Goal: Task Accomplishment & Management: Manage account settings

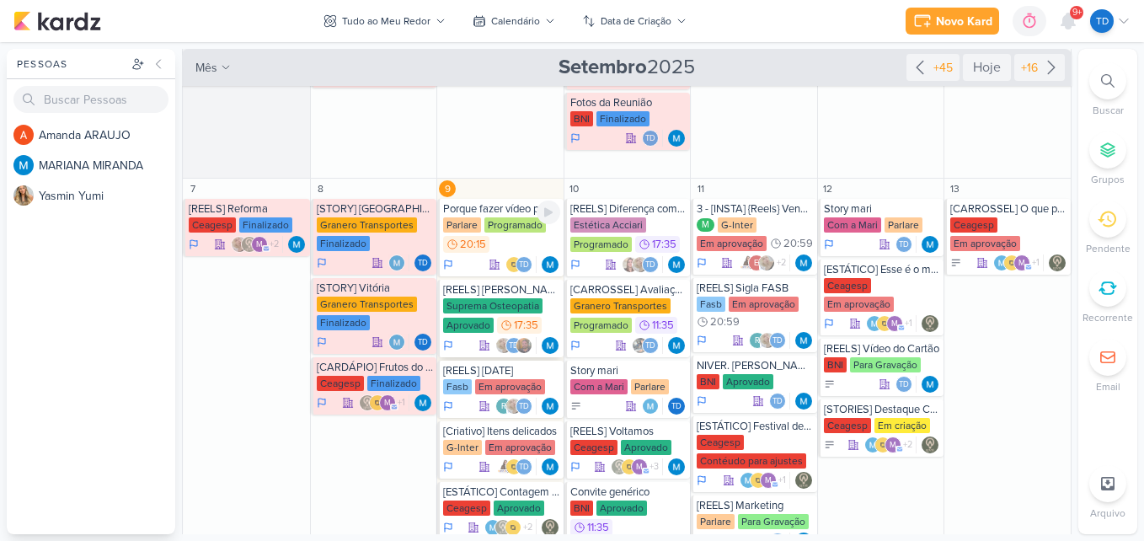
scroll to position [337, 0]
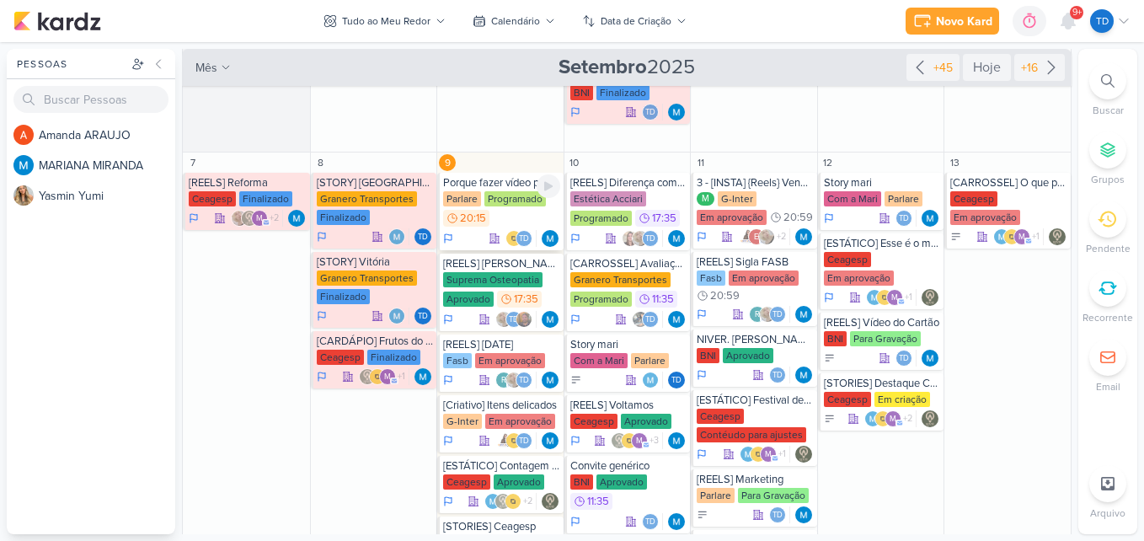
click at [504, 214] on div "Parlare Programado 20:15" at bounding box center [501, 209] width 117 height 37
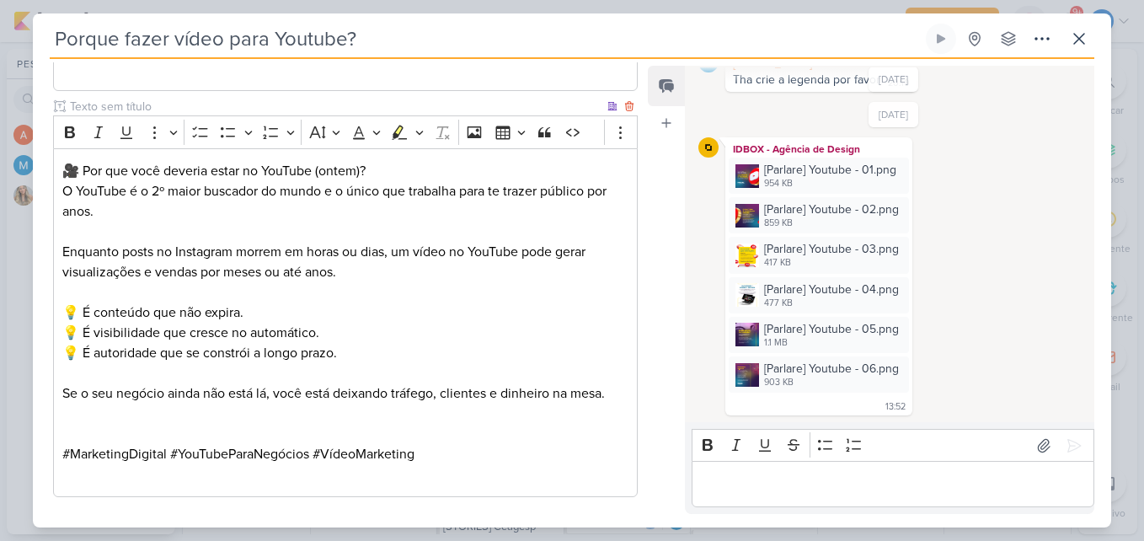
scroll to position [1318, 0]
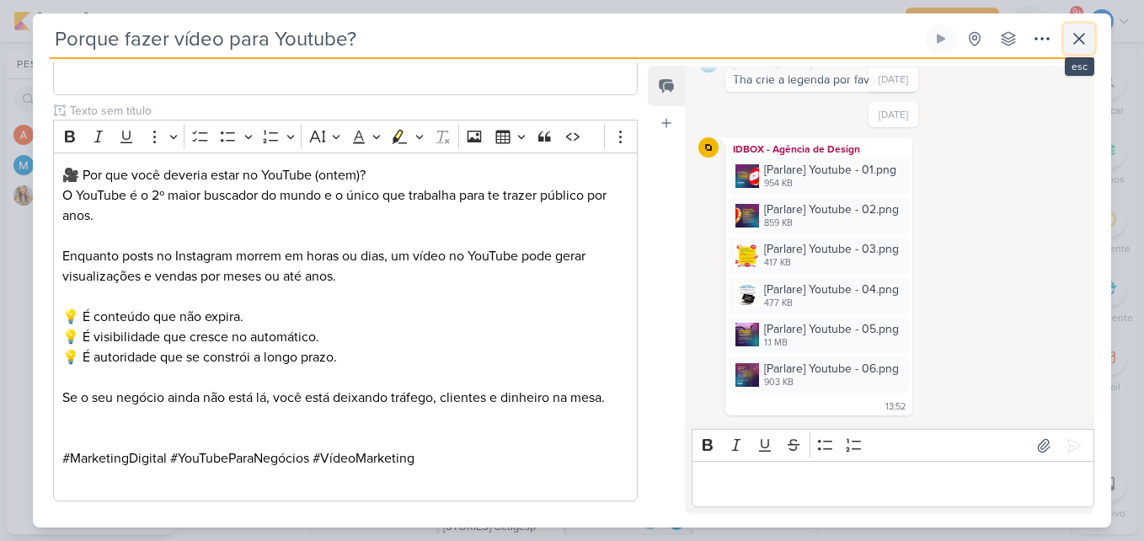
click at [1067, 34] on button at bounding box center [1079, 39] width 30 height 30
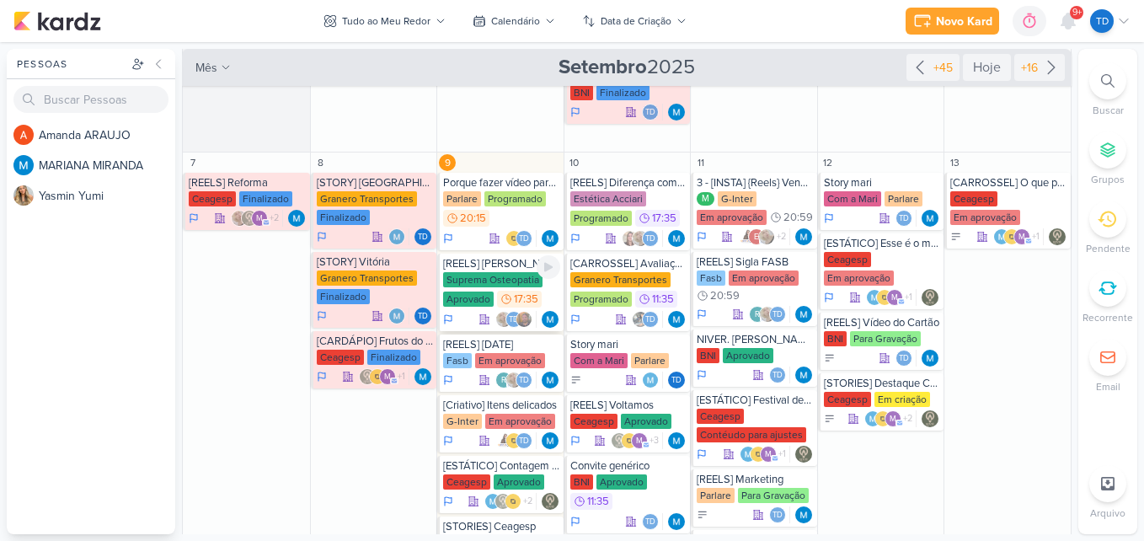
click at [466, 276] on div "Suprema Osteopatia" at bounding box center [492, 279] width 99 height 15
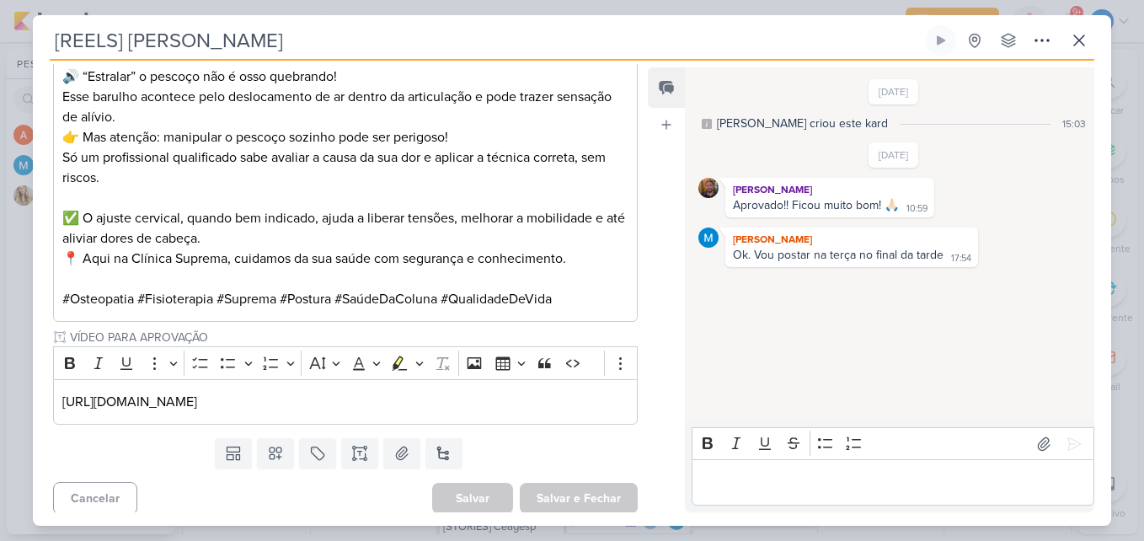
scroll to position [492, 0]
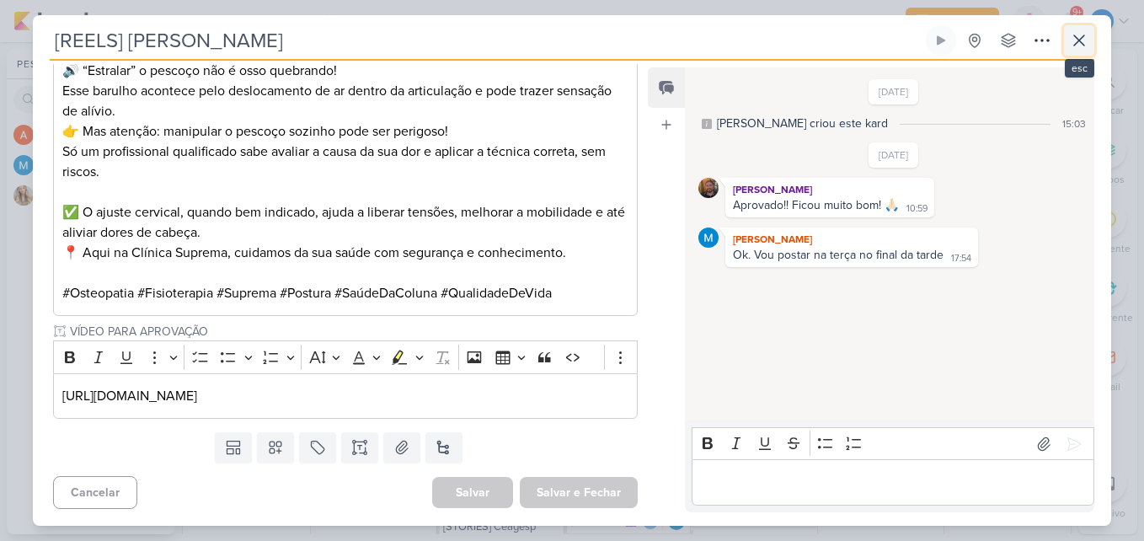
click at [1078, 47] on icon at bounding box center [1079, 40] width 20 height 20
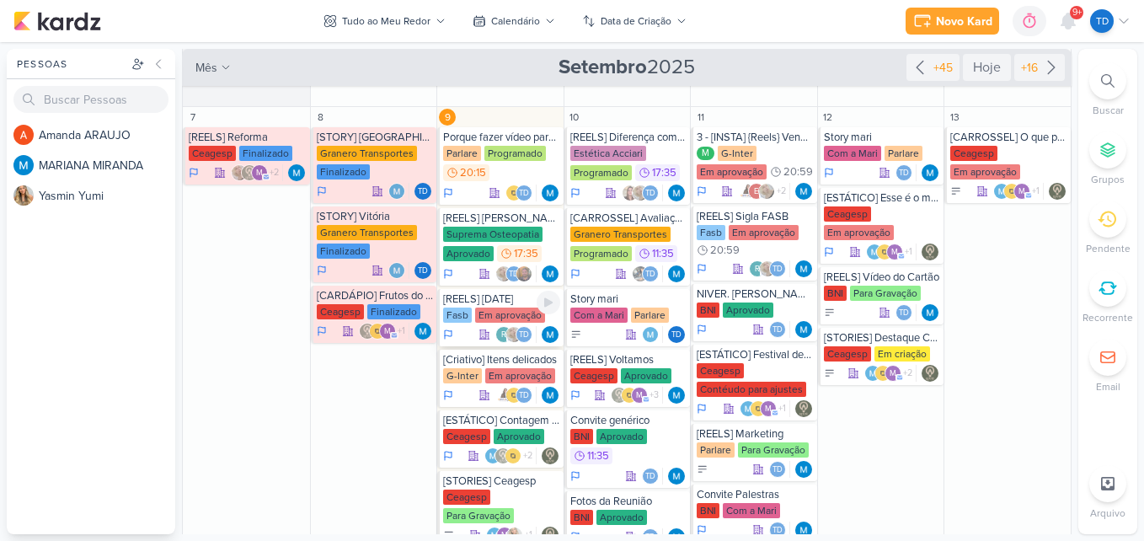
scroll to position [421, 0]
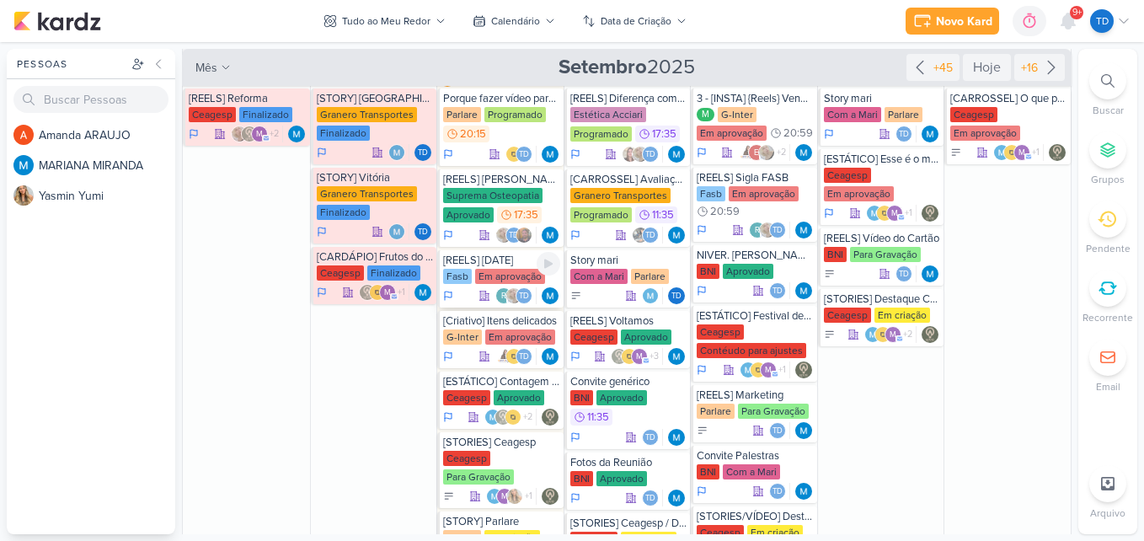
click at [503, 272] on div "Em aprovação" at bounding box center [510, 276] width 70 height 15
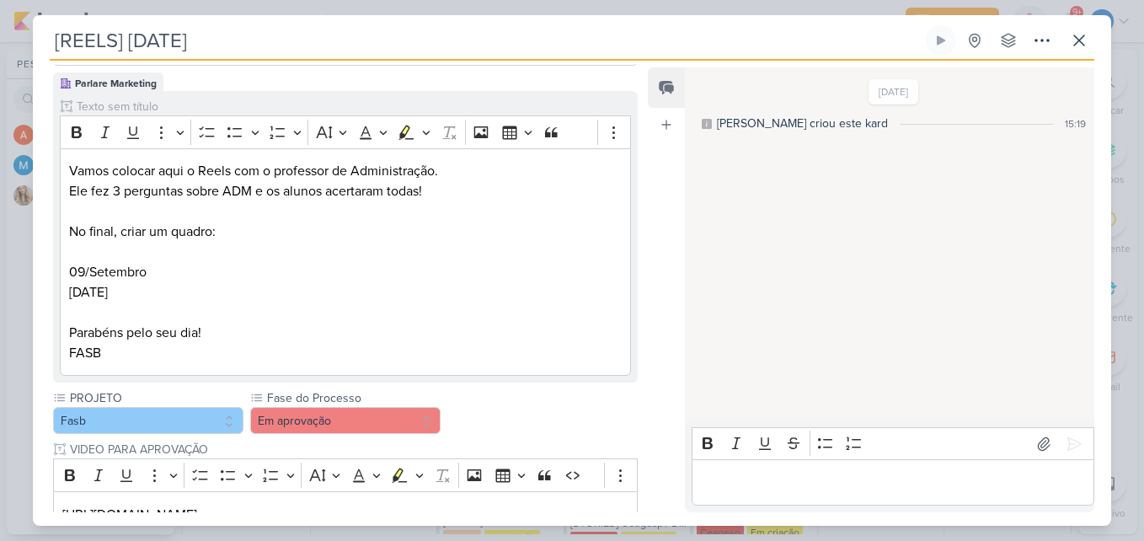
scroll to position [0, 0]
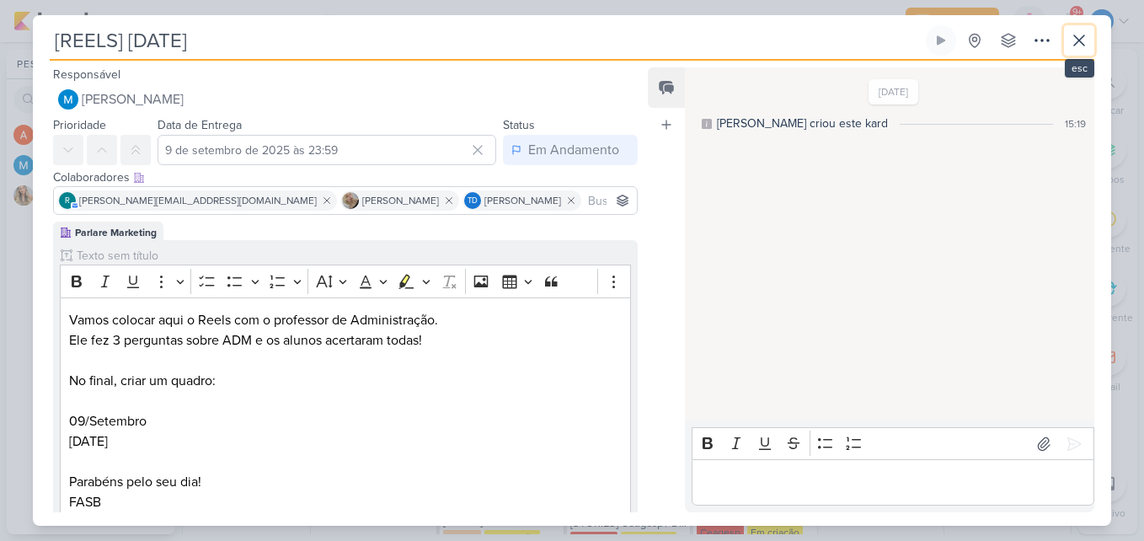
drag, startPoint x: 1087, startPoint y: 35, endPoint x: 1073, endPoint y: 44, distance: 16.6
click at [1086, 35] on icon at bounding box center [1079, 40] width 20 height 20
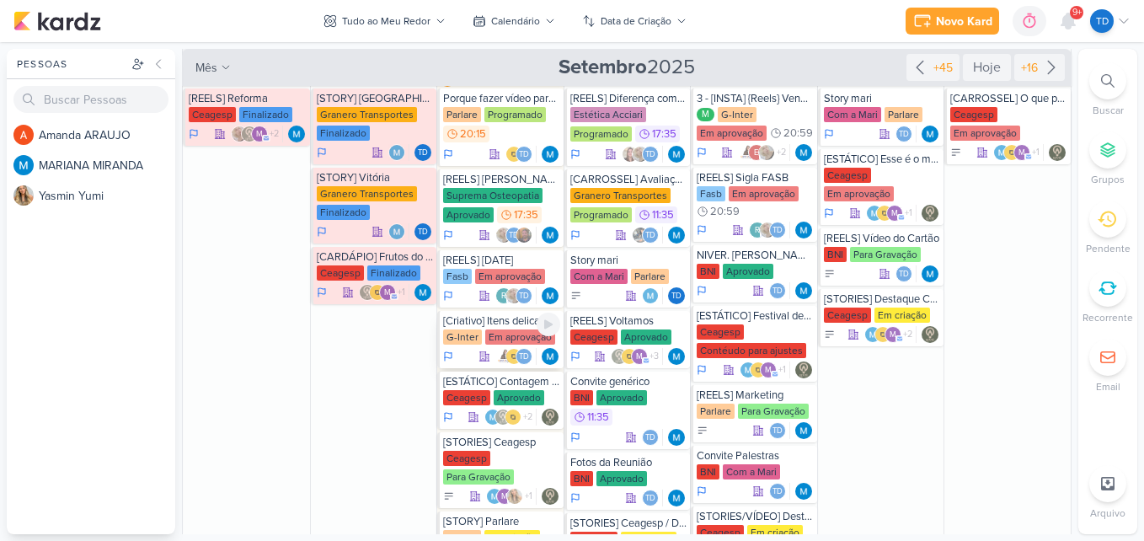
click at [513, 325] on div "[Criativo] Itens delicados" at bounding box center [501, 320] width 117 height 13
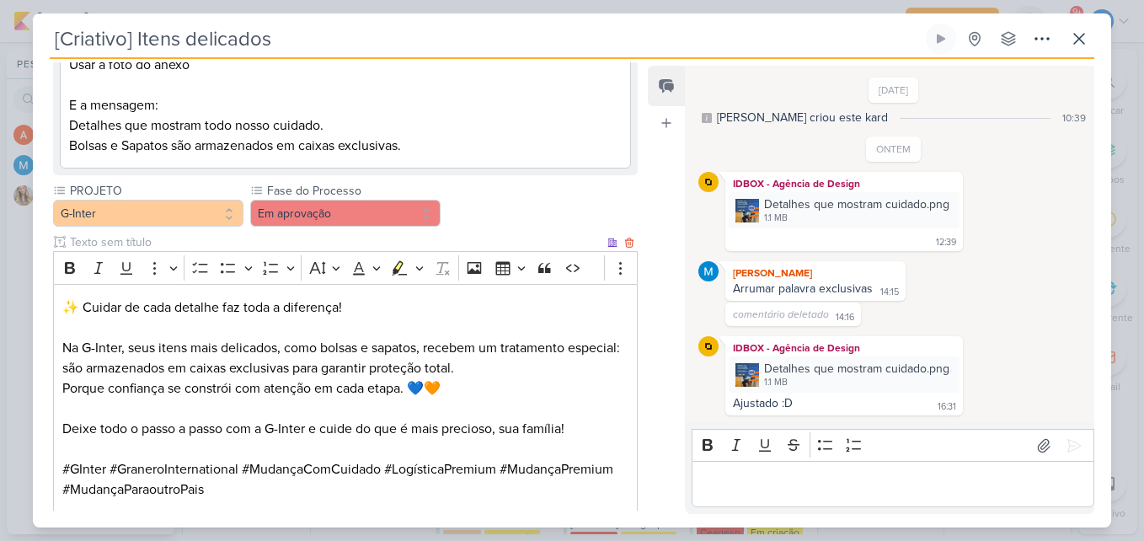
scroll to position [488, 0]
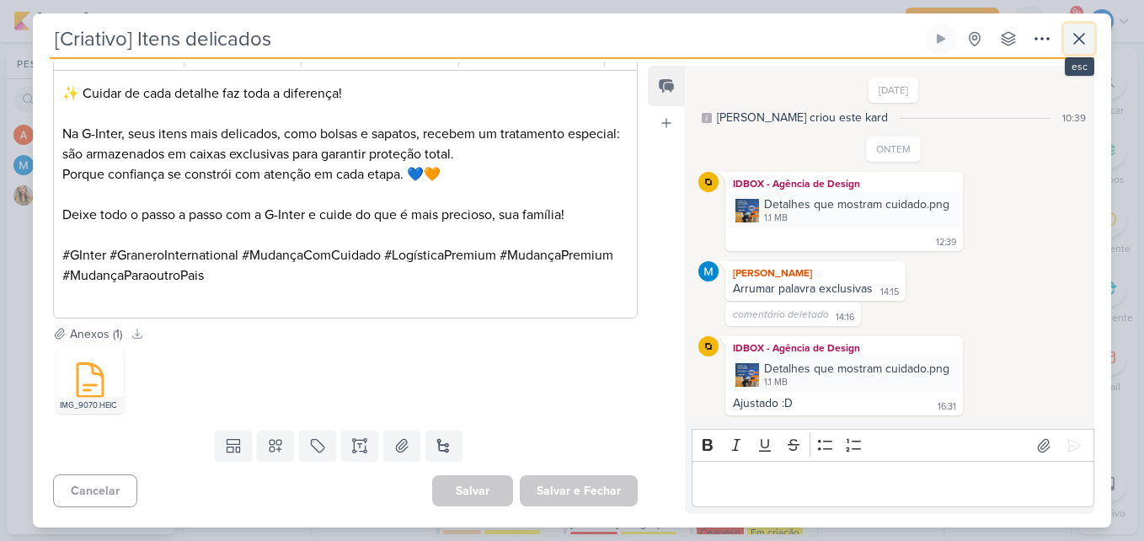
click at [1084, 33] on icon at bounding box center [1079, 39] width 20 height 20
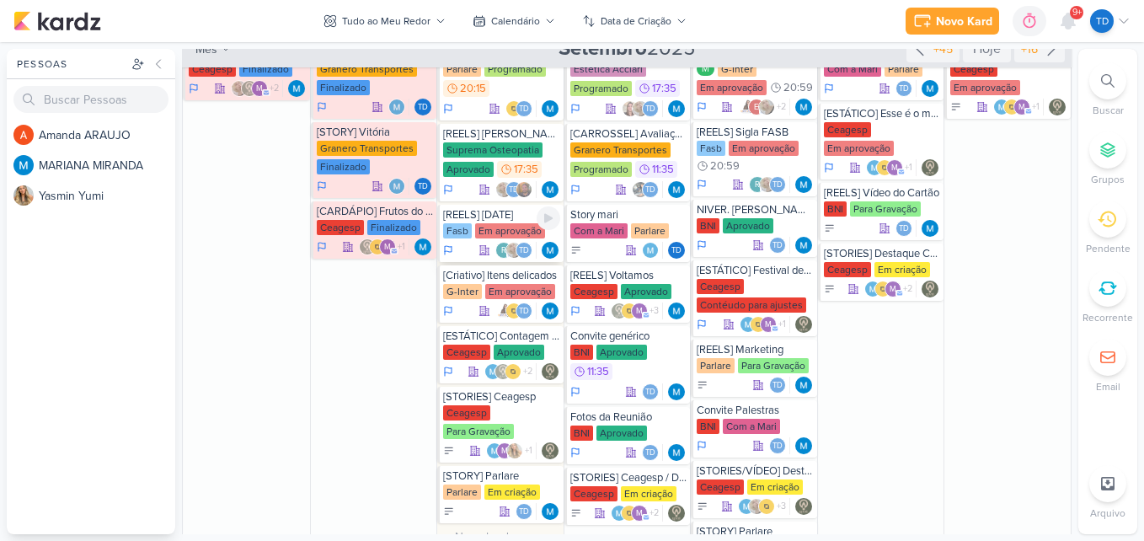
scroll to position [506, 0]
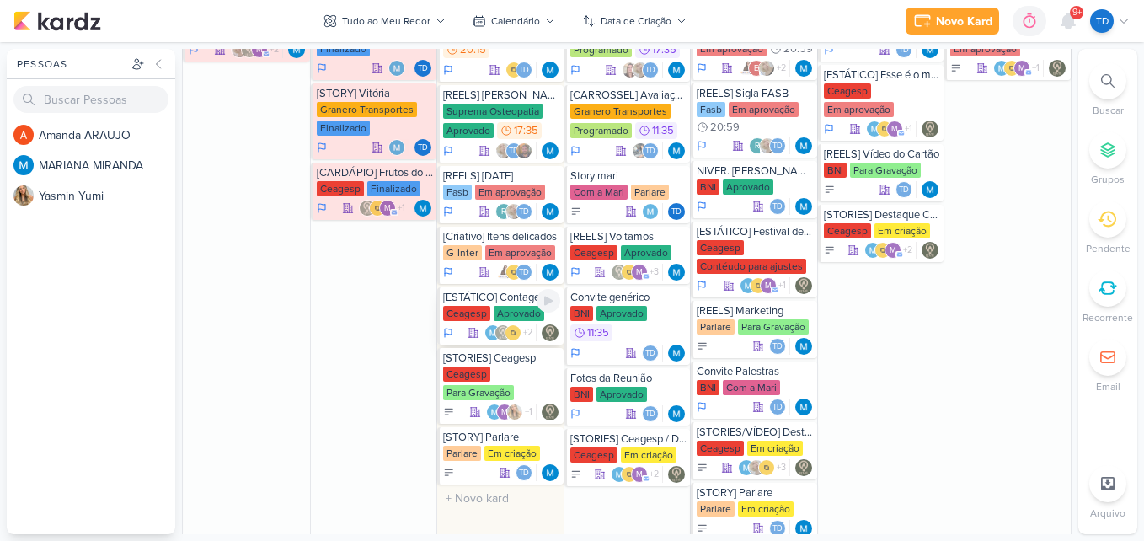
click at [479, 317] on div "Ceagesp" at bounding box center [466, 313] width 47 height 15
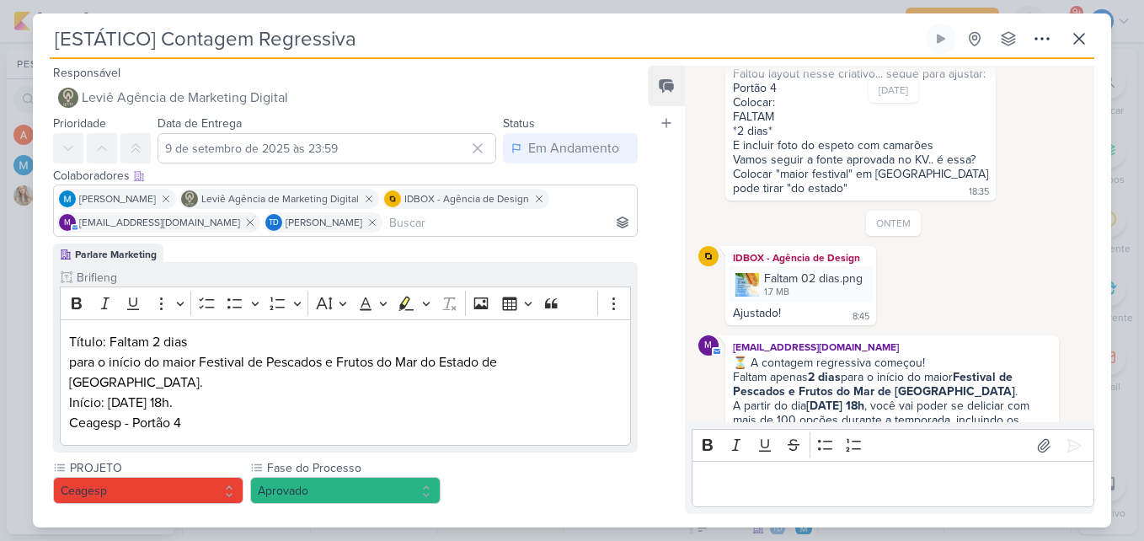
scroll to position [304, 0]
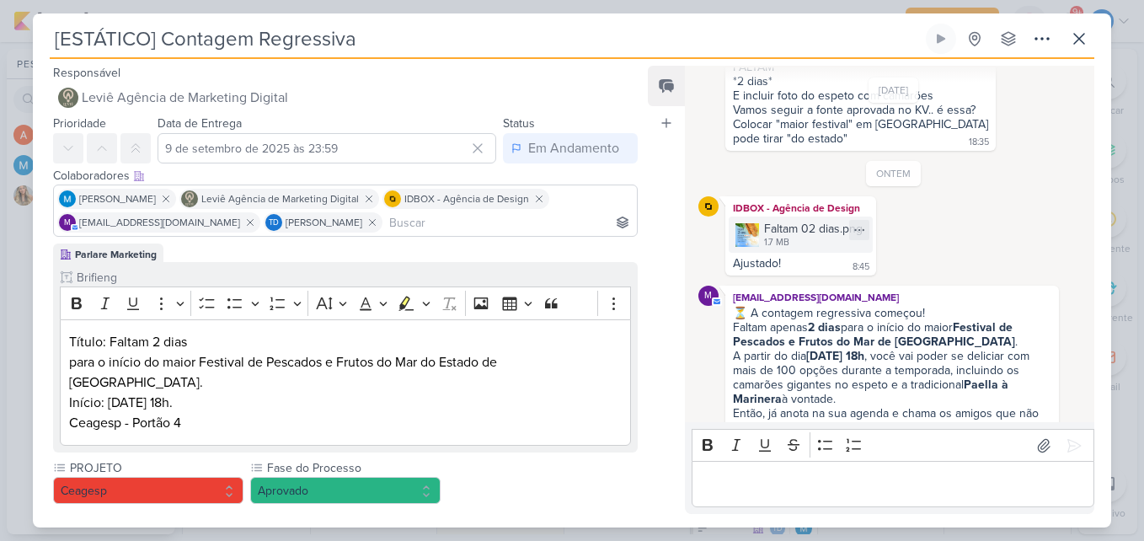
click at [757, 238] on img at bounding box center [748, 235] width 24 height 24
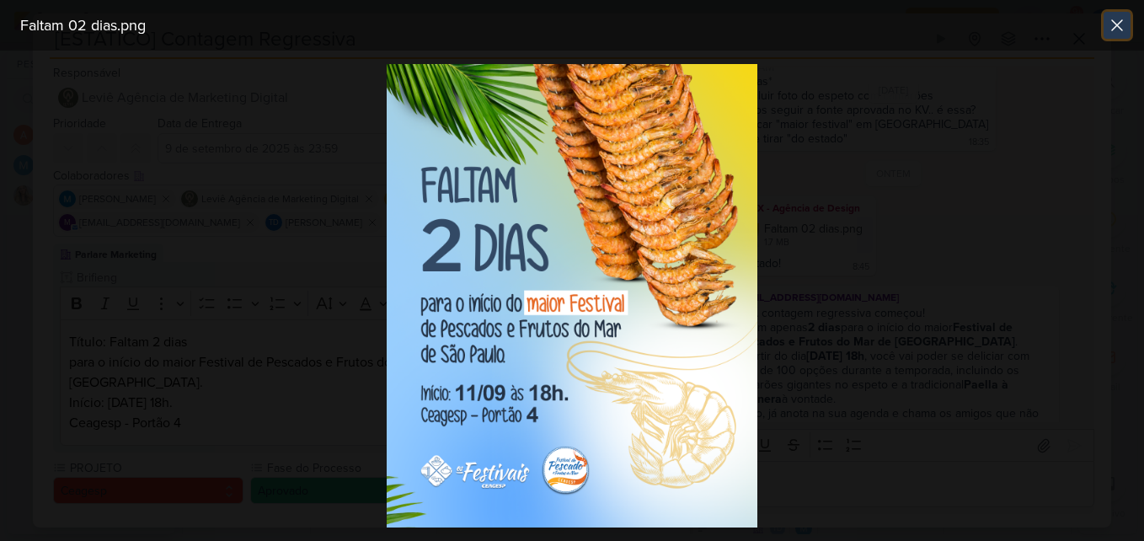
click at [1123, 22] on icon at bounding box center [1117, 25] width 20 height 20
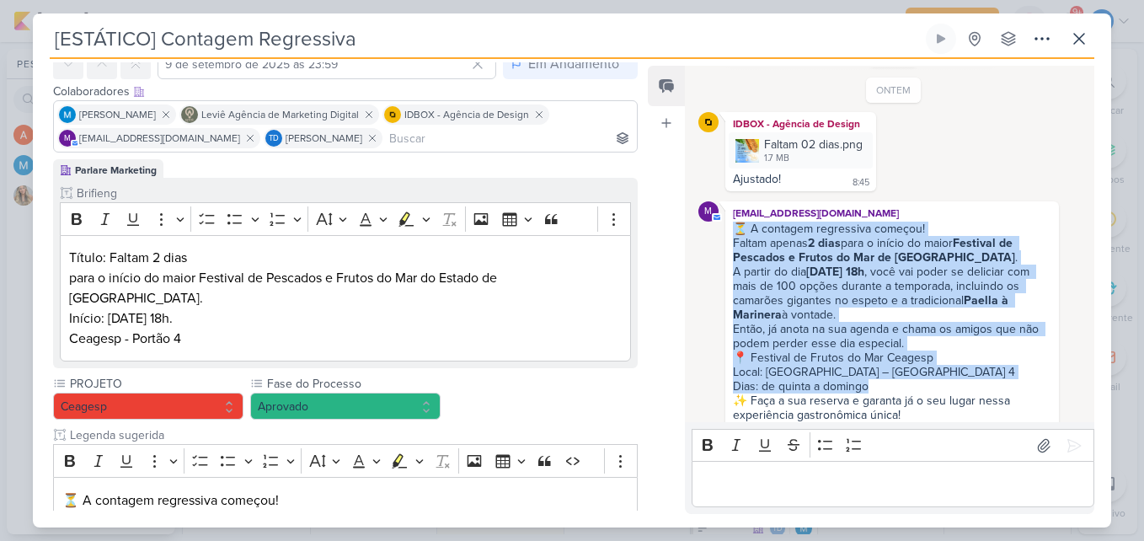
scroll to position [473, 0]
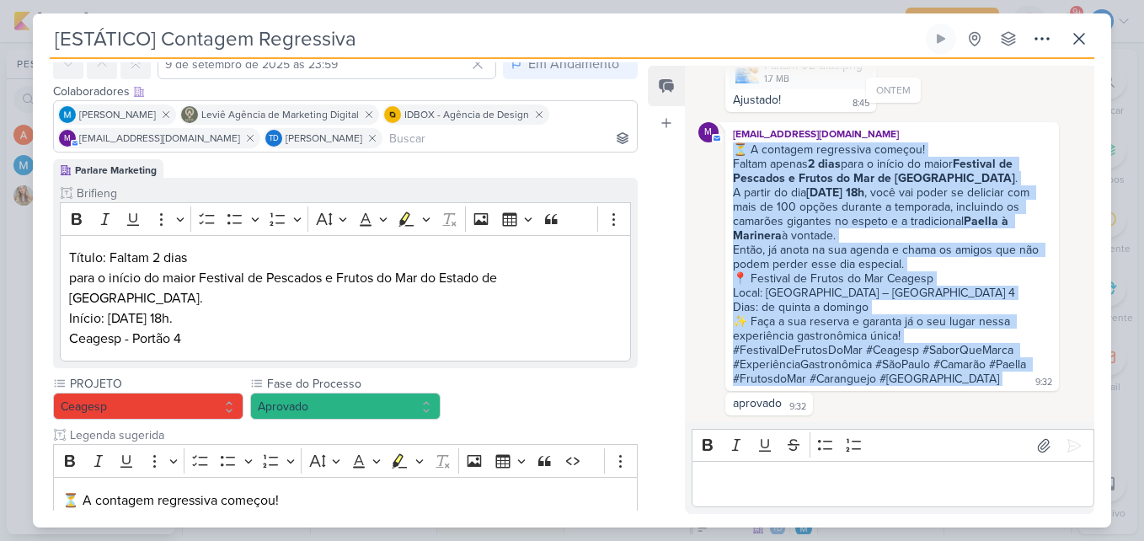
drag, startPoint x: 733, startPoint y: 226, endPoint x: 943, endPoint y: 383, distance: 262.4
click at [943, 383] on div "⏳ A contagem regressiva começou! Faltam apenas 2 dias para o início do maior Fe…" at bounding box center [892, 264] width 327 height 245
copy div "⏳ A contagem regressiva começou! Faltam apenas 2 dias para o início do maior Fe…"
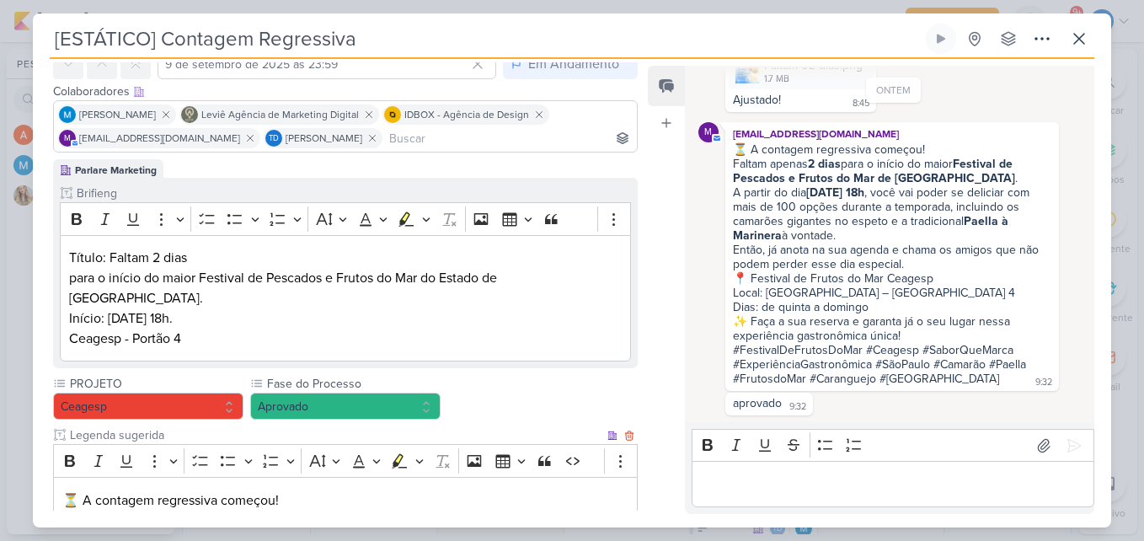
click at [513, 511] on p "Faltam apenas 2 dias para o início do maior Festival de Pescados e Frutos do [G…" at bounding box center [345, 541] width 566 height 61
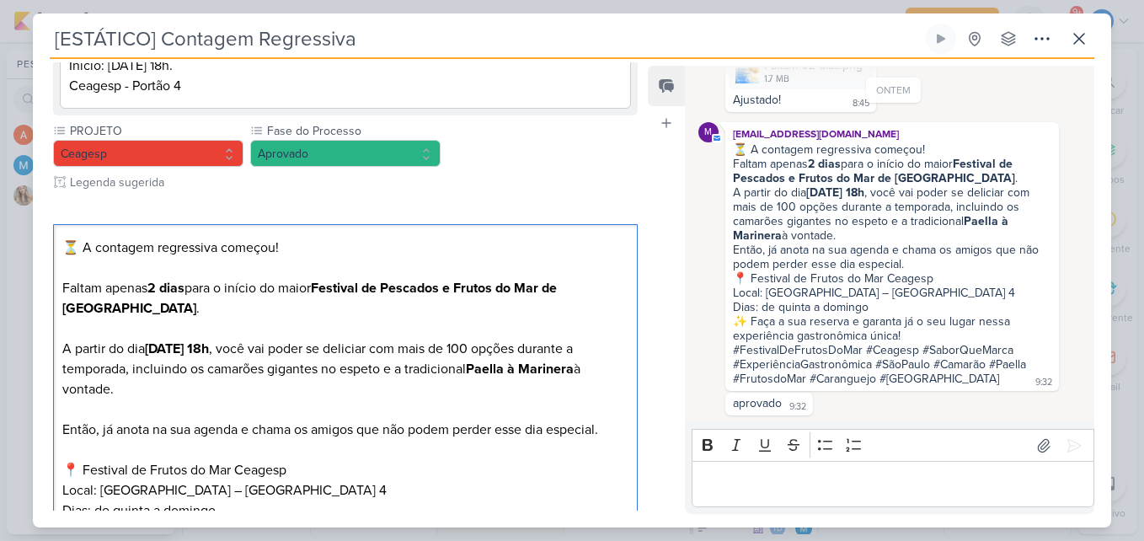
click at [721, 491] on p "Editor editing area: main" at bounding box center [892, 484] width 385 height 20
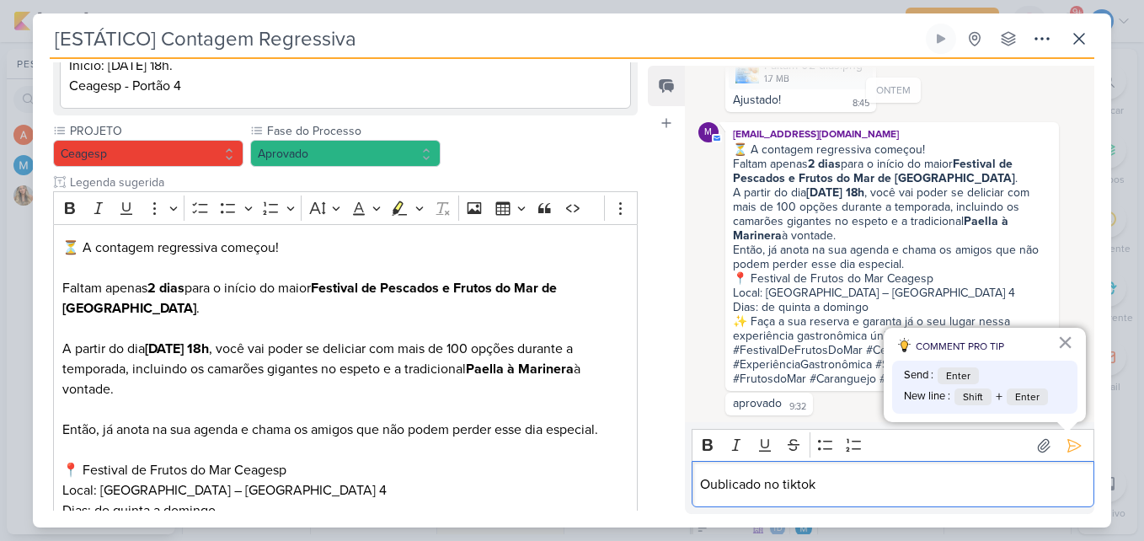
drag, startPoint x: 715, startPoint y: 483, endPoint x: 744, endPoint y: 500, distance: 33.2
click at [715, 483] on p "Oublicado no tiktok" at bounding box center [892, 484] width 385 height 20
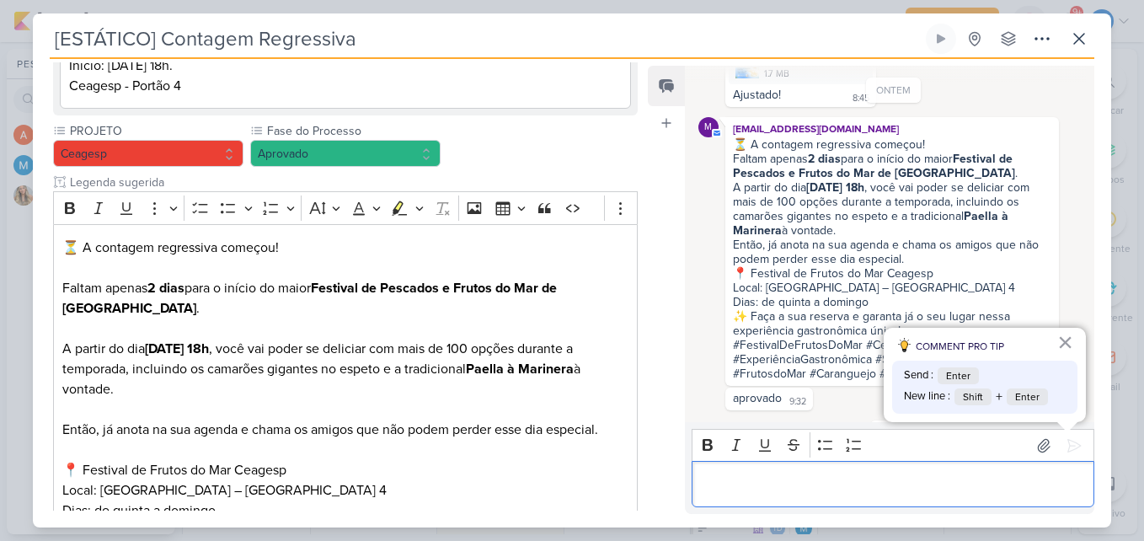
scroll to position [541, 0]
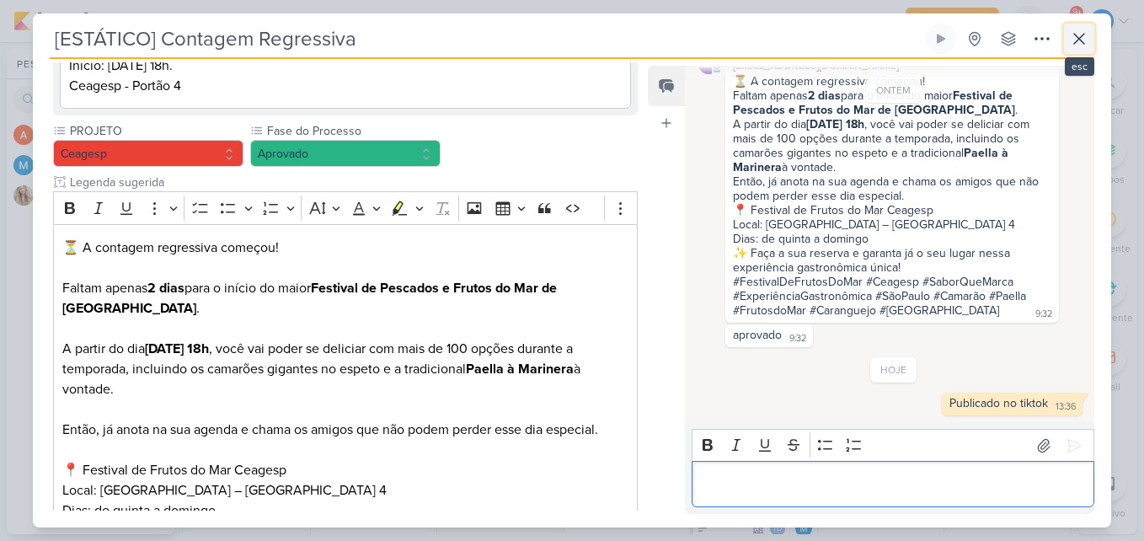
click at [1091, 29] on button at bounding box center [1079, 39] width 30 height 30
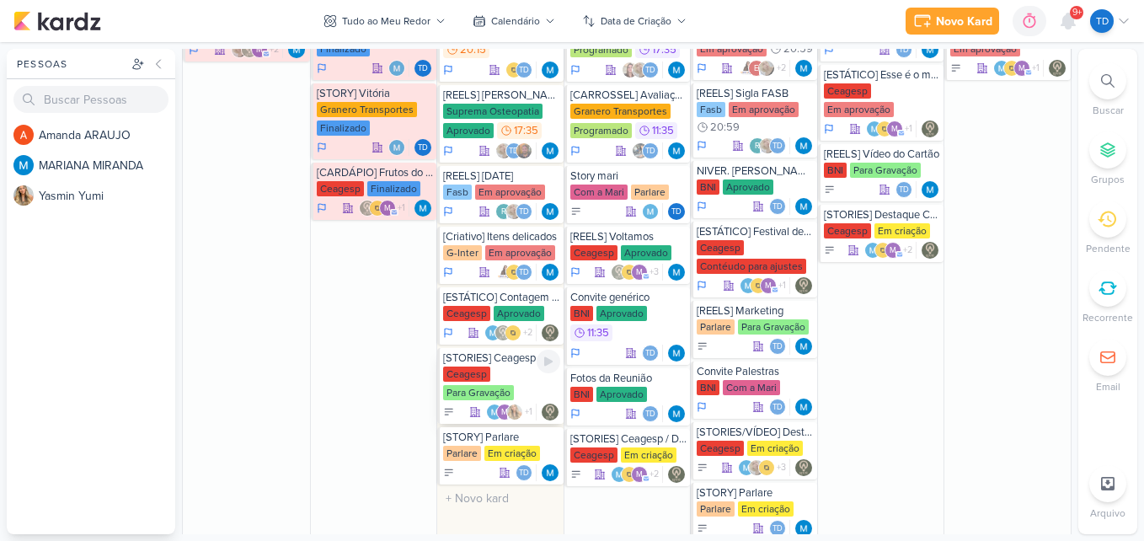
click at [513, 382] on div "Ceagesp Para Gravação" at bounding box center [501, 384] width 117 height 35
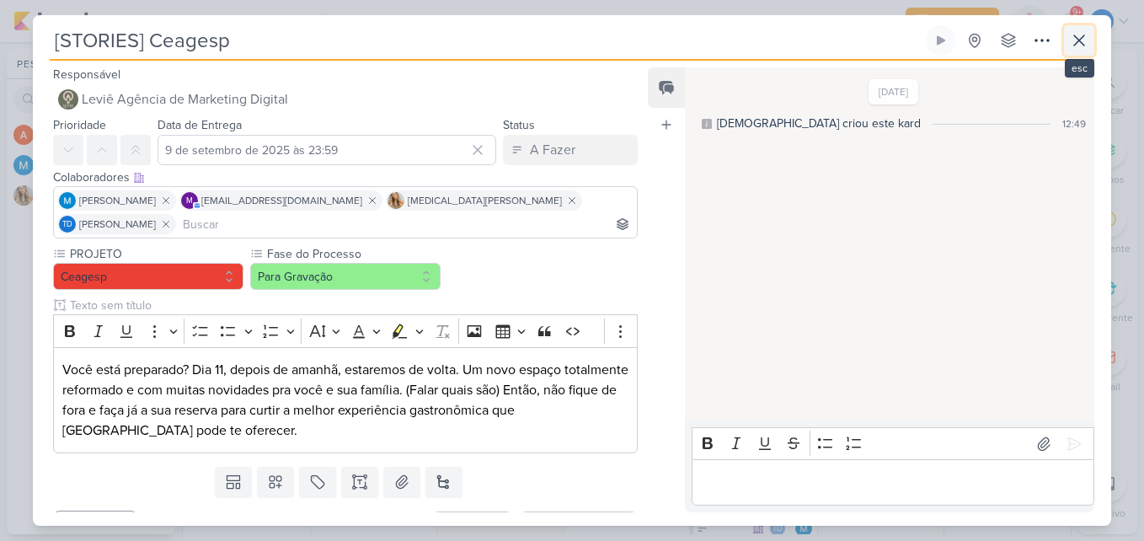
click at [1091, 43] on button at bounding box center [1079, 40] width 30 height 30
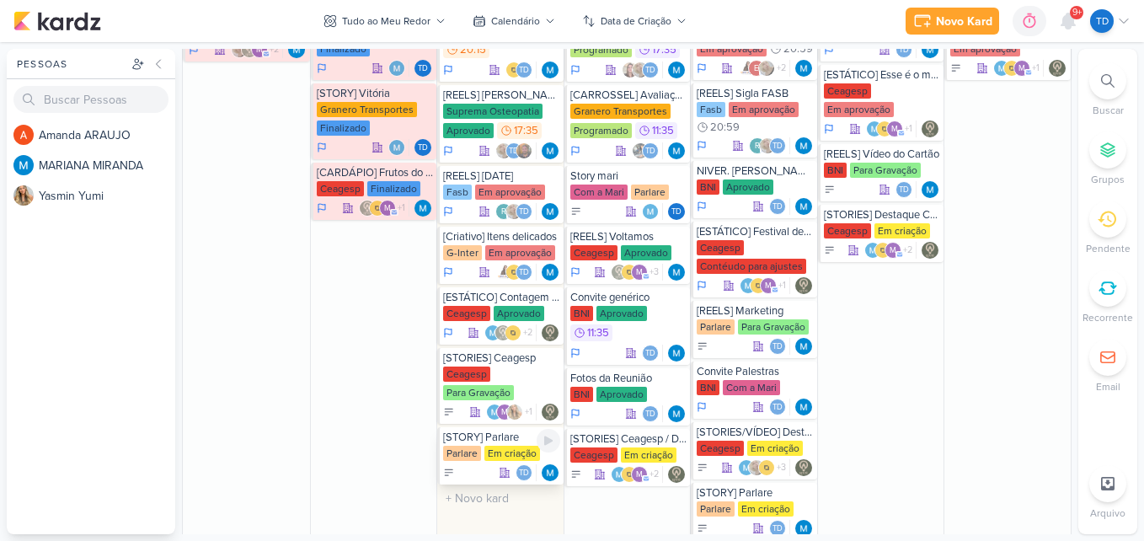
click at [487, 448] on div "Em criação" at bounding box center [512, 453] width 56 height 15
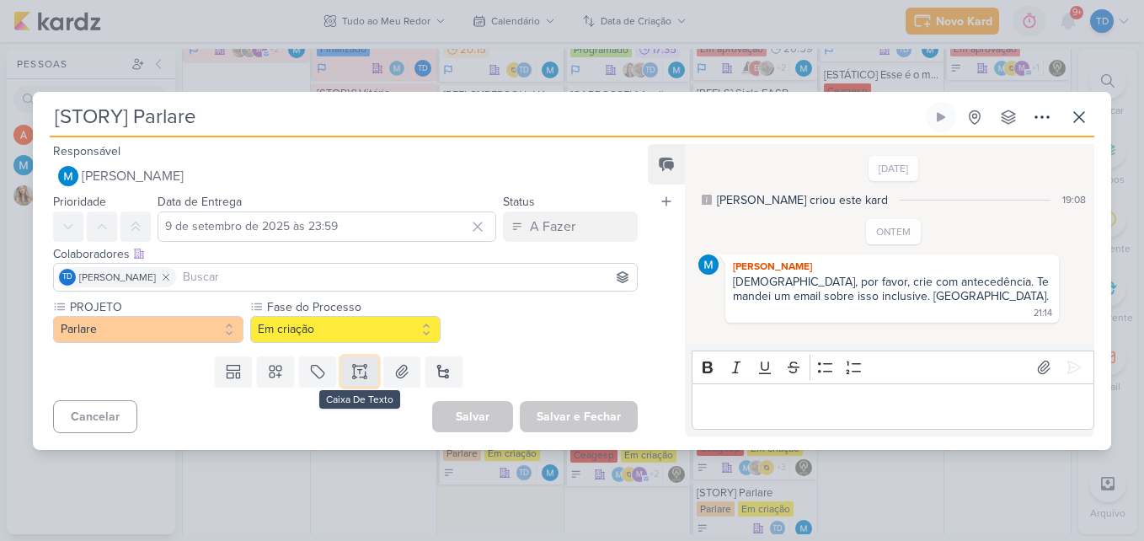
click at [372, 377] on button at bounding box center [359, 371] width 37 height 30
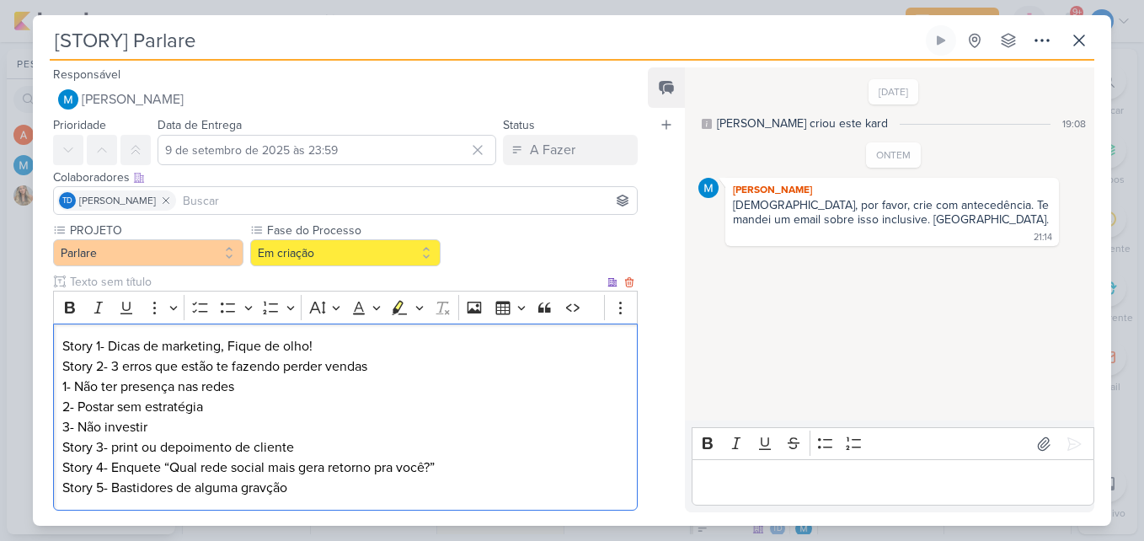
click at [268, 490] on p "Story 5- Bastidores de alguma gravção" at bounding box center [345, 488] width 566 height 20
click at [303, 498] on p "Story 5- Bastidores de alguma gravação" at bounding box center [345, 488] width 566 height 20
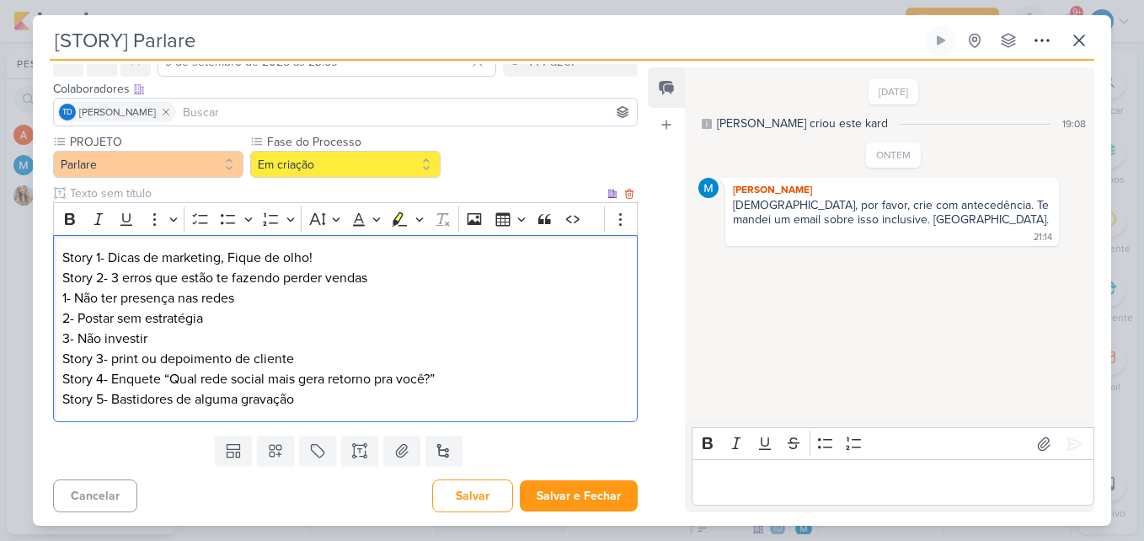
scroll to position [92, 0]
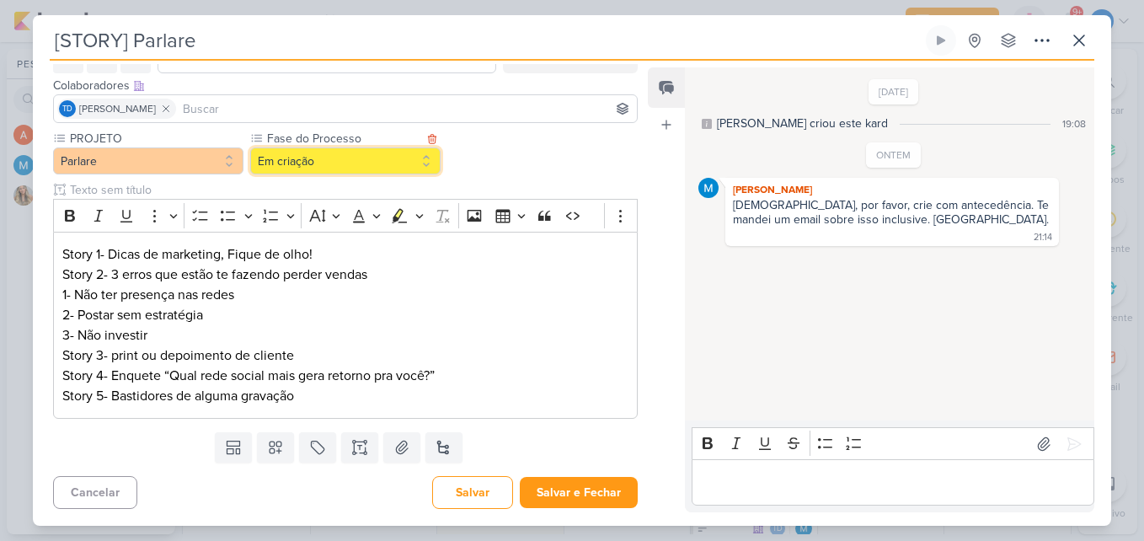
click at [372, 165] on button "Em criação" at bounding box center [345, 160] width 190 height 27
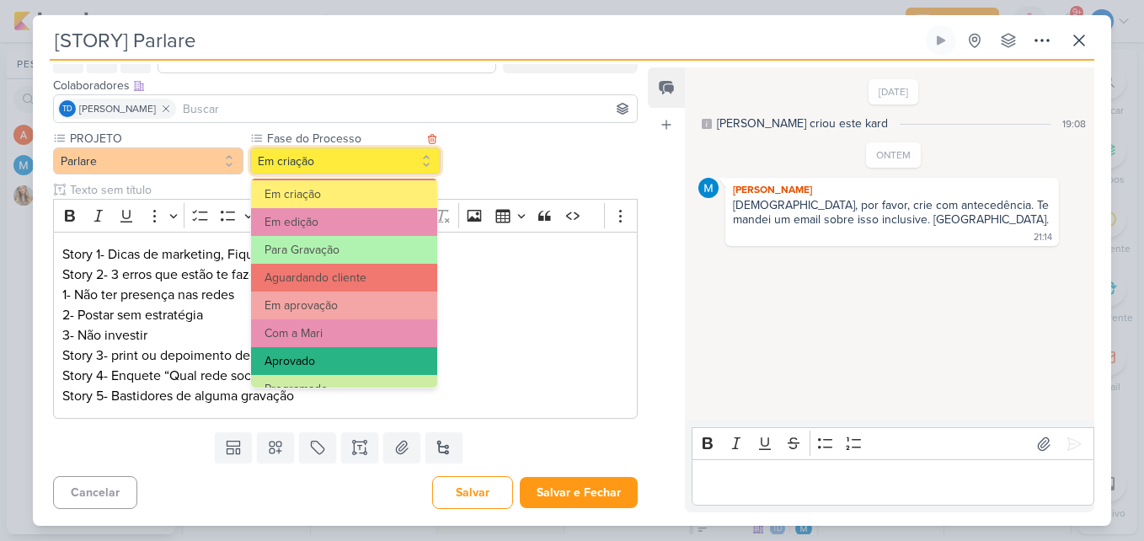
scroll to position [163, 0]
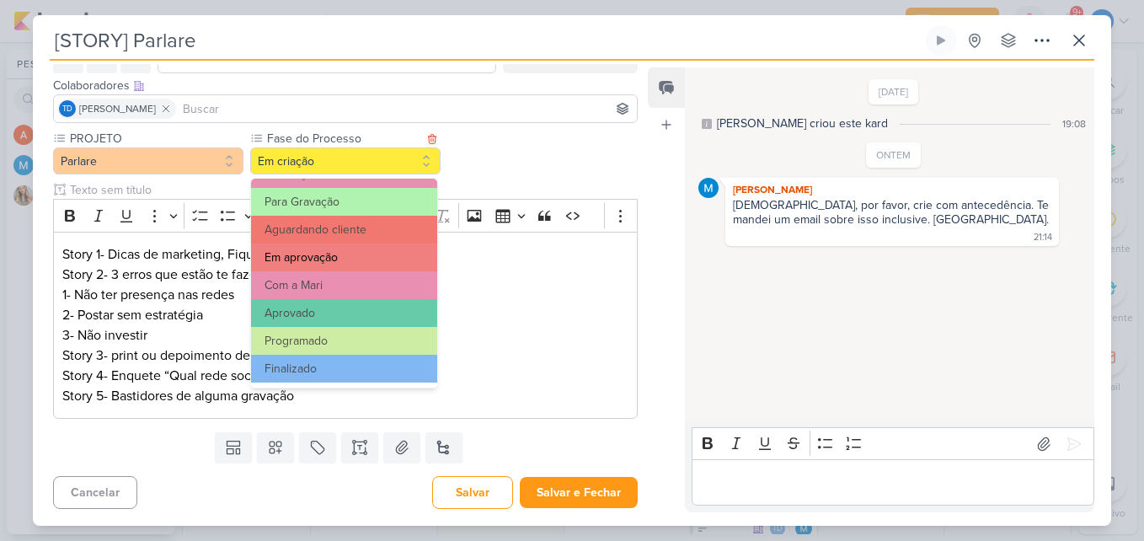
click at [361, 265] on button "Em aprovação" at bounding box center [344, 257] width 186 height 28
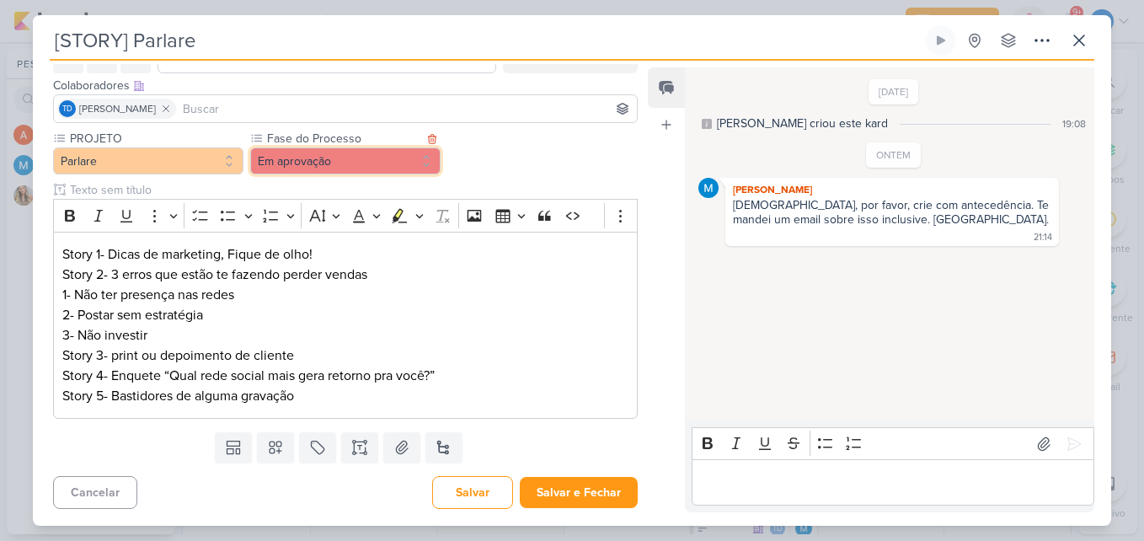
click at [381, 165] on button "Em aprovação" at bounding box center [345, 160] width 190 height 27
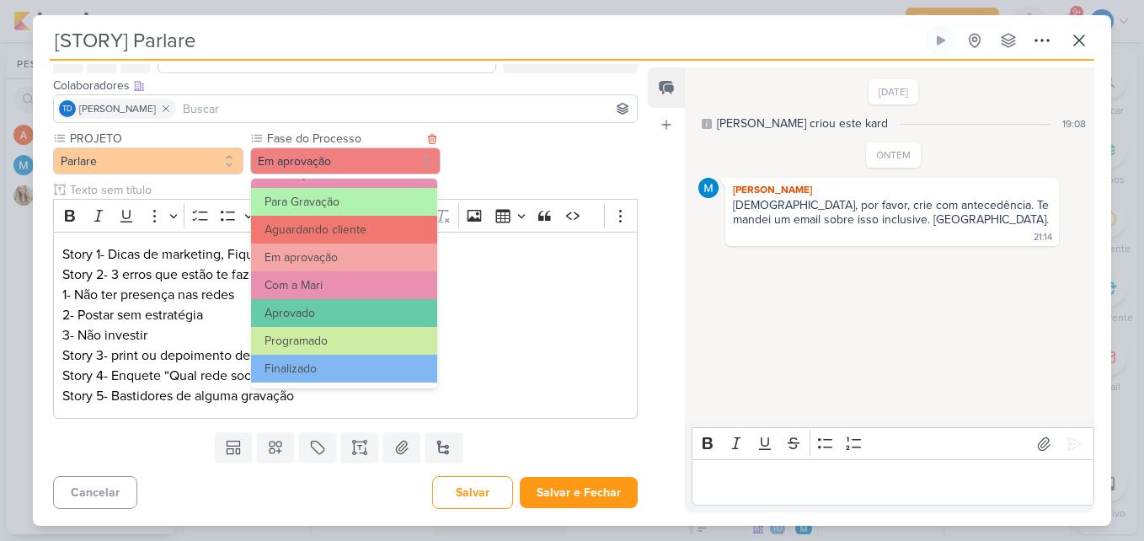
click at [350, 288] on button "Com a Mari" at bounding box center [344, 285] width 186 height 28
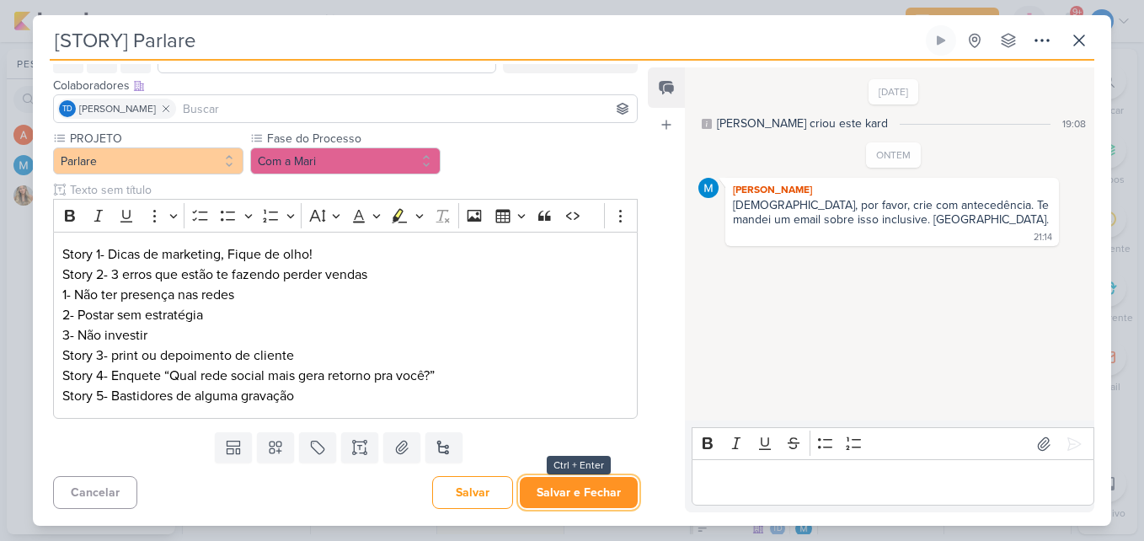
click at [548, 497] on button "Salvar e Fechar" at bounding box center [579, 492] width 118 height 31
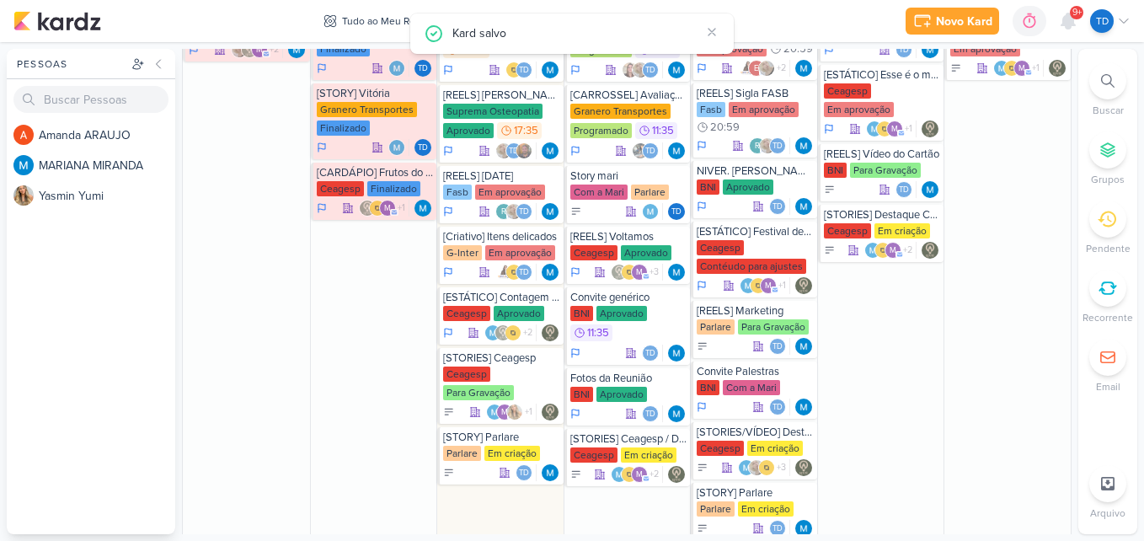
scroll to position [0, 0]
click at [345, 20] on div "Tudo ao Meu Redor" at bounding box center [386, 20] width 88 height 15
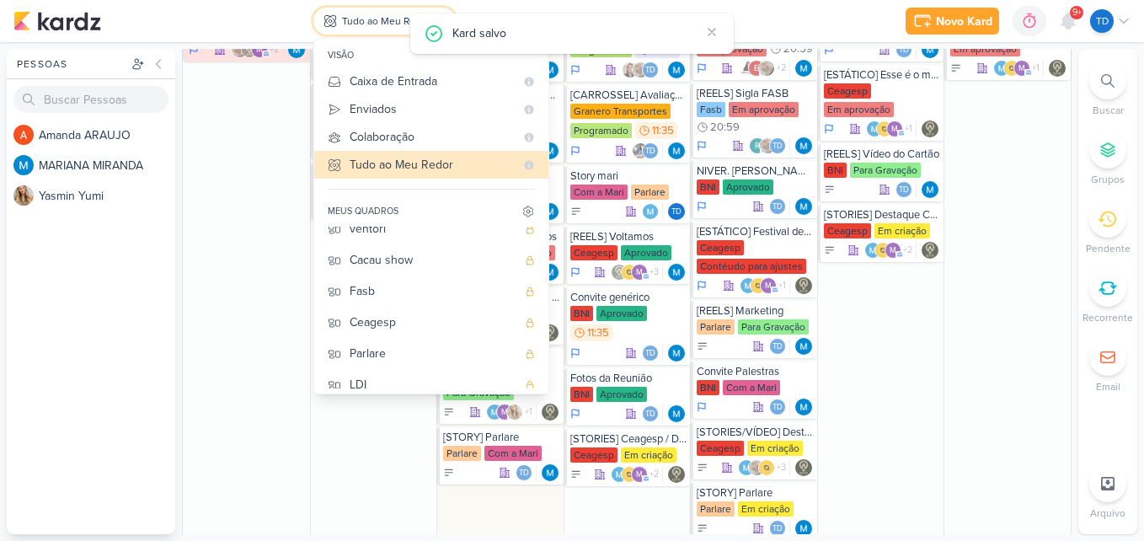
scroll to position [212, 0]
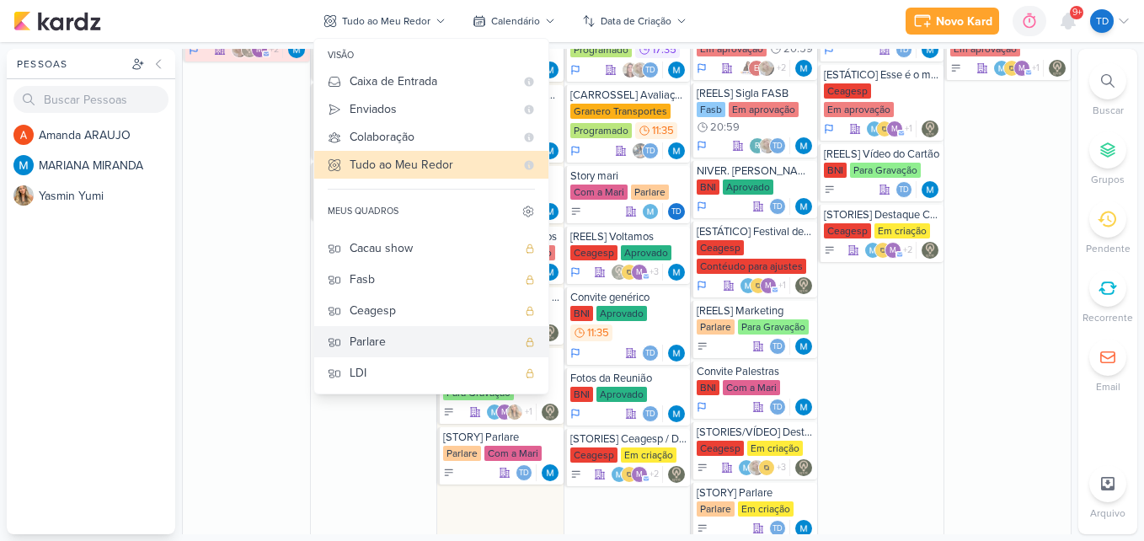
click at [424, 334] on div "Parlare" at bounding box center [433, 342] width 167 height 18
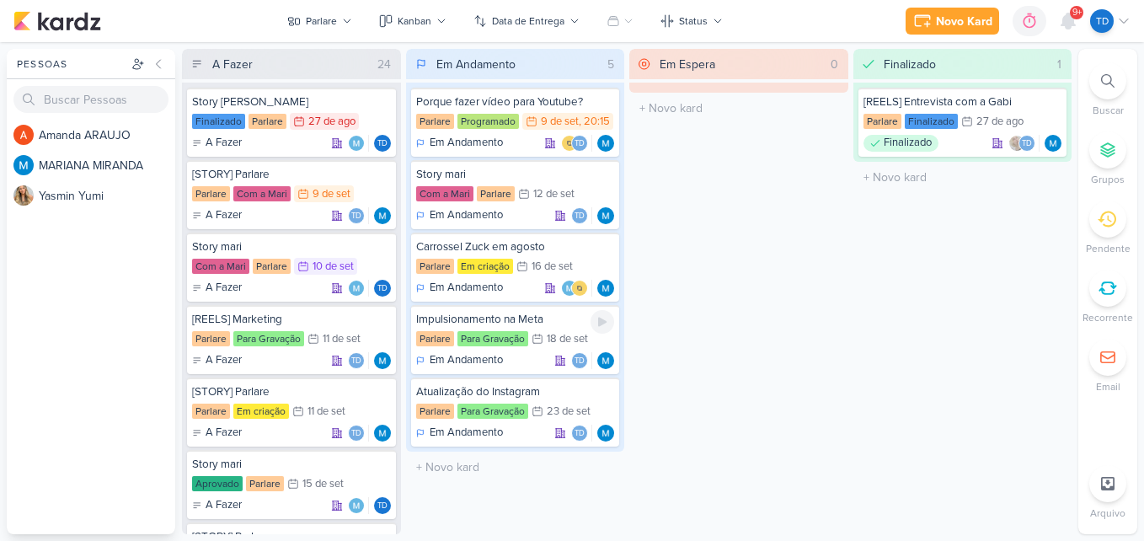
scroll to position [0, 0]
click at [282, 179] on div "[STORY] Parlare" at bounding box center [291, 174] width 199 height 15
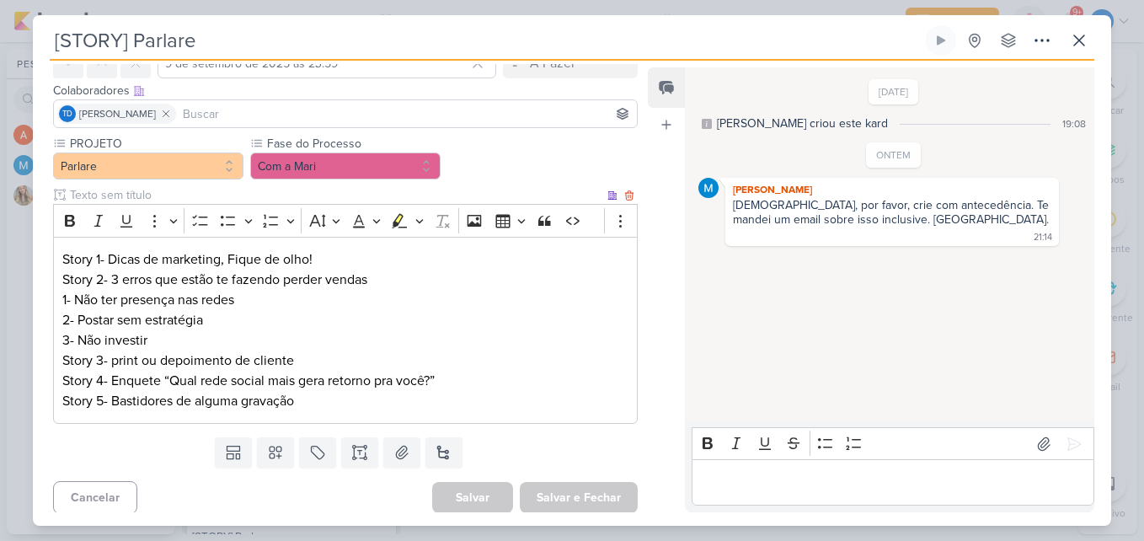
scroll to position [92, 0]
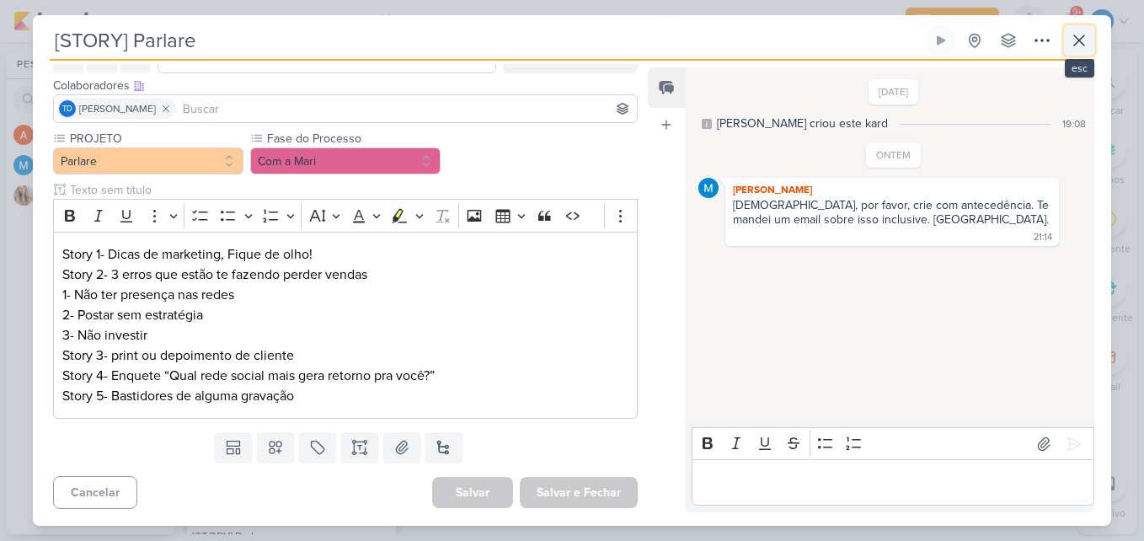
click at [1070, 35] on icon at bounding box center [1079, 40] width 20 height 20
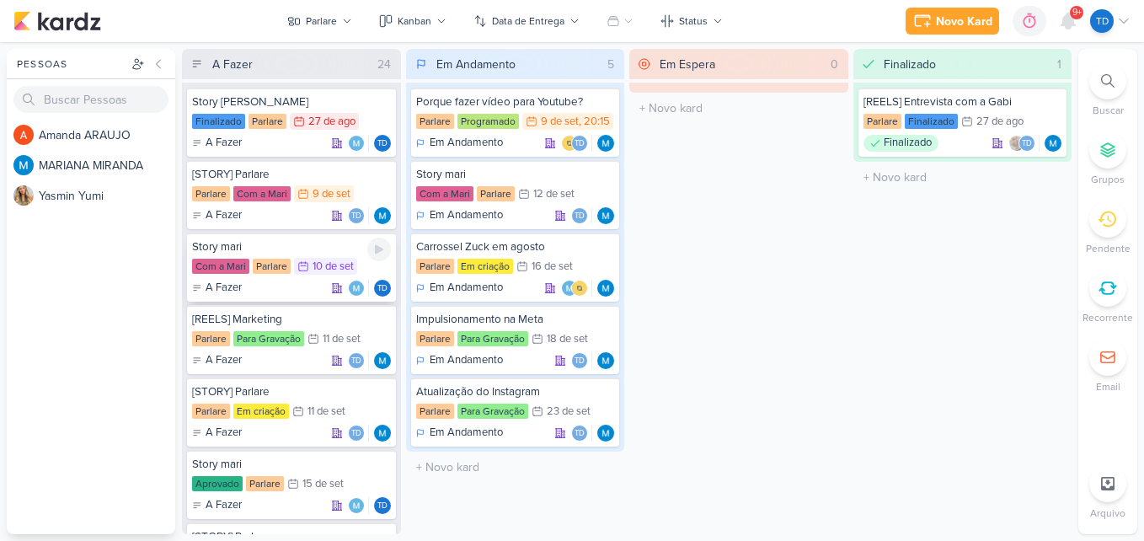
click at [263, 264] on div "Parlare" at bounding box center [272, 266] width 38 height 15
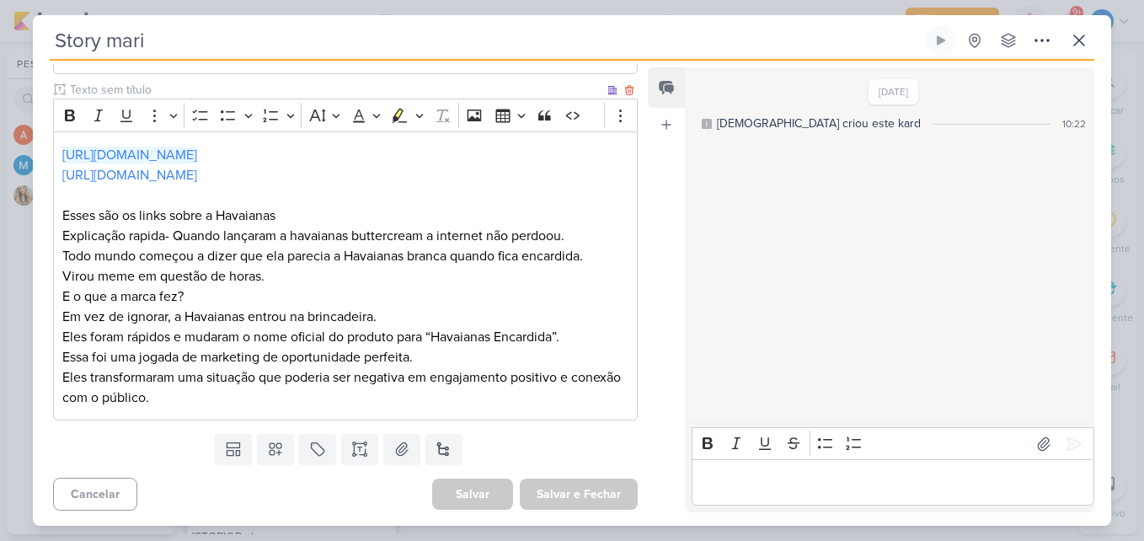
scroll to position [357, 0]
click at [1078, 34] on icon at bounding box center [1079, 40] width 20 height 20
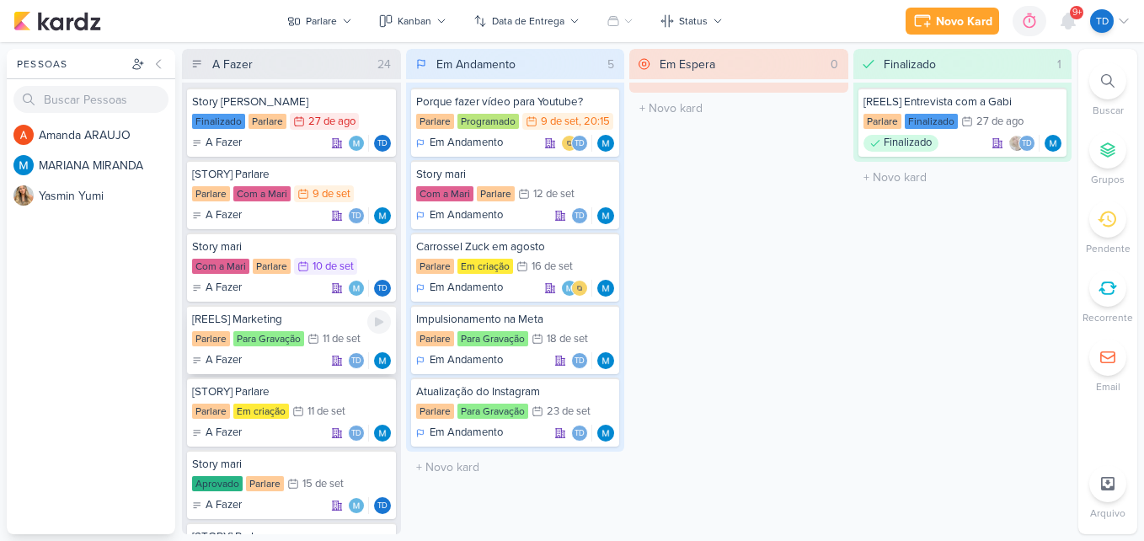
click at [315, 333] on icon at bounding box center [314, 339] width 12 height 12
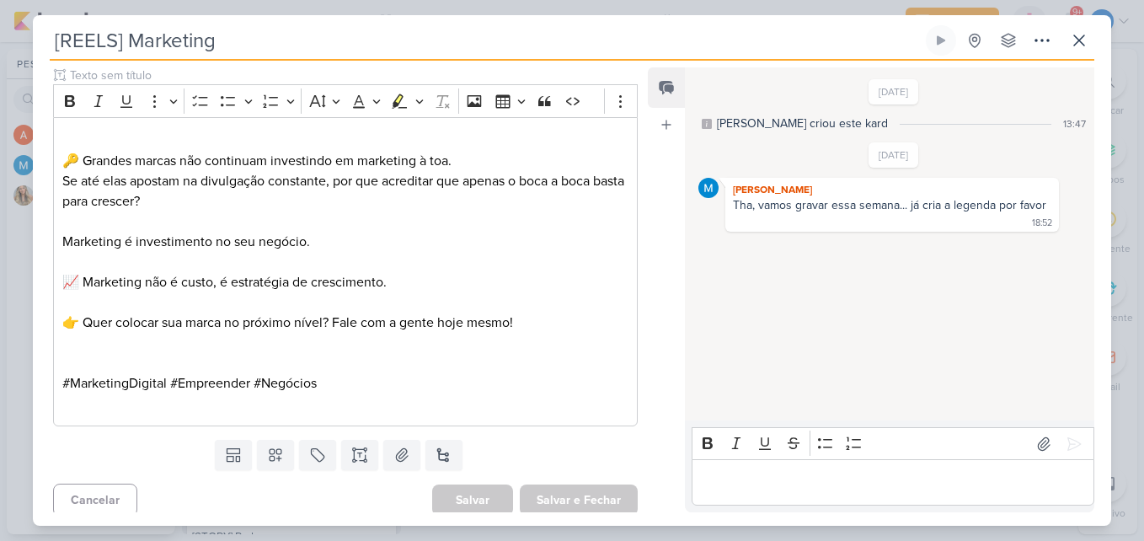
scroll to position [421, 0]
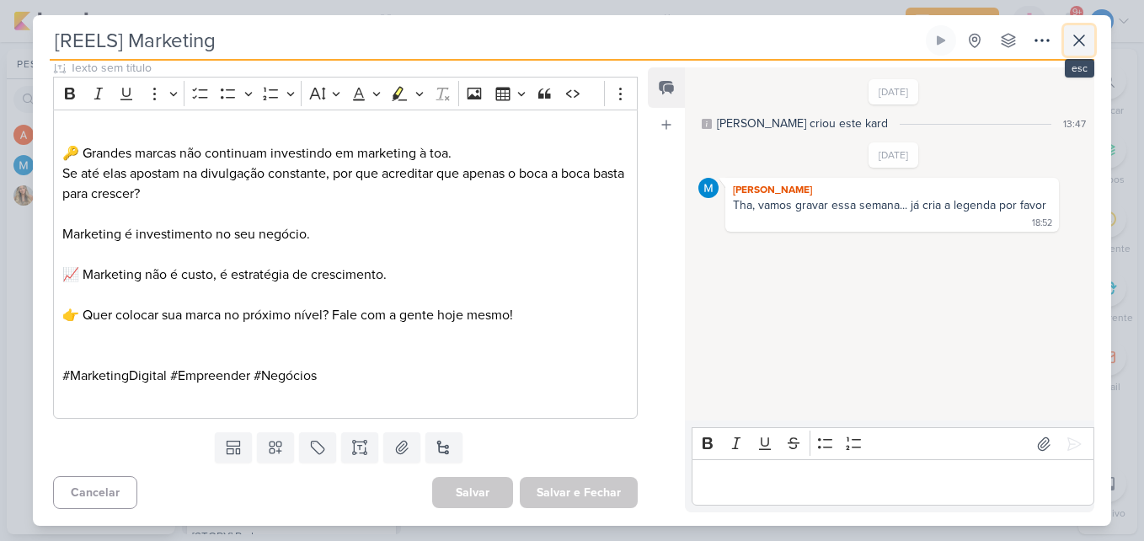
click at [1081, 46] on icon at bounding box center [1079, 40] width 20 height 20
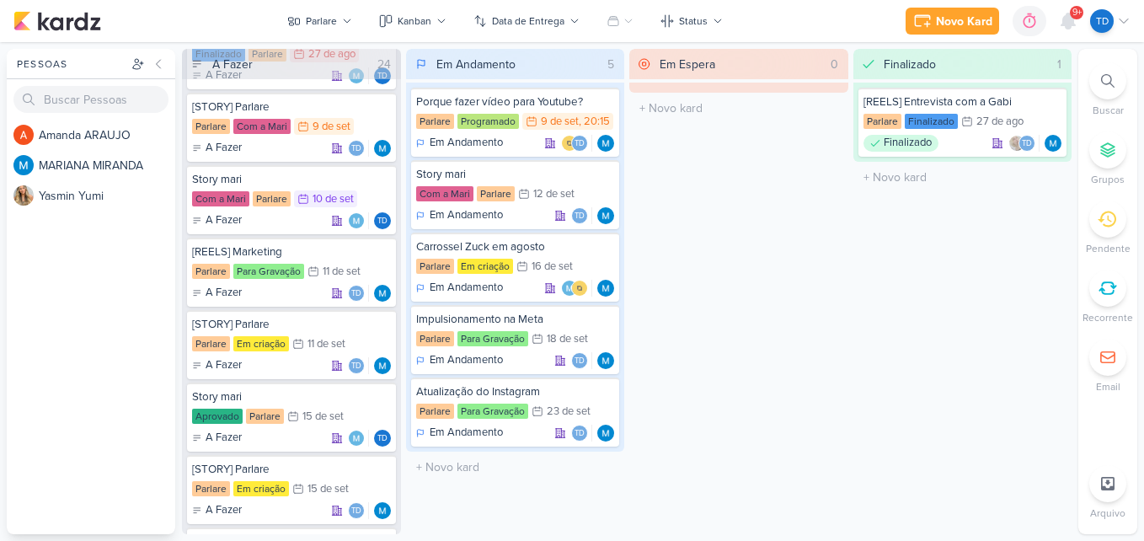
scroll to position [169, 0]
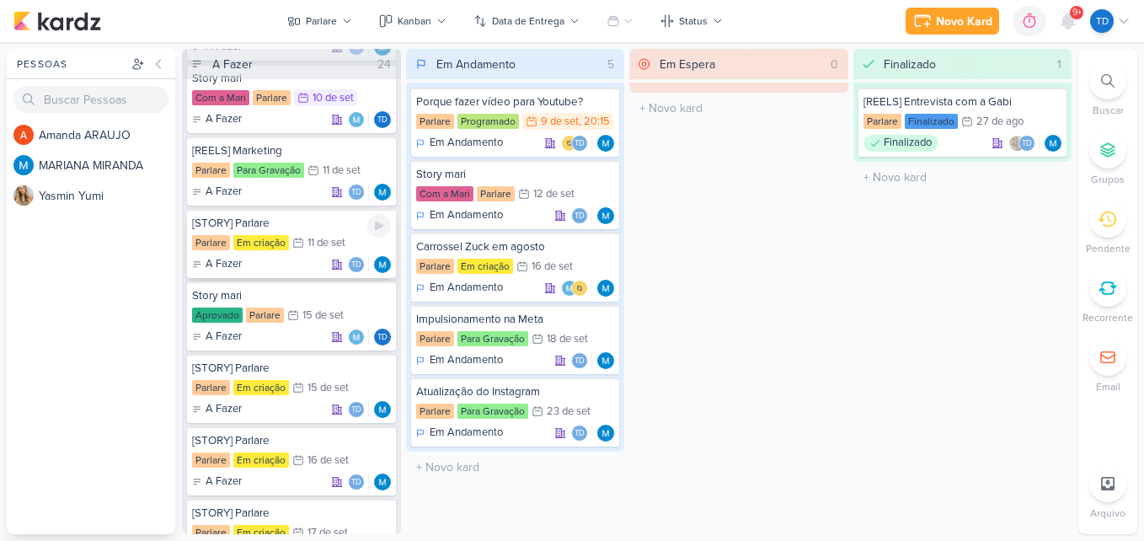
click at [295, 235] on div "11/9 [DATE]" at bounding box center [318, 242] width 53 height 17
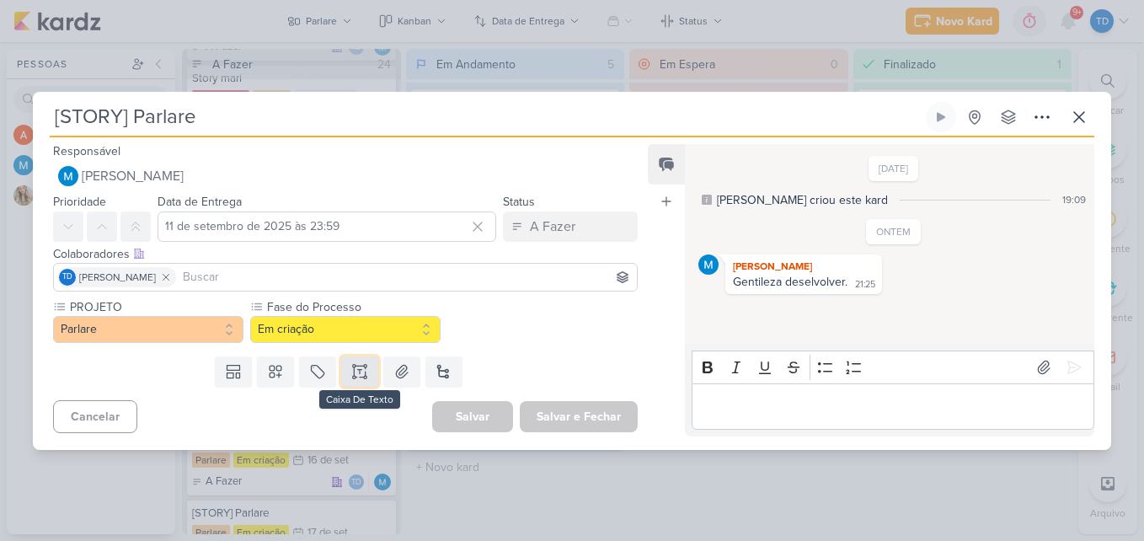
click at [351, 377] on icon at bounding box center [359, 371] width 17 height 17
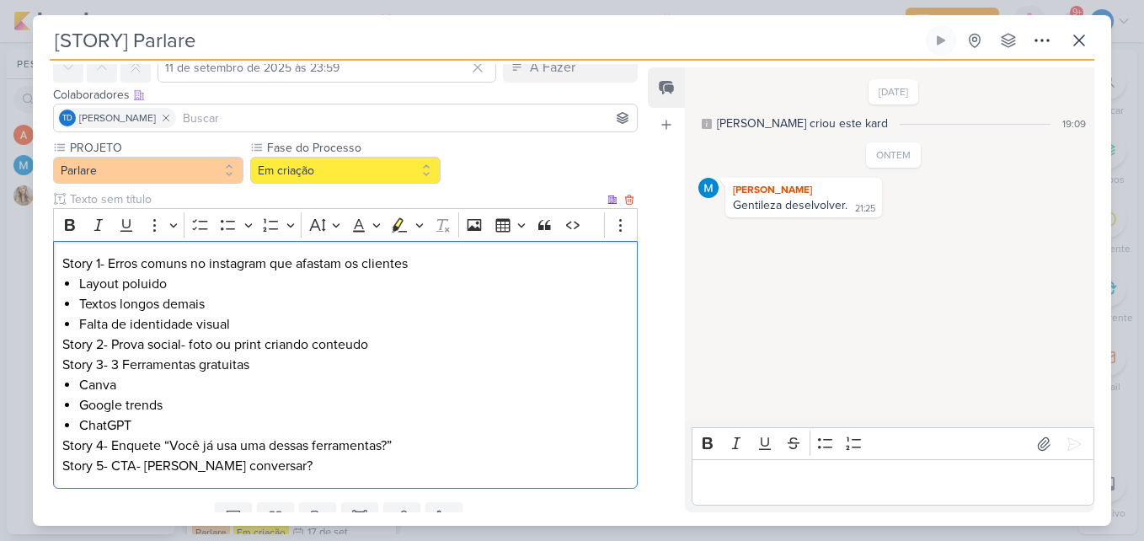
scroll to position [75, 0]
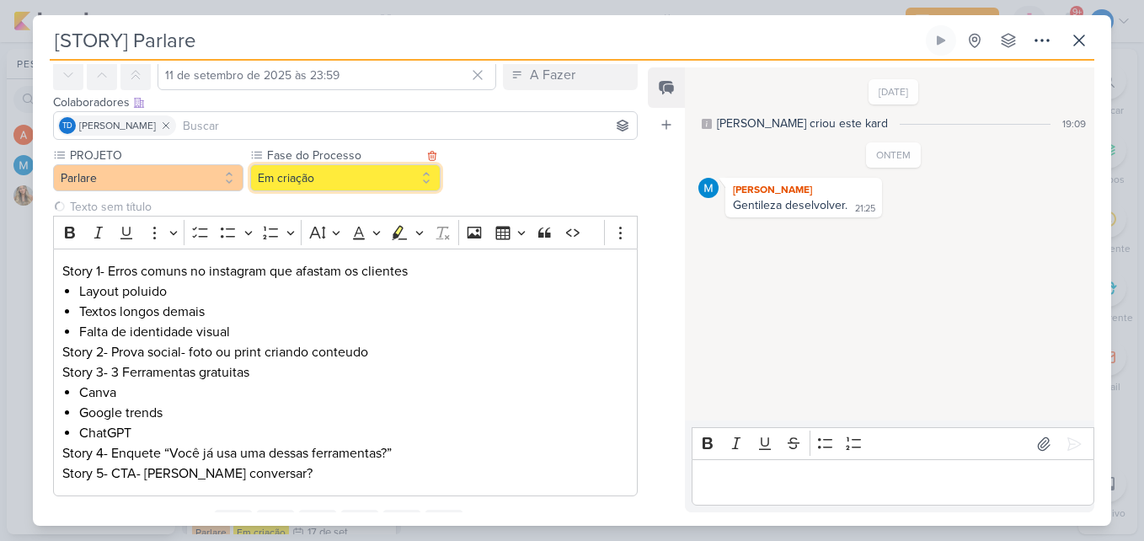
click at [378, 175] on button "Em criação" at bounding box center [345, 177] width 190 height 27
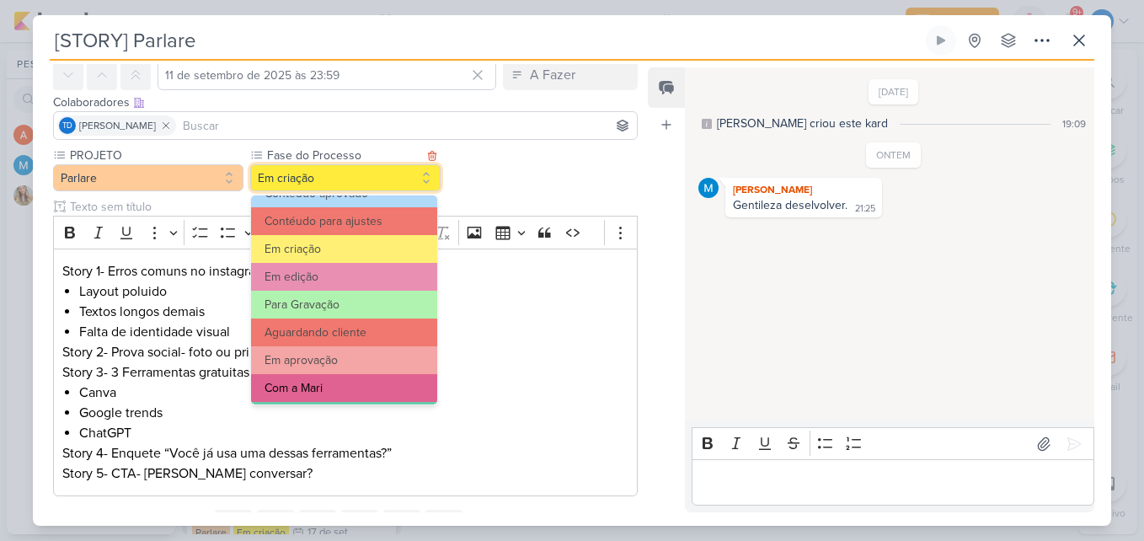
scroll to position [163, 0]
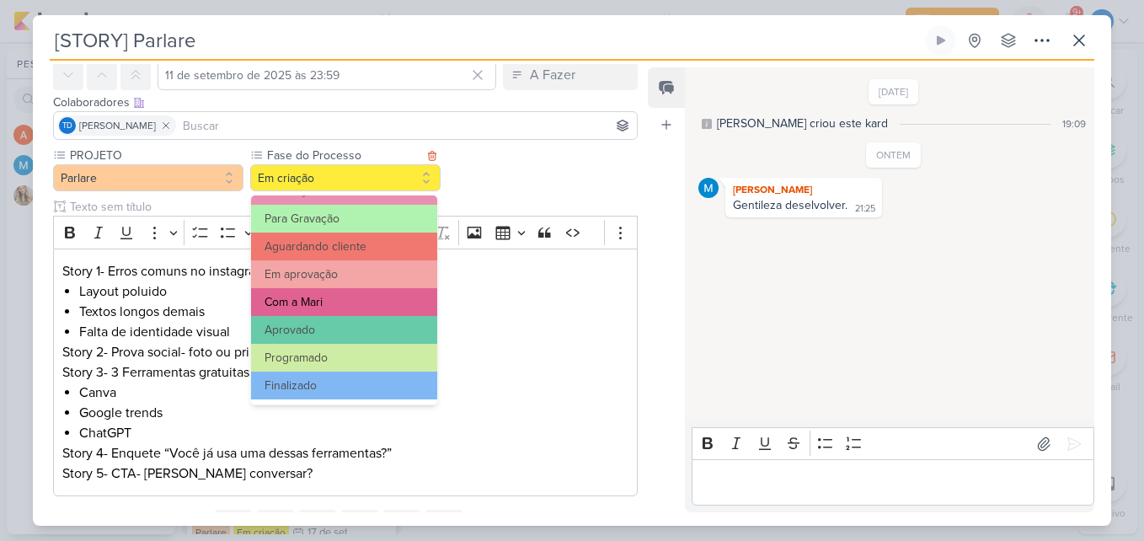
click at [363, 303] on button "Com a Mari" at bounding box center [344, 302] width 186 height 28
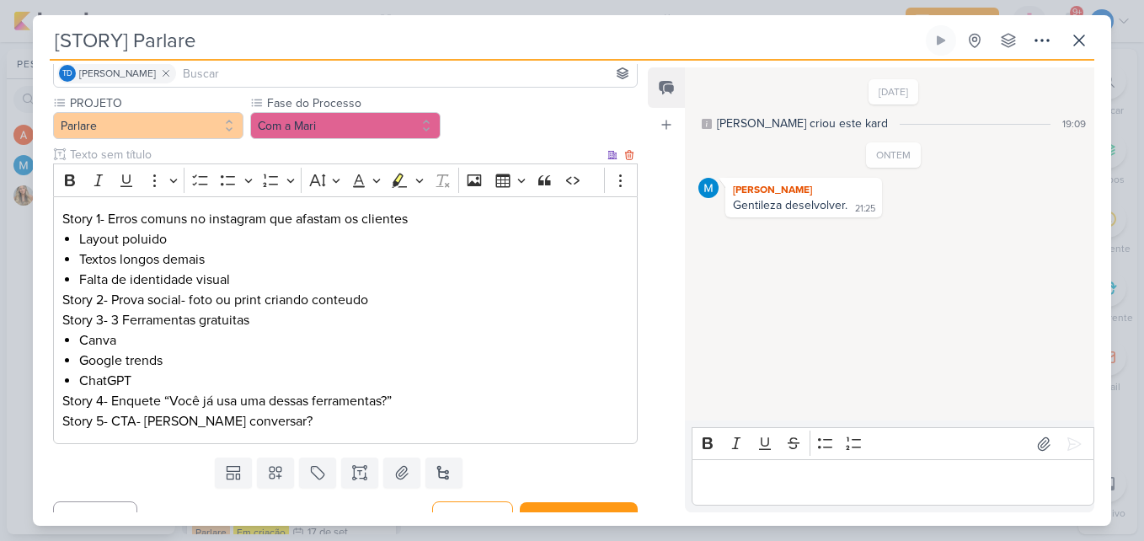
scroll to position [153, 0]
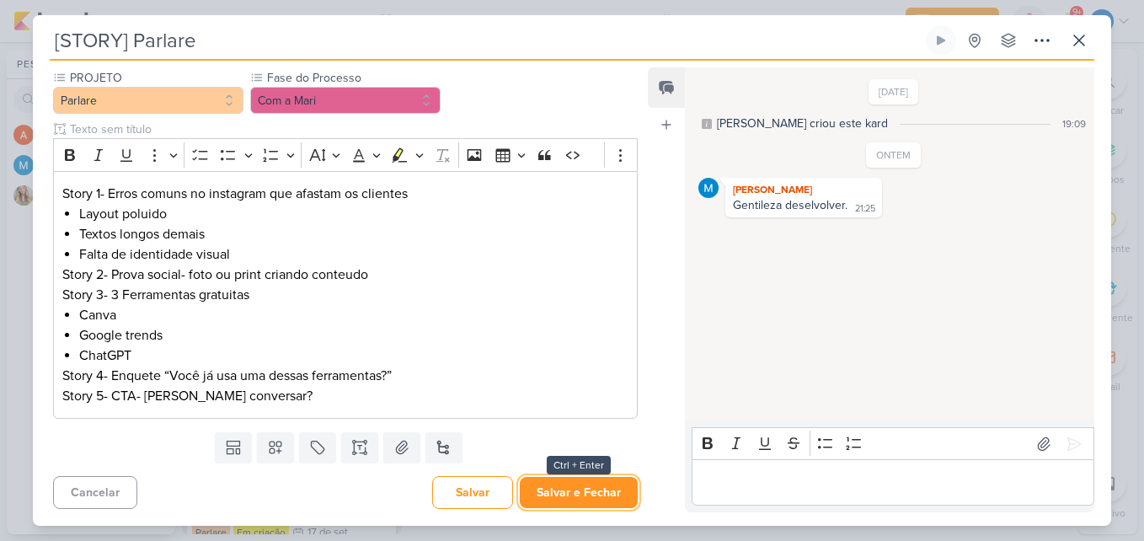
click at [606, 486] on button "Salvar e Fechar" at bounding box center [579, 492] width 118 height 31
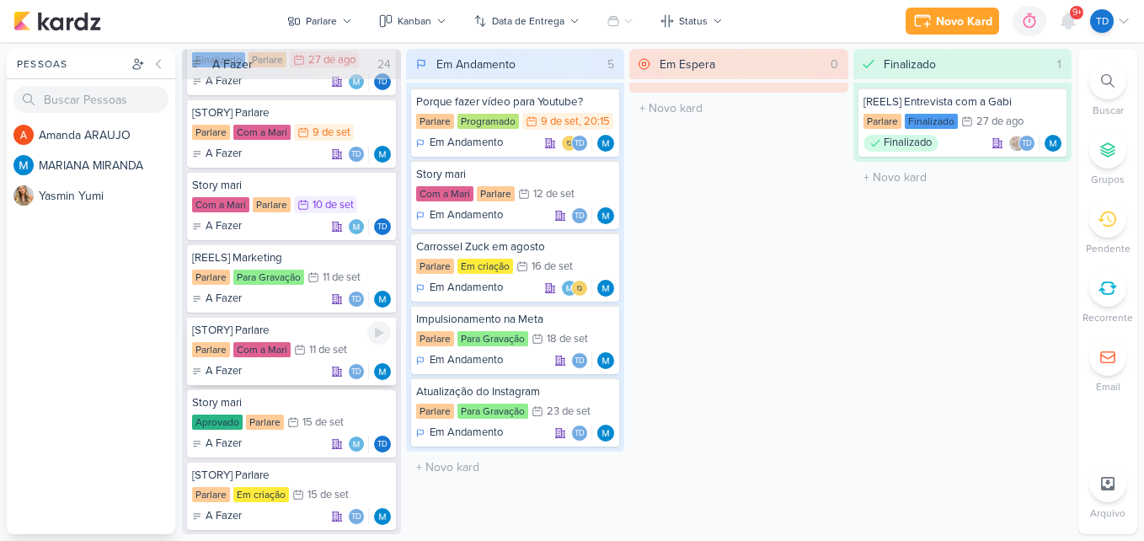
scroll to position [146, 0]
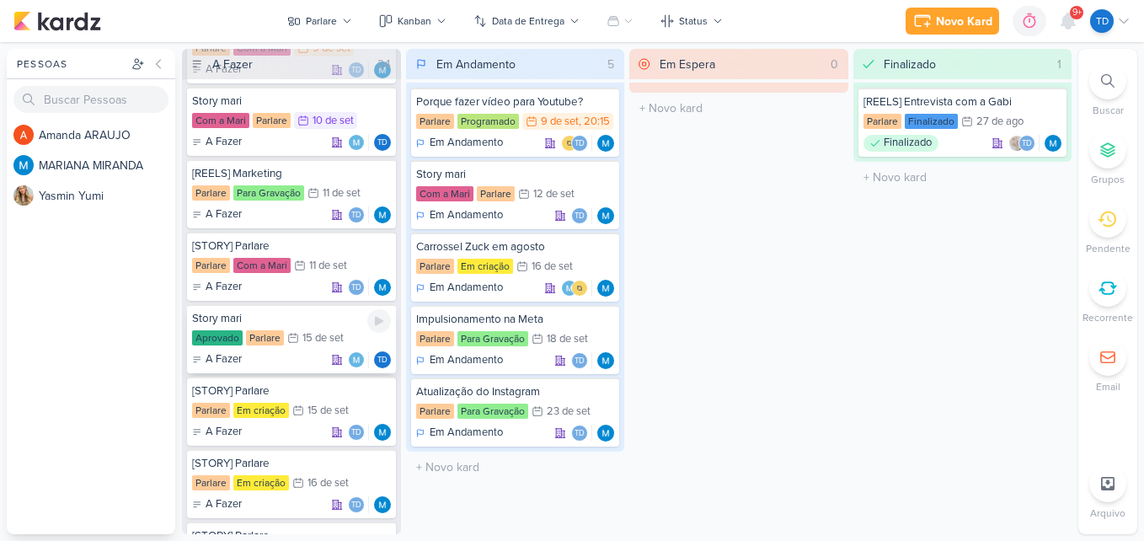
click at [282, 323] on div "Story mari" at bounding box center [291, 318] width 199 height 15
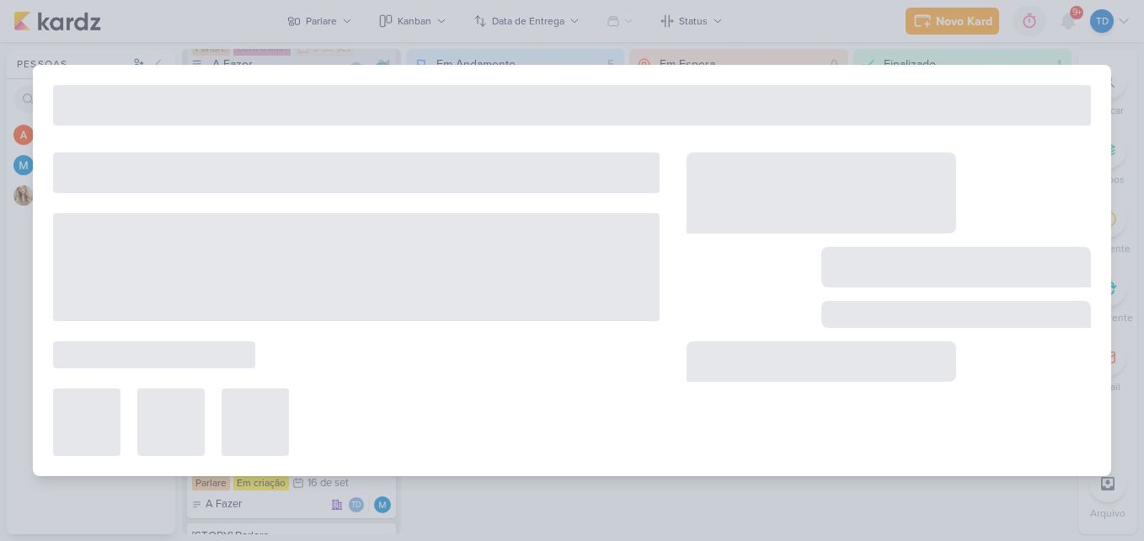
type input "Story mari"
type input "15 de setembro de 2025 às 23:59"
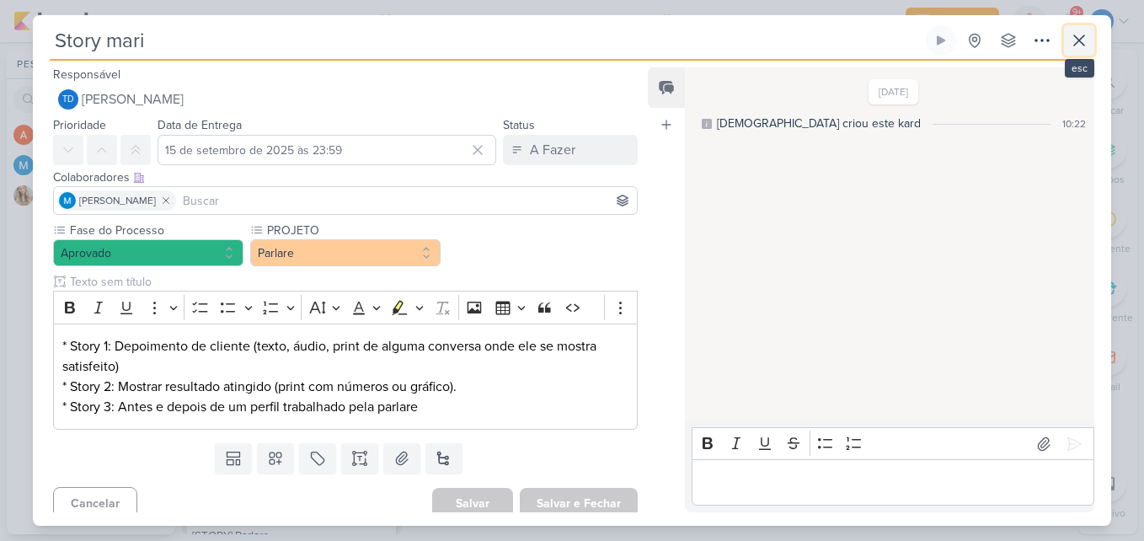
click at [1073, 30] on icon at bounding box center [1079, 40] width 20 height 20
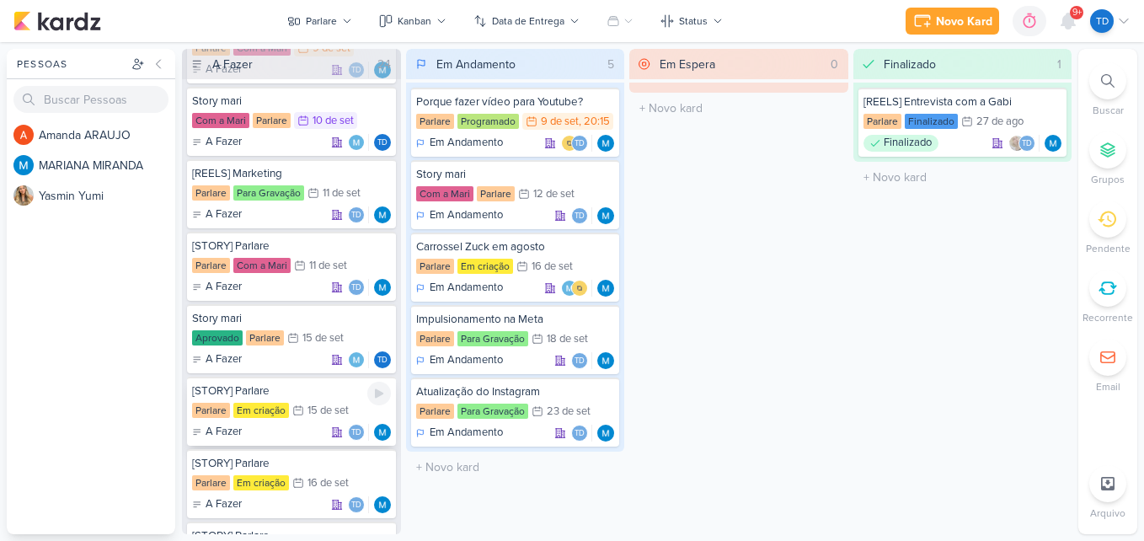
click at [317, 408] on div "15 de set" at bounding box center [328, 410] width 41 height 11
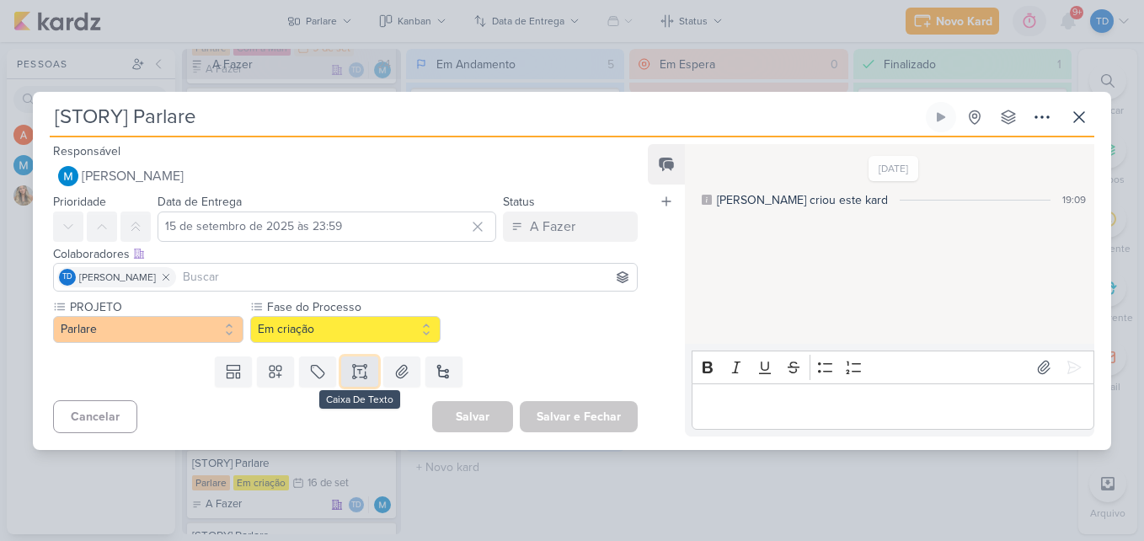
click at [365, 374] on icon at bounding box center [365, 371] width 0 height 8
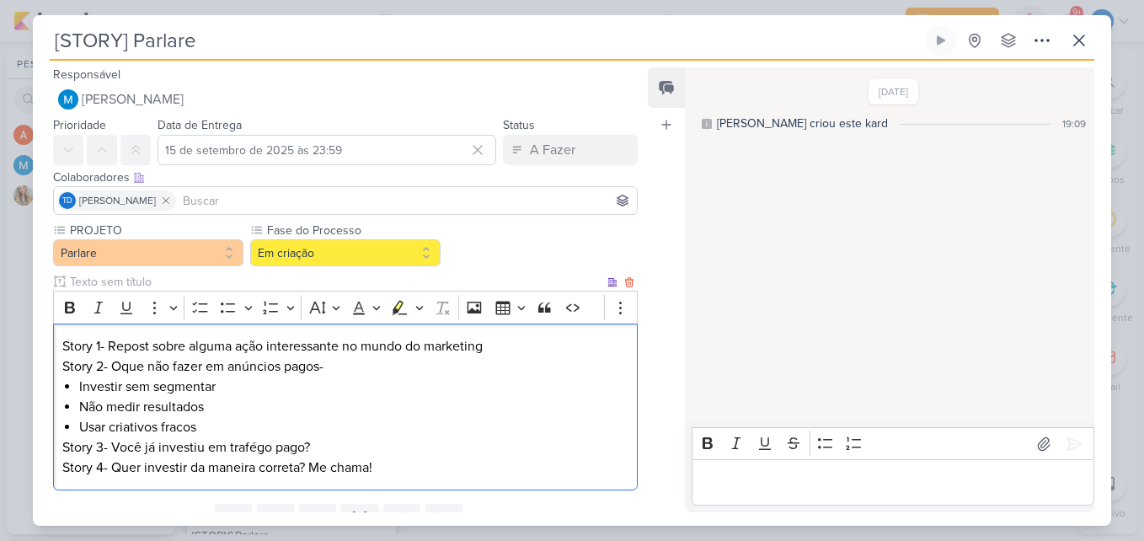
click at [330, 438] on p "Story 3- Você já investiu em trafégo pago?" at bounding box center [345, 447] width 566 height 20
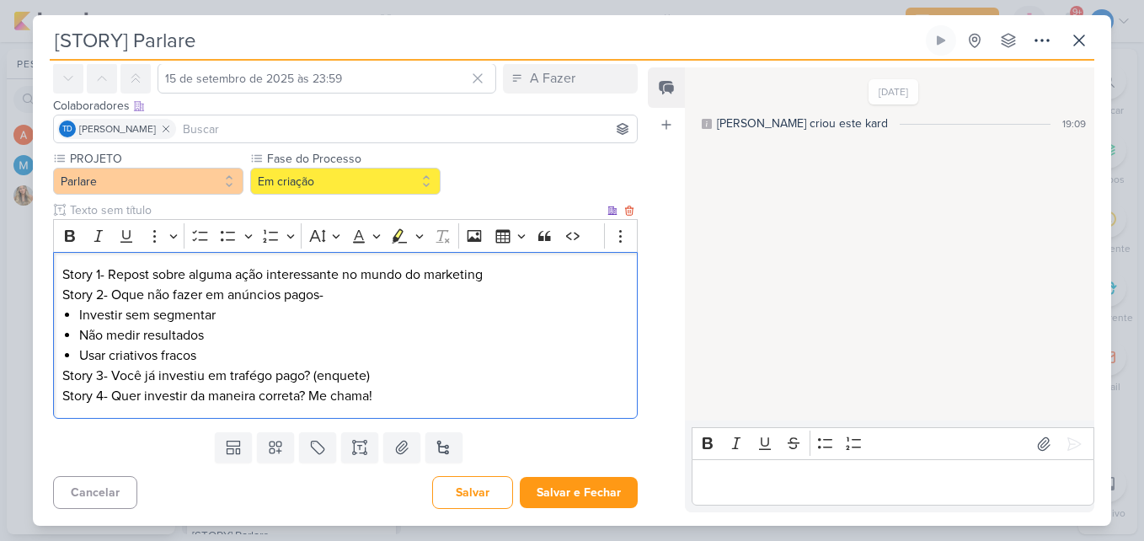
scroll to position [0, 0]
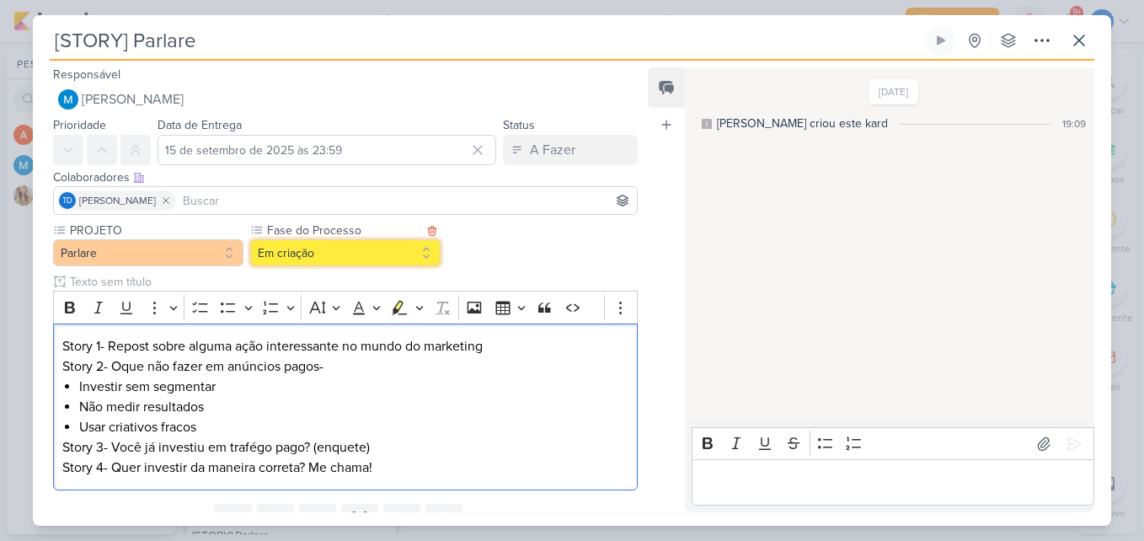
click at [341, 255] on button "Em criação" at bounding box center [345, 252] width 190 height 27
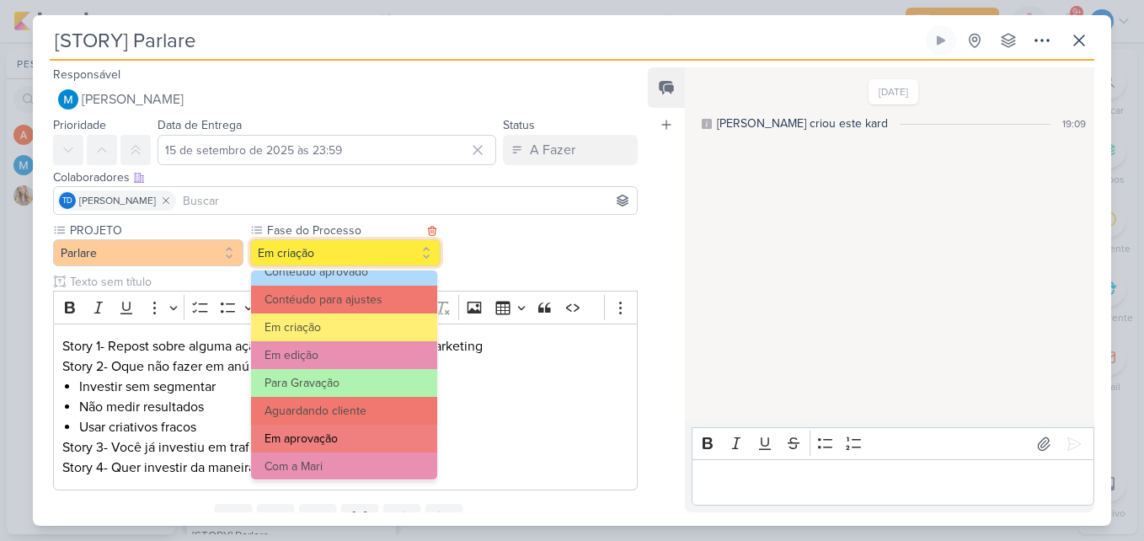
scroll to position [163, 0]
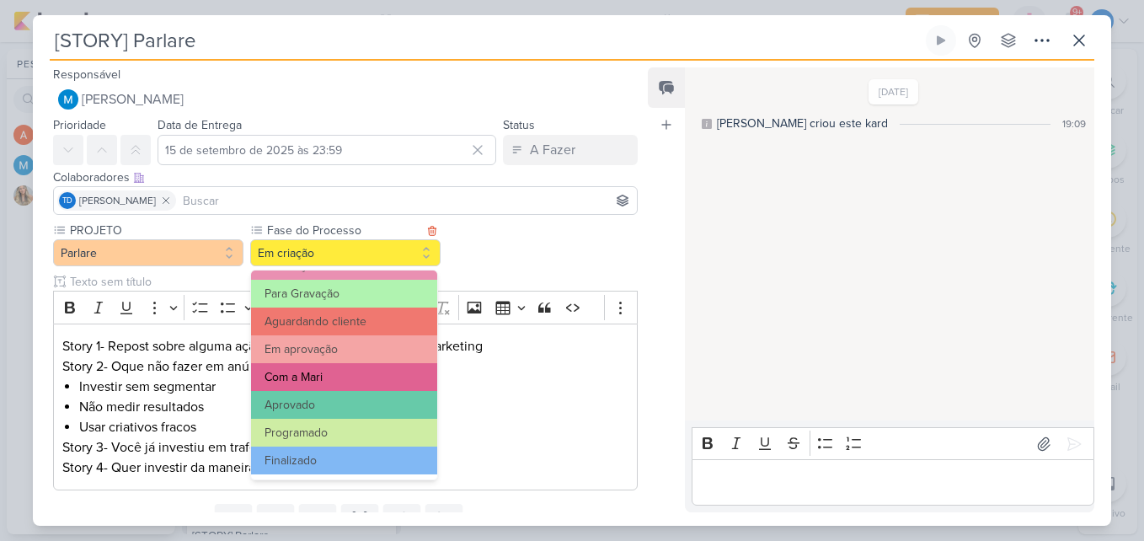
click at [352, 379] on button "Com a Mari" at bounding box center [344, 377] width 186 height 28
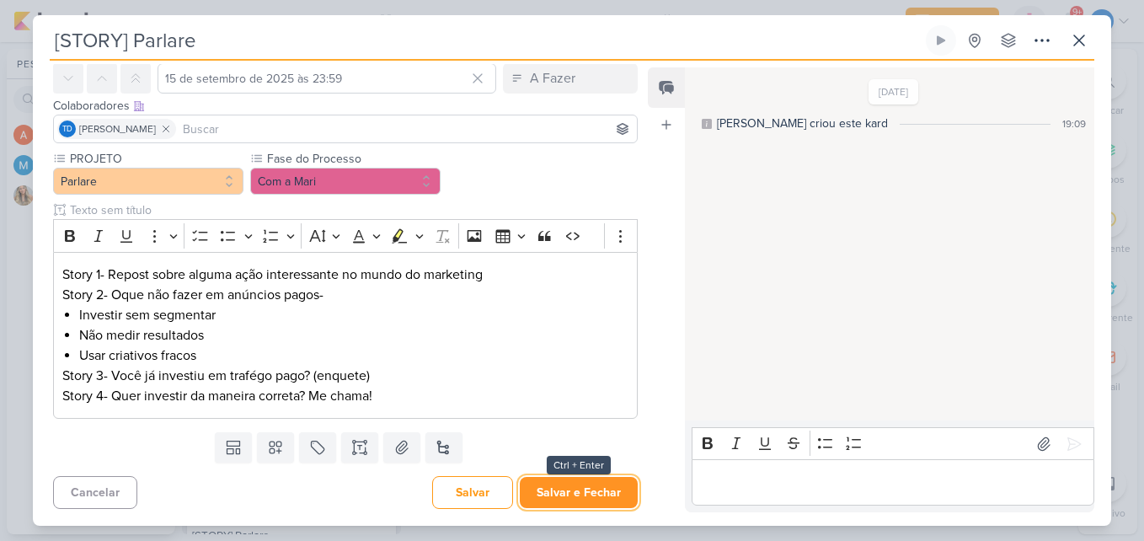
click at [557, 487] on button "Salvar e Fechar" at bounding box center [579, 492] width 118 height 31
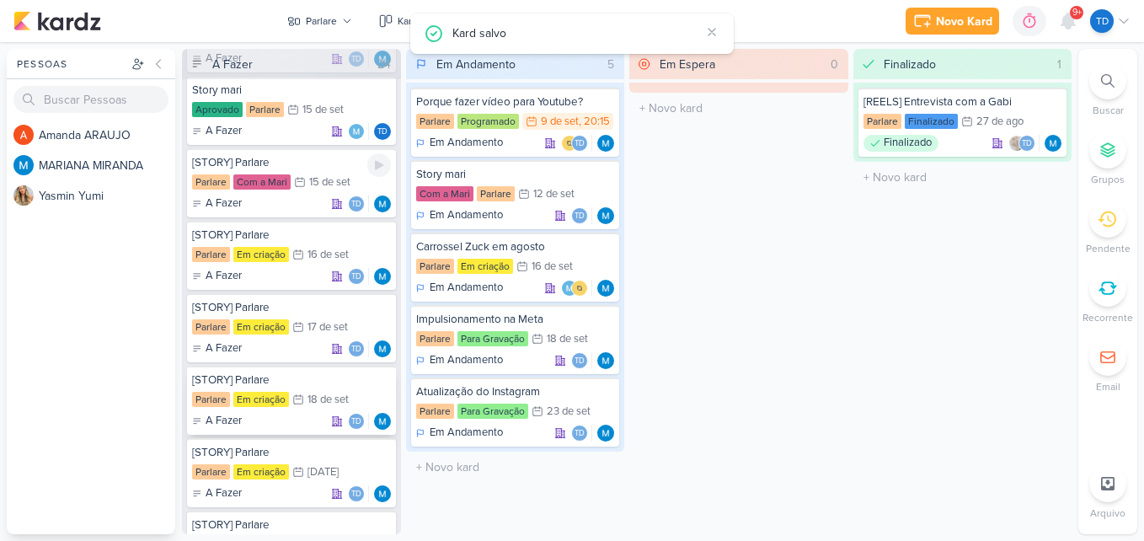
scroll to position [399, 0]
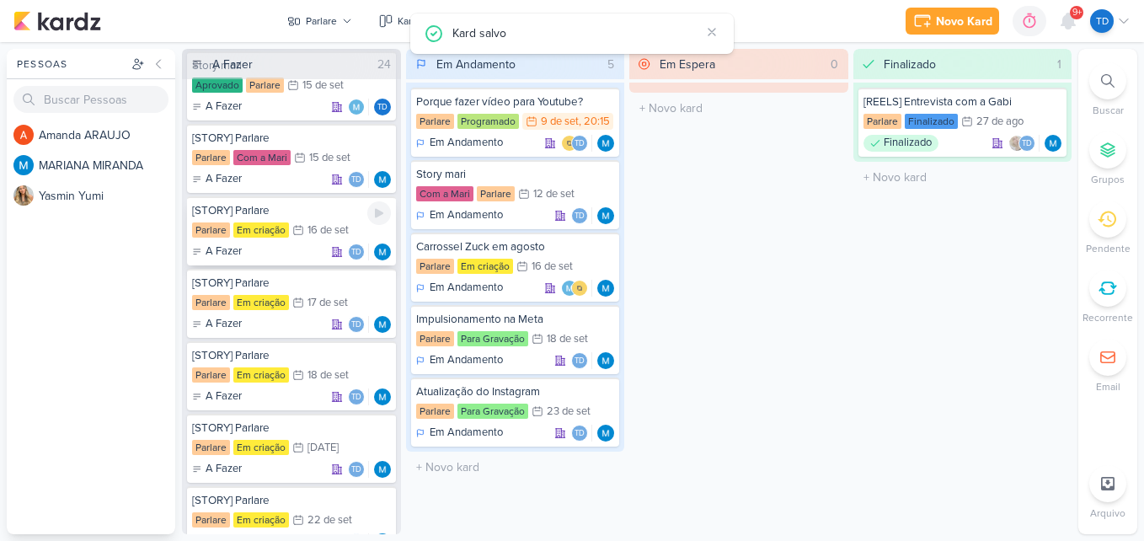
click at [302, 222] on div "16/9 [DATE]" at bounding box center [320, 230] width 56 height 17
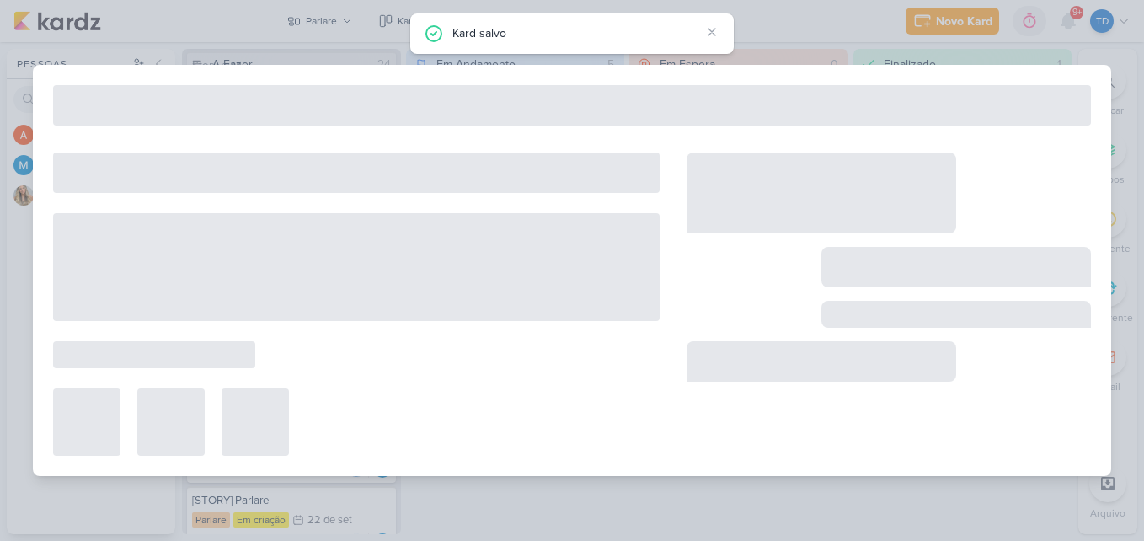
type input "[DATE] 23:59"
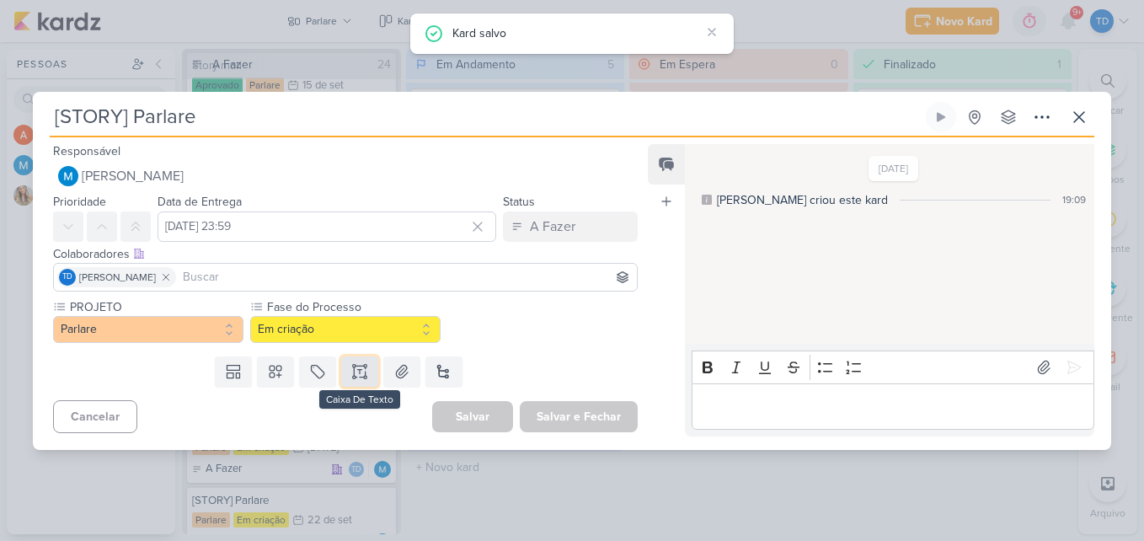
click at [360, 378] on icon at bounding box center [359, 371] width 17 height 17
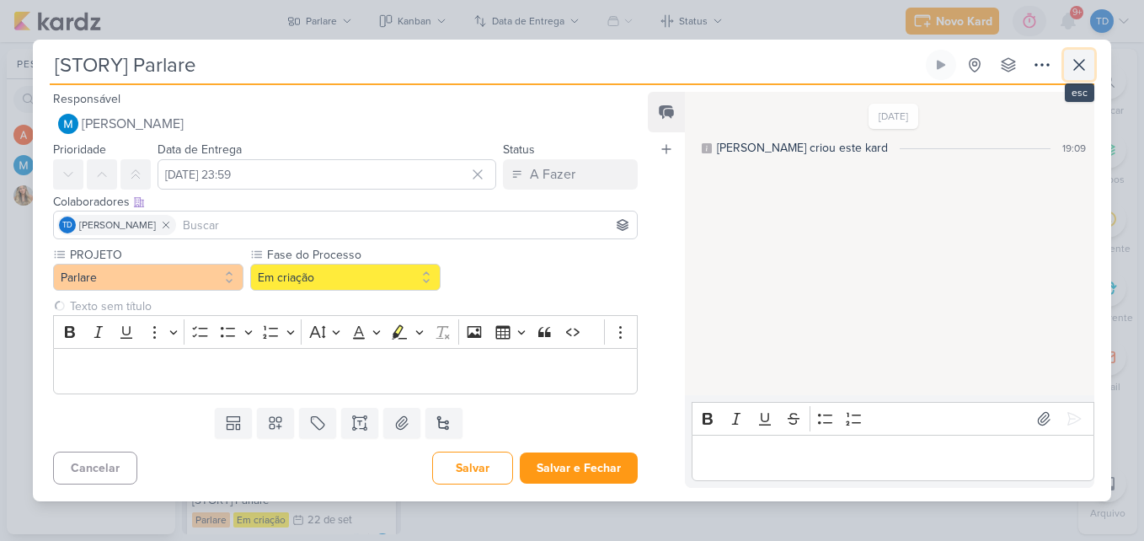
click at [1083, 70] on icon at bounding box center [1079, 65] width 20 height 20
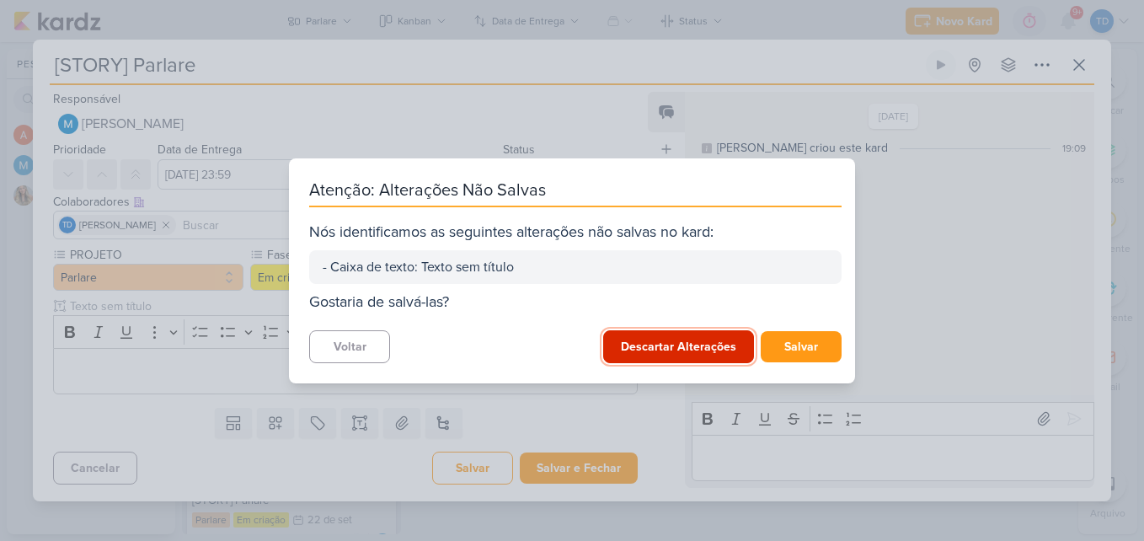
click at [729, 348] on button "Descartar Alterações" at bounding box center [678, 346] width 151 height 33
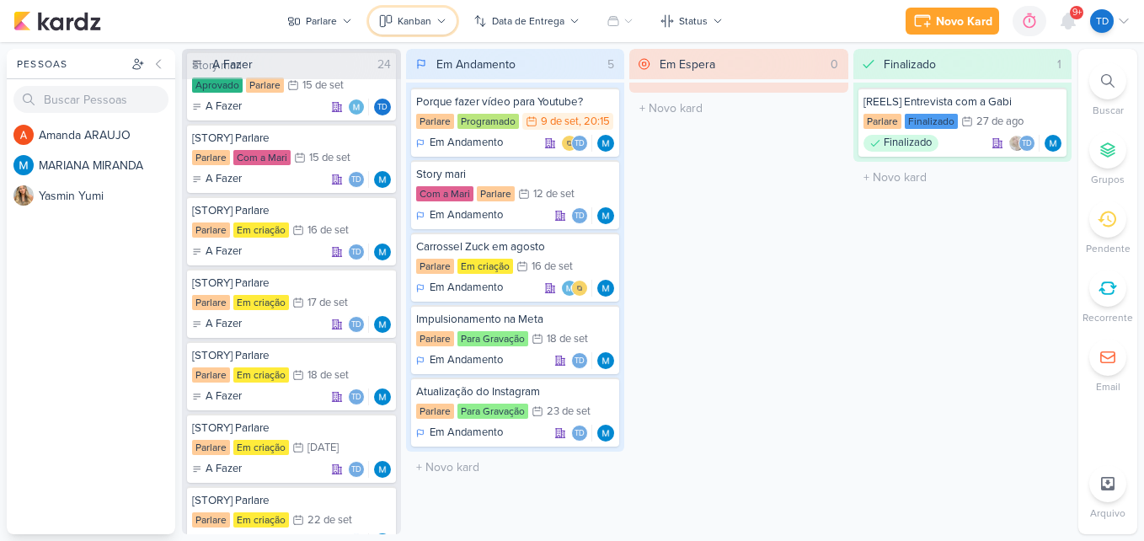
click at [439, 25] on icon at bounding box center [441, 21] width 10 height 10
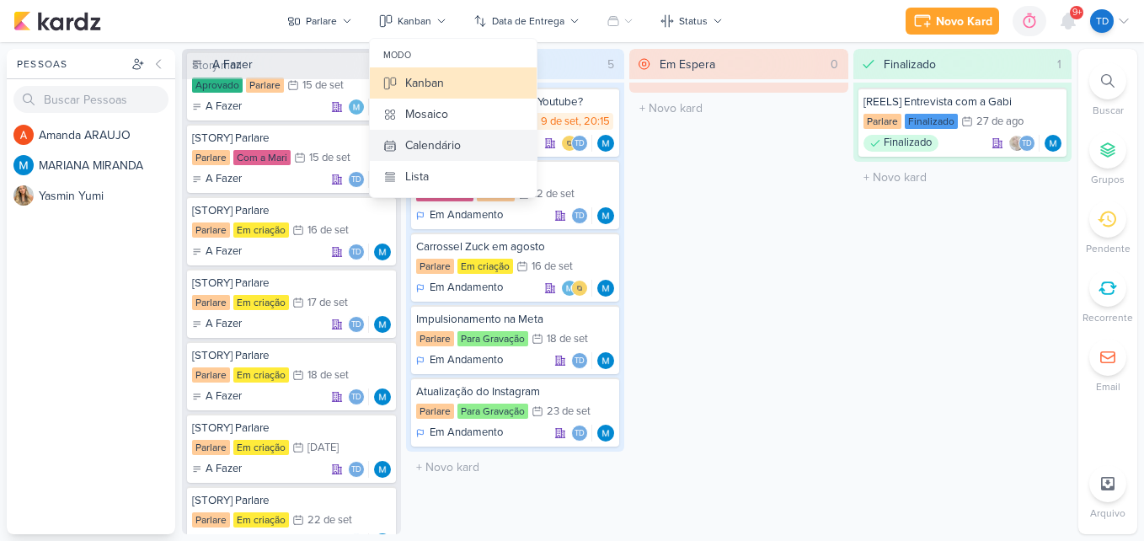
click at [479, 141] on button "Calendário" at bounding box center [453, 145] width 167 height 31
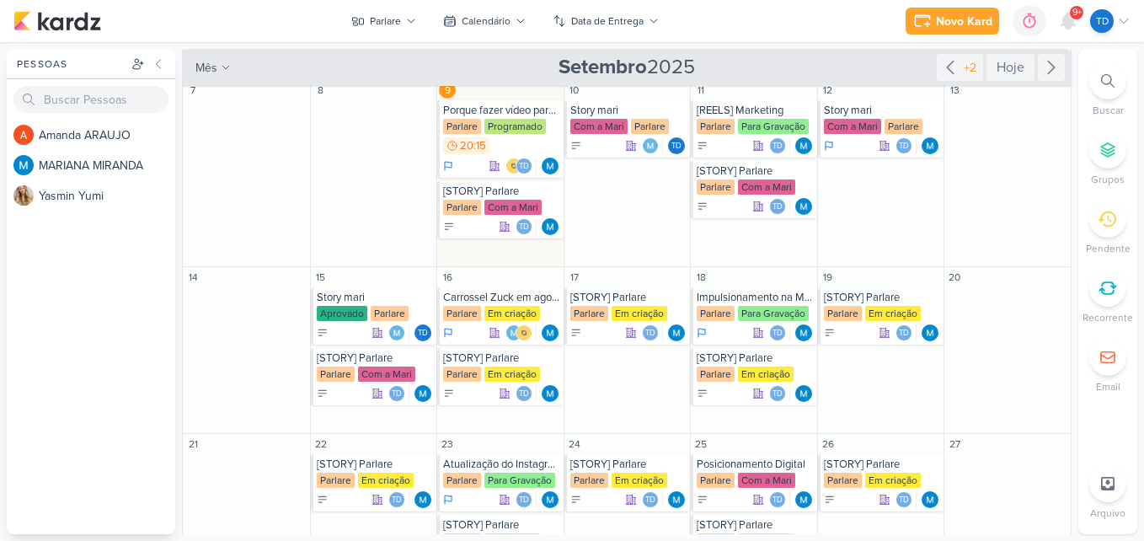
scroll to position [84, 0]
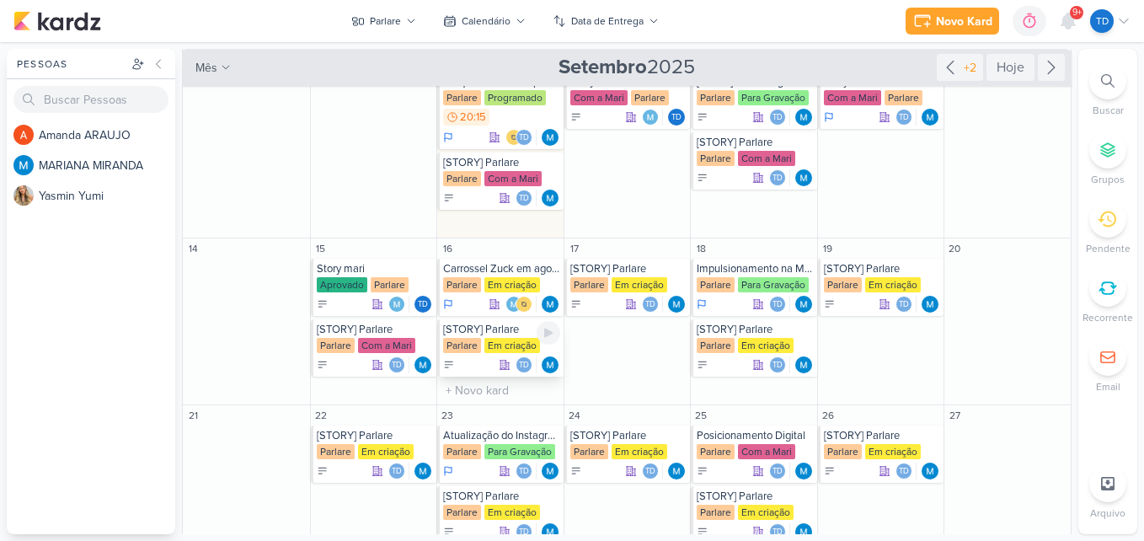
click at [497, 340] on div "Em criação" at bounding box center [512, 345] width 56 height 15
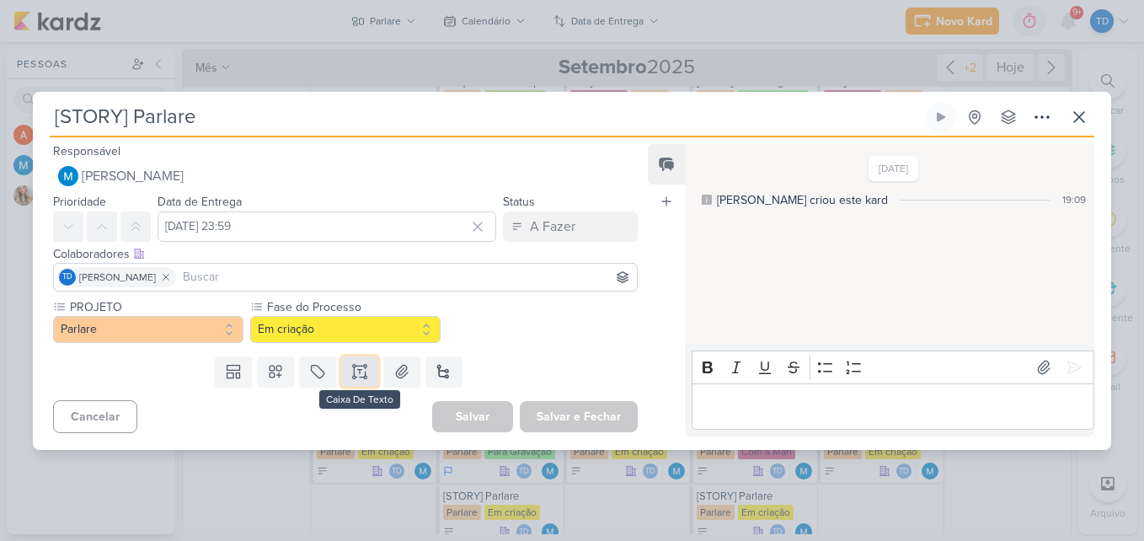
click at [367, 367] on button at bounding box center [359, 371] width 37 height 30
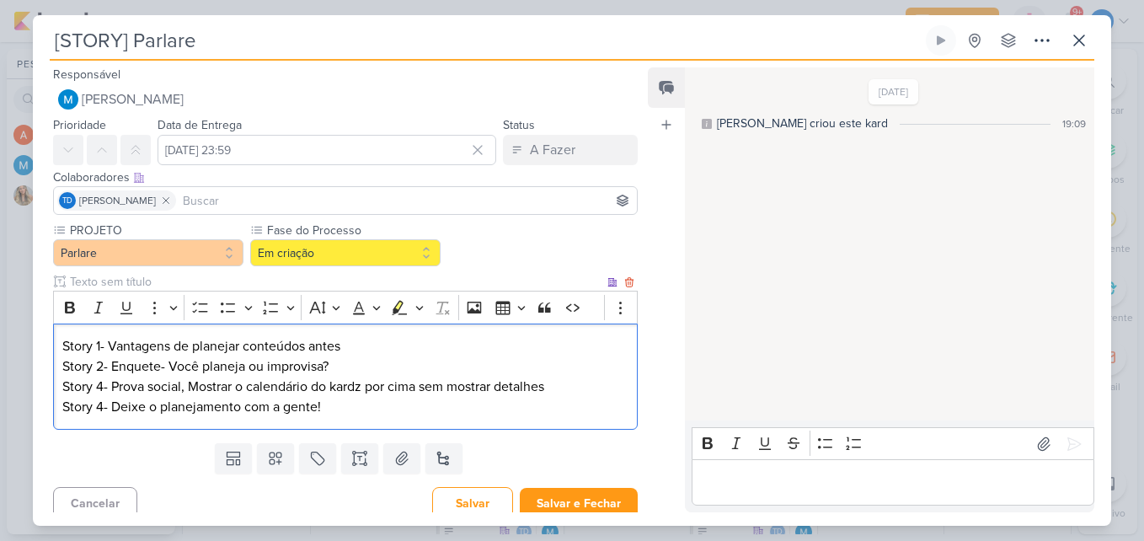
click at [104, 384] on p "Story 4- Prova social, Mostrar o calendário do kardz por cima sem mostrar detal…" at bounding box center [345, 387] width 566 height 20
click at [102, 404] on p "Story 4- Deixe o planejamento com a gente!" at bounding box center [345, 407] width 566 height 20
click at [357, 397] on p "Story 3- Prova social, Mostrar o calendário do kardz por cima sem mostrar detal…" at bounding box center [345, 387] width 566 height 20
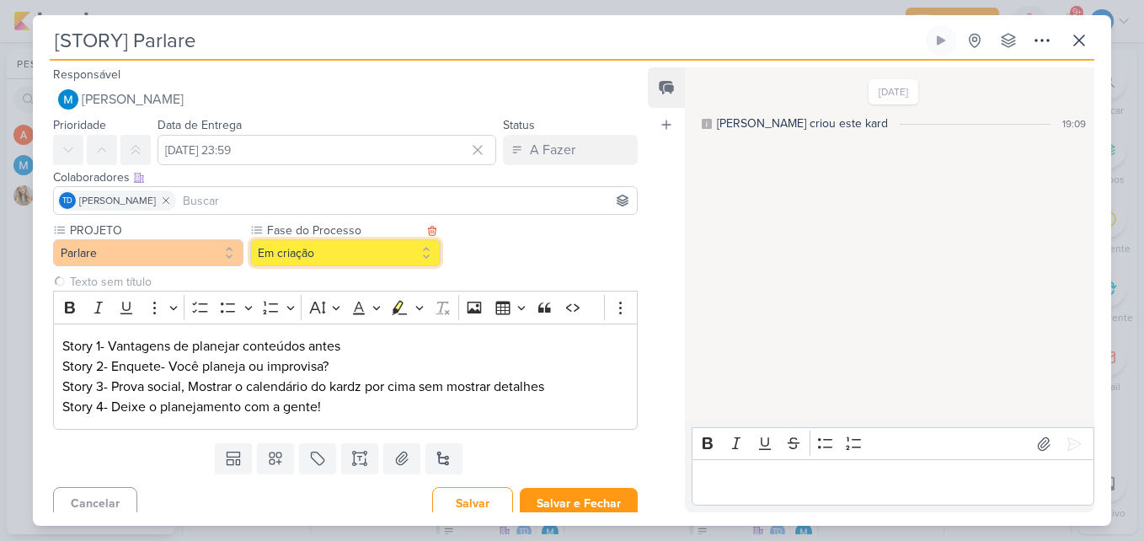
click at [303, 248] on button "Em criação" at bounding box center [345, 252] width 190 height 27
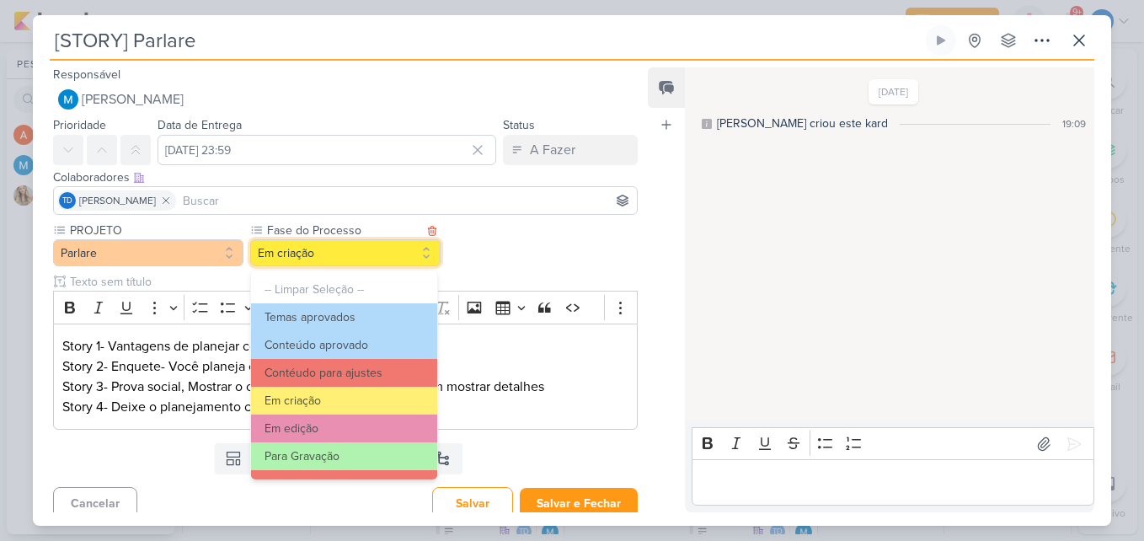
scroll to position [163, 0]
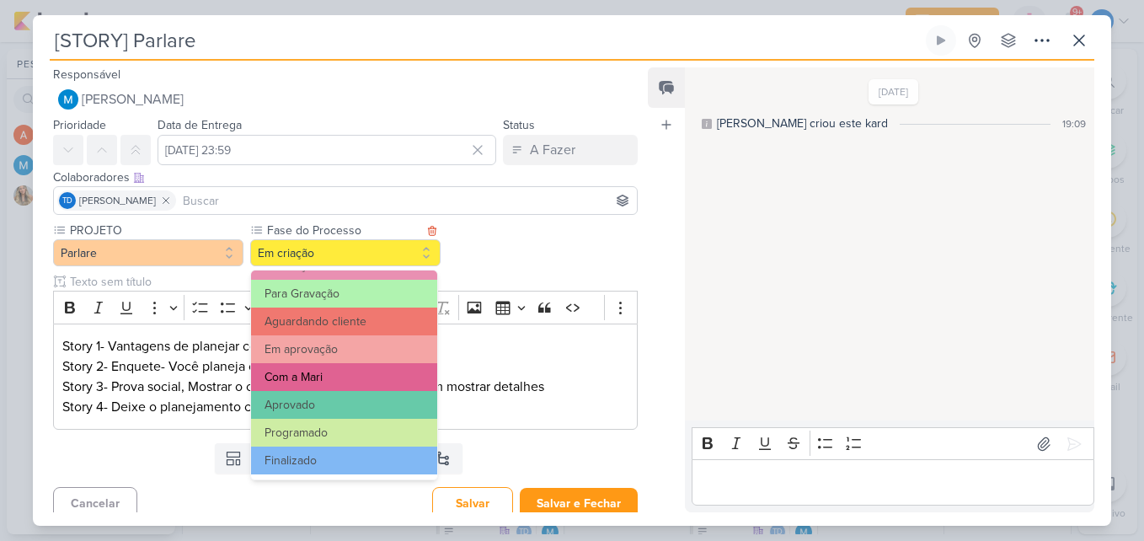
click at [367, 371] on button "Com a Mari" at bounding box center [344, 377] width 186 height 28
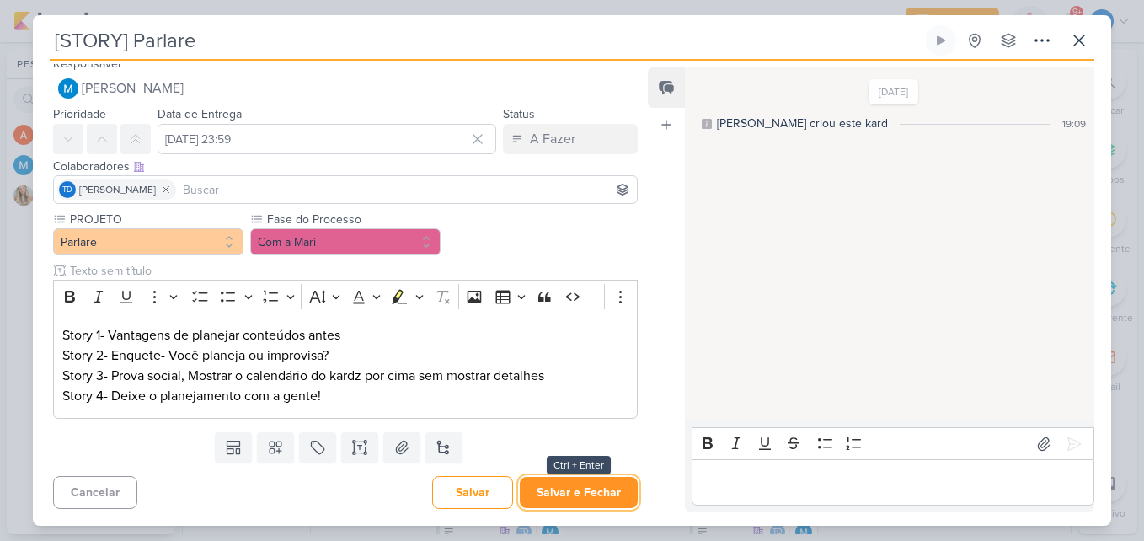
click at [550, 492] on button "Salvar e Fechar" at bounding box center [579, 492] width 118 height 31
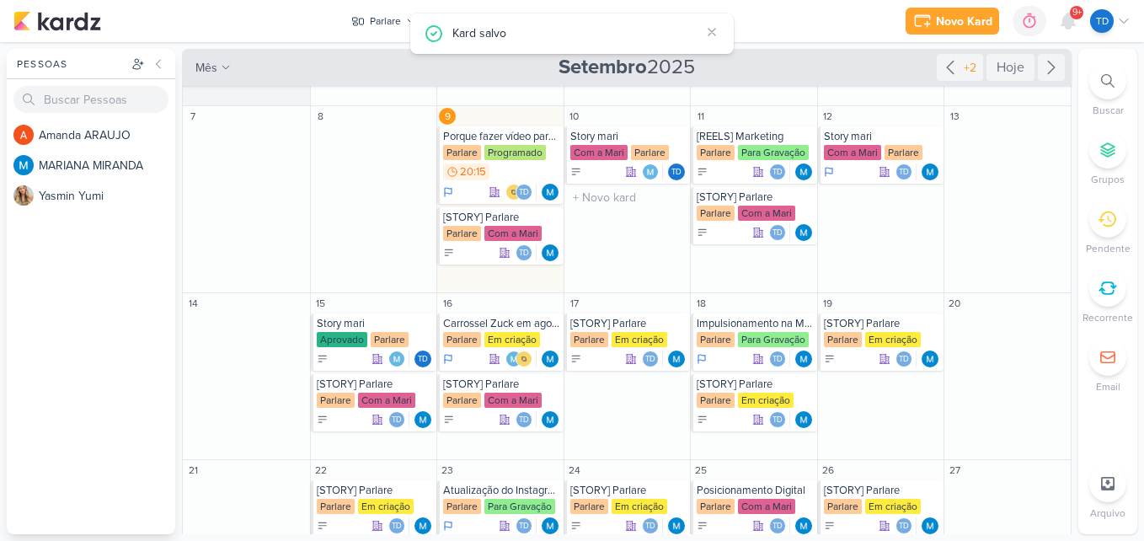
scroll to position [0, 0]
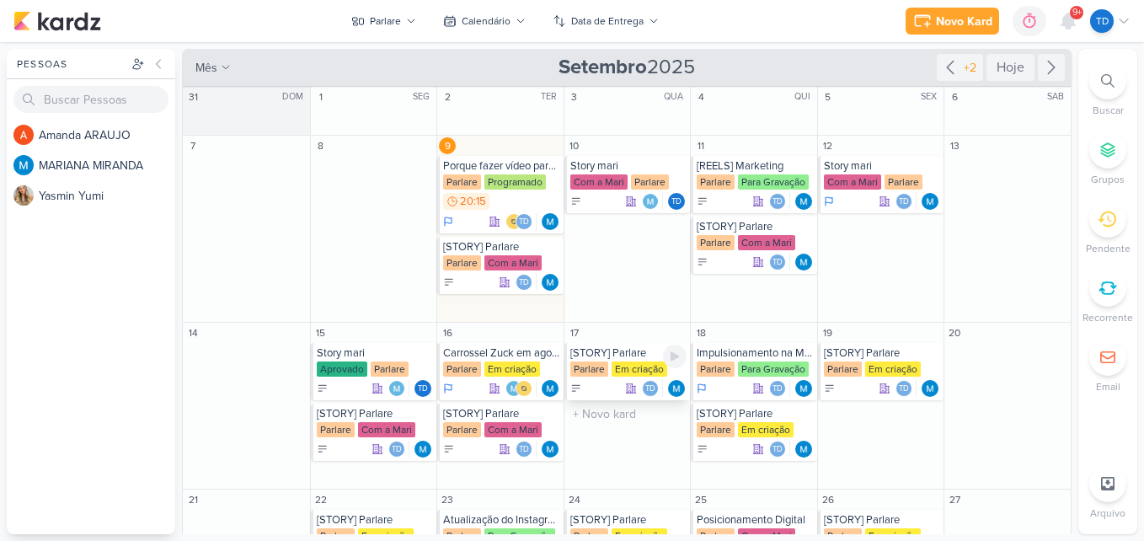
click at [599, 357] on div "[STORY] Parlare" at bounding box center [628, 352] width 117 height 13
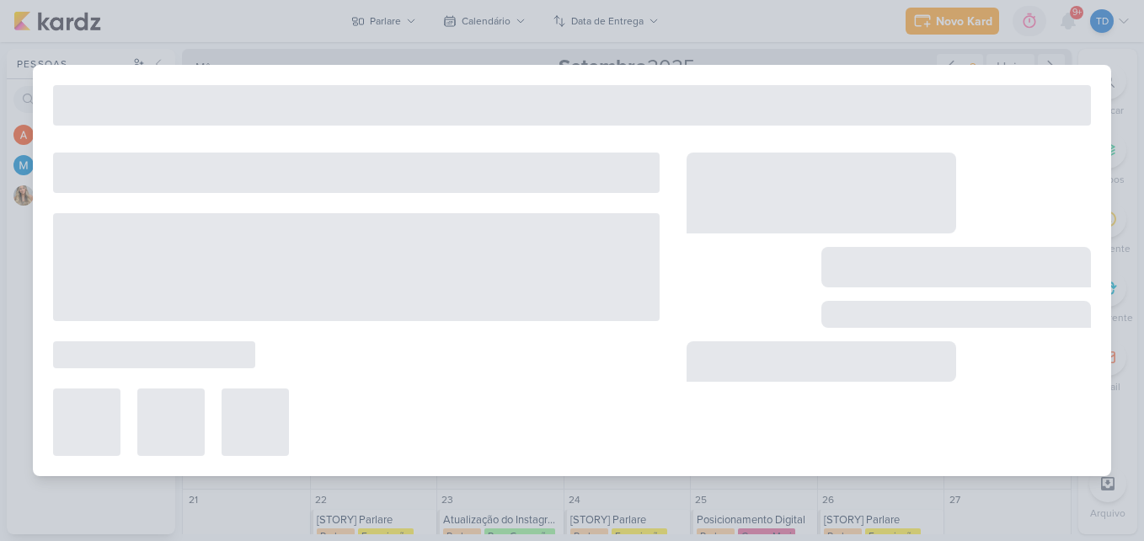
type input "[DATE] 23:59"
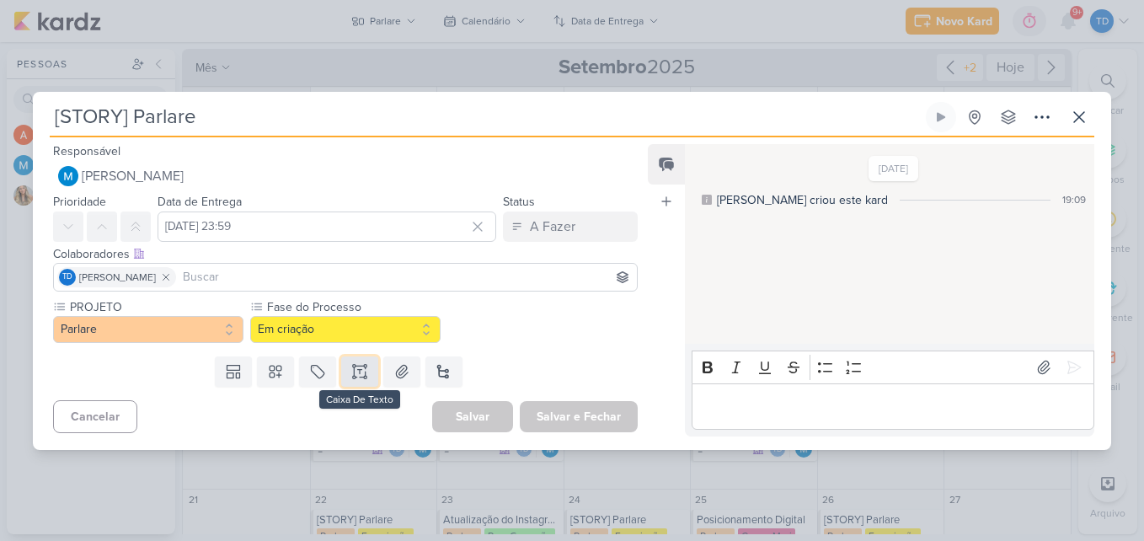
click at [367, 367] on button at bounding box center [359, 371] width 37 height 30
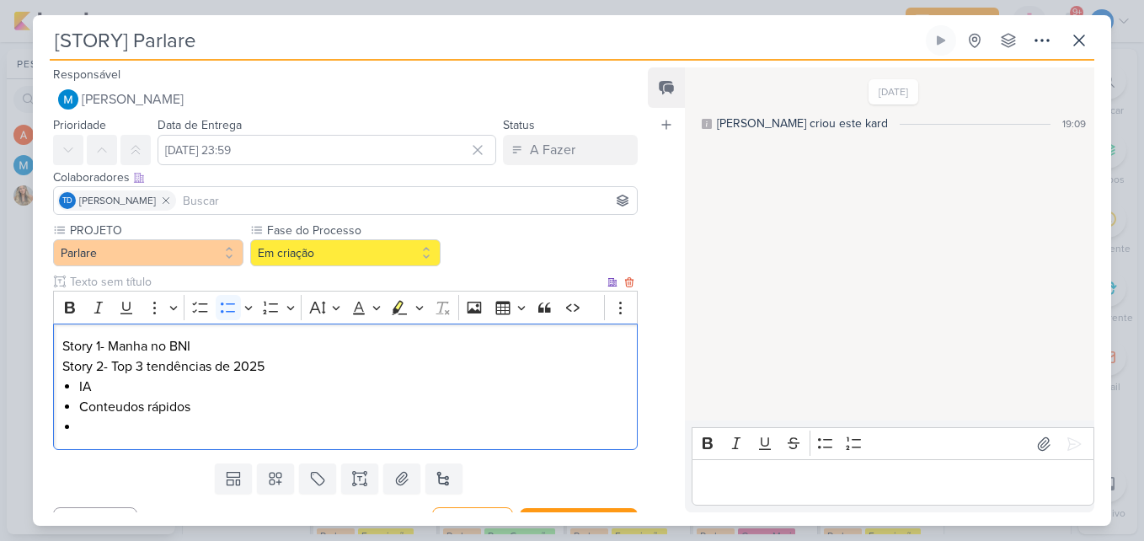
click at [154, 380] on li "IA" at bounding box center [353, 387] width 549 height 20
click at [121, 406] on li "Conteudos rápidos" at bounding box center [353, 407] width 549 height 20
click at [124, 410] on li "Conteúdos rápidos" at bounding box center [353, 407] width 549 height 20
click at [150, 428] on li "Editor editing area: main" at bounding box center [353, 427] width 549 height 20
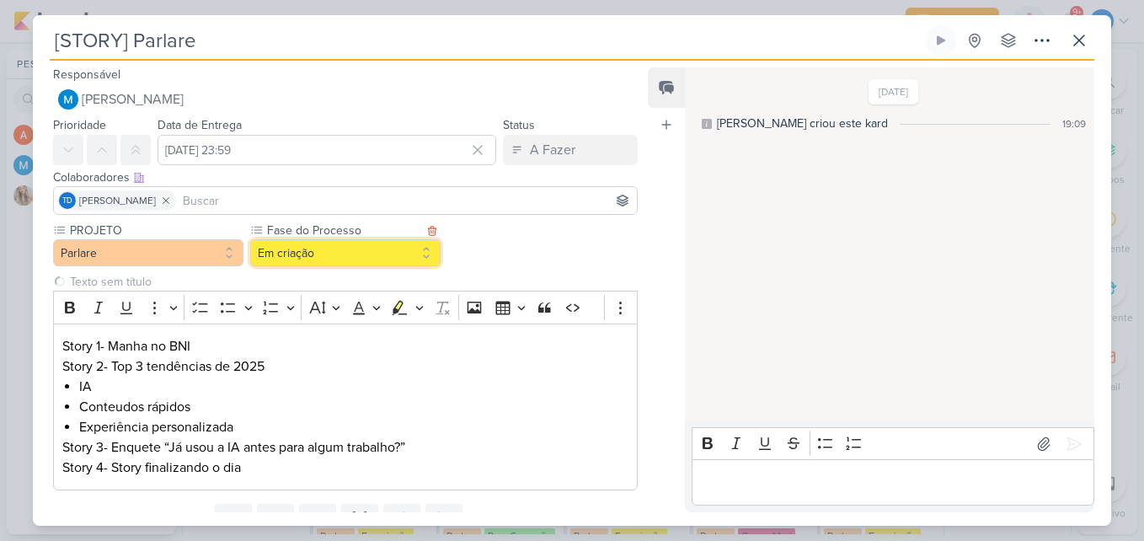
click at [345, 265] on button "Em criação" at bounding box center [345, 252] width 190 height 27
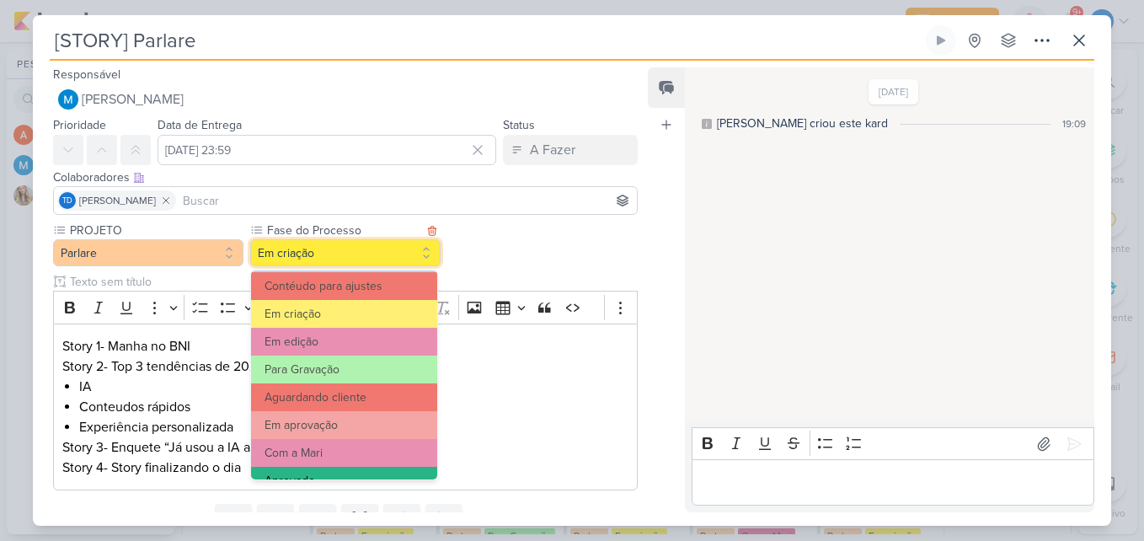
scroll to position [163, 0]
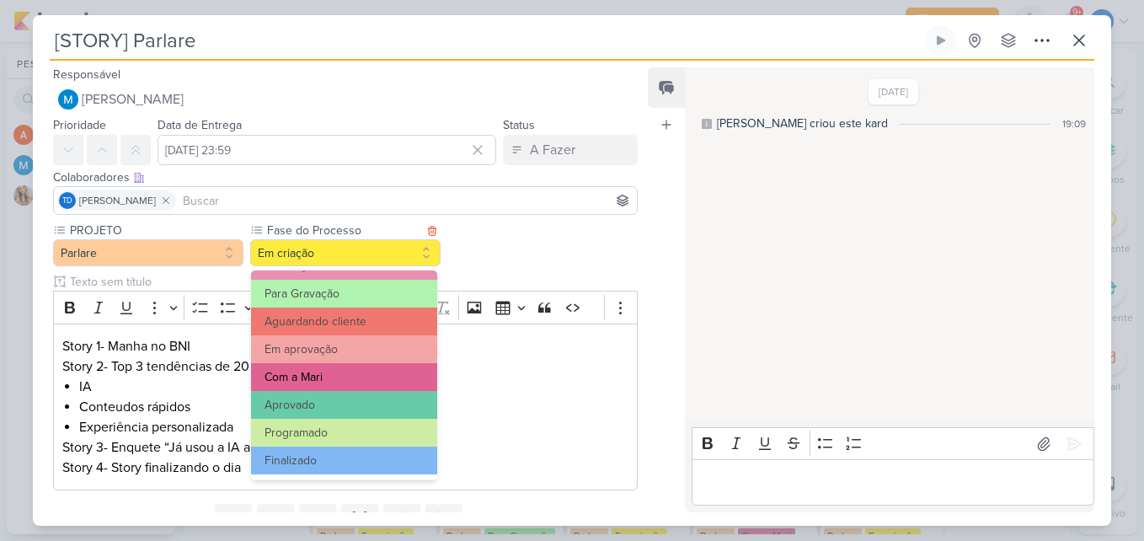
click at [353, 379] on button "Com a Mari" at bounding box center [344, 377] width 186 height 28
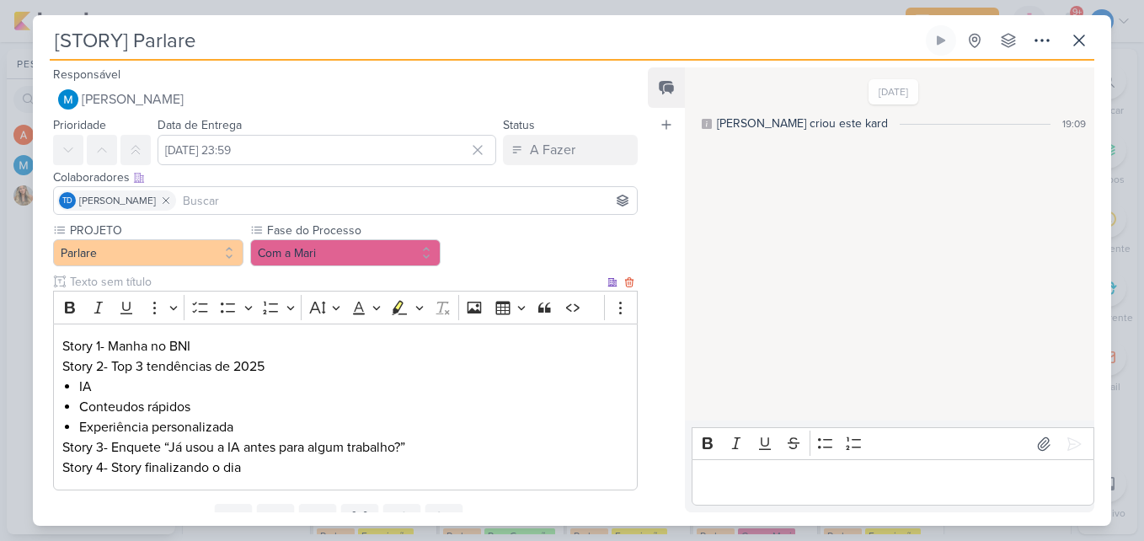
click at [107, 345] on p "Story 1- Manha no BNI" at bounding box center [345, 346] width 566 height 20
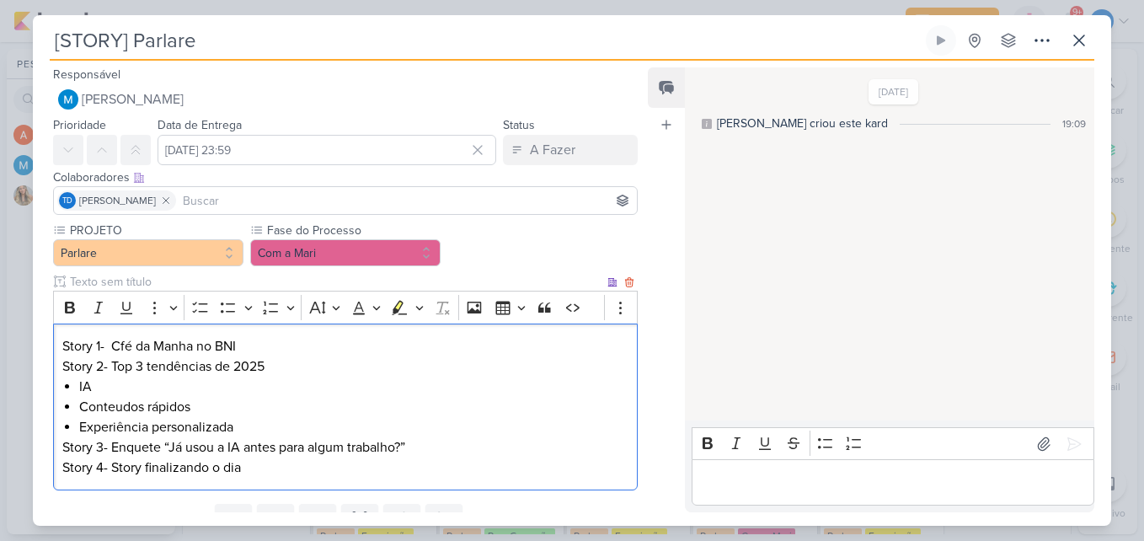
click at [117, 342] on p "Story 1- Cfé da Manha no BNI" at bounding box center [345, 346] width 566 height 20
click at [252, 346] on p "Story 1- Café da Manha no BNI" at bounding box center [345, 346] width 566 height 20
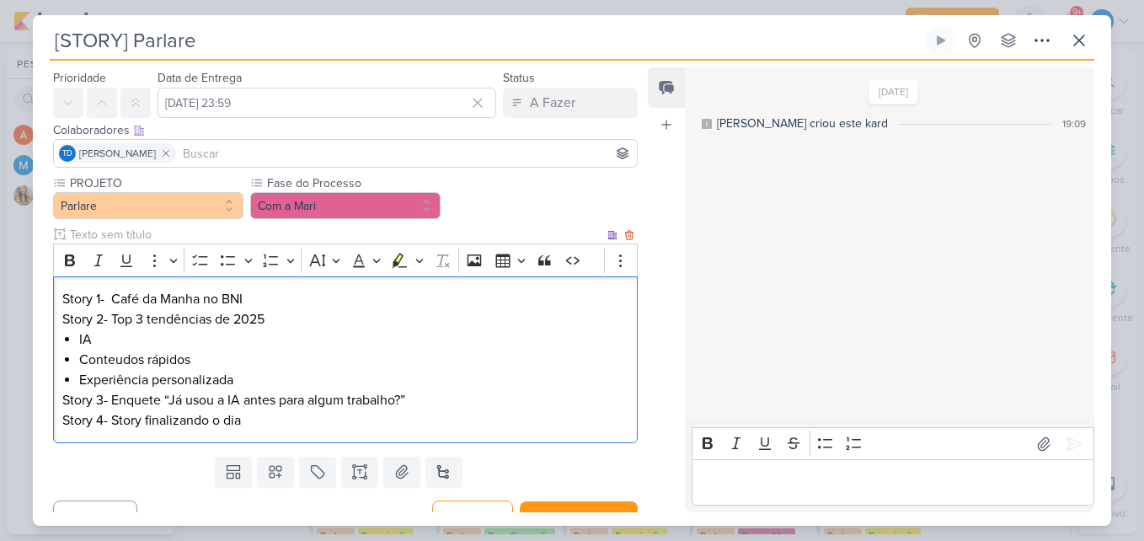
scroll to position [72, 0]
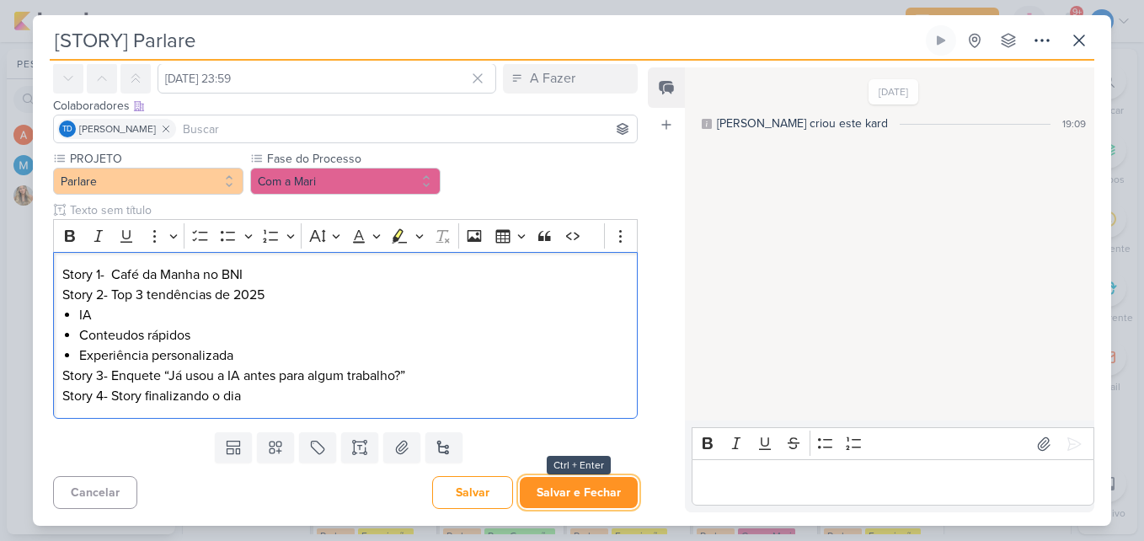
click at [559, 491] on button "Salvar e Fechar" at bounding box center [579, 492] width 118 height 31
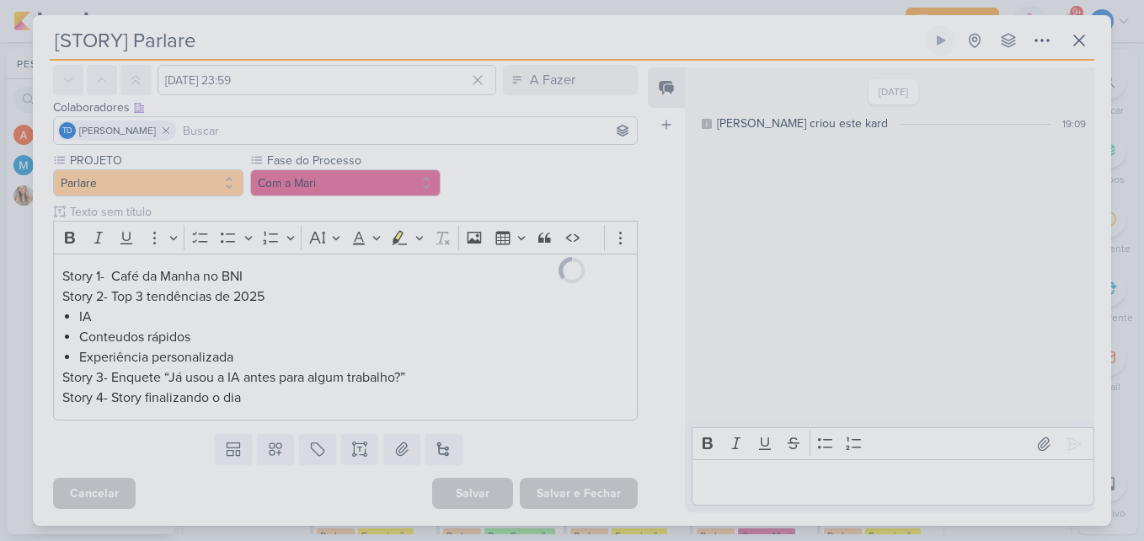
scroll to position [0, 0]
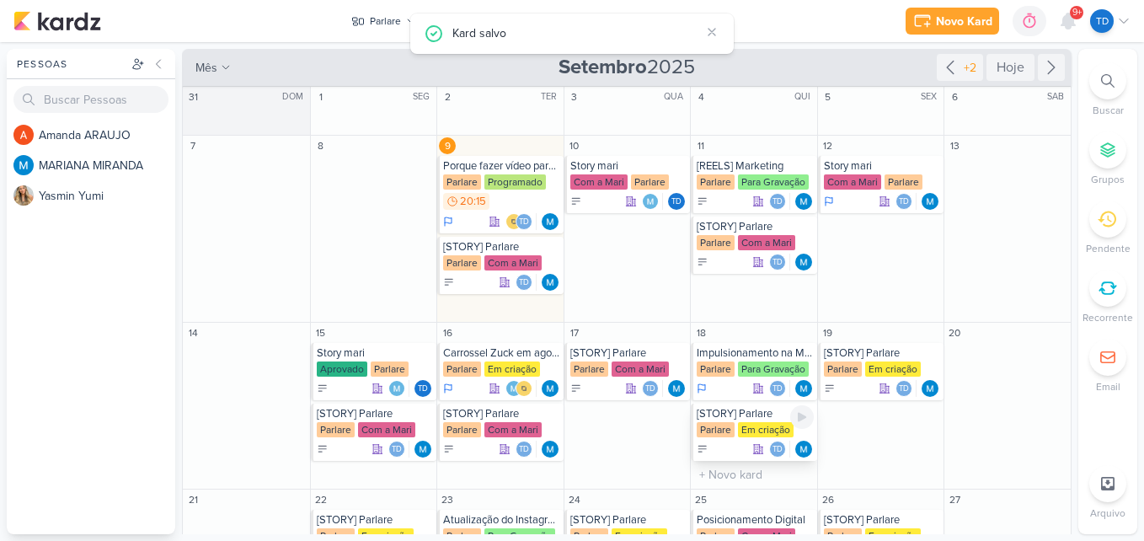
click at [752, 423] on div "Em criação" at bounding box center [766, 429] width 56 height 15
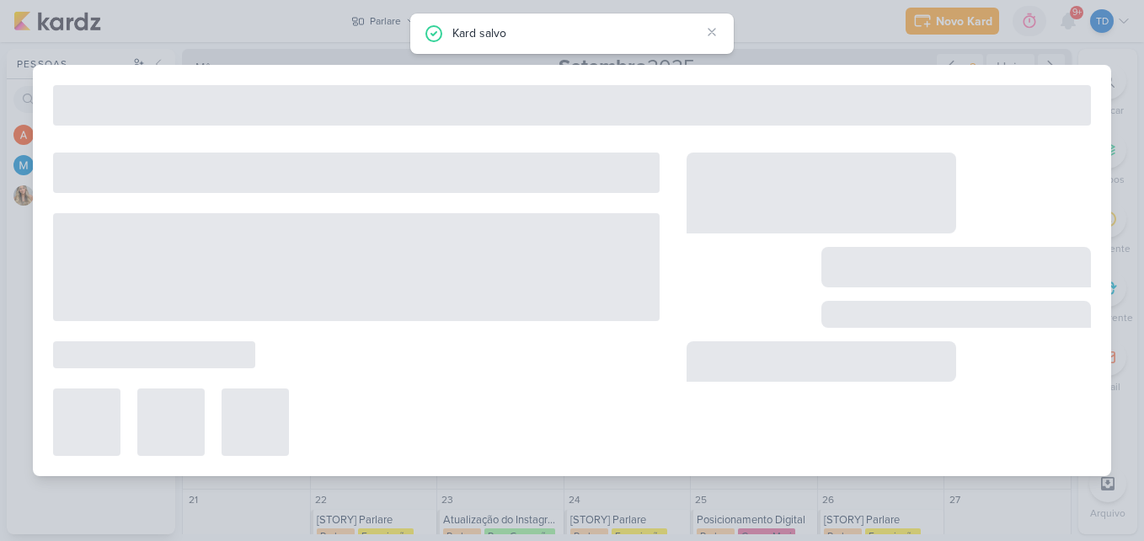
type input "[DATE] 23:59"
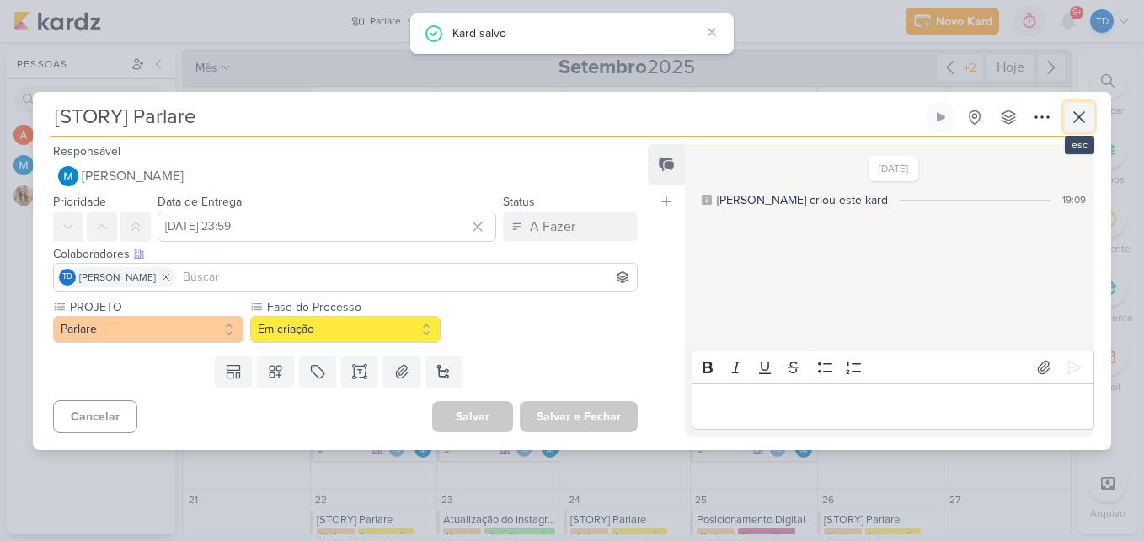
click at [1078, 120] on icon at bounding box center [1079, 117] width 20 height 20
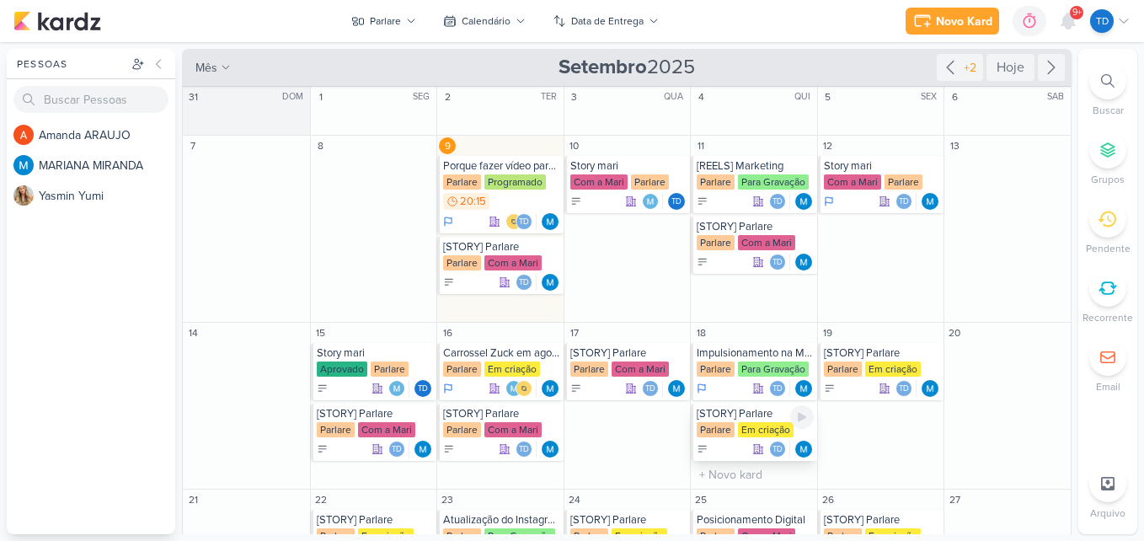
click at [742, 420] on div "[STORY] Parlare [GEOGRAPHIC_DATA] Em criação Td" at bounding box center [754, 432] width 126 height 57
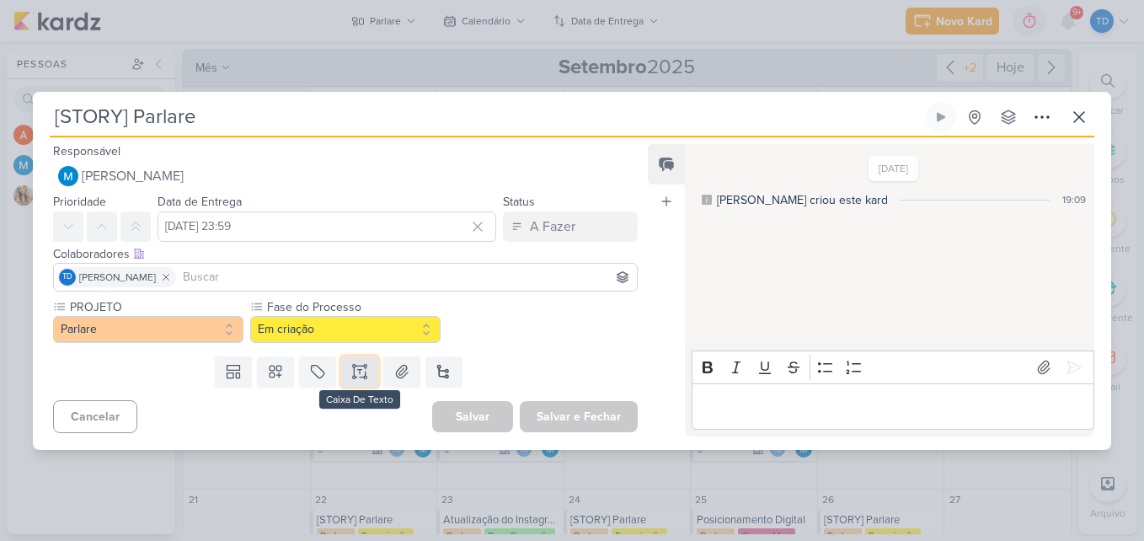
click at [357, 375] on icon at bounding box center [359, 371] width 17 height 17
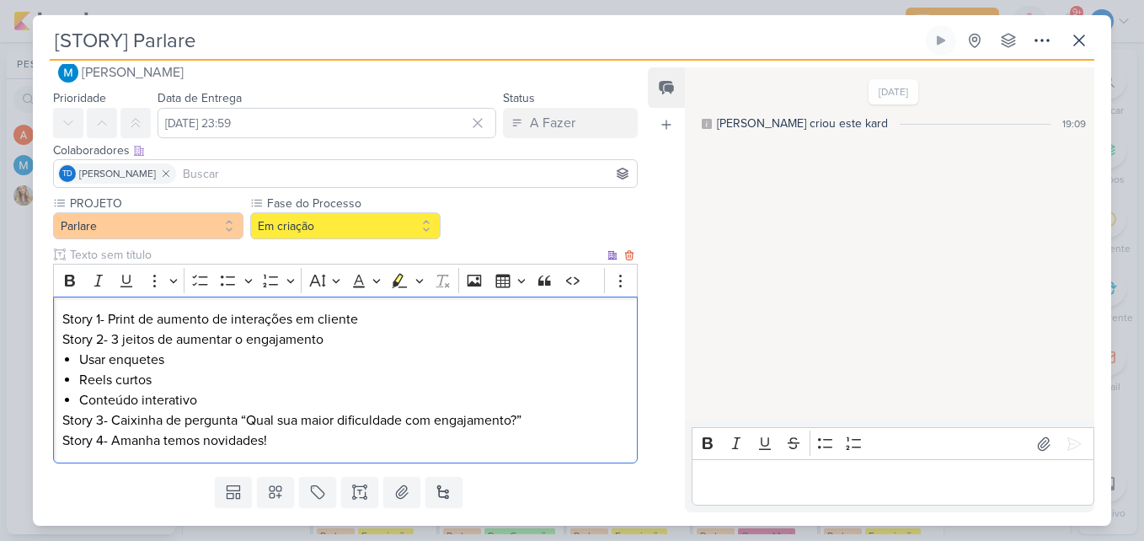
scroll to position [36, 0]
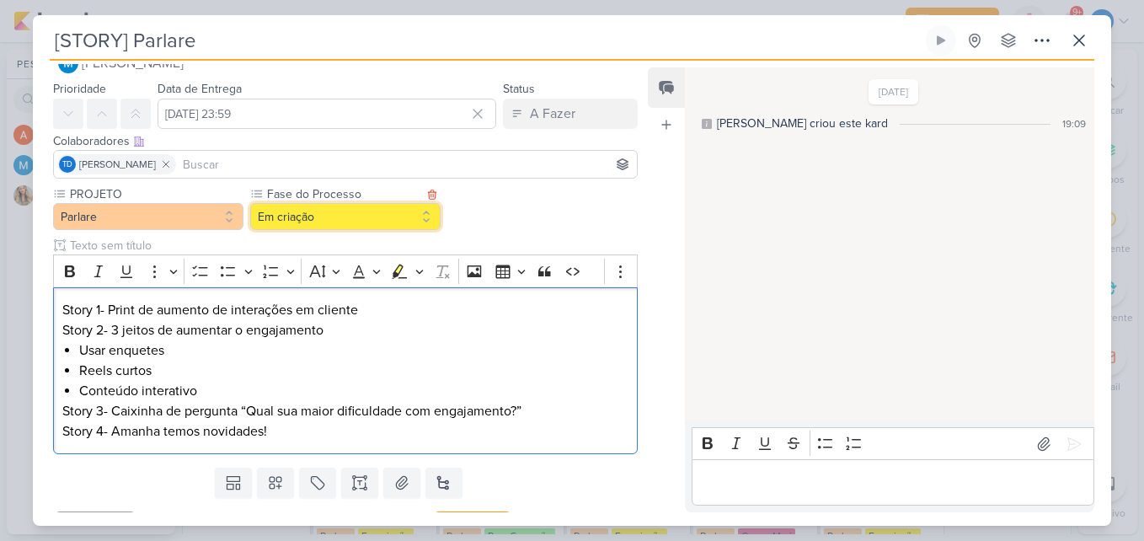
click at [341, 217] on button "Em criação" at bounding box center [345, 216] width 190 height 27
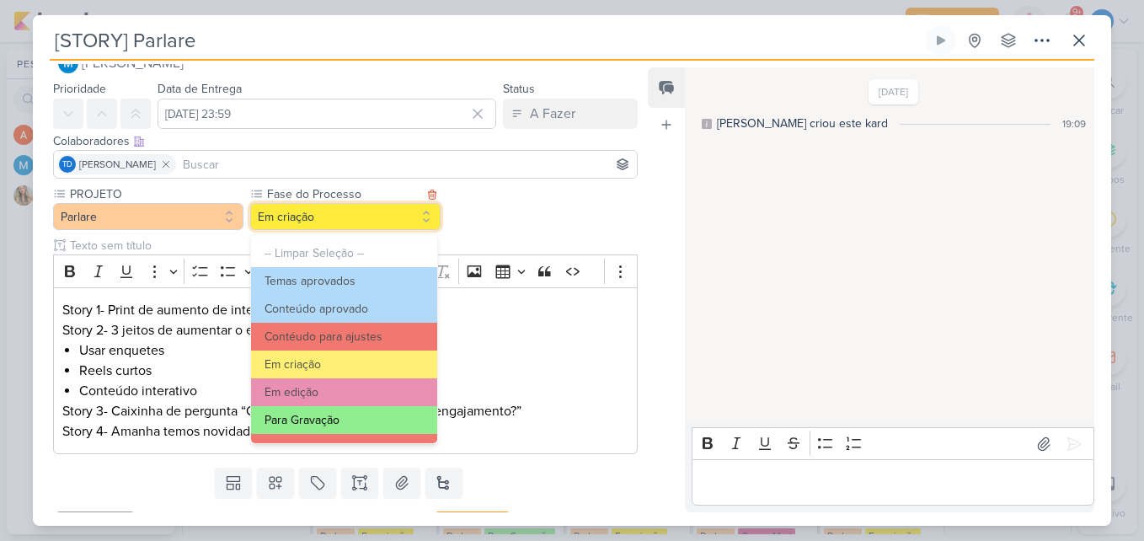
scroll to position [163, 0]
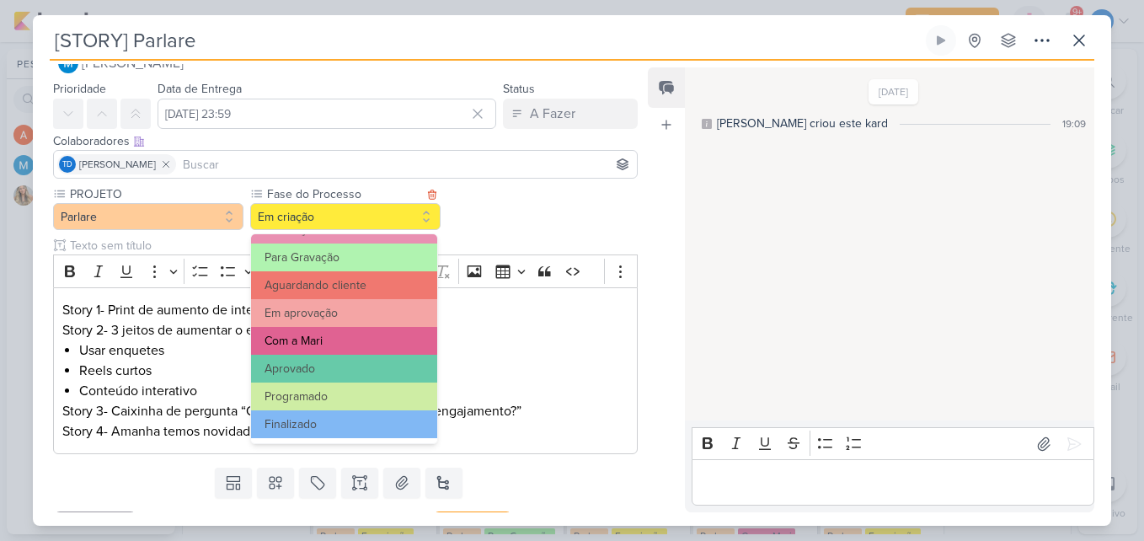
click at [362, 329] on button "Com a Mari" at bounding box center [344, 341] width 186 height 28
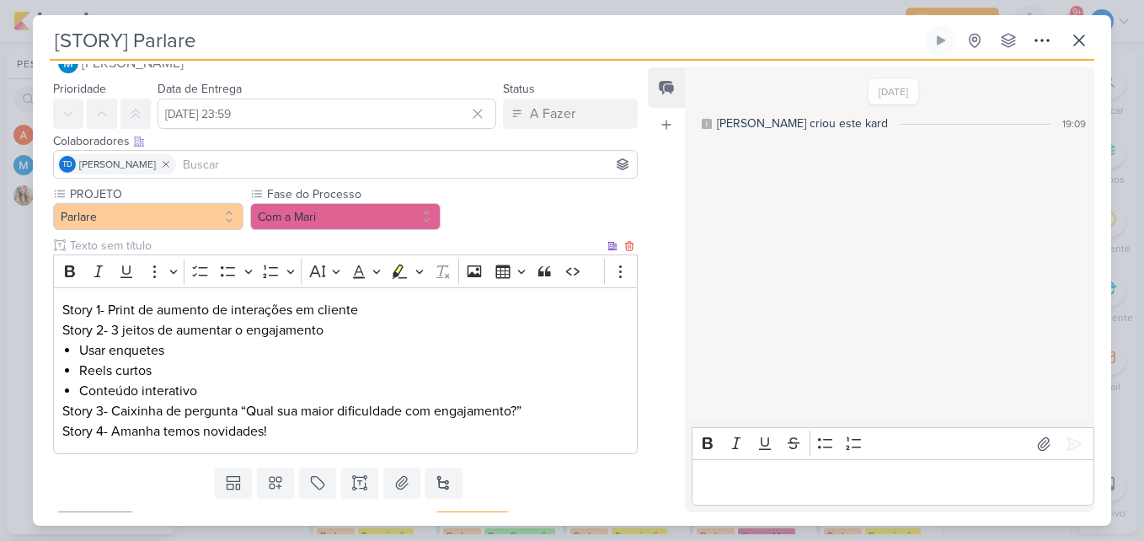
scroll to position [72, 0]
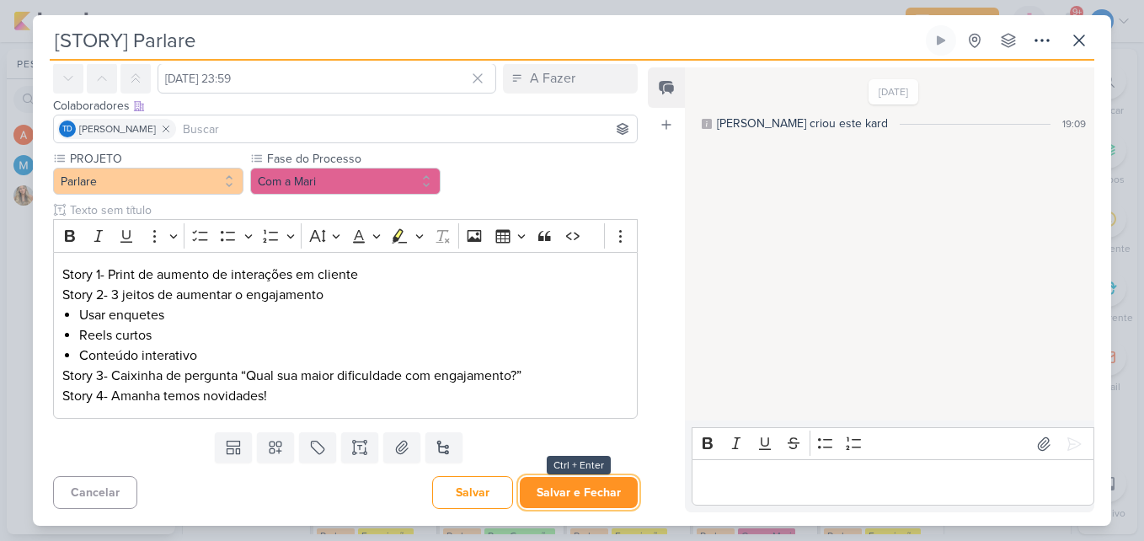
click at [585, 487] on button "Salvar e Fechar" at bounding box center [579, 492] width 118 height 31
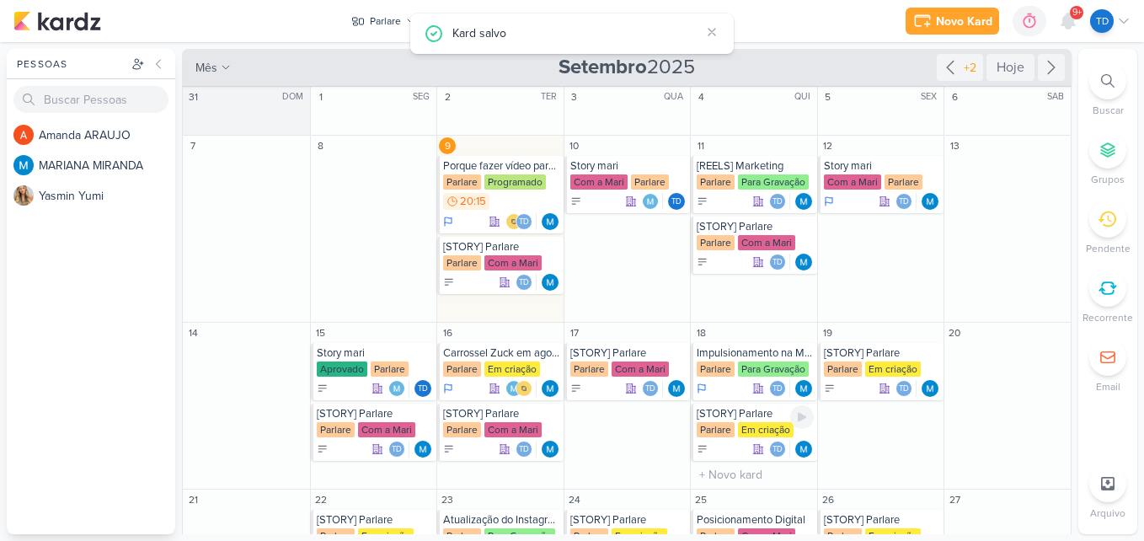
scroll to position [0, 0]
click at [869, 369] on div "Em criação" at bounding box center [893, 368] width 56 height 15
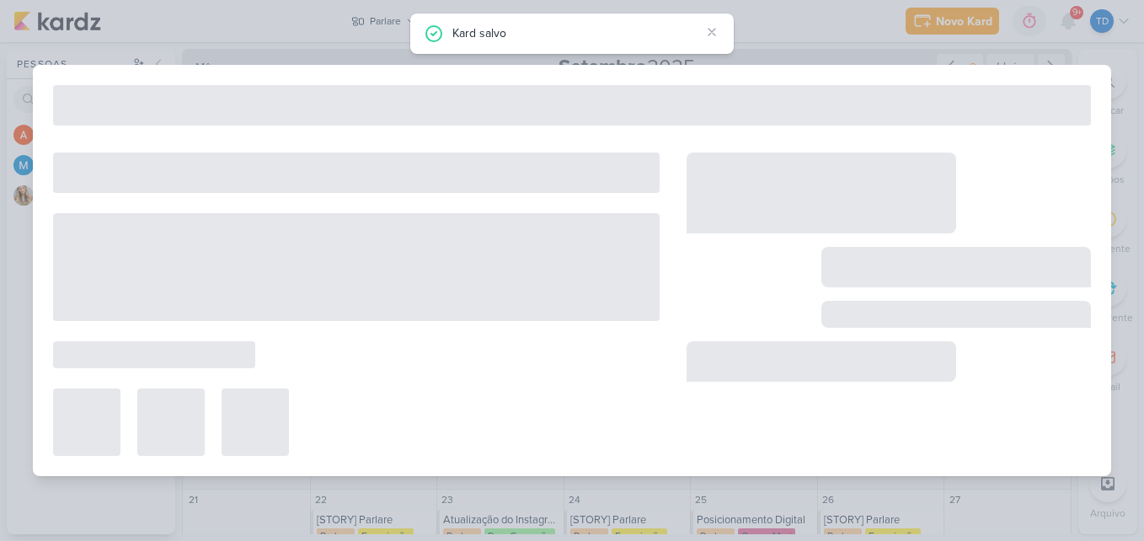
type input "[DATE] 23:59"
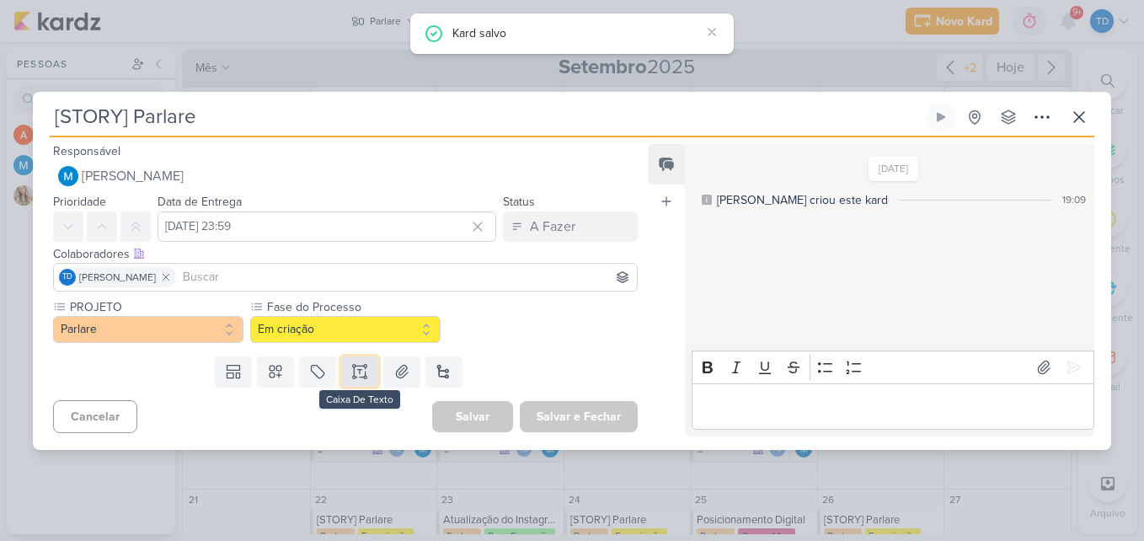
click at [364, 367] on icon at bounding box center [365, 365] width 3 height 3
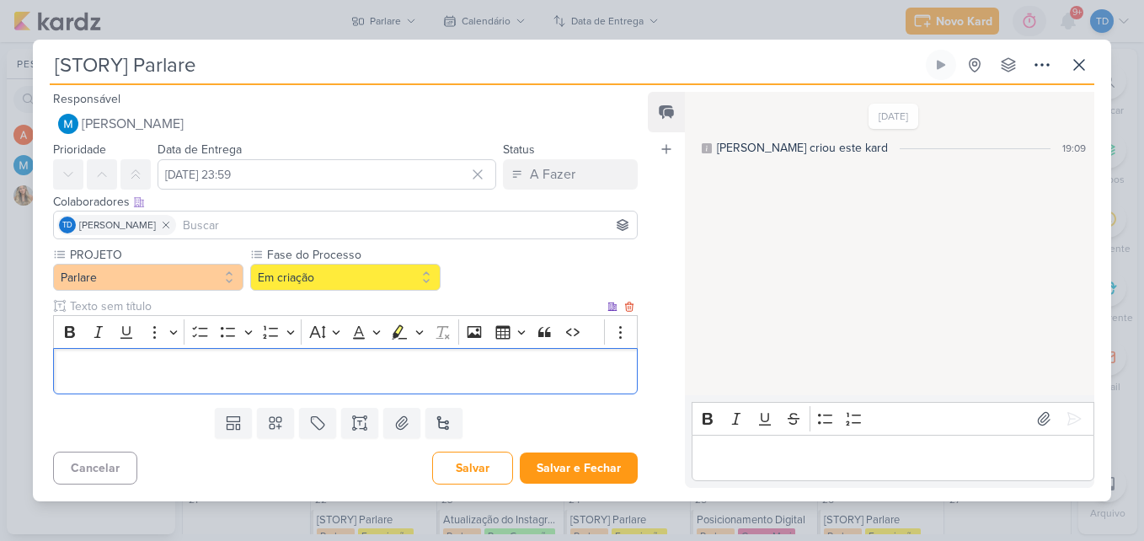
click at [297, 367] on p "Editor editing area: main" at bounding box center [345, 371] width 566 height 20
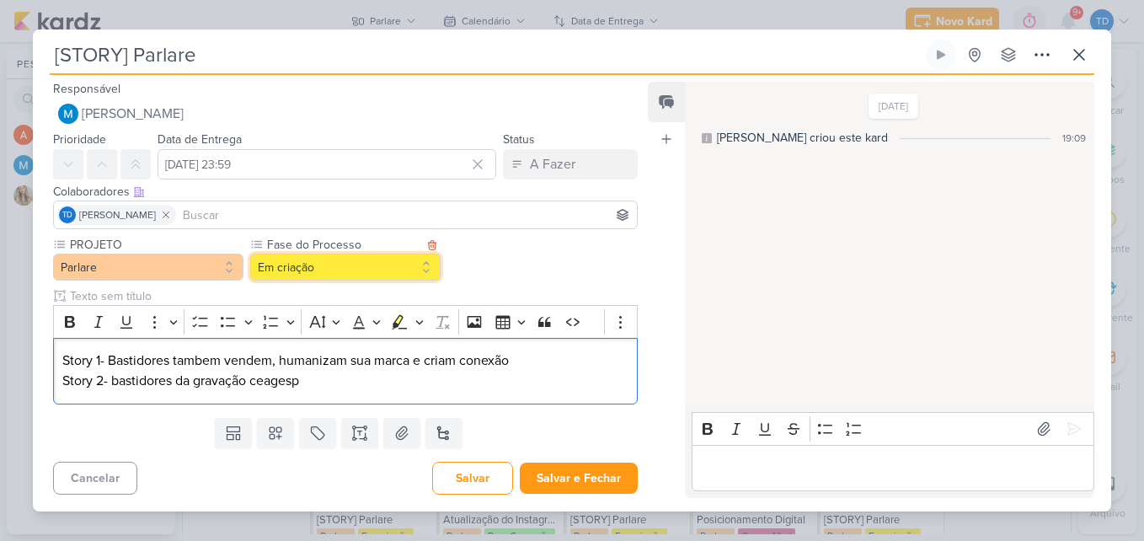
click at [372, 270] on button "Em criação" at bounding box center [345, 267] width 190 height 27
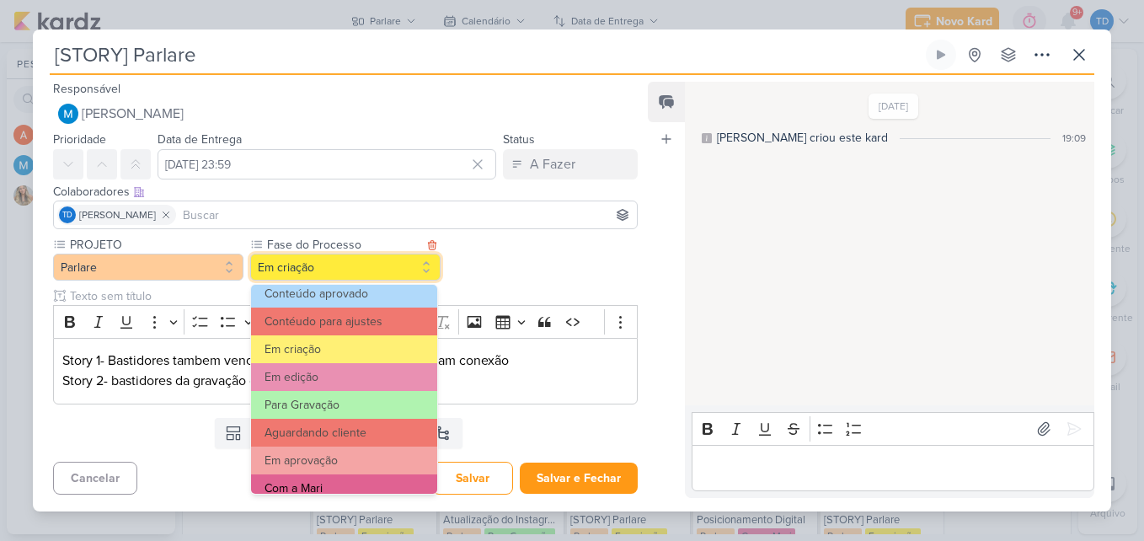
scroll to position [163, 0]
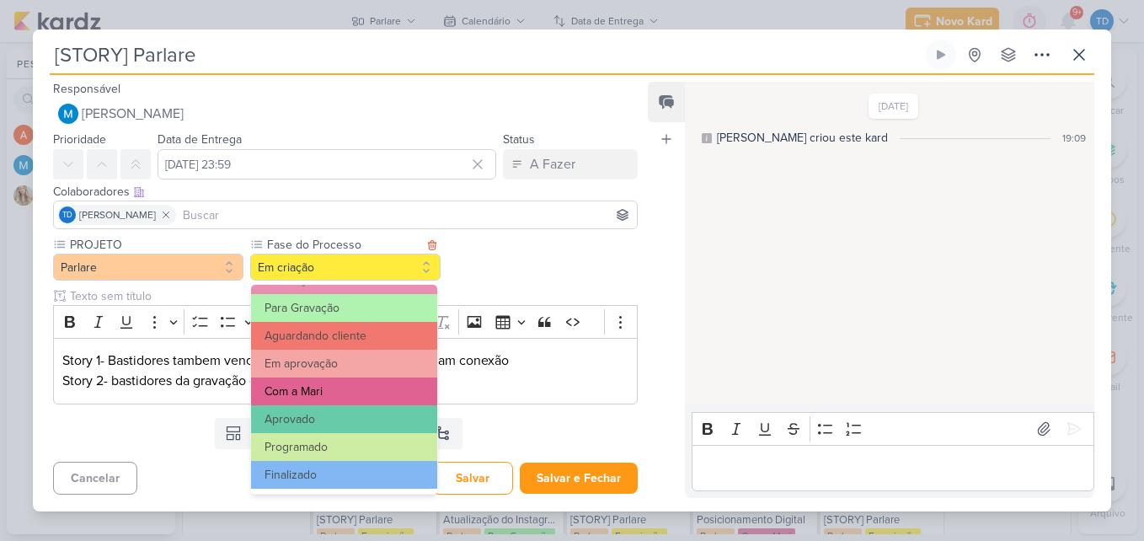
click at [355, 382] on button "Com a Mari" at bounding box center [344, 391] width 186 height 28
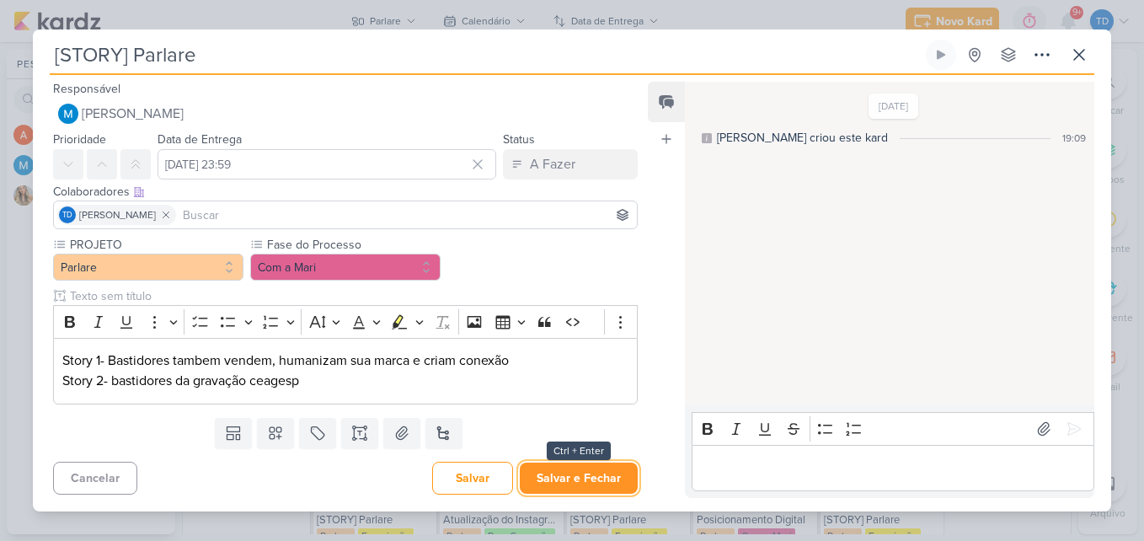
click at [582, 468] on button "Salvar e Fechar" at bounding box center [579, 478] width 118 height 31
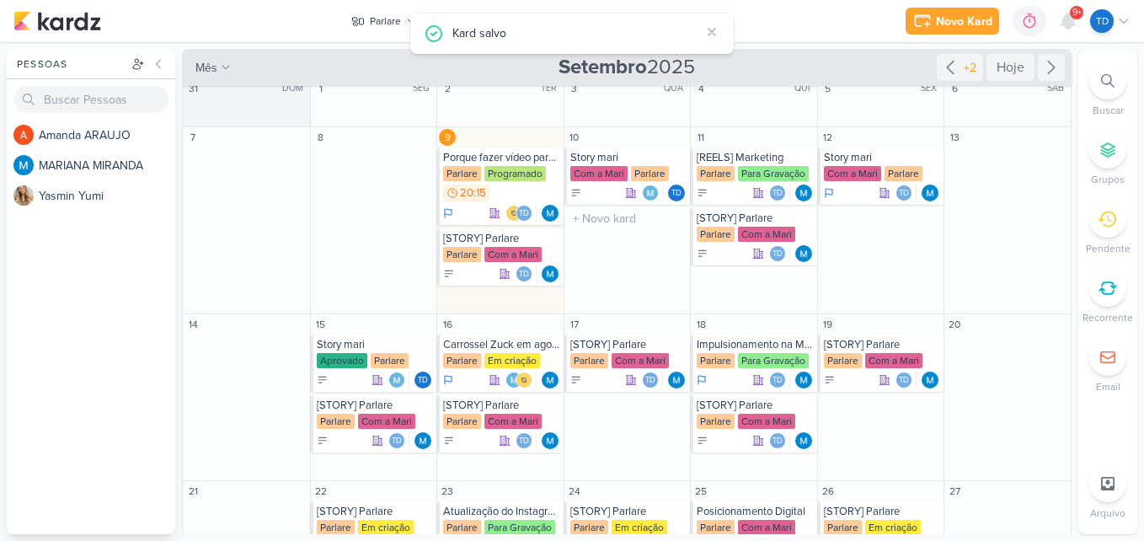
scroll to position [0, 0]
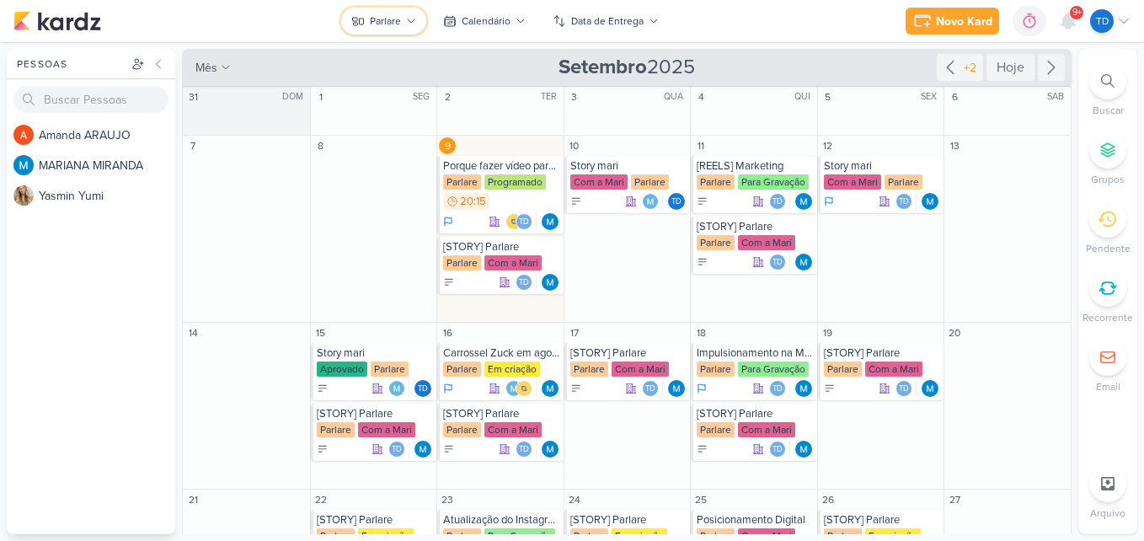
click at [407, 17] on icon at bounding box center [411, 21] width 10 height 10
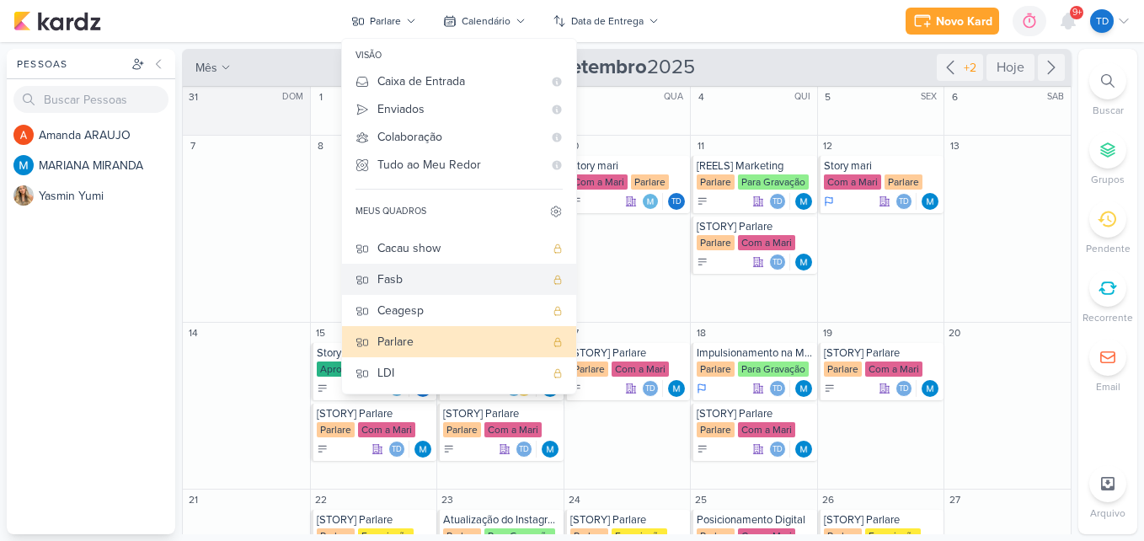
click at [462, 281] on div "Fasb" at bounding box center [460, 279] width 167 height 18
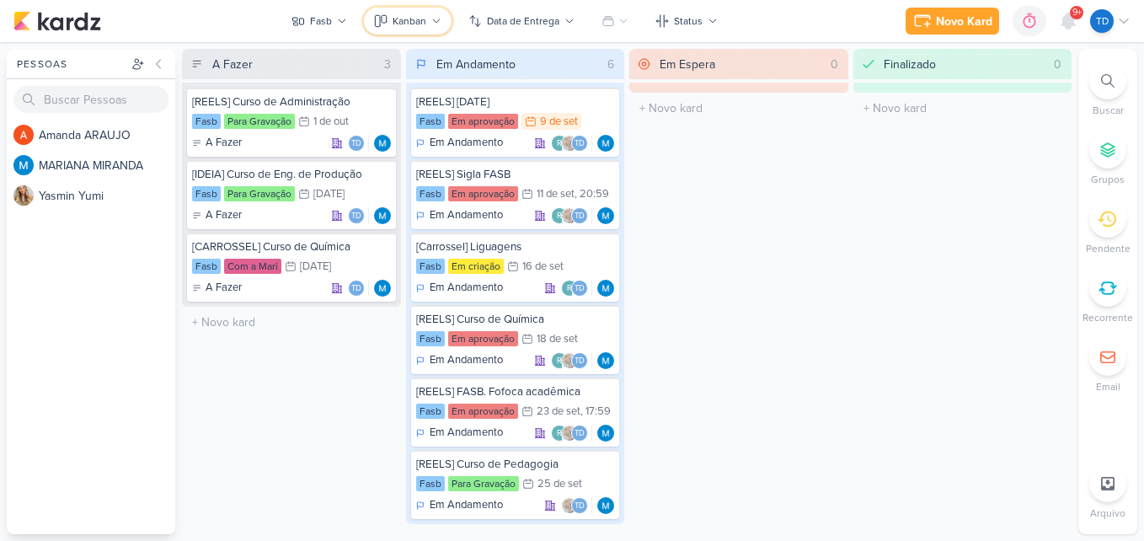
click at [437, 20] on icon at bounding box center [436, 21] width 10 height 10
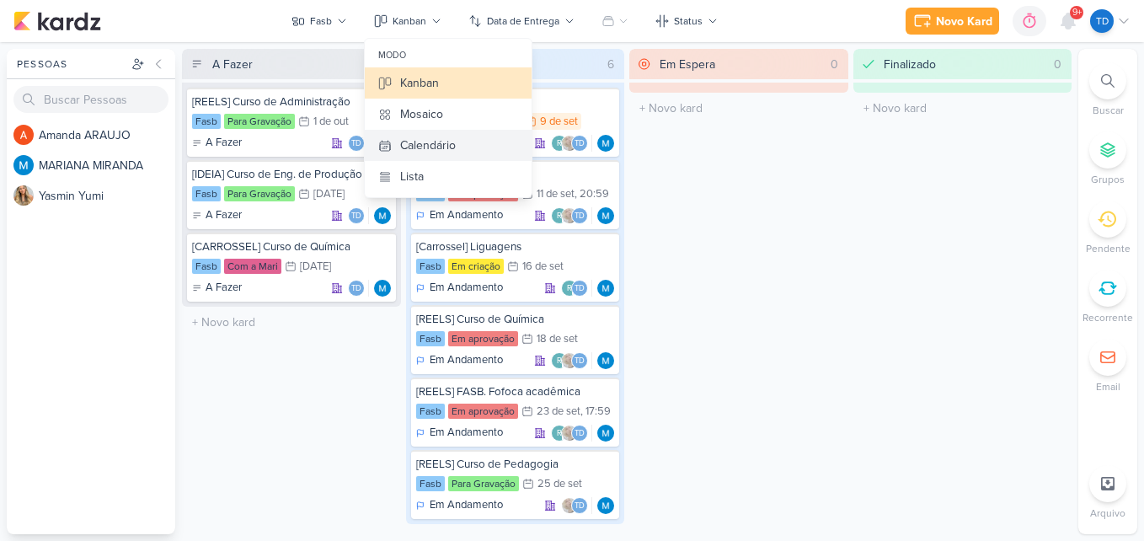
click at [461, 142] on button "Calendário" at bounding box center [448, 145] width 167 height 31
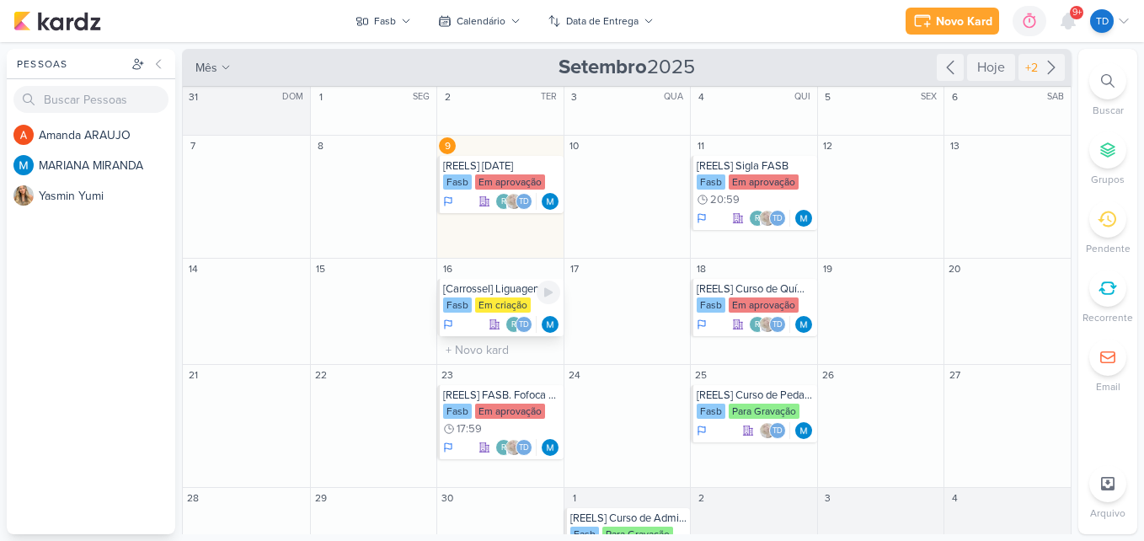
click at [514, 301] on div "Em criação" at bounding box center [503, 304] width 56 height 15
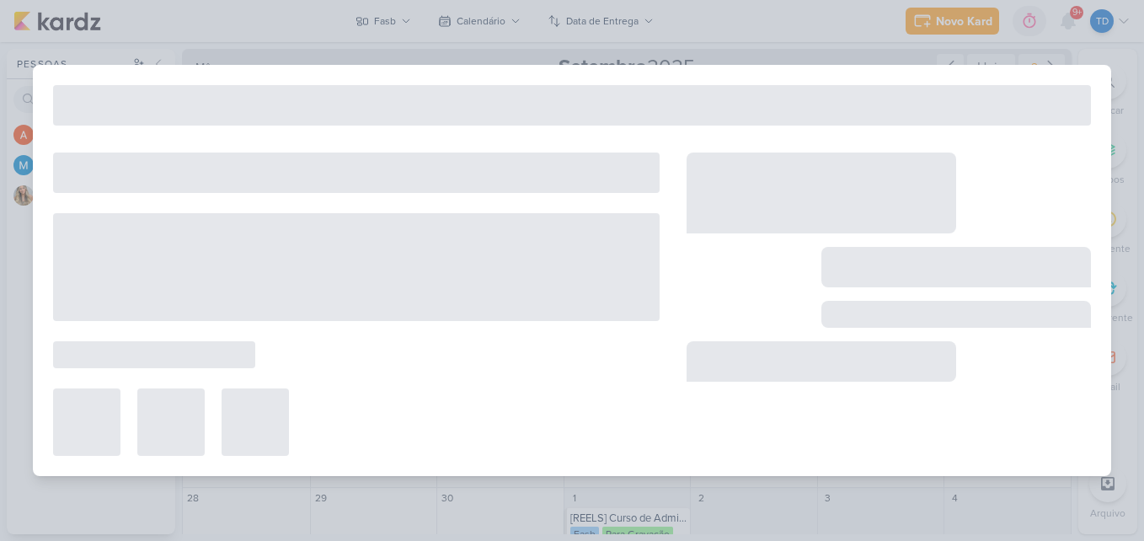
type input "[Carrossel] Liguagens"
type input "[DATE] 23:59"
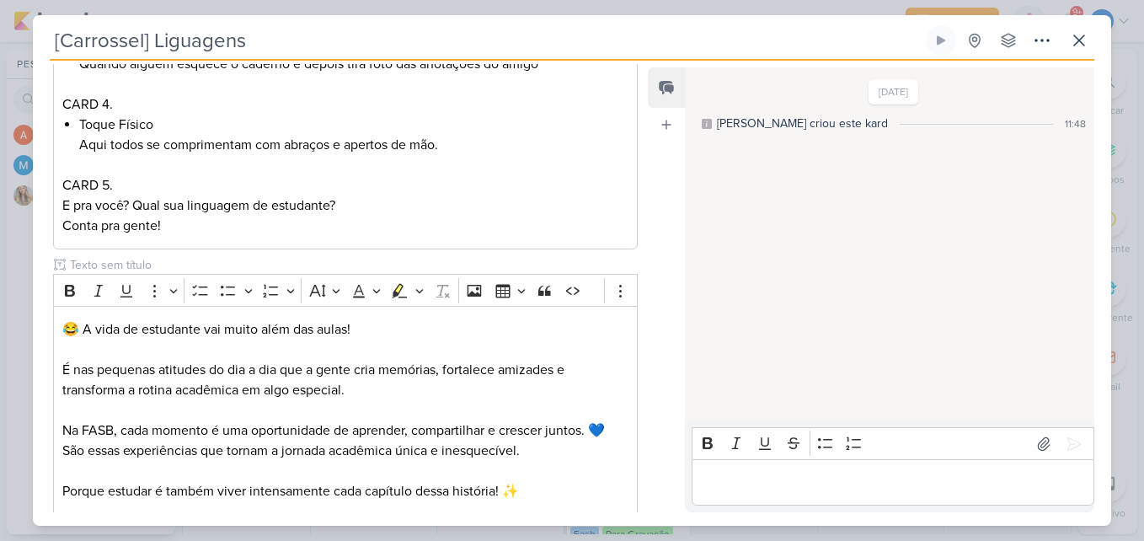
scroll to position [1060, 0]
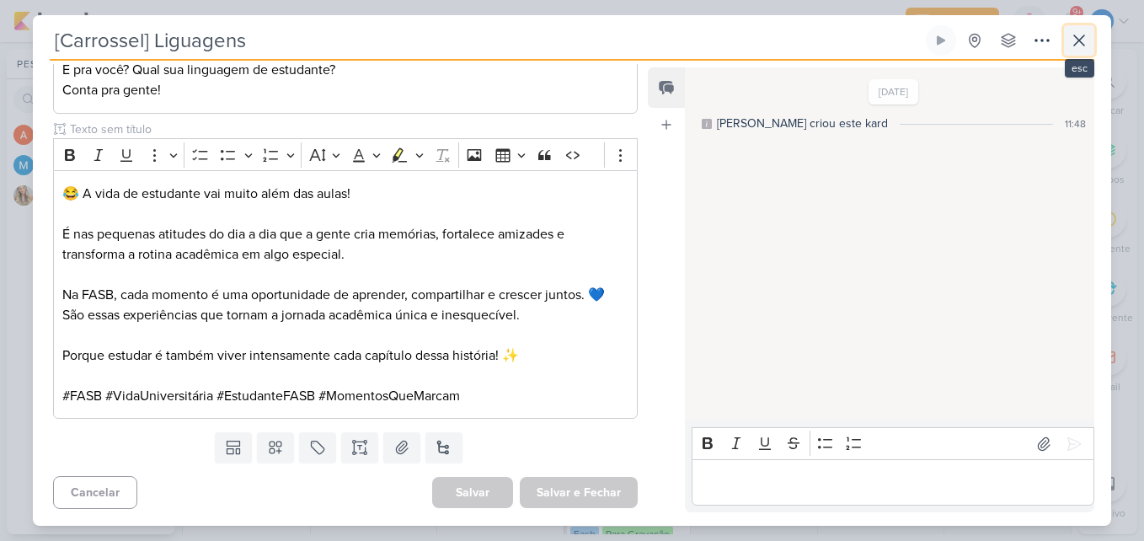
click at [1093, 32] on button at bounding box center [1079, 40] width 30 height 30
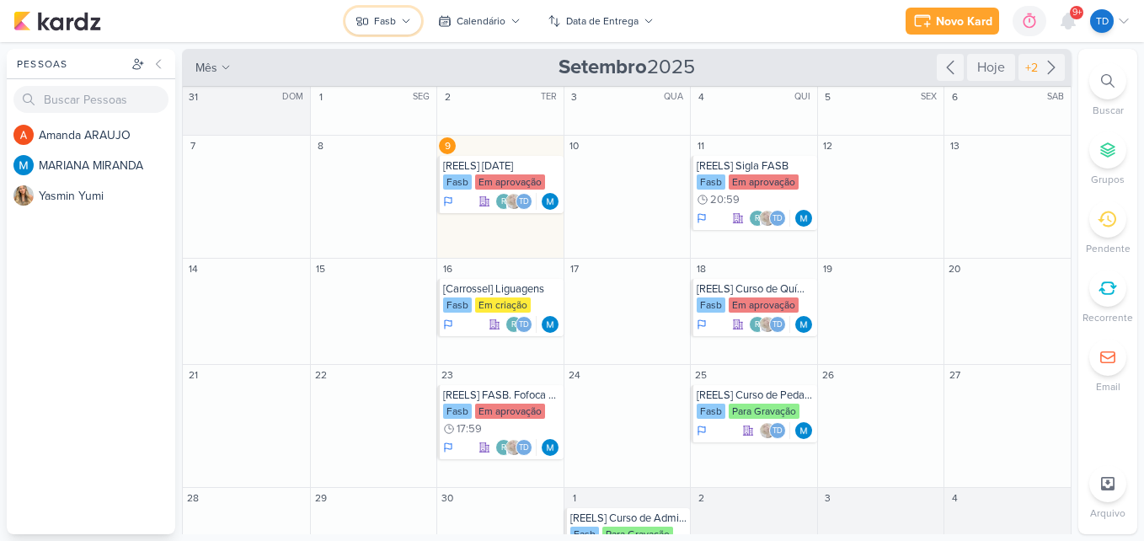
click at [408, 17] on icon at bounding box center [406, 21] width 10 height 10
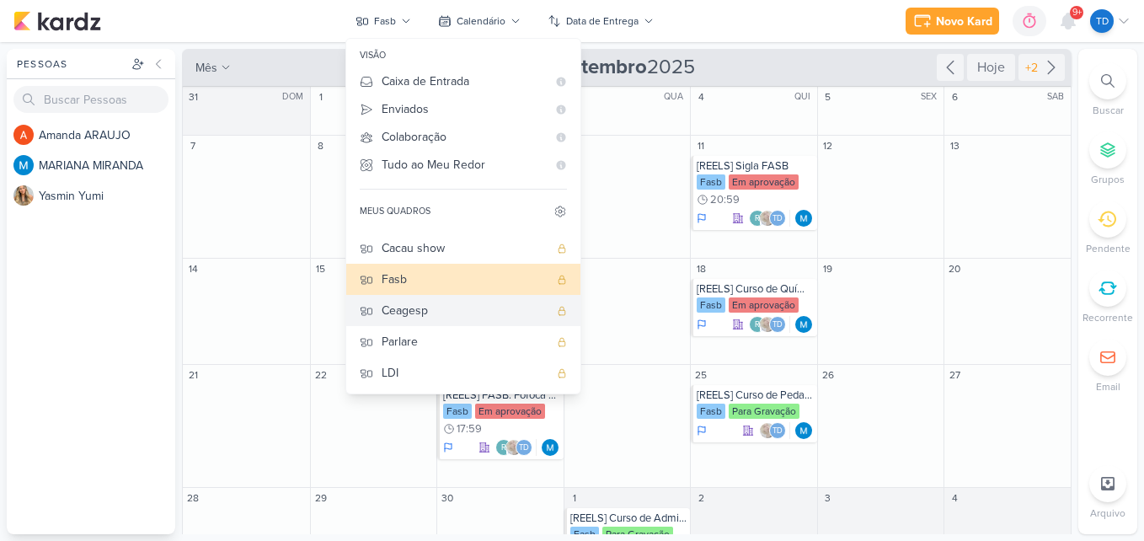
click at [425, 317] on div "Ceagesp" at bounding box center [465, 311] width 167 height 18
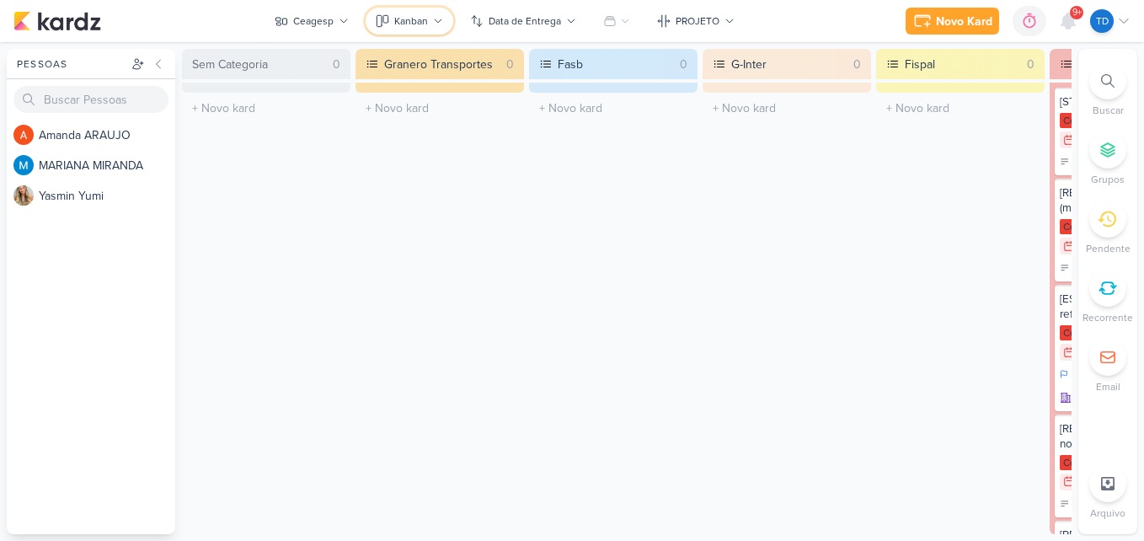
click at [438, 19] on icon at bounding box center [438, 21] width 10 height 10
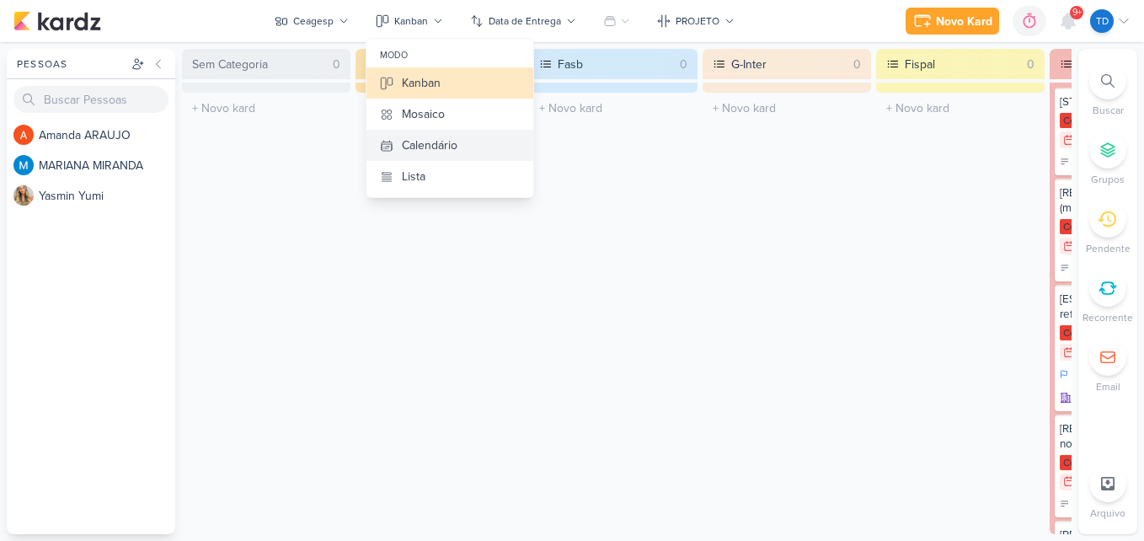
click at [448, 147] on div "Calendário" at bounding box center [430, 145] width 56 height 18
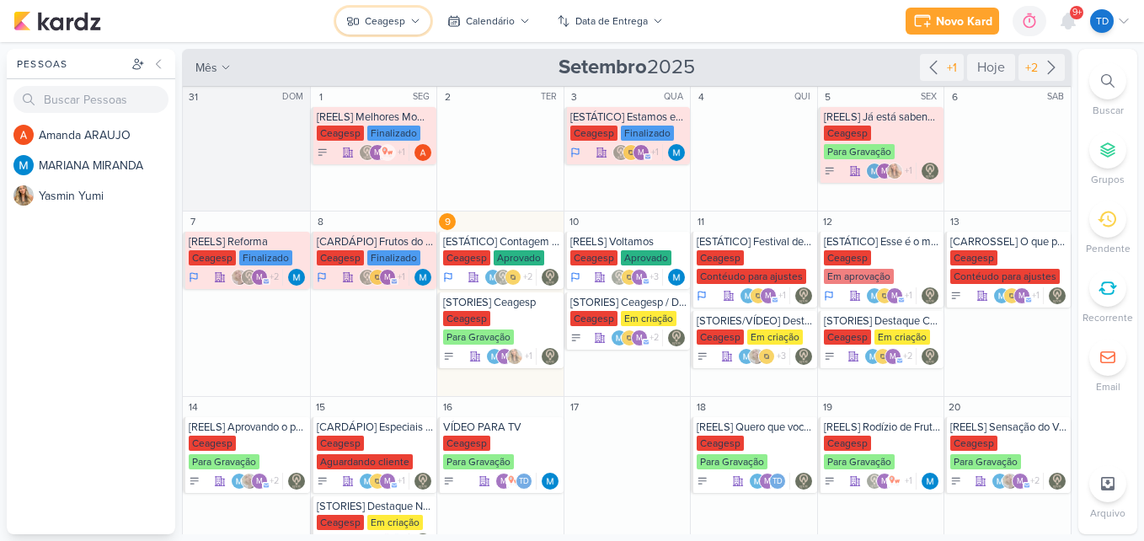
click at [387, 29] on button "Ceagesp" at bounding box center [383, 21] width 94 height 27
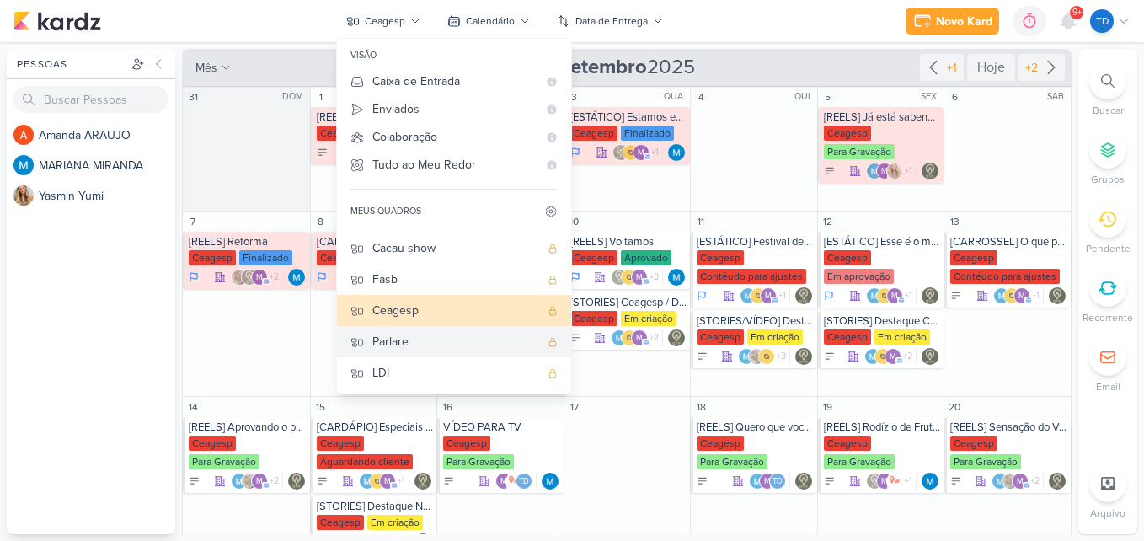
click at [395, 345] on div "Parlare" at bounding box center [455, 342] width 167 height 18
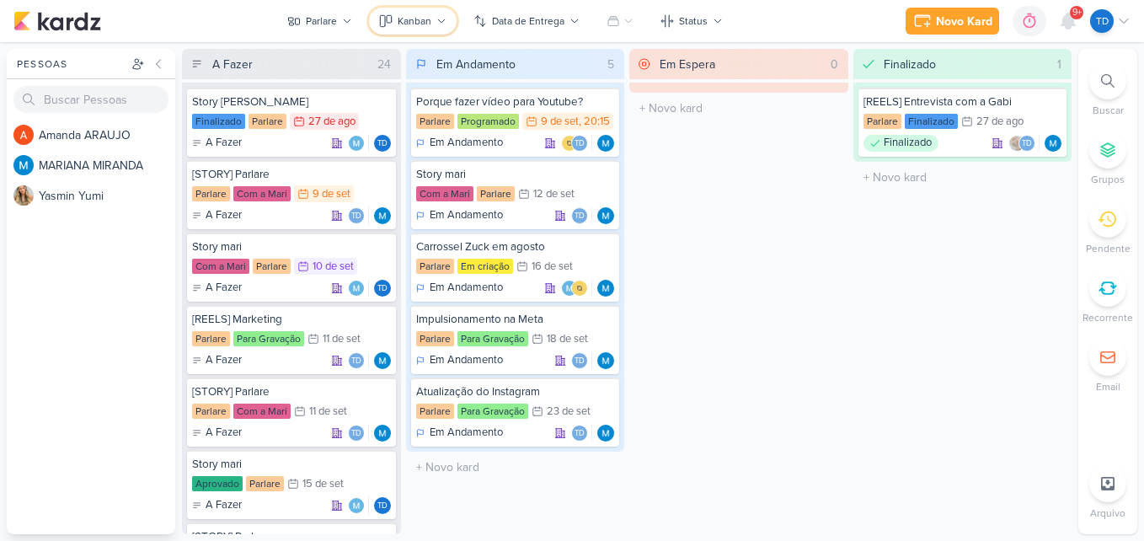
click at [429, 25] on div "Kanban" at bounding box center [415, 20] width 34 height 15
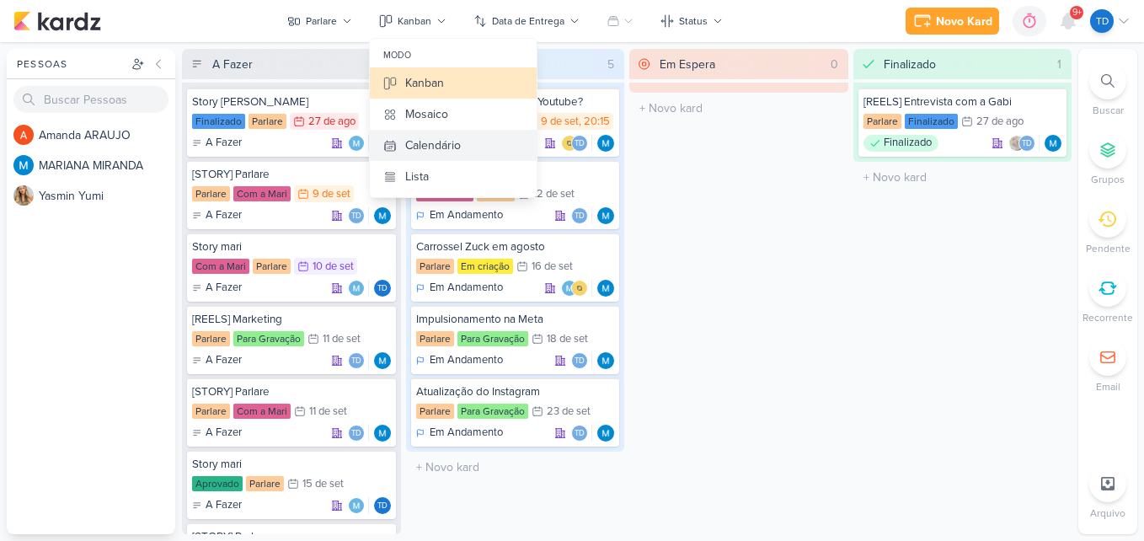
click at [458, 143] on div "Calendário" at bounding box center [433, 145] width 56 height 18
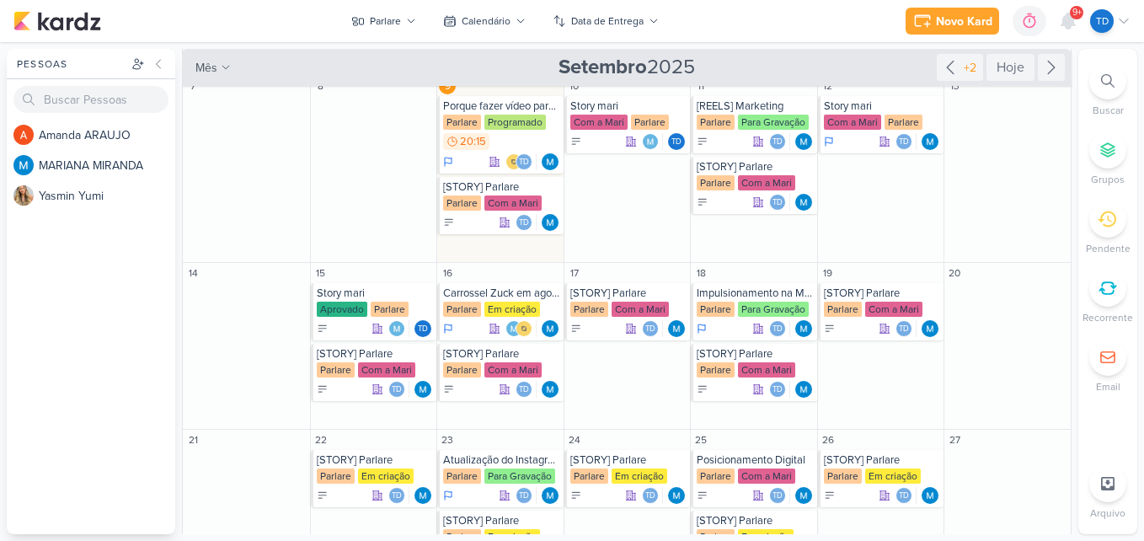
scroll to position [0, 0]
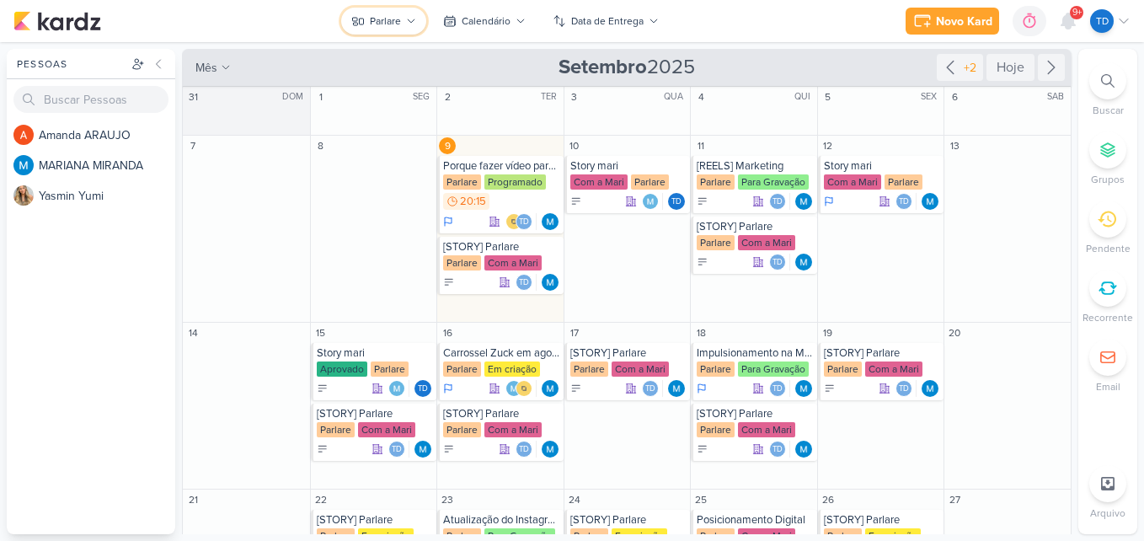
click at [377, 16] on div "Parlare" at bounding box center [385, 20] width 31 height 15
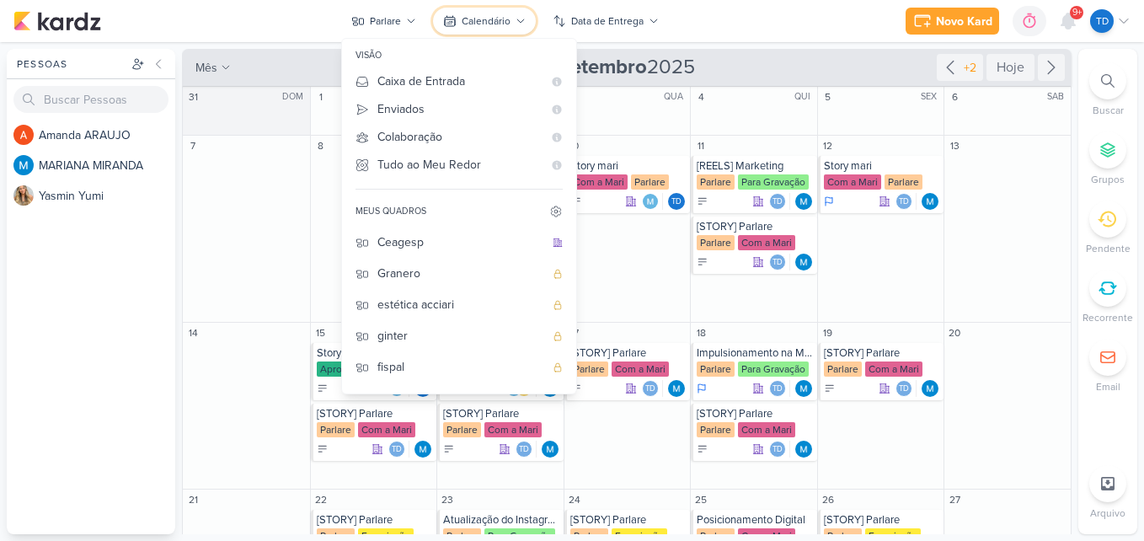
click at [465, 21] on div "Calendário" at bounding box center [486, 20] width 49 height 15
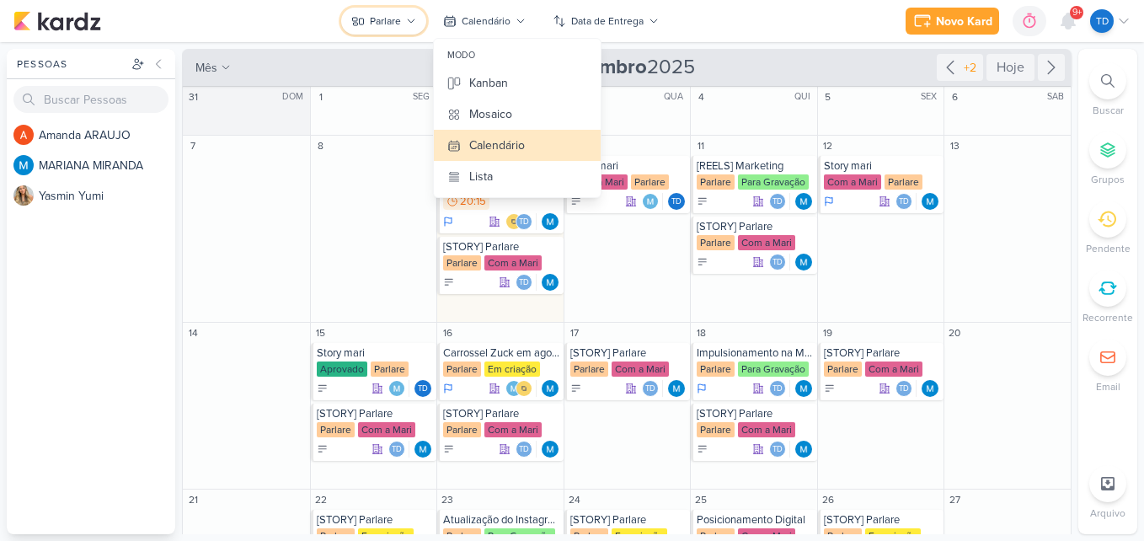
click at [415, 15] on button "Parlare" at bounding box center [383, 21] width 85 height 27
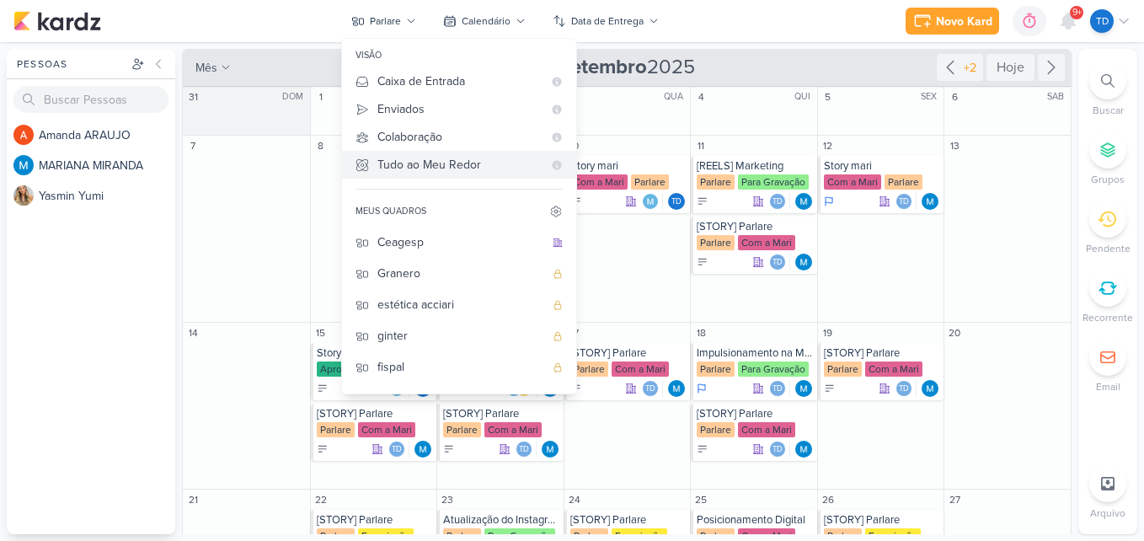
click at [415, 175] on Me-button "Tudo ao Meu Redor" at bounding box center [459, 165] width 234 height 28
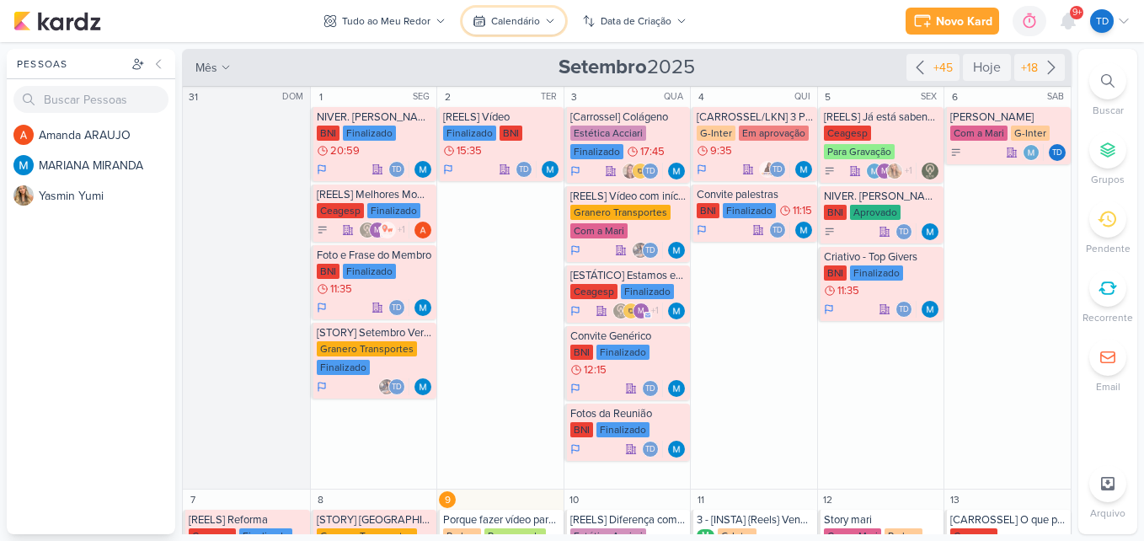
click at [512, 29] on button "Calendário" at bounding box center [514, 21] width 103 height 27
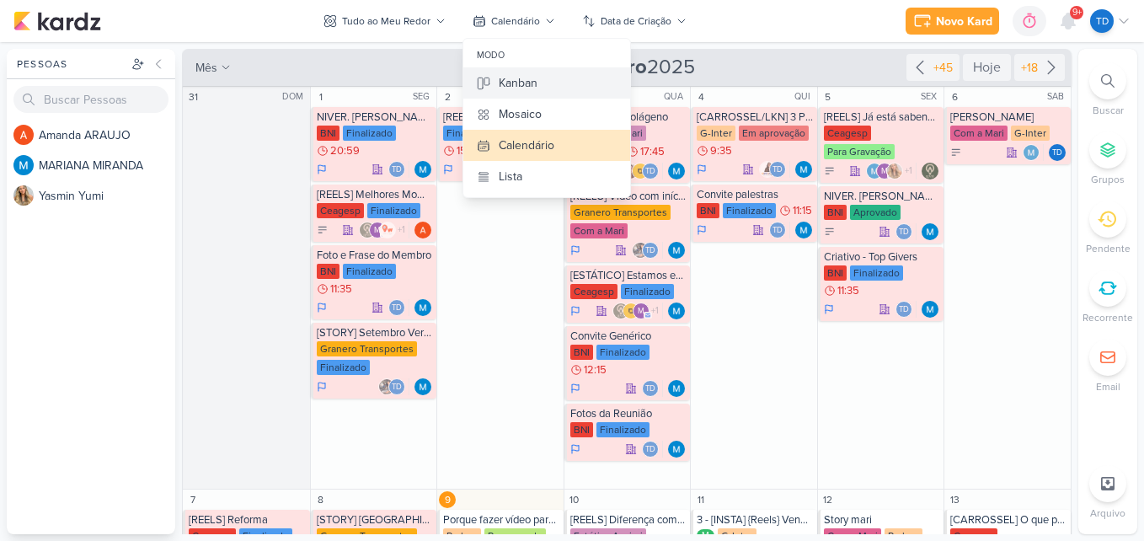
click at [511, 86] on div "Kanban" at bounding box center [518, 83] width 39 height 18
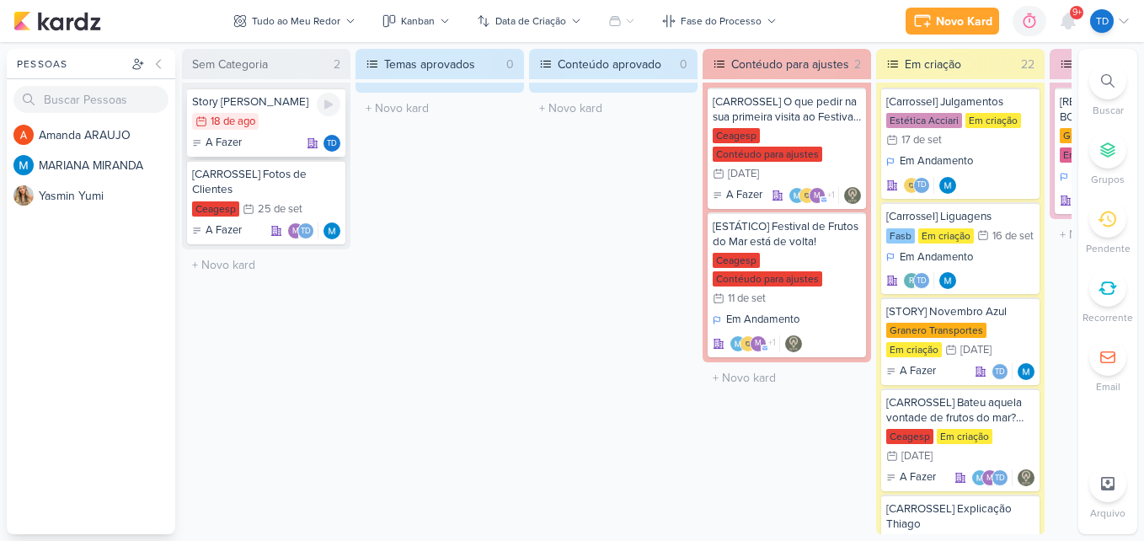
click at [261, 124] on div "18/8 18 de ago" at bounding box center [266, 122] width 148 height 19
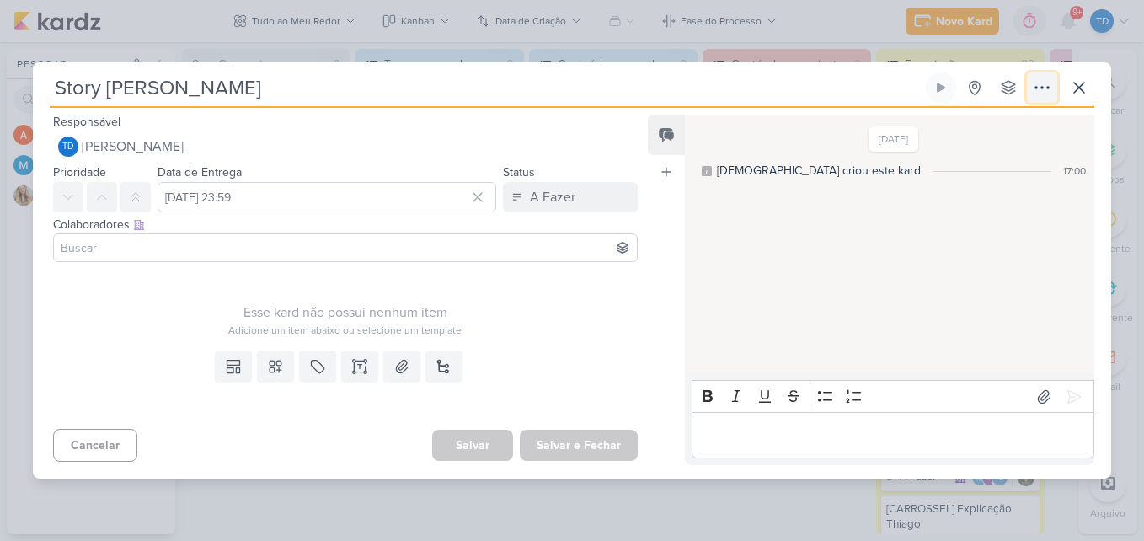
click at [1049, 77] on button at bounding box center [1042, 87] width 30 height 30
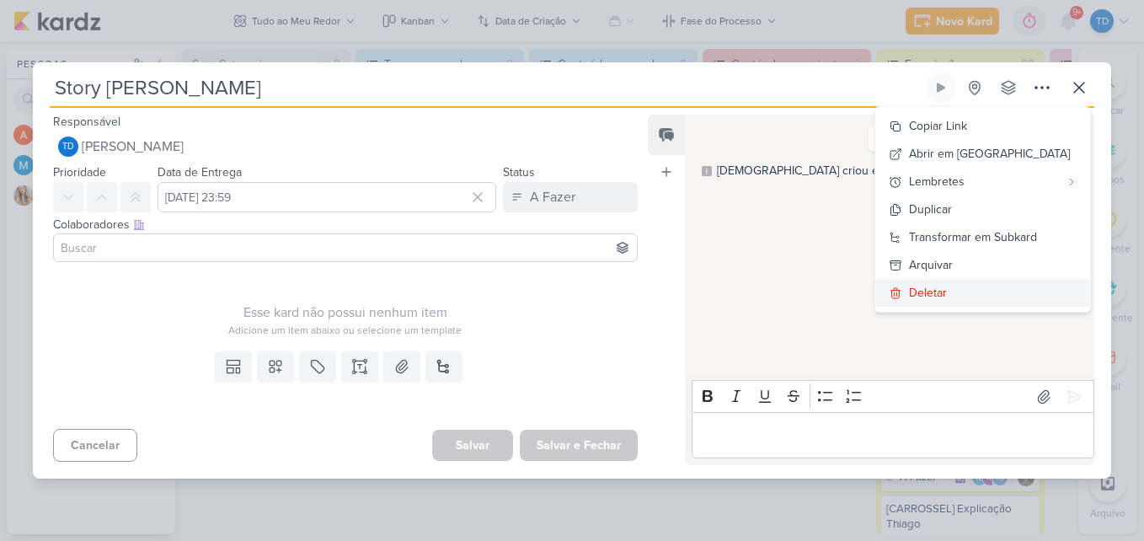
click at [987, 297] on button "Deletar" at bounding box center [982, 293] width 215 height 28
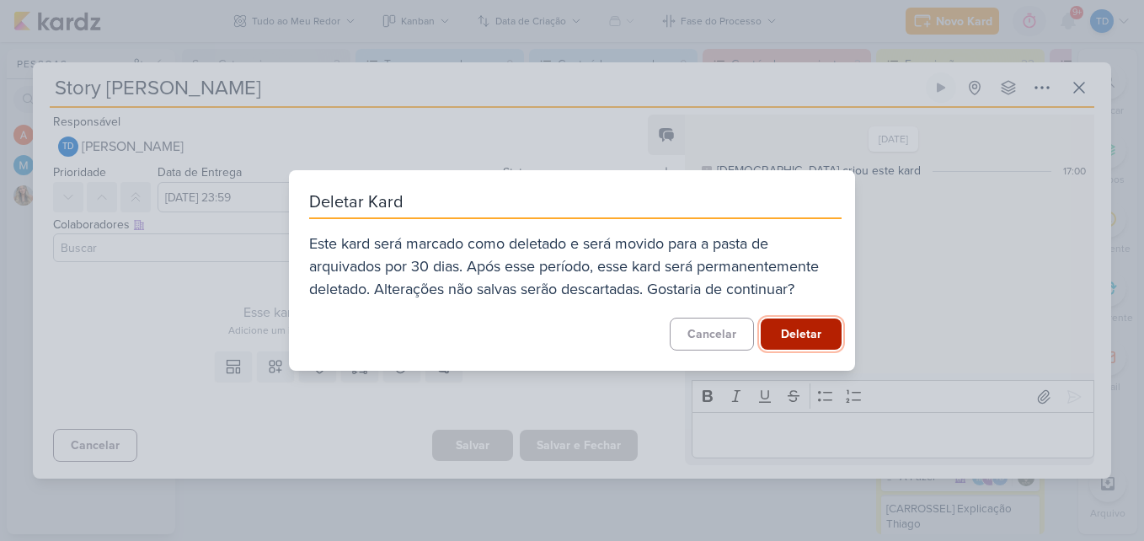
click at [771, 327] on button "Deletar" at bounding box center [801, 333] width 81 height 31
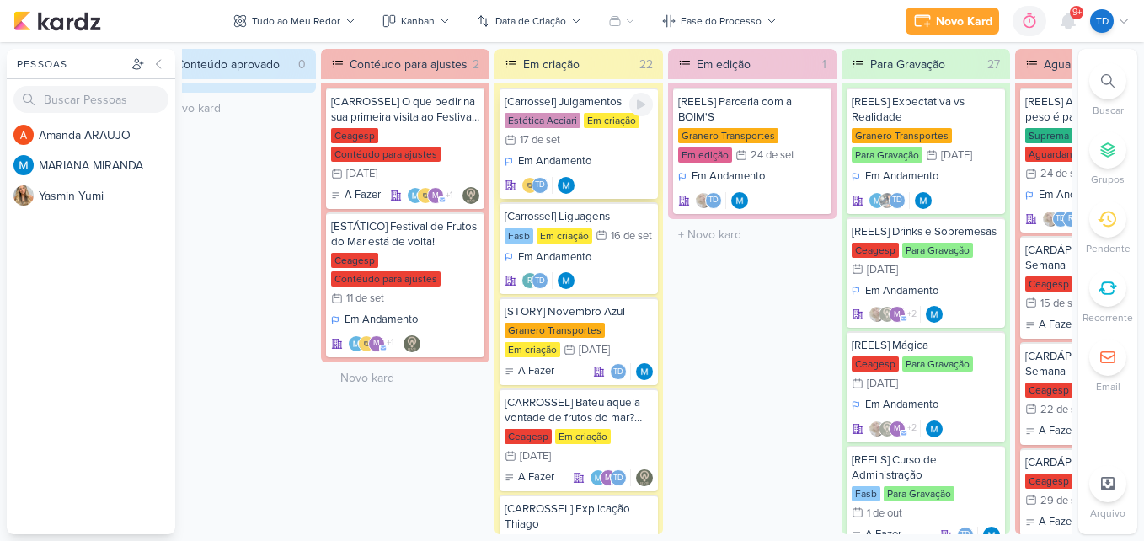
click at [599, 170] on div "Em Andamento Td" at bounding box center [579, 173] width 148 height 40
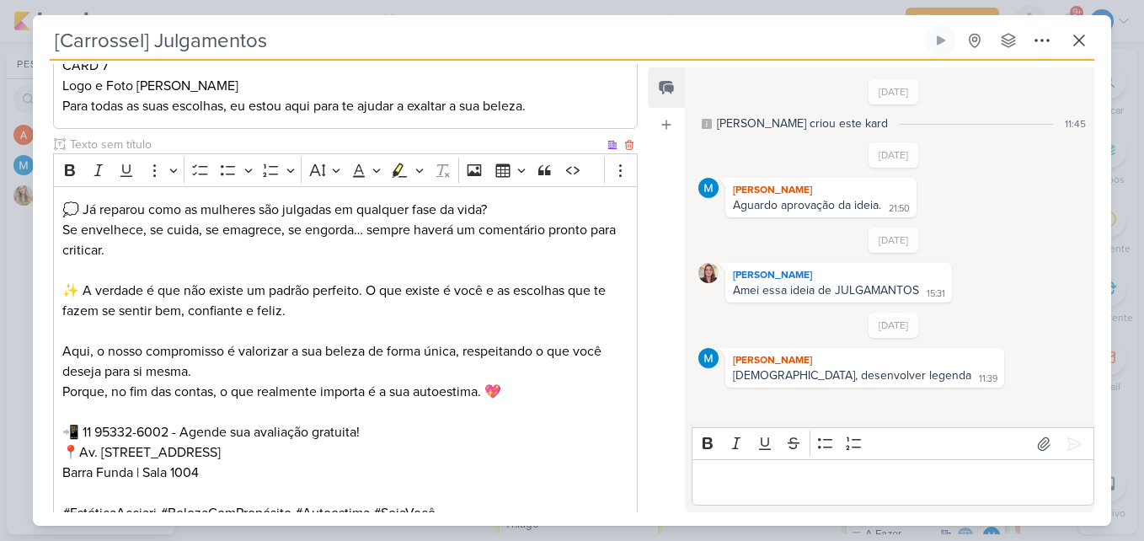
scroll to position [859, 0]
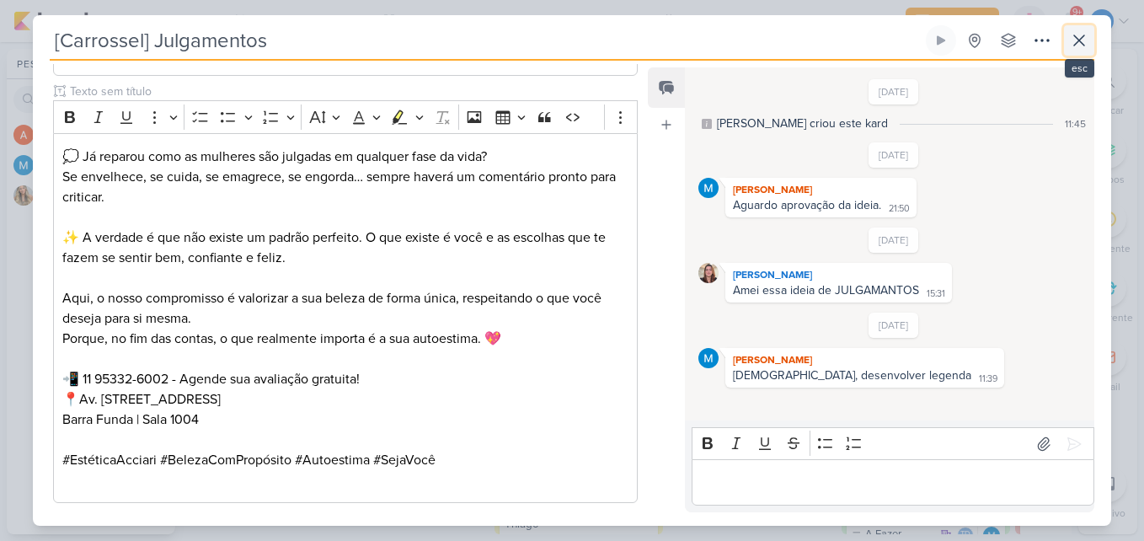
click at [1085, 45] on icon at bounding box center [1079, 40] width 20 height 20
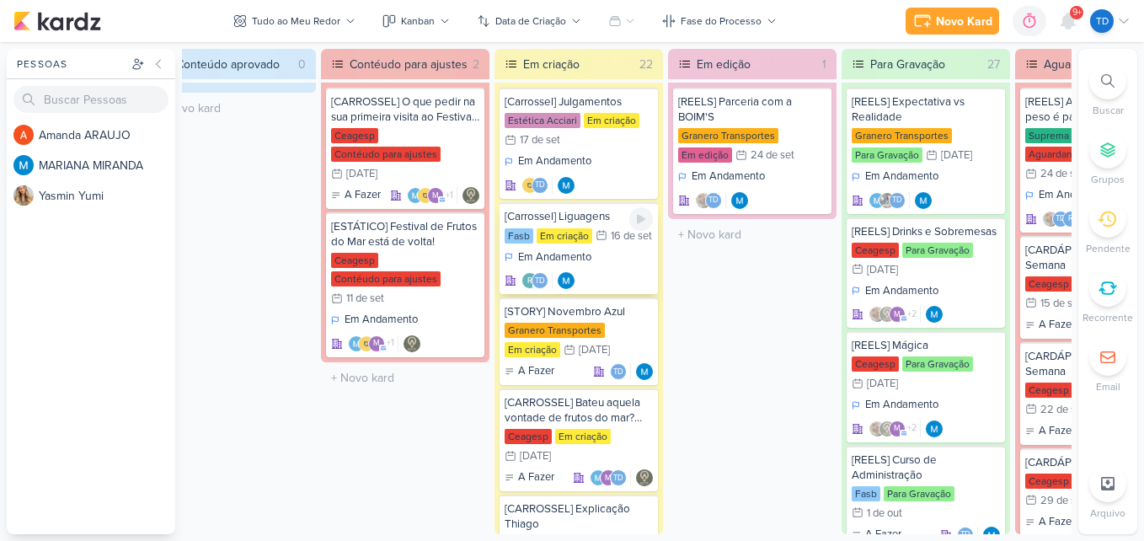
click at [612, 276] on div "Em Andamento r Td" at bounding box center [579, 269] width 148 height 40
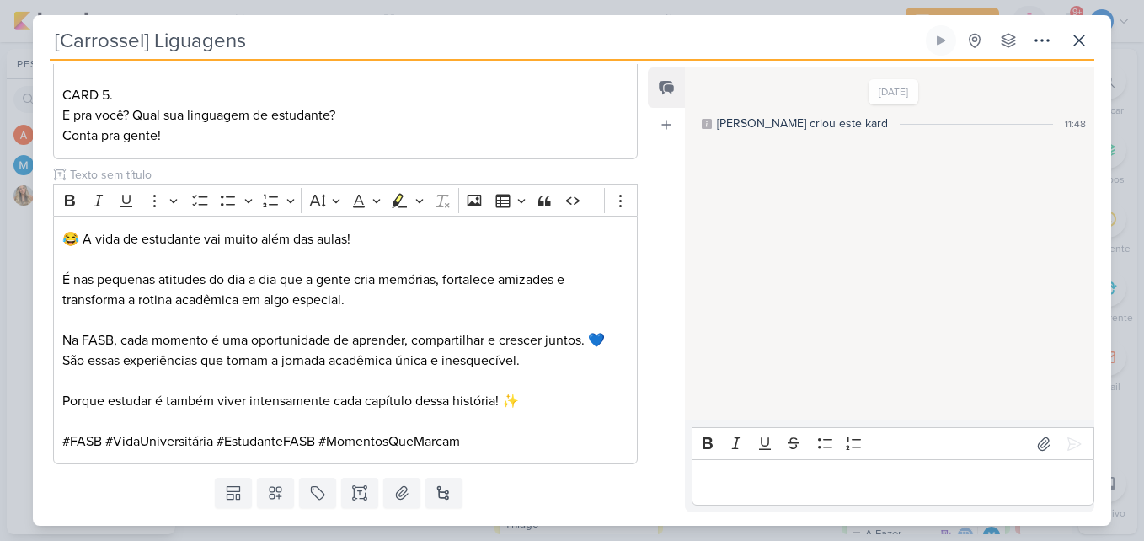
scroll to position [1060, 0]
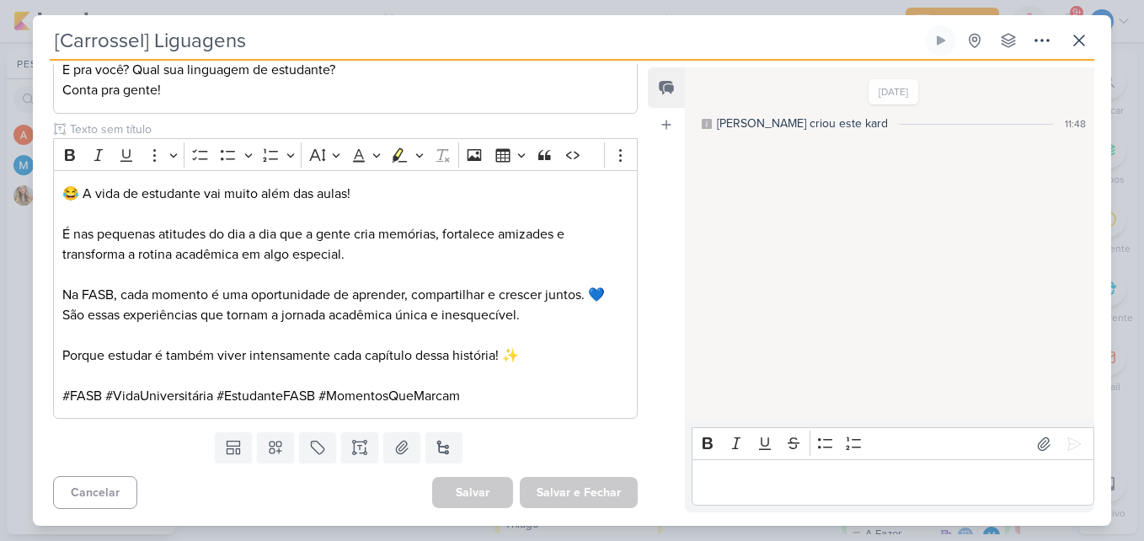
click at [1082, 56] on div "[Carrossel] Liguagens Criado por MARIANA nenhum grupo disponível" at bounding box center [572, 42] width 1045 height 35
click at [1085, 48] on icon at bounding box center [1079, 40] width 20 height 20
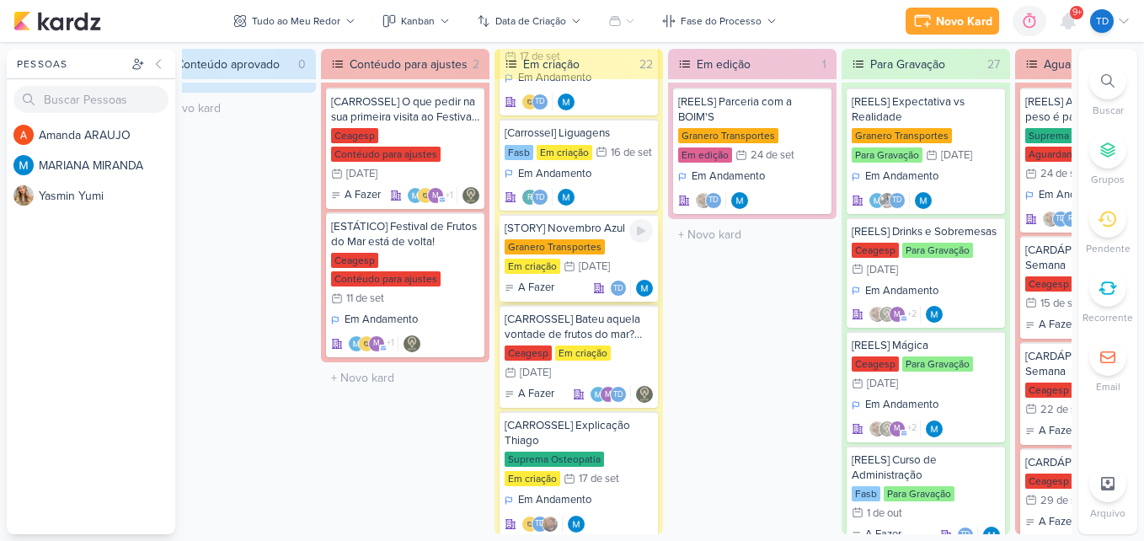
scroll to position [84, 0]
click at [607, 250] on div "Granero Transportes Em criação 1/11 1 de nov" at bounding box center [579, 256] width 148 height 37
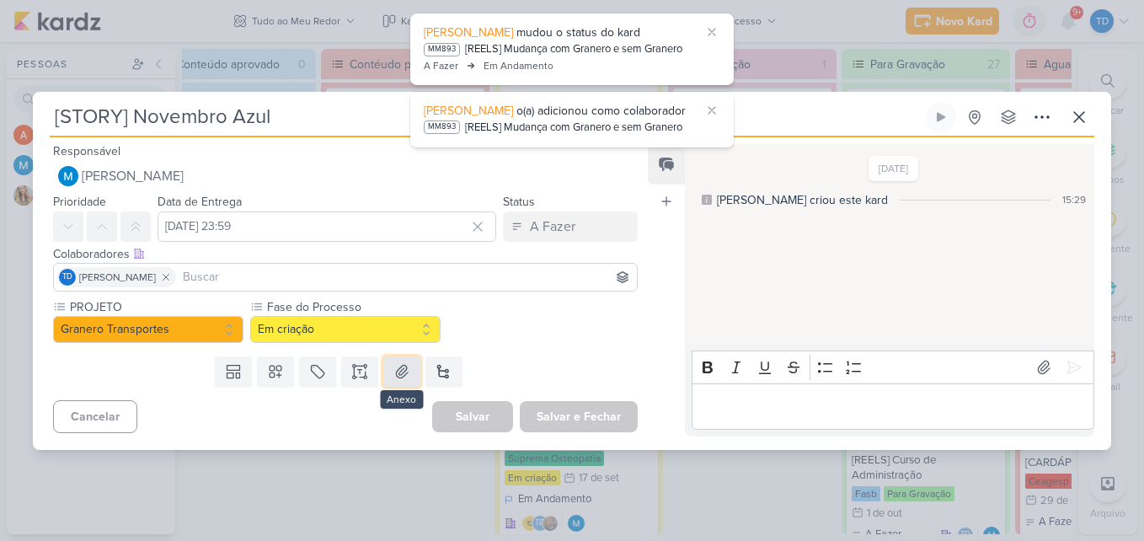
click at [405, 369] on icon at bounding box center [401, 371] width 17 height 17
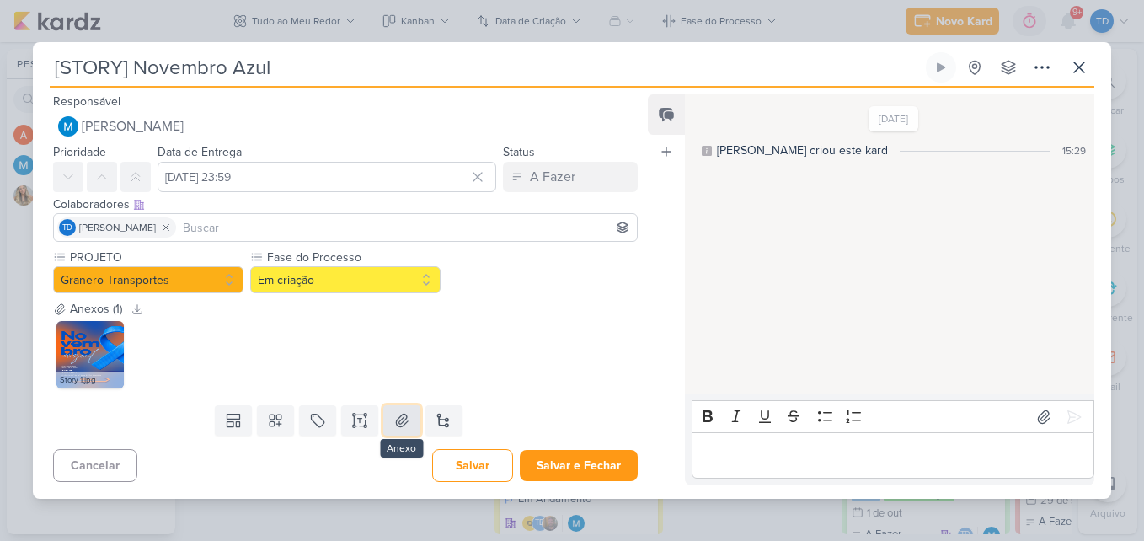
click at [399, 421] on icon at bounding box center [401, 420] width 17 height 17
click at [404, 420] on icon at bounding box center [401, 420] width 17 height 17
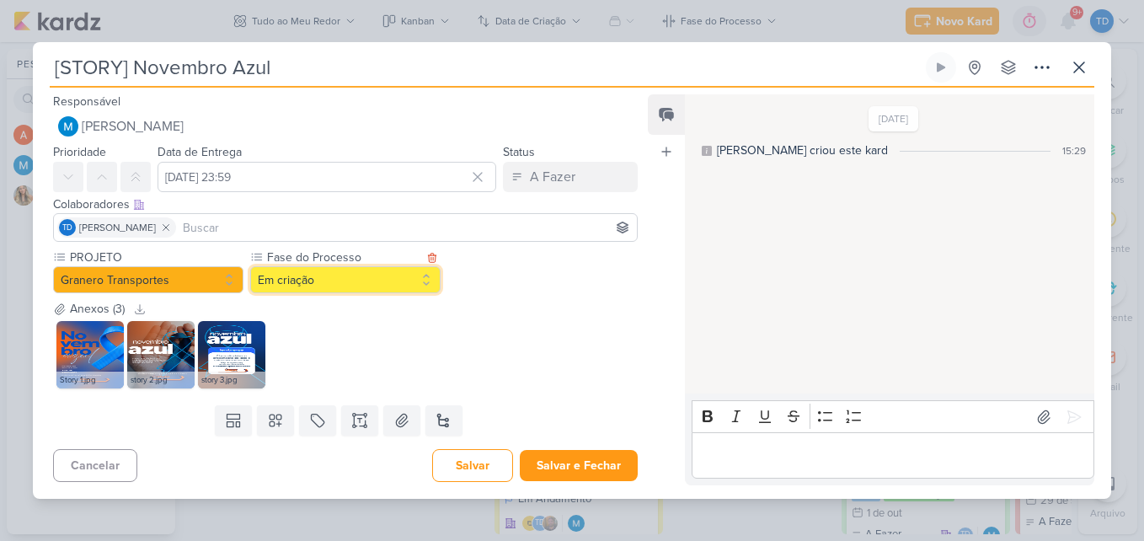
click at [428, 287] on button "Em criação" at bounding box center [345, 279] width 190 height 27
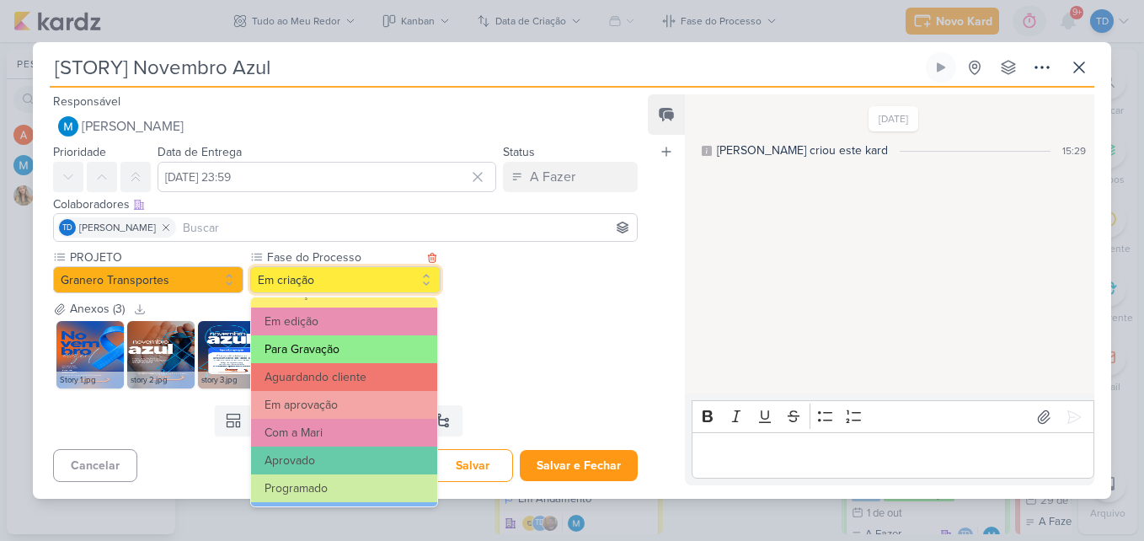
scroll to position [163, 0]
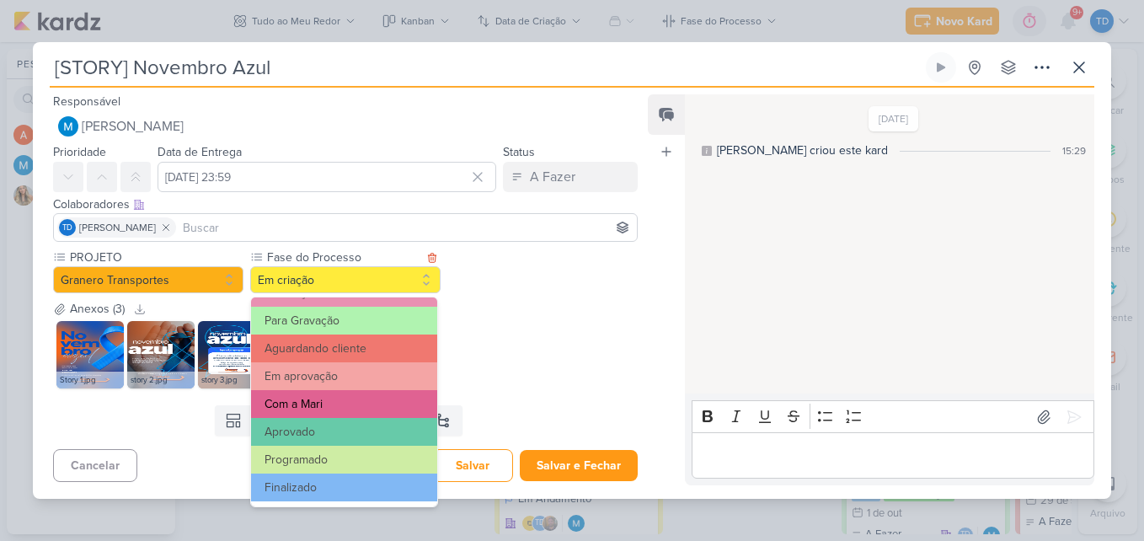
click at [366, 402] on button "Com a Mari" at bounding box center [344, 404] width 186 height 28
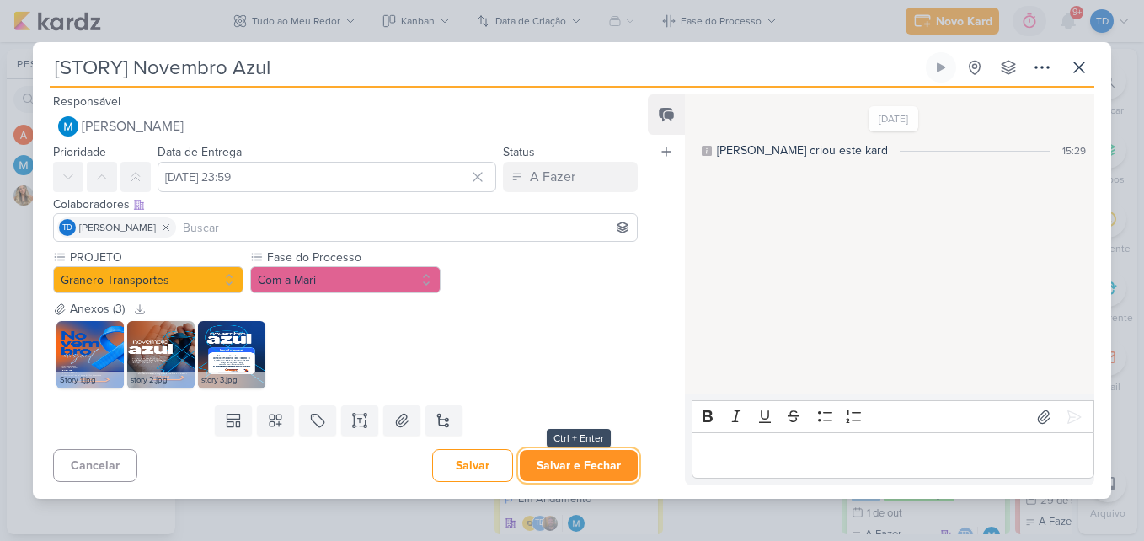
click at [565, 467] on button "Salvar e Fechar" at bounding box center [579, 465] width 118 height 31
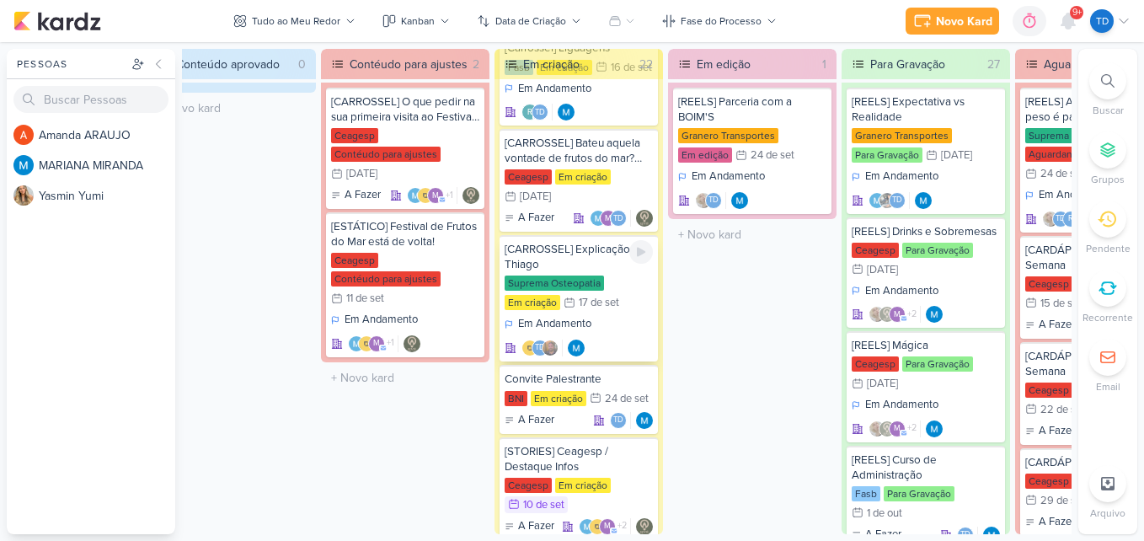
scroll to position [253, 0]
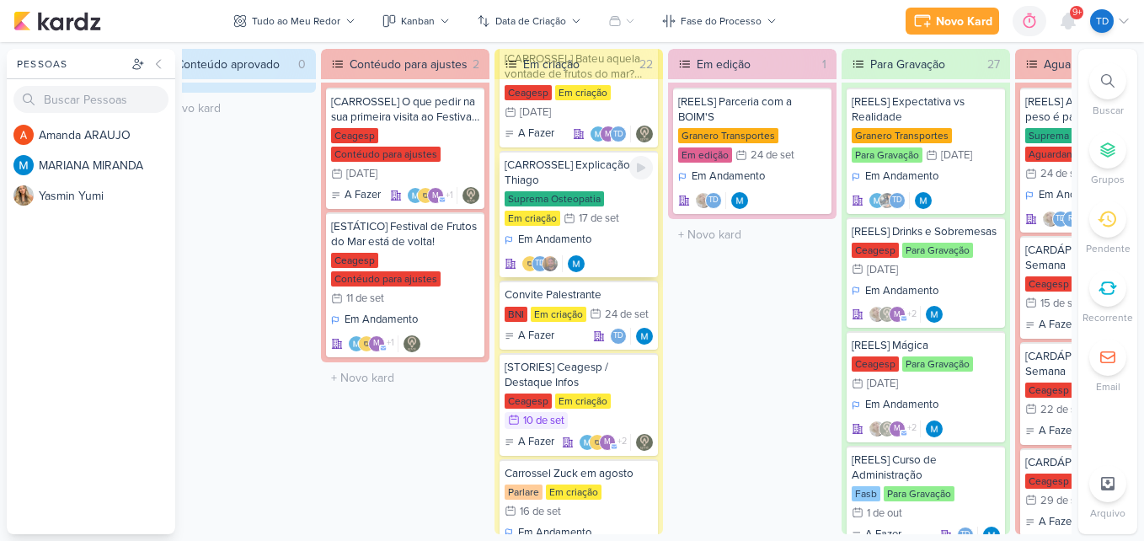
click at [615, 258] on div "Em Andamento Td" at bounding box center [579, 252] width 148 height 40
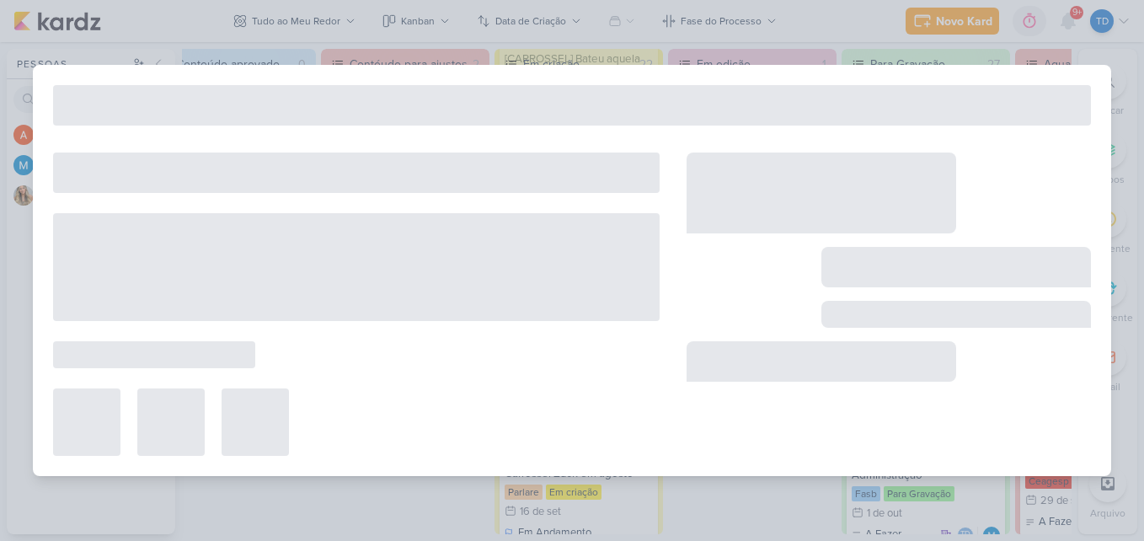
type input "[CARROSSEL] Explicação Thiago"
type input "[DATE] 23:59"
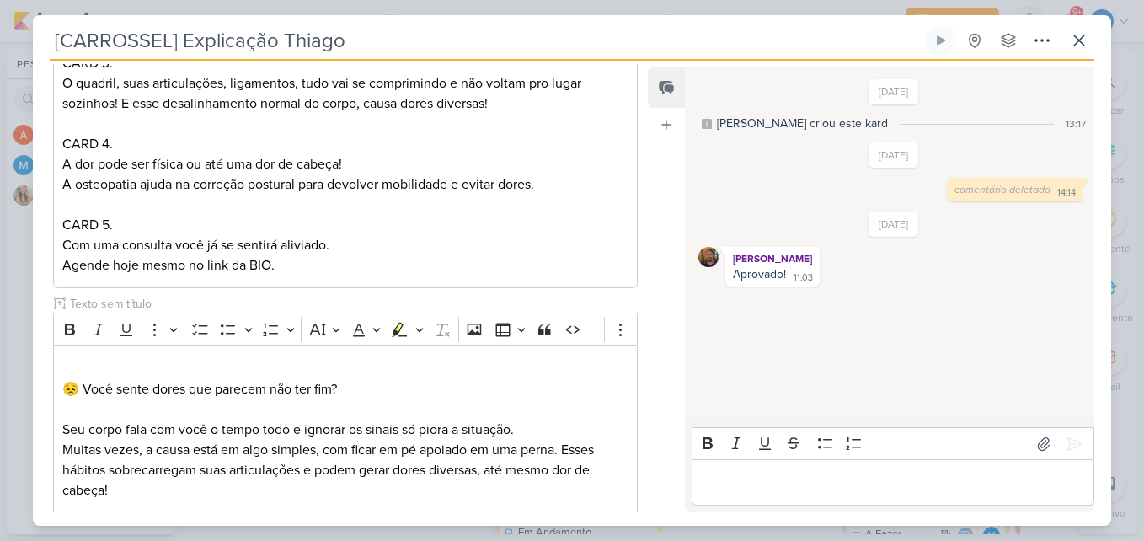
scroll to position [802, 0]
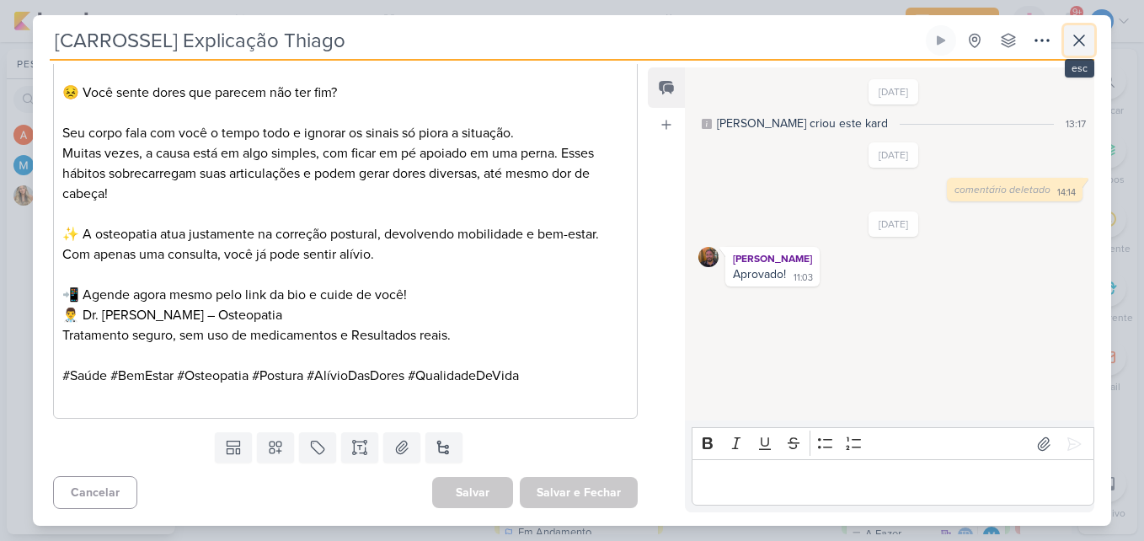
click at [1077, 32] on icon at bounding box center [1079, 40] width 20 height 20
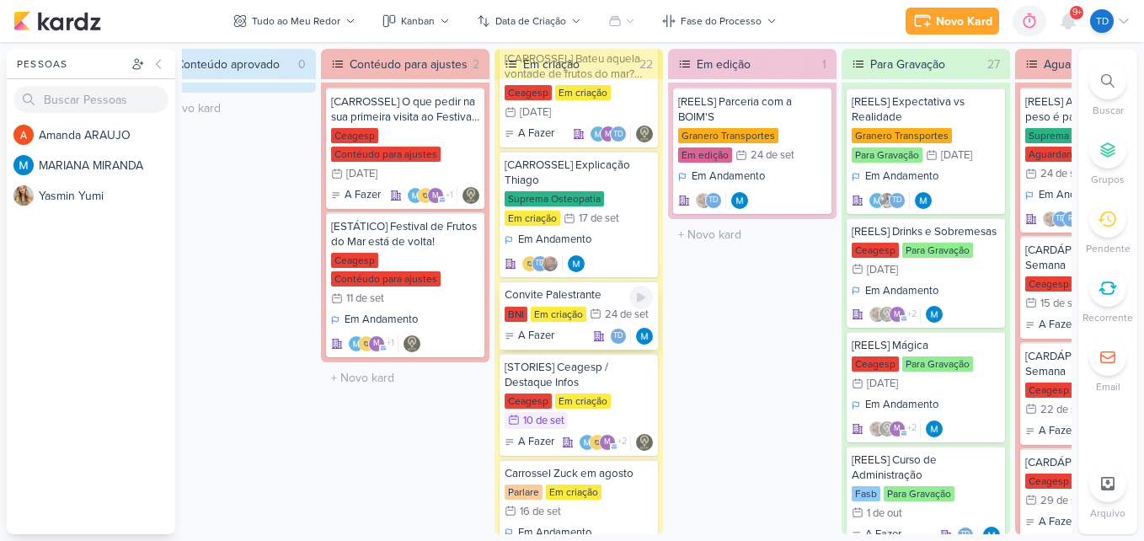
click at [584, 309] on div "Em criação" at bounding box center [559, 314] width 56 height 15
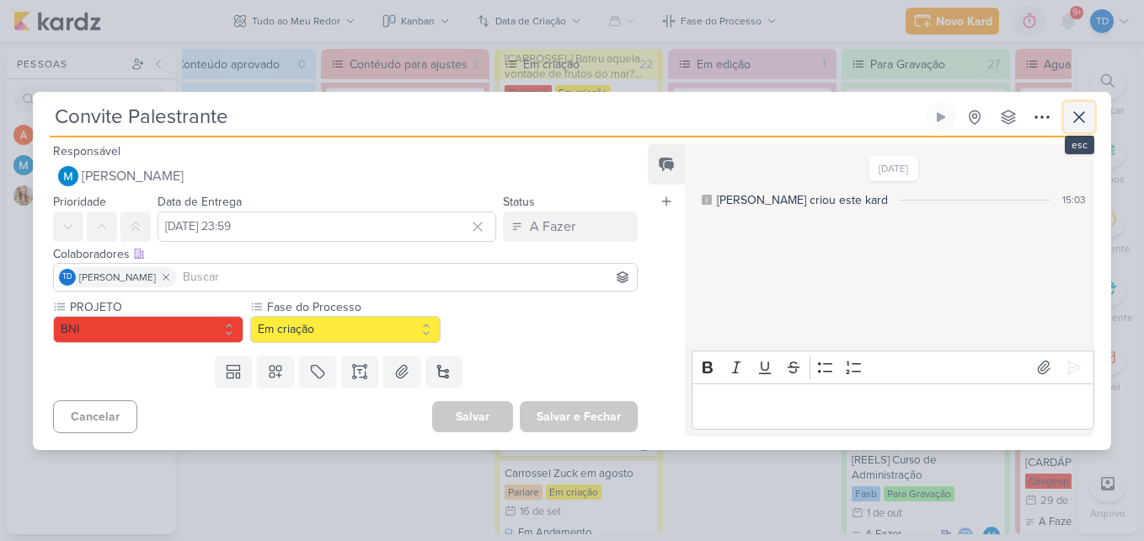
click at [1075, 125] on icon at bounding box center [1079, 117] width 20 height 20
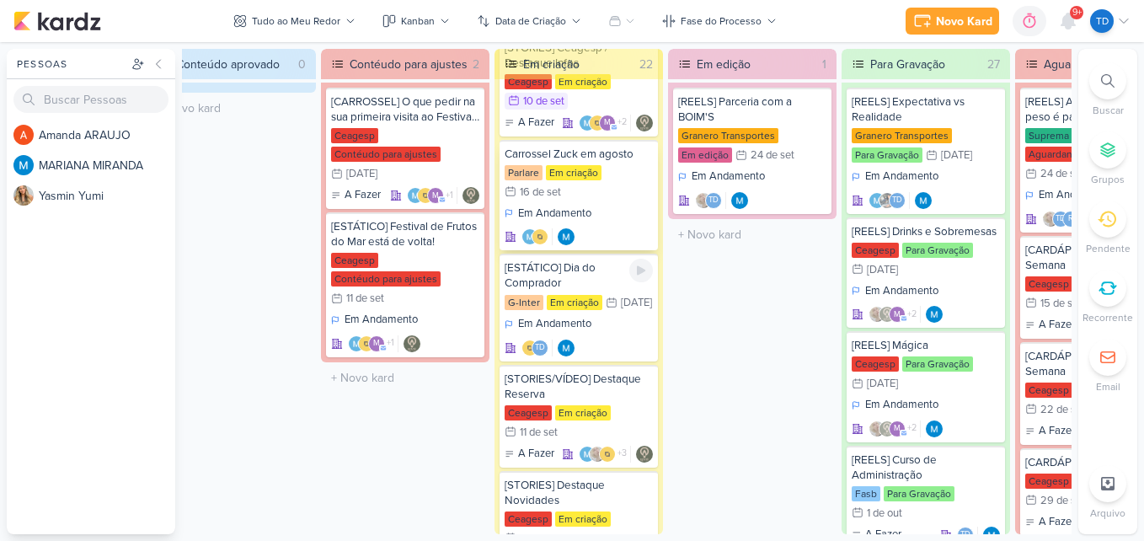
scroll to position [590, 0]
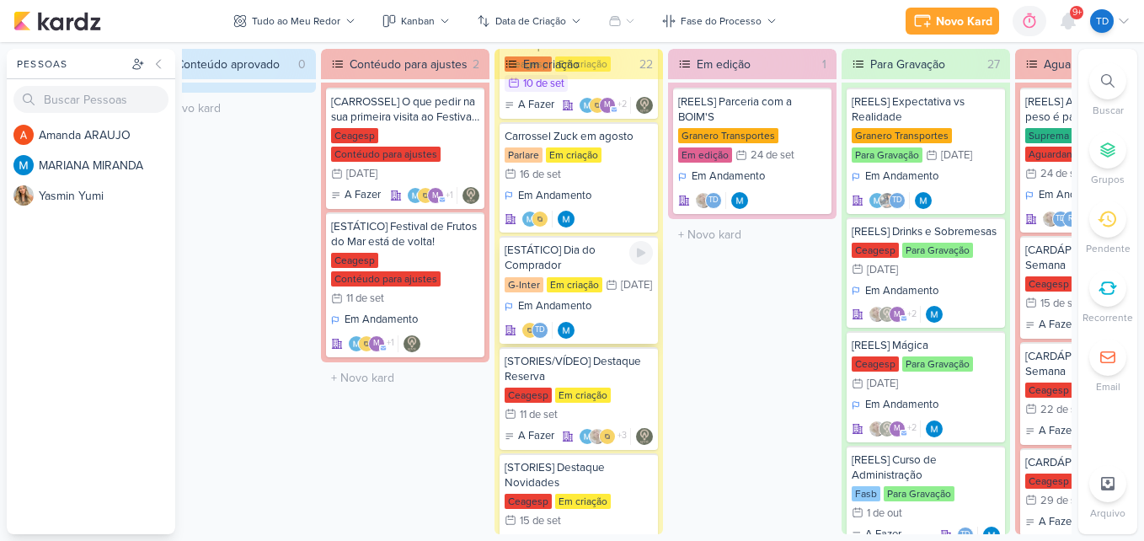
click at [618, 295] on div "G-Inter Em criação 19/9 19 de set" at bounding box center [579, 285] width 148 height 19
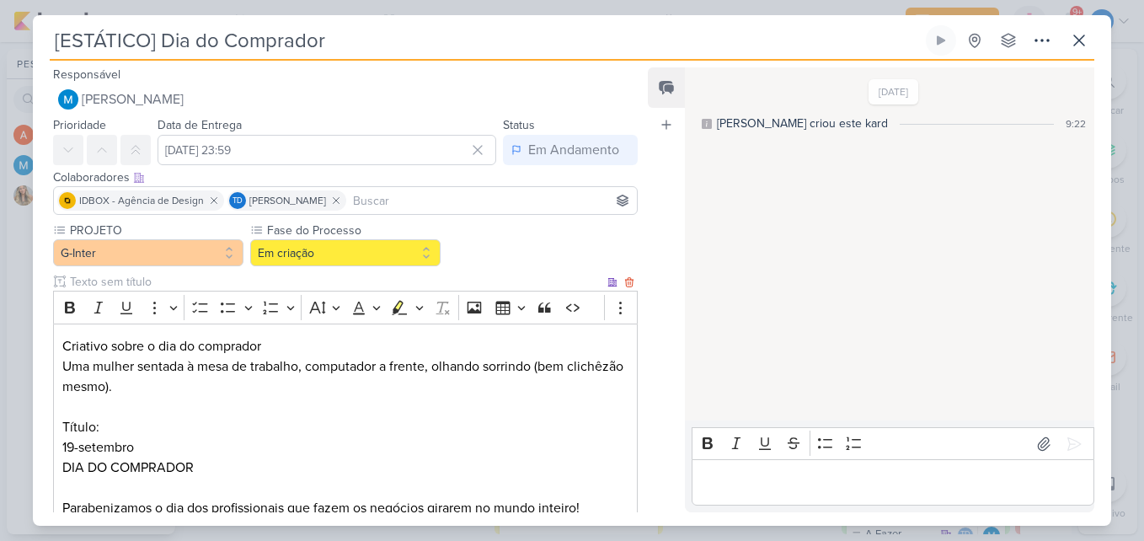
scroll to position [112, 0]
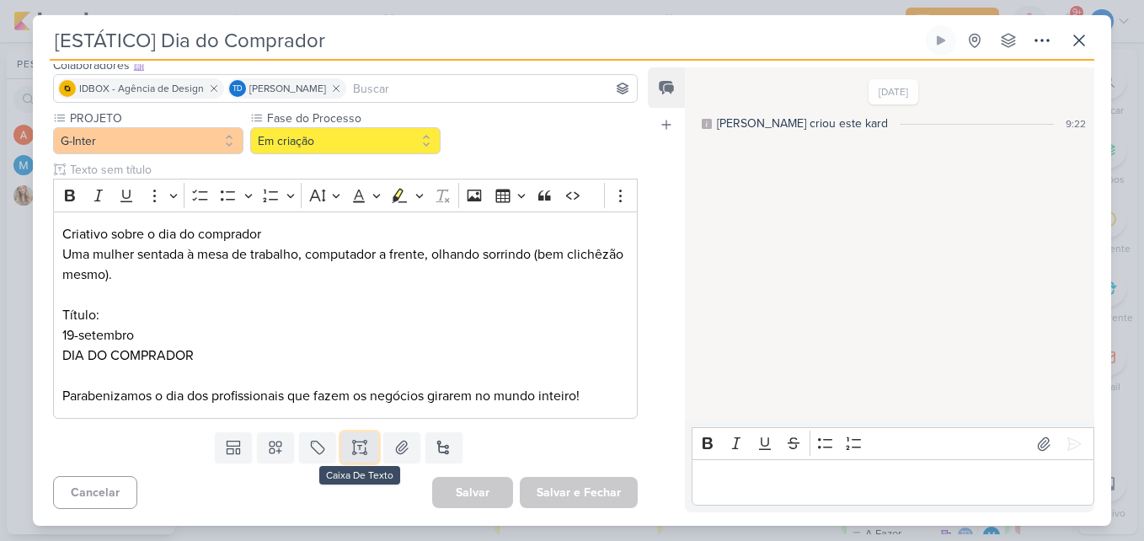
click at [366, 445] on button at bounding box center [359, 447] width 37 height 30
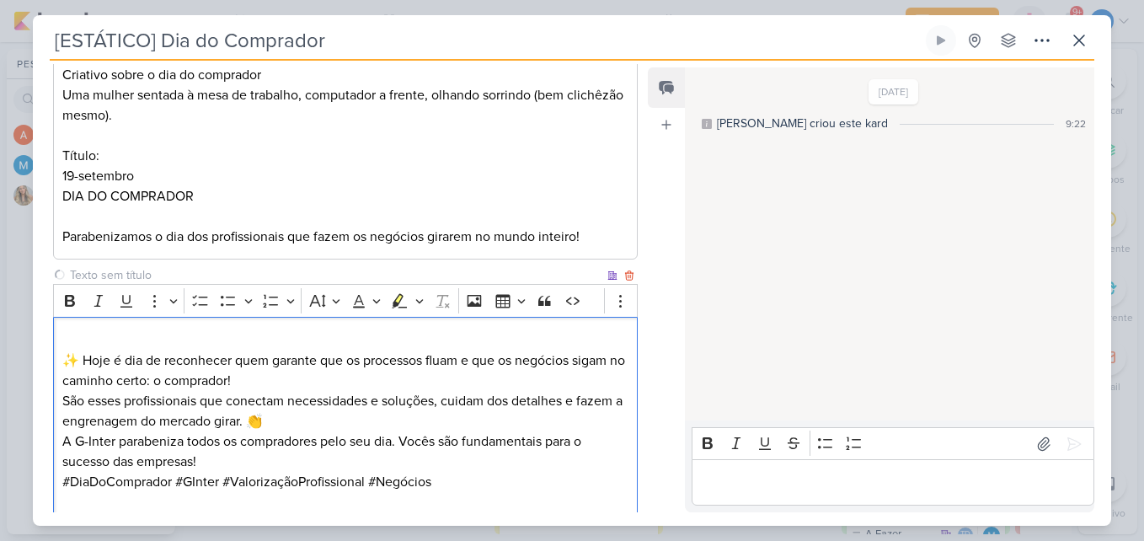
scroll to position [377, 0]
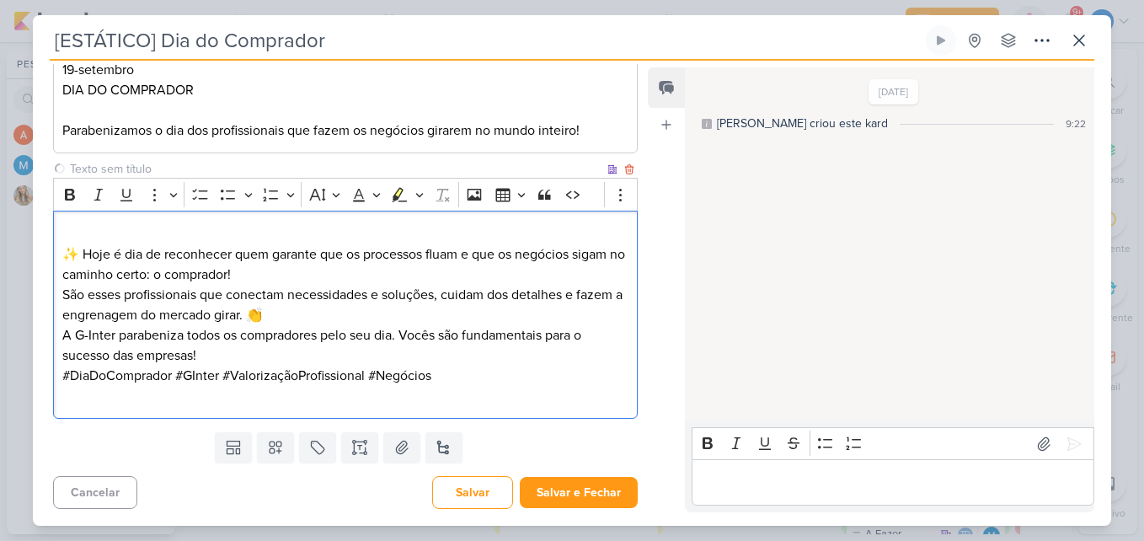
click at [284, 279] on p "✨ Hoje é dia de reconhecer quem garante que os processos fluam e que os negócio…" at bounding box center [345, 254] width 566 height 61
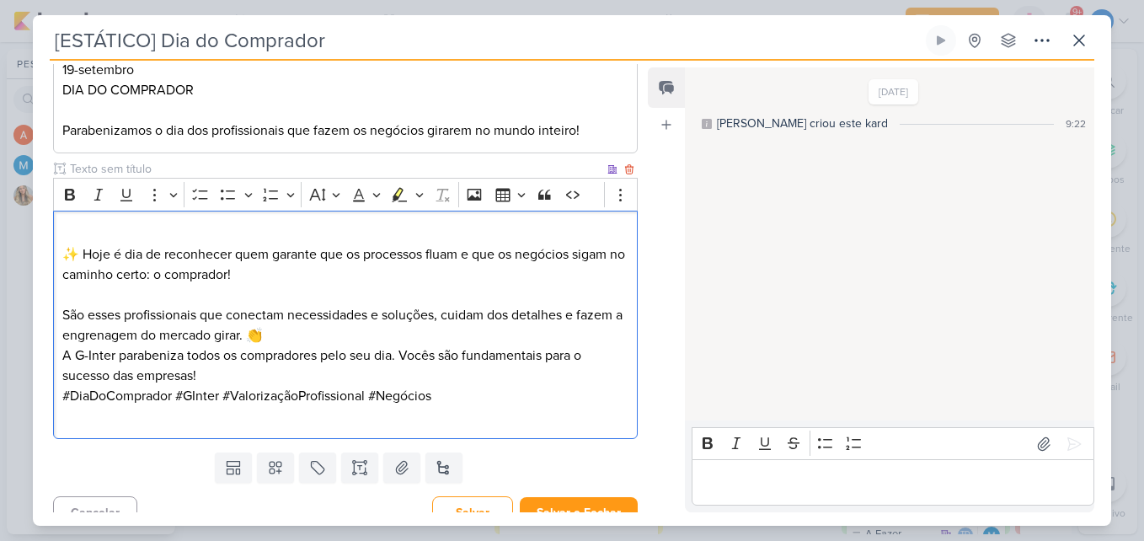
click at [345, 336] on p "São esses profissionais que conectam necessidades e soluções, cuidam dos detalh…" at bounding box center [345, 325] width 566 height 40
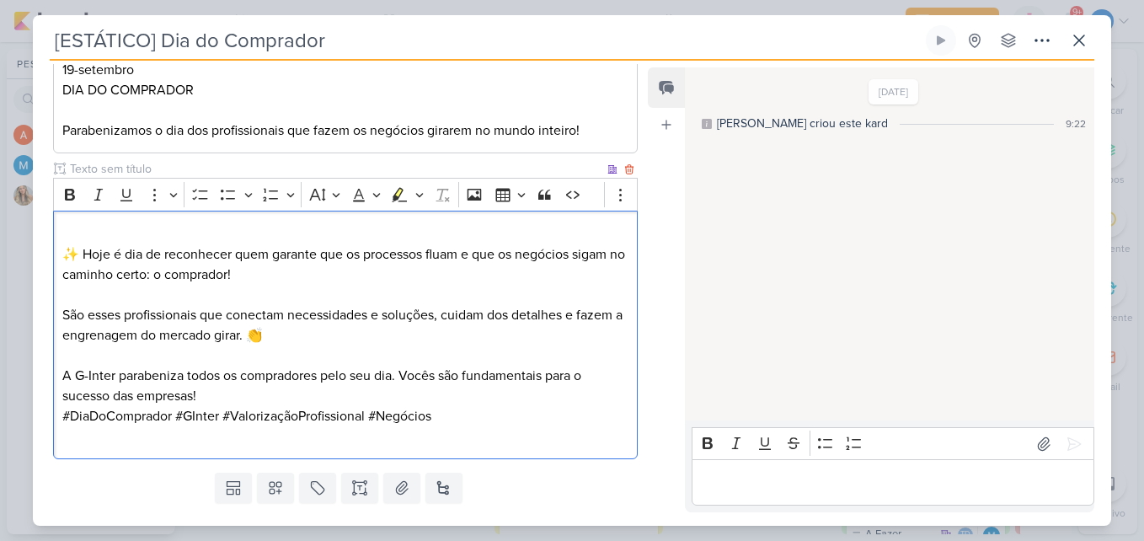
click at [228, 398] on p "A G-Inter parabeniza todos os compradores pelo seu dia. Vocês são fundamentais …" at bounding box center [345, 386] width 566 height 40
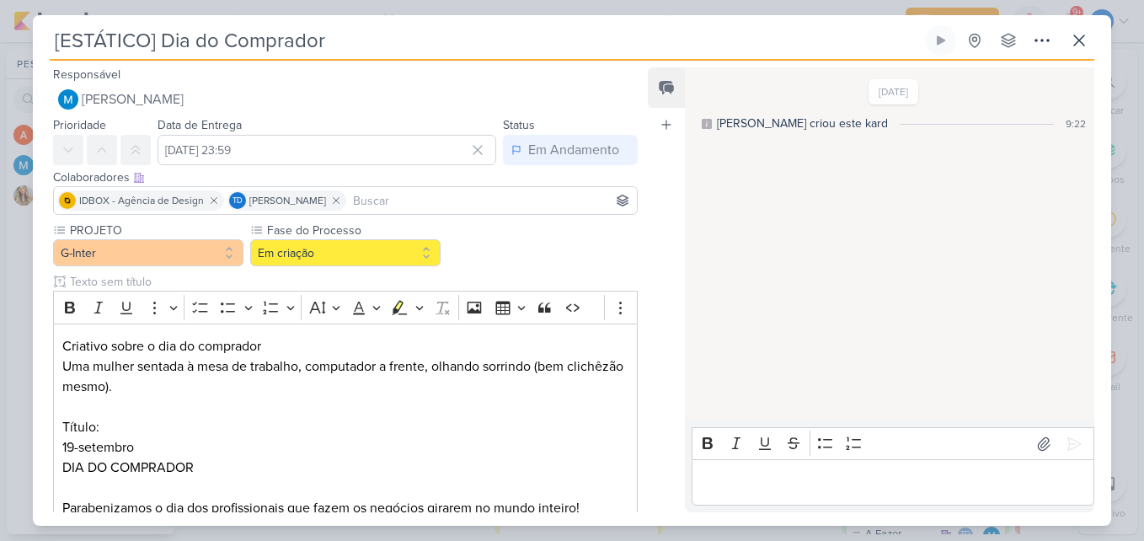
scroll to position [458, 0]
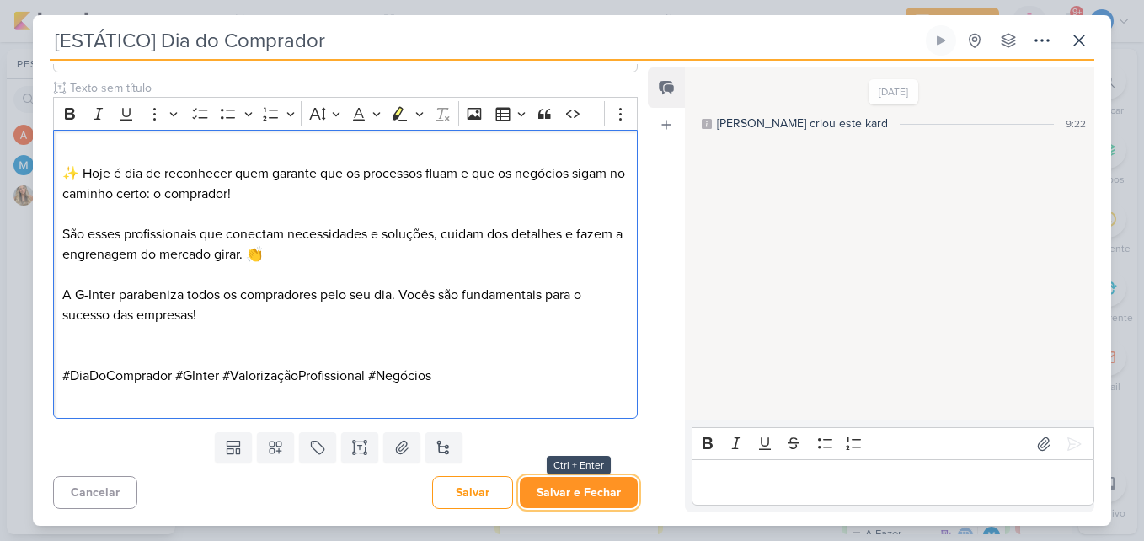
click at [589, 490] on button "Salvar e Fechar" at bounding box center [579, 492] width 118 height 31
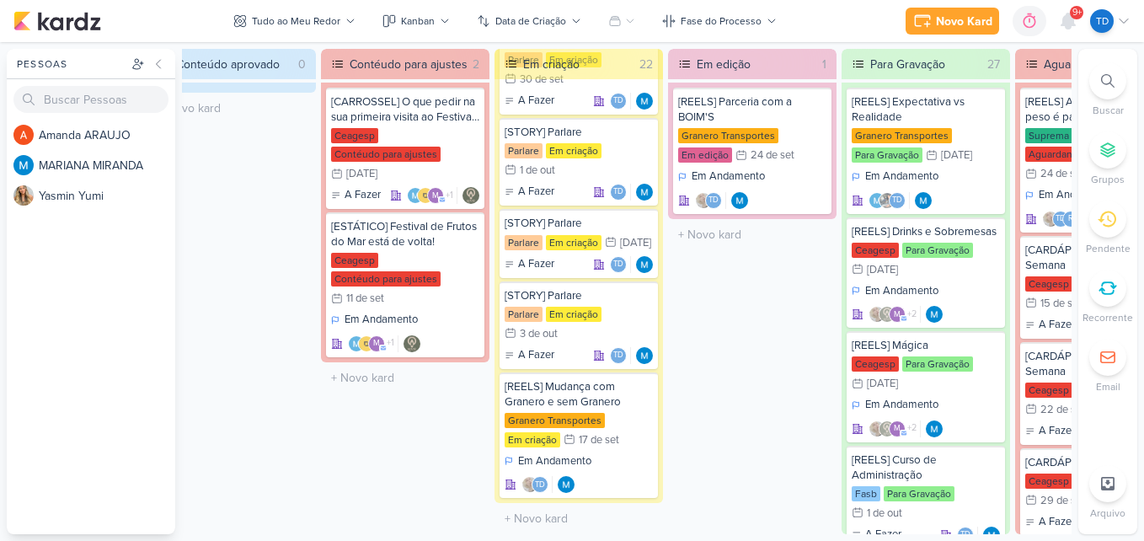
scroll to position [1818, 0]
click at [605, 397] on div "[REELS] Mudança com Granero e sem Granero" at bounding box center [579, 394] width 148 height 30
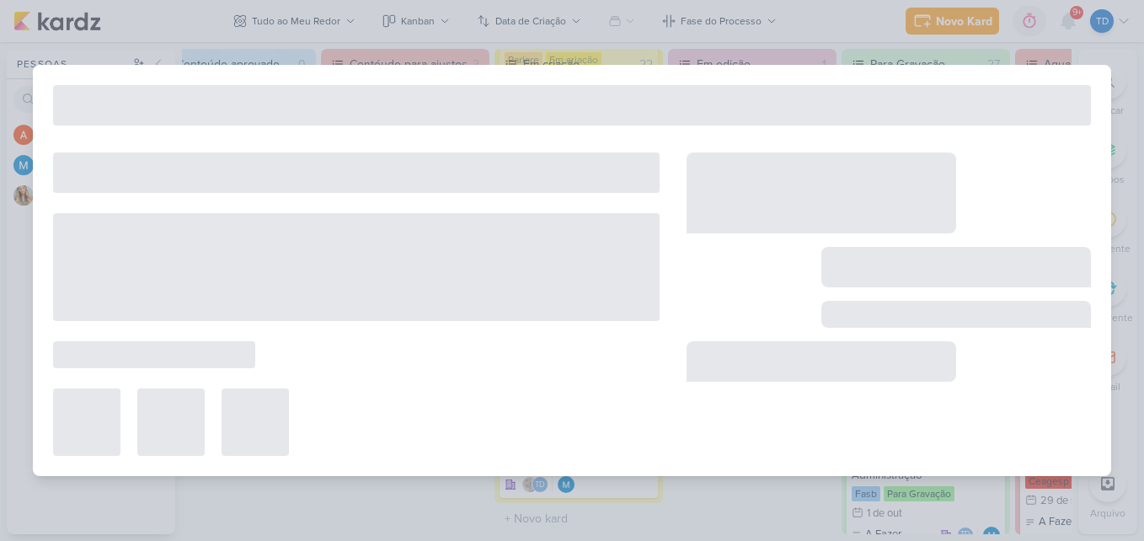
type input "[REELS] Mudança com Granero e sem Granero"
type input "[DATE] 23:59"
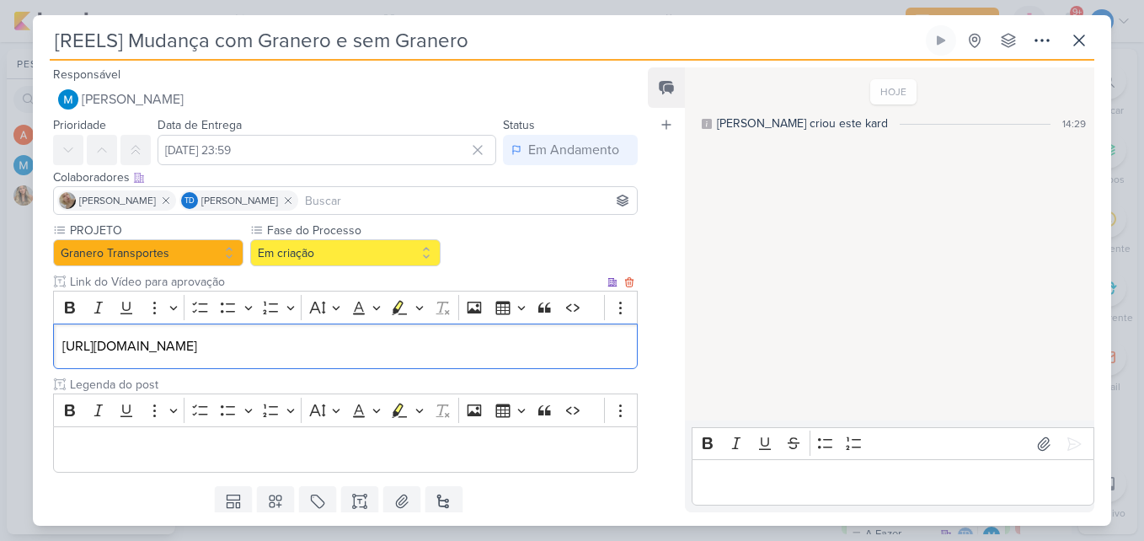
click at [544, 341] on p "https://drive.google.com/drive/folders/1h8rq-RA5f7xW9Fg3fjT4G2AeQOtV3XE2" at bounding box center [345, 346] width 566 height 20
click at [197, 346] on link "https://drive.google.com/drive/folders/1h8rq-RA5f7xW9Fg3fjT4G2AeQOtV3XE2" at bounding box center [129, 346] width 135 height 17
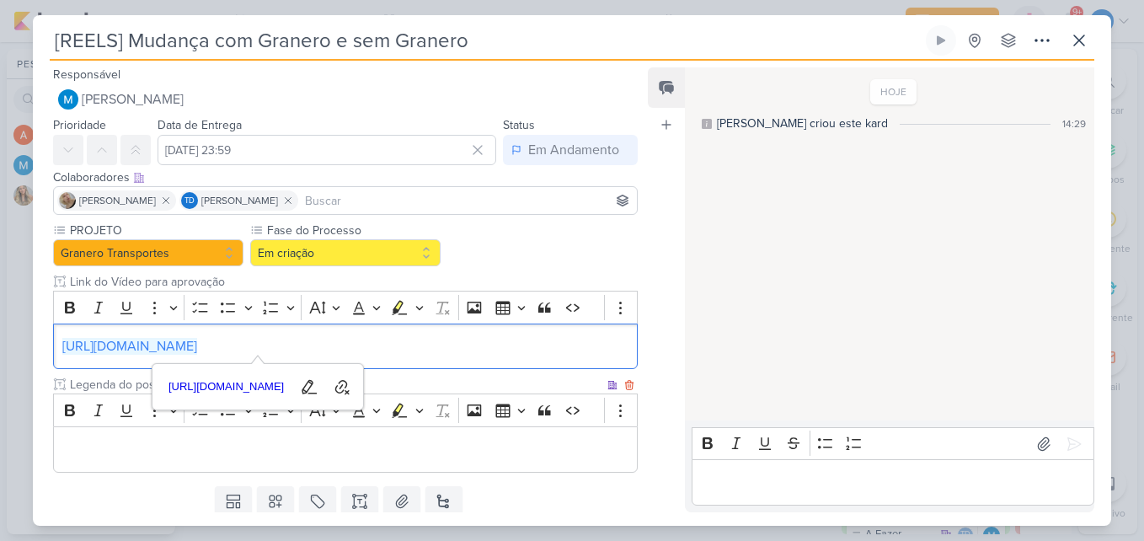
click at [393, 449] on p "Editor editing area: main" at bounding box center [345, 450] width 566 height 20
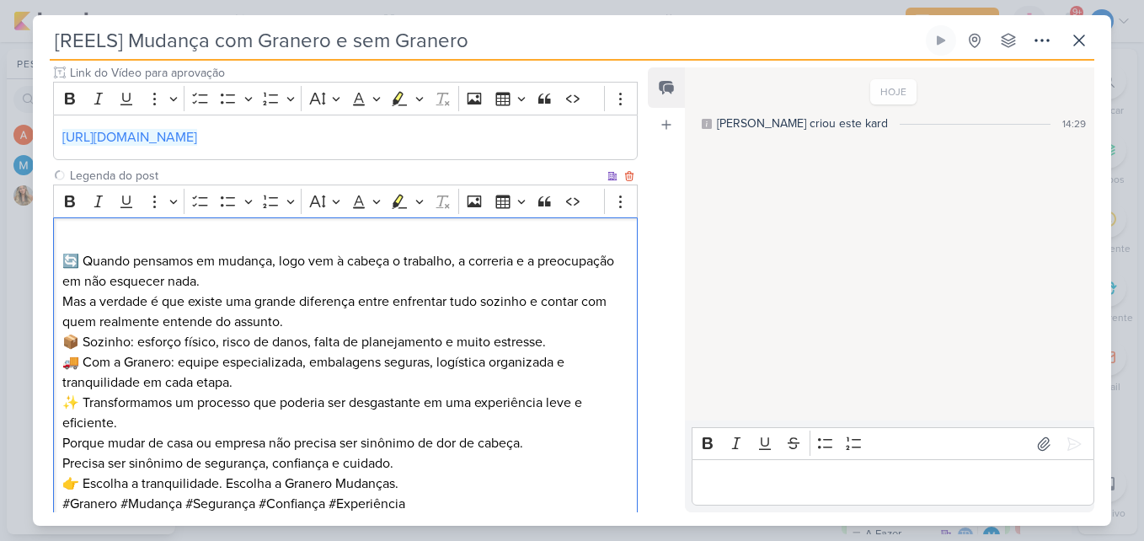
scroll to position [293, 0]
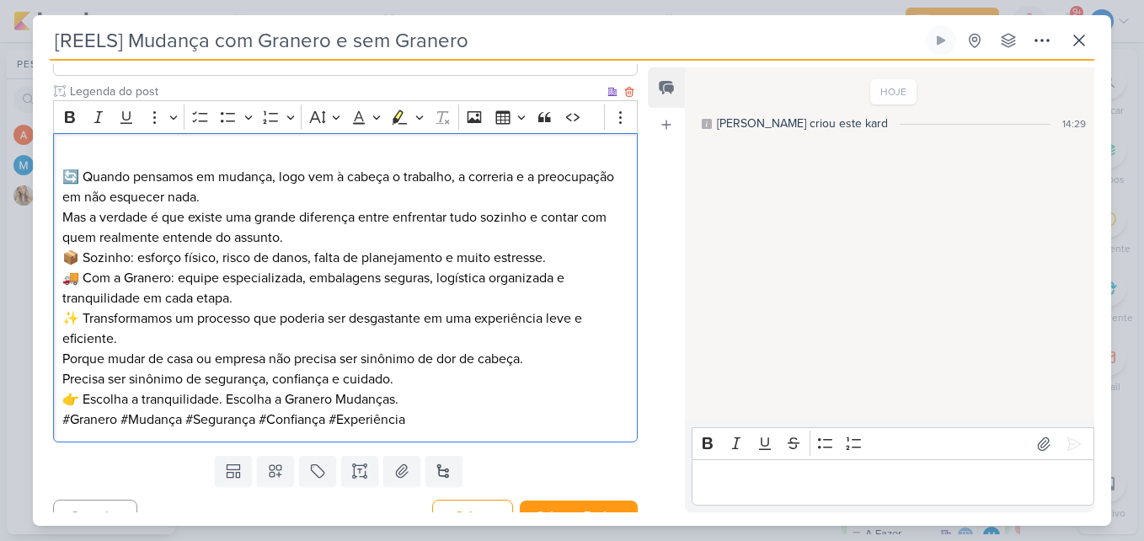
click at [309, 196] on p "🔄 Quando pensamos em mudança, logo vem à cabeça o trabalho, a correria e a preo…" at bounding box center [345, 197] width 566 height 101
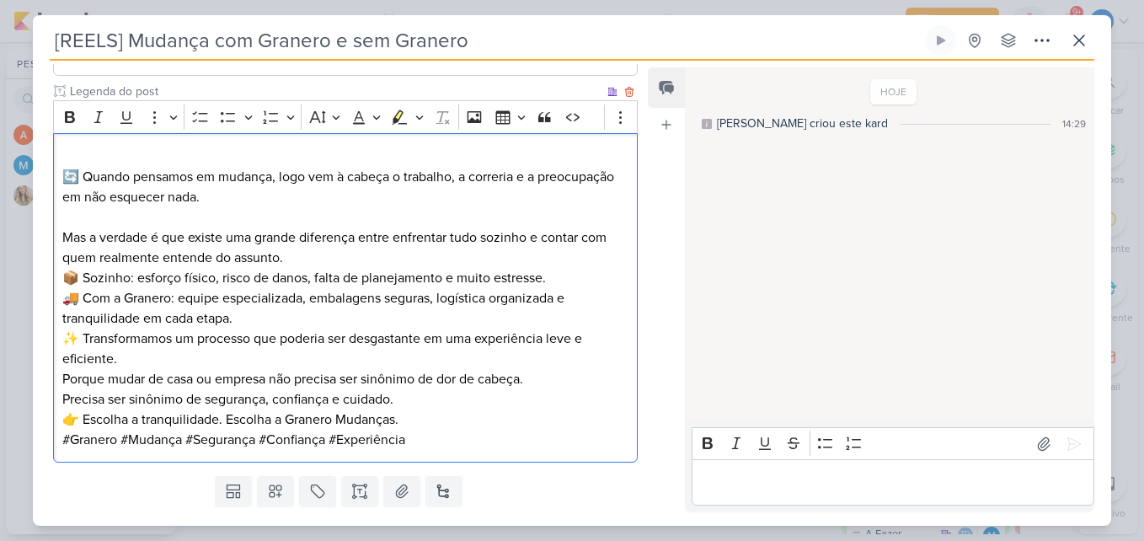
click at [252, 322] on p "📦 Sozinho: esforço físico, risco de danos, falta de planejamento e muito estres…" at bounding box center [345, 298] width 566 height 61
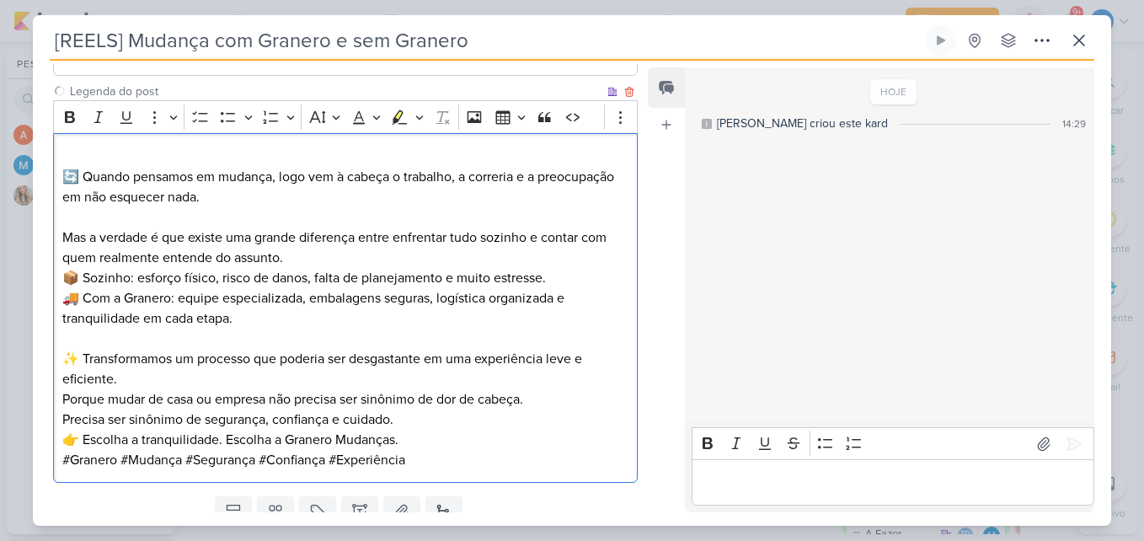
scroll to position [357, 0]
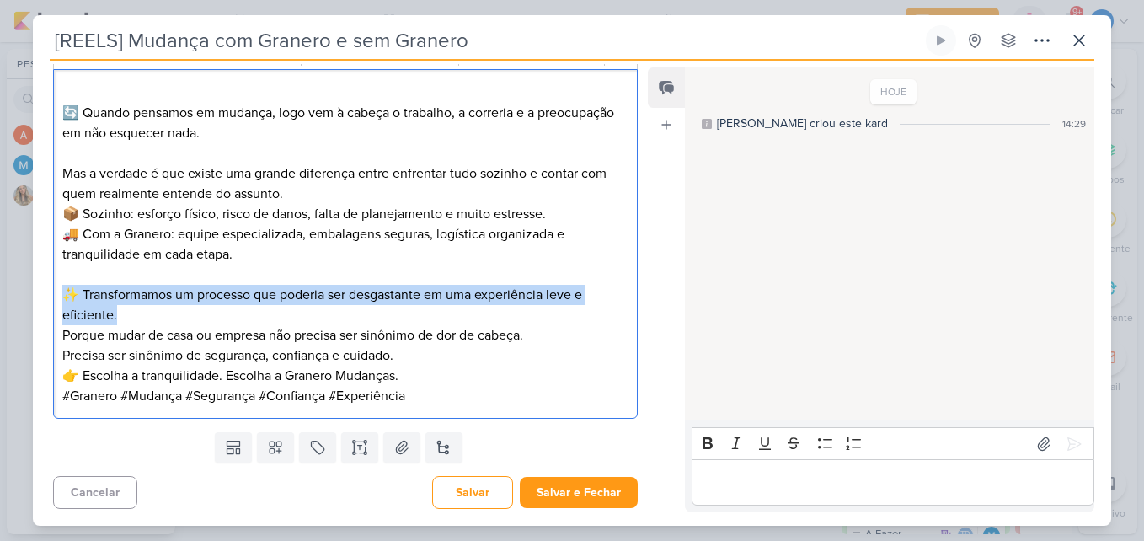
drag, startPoint x: 278, startPoint y: 314, endPoint x: 49, endPoint y: 302, distance: 229.5
click at [49, 302] on div "PROJETO Granero Transportes Fase do Processo" at bounding box center [339, 144] width 612 height 561
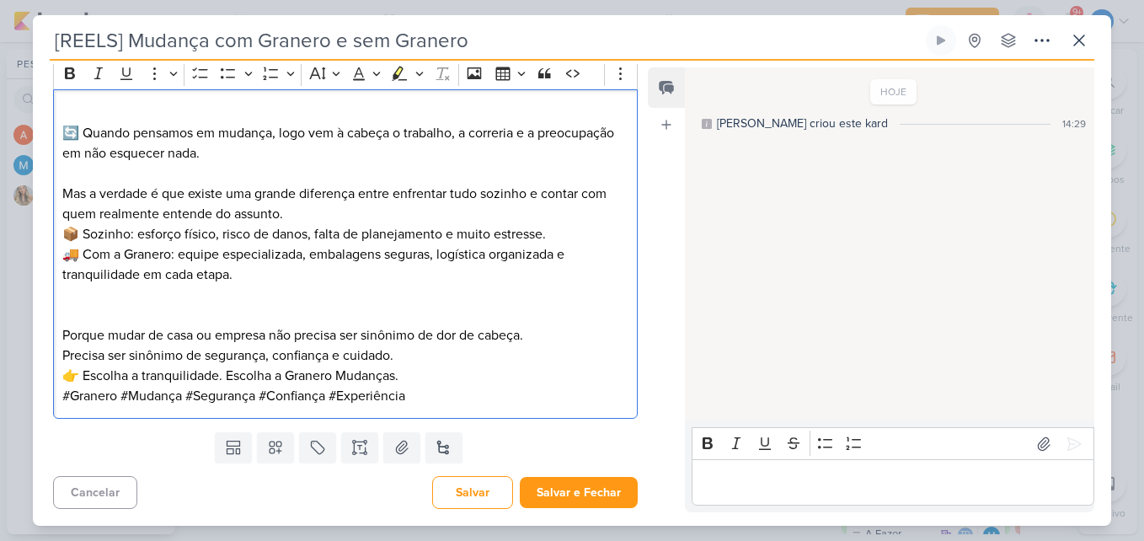
scroll to position [317, 0]
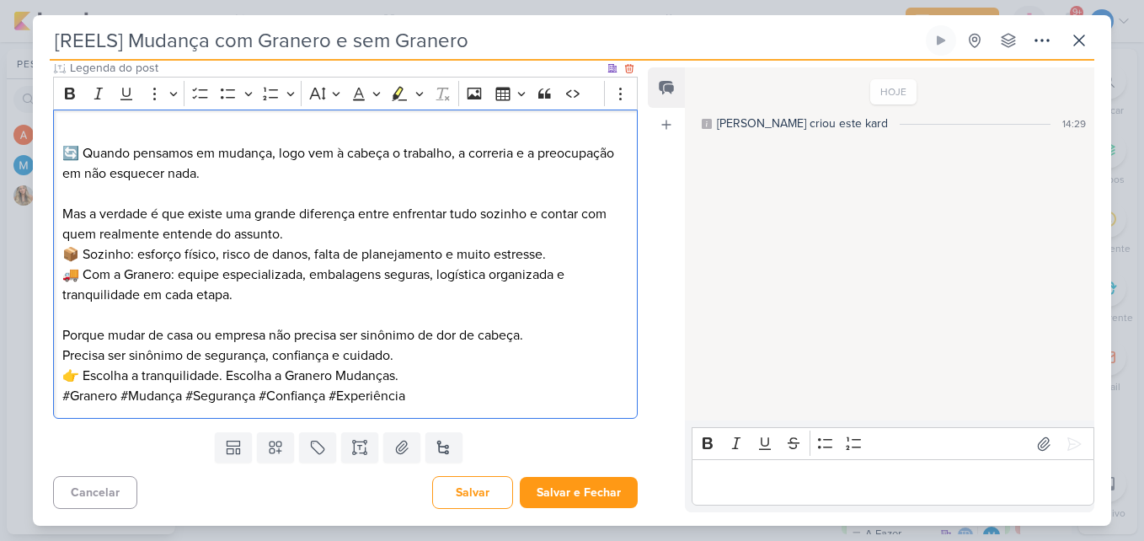
click at [420, 380] on p "👉 Escolha a tranquilidade. Escolha a Granero Mudanças." at bounding box center [345, 376] width 566 height 20
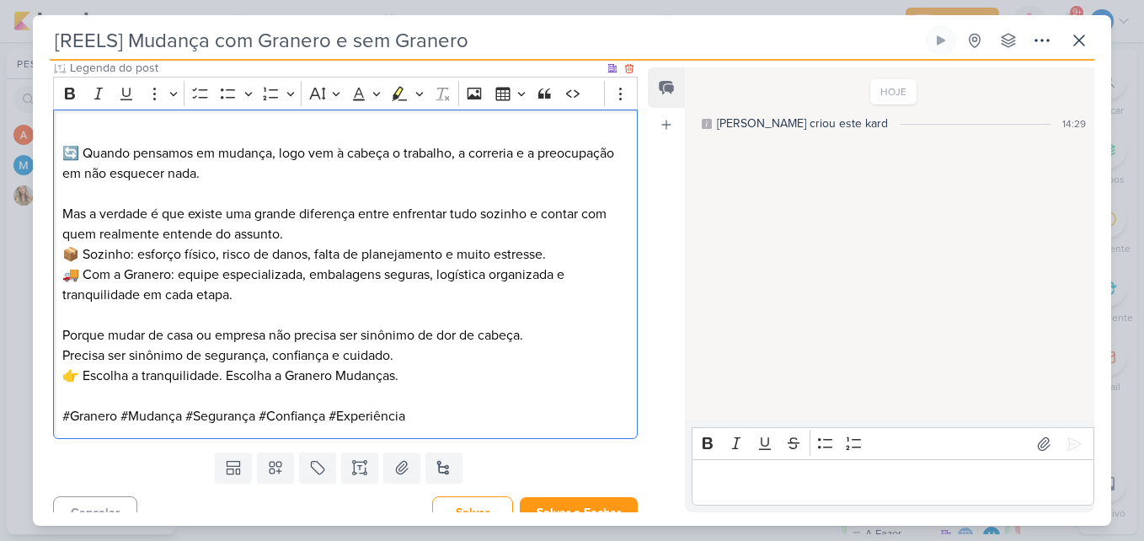
scroll to position [357, 0]
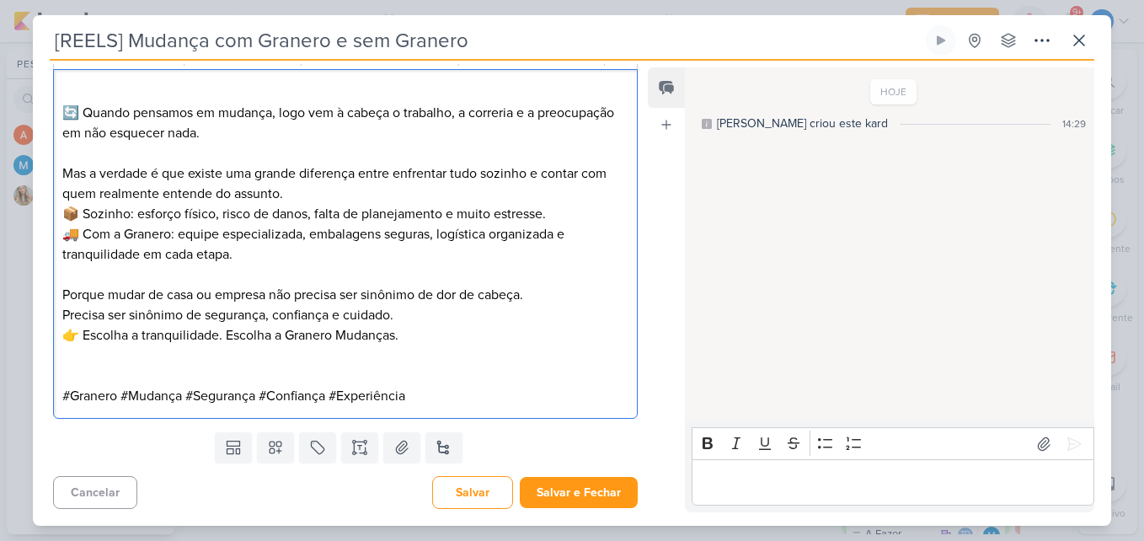
click at [431, 318] on p "Porque mudar de casa ou empresa não precisa ser sinônimo de dor de cabeça. Prec…" at bounding box center [345, 305] width 566 height 40
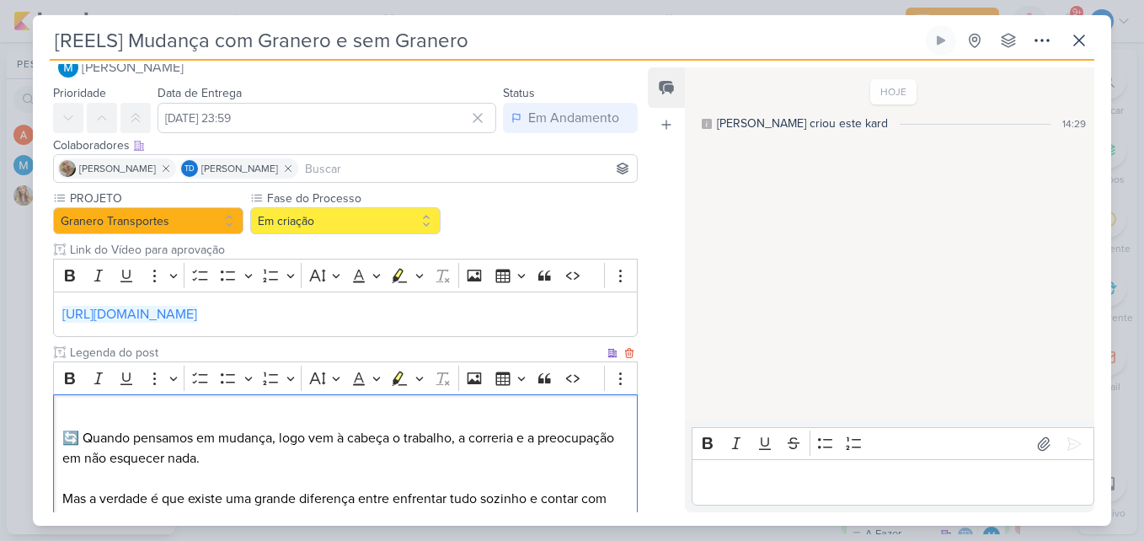
scroll to position [377, 0]
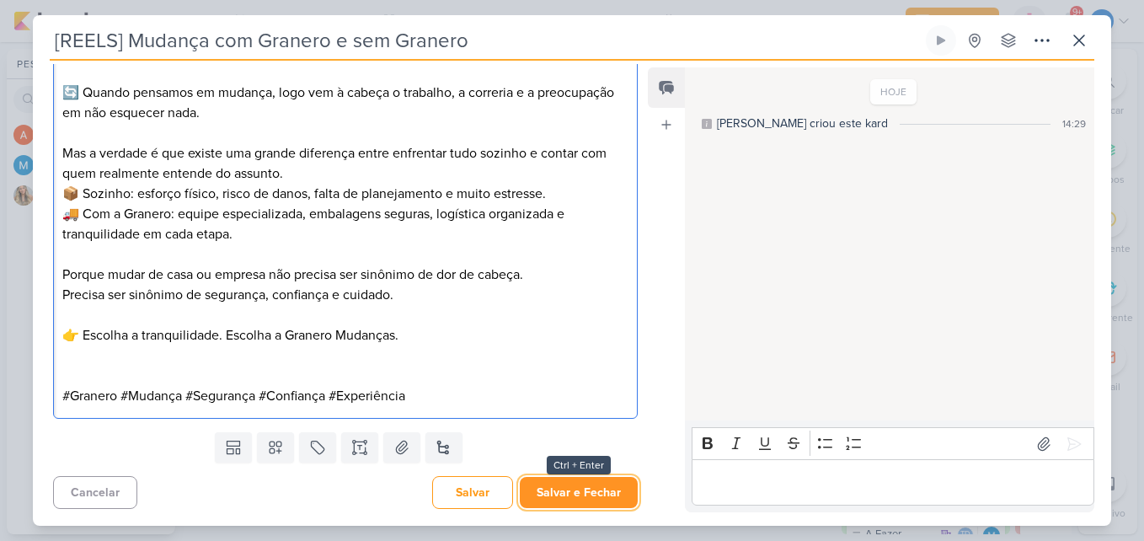
click at [589, 490] on button "Salvar e Fechar" at bounding box center [579, 492] width 118 height 31
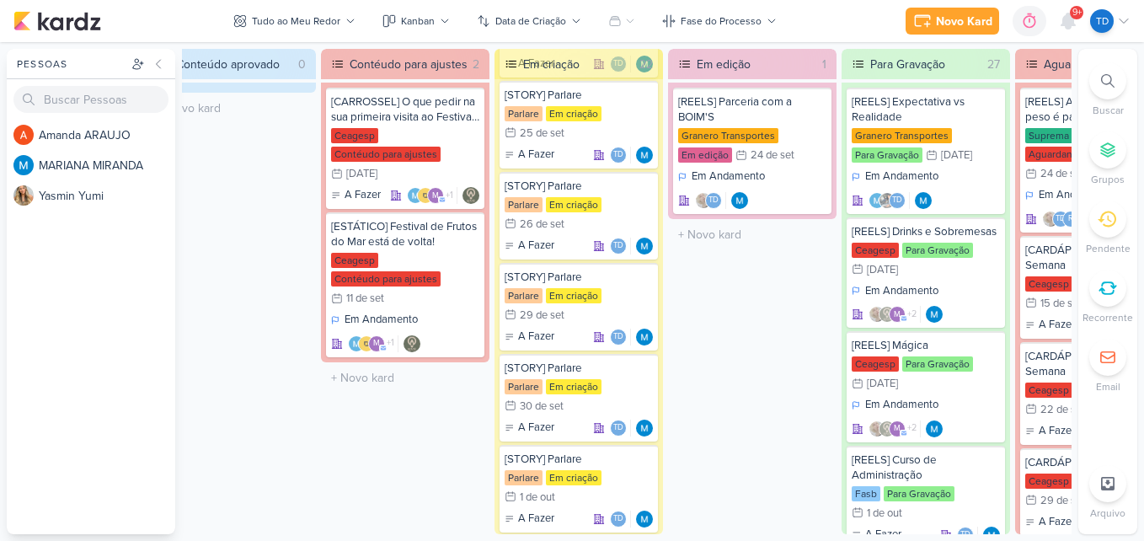
scroll to position [1818, 0]
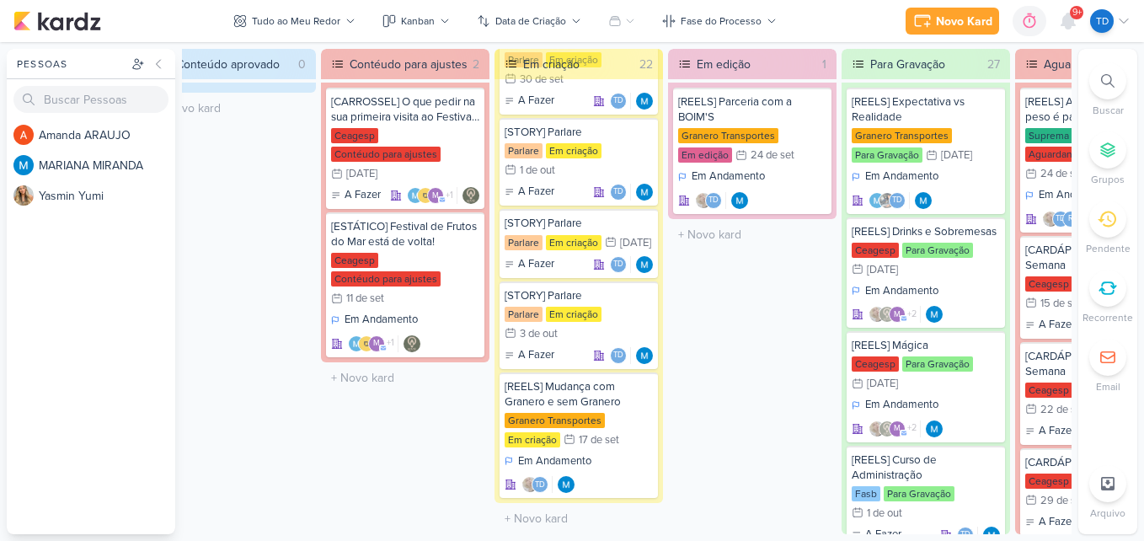
click at [569, 384] on div "[REELS] Mudança com Granero e sem Granero" at bounding box center [579, 394] width 148 height 30
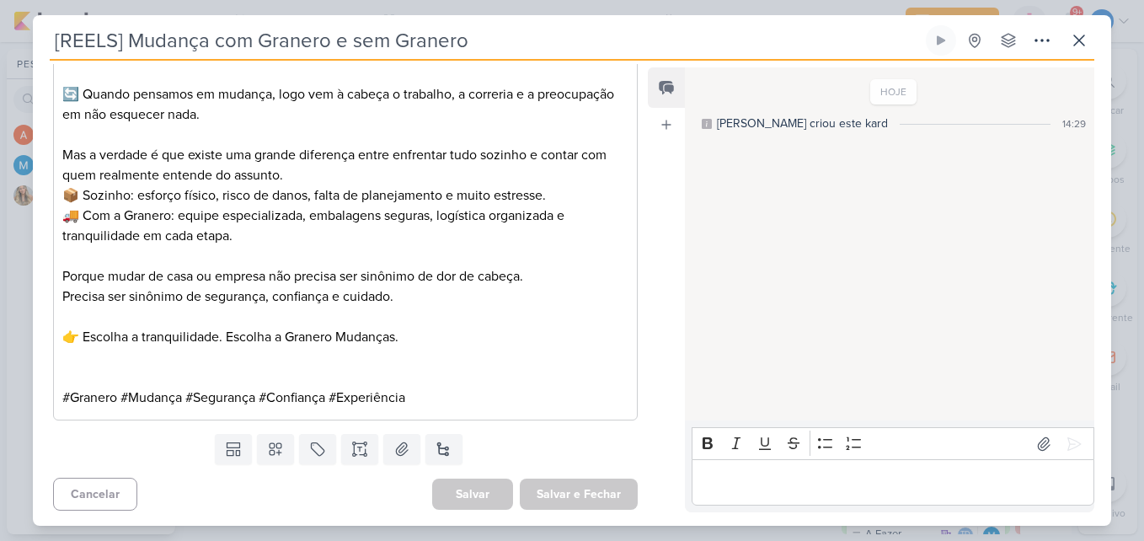
scroll to position [0, 0]
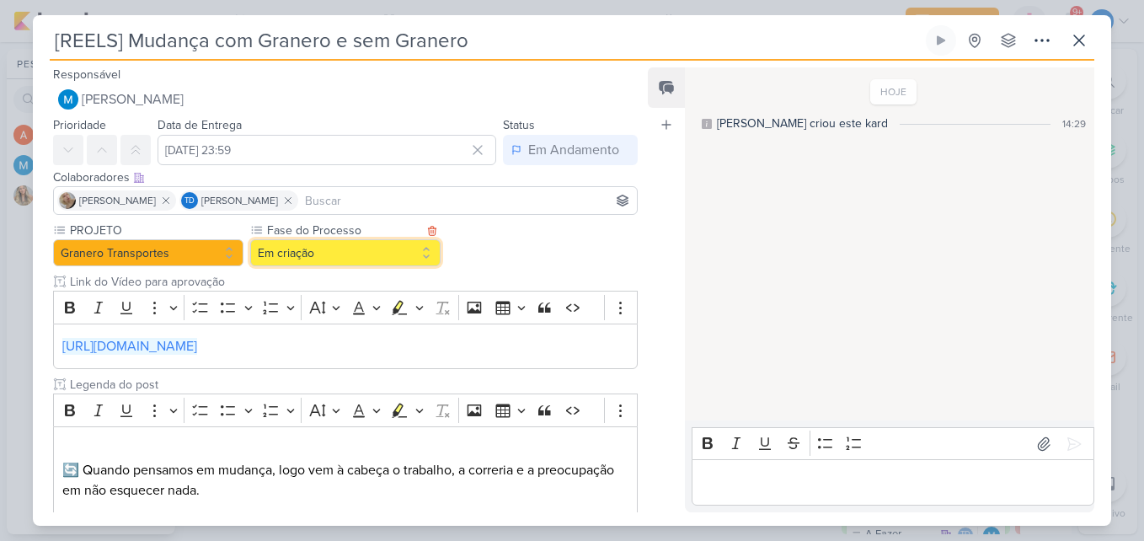
click at [378, 258] on button "Em criação" at bounding box center [345, 252] width 190 height 27
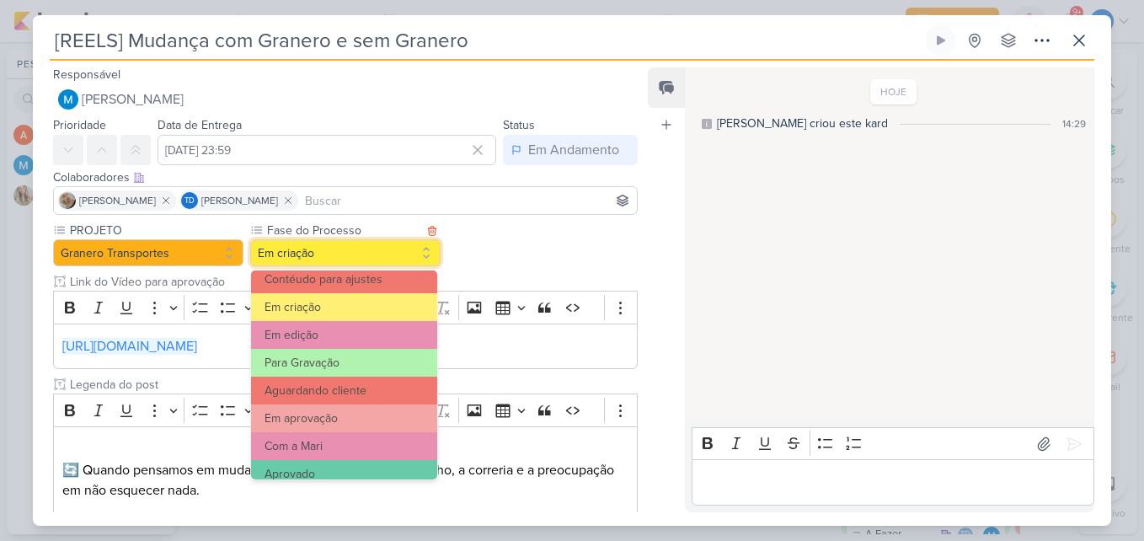
scroll to position [163, 0]
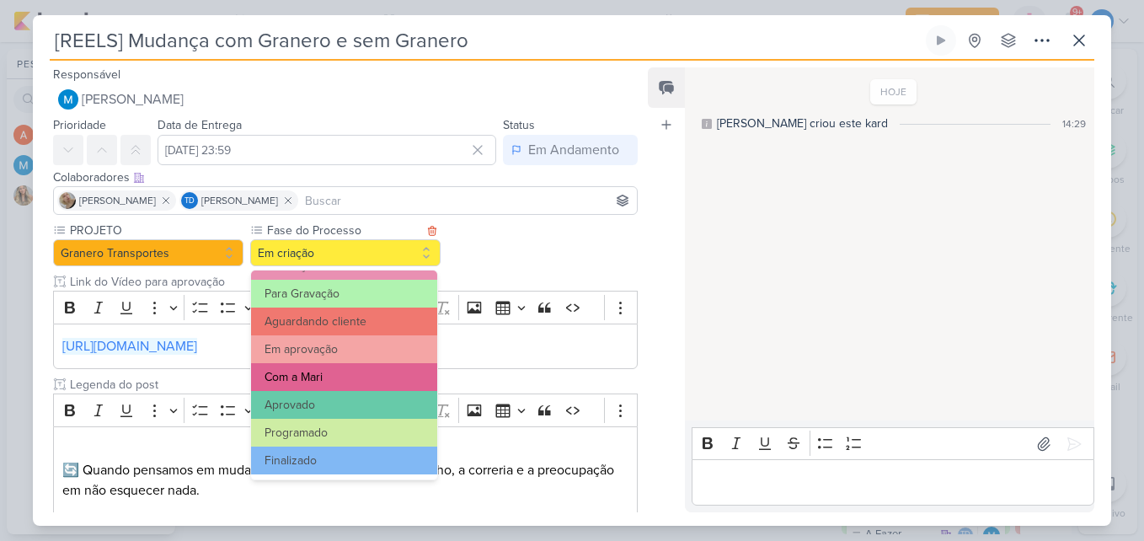
click at [371, 369] on button "Com a Mari" at bounding box center [344, 377] width 186 height 28
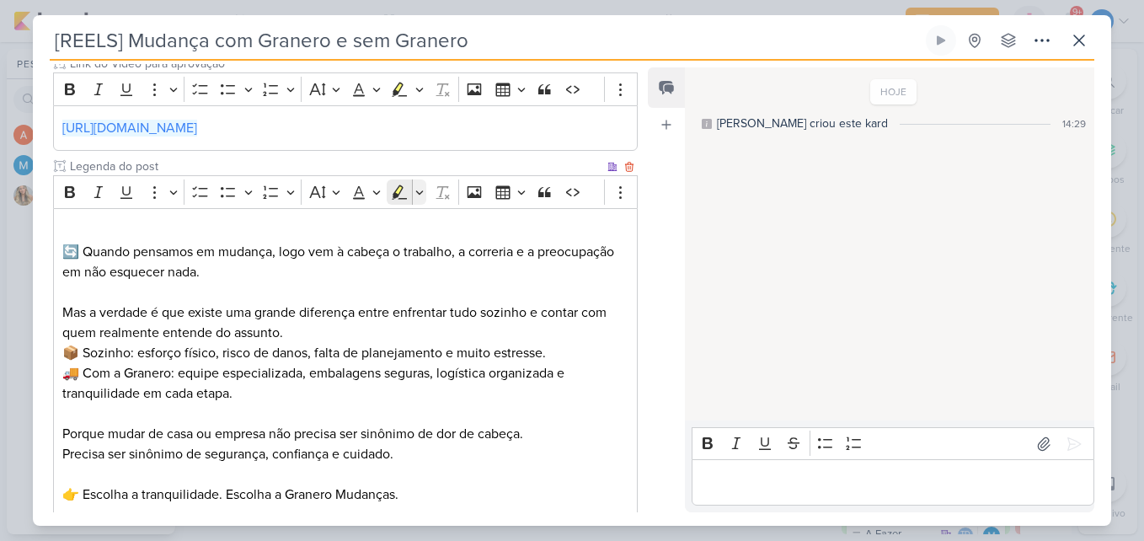
scroll to position [377, 0]
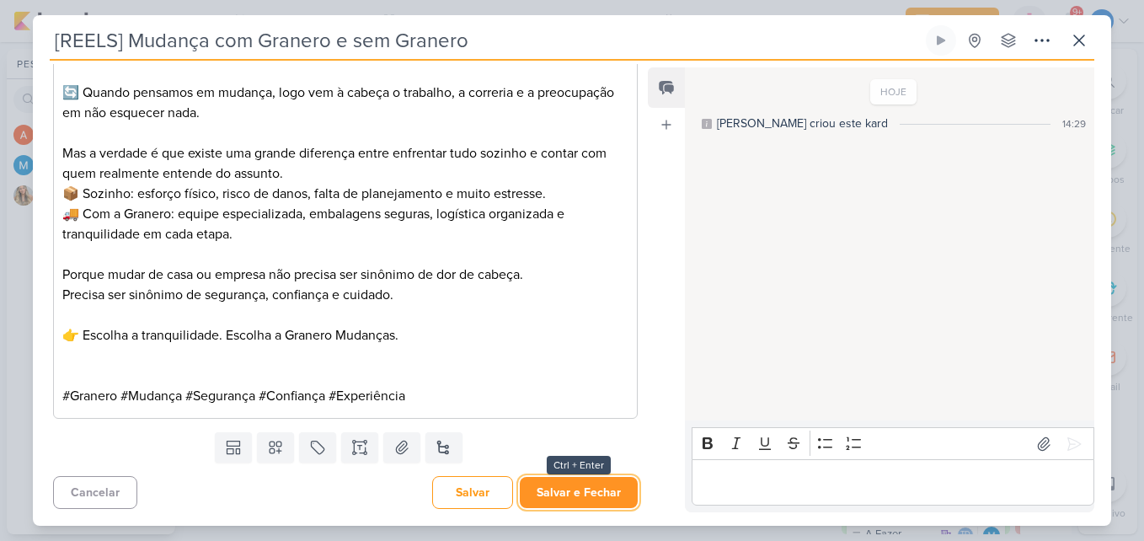
click at [564, 479] on button "Salvar e Fechar" at bounding box center [579, 492] width 118 height 31
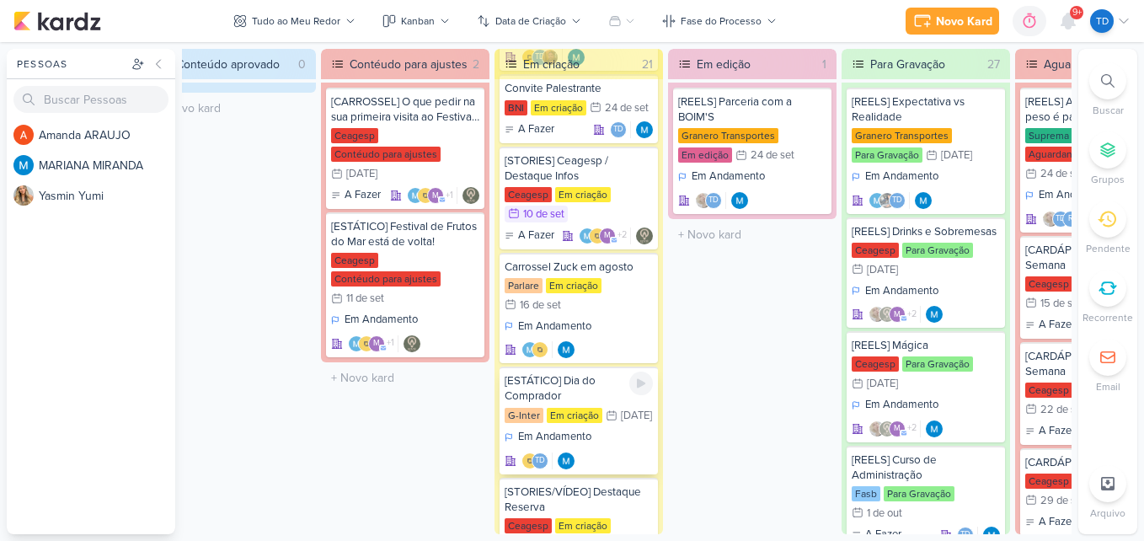
scroll to position [470, 0]
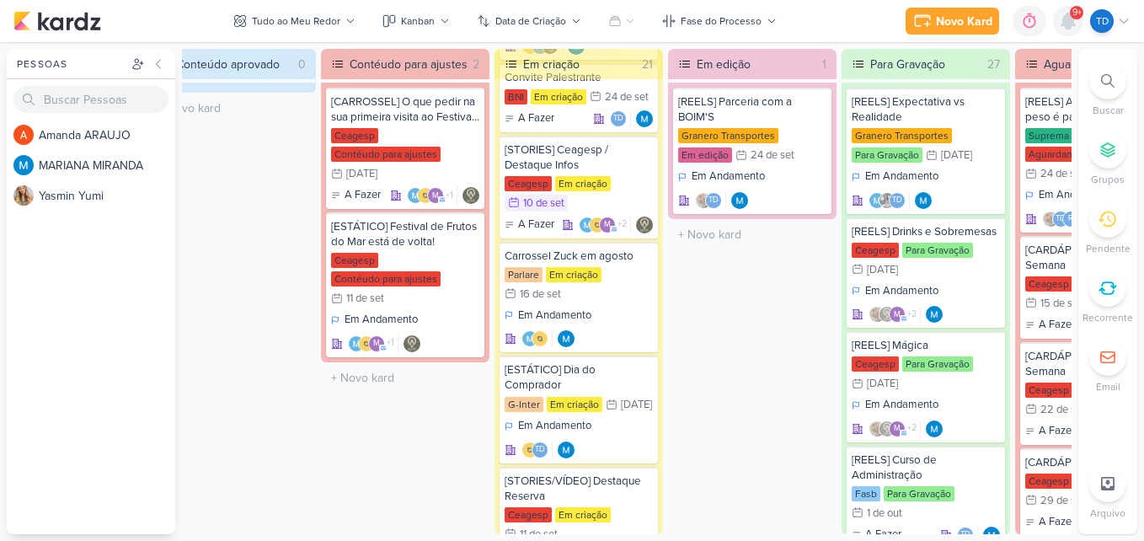
click at [1066, 16] on icon at bounding box center [1068, 20] width 13 height 15
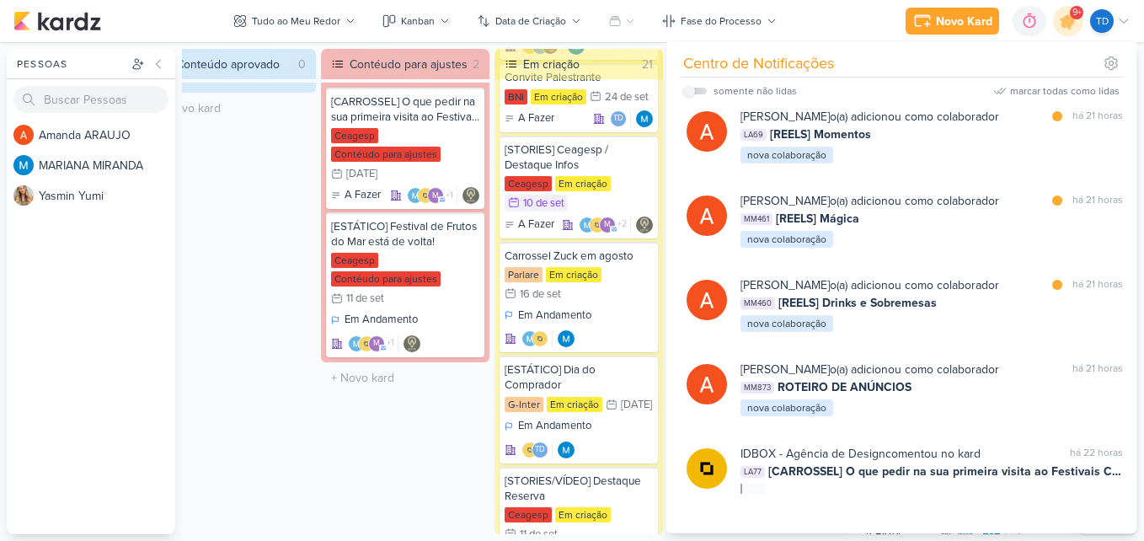
scroll to position [3621, 0]
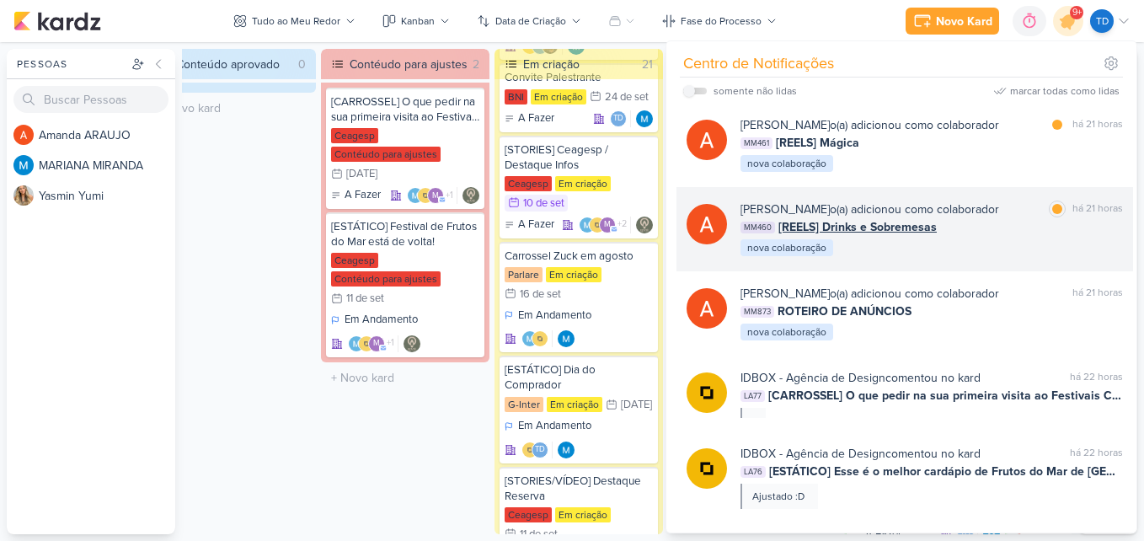
click at [1012, 235] on div "MM460 [REELS] Drinks e Sobremesas" at bounding box center [932, 227] width 383 height 18
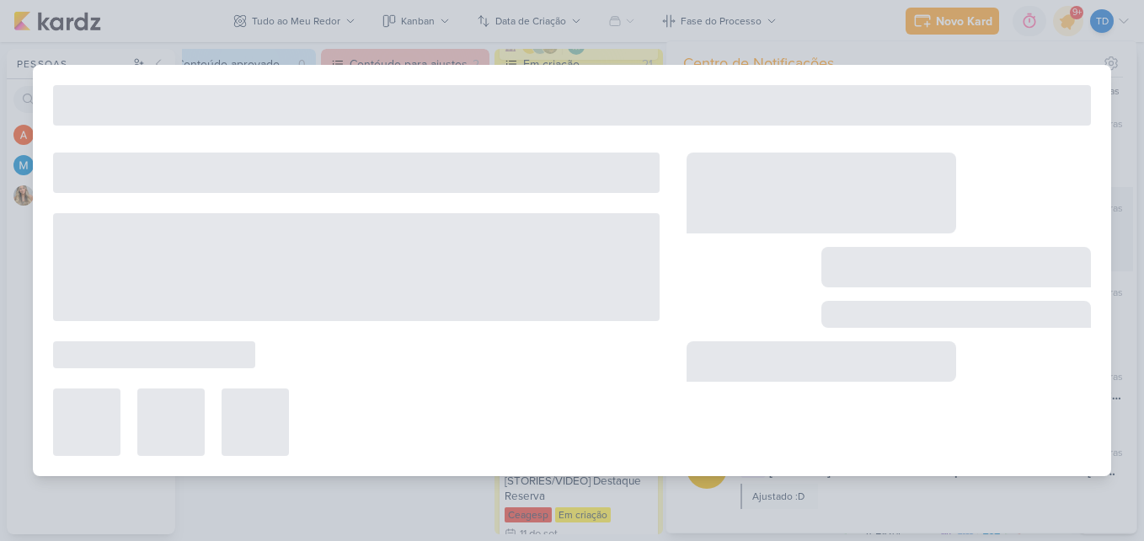
type input "[REELS] Drinks e Sobremesas"
type input "4 de outubro de 2025 às 23:59"
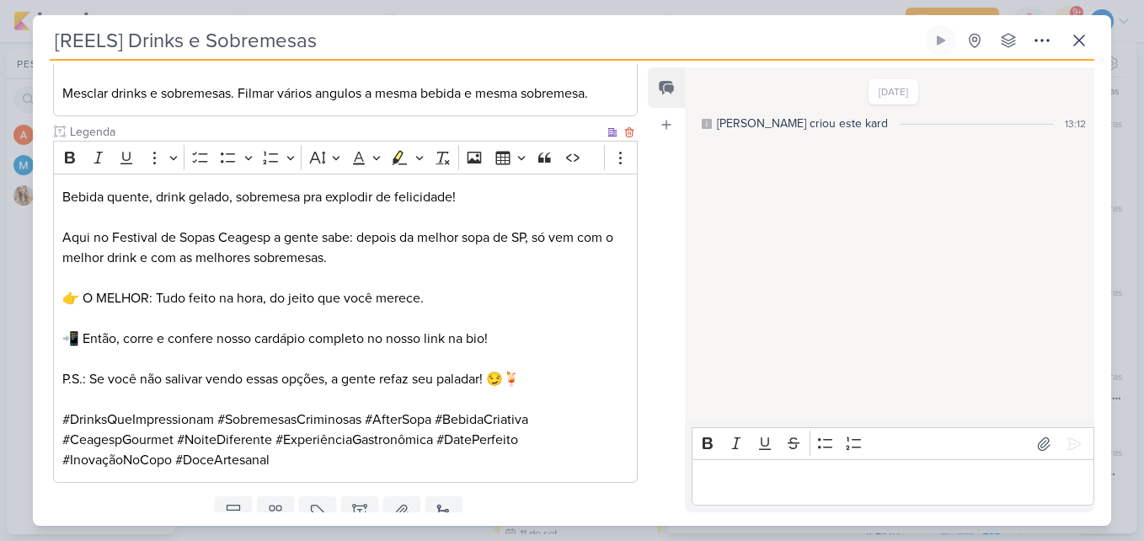
scroll to position [401, 0]
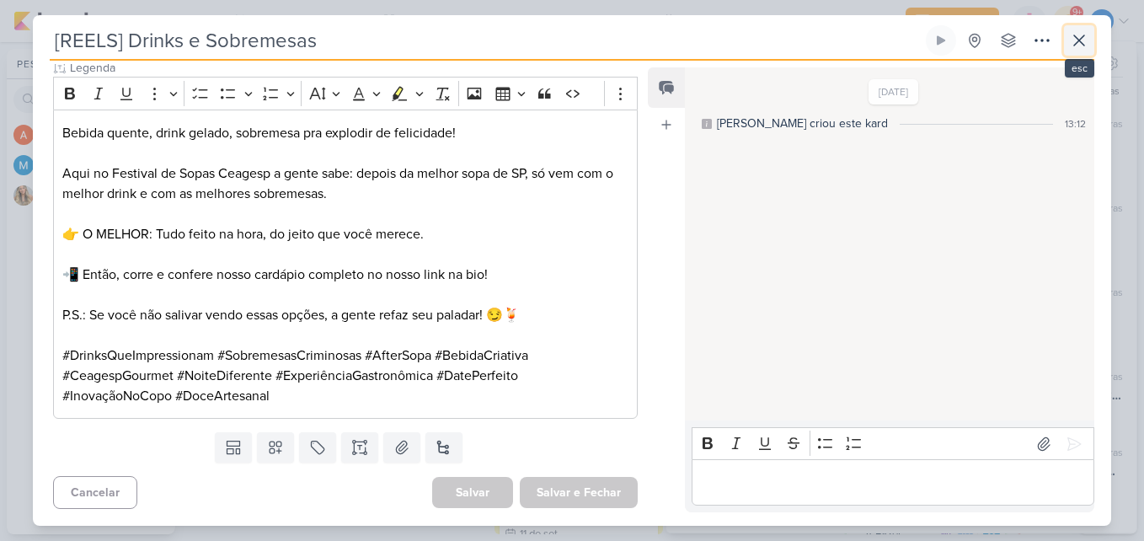
click at [1076, 47] on icon at bounding box center [1079, 40] width 20 height 20
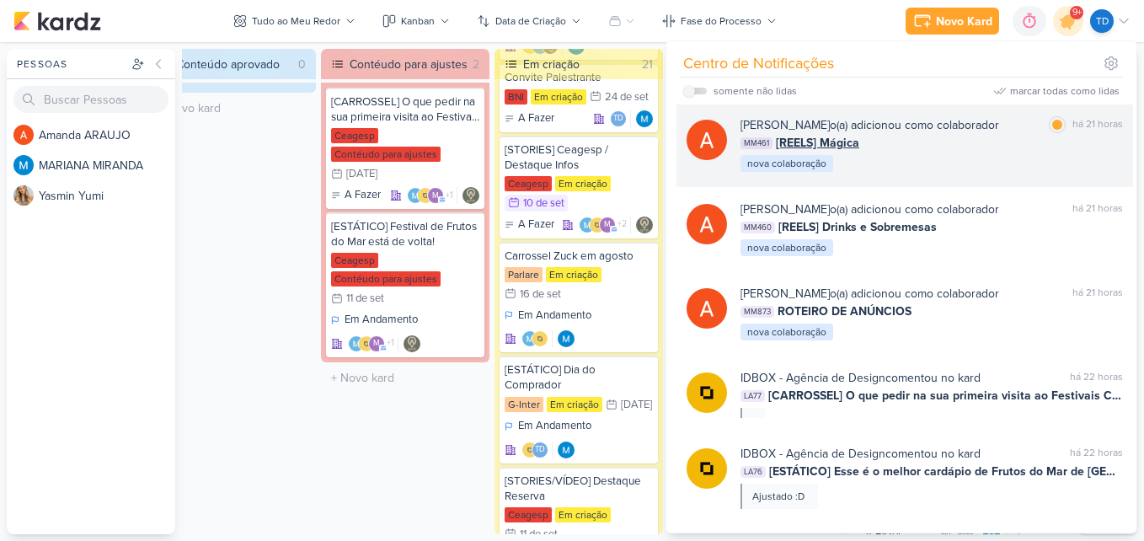
click at [1029, 162] on div "Amanda ARAUJO o(a) adicionou como colaborador marcar como lida há 21 horas MM46…" at bounding box center [932, 144] width 383 height 57
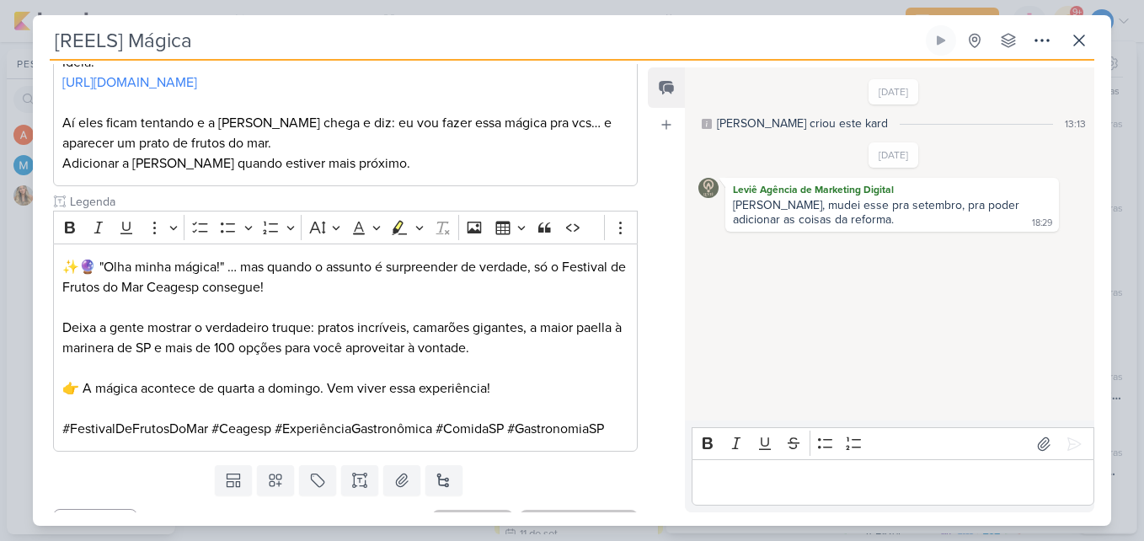
scroll to position [340, 0]
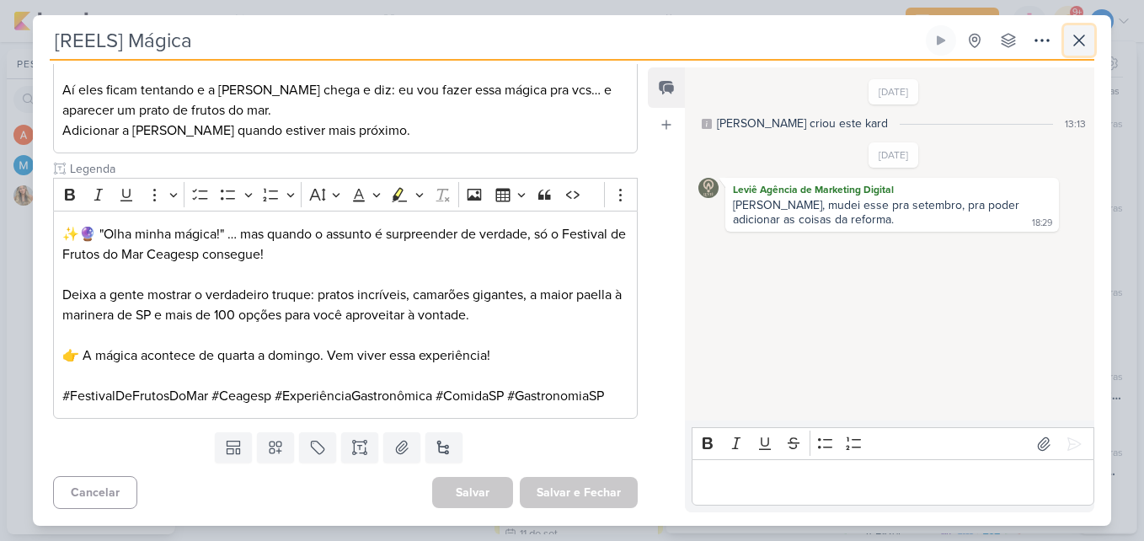
click at [1084, 35] on icon at bounding box center [1079, 40] width 10 height 10
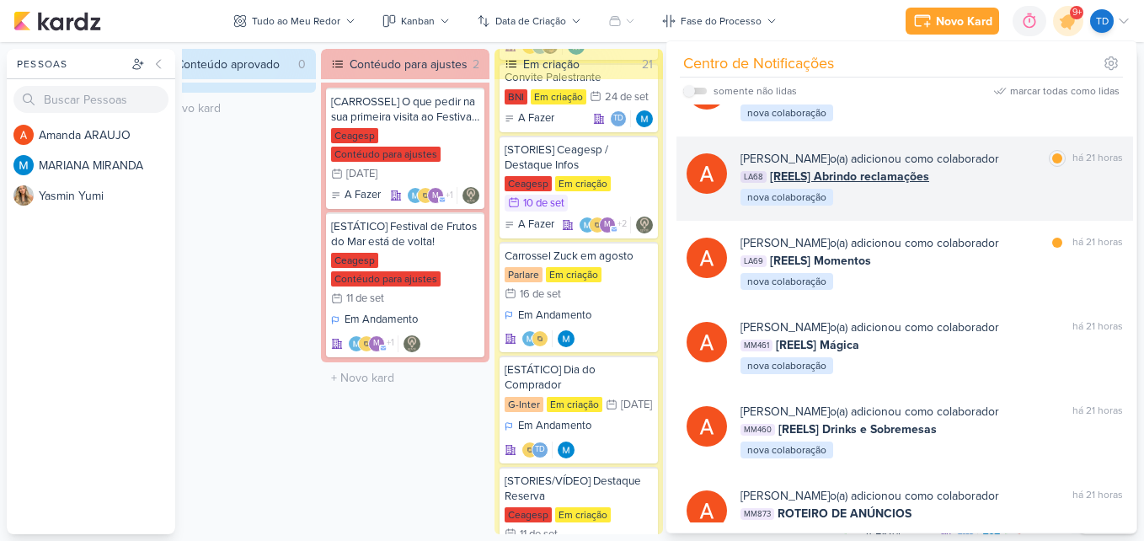
scroll to position [3368, 0]
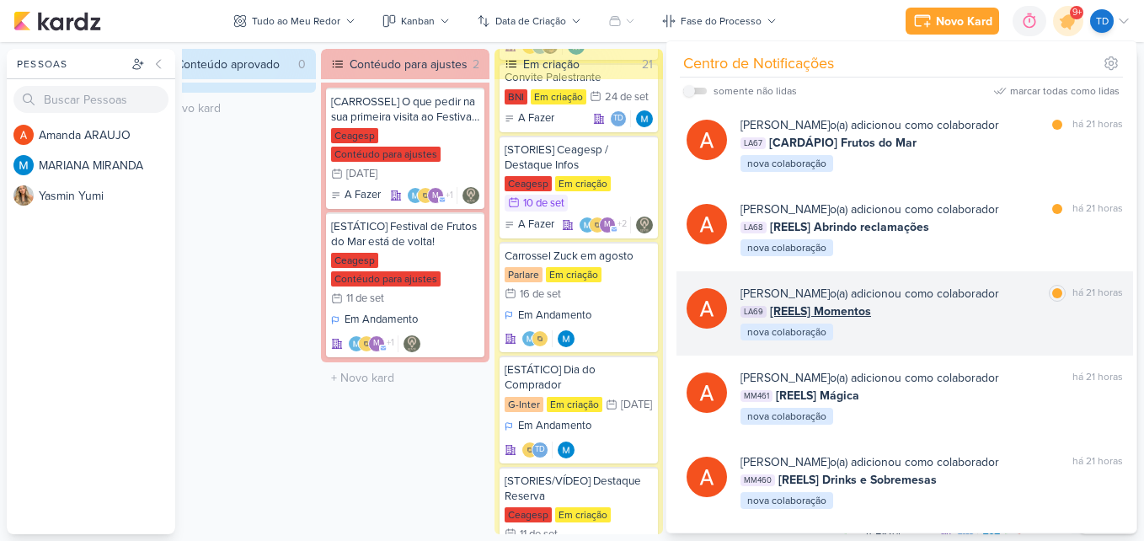
click at [964, 337] on div "Amanda ARAUJO o(a) adicionou como colaborador marcar como lida há 21 horas LA69…" at bounding box center [932, 313] width 383 height 57
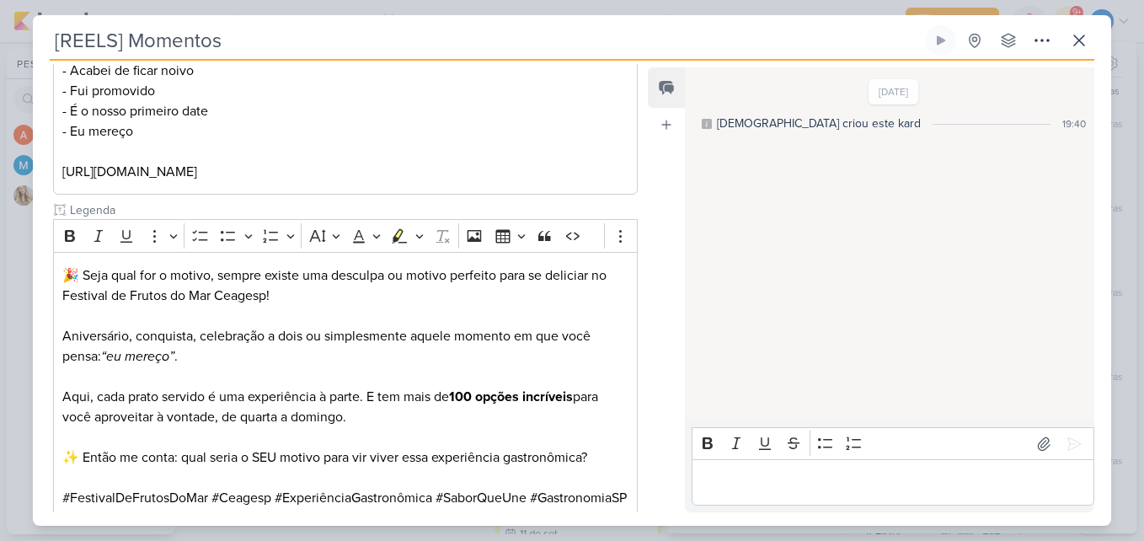
scroll to position [421, 0]
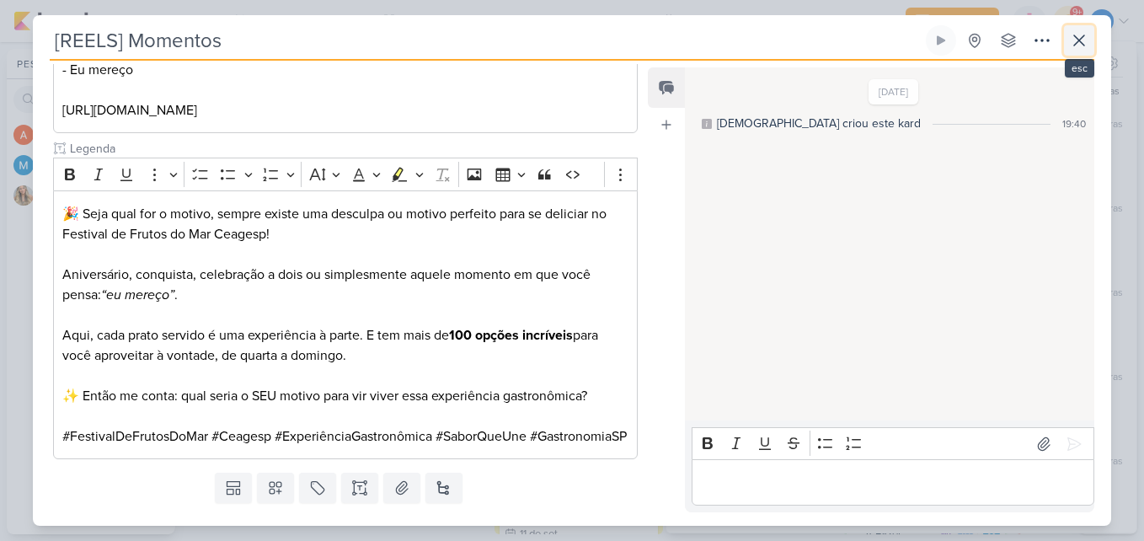
click at [1084, 31] on icon at bounding box center [1079, 40] width 20 height 20
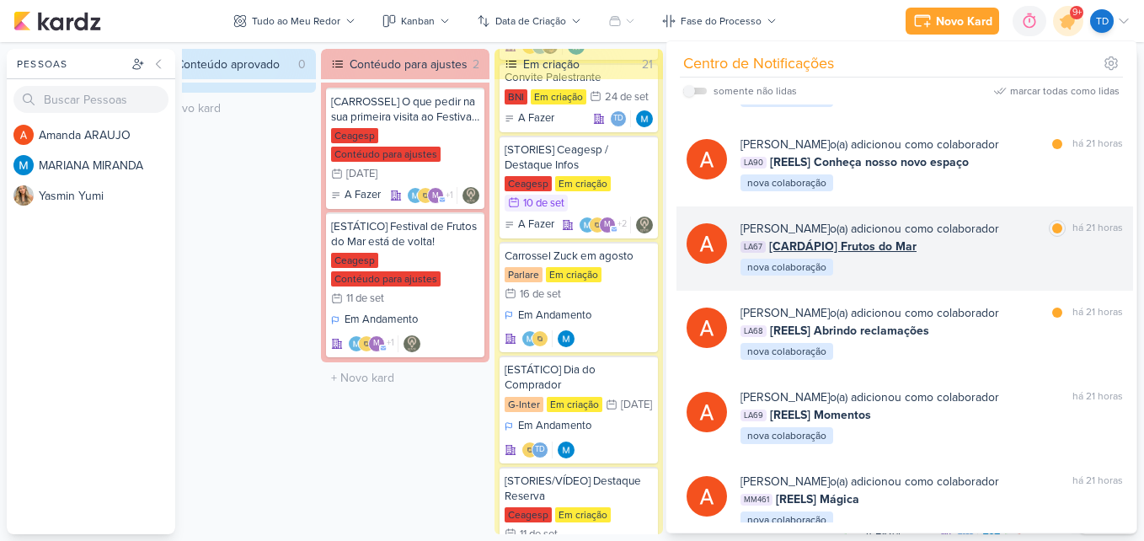
scroll to position [3200, 0]
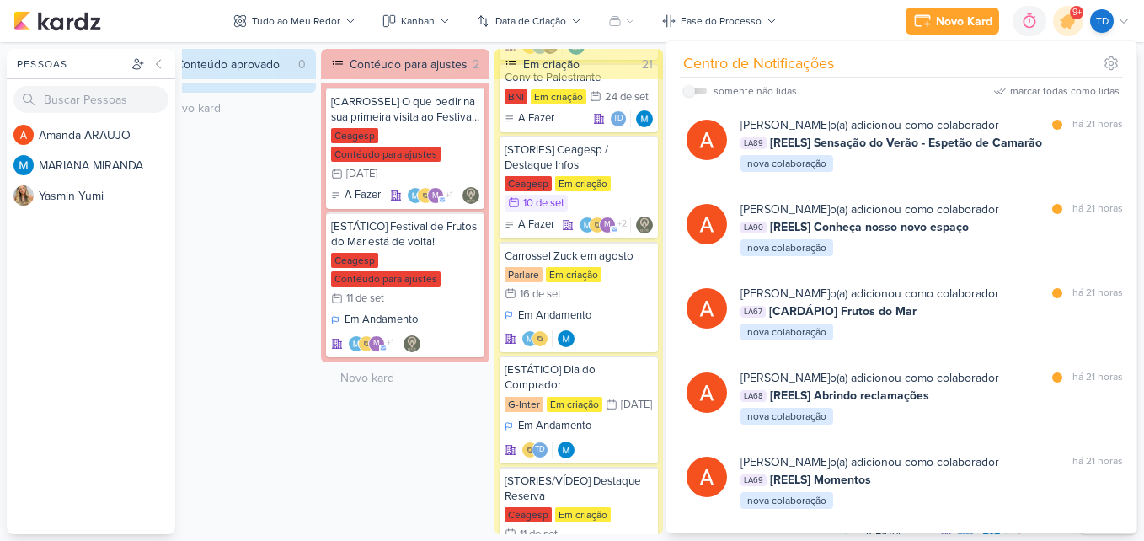
click at [981, 398] on div "LA68 [REELS] Abrindo reclamações" at bounding box center [932, 396] width 383 height 18
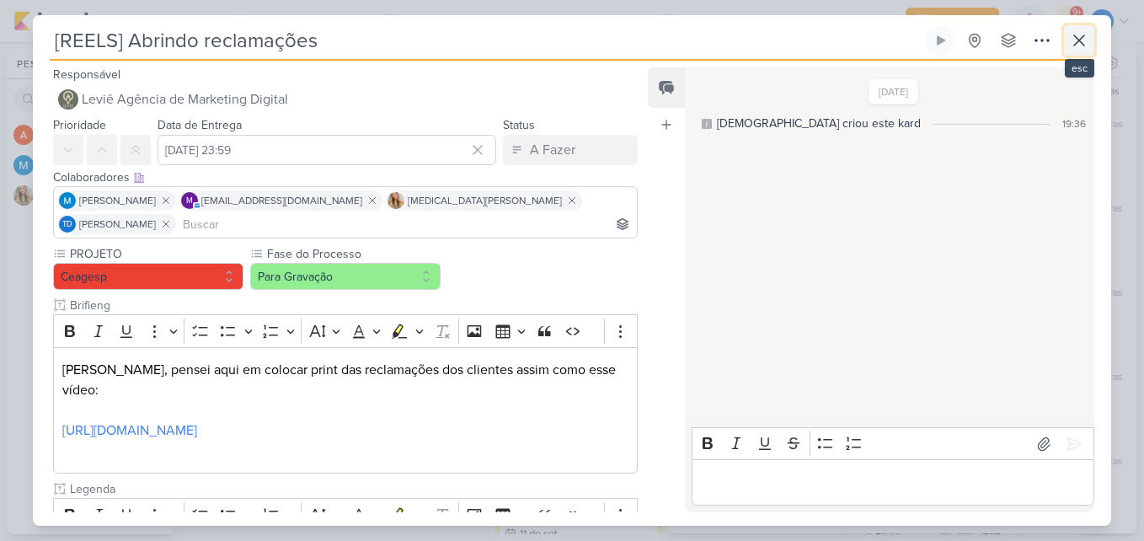
click at [1073, 35] on icon at bounding box center [1079, 40] width 20 height 20
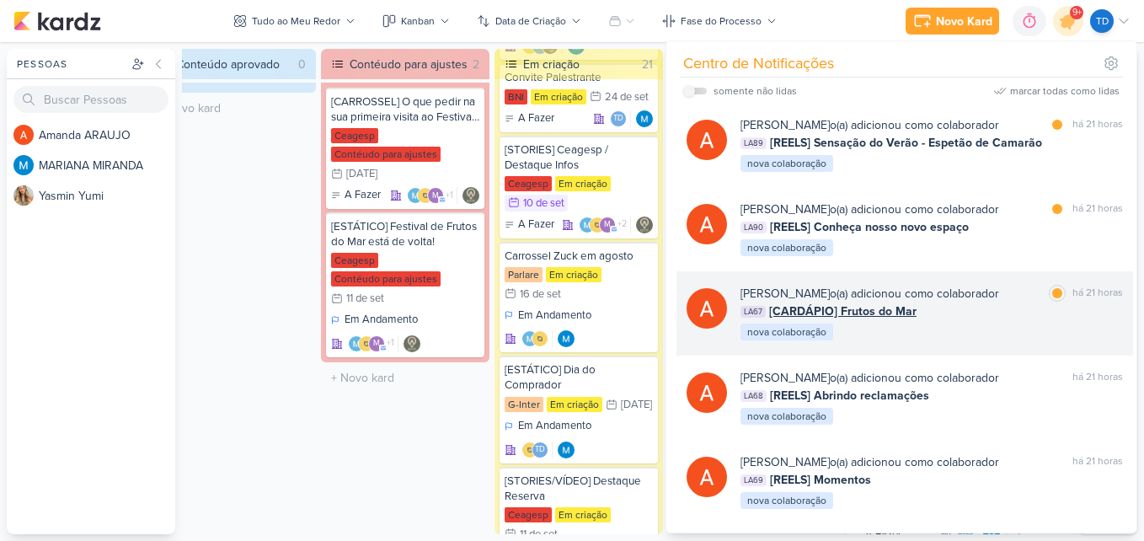
click at [974, 309] on div "LA67 [CARDÁPIO] Frutos do Mar" at bounding box center [932, 311] width 383 height 18
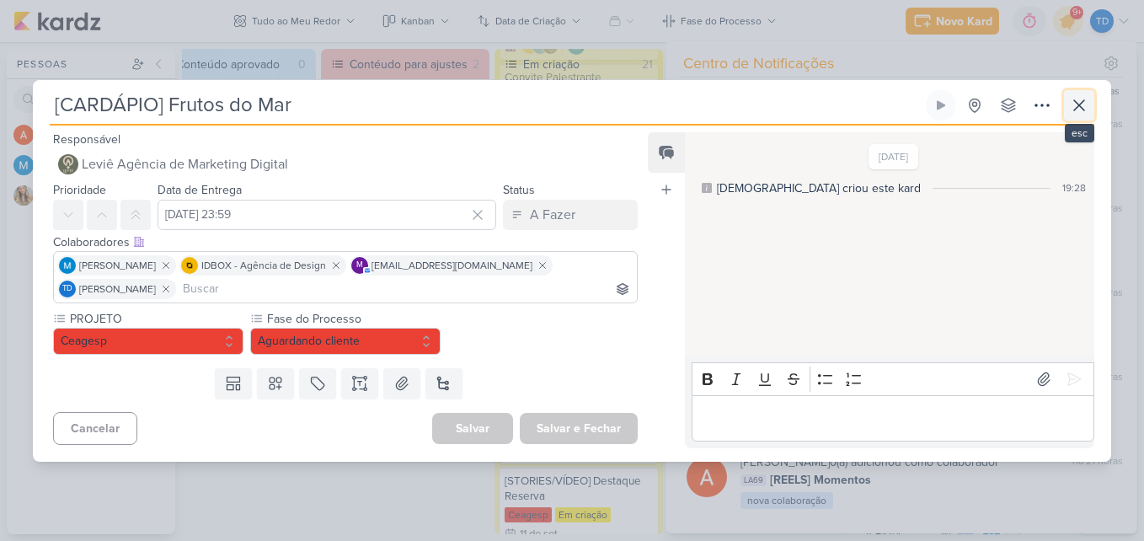
click at [1089, 104] on icon at bounding box center [1079, 105] width 20 height 20
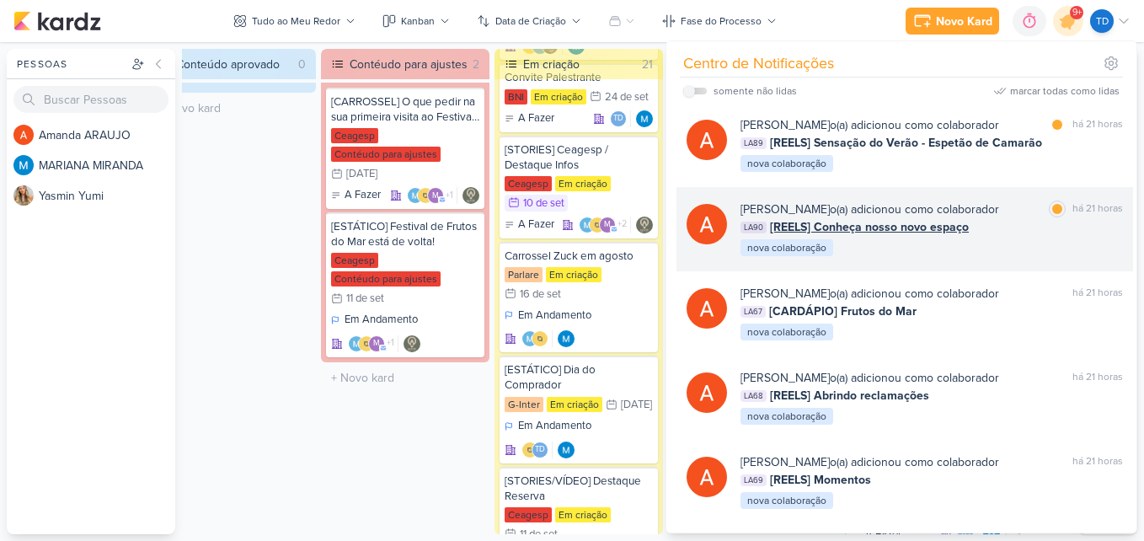
click at [997, 250] on div "Amanda ARAUJO o(a) adicionou como colaborador marcar como lida há 21 horas LA90…" at bounding box center [932, 229] width 383 height 57
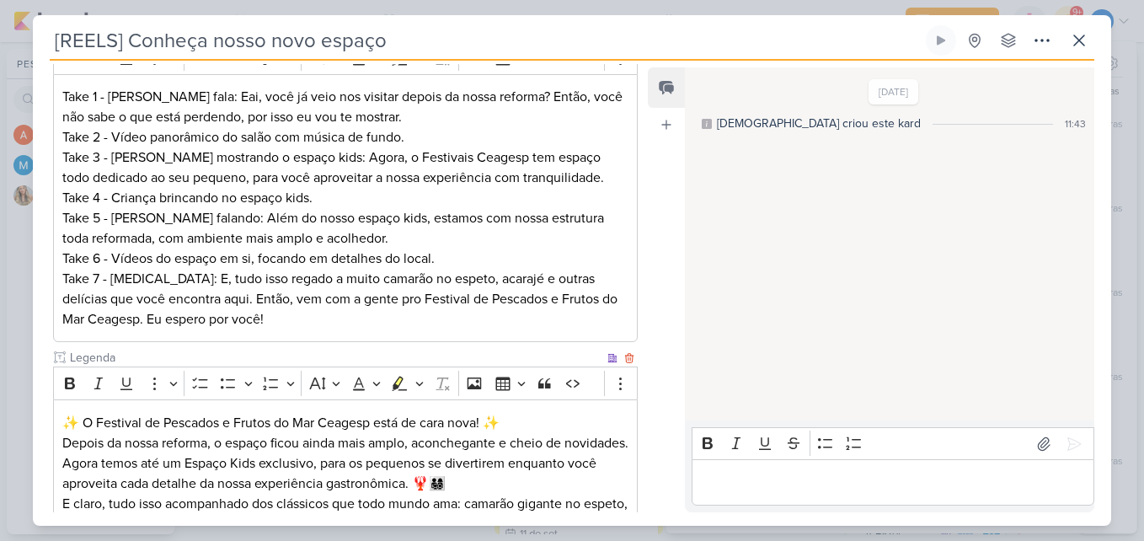
scroll to position [61, 0]
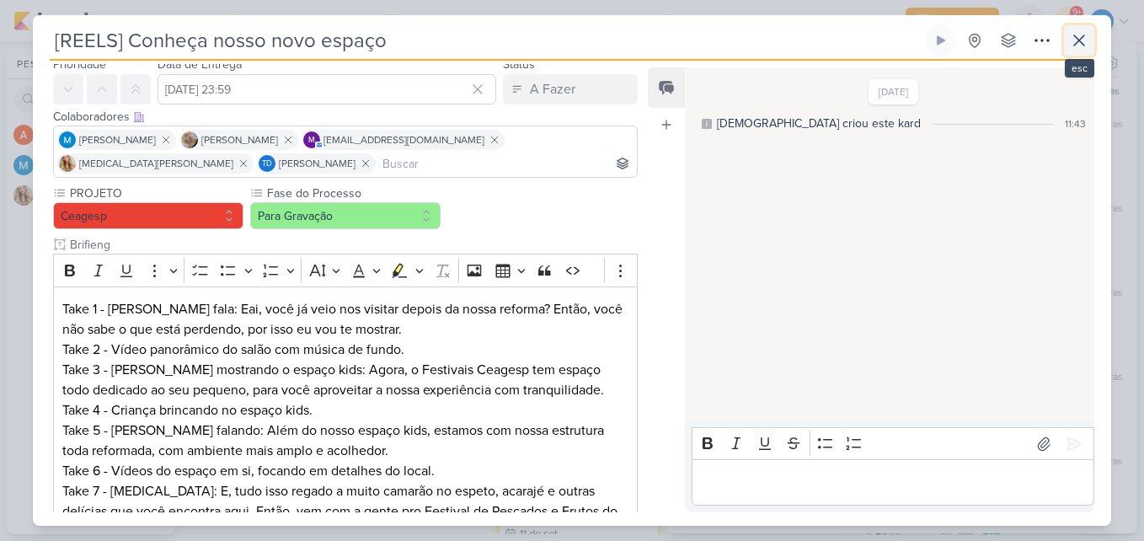
click at [1078, 46] on icon at bounding box center [1079, 40] width 20 height 20
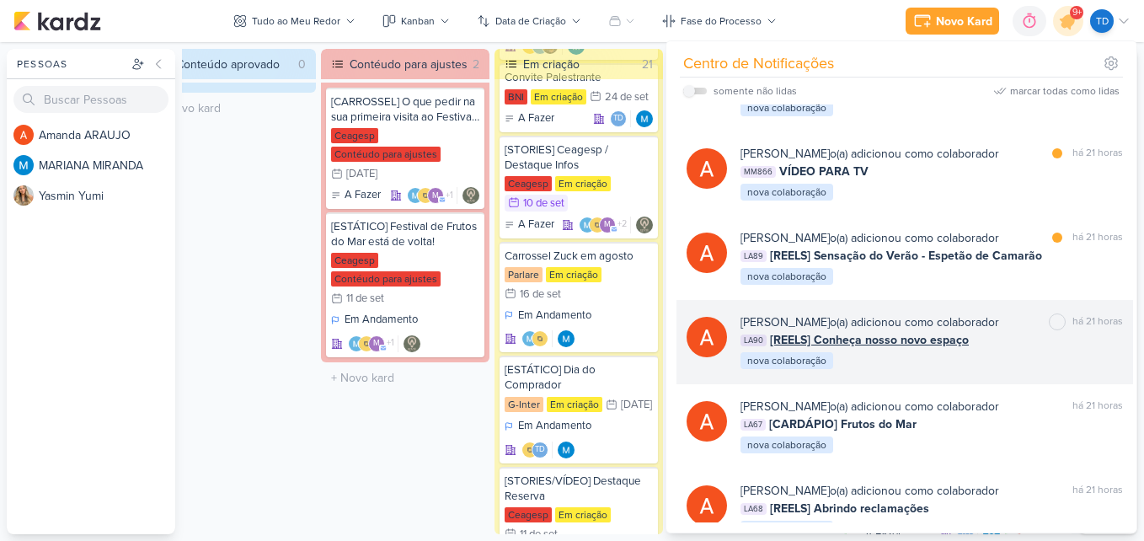
scroll to position [3031, 0]
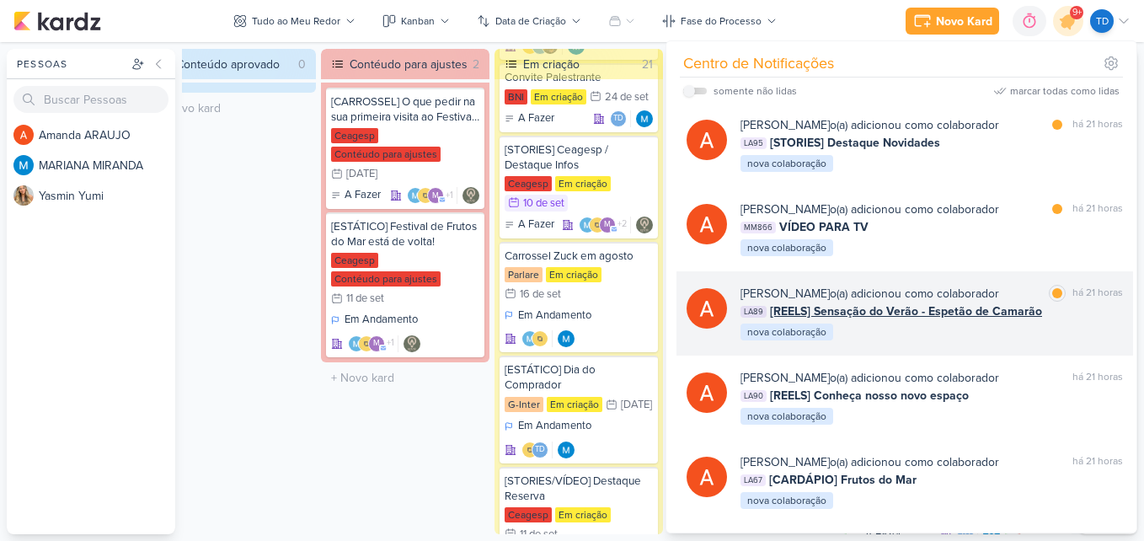
click at [995, 334] on div "Amanda ARAUJO o(a) adicionou como colaborador marcar como lida há 21 horas LA89…" at bounding box center [932, 313] width 383 height 57
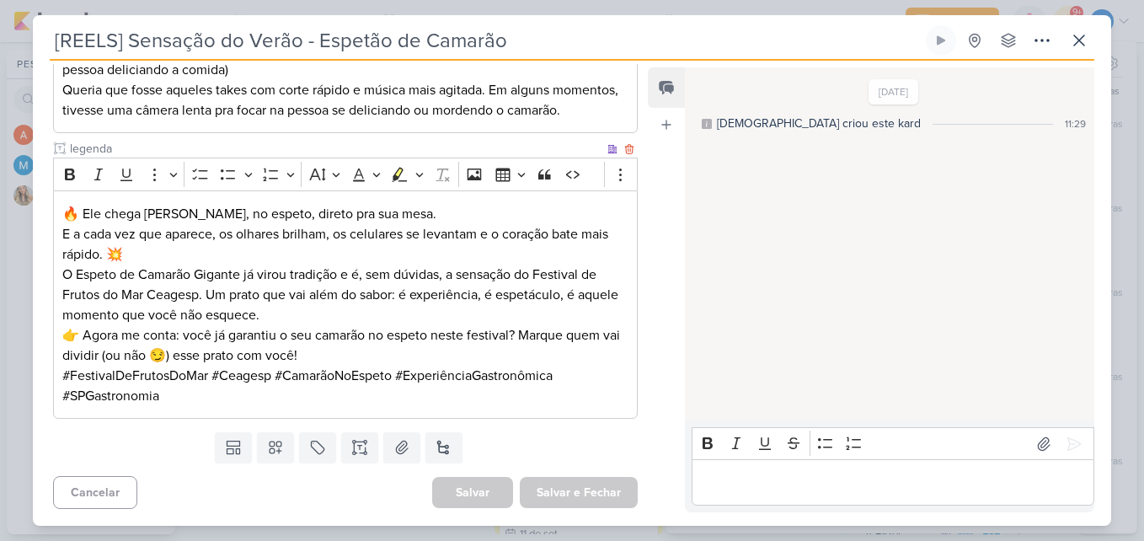
scroll to position [361, 0]
click at [1075, 48] on icon at bounding box center [1079, 40] width 20 height 20
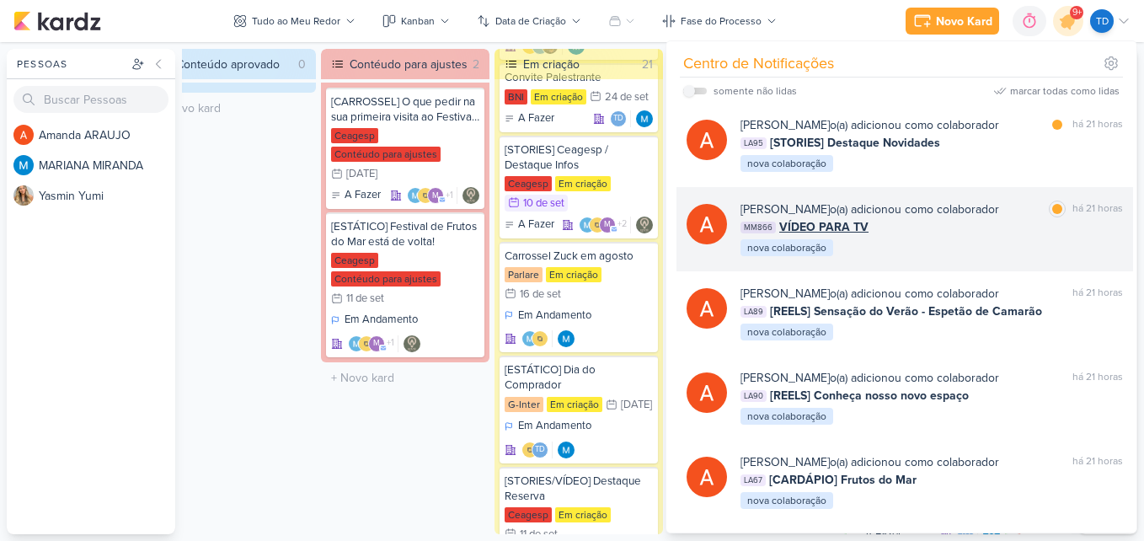
click at [985, 201] on div "Amanda ARAUJO o(a) adicionou como colaborador" at bounding box center [870, 210] width 259 height 18
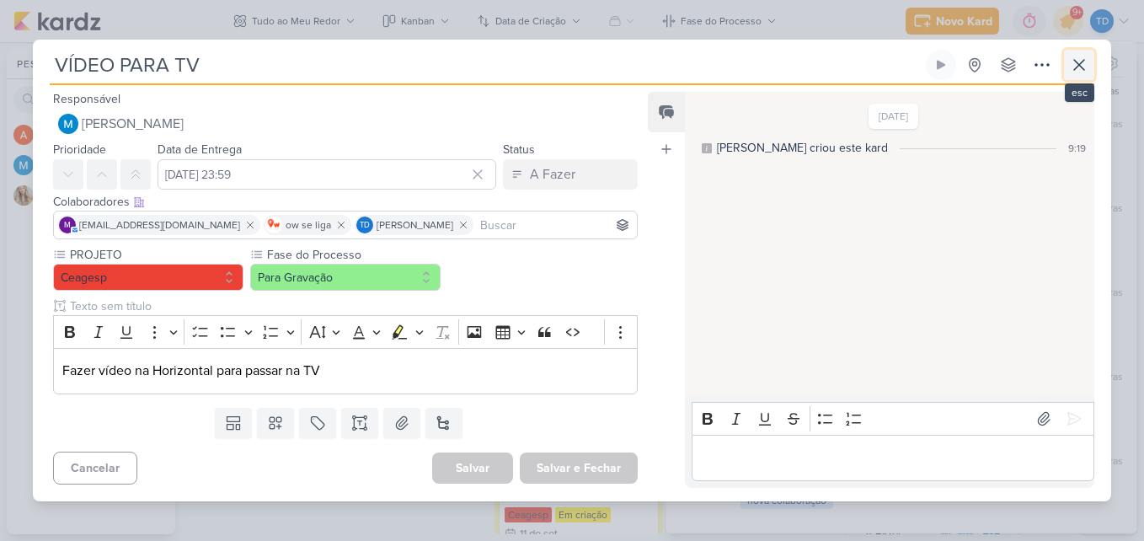
click at [1086, 62] on icon at bounding box center [1079, 65] width 20 height 20
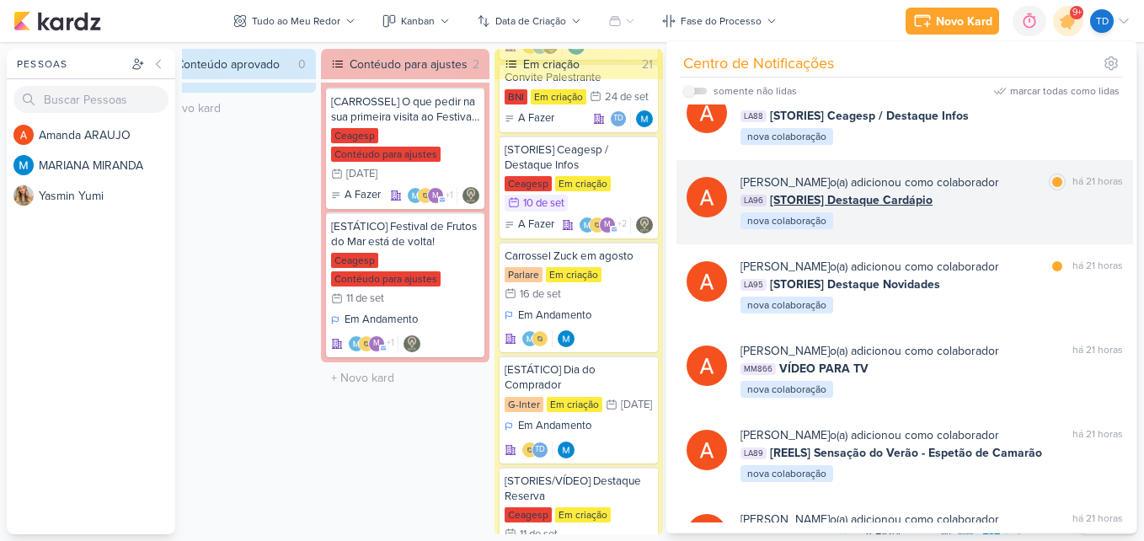
scroll to position [2863, 0]
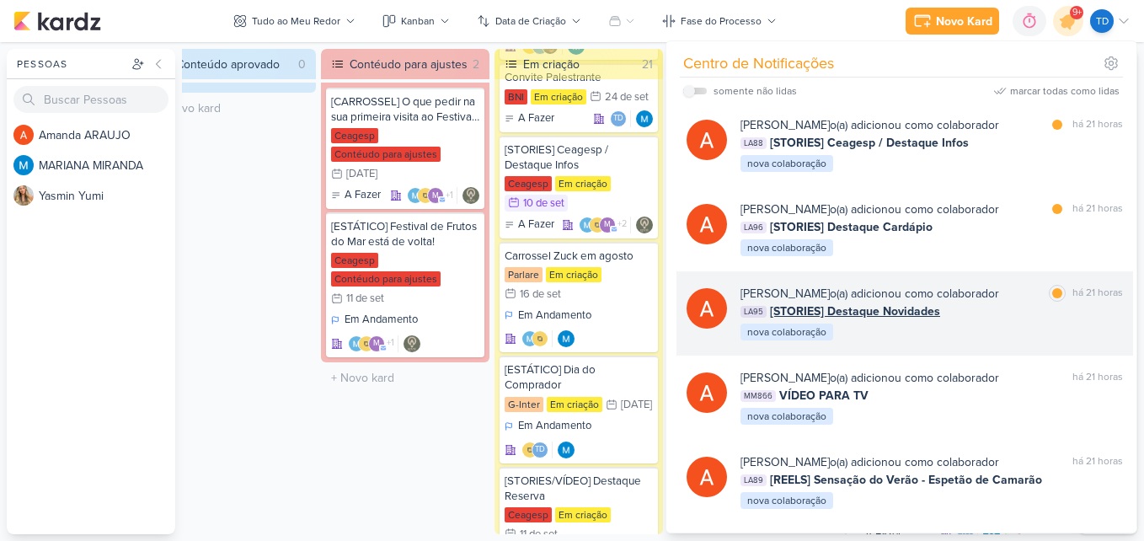
click at [993, 309] on div "LA95 [STORIES] Destaque Novidades" at bounding box center [932, 311] width 383 height 18
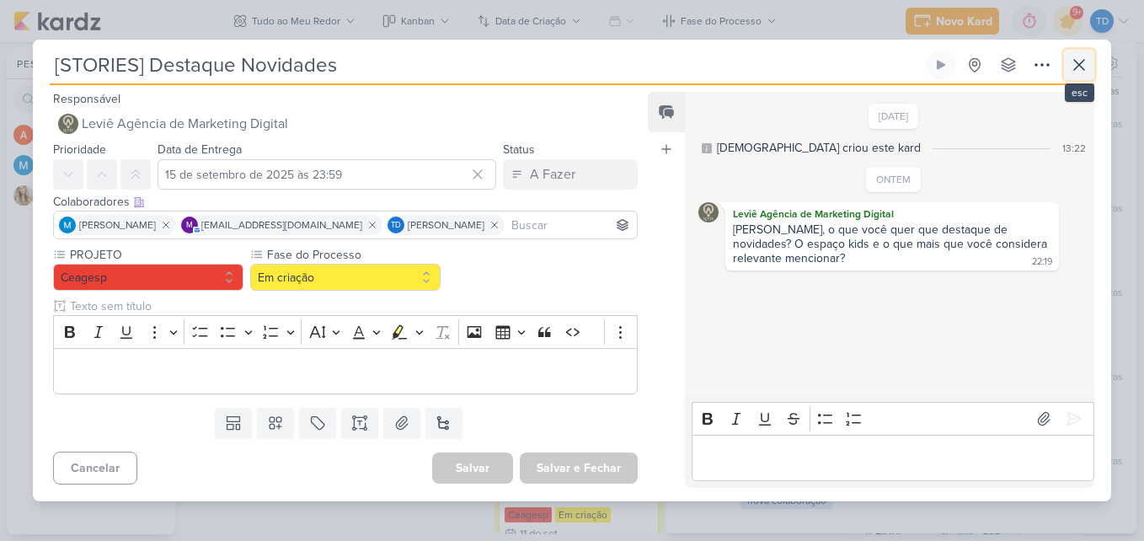
click at [1073, 67] on icon at bounding box center [1079, 65] width 20 height 20
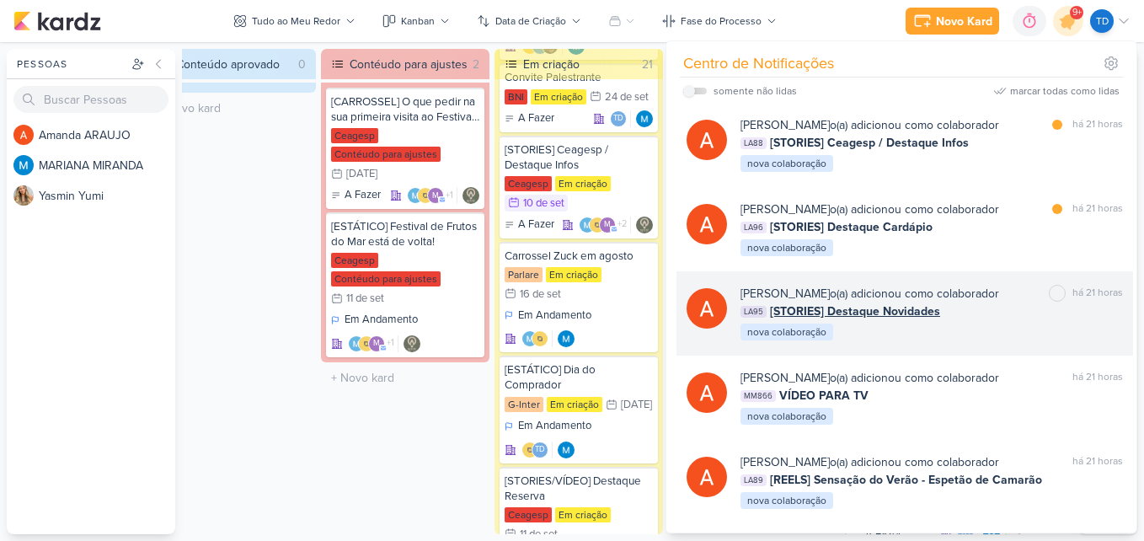
scroll to position [2779, 0]
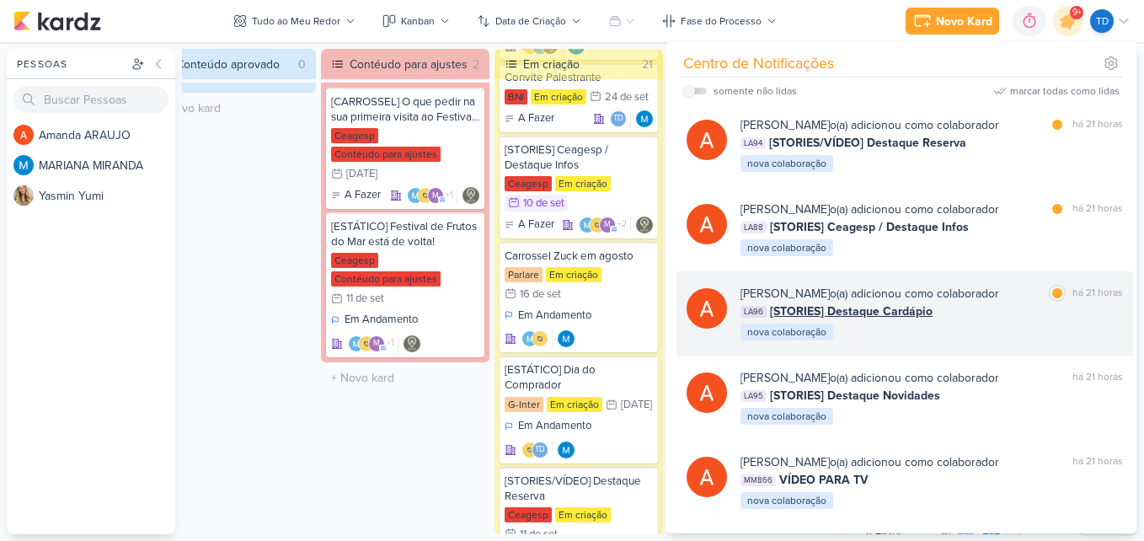
click at [1018, 320] on div "Amanda ARAUJO o(a) adicionou como colaborador marcar como lida há 21 horas LA96…" at bounding box center [932, 313] width 383 height 57
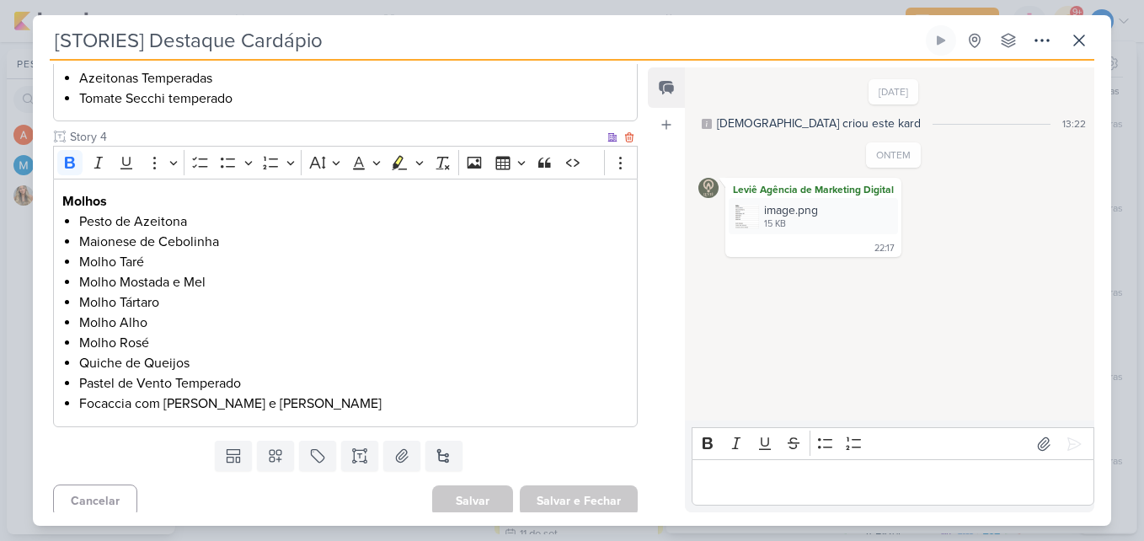
scroll to position [1720, 0]
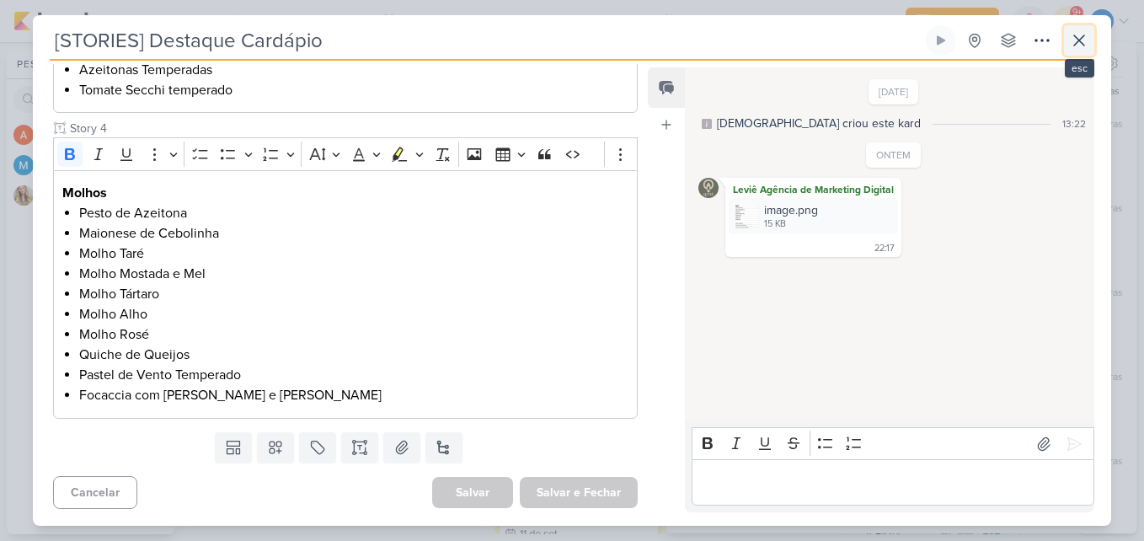
click at [1083, 43] on icon at bounding box center [1079, 40] width 10 height 10
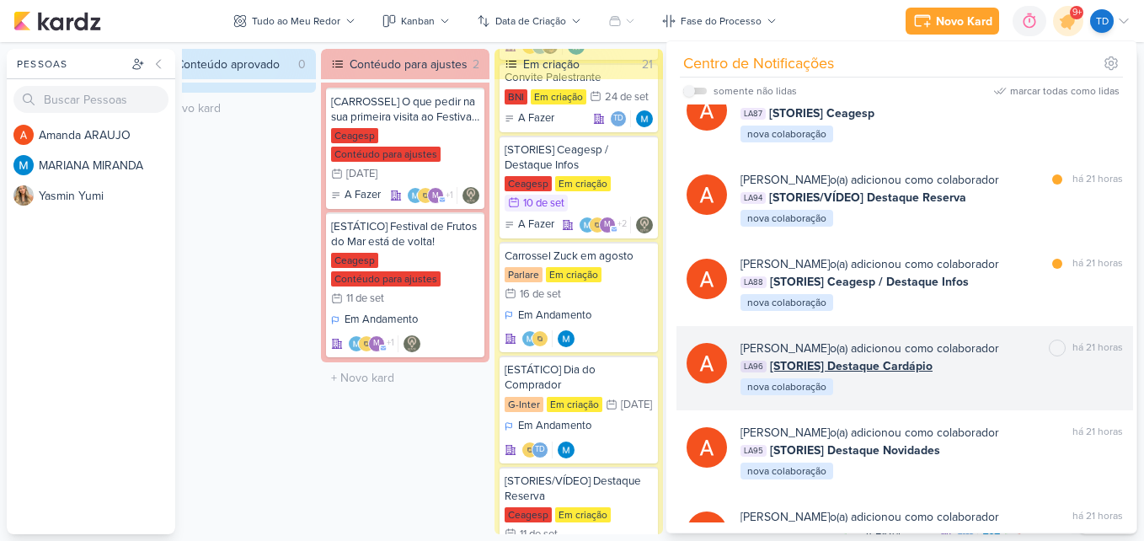
scroll to position [2694, 0]
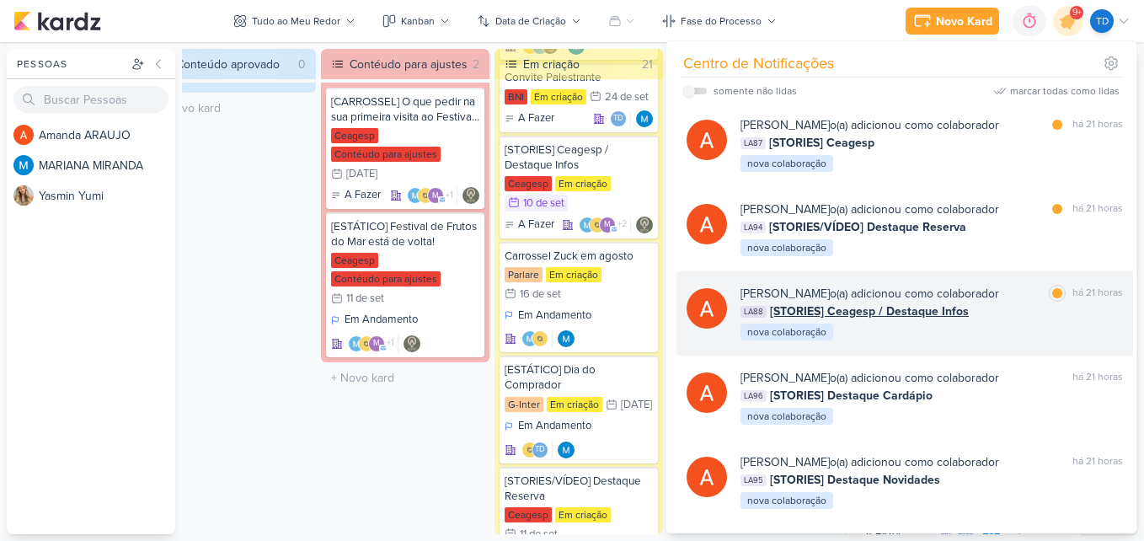
click at [978, 324] on div "Amanda ARAUJO o(a) adicionou como colaborador marcar como lida há 21 horas LA88…" at bounding box center [932, 313] width 383 height 57
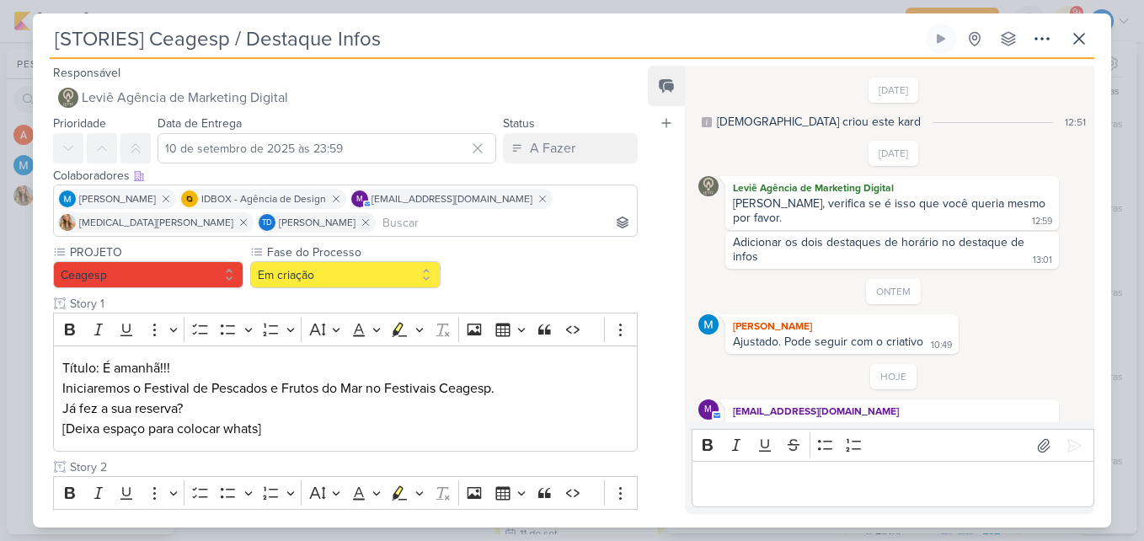
scroll to position [52, 0]
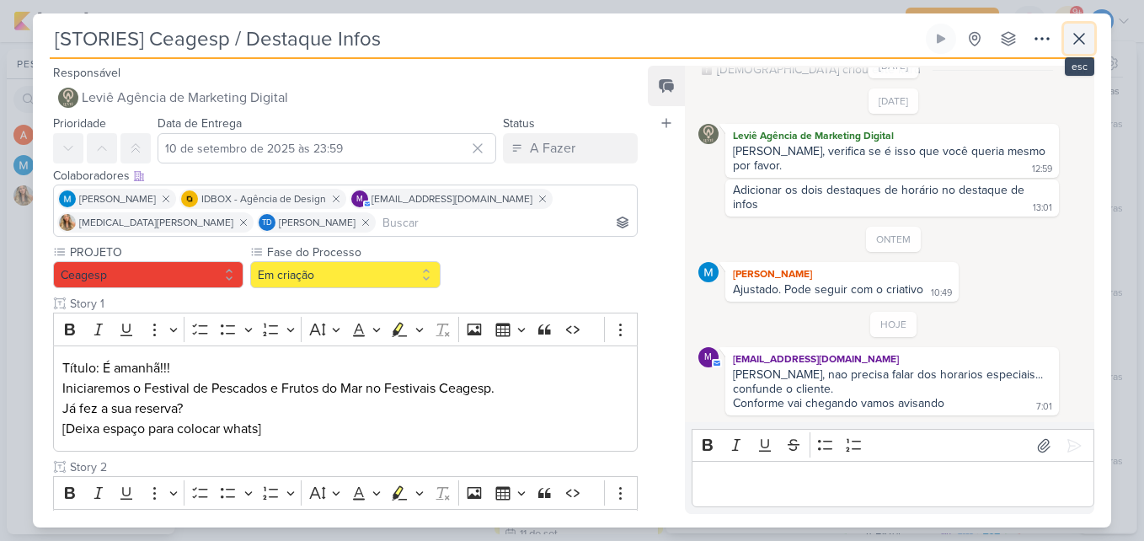
click at [1069, 25] on button at bounding box center [1079, 39] width 30 height 30
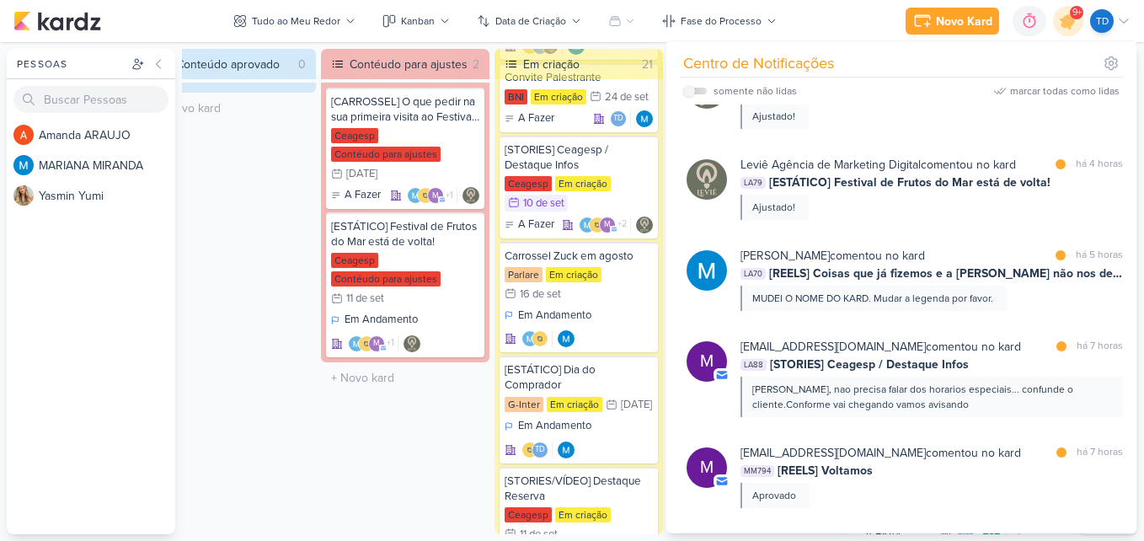
scroll to position [0, 0]
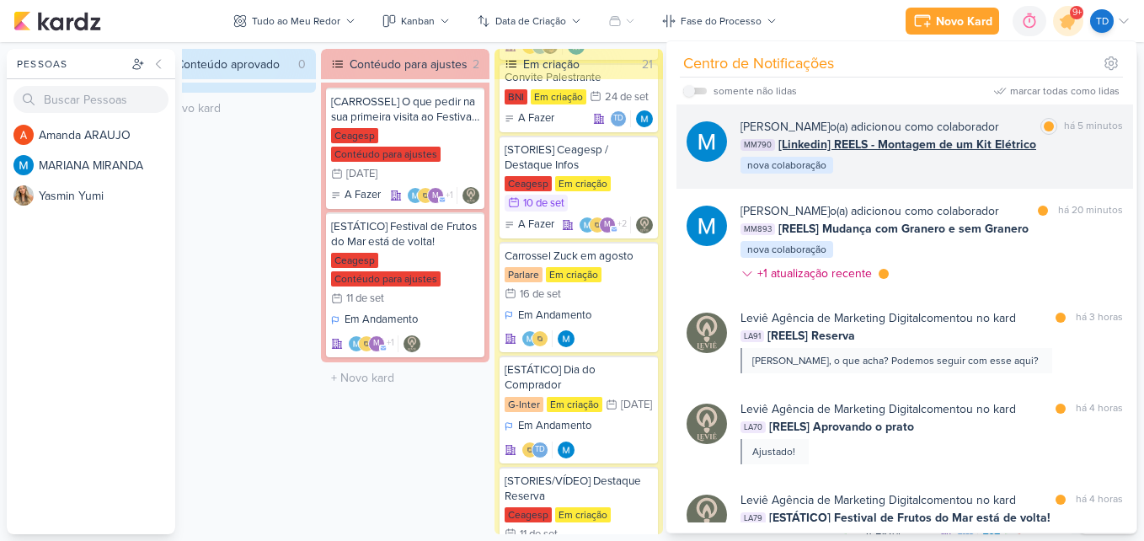
click at [944, 177] on div "MARIANA MIRANDA o(a) adicionou como colaborador marcar como lida há 5 minutos M…" at bounding box center [905, 146] width 457 height 84
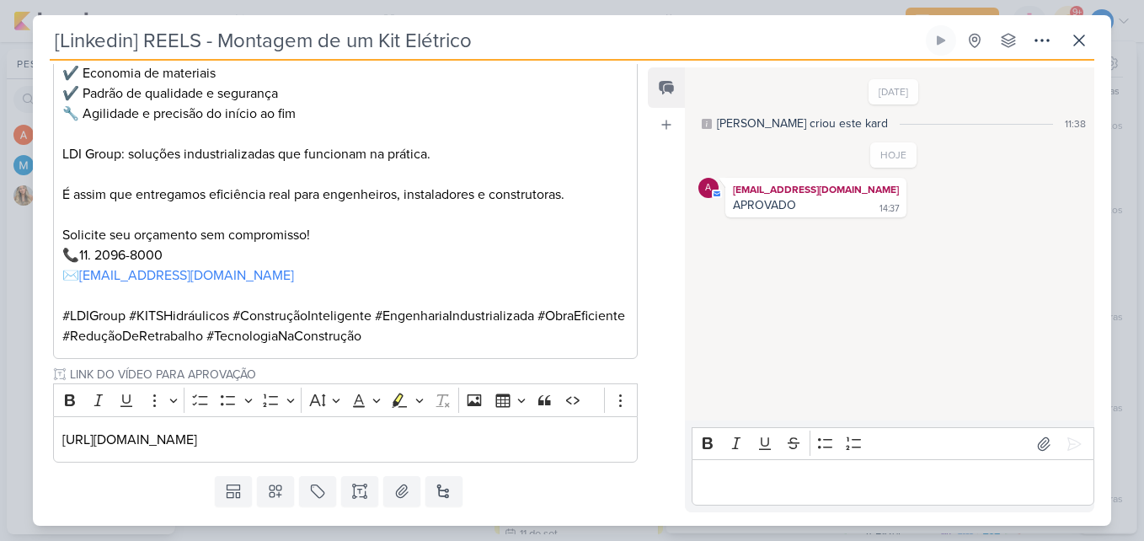
scroll to position [421, 0]
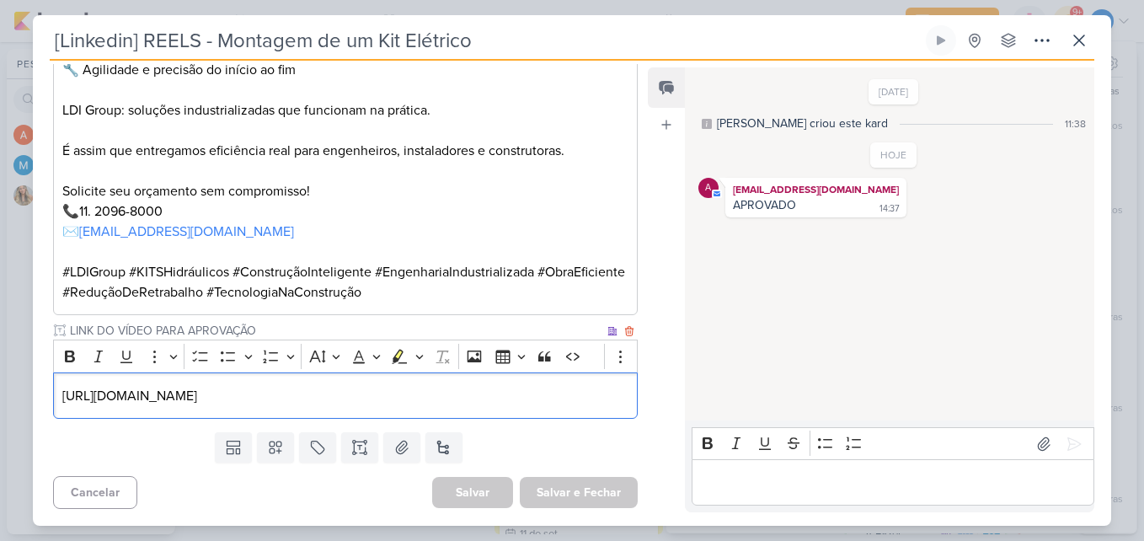
click at [522, 393] on p "https://drive.google.com/drive/folders/1G5UbUEykyftUkmAmpj24HoEJtlZWohtt" at bounding box center [345, 396] width 566 height 20
click at [543, 397] on p "https://drive.google.com/drive/folders/1G5UbUEykyftUkmAmpj24HoEJtlZWohtt" at bounding box center [345, 396] width 566 height 20
click at [392, 386] on p "https://drive.google.com/drive/folders/1G5UbUEykyftUkmAmpj24HoEJtlZWohtt" at bounding box center [345, 396] width 566 height 20
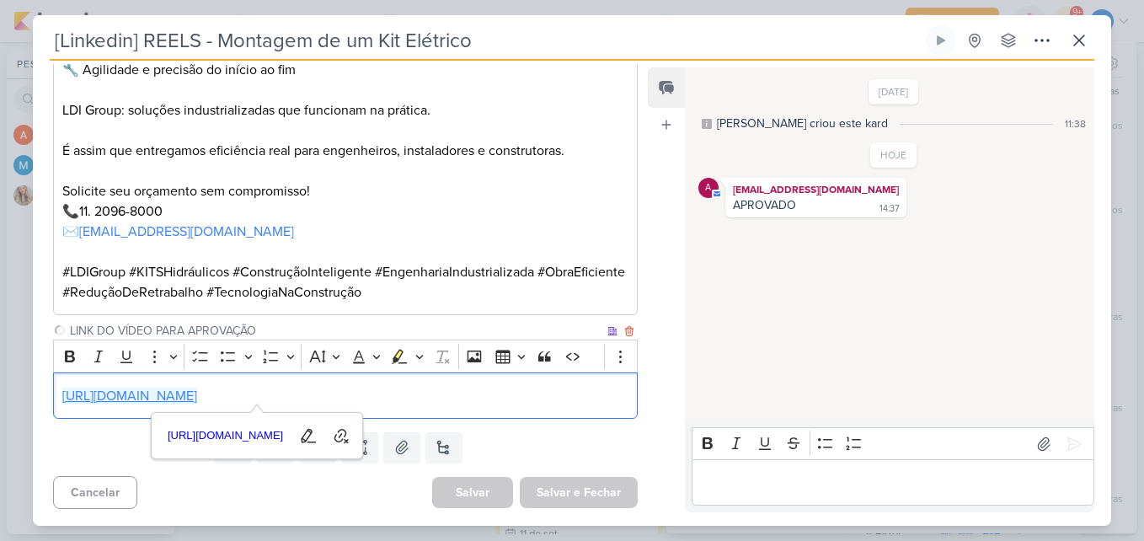
click at [197, 393] on link "https://drive.google.com/drive/folders/1G5UbUEykyftUkmAmpj24HoEJtlZWohtt" at bounding box center [129, 396] width 135 height 17
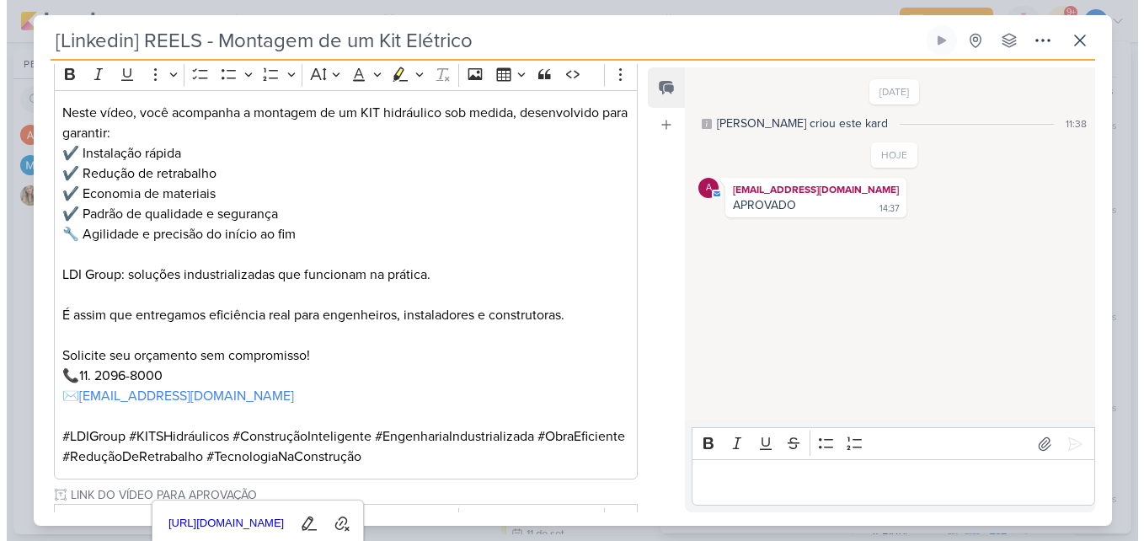
scroll to position [253, 0]
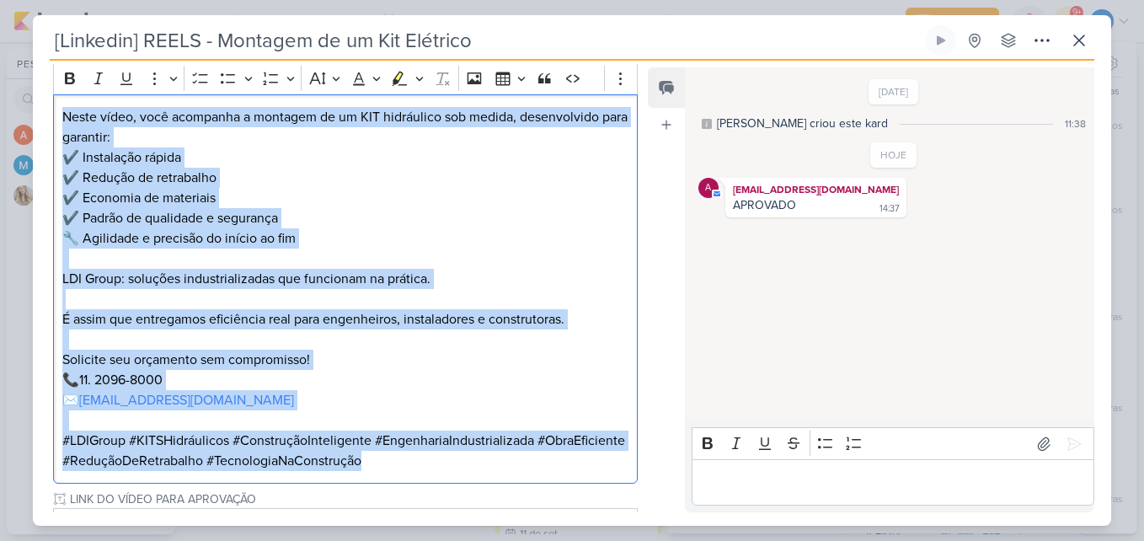
drag, startPoint x: 49, startPoint y: 111, endPoint x: 531, endPoint y: 476, distance: 604.4
click at [531, 476] on div "Neste vídeo, você acompanha a montagem de um KIT hidráulico sob medida, desenvo…" at bounding box center [345, 289] width 585 height 390
copy div "Neste vídeo, você acompanha a montagem de um KIT hidráulico sob medida, desenvo…"
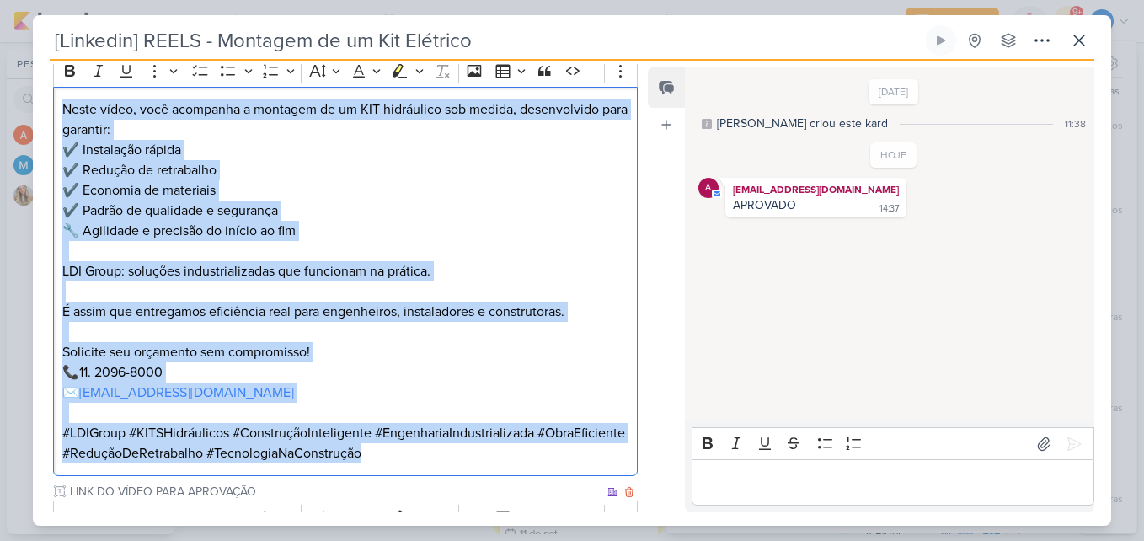
scroll to position [421, 0]
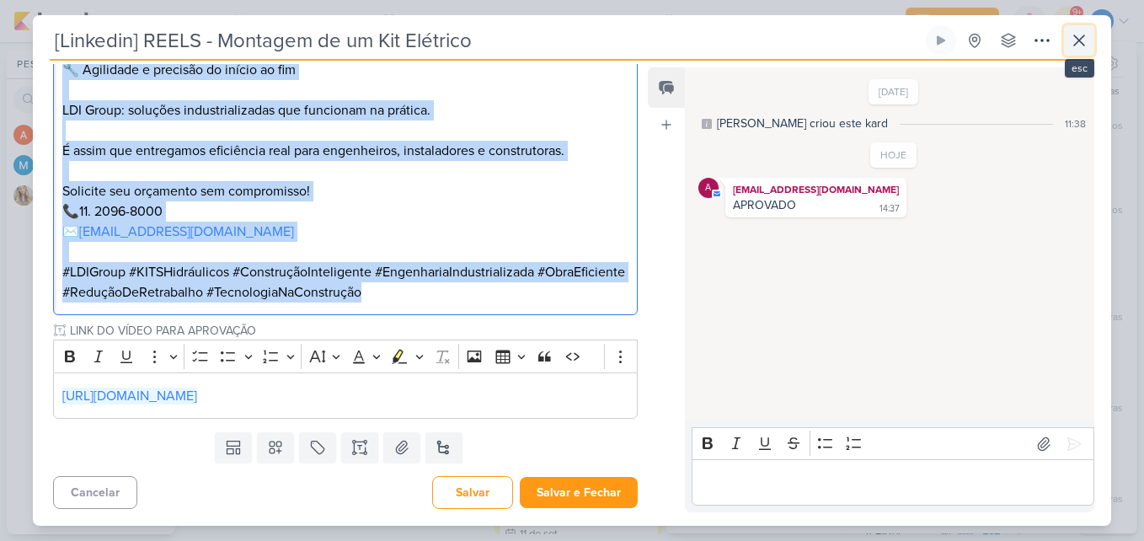
click at [1085, 52] on button at bounding box center [1079, 40] width 30 height 30
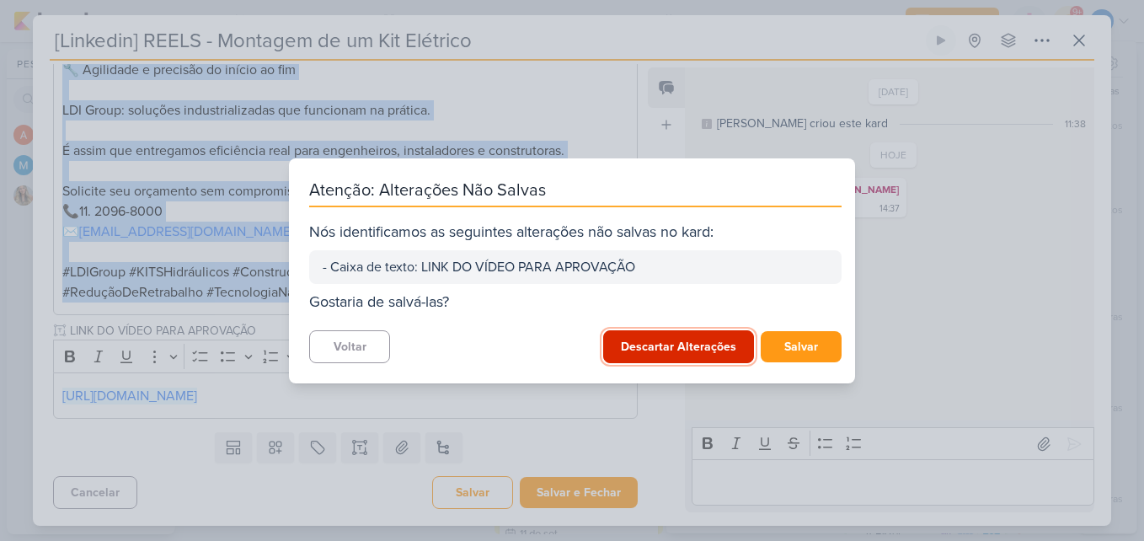
click at [693, 345] on button "Descartar Alterações" at bounding box center [678, 346] width 151 height 33
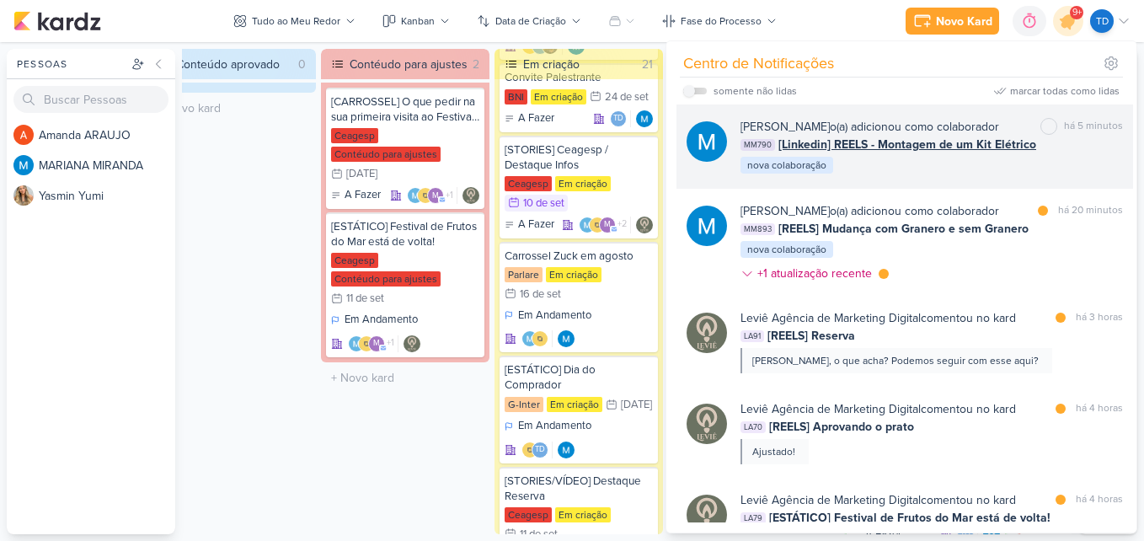
click at [890, 131] on div "MARIANA MIRANDA o(a) adicionou como colaborador" at bounding box center [870, 127] width 259 height 18
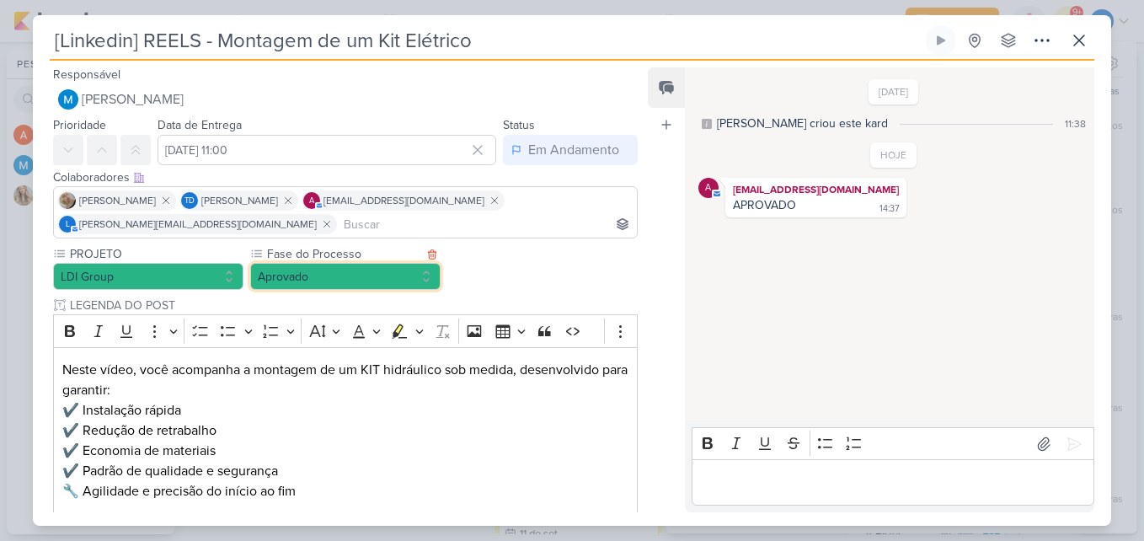
click at [426, 276] on button "Aprovado" at bounding box center [345, 276] width 190 height 27
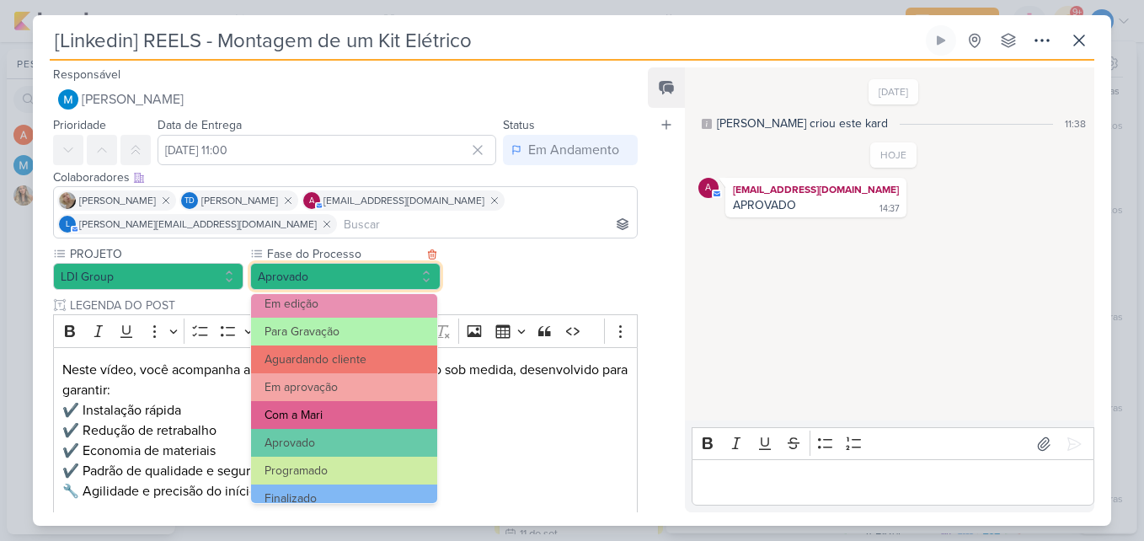
scroll to position [163, 0]
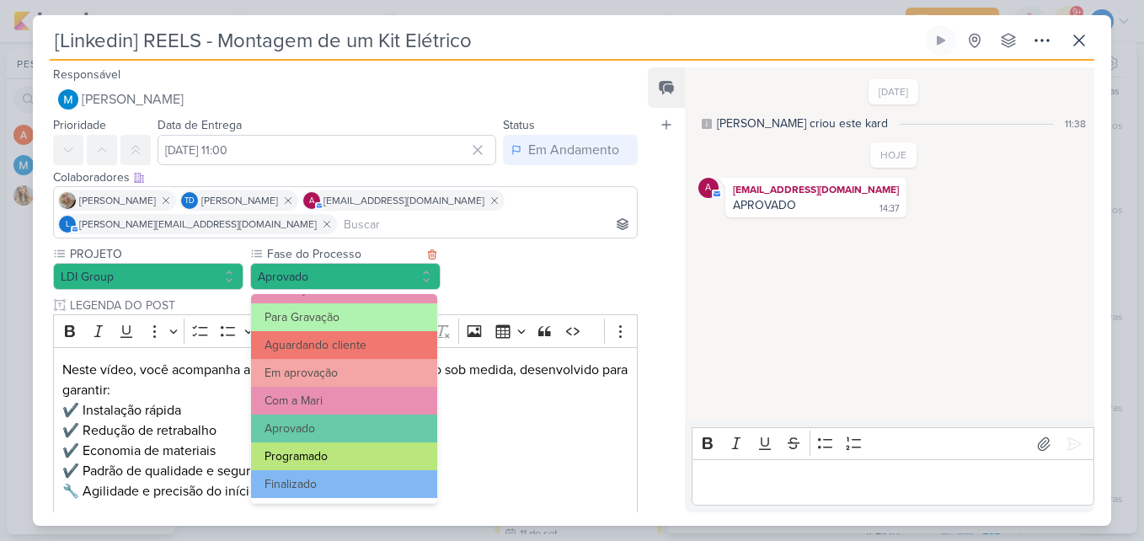
click at [337, 457] on button "Programado" at bounding box center [344, 456] width 186 height 28
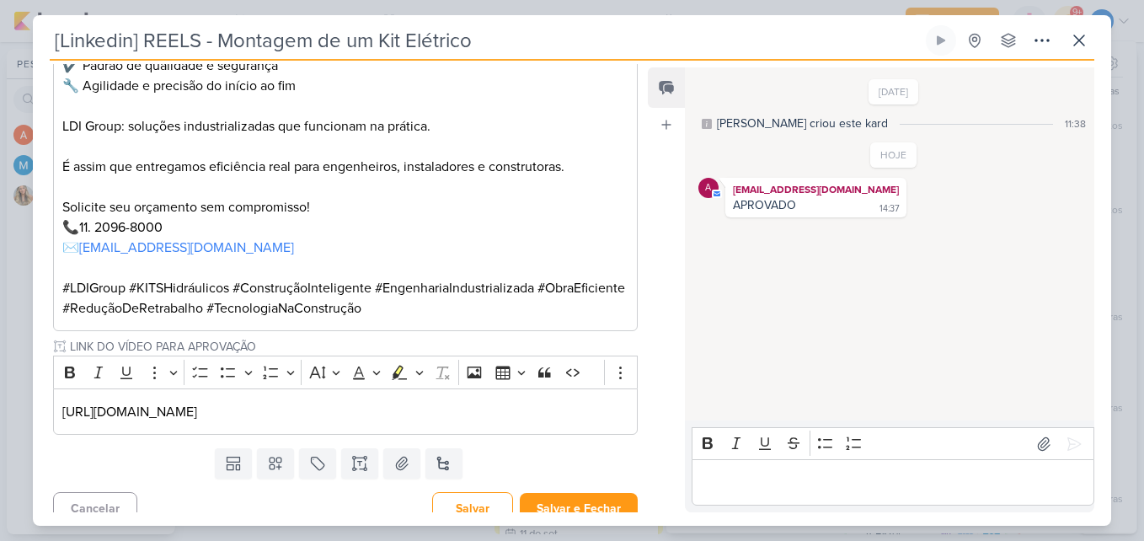
scroll to position [421, 0]
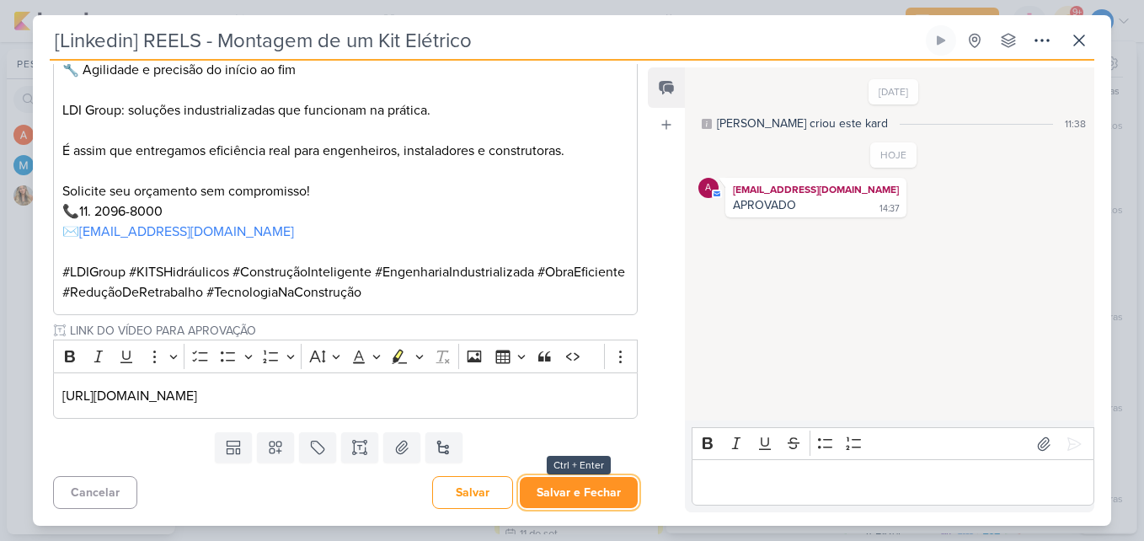
click at [583, 504] on button "Salvar e Fechar" at bounding box center [579, 492] width 118 height 31
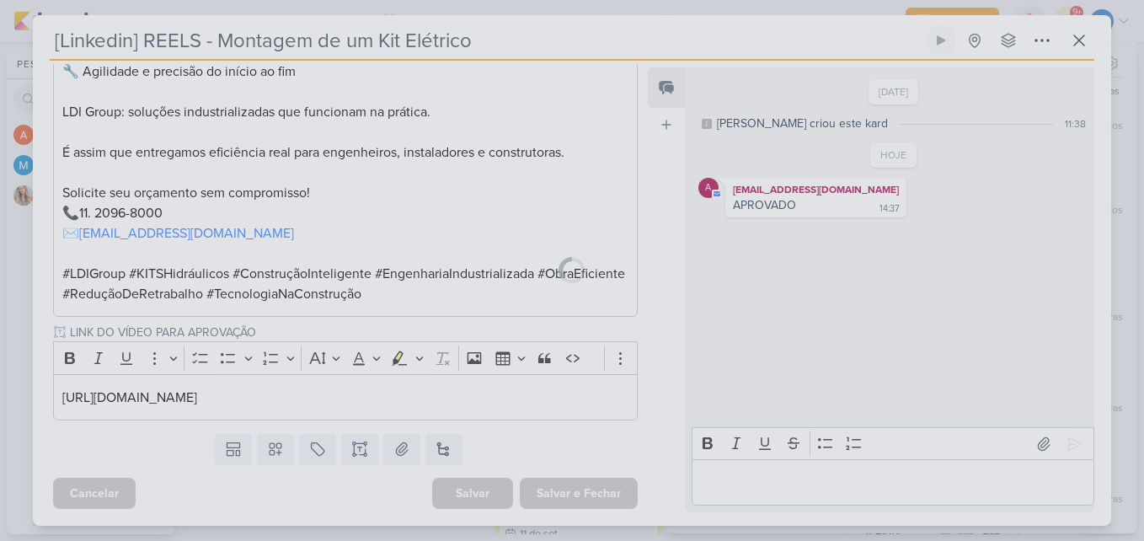
scroll to position [420, 0]
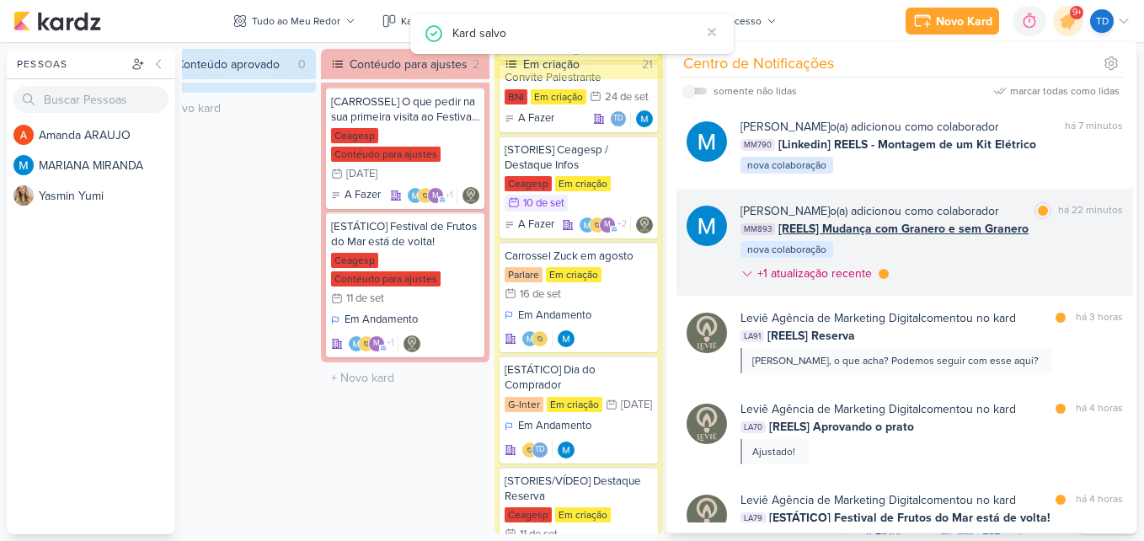
click at [945, 266] on div "MARIANA MIRANDA o(a) adicionou como colaborador marcar como lida há 22 minutos …" at bounding box center [932, 245] width 383 height 87
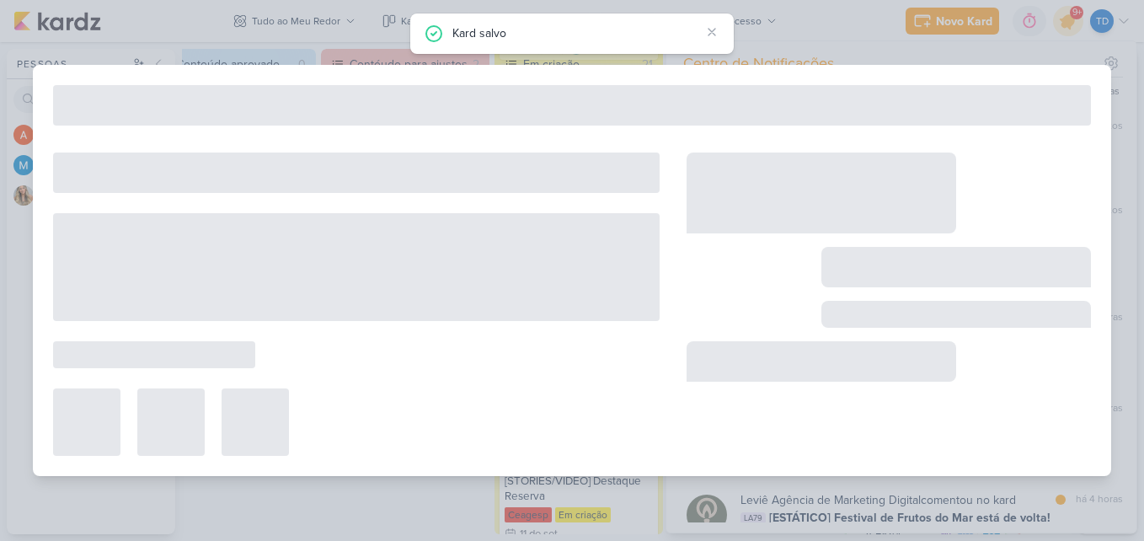
type input "[REELS] Mudança com Granero e sem Granero"
type input "[DATE] 23:59"
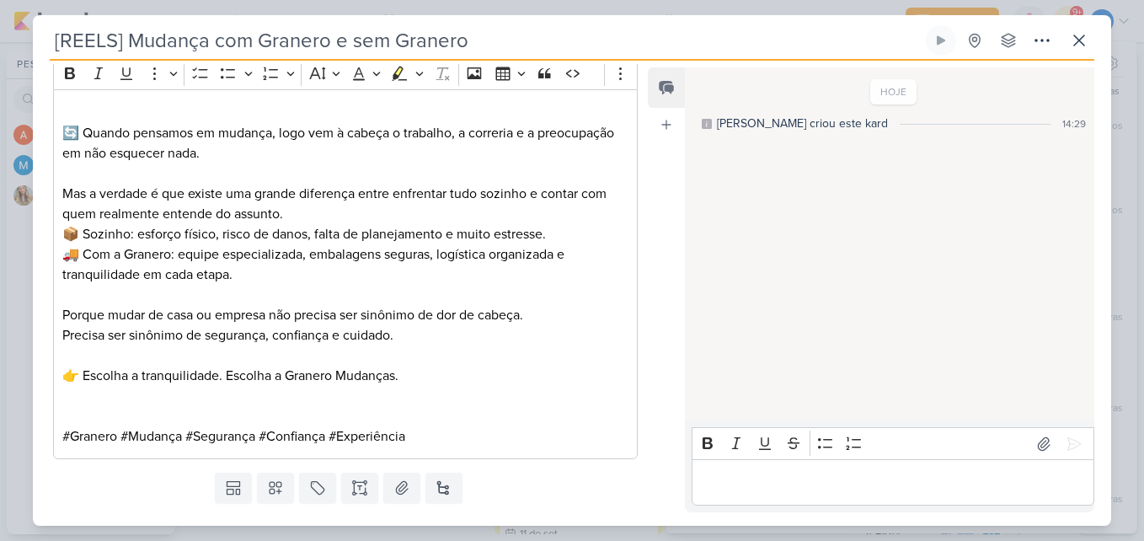
scroll to position [0, 0]
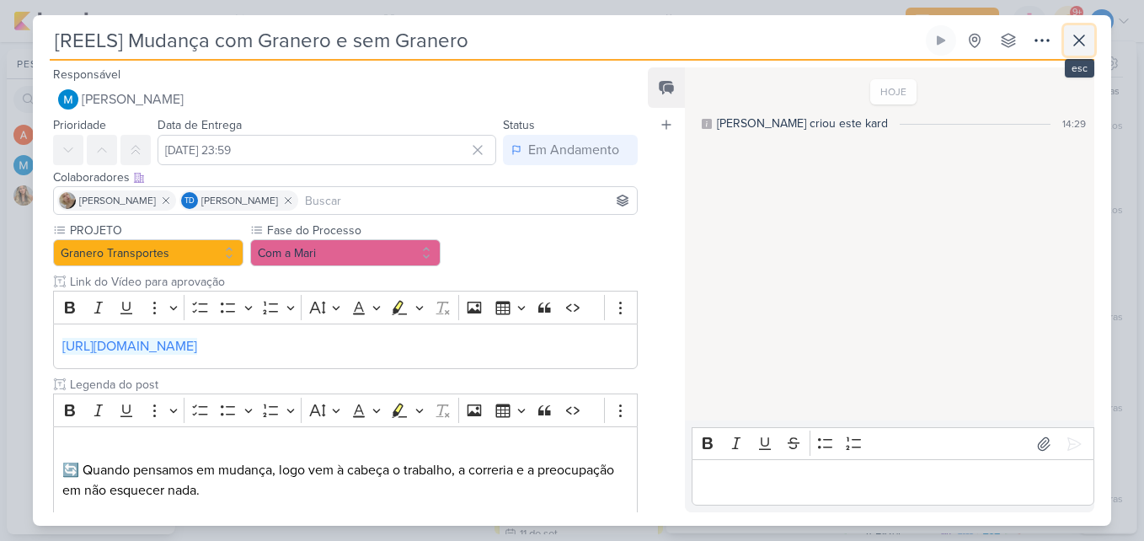
click at [1082, 35] on icon at bounding box center [1079, 40] width 20 height 20
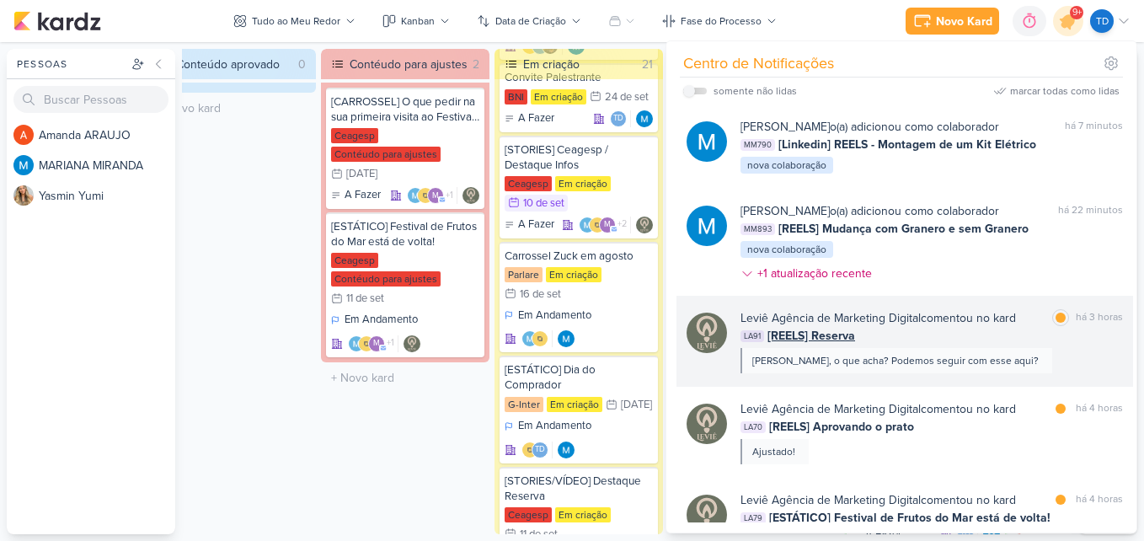
click at [924, 347] on div "Leviê Agência de Marketing Digital comentou no kard marcar como lida há 3 horas…" at bounding box center [932, 341] width 383 height 64
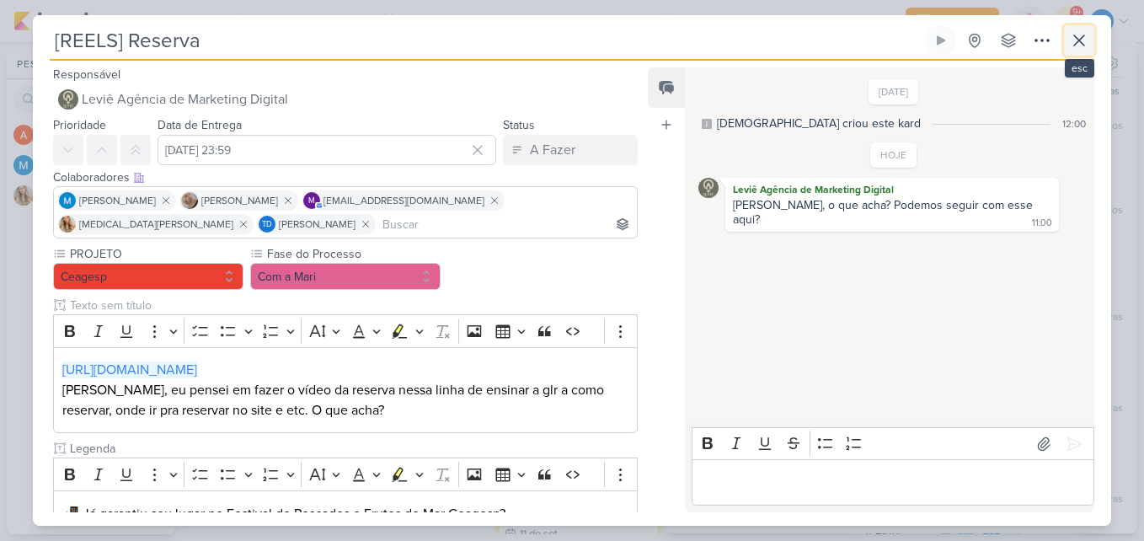
click at [1079, 36] on icon at bounding box center [1079, 40] width 20 height 20
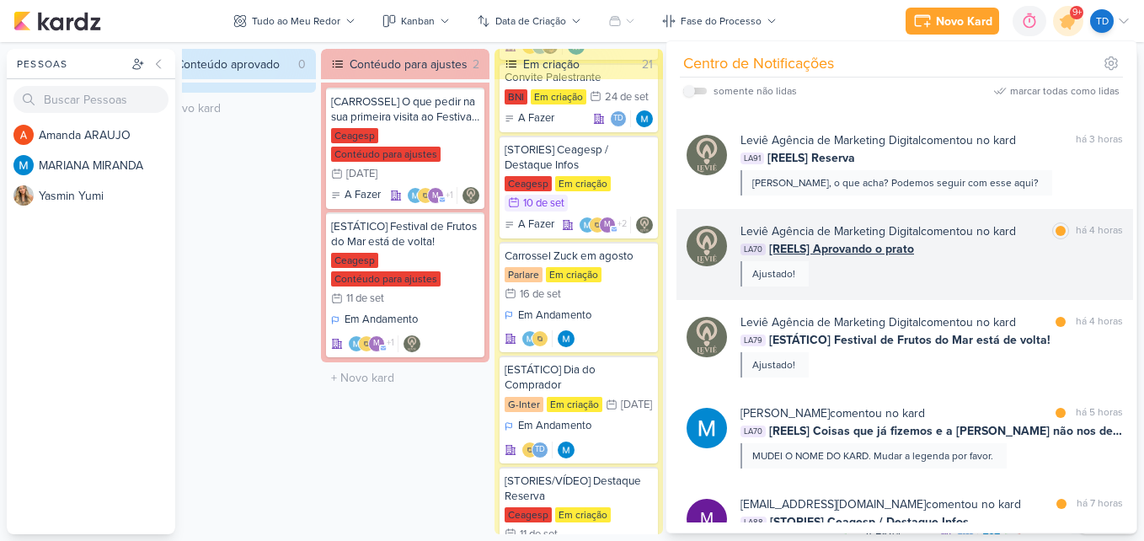
scroll to position [253, 0]
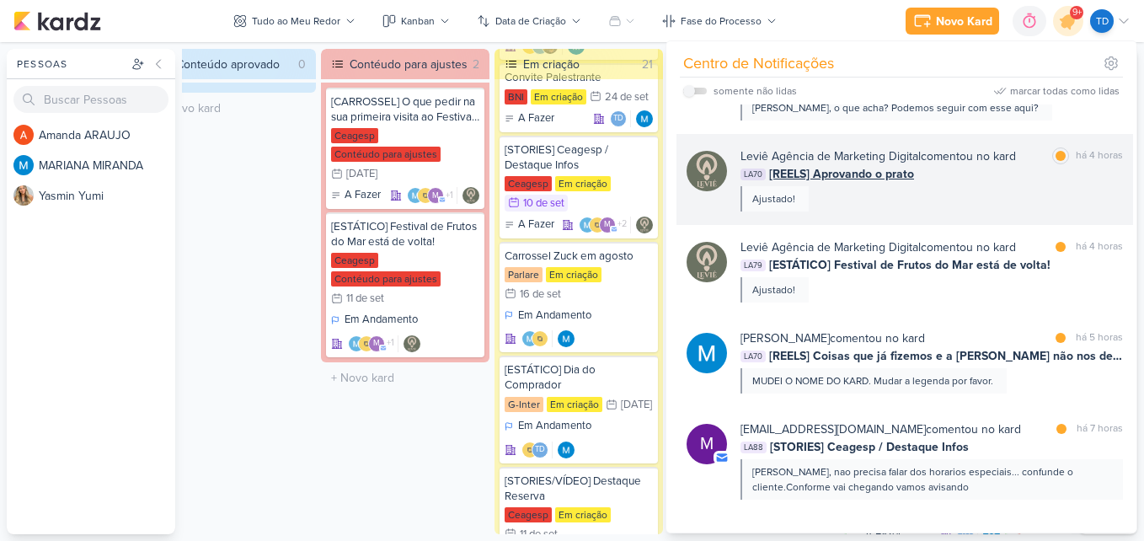
click at [1023, 185] on div "Leviê Agência de Marketing Digital comentou no kard marcar como lida há 4 horas…" at bounding box center [932, 179] width 383 height 64
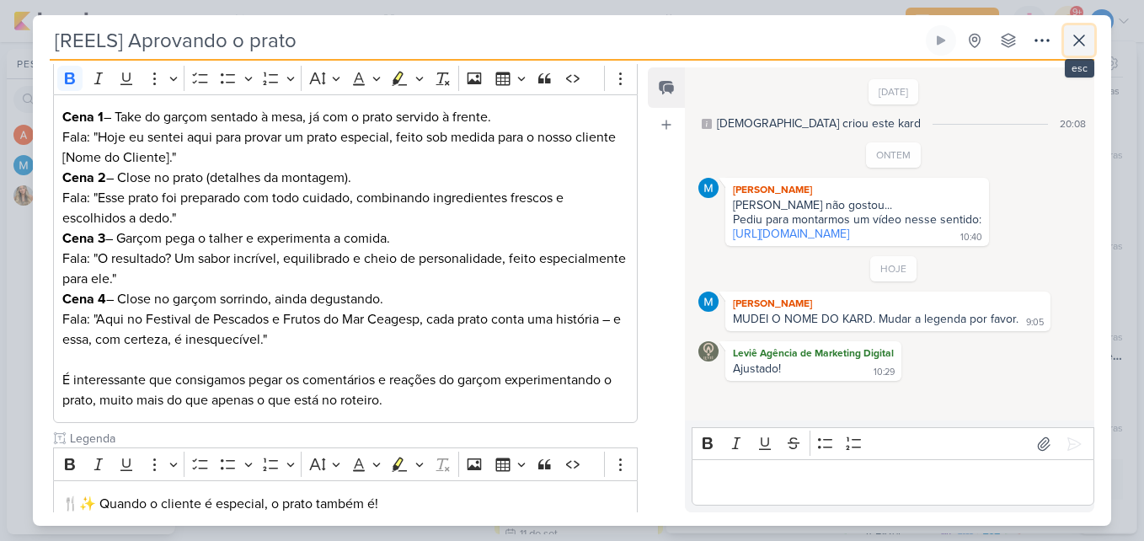
click at [1079, 45] on icon at bounding box center [1079, 40] width 20 height 20
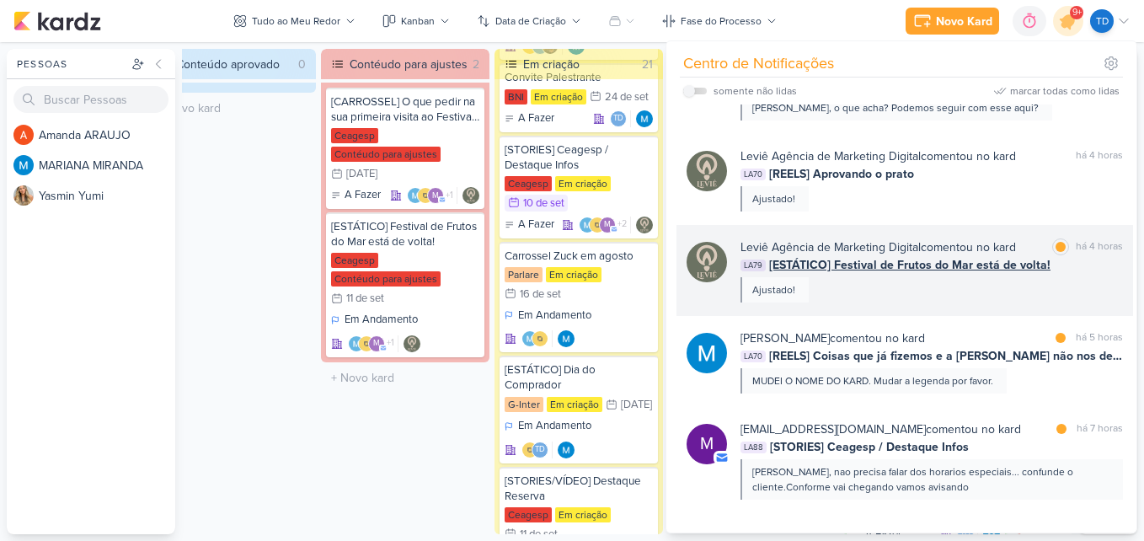
click at [987, 292] on div "Leviê Agência de Marketing Digital comentou no kard marcar como lida há 4 horas…" at bounding box center [932, 270] width 383 height 64
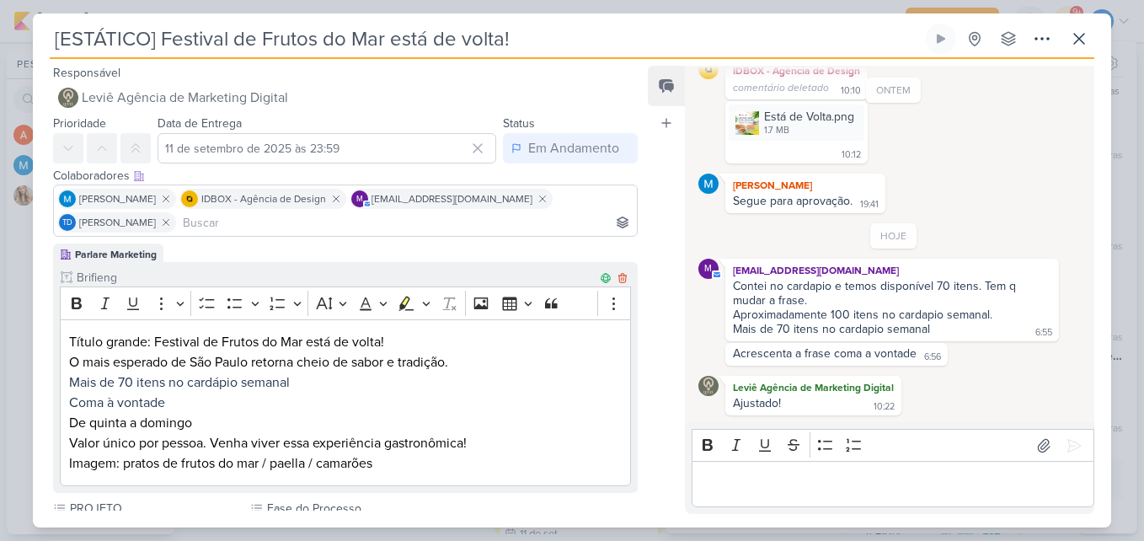
scroll to position [84, 0]
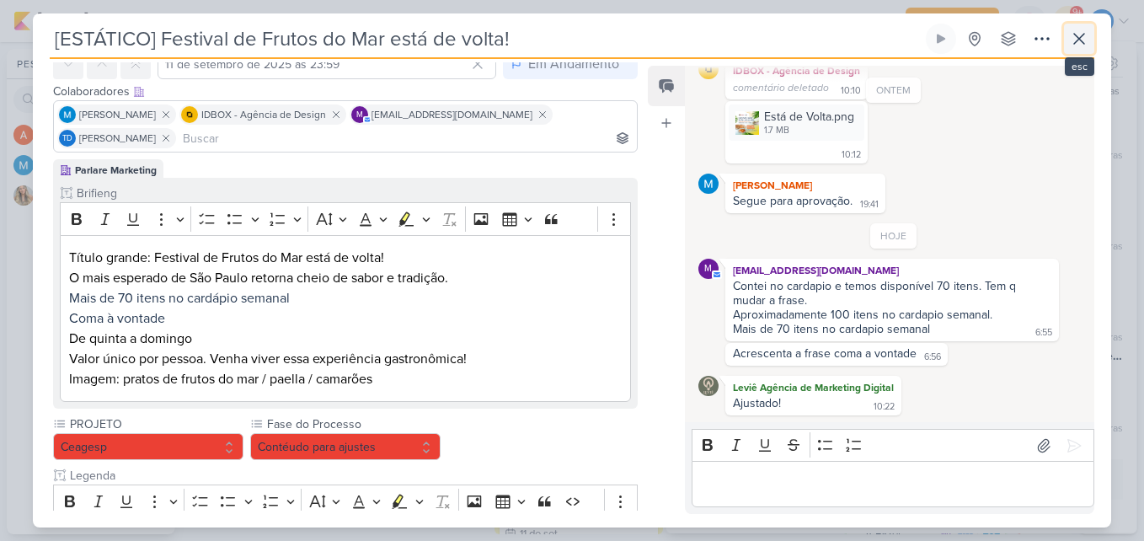
click at [1066, 38] on button at bounding box center [1079, 39] width 30 height 30
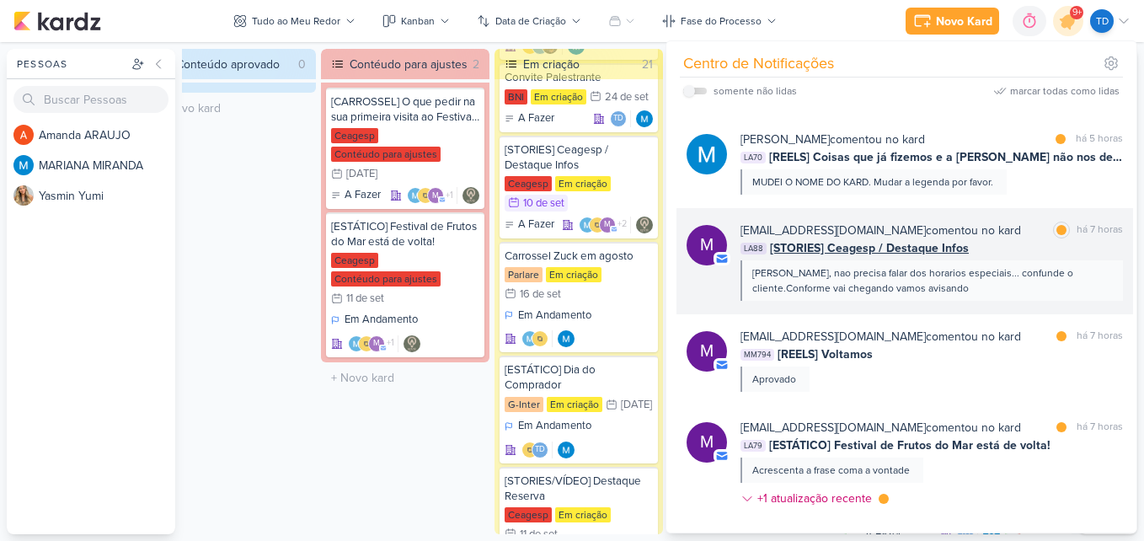
scroll to position [506, 0]
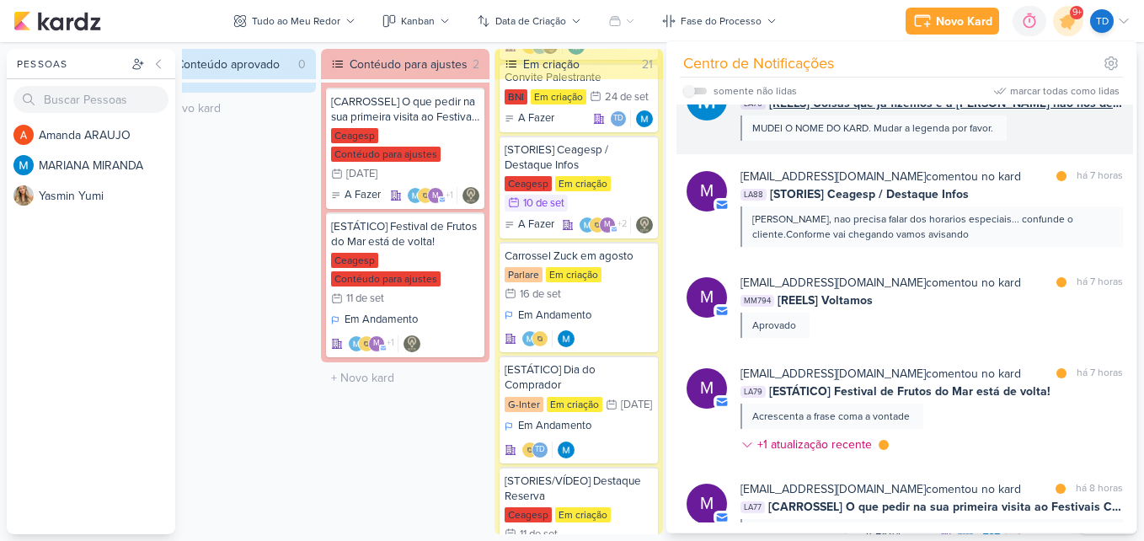
click at [1019, 122] on div "MARIANA MIRANDA comentou no kard marcar como lida há 5 horas LA70 [REELS] Coisa…" at bounding box center [932, 109] width 383 height 64
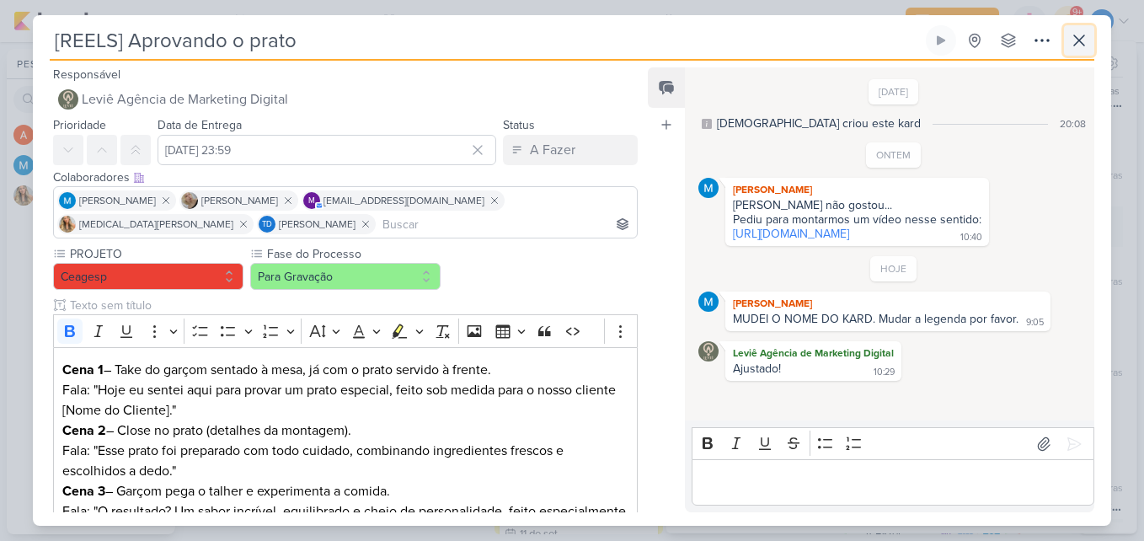
click at [1083, 39] on icon at bounding box center [1079, 40] width 20 height 20
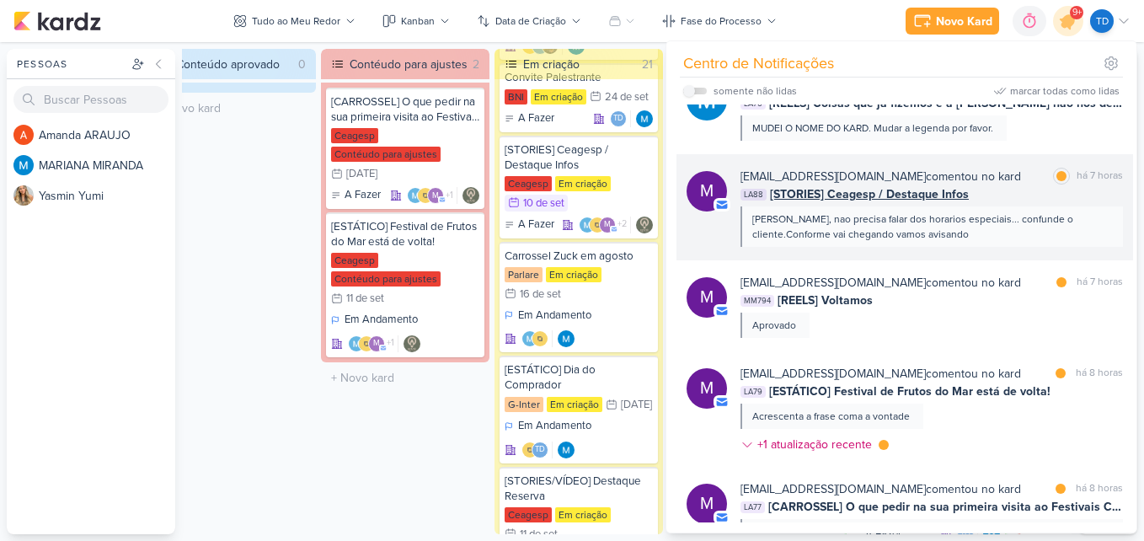
click at [1002, 185] on div "mlegnaioli@gmail.com comentou no kard marcar como lida há 7 horas" at bounding box center [932, 177] width 383 height 18
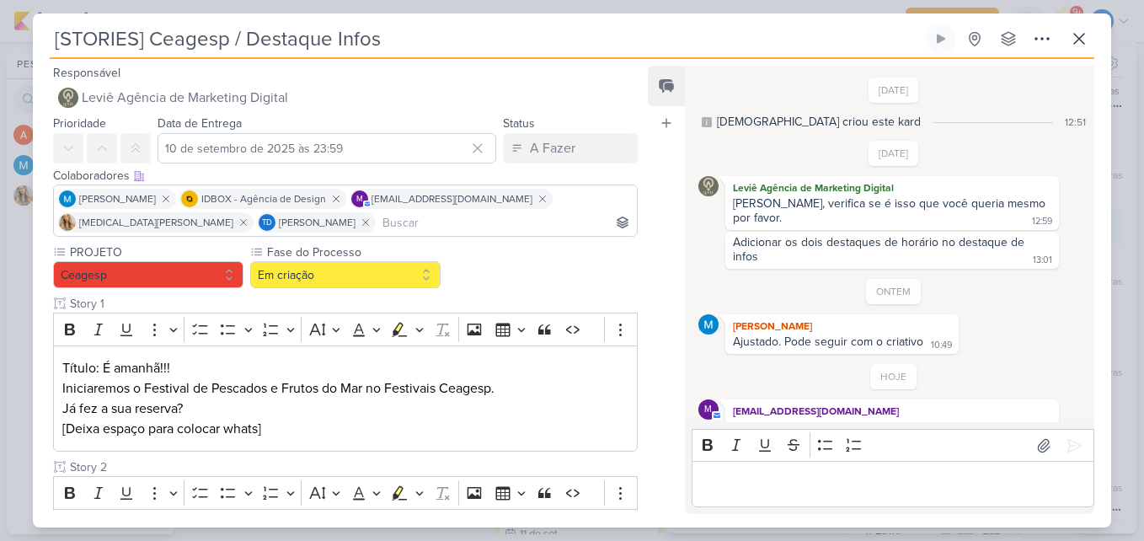
scroll to position [52, 0]
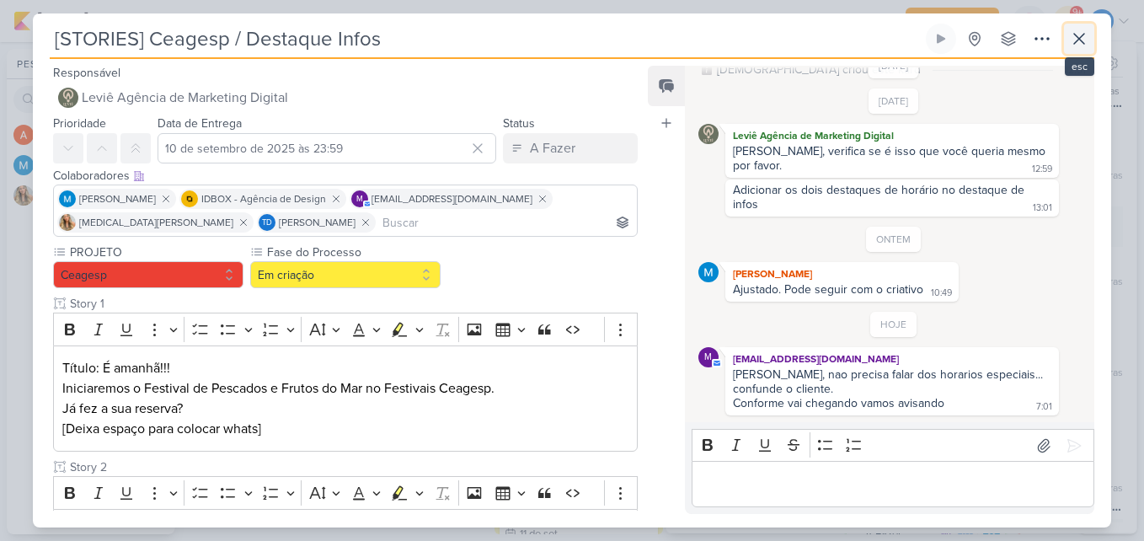
click at [1076, 27] on button at bounding box center [1079, 39] width 30 height 30
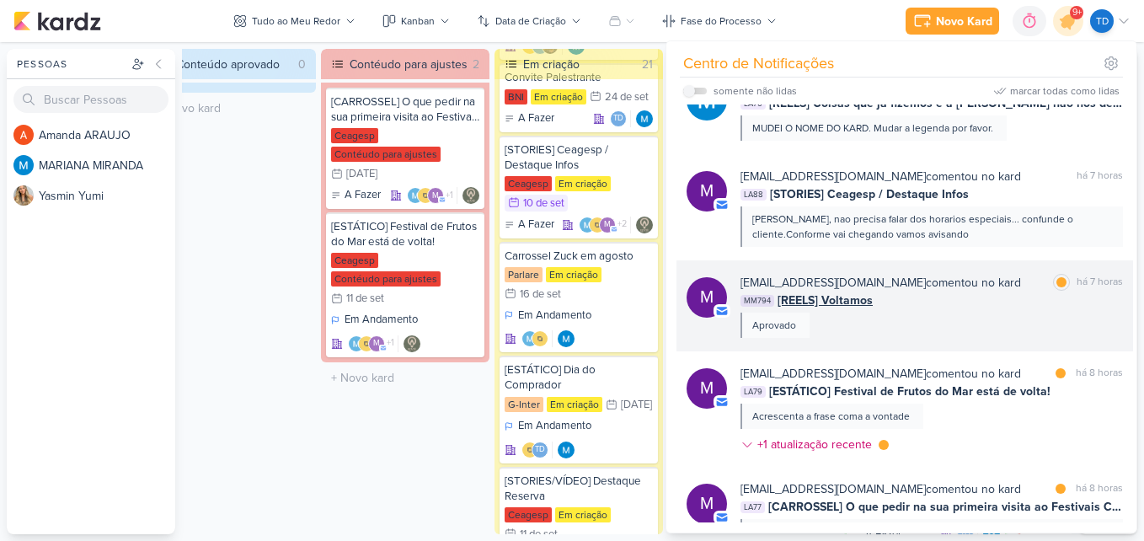
click at [1015, 280] on div "mlegnaioli@gmail.com comentou no kard marcar como lida há 7 horas" at bounding box center [932, 283] width 383 height 18
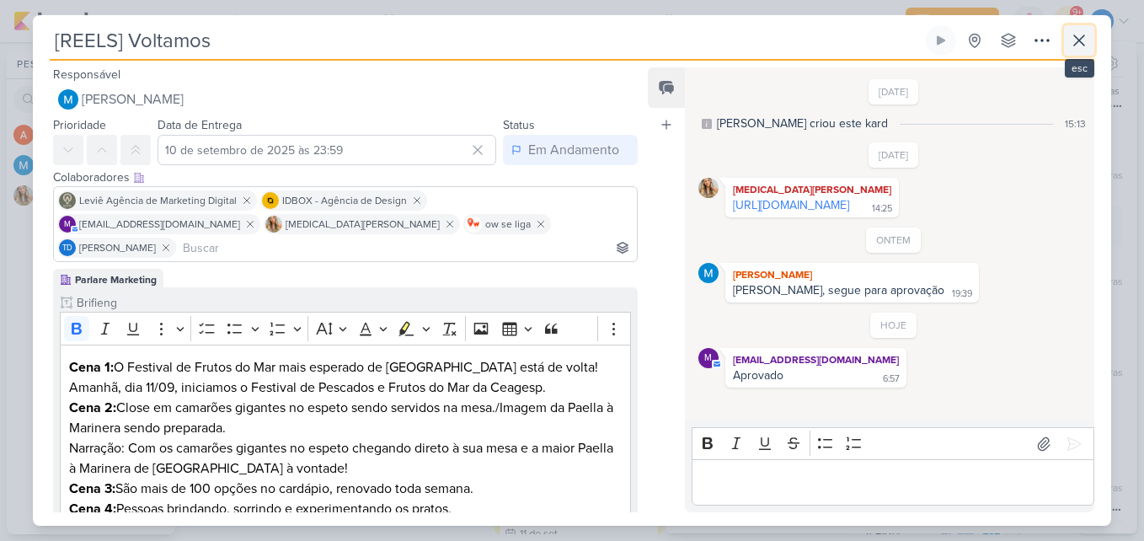
click at [1086, 45] on icon at bounding box center [1079, 40] width 20 height 20
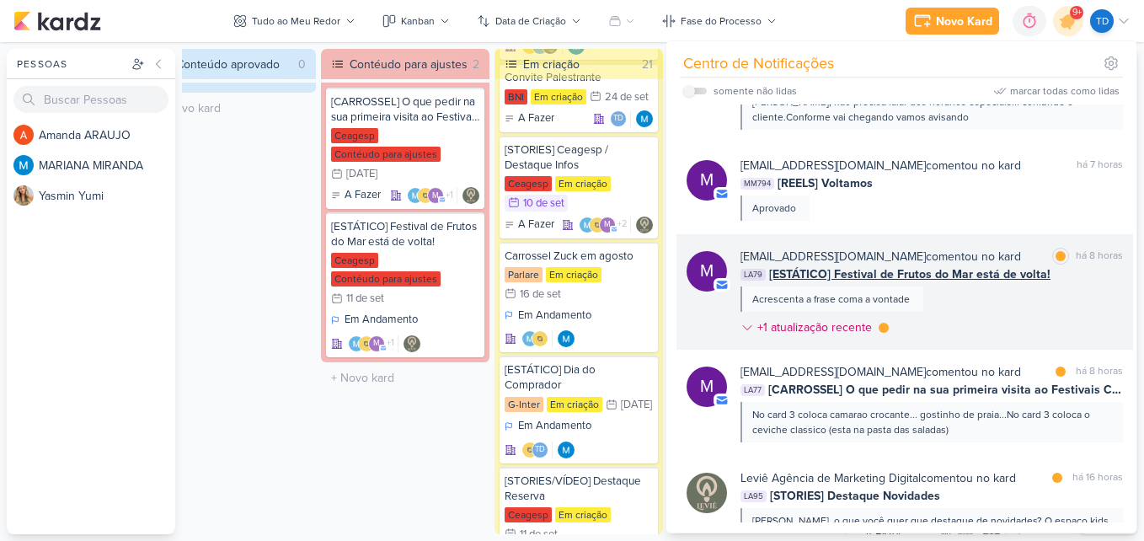
scroll to position [674, 0]
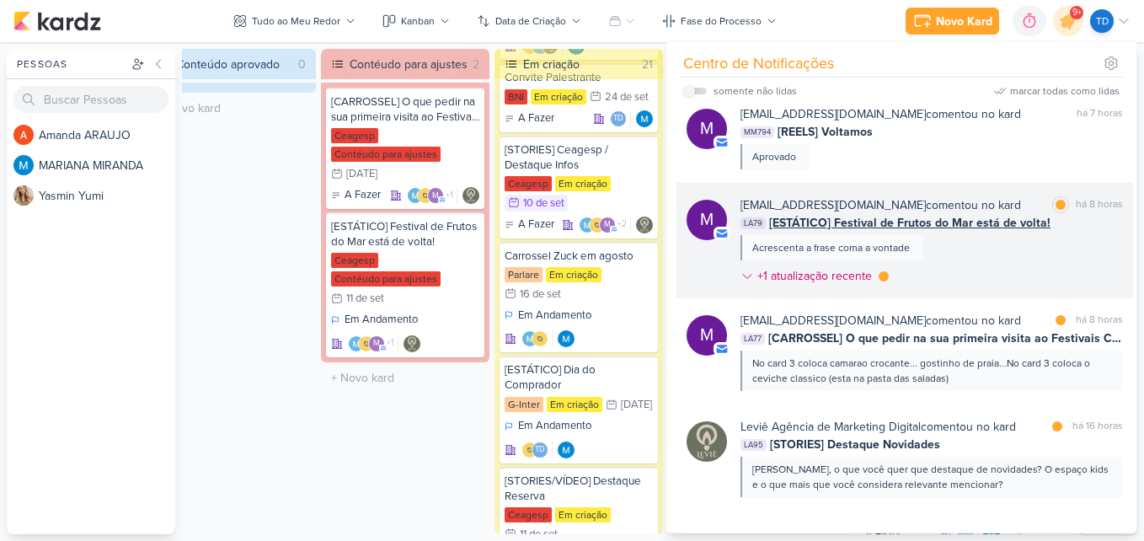
click at [976, 269] on div "mlegnaioli@gmail.com comentou no kard marcar como lida há 8 horas LA79 [ESTÁTIC…" at bounding box center [932, 243] width 383 height 95
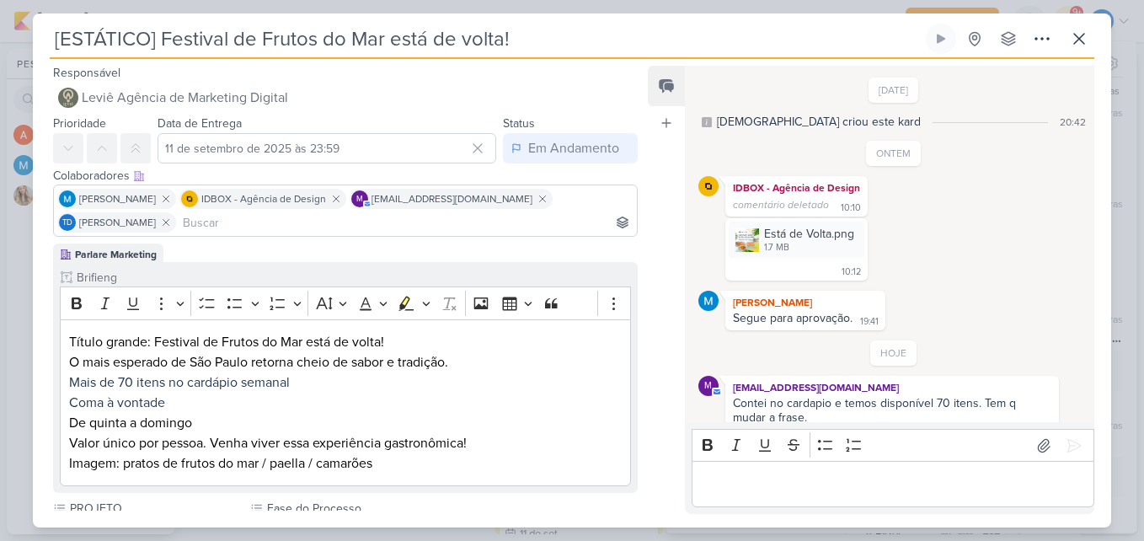
scroll to position [117, 0]
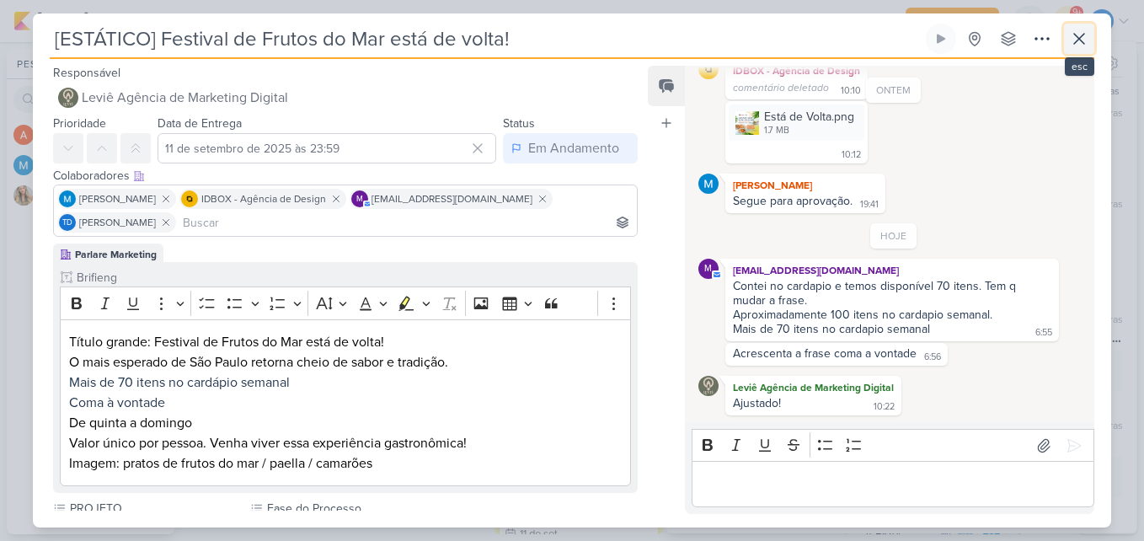
click at [1081, 37] on icon at bounding box center [1079, 39] width 10 height 10
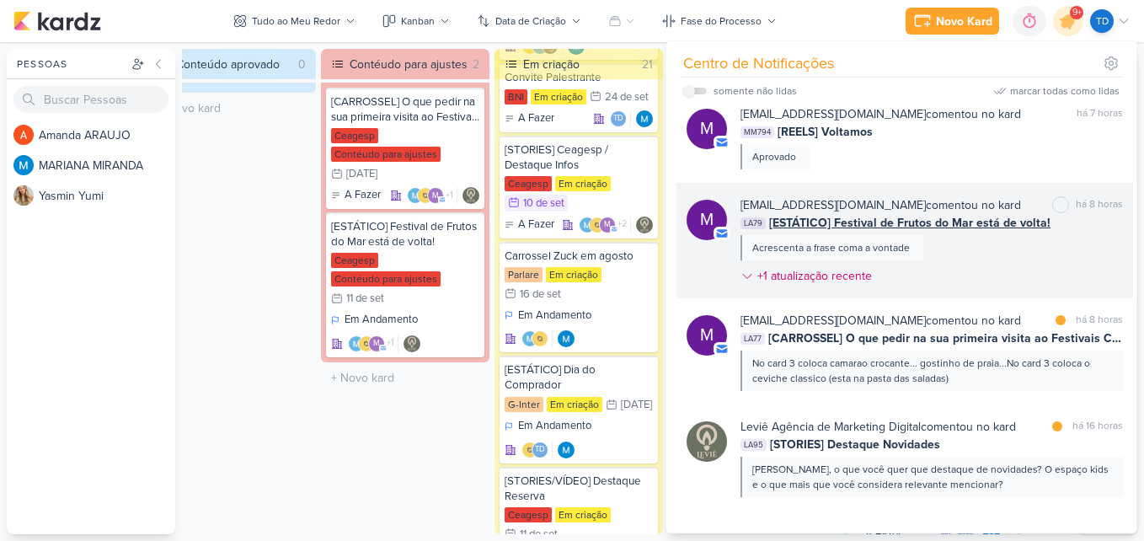
scroll to position [758, 0]
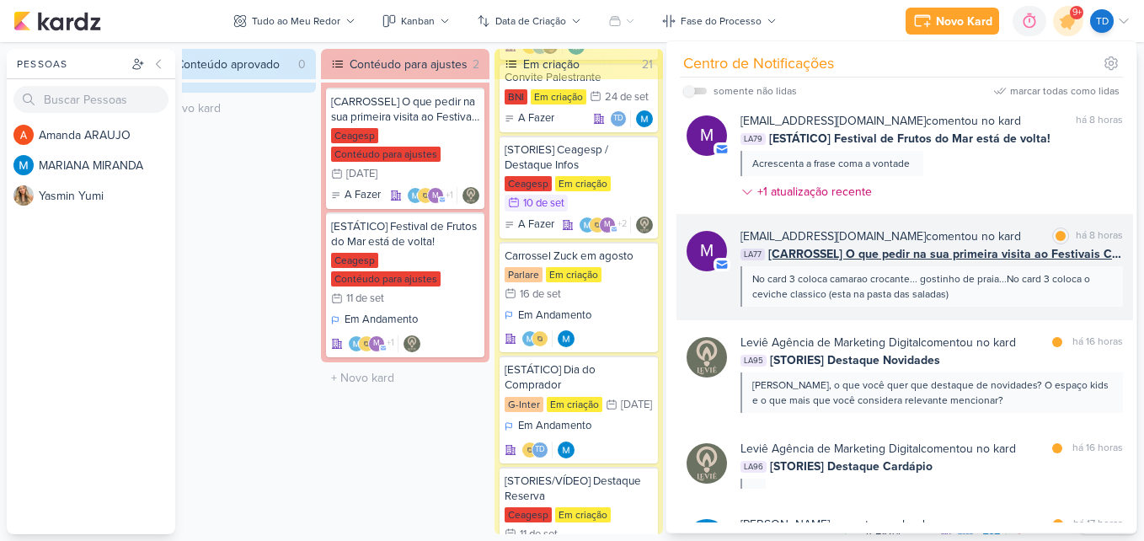
click at [978, 233] on div "mlegnaioli@gmail.com comentou no kard marcar como lida há 8 horas" at bounding box center [932, 236] width 383 height 18
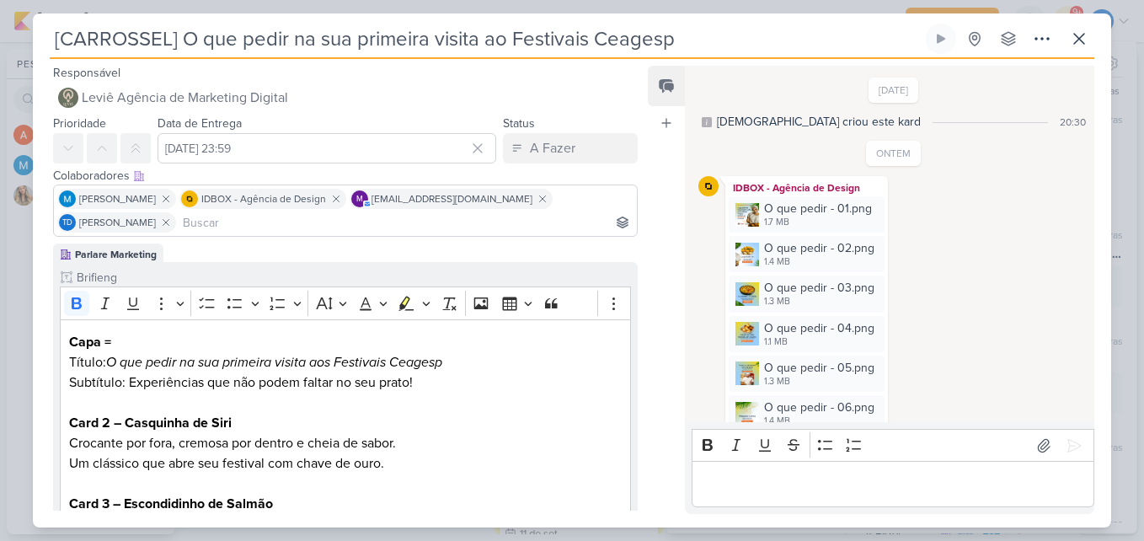
scroll to position [242, 0]
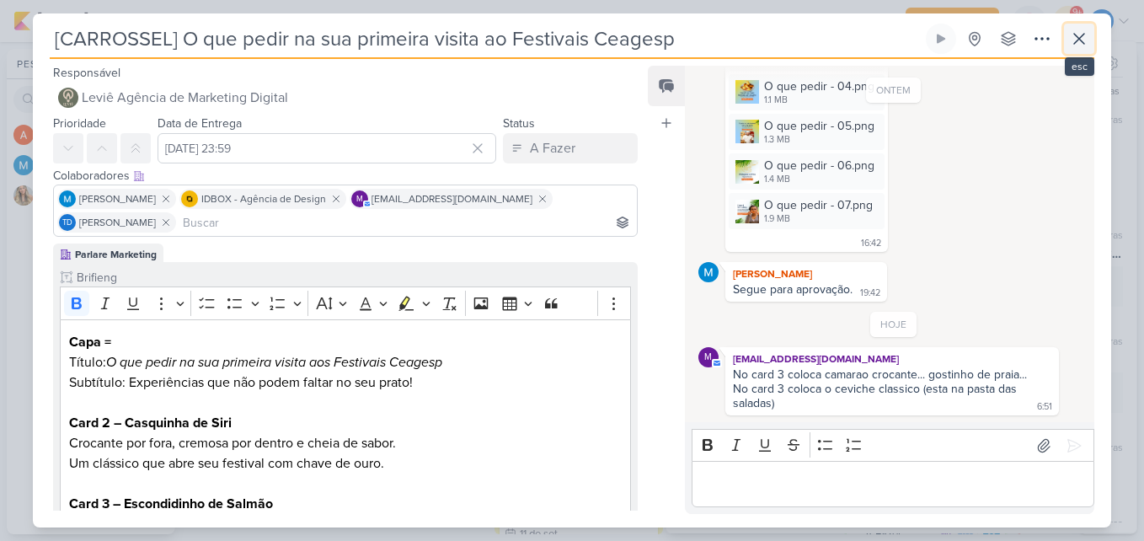
click at [1085, 35] on icon at bounding box center [1079, 39] width 20 height 20
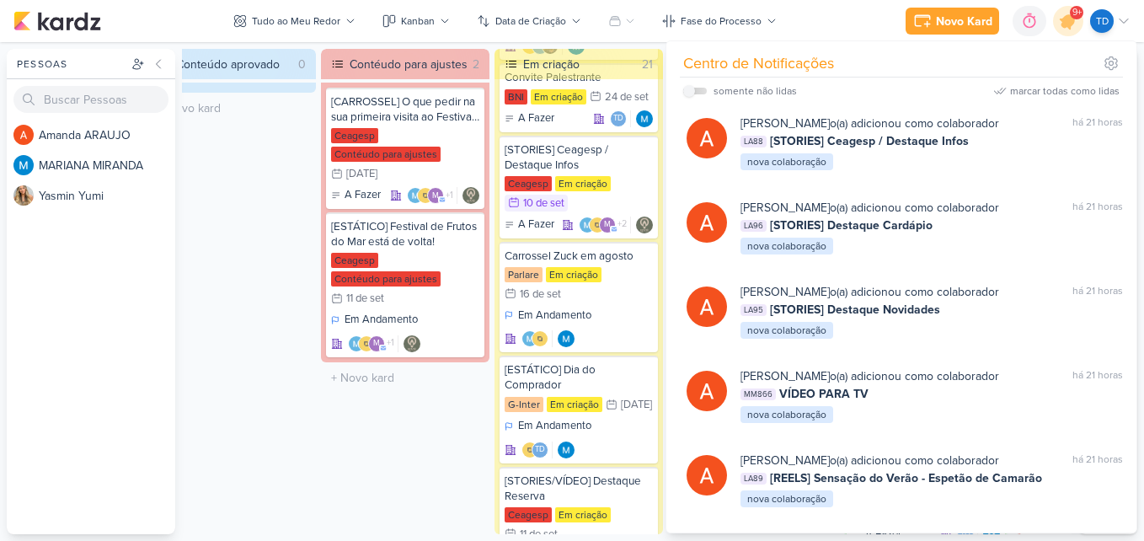
scroll to position [3370, 0]
click at [308, 410] on div "Conteúdo aprovado 0 O título do kard deve ter menos que 100 caracteres" at bounding box center [231, 291] width 169 height 485
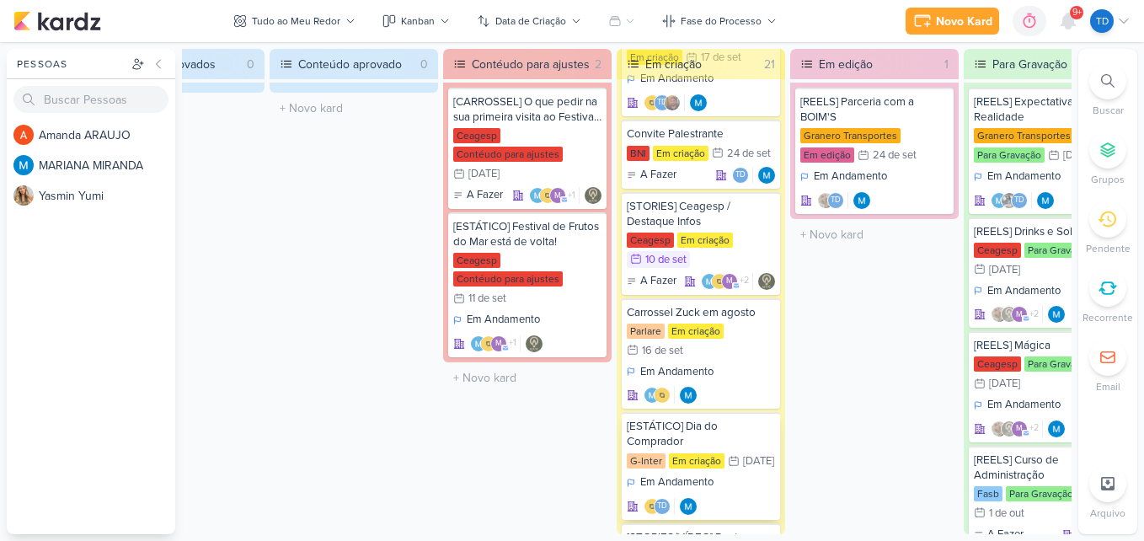
scroll to position [506, 0]
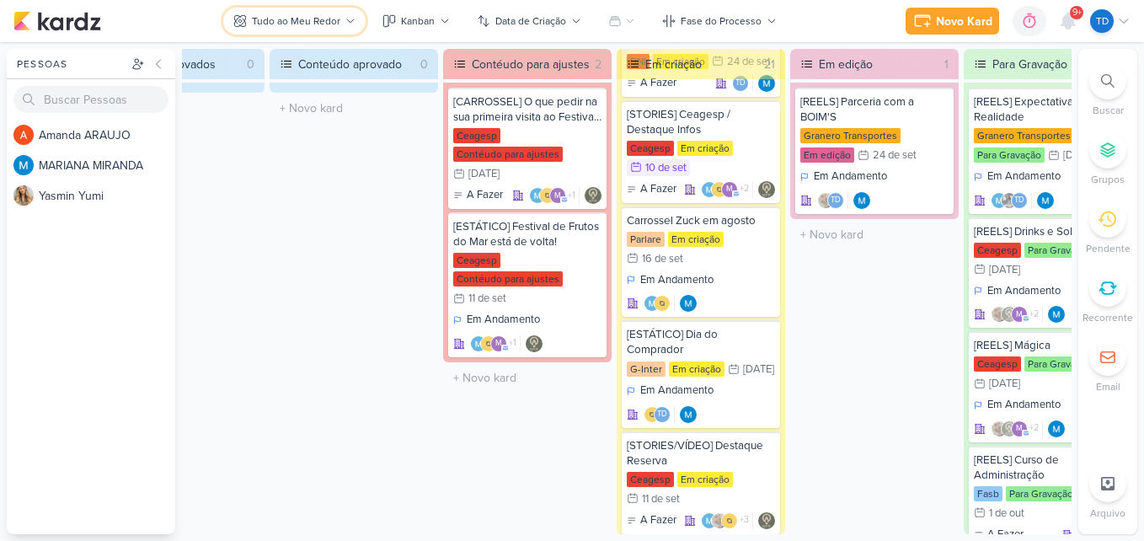
click at [327, 28] on div "Tudo ao Meu Redor" at bounding box center [296, 20] width 88 height 15
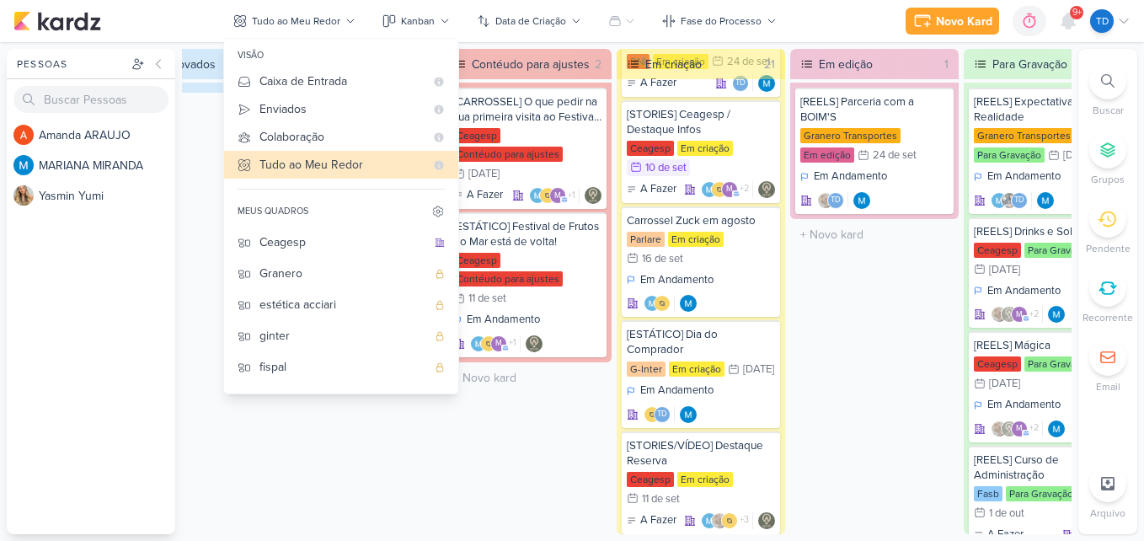
click at [424, 7] on div "Novo Kard Ctrl + k 0h0m Sessão desligada... Hoje 0h0m Semana 0h0m Mês 0h0m Sáb" at bounding box center [571, 21] width 1117 height 42
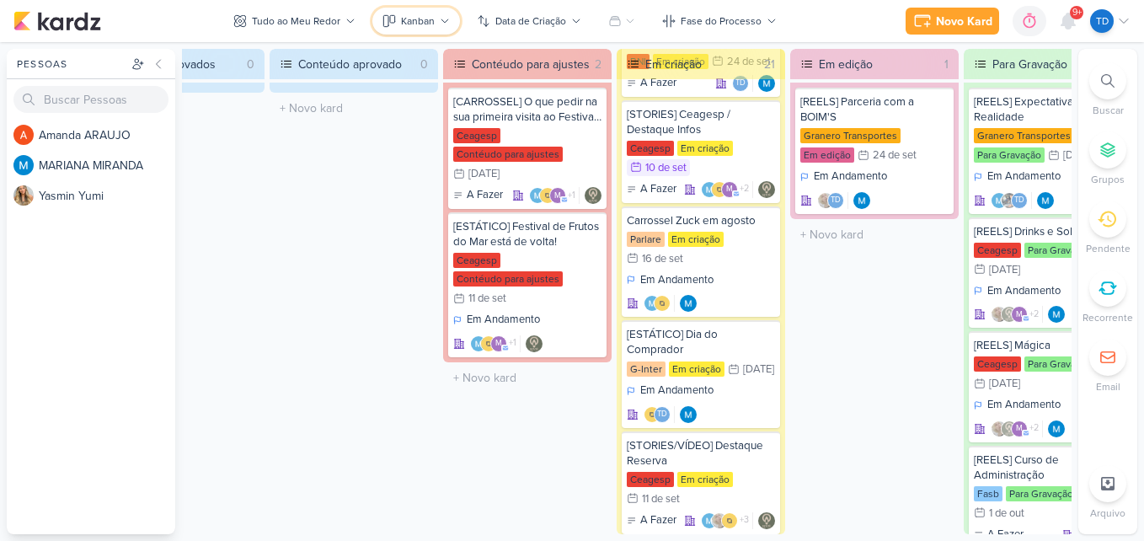
click at [425, 29] on button "Kanban" at bounding box center [416, 21] width 88 height 27
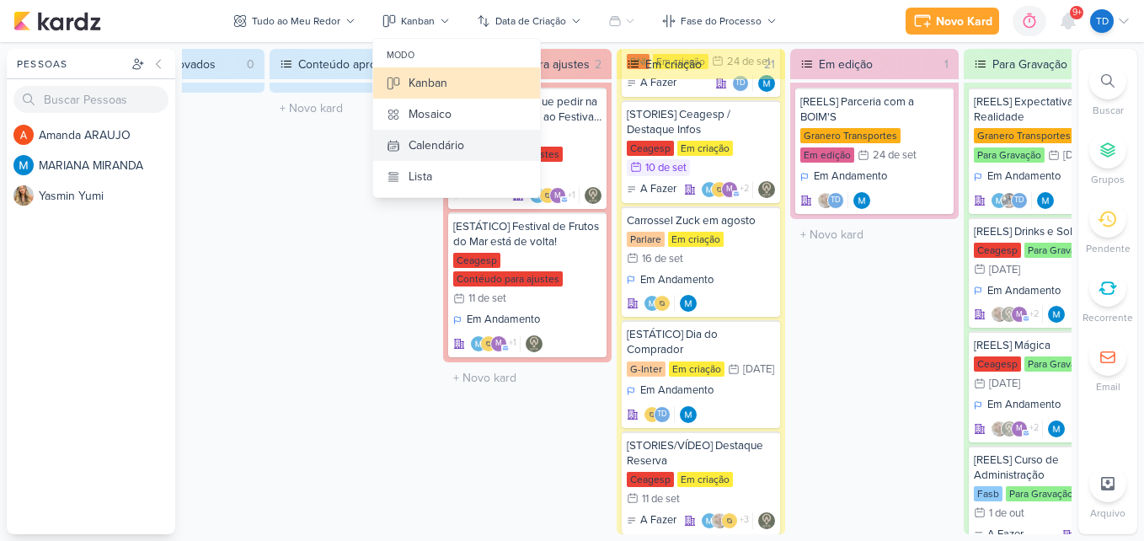
click at [425, 138] on div "Calendário" at bounding box center [437, 145] width 56 height 18
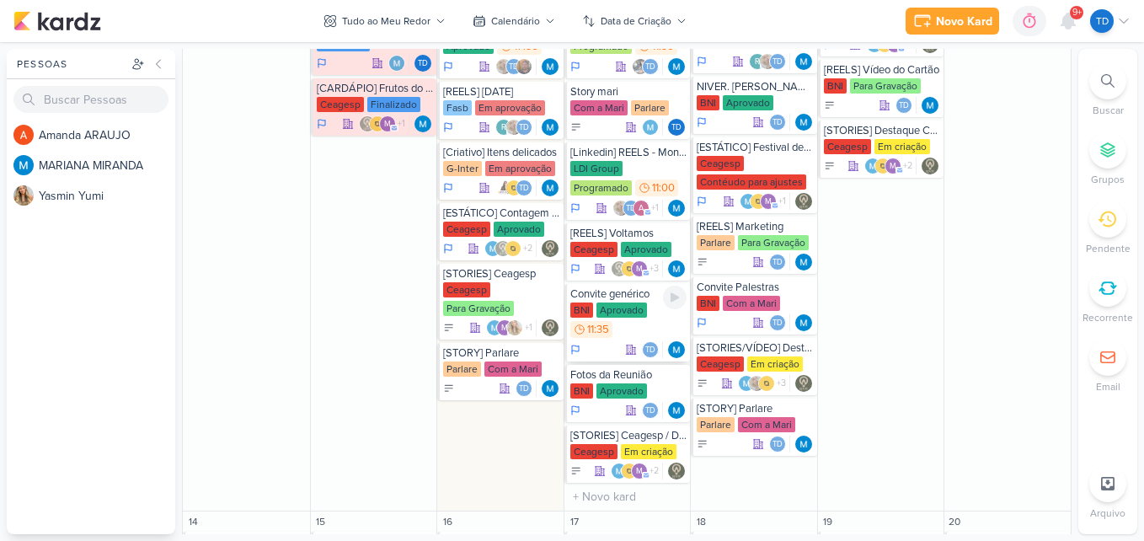
scroll to position [674, 0]
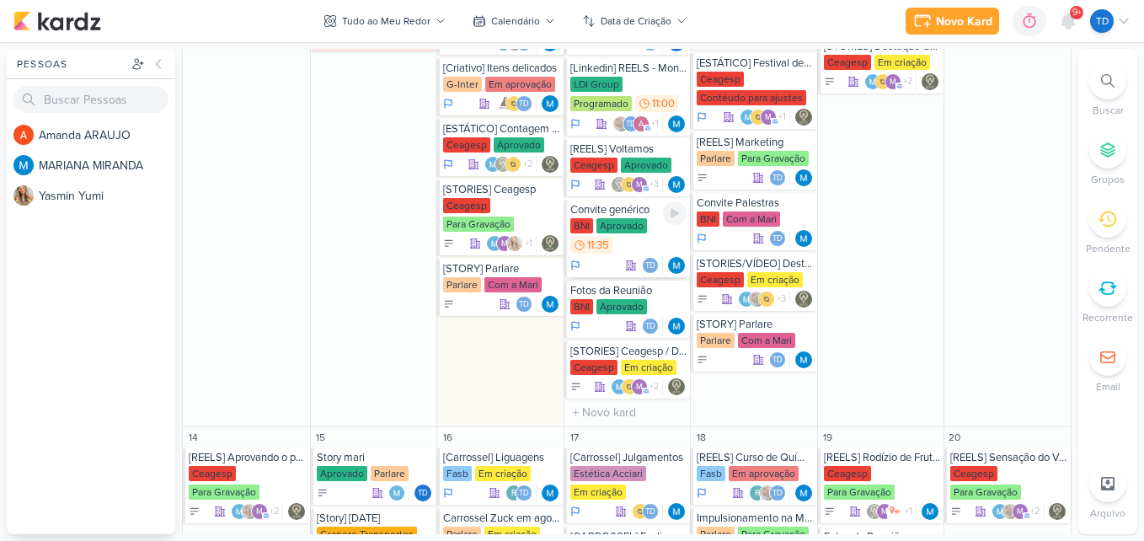
click at [635, 227] on div "Aprovado" at bounding box center [622, 225] width 51 height 15
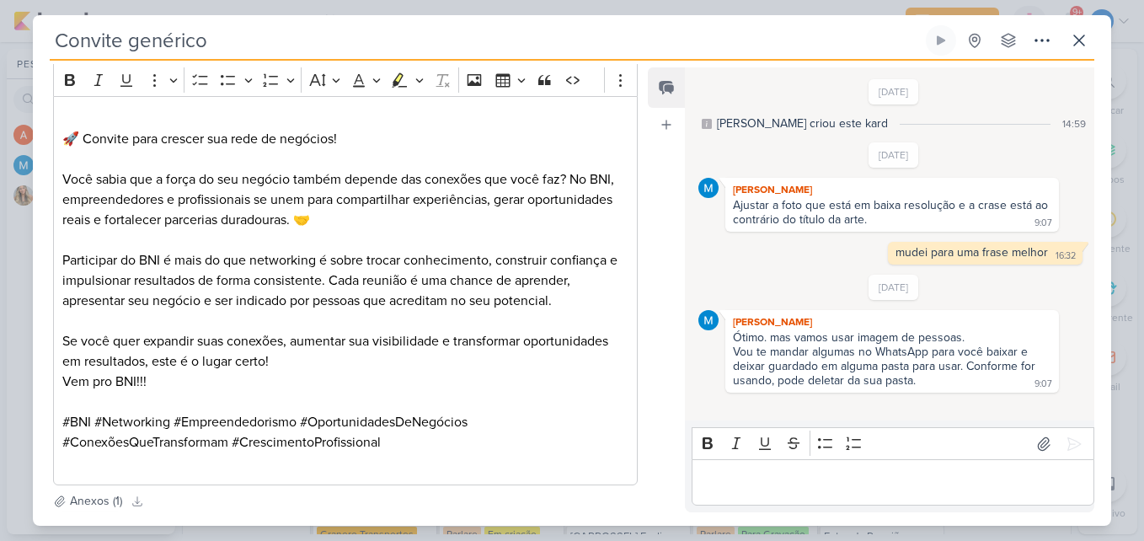
scroll to position [393, 0]
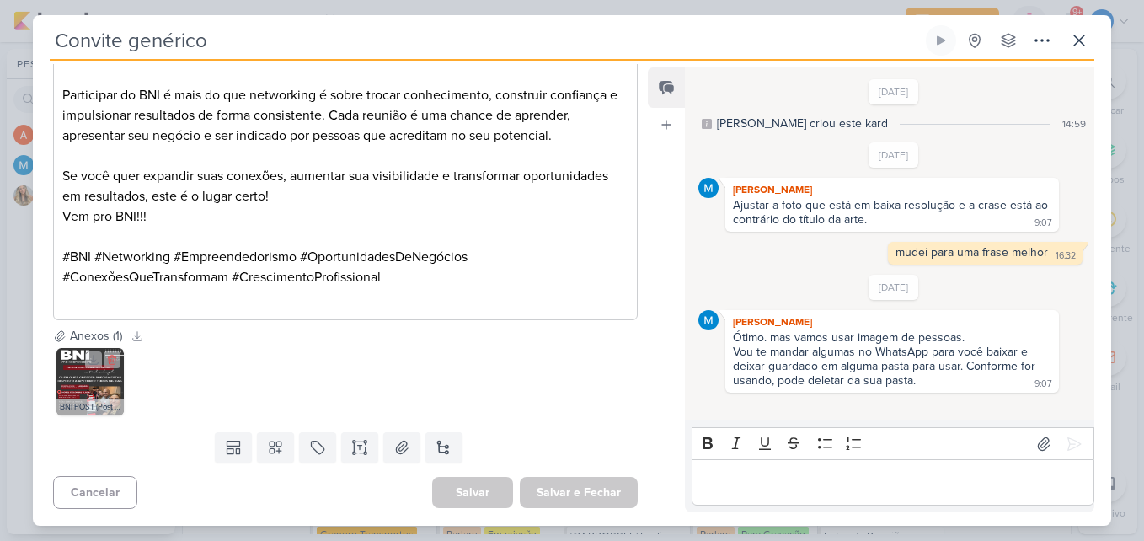
click at [66, 372] on img at bounding box center [89, 381] width 67 height 67
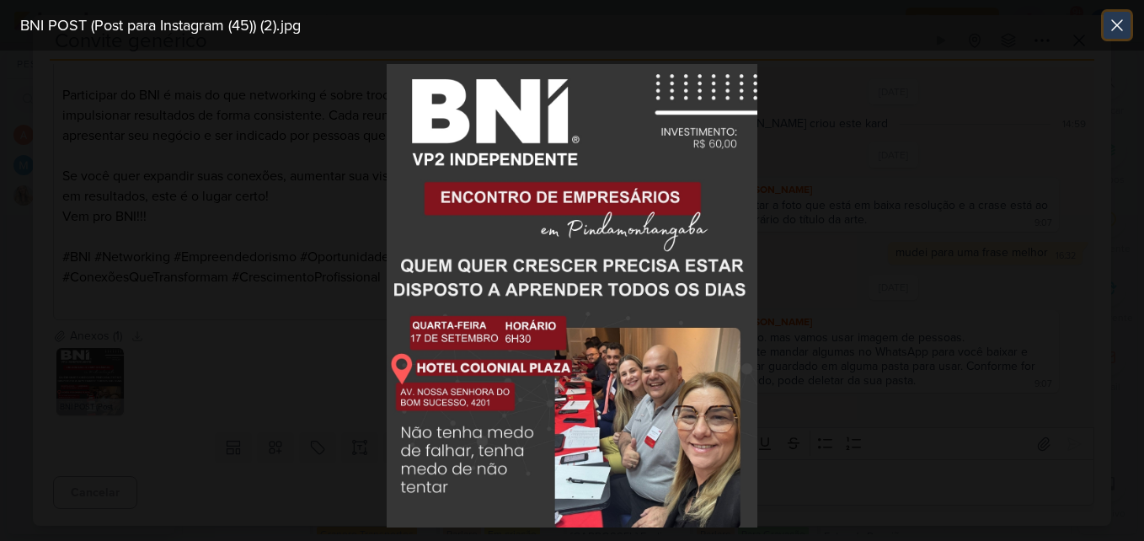
click at [1119, 18] on icon at bounding box center [1117, 25] width 20 height 20
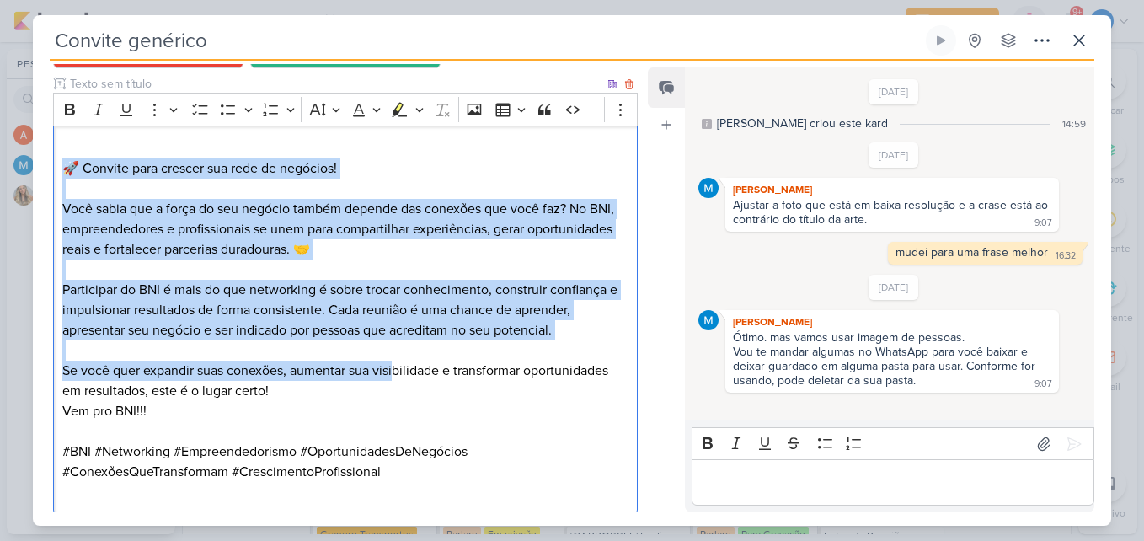
scroll to position [224, 0]
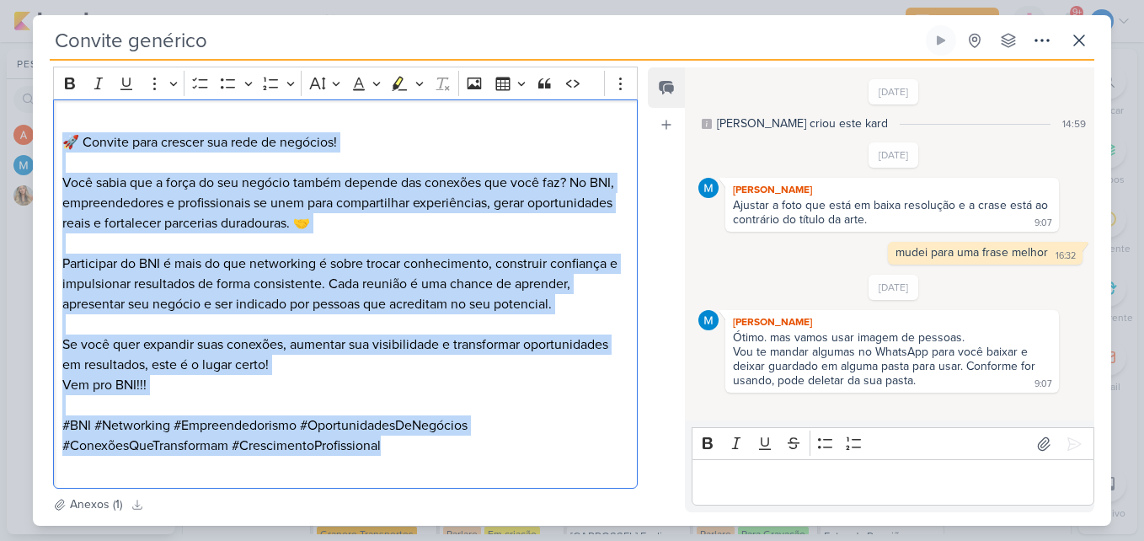
drag, startPoint x: 65, startPoint y: 221, endPoint x: 526, endPoint y: 455, distance: 517.0
click at [526, 455] on div "⁠⁠⁠⁠⁠⁠⁠ 🚀 Convite para crescer sua rede de negócios! Você sabia que a força do …" at bounding box center [345, 294] width 585 height 390
copy div "🚀 Convite para crescer sua rede de negócios! Você sabia que a força do seu negó…"
click at [411, 152] on p "🚀 Convite para crescer sua rede de negócios!" at bounding box center [345, 132] width 566 height 40
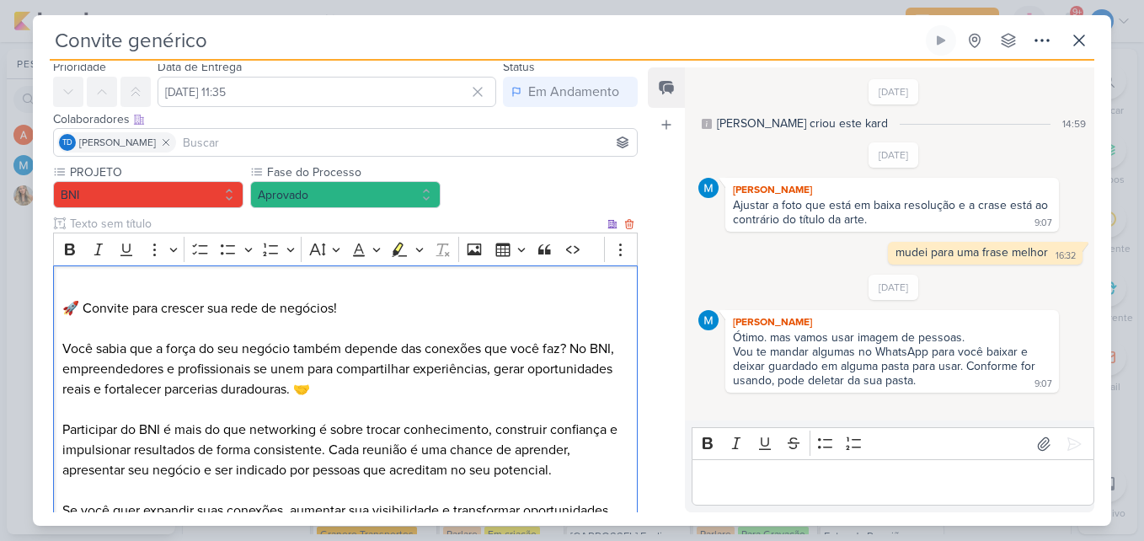
scroll to position [0, 0]
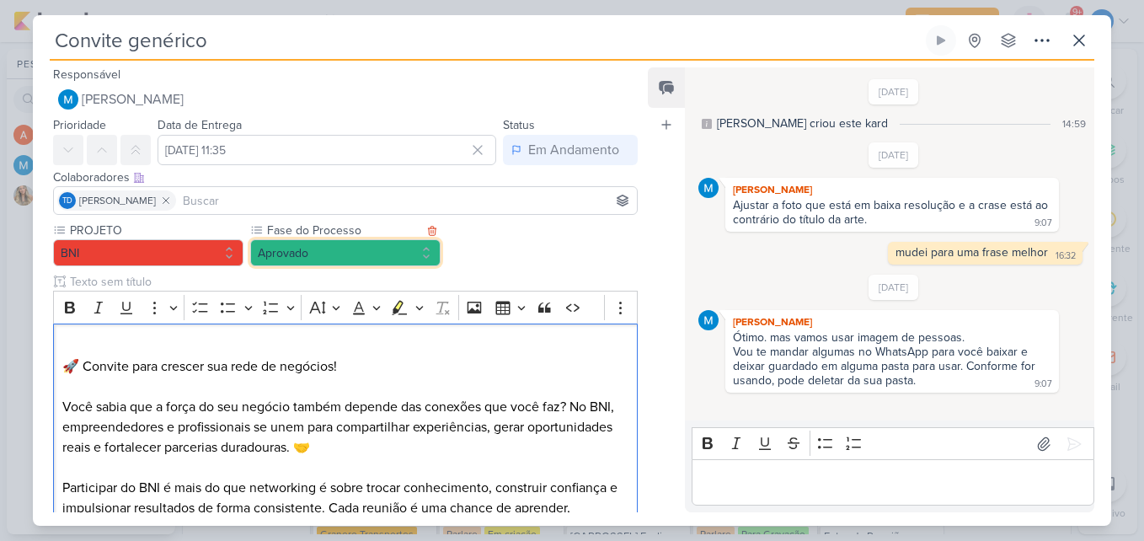
click at [388, 254] on button "Aprovado" at bounding box center [345, 252] width 190 height 27
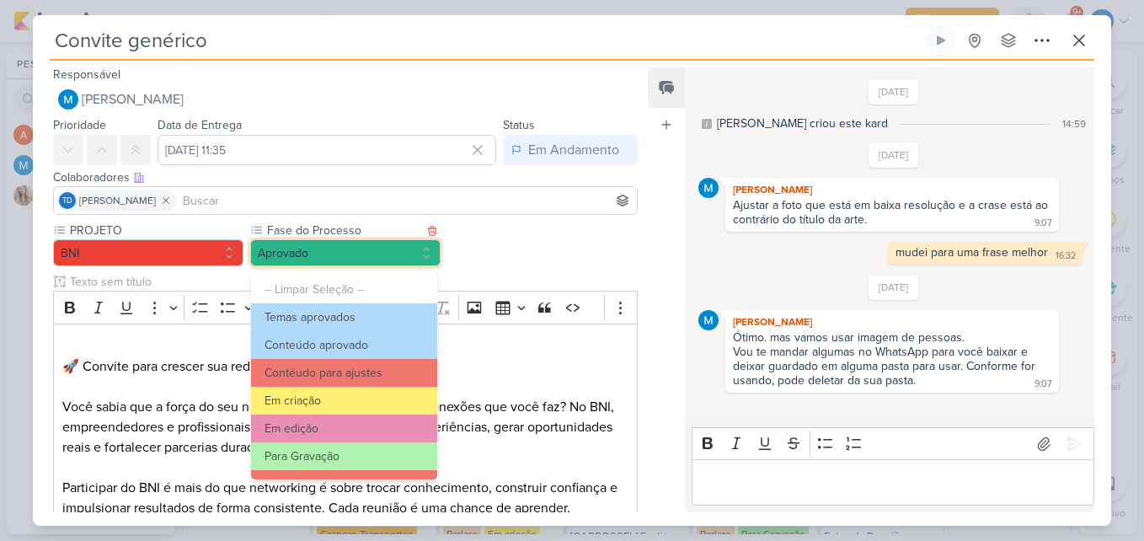
scroll to position [163, 0]
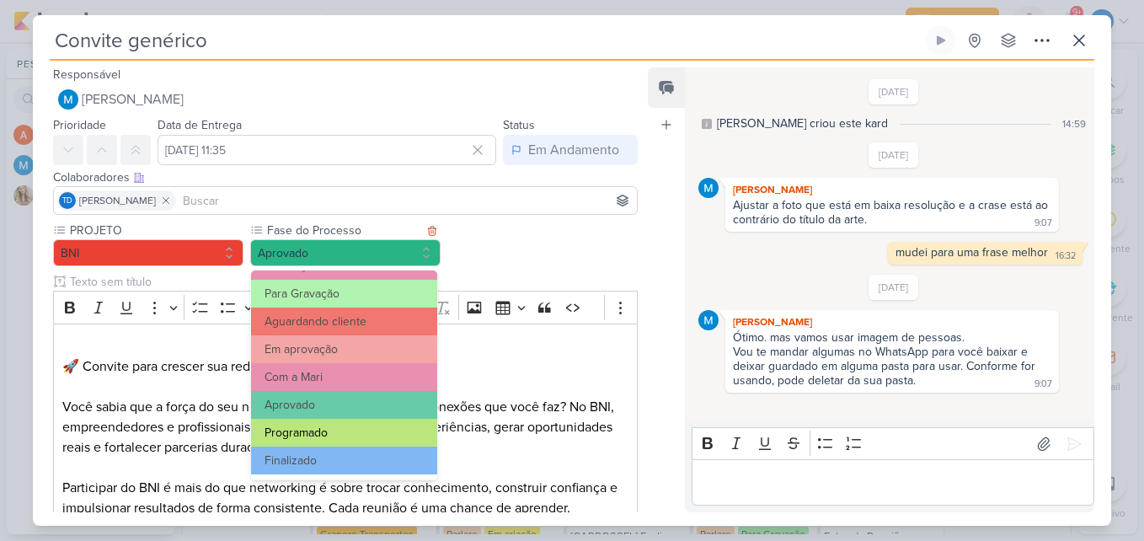
click at [360, 429] on button "Programado" at bounding box center [344, 433] width 186 height 28
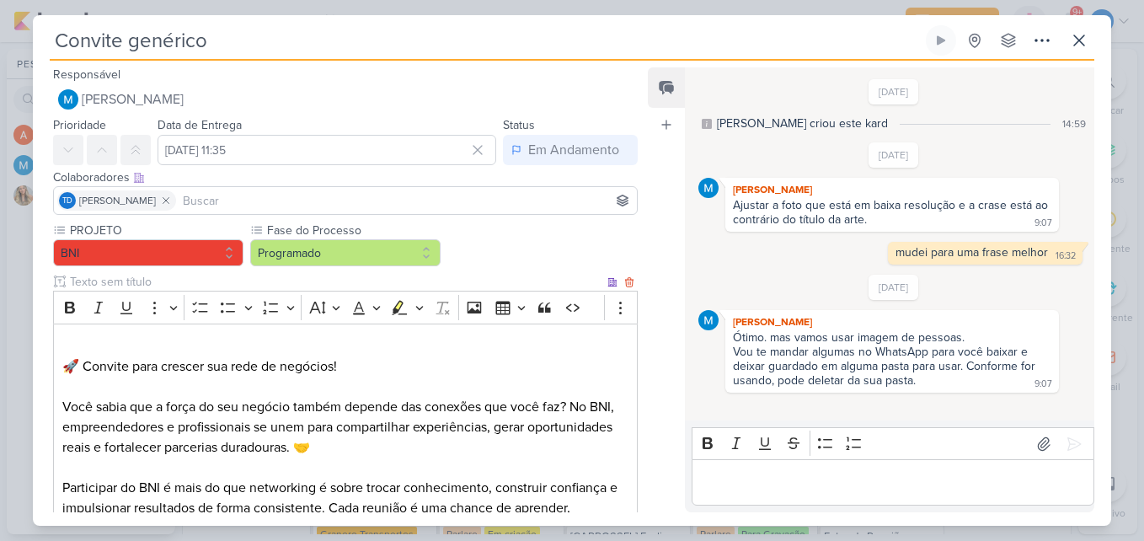
scroll to position [393, 0]
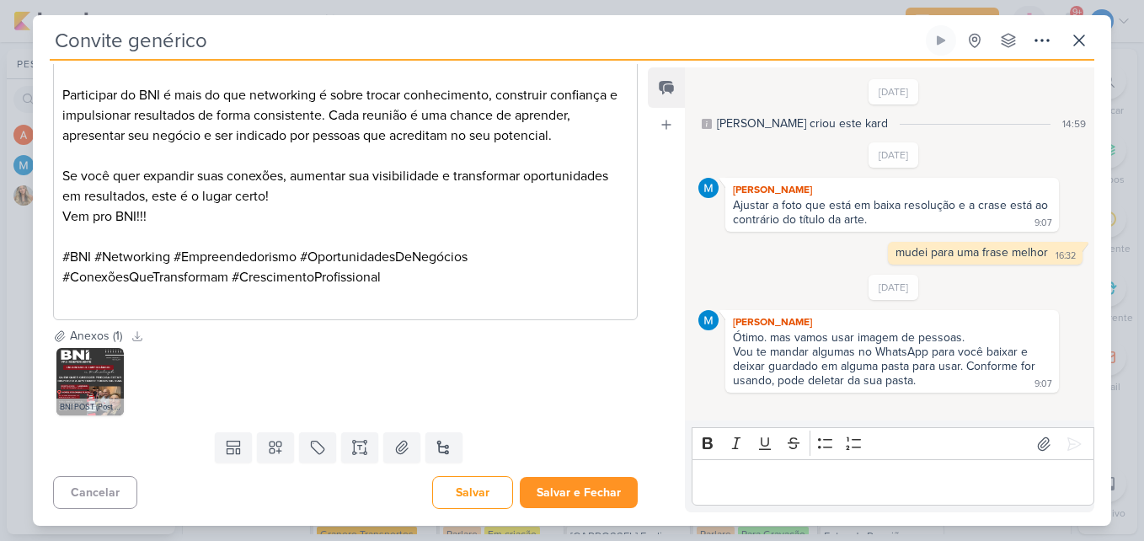
click at [551, 476] on div "Cancelar Salvar Salvar e Fechar Ctrl + Enter" at bounding box center [339, 490] width 612 height 43
click at [553, 479] on button "Salvar e Fechar" at bounding box center [579, 492] width 118 height 31
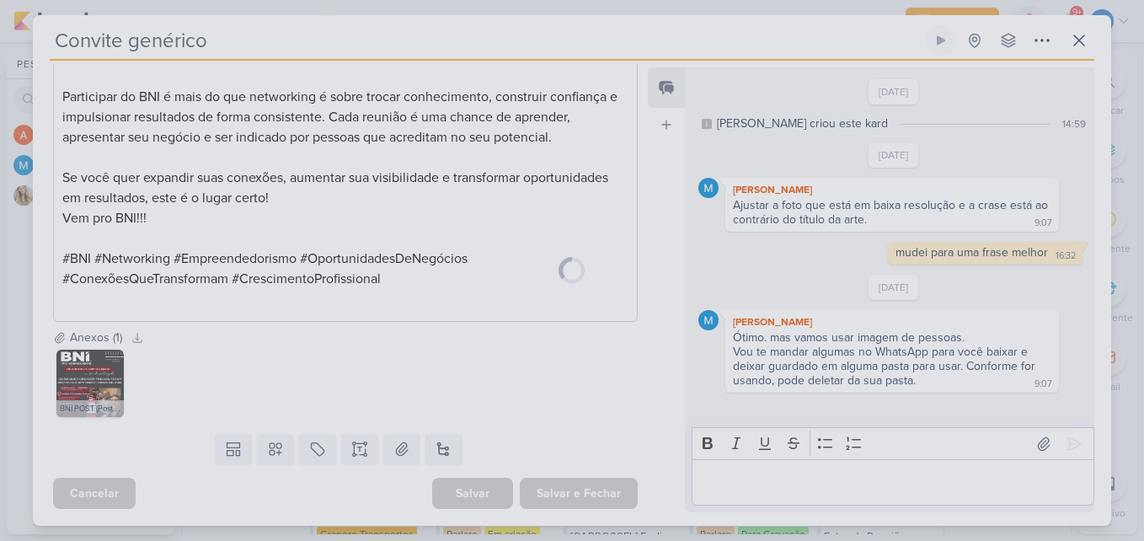
scroll to position [391, 0]
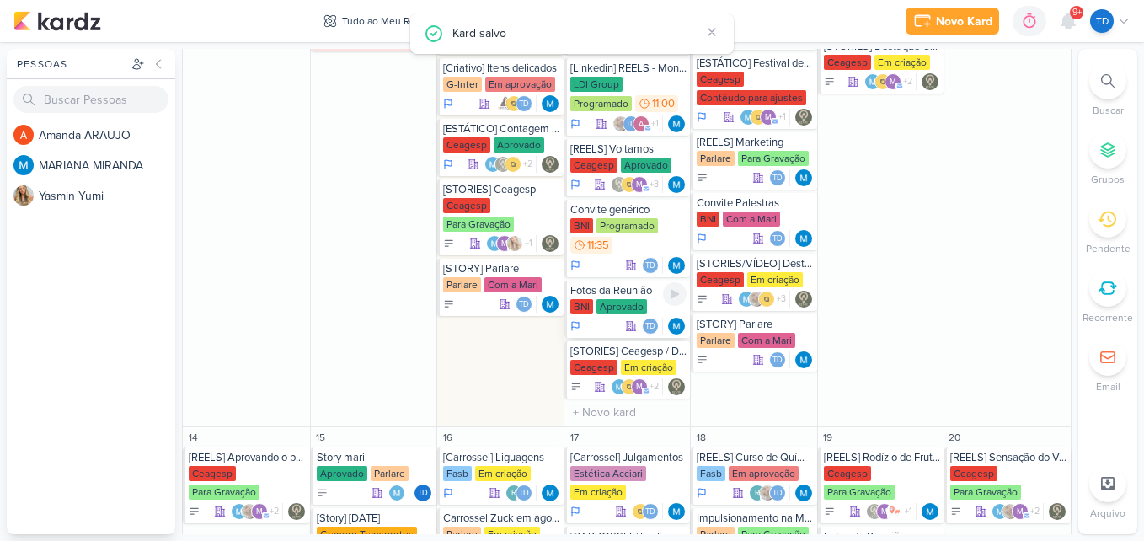
click at [635, 303] on div "Aprovado" at bounding box center [622, 306] width 51 height 15
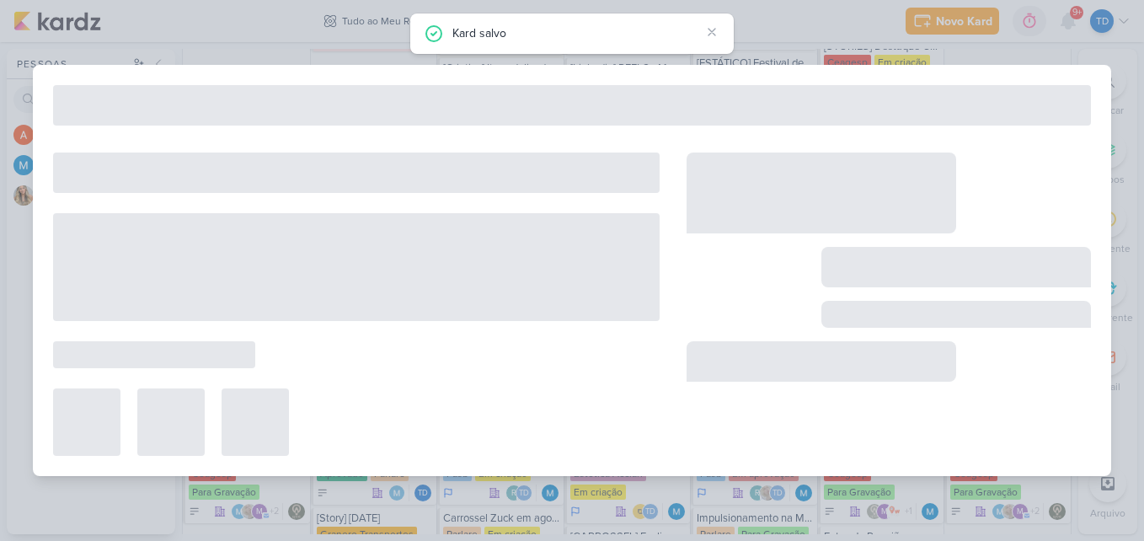
type input "Fotos da Reunião"
type input "10 de setembro de 2025 às 23:59"
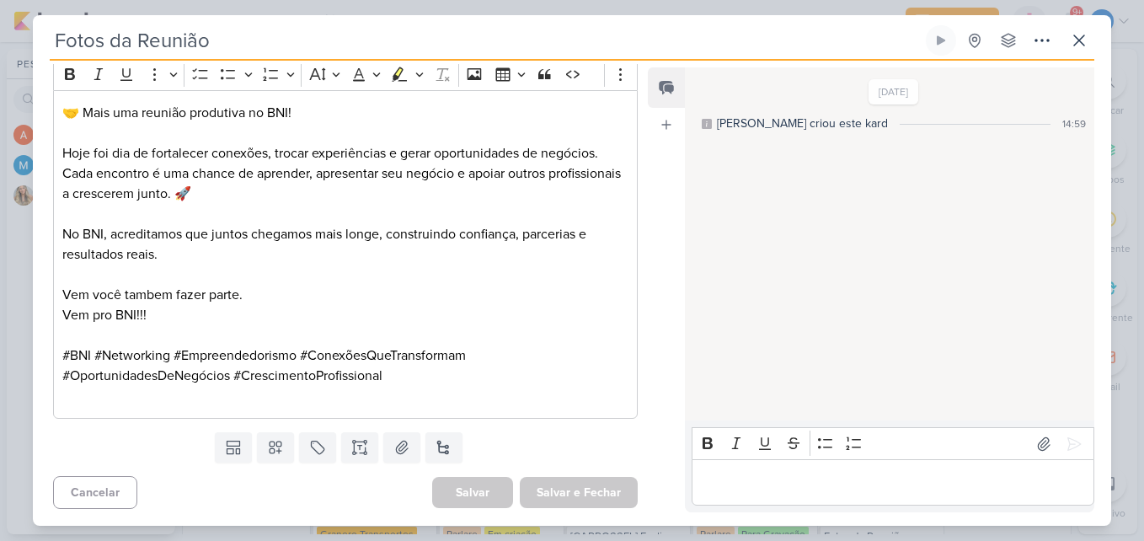
scroll to position [0, 0]
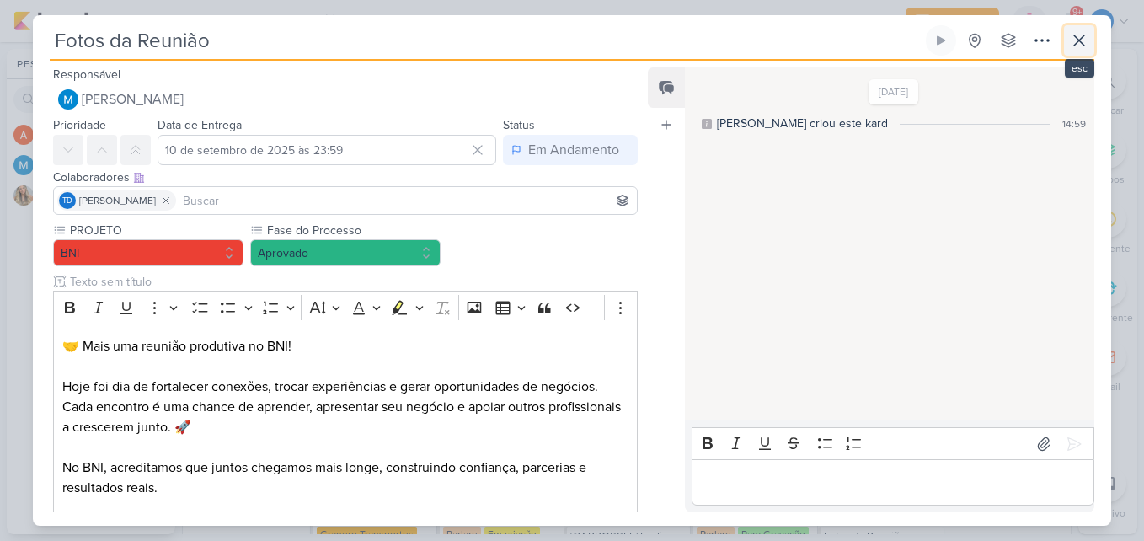
click at [1075, 48] on icon at bounding box center [1079, 40] width 20 height 20
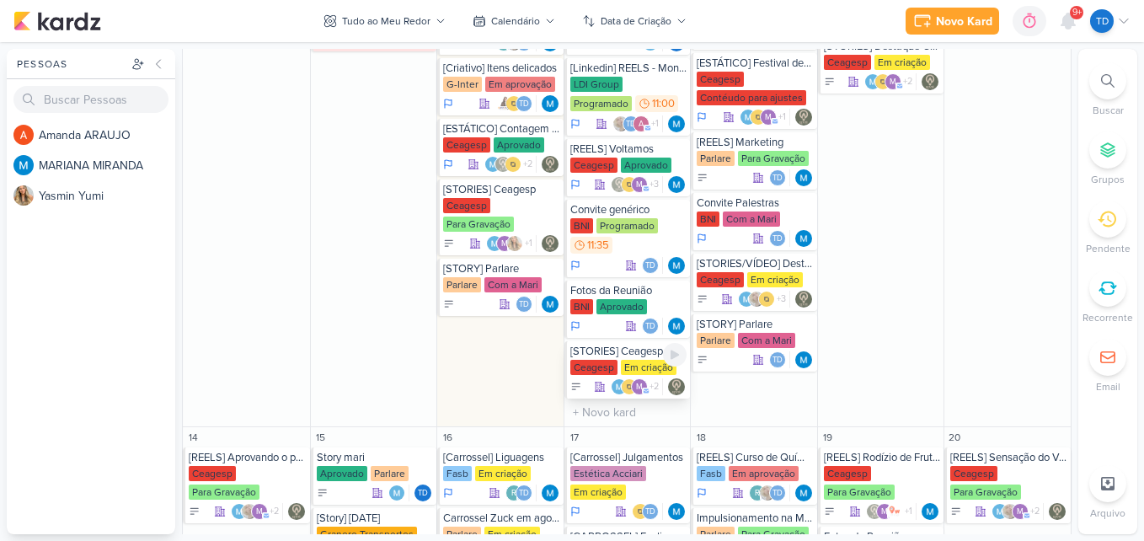
click at [634, 362] on div "Em criação" at bounding box center [649, 367] width 56 height 15
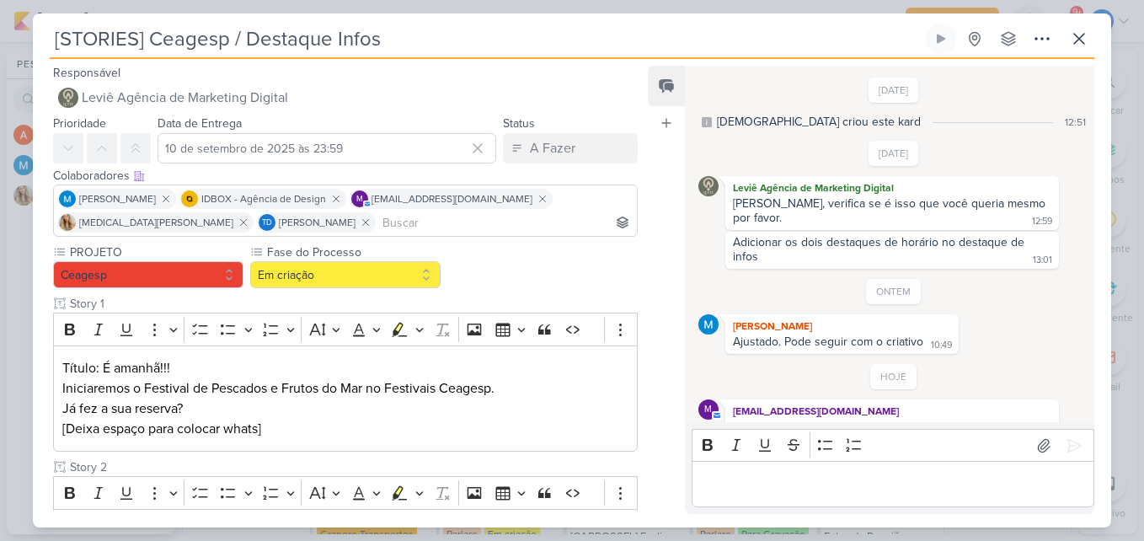
scroll to position [52, 0]
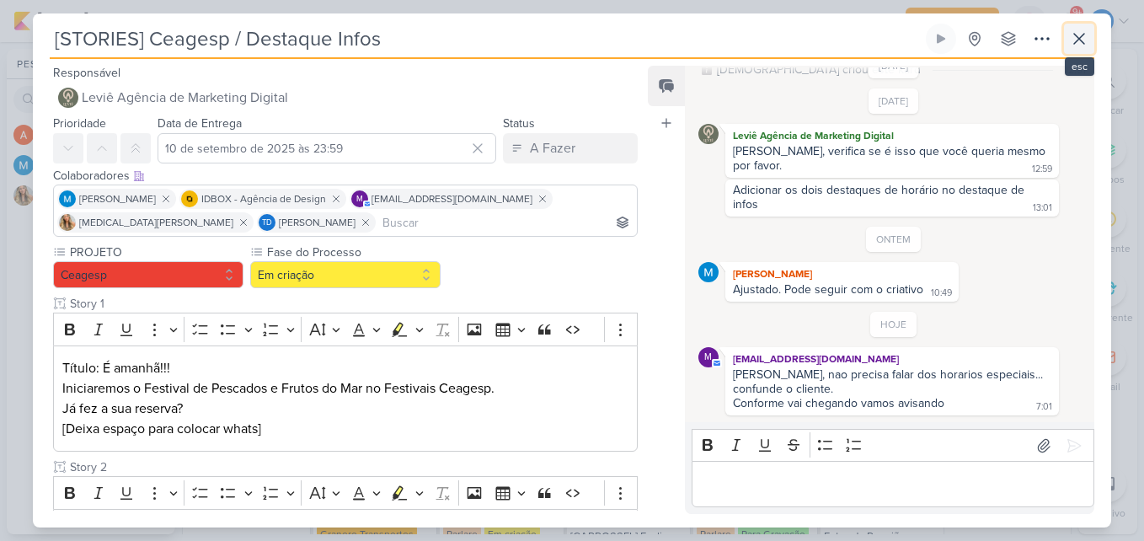
click at [1084, 52] on button at bounding box center [1079, 39] width 30 height 30
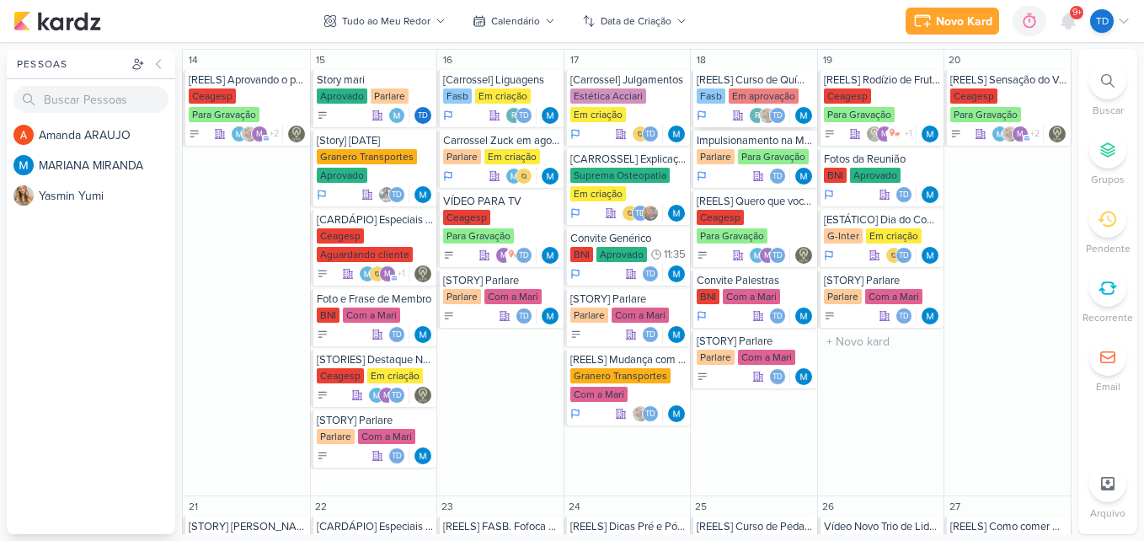
scroll to position [843, 0]
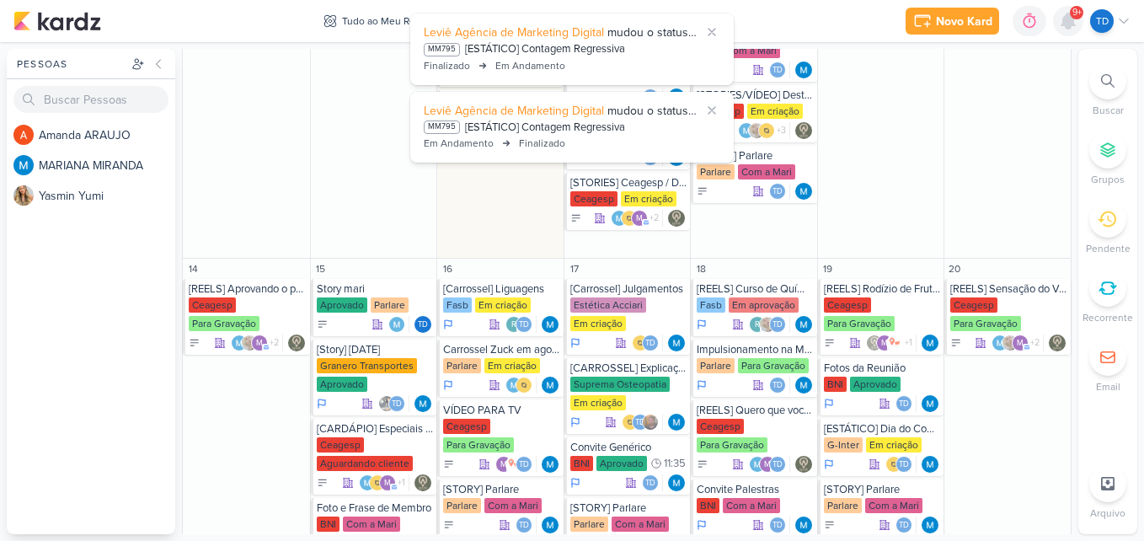
click at [1069, 18] on icon at bounding box center [1068, 20] width 13 height 15
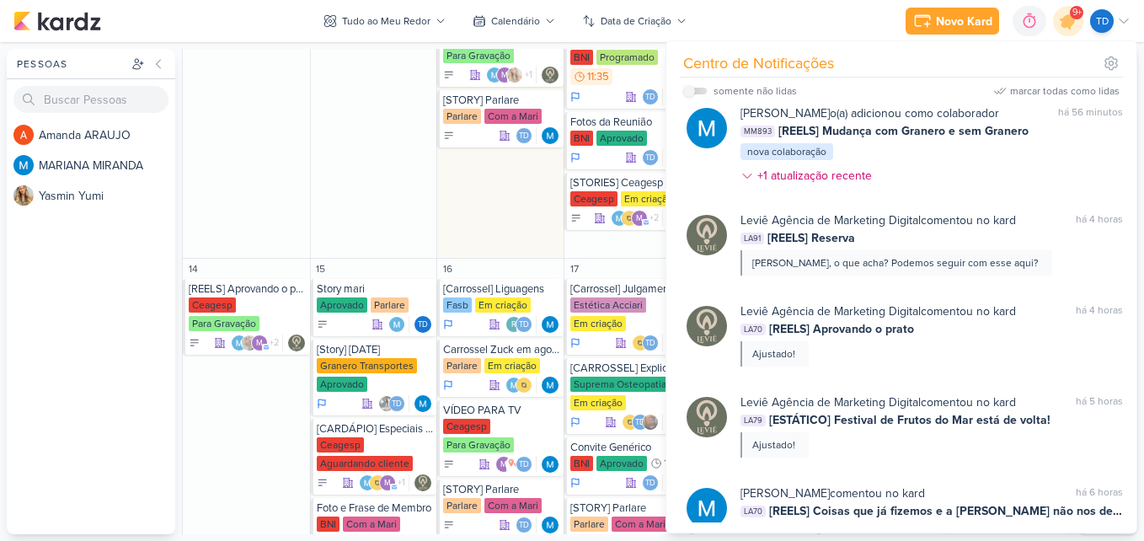
scroll to position [0, 0]
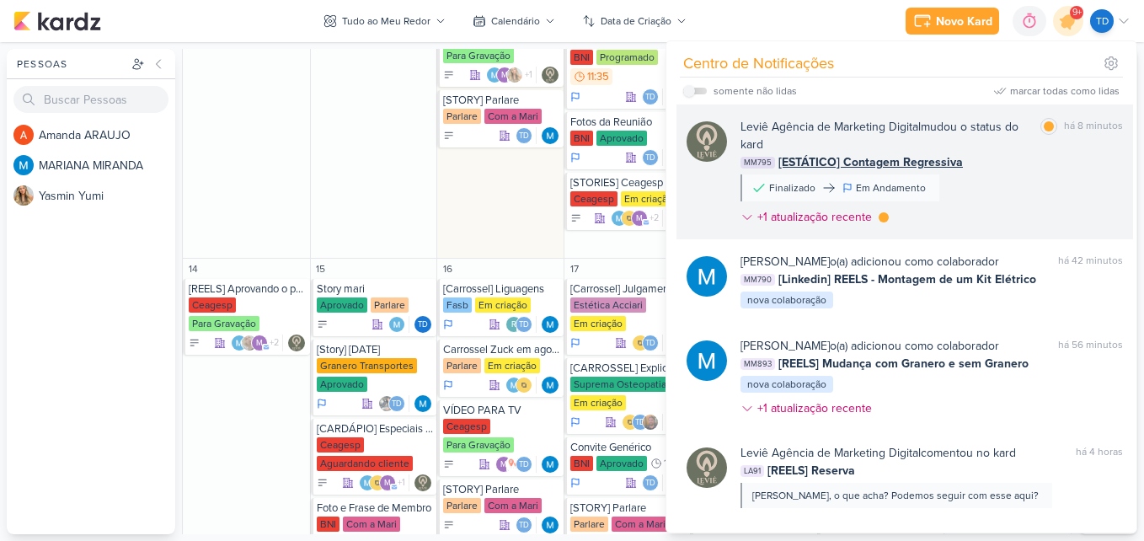
click at [986, 172] on div "Leviê Agência de Marketing Digital mudou o status do kard marcar como lida há 8…" at bounding box center [932, 175] width 383 height 115
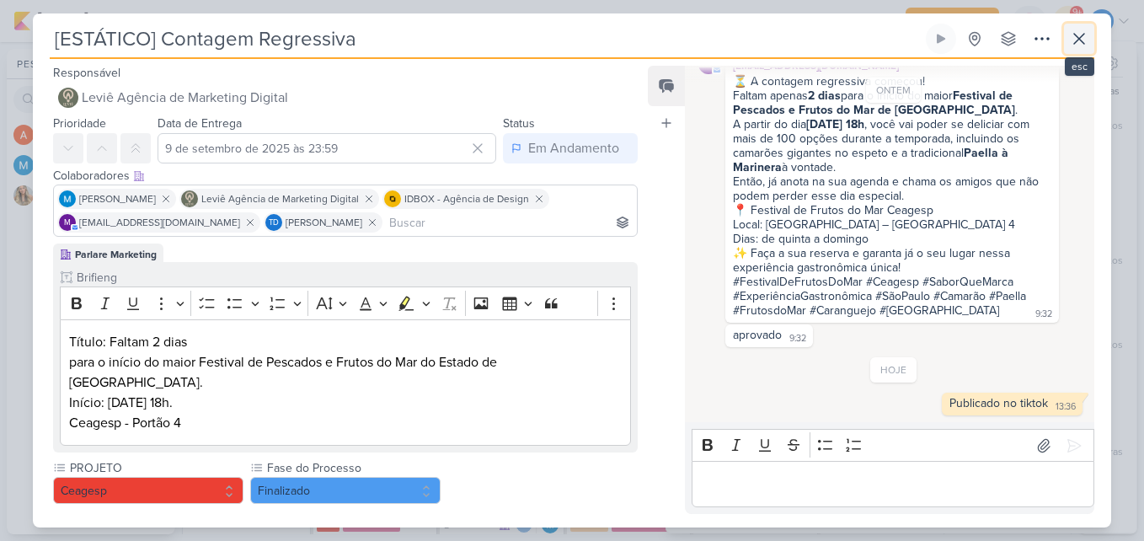
click at [1067, 40] on button at bounding box center [1079, 39] width 30 height 30
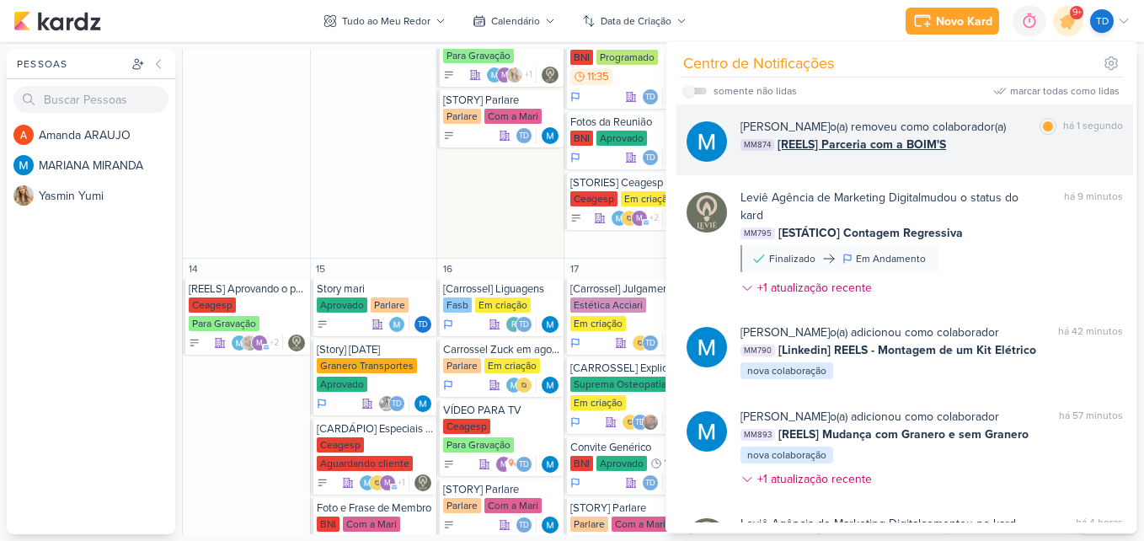
click at [956, 156] on div "MARIANA MIRANDA o(a) removeu como colaborador(a) marcar como lida há 1 segundo …" at bounding box center [932, 140] width 383 height 44
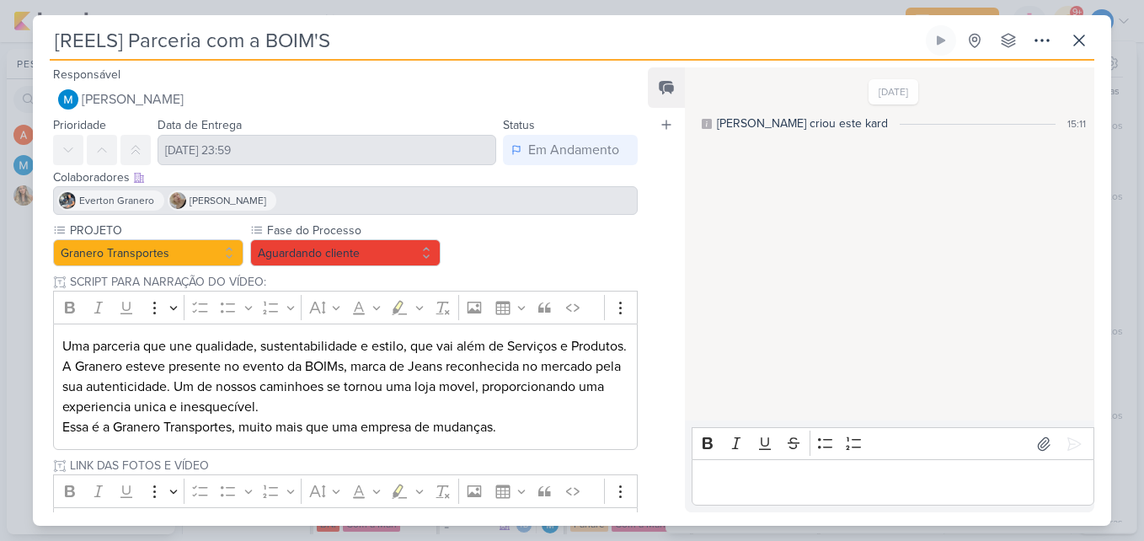
scroll to position [78, 0]
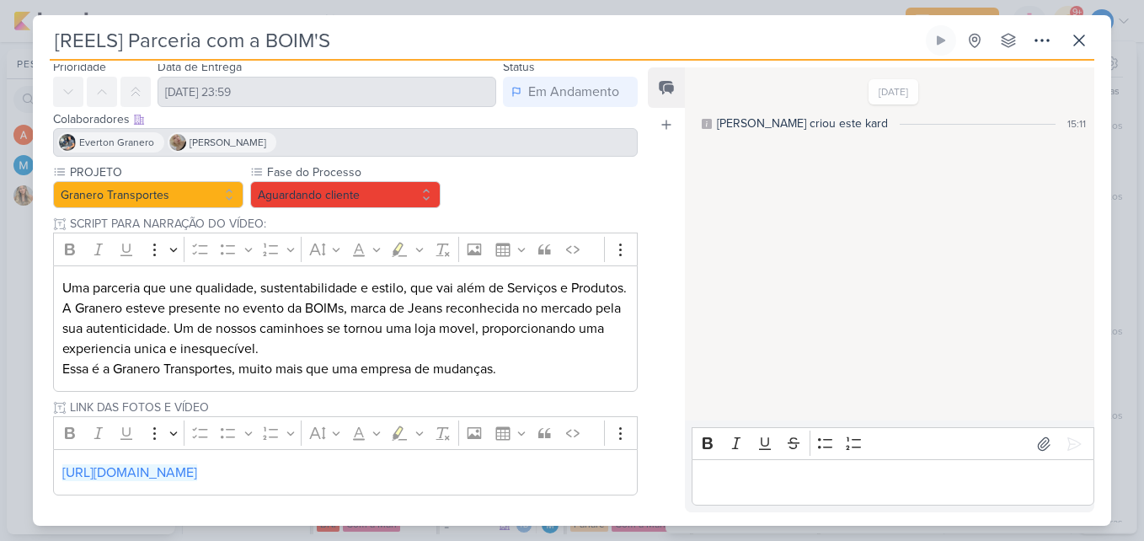
drag, startPoint x: 506, startPoint y: 479, endPoint x: 650, endPoint y: 90, distance: 415.1
click at [197, 479] on link "https://drive.google.com/drive/folders/15Ez916oR_9OZUyRN3iBAvWRHht-0iSgf" at bounding box center [129, 472] width 135 height 17
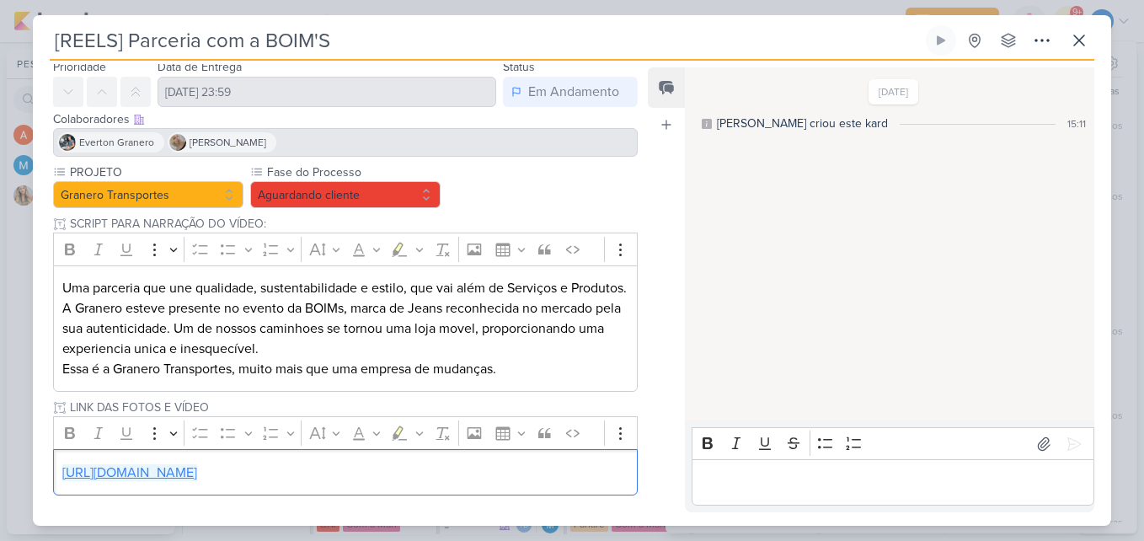
click at [197, 475] on link "https://drive.google.com/drive/folders/15Ez916oR_9OZUyRN3iBAvWRHht-0iSgf" at bounding box center [129, 472] width 135 height 17
click at [579, 469] on p "https://drive.google.com/drive/folders/15Ez916oR_9OZUyRN3iBAvWRHht-0iSgf" at bounding box center [345, 473] width 566 height 20
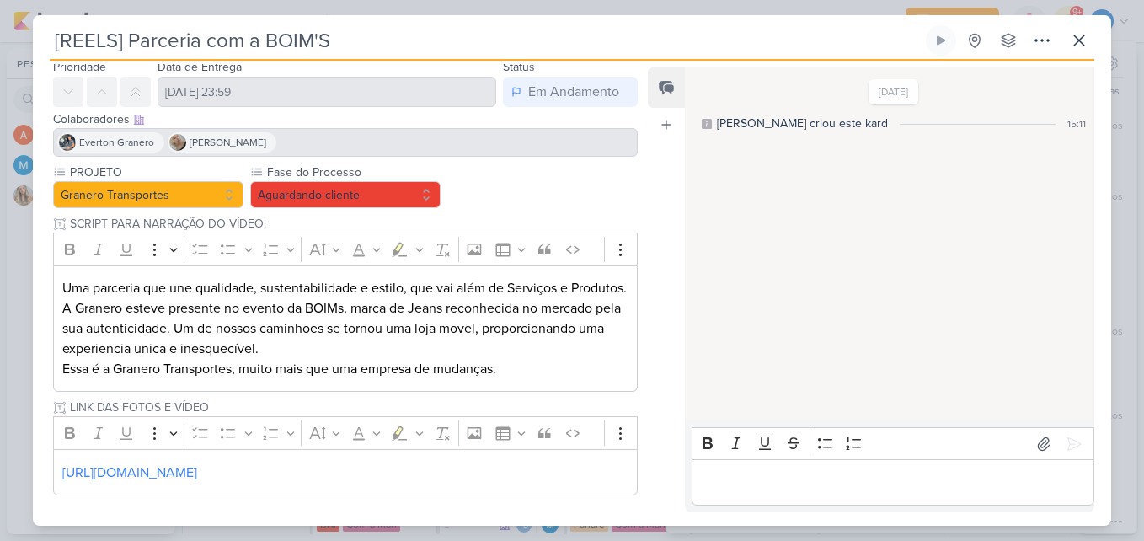
scroll to position [0, 0]
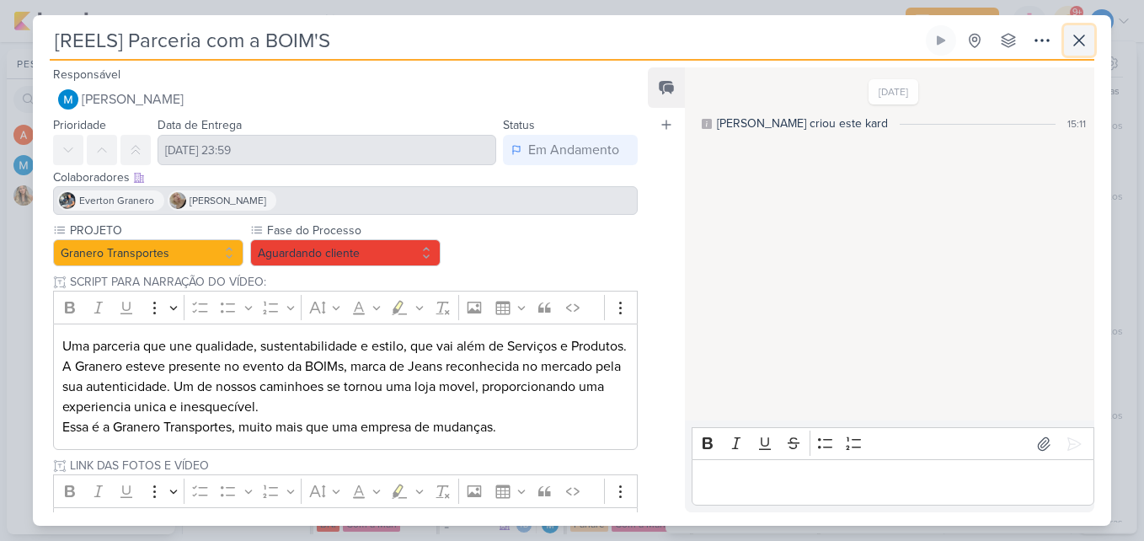
click at [1084, 44] on icon at bounding box center [1079, 40] width 10 height 10
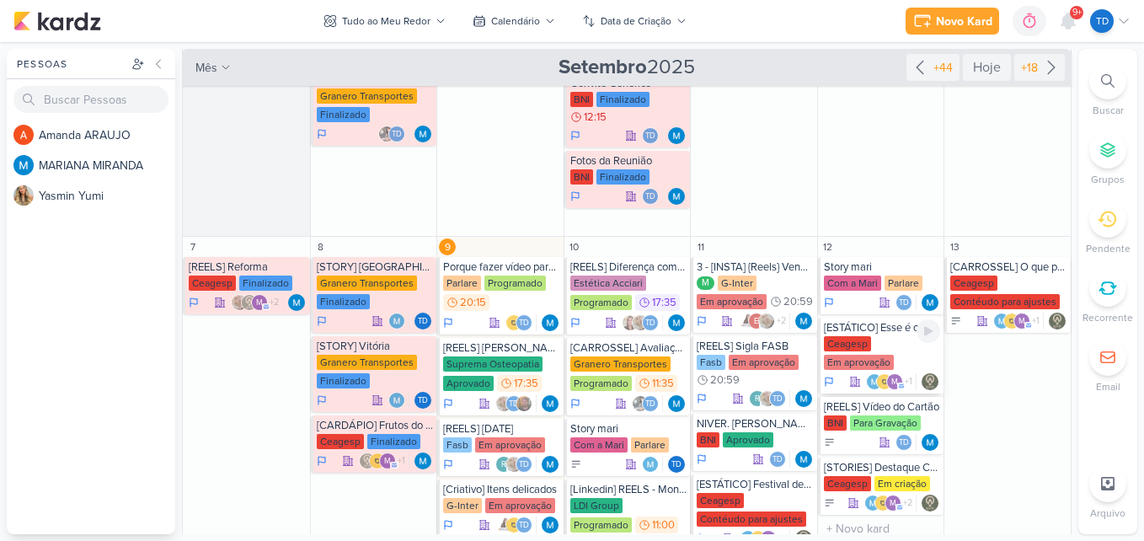
scroll to position [169, 0]
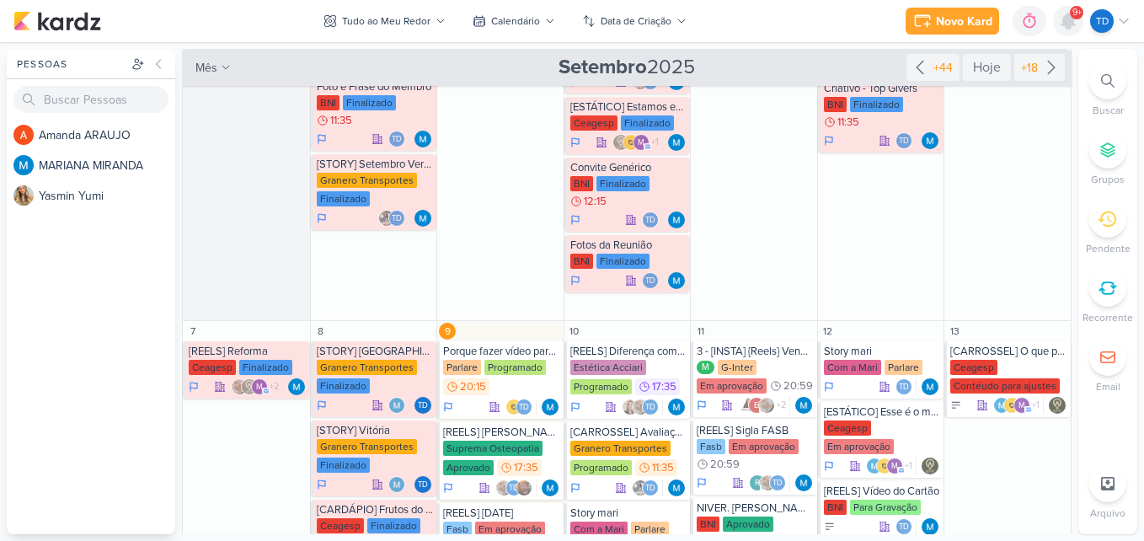
click at [1069, 22] on icon at bounding box center [1068, 20] width 13 height 15
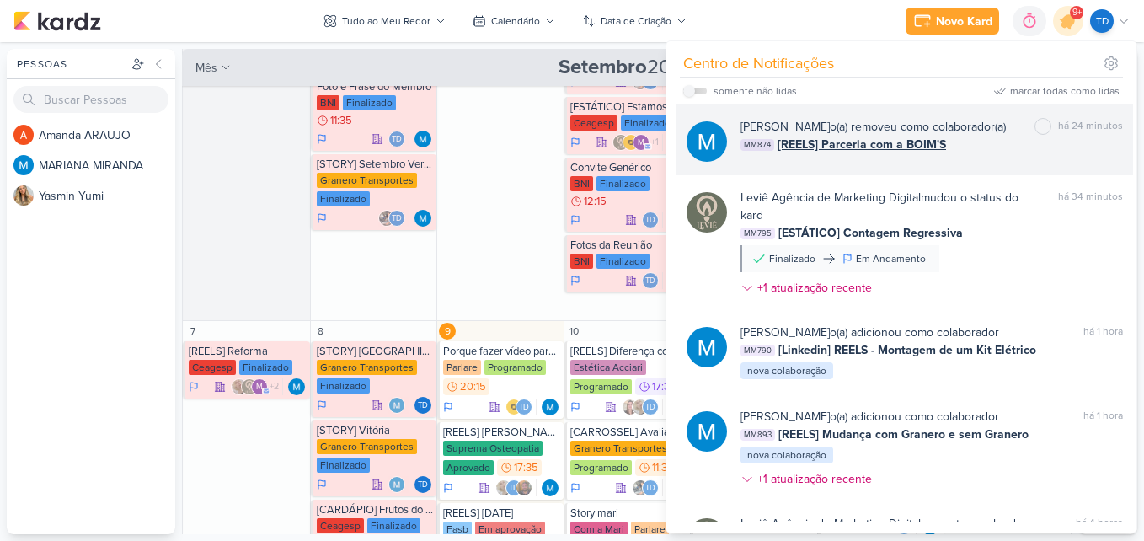
click at [1006, 136] on div "MARIANA MIRANDA o(a) removeu como colaborador(a)" at bounding box center [873, 127] width 265 height 18
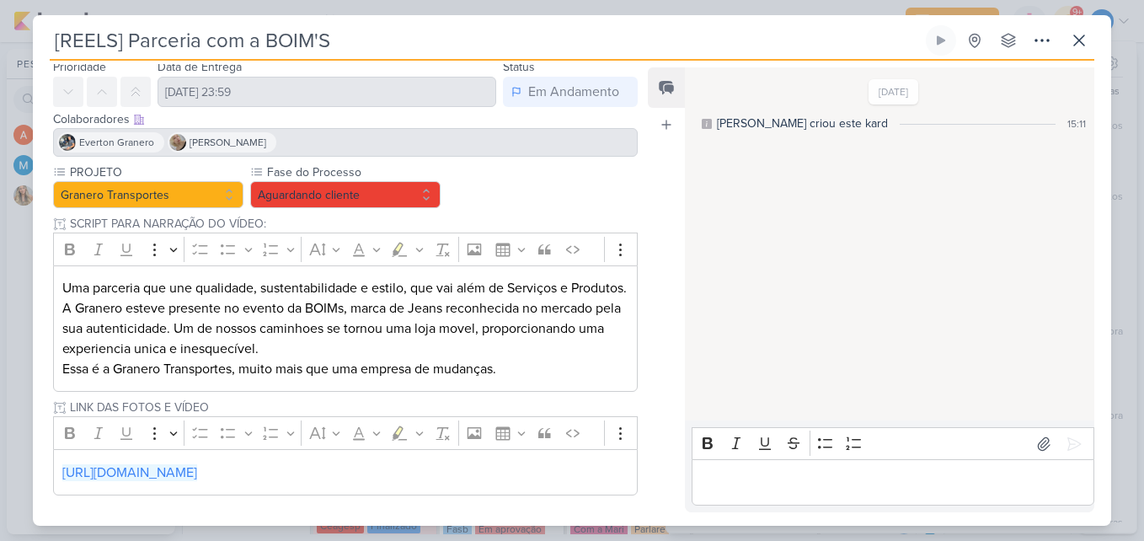
scroll to position [78, 0]
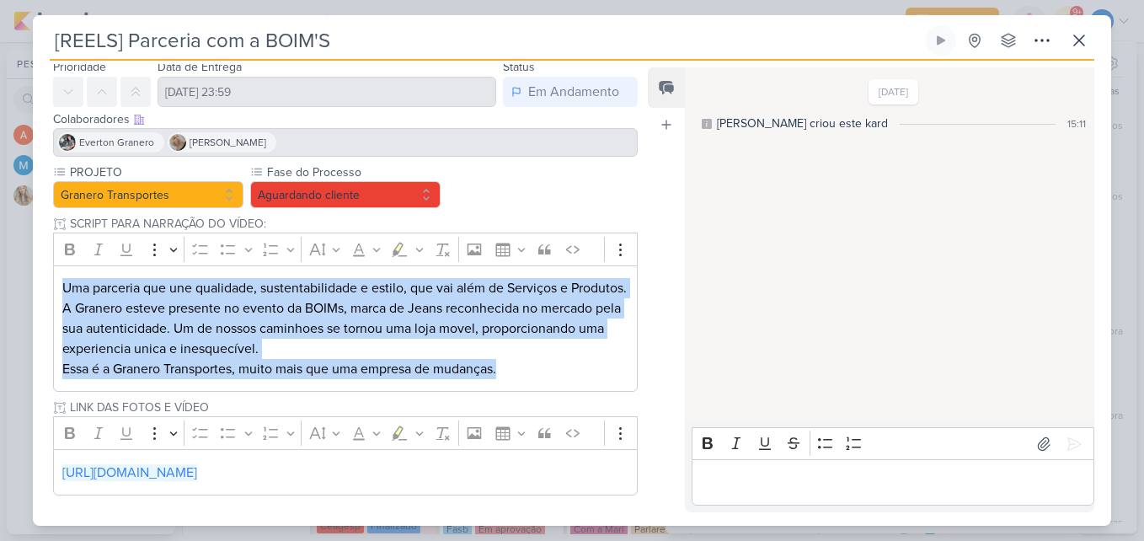
drag, startPoint x: 67, startPoint y: 275, endPoint x: 538, endPoint y: 377, distance: 482.1
click at [538, 377] on div "Uma parceria que une qualidade, sustentabilidade e estilo, que vai além de Serv…" at bounding box center [345, 328] width 585 height 127
drag, startPoint x: 531, startPoint y: 353, endPoint x: 521, endPoint y: 334, distance: 21.1
click at [531, 353] on p "A Granero esteve presente no evento da BOIMs, marca de Jeans reconhecida no mer…" at bounding box center [345, 328] width 566 height 61
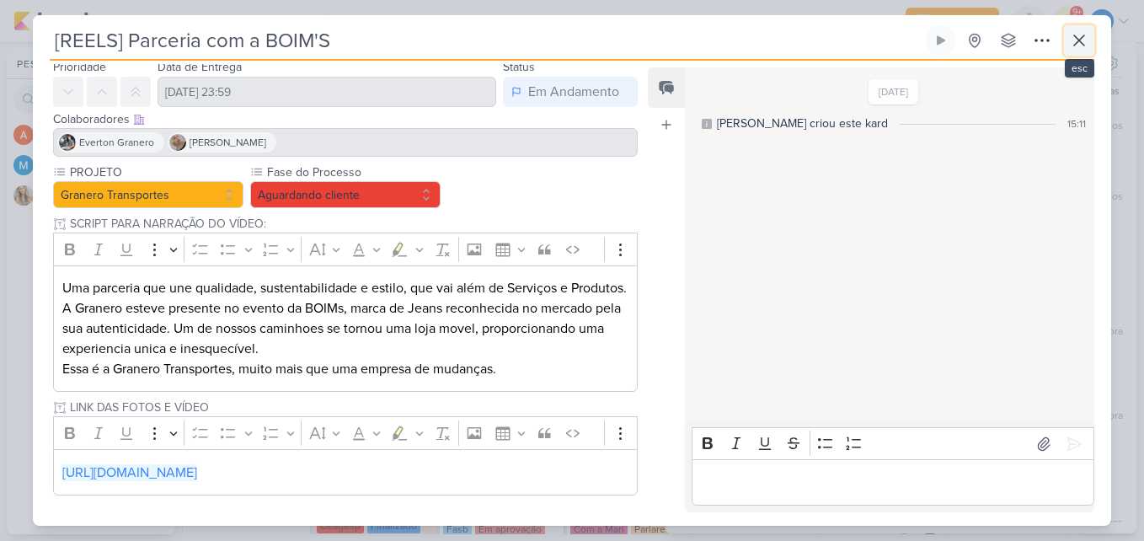
click at [1078, 47] on icon at bounding box center [1079, 40] width 20 height 20
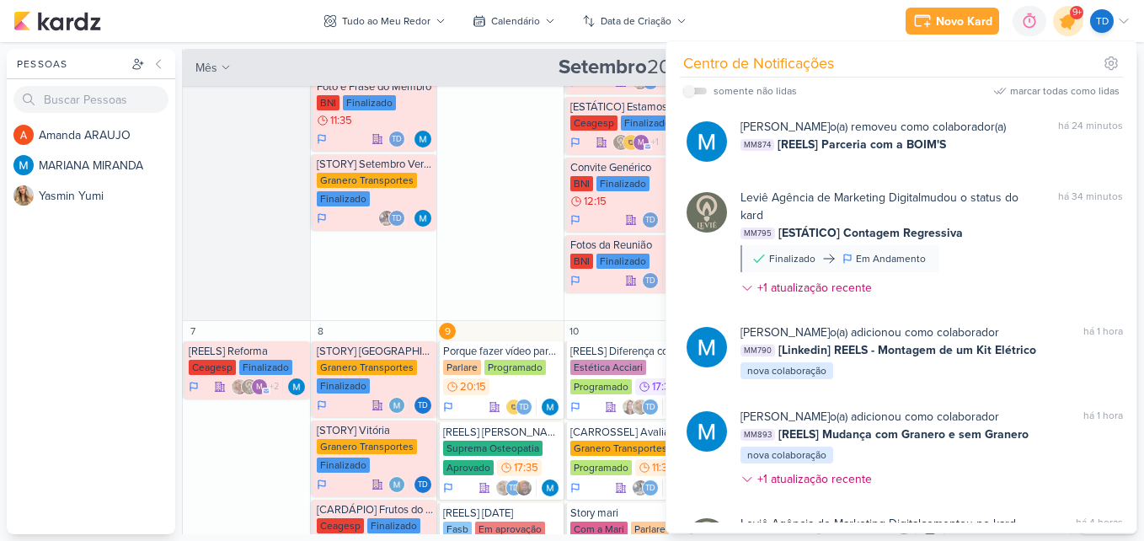
click at [1064, 29] on icon at bounding box center [1068, 21] width 29 height 29
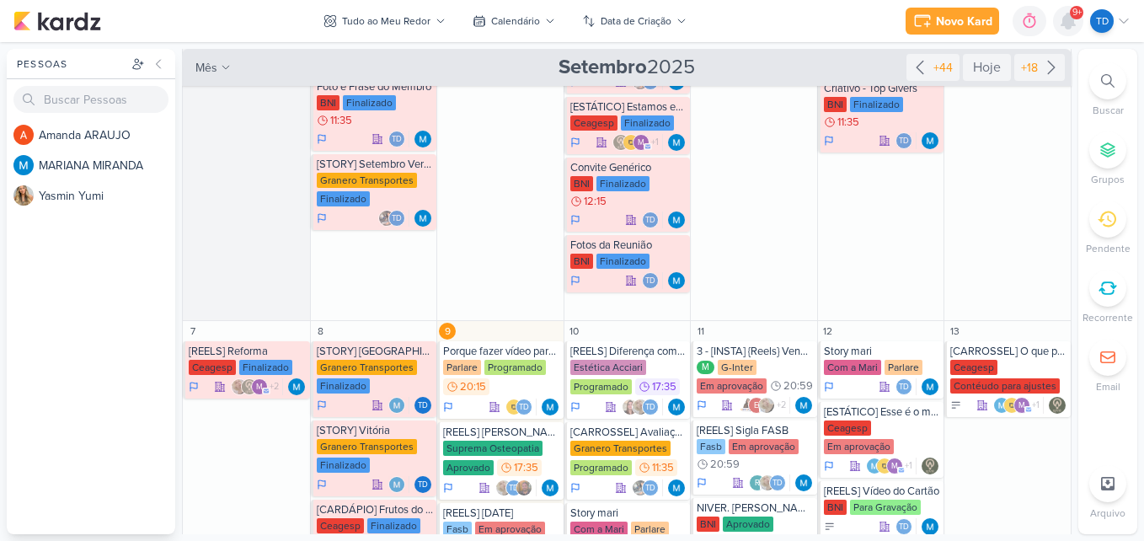
click at [1064, 22] on icon at bounding box center [1068, 20] width 13 height 15
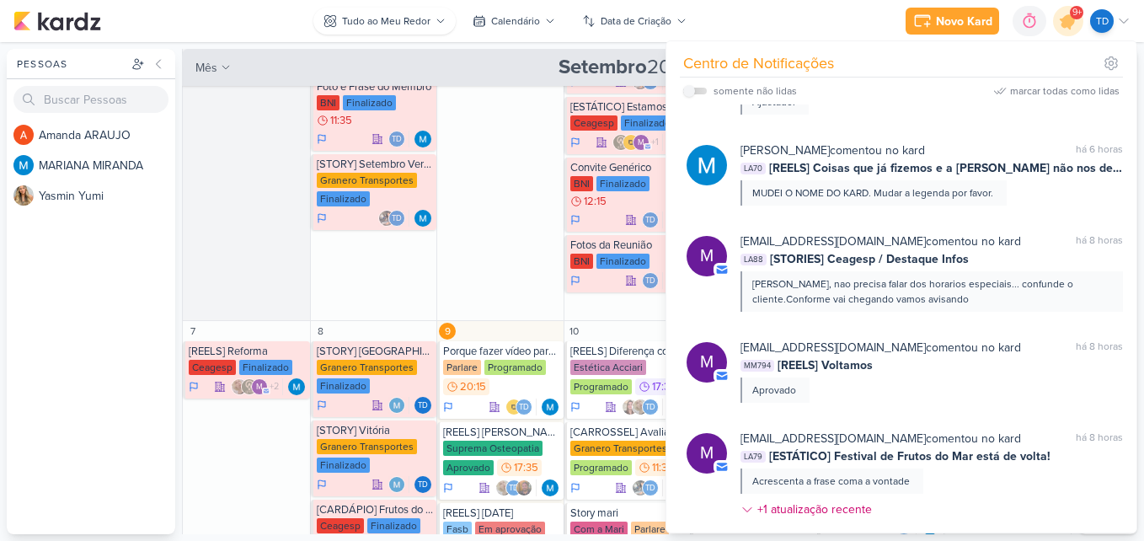
scroll to position [674, 0]
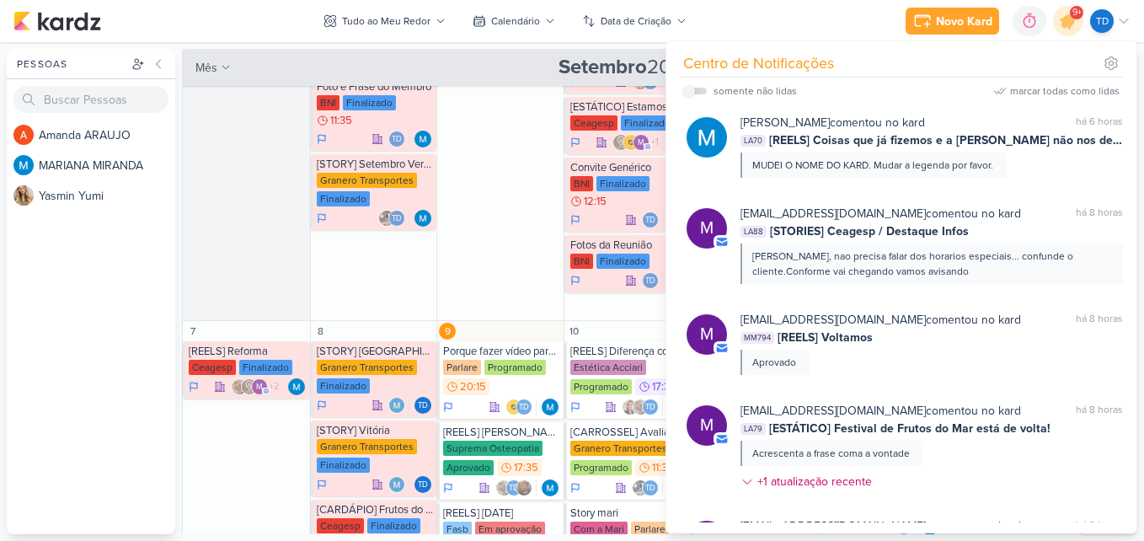
click at [276, 15] on div "Novo Kard Ctrl + k 0h0m Sessão desligada... Hoje 0h0m Semana 0h0m Mês 0h0m Sáb" at bounding box center [571, 21] width 1117 height 42
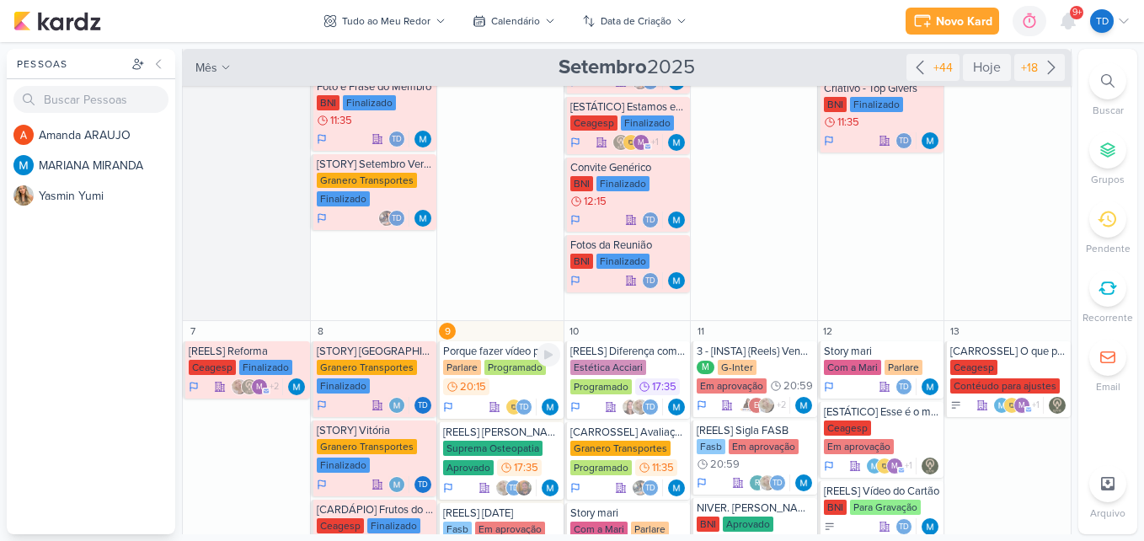
scroll to position [0, 0]
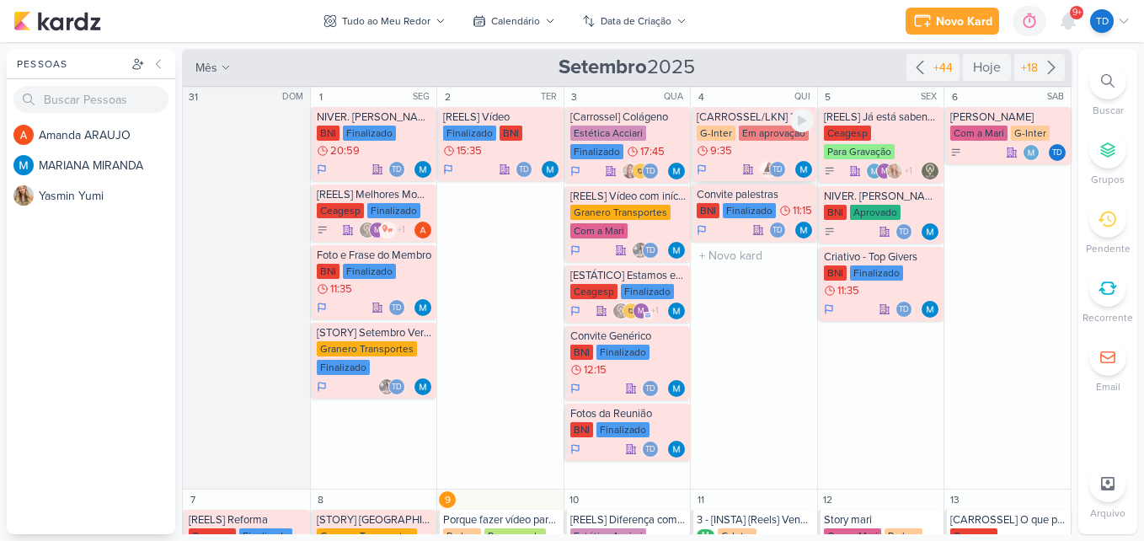
click at [723, 125] on div "[CARROSSEL/LKN] 3 Passos - Mobilidade G-Inter Em aprovação 9:35 Td" at bounding box center [754, 144] width 126 height 74
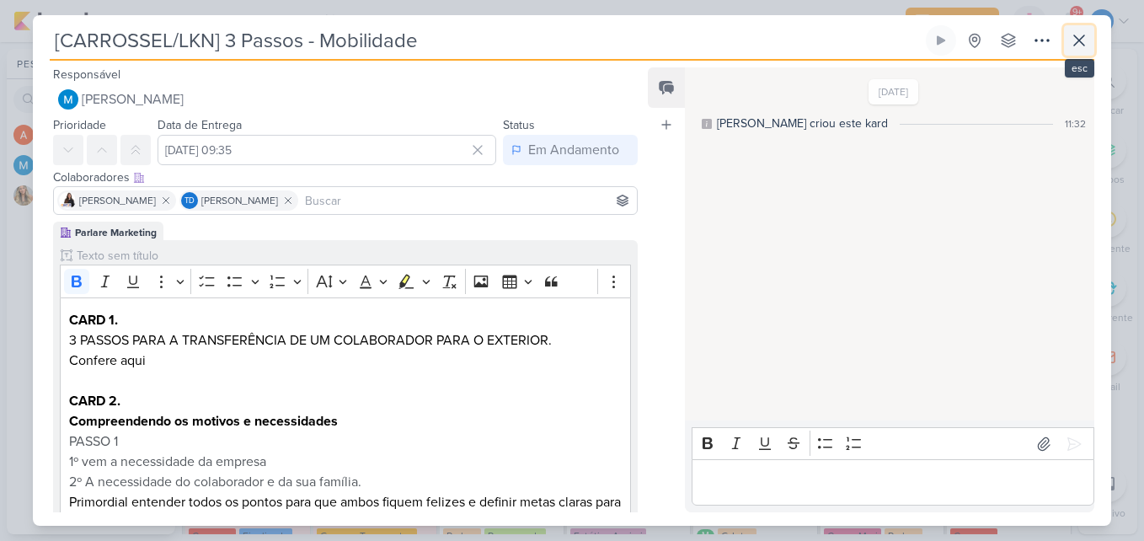
click at [1073, 41] on icon at bounding box center [1079, 40] width 20 height 20
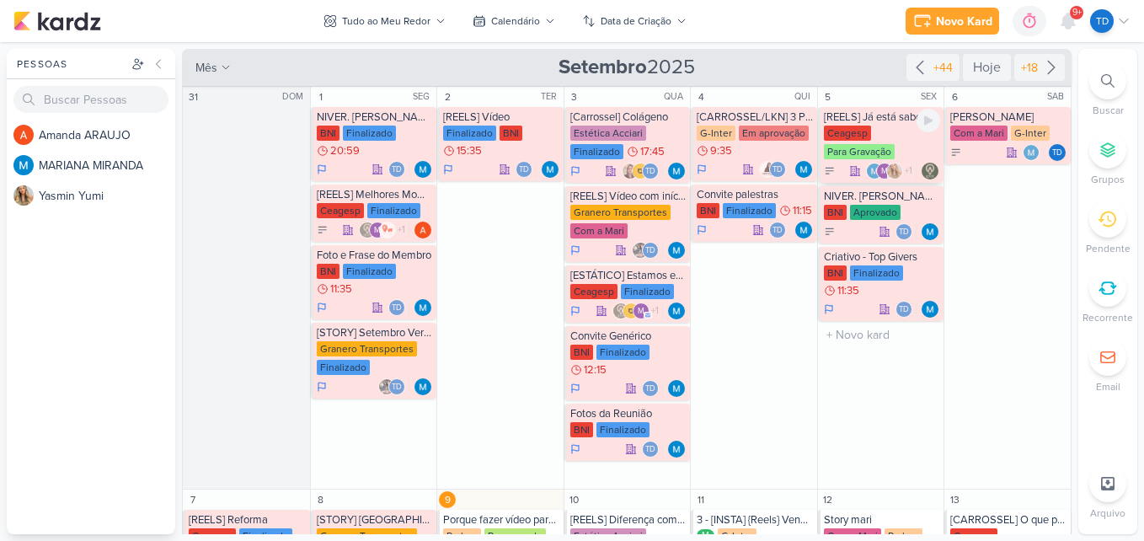
click at [886, 120] on div "[REELS] Já está sabendo da novidade?" at bounding box center [882, 116] width 117 height 13
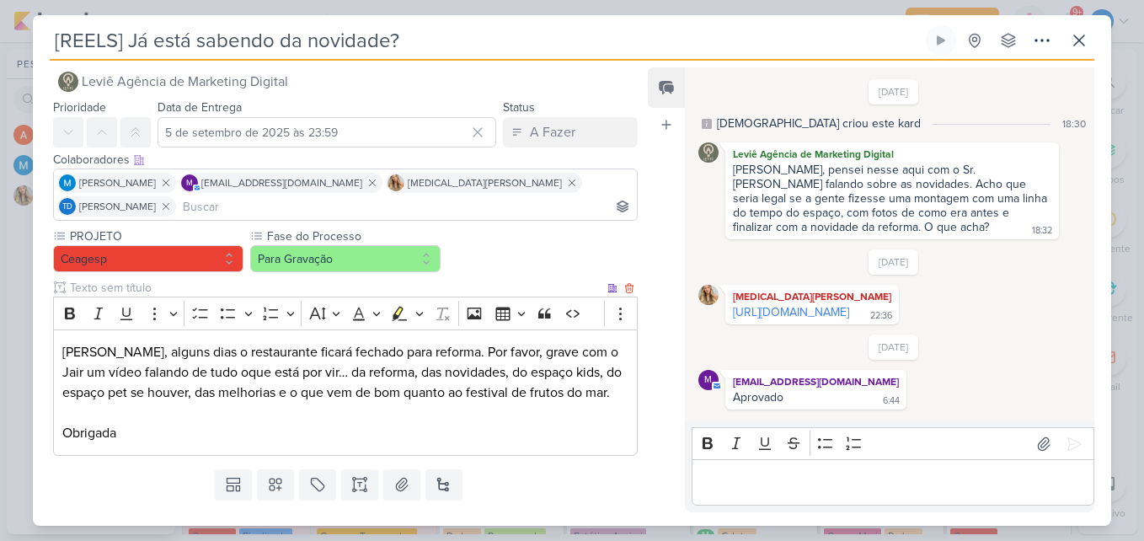
scroll to position [31, 0]
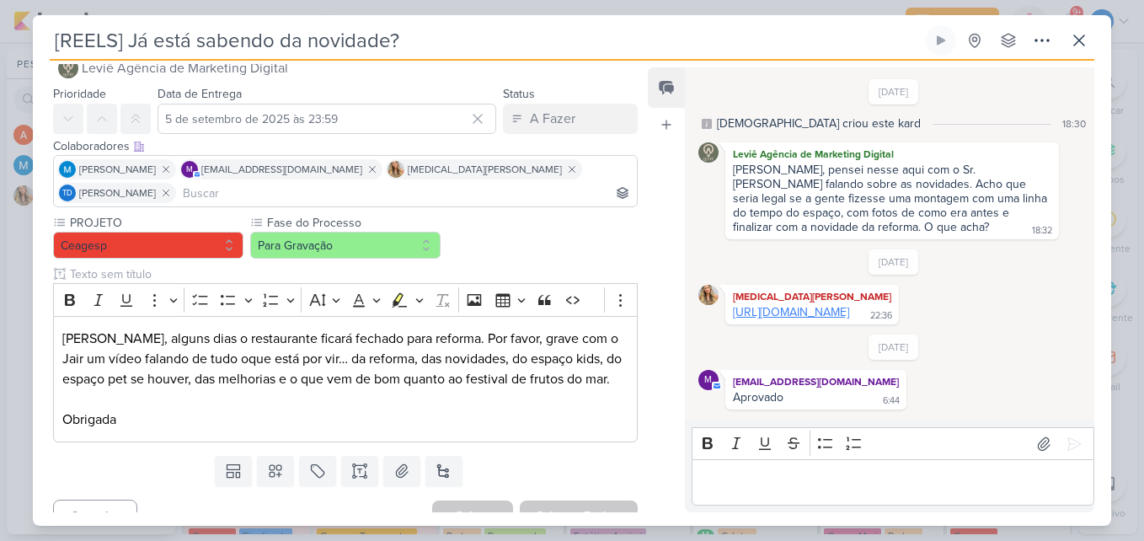
click at [786, 313] on link "https://drive.google.com/drive/folders/1TQEBI6KCt5qLaL_VNVL8ghKzYTflkbGz" at bounding box center [791, 312] width 116 height 14
click at [1091, 35] on button at bounding box center [1079, 40] width 30 height 30
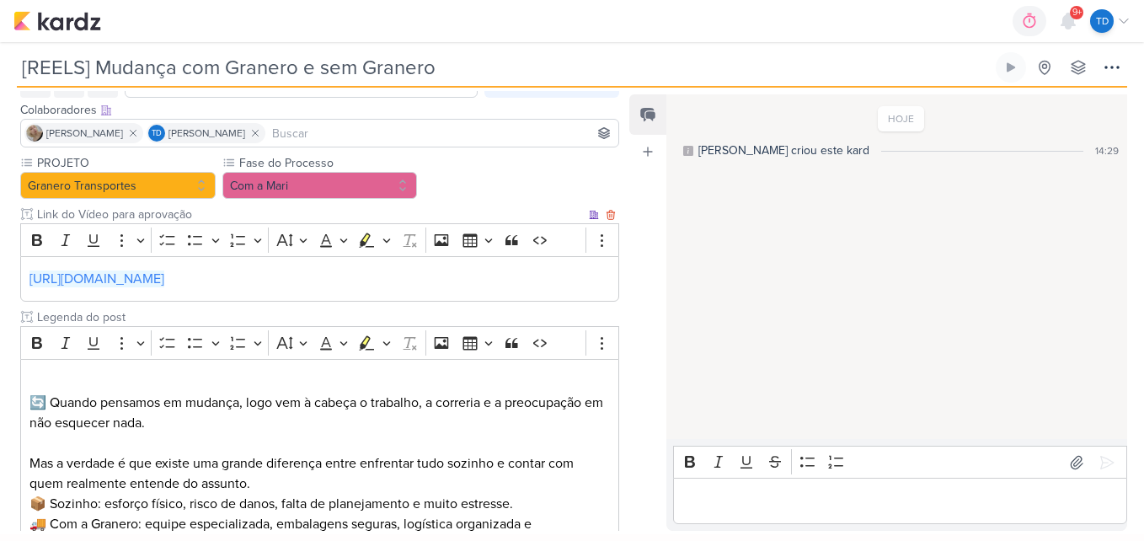
scroll to position [169, 0]
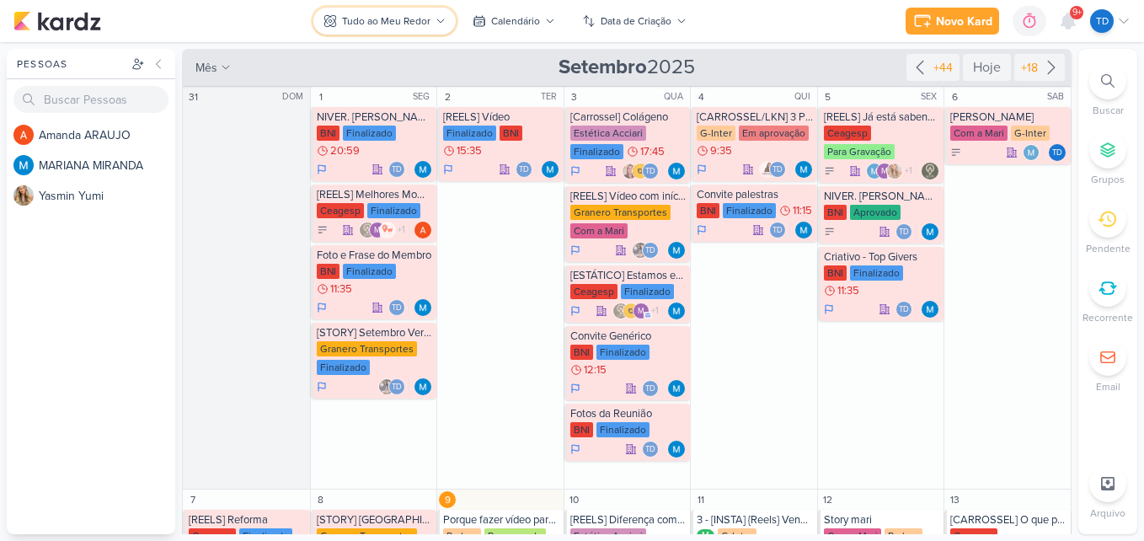
click at [436, 21] on icon at bounding box center [441, 21] width 10 height 10
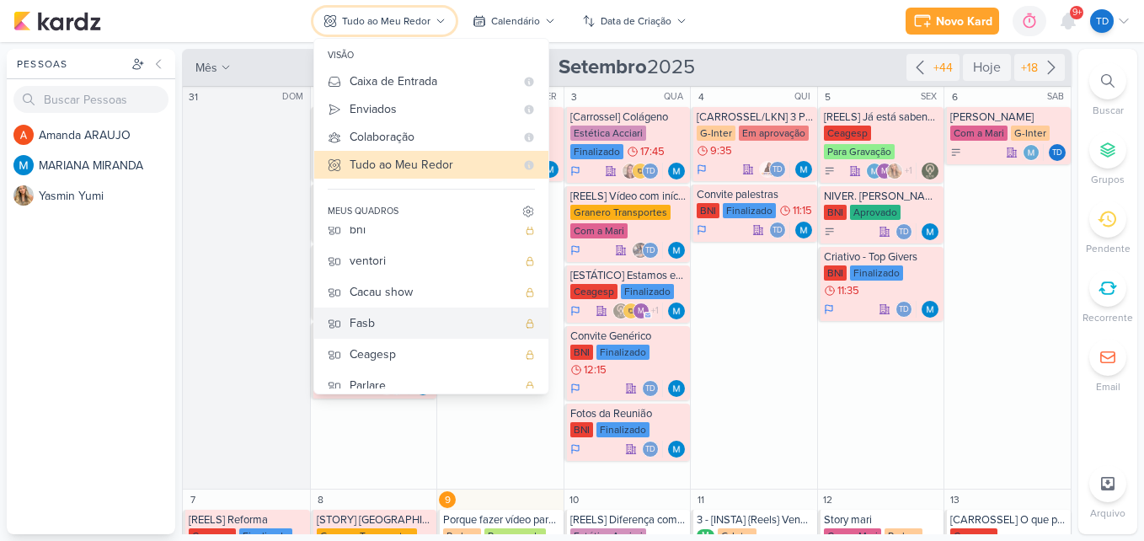
scroll to position [84, 0]
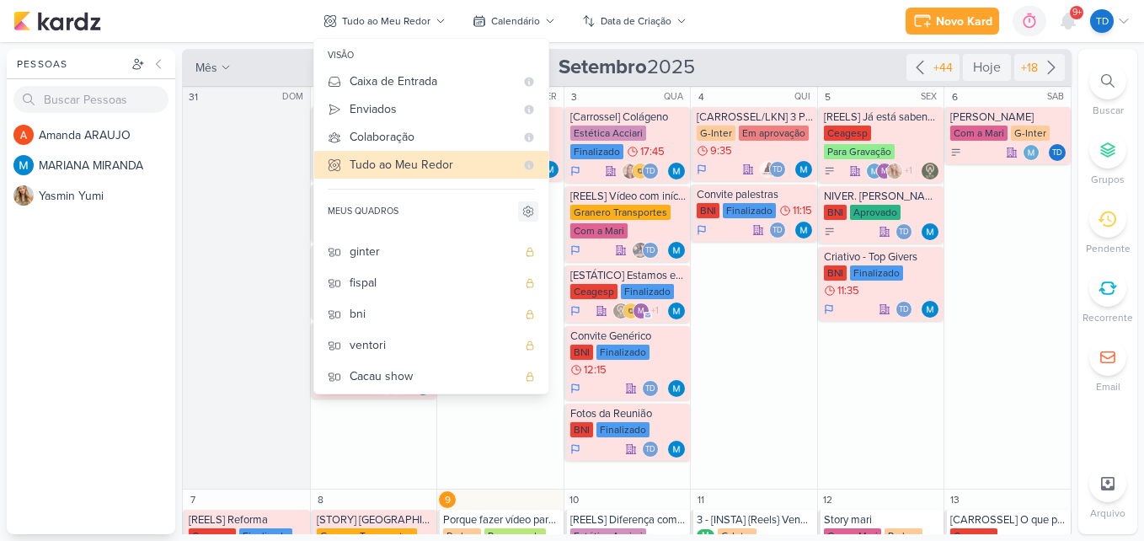
click at [534, 211] on icon at bounding box center [528, 211] width 13 height 13
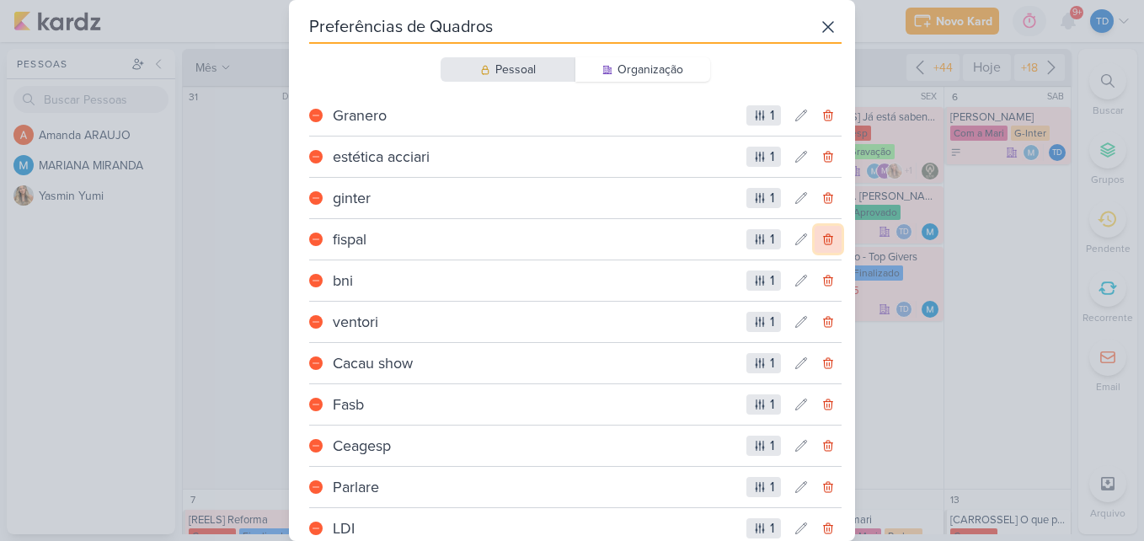
click at [821, 244] on icon at bounding box center [827, 239] width 13 height 13
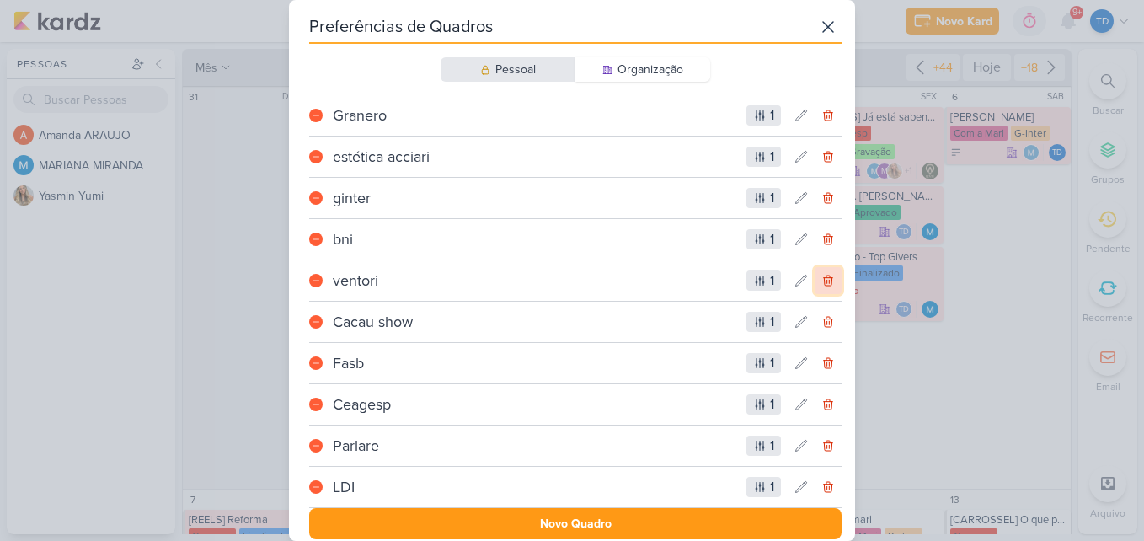
click at [823, 281] on icon at bounding box center [827, 280] width 13 height 13
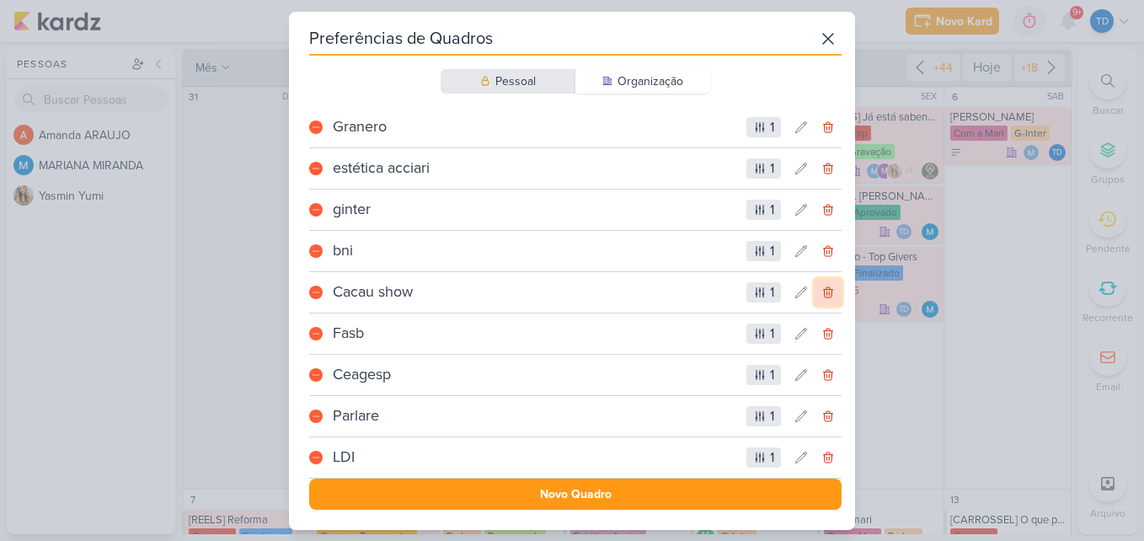
click at [827, 296] on icon at bounding box center [827, 292] width 13 height 13
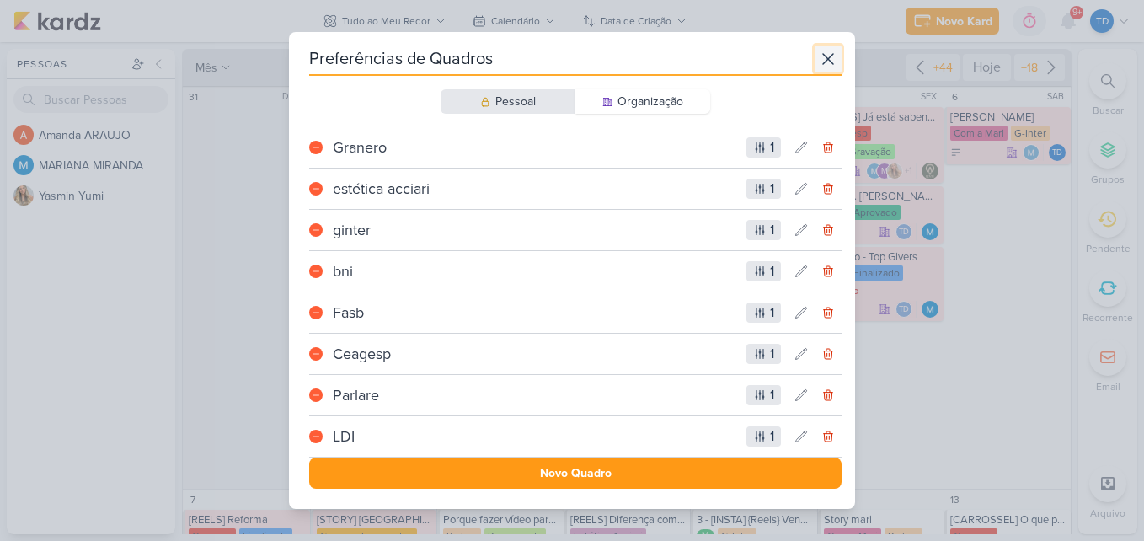
click at [824, 55] on icon at bounding box center [828, 59] width 20 height 20
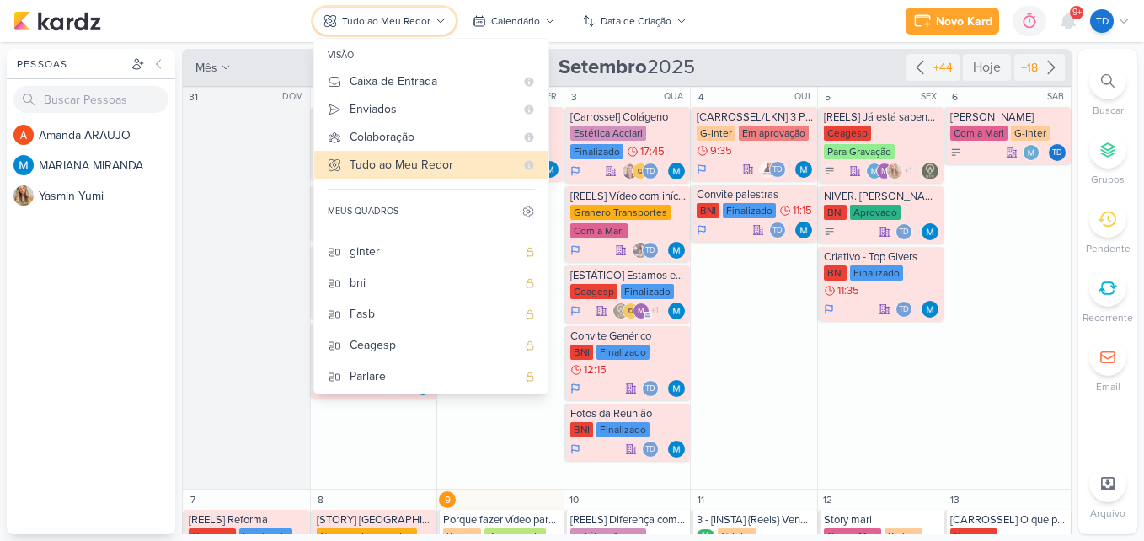
click at [444, 9] on button "Tudo ao Meu Redor" at bounding box center [384, 21] width 142 height 27
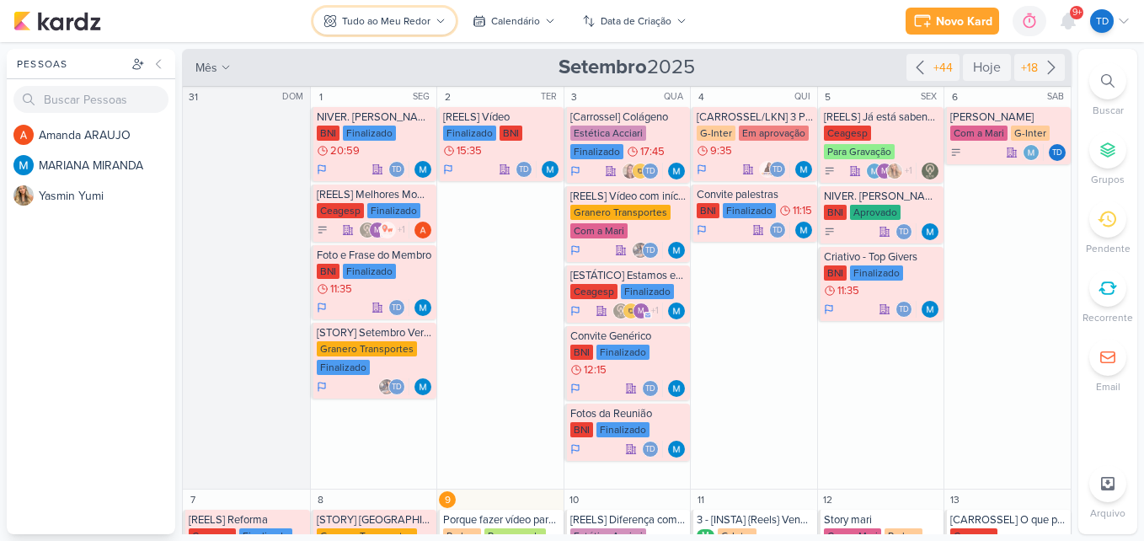
click at [425, 16] on div "Tudo ao Meu Redor" at bounding box center [386, 20] width 88 height 15
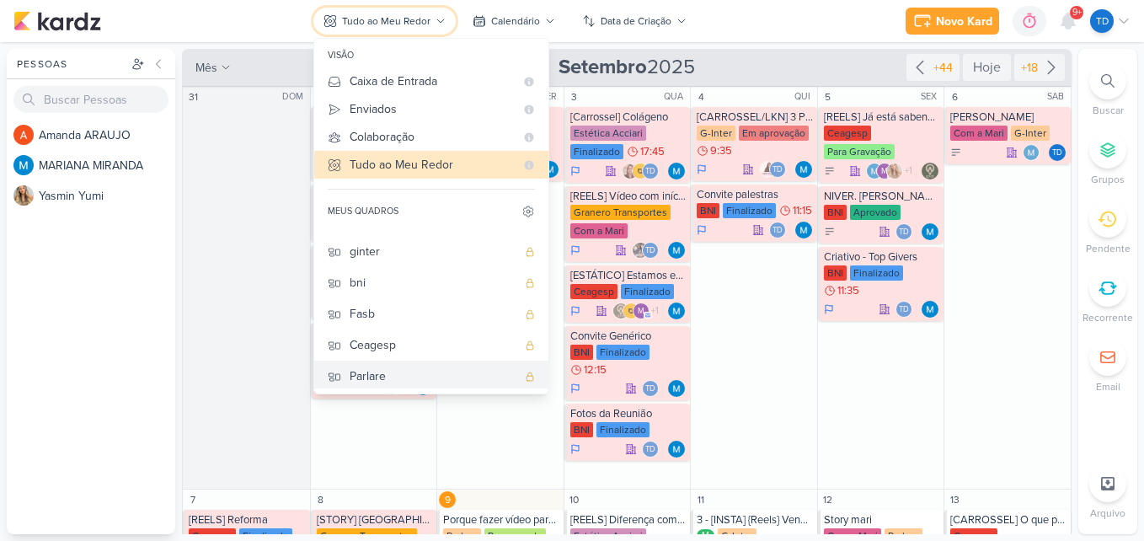
scroll to position [0, 0]
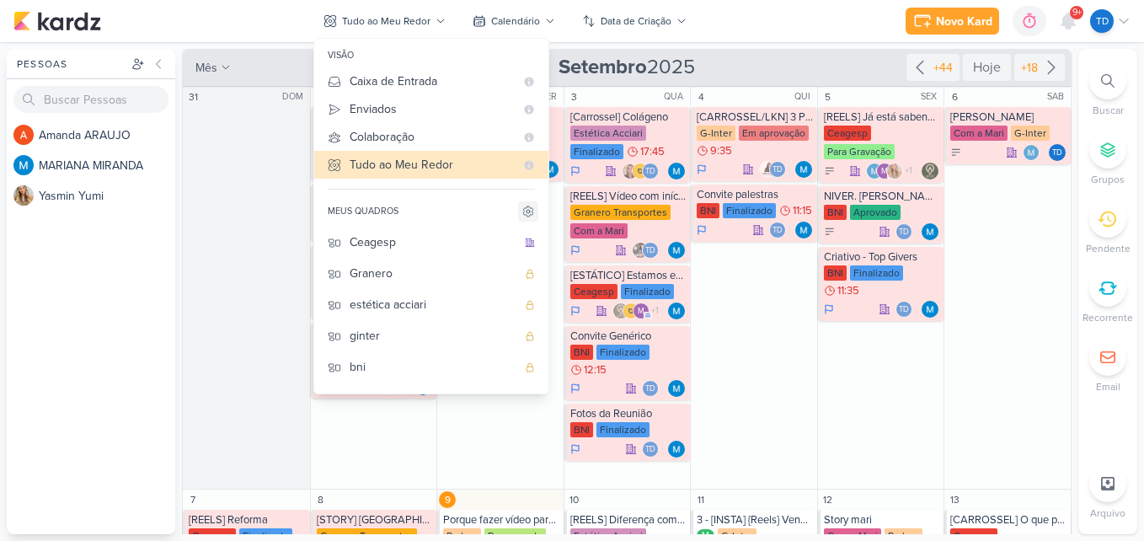
click at [531, 210] on icon at bounding box center [528, 211] width 13 height 13
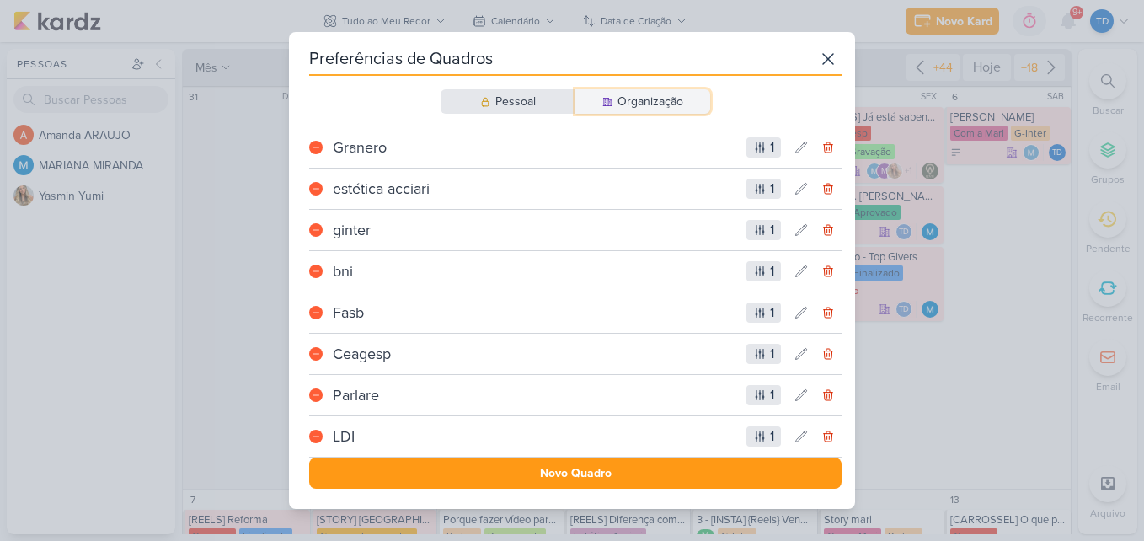
click at [634, 105] on div "Organização" at bounding box center [651, 102] width 66 height 18
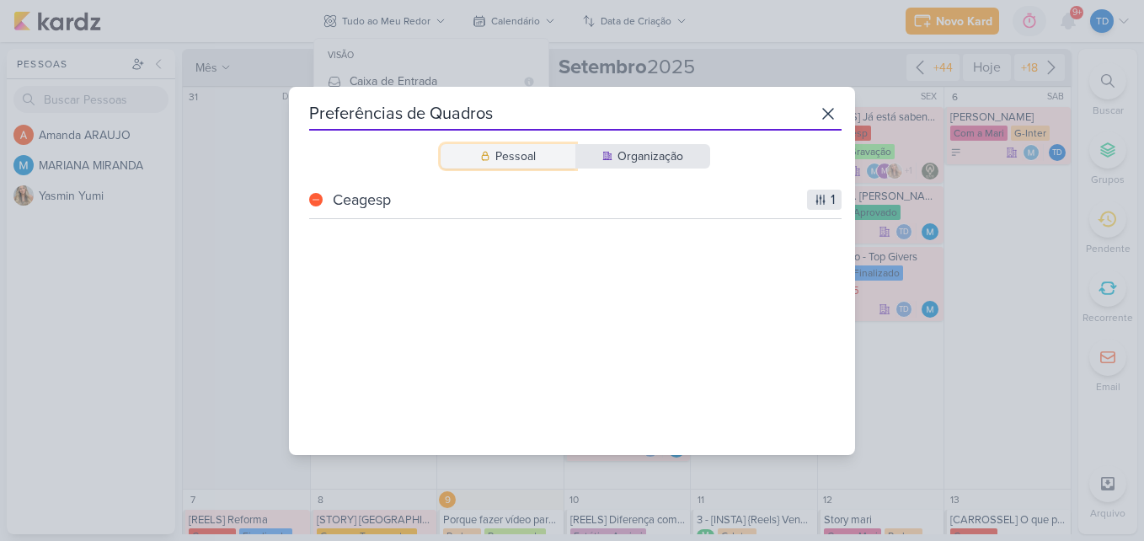
click at [498, 151] on div "Pessoal" at bounding box center [515, 156] width 40 height 18
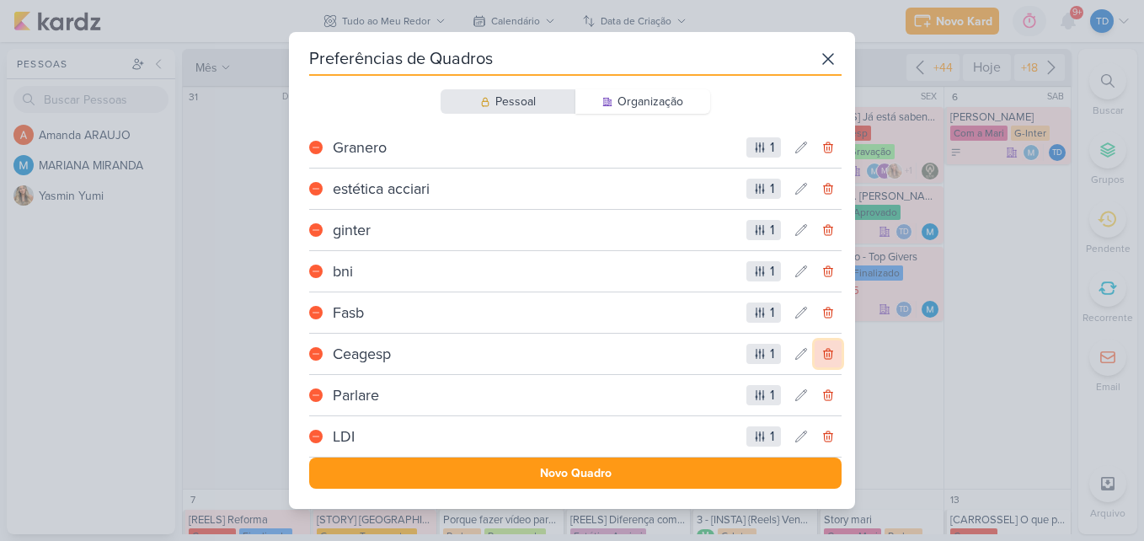
click at [821, 360] on icon at bounding box center [827, 353] width 13 height 13
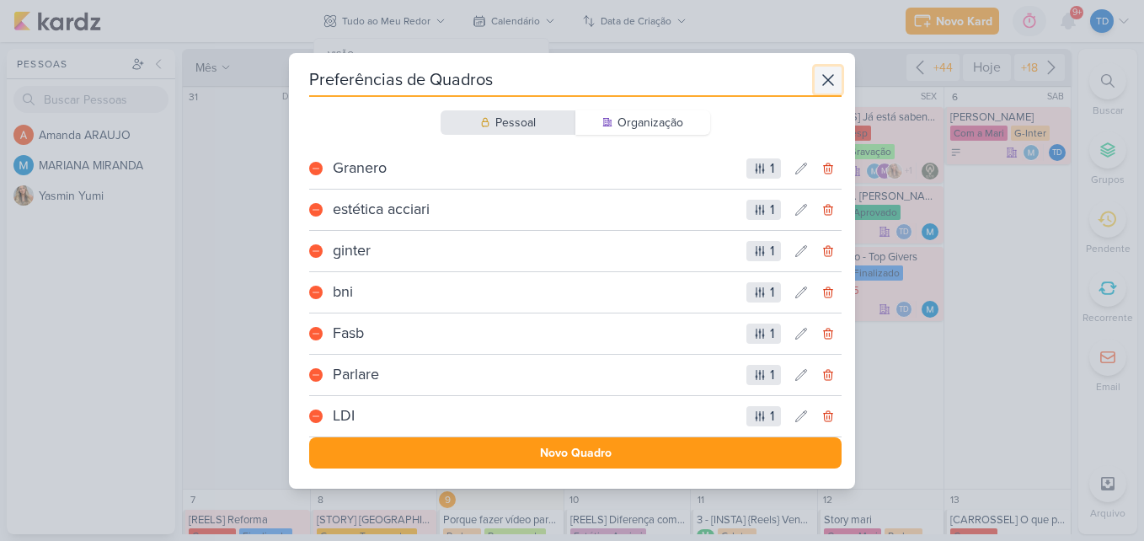
click at [823, 83] on icon at bounding box center [828, 80] width 20 height 20
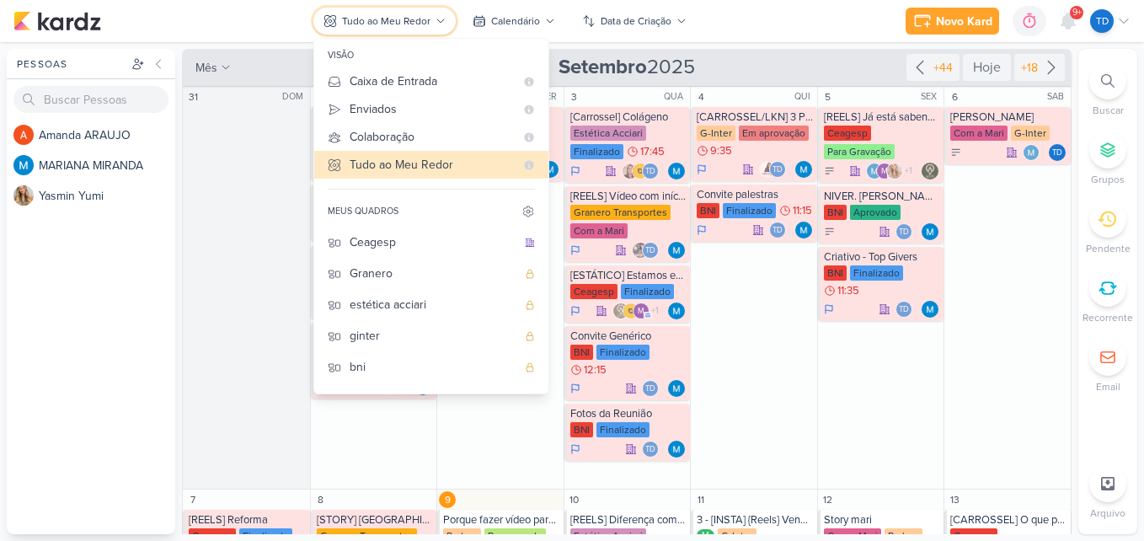
click at [396, 31] on button "Tudo ao Meu Redor" at bounding box center [384, 21] width 142 height 27
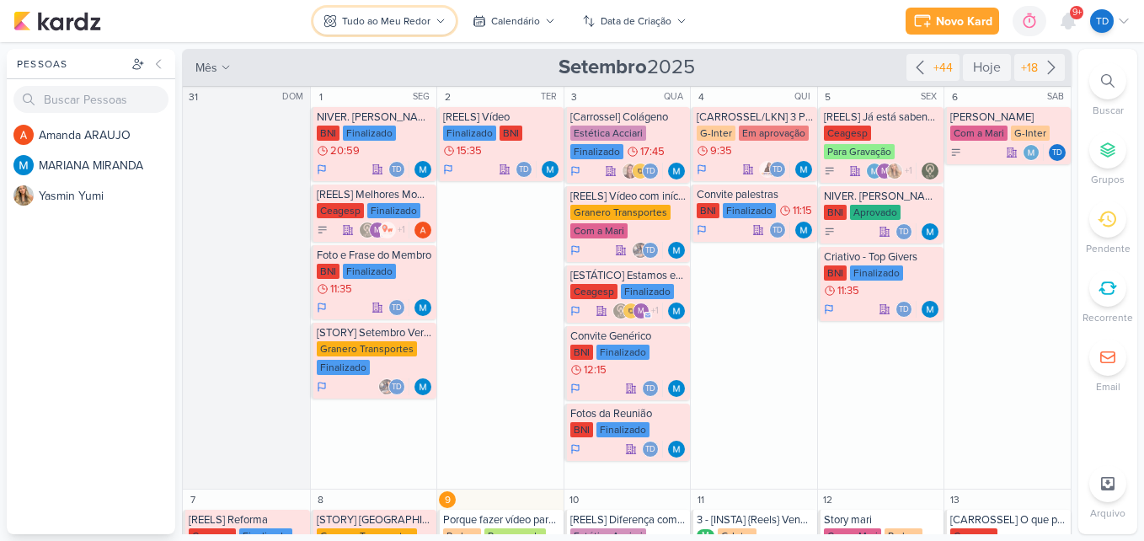
click at [419, 23] on div "Tudo ao Meu Redor" at bounding box center [386, 20] width 88 height 15
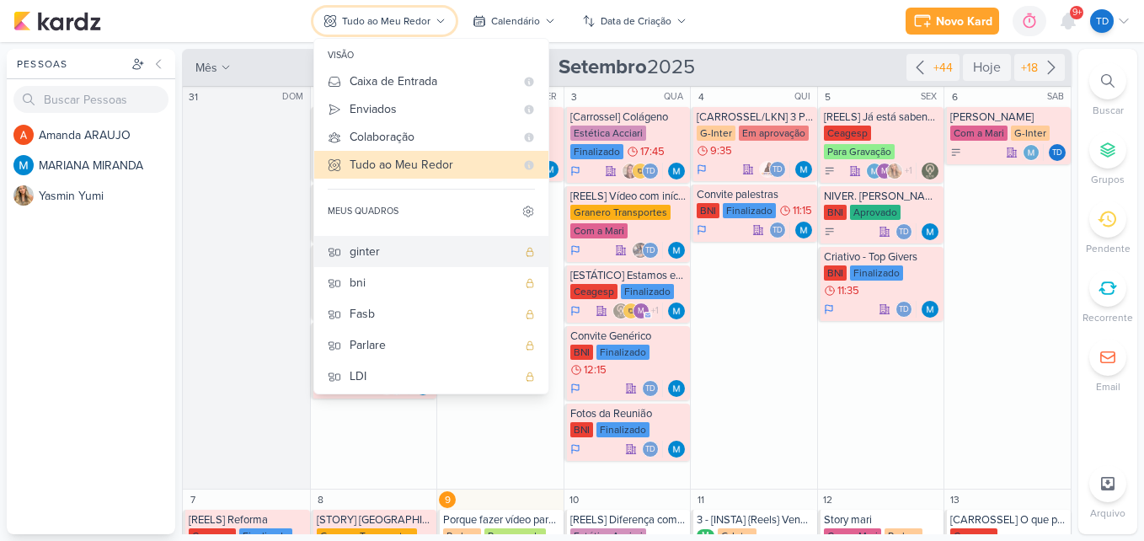
scroll to position [88, 0]
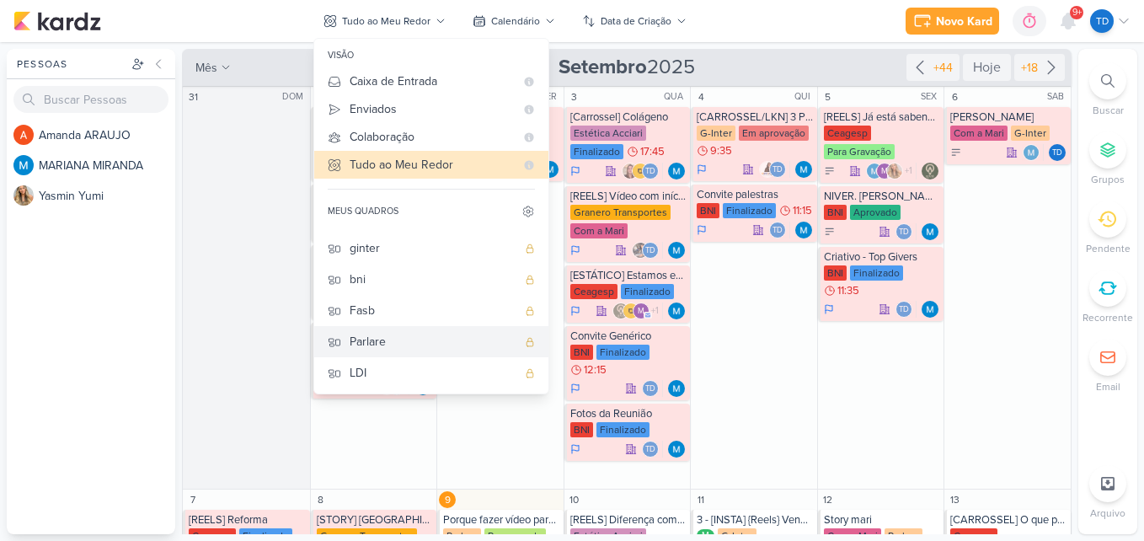
click at [394, 343] on div "Parlare" at bounding box center [433, 342] width 167 height 18
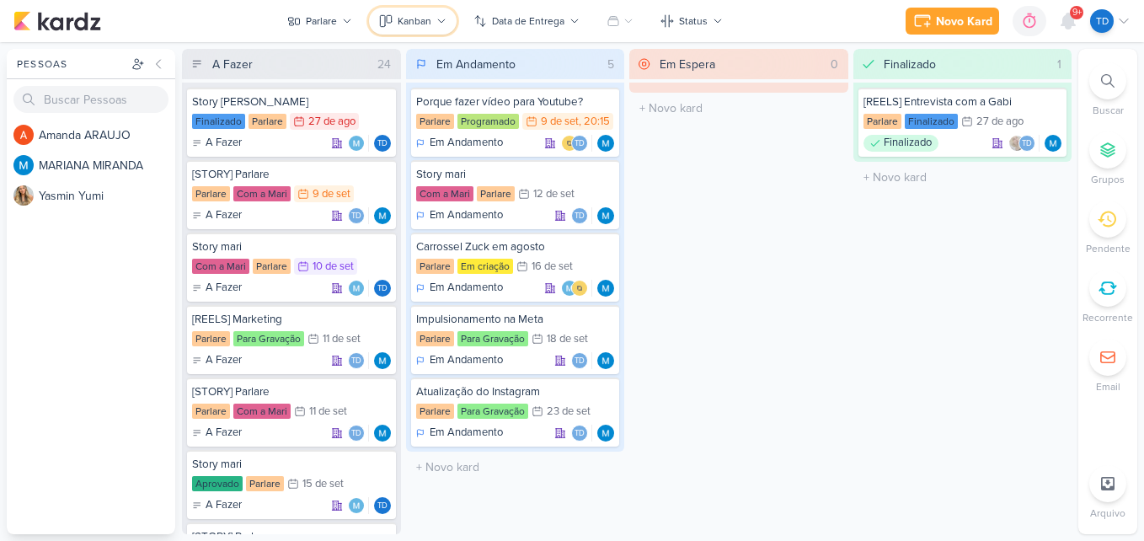
click at [436, 19] on icon at bounding box center [441, 21] width 10 height 10
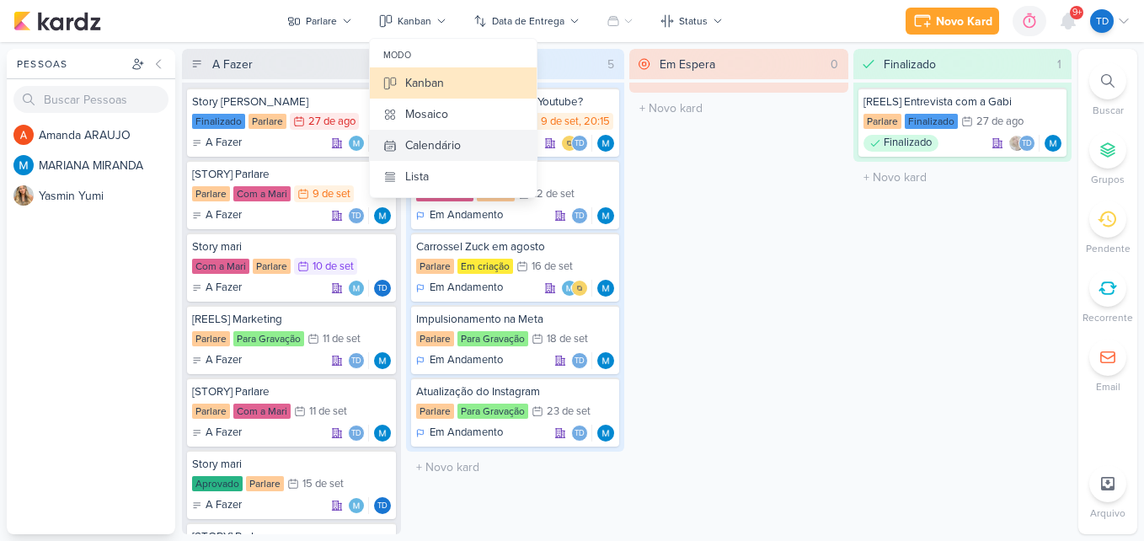
click at [447, 149] on div "Calendário" at bounding box center [433, 145] width 56 height 18
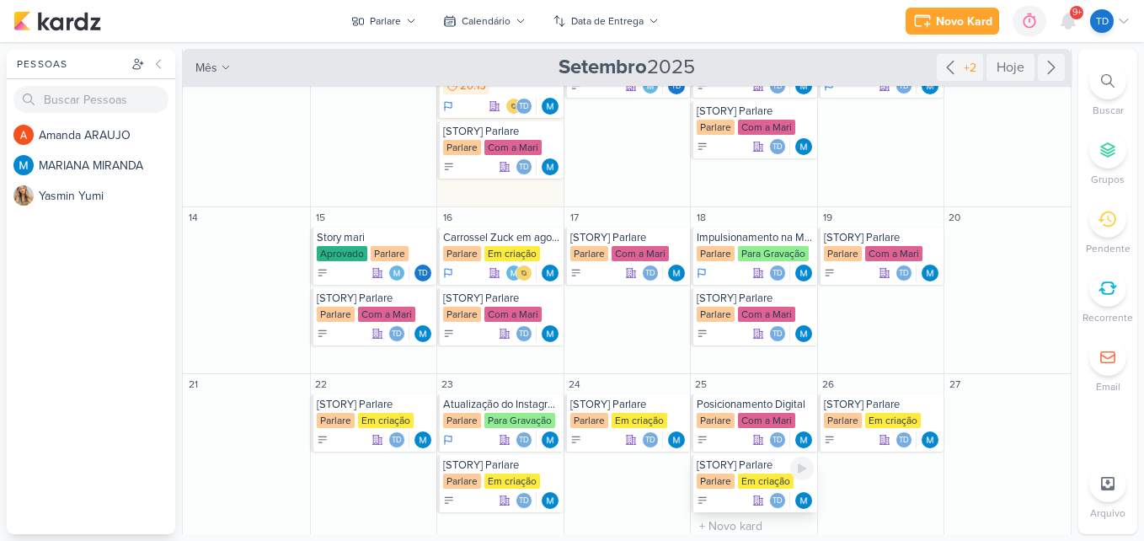
scroll to position [36, 0]
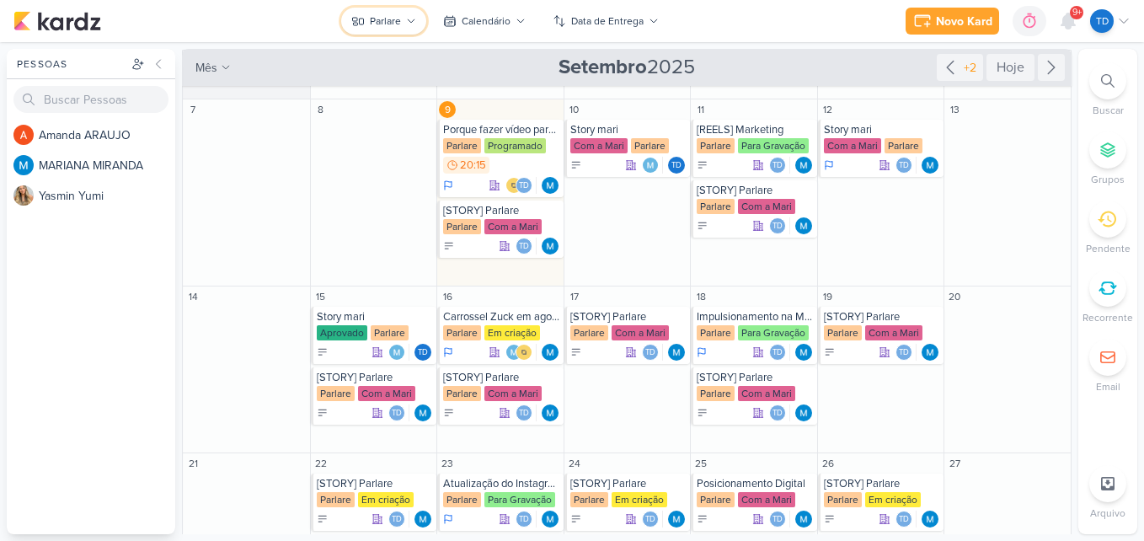
click at [402, 24] on button "Parlare" at bounding box center [383, 21] width 85 height 27
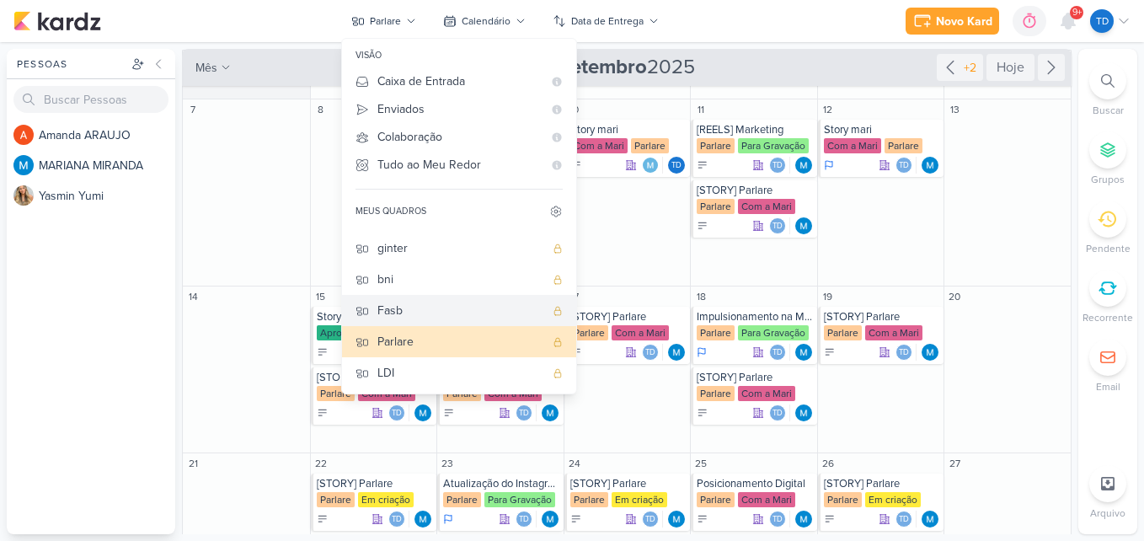
click at [405, 302] on div "Fasb" at bounding box center [460, 311] width 167 height 18
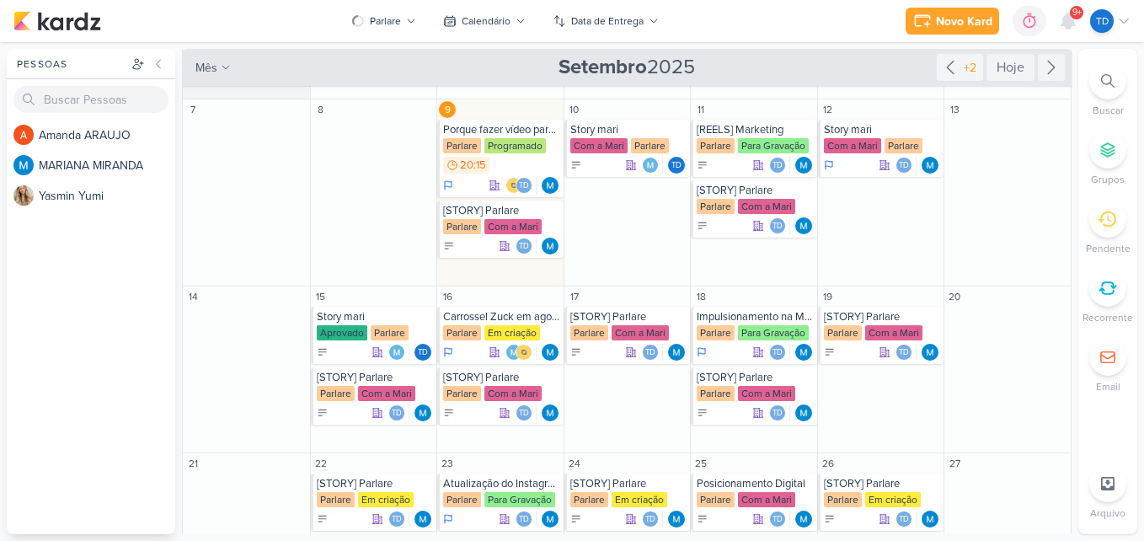
scroll to position [0, 0]
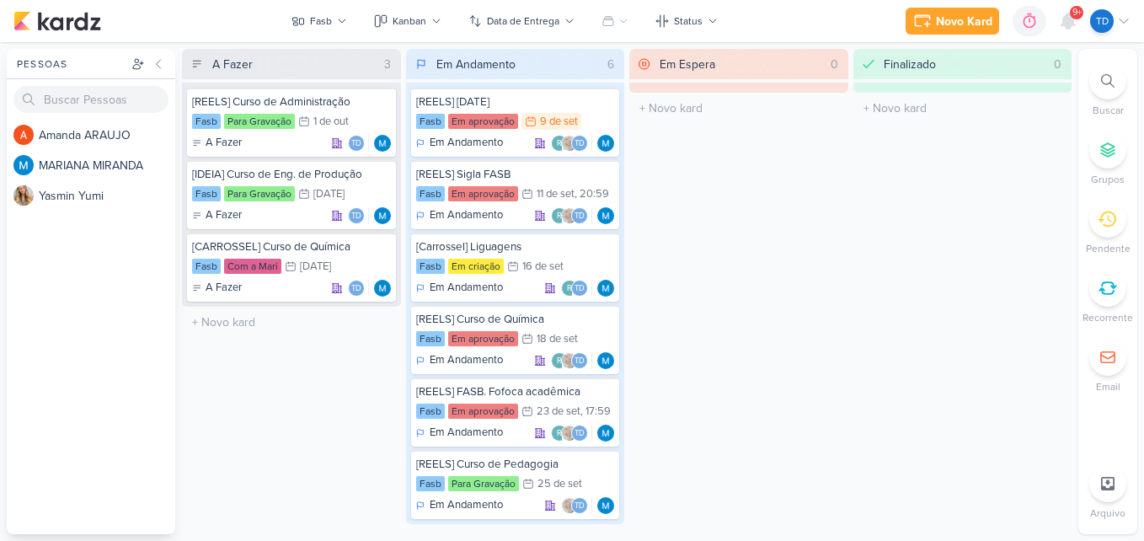
click at [415, 4] on div "Novo Kard Ctrl + k 0h0m Sessão desligada... Hoje 0h0m Semana 0h0m Mês 0h0m Sáb" at bounding box center [571, 21] width 1117 height 42
click at [415, 16] on div "Kanban" at bounding box center [410, 20] width 34 height 15
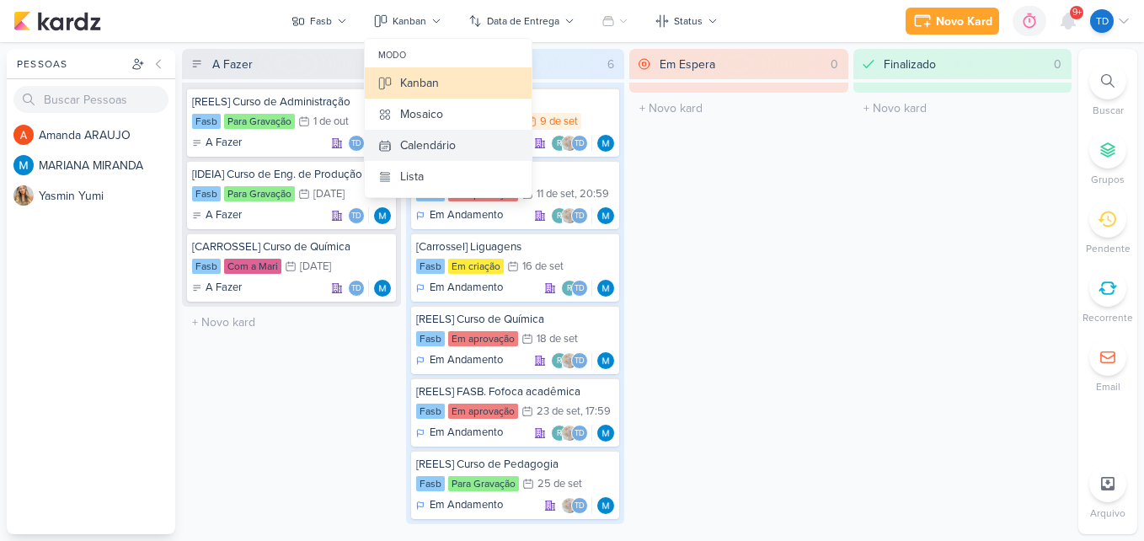
click at [443, 146] on div "Calendário" at bounding box center [428, 145] width 56 height 18
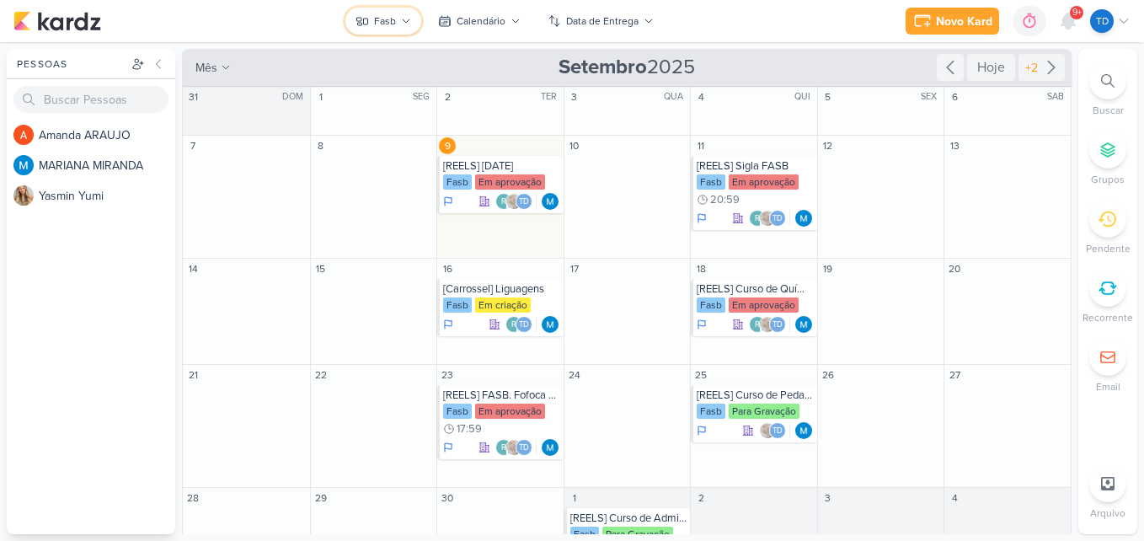
click at [405, 18] on icon at bounding box center [406, 21] width 10 height 10
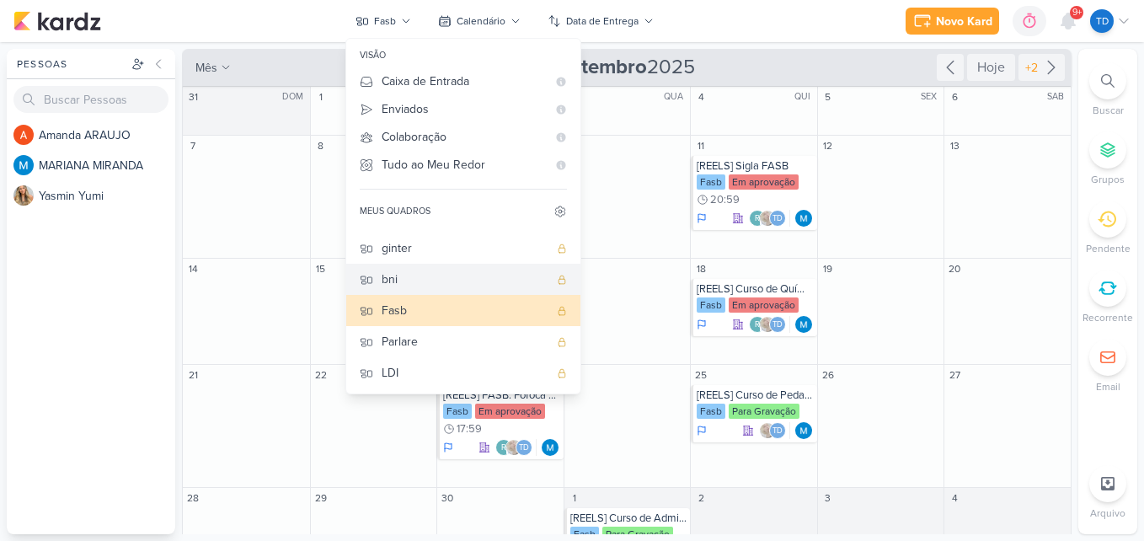
click at [444, 277] on div "bni" at bounding box center [465, 279] width 167 height 18
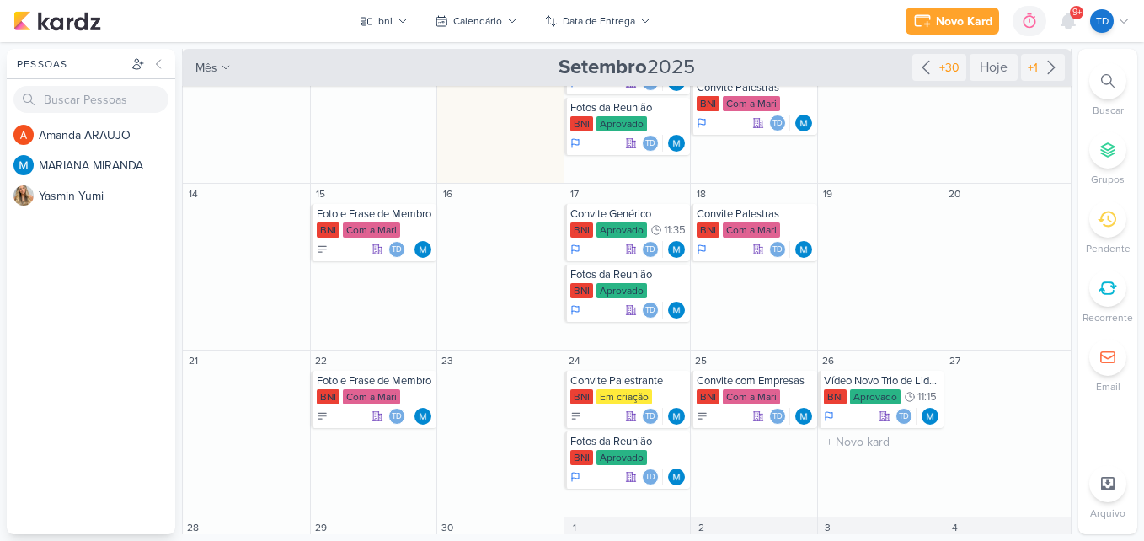
scroll to position [323, 0]
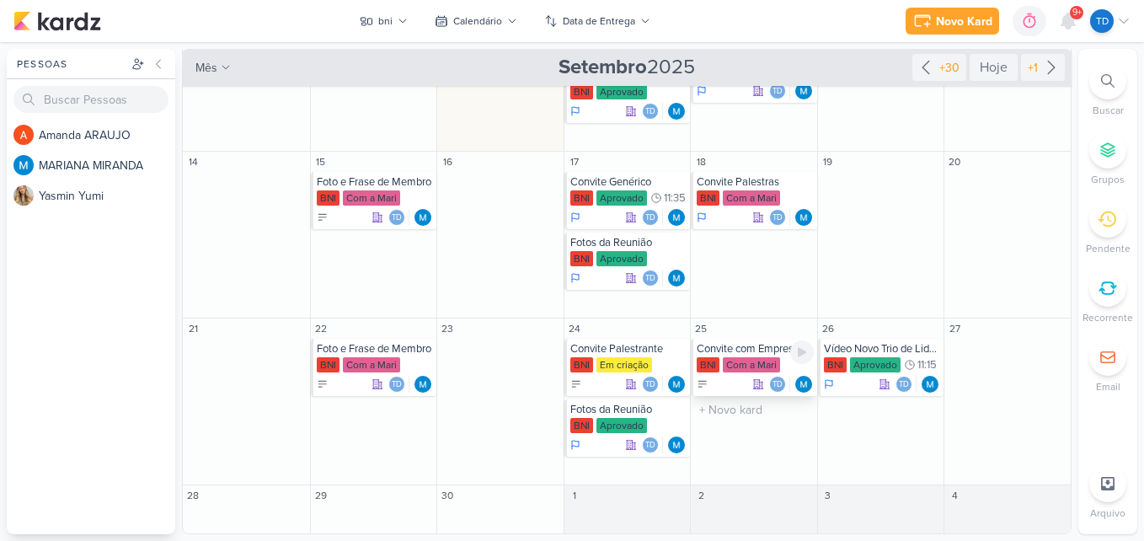
click at [766, 354] on div "Convite com Empresas" at bounding box center [755, 348] width 117 height 13
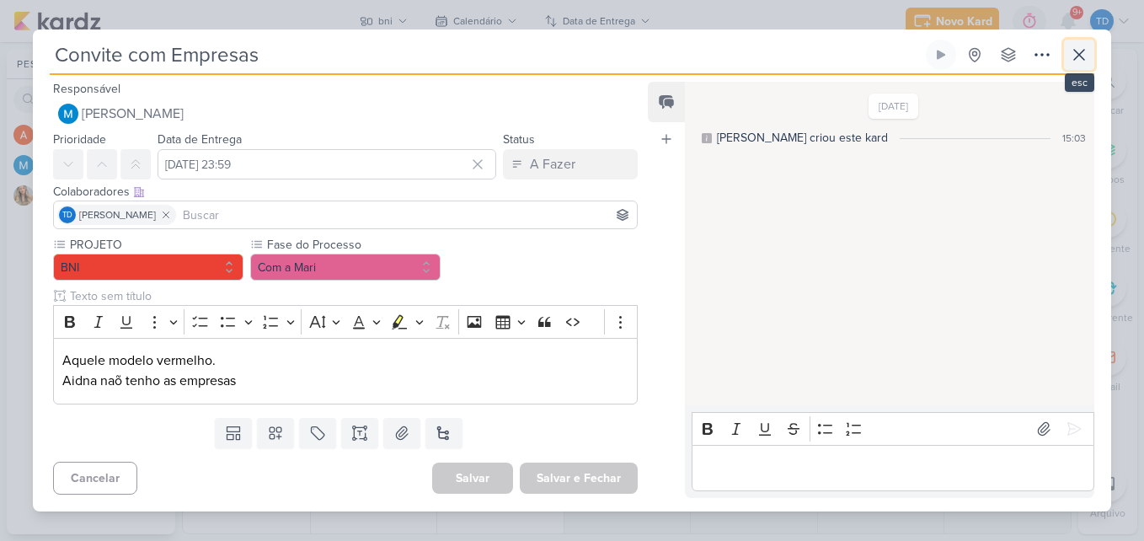
click at [1089, 49] on icon at bounding box center [1079, 55] width 20 height 20
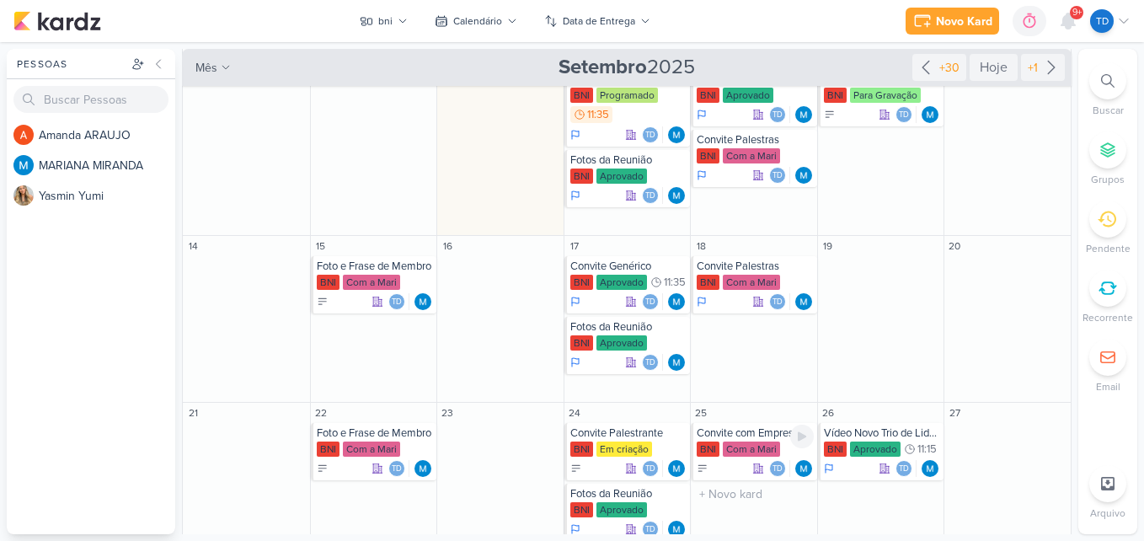
scroll to position [154, 0]
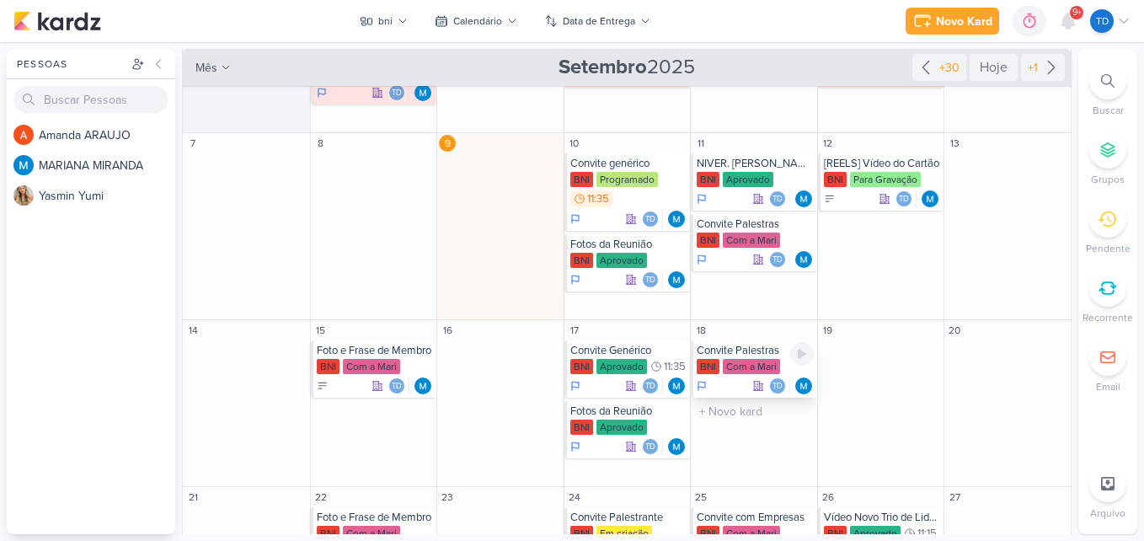
click at [729, 351] on div "Convite Palestras" at bounding box center [755, 350] width 117 height 13
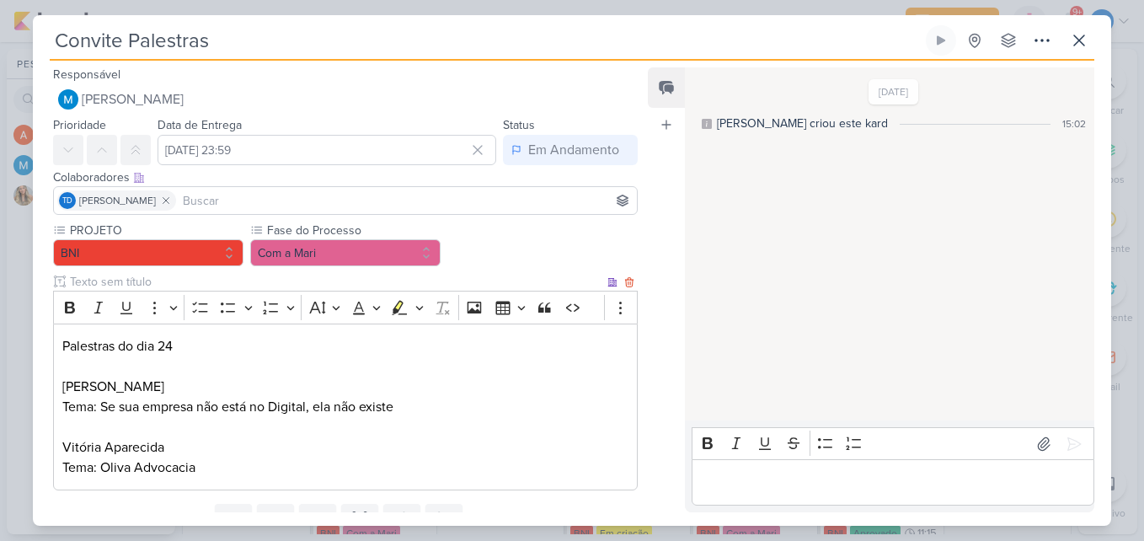
scroll to position [72, 0]
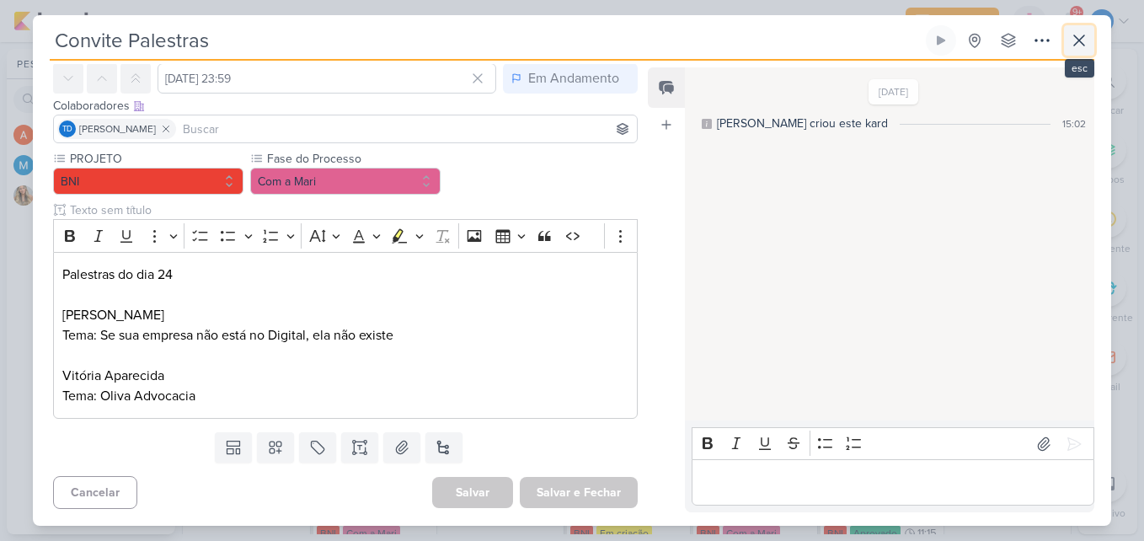
click at [1076, 42] on icon at bounding box center [1079, 40] width 20 height 20
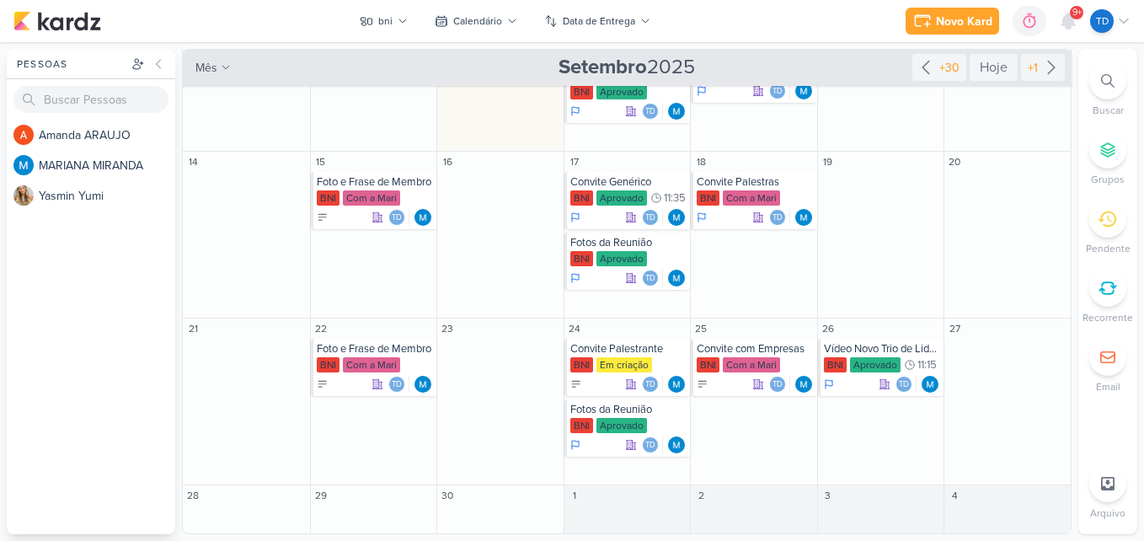
scroll to position [0, 0]
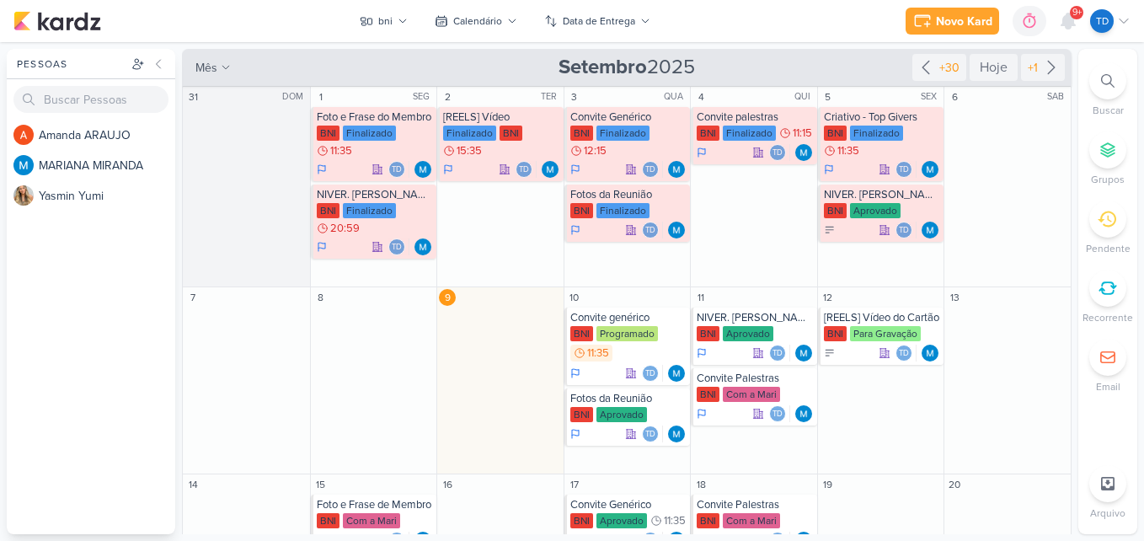
click at [1077, 14] on span "9+" at bounding box center [1077, 12] width 9 height 13
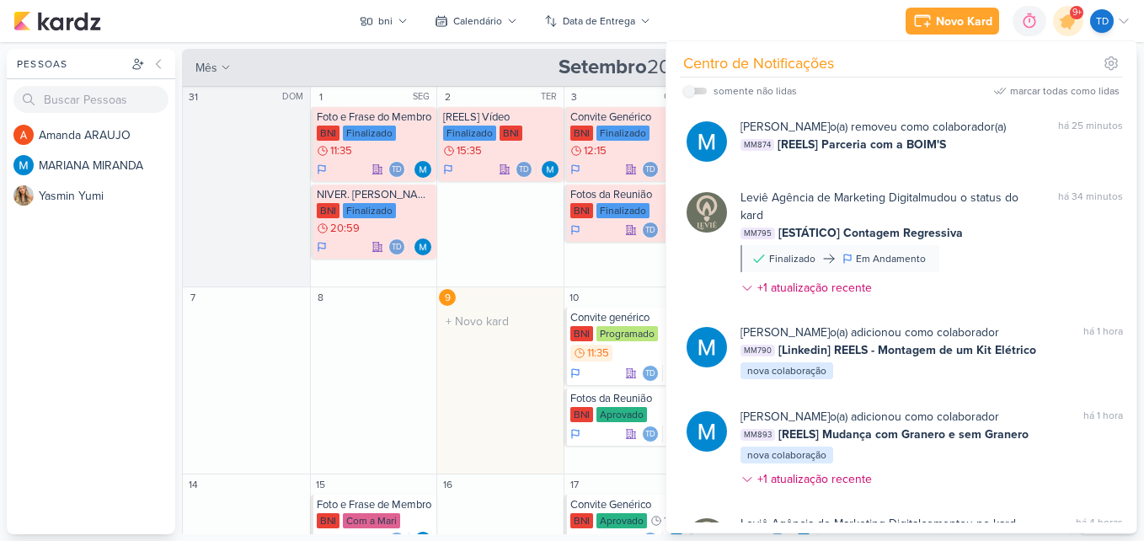
click at [503, 363] on div "9 O título do kard deve ter menos que 100 caracteres" at bounding box center [499, 380] width 127 height 187
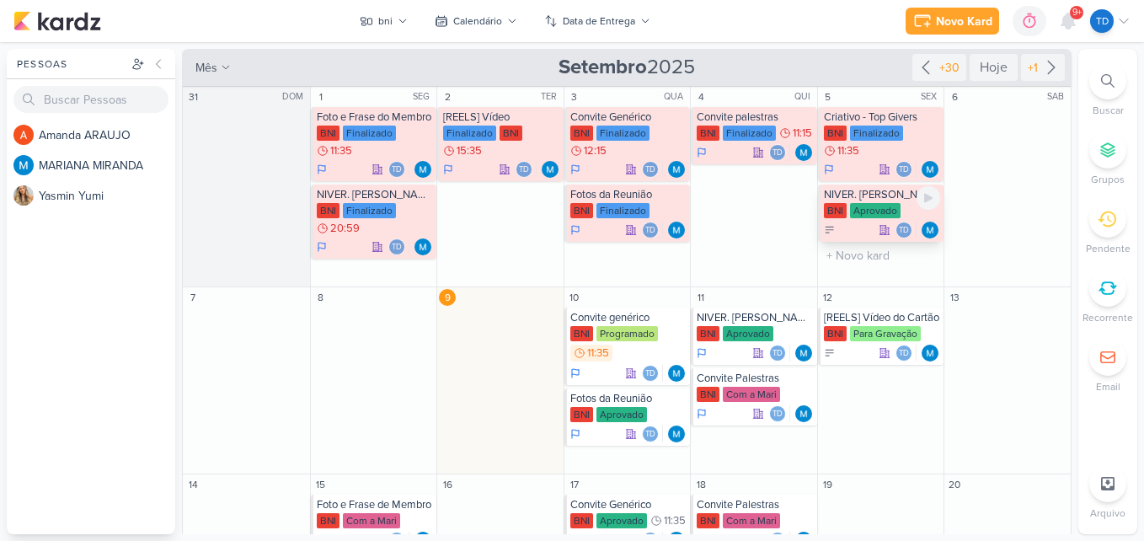
click at [879, 204] on div "Aprovado" at bounding box center [875, 210] width 51 height 15
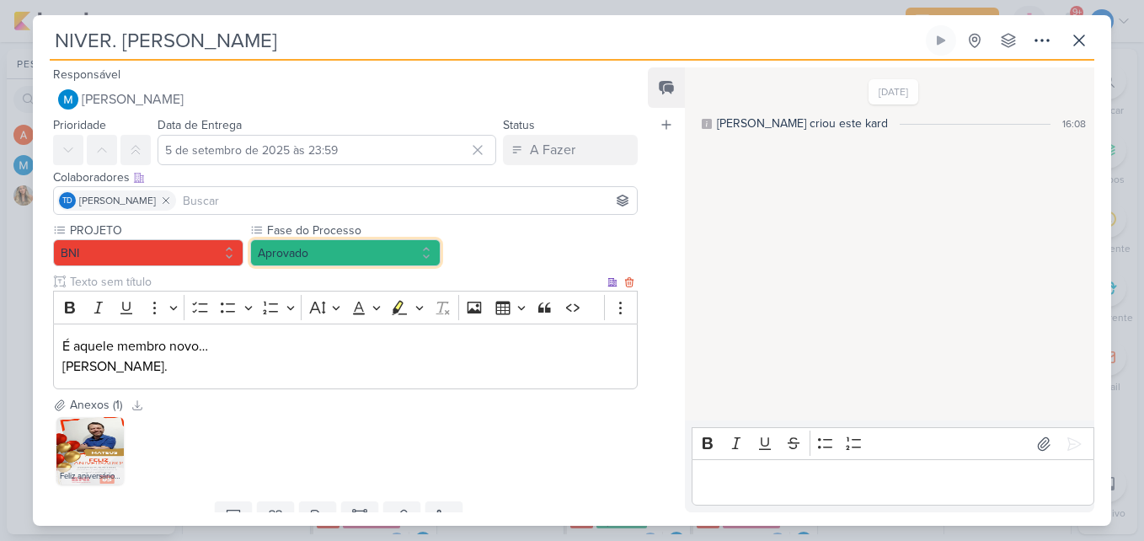
click at [408, 250] on button "Aprovado" at bounding box center [345, 252] width 190 height 27
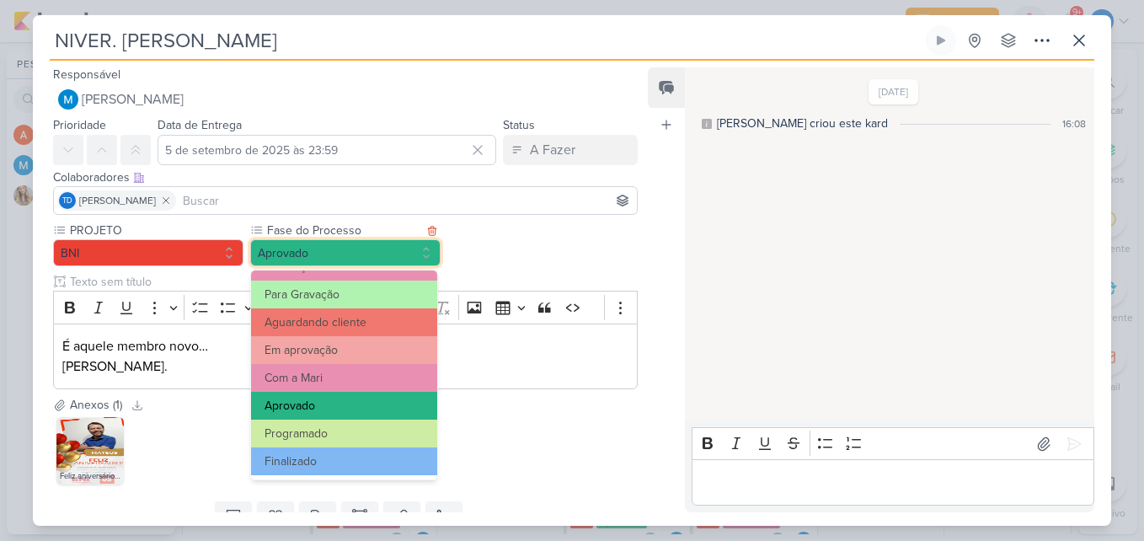
scroll to position [163, 0]
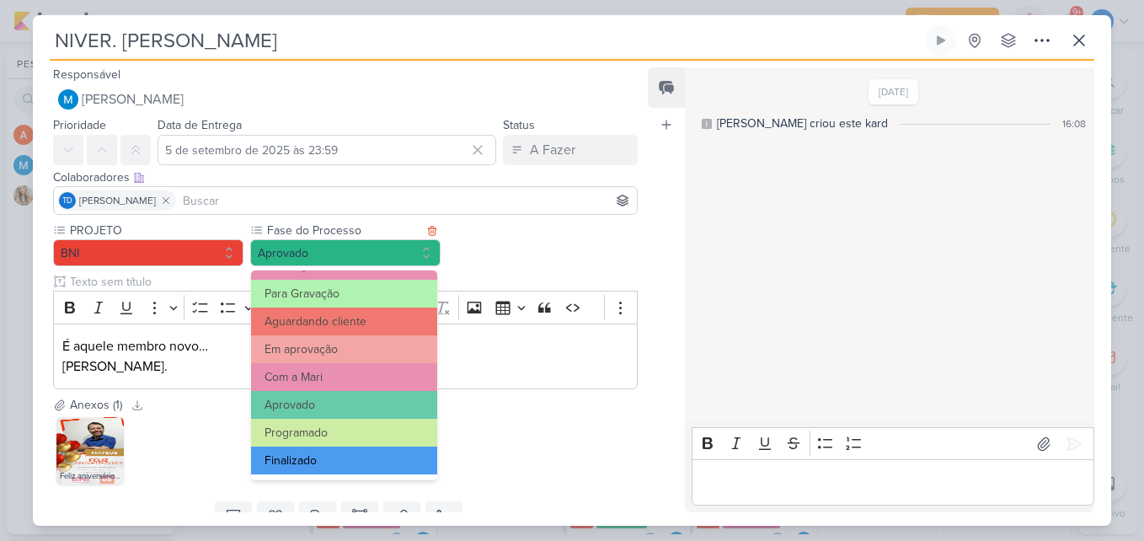
click at [346, 463] on button "Finalizado" at bounding box center [344, 461] width 186 height 28
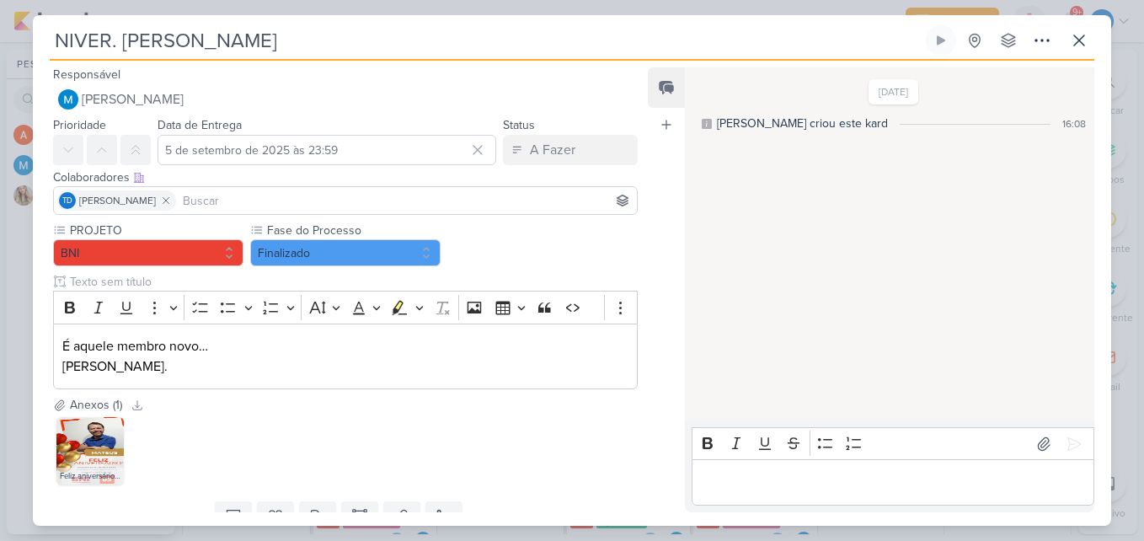
scroll to position [69, 0]
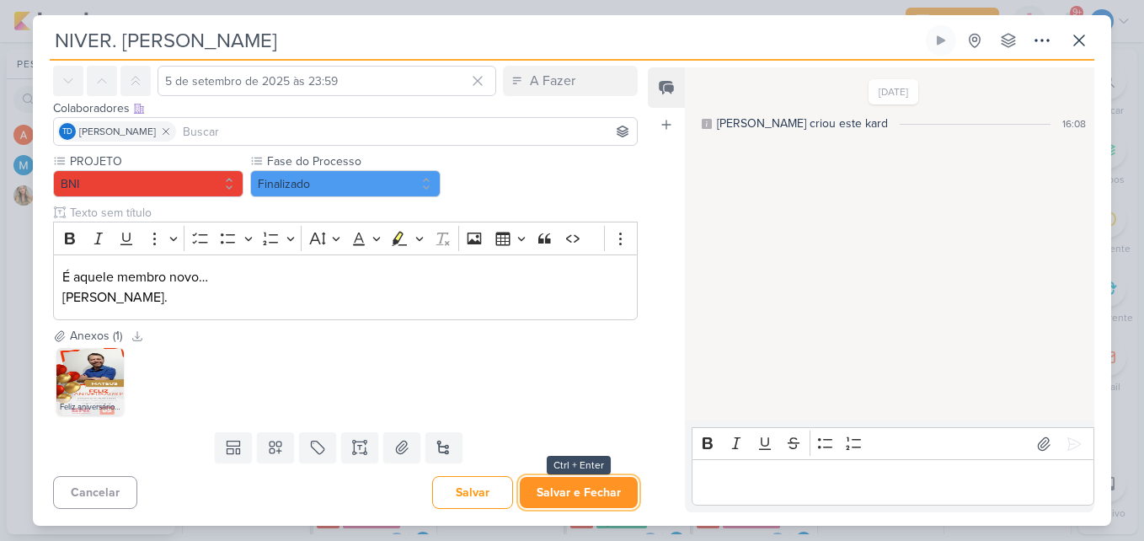
click at [581, 485] on button "Salvar e Fechar" at bounding box center [579, 492] width 118 height 31
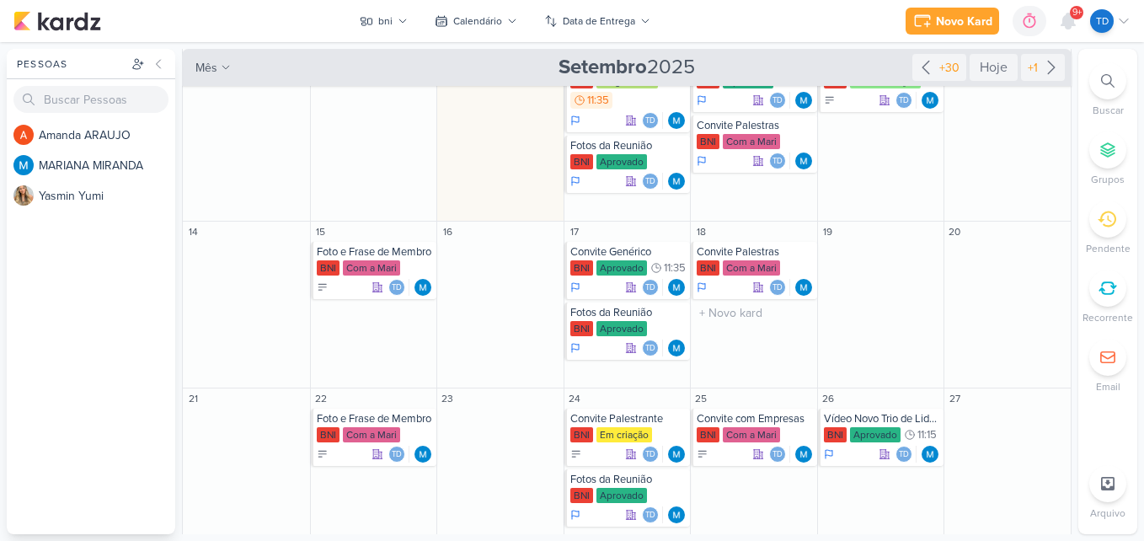
scroll to position [323, 0]
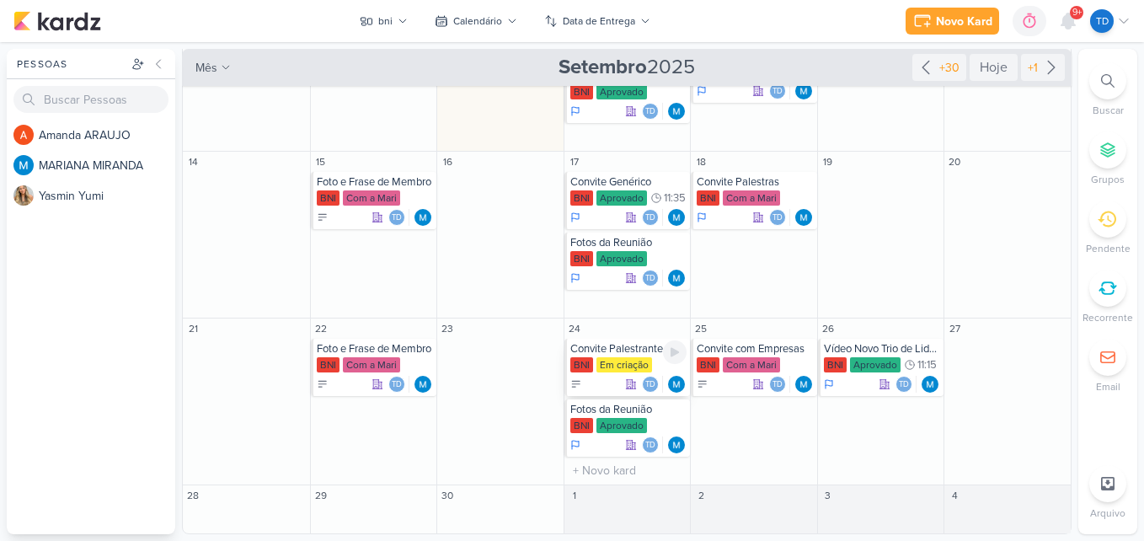
click at [635, 370] on div "Em criação" at bounding box center [625, 364] width 56 height 15
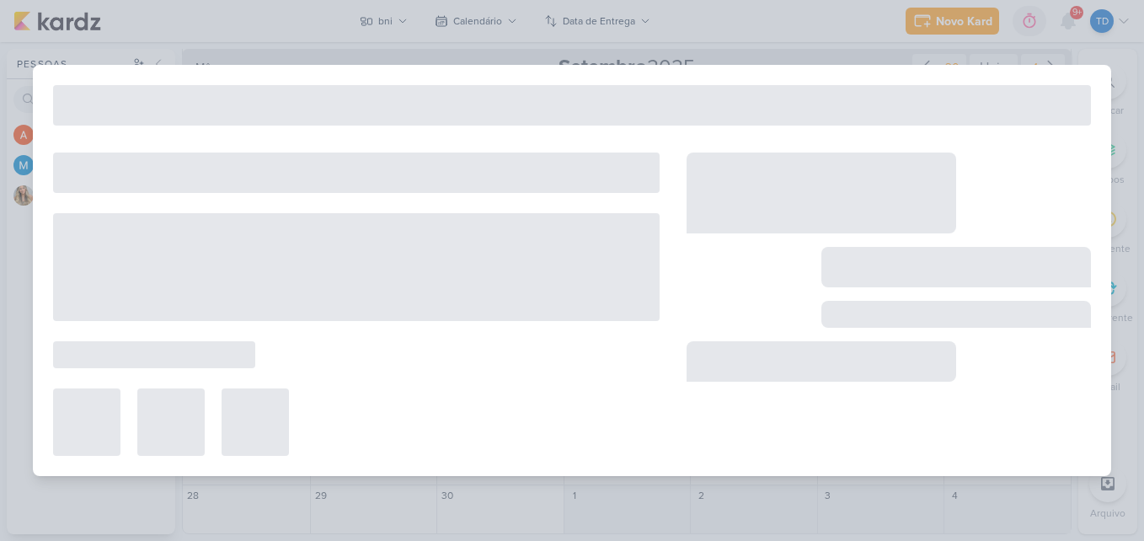
type input "Convite Palestrante"
type input "24 de setembro de 2025 às 23:59"
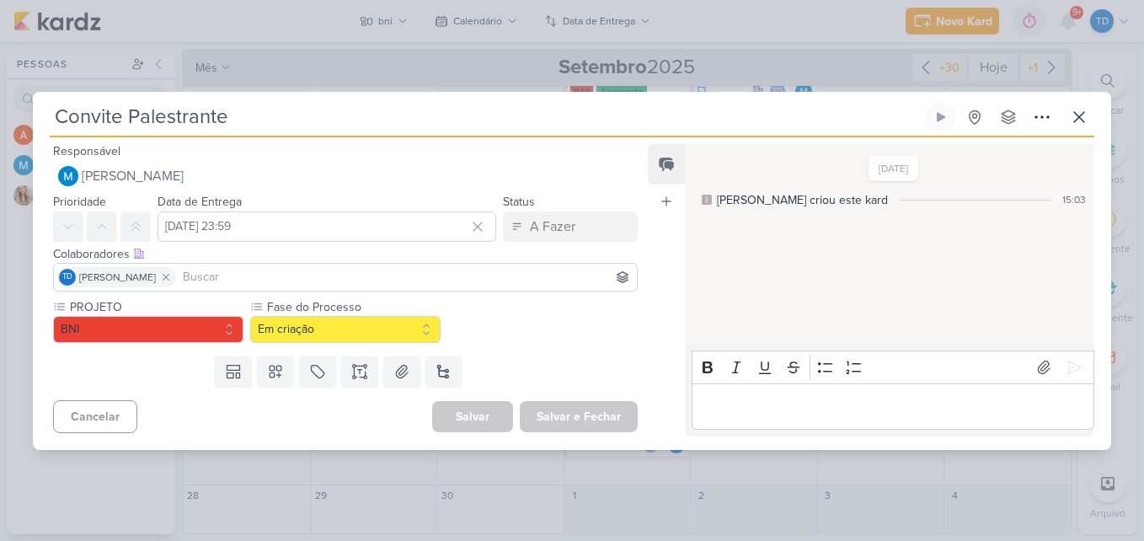
scroll to position [0, 0]
click at [1068, 117] on button at bounding box center [1079, 117] width 30 height 30
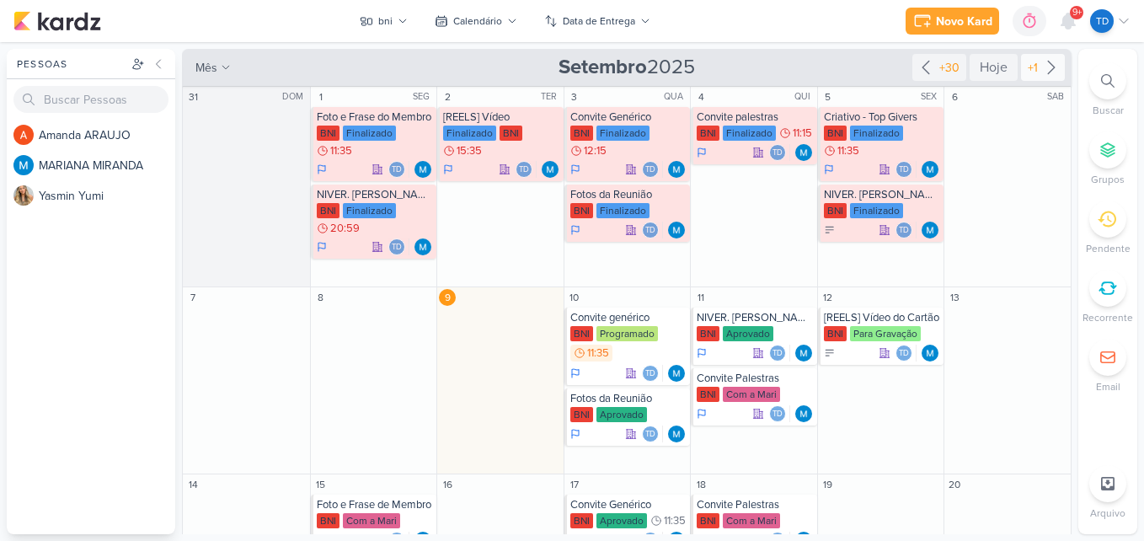
click at [1041, 74] on icon at bounding box center [1051, 67] width 20 height 20
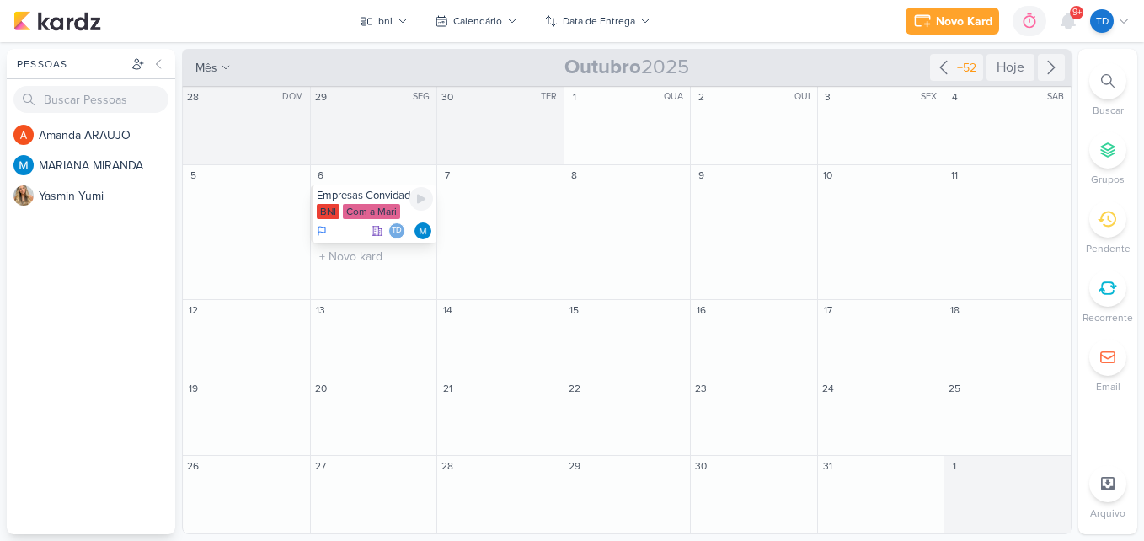
click at [344, 216] on div "Com a Mari" at bounding box center [371, 211] width 57 height 15
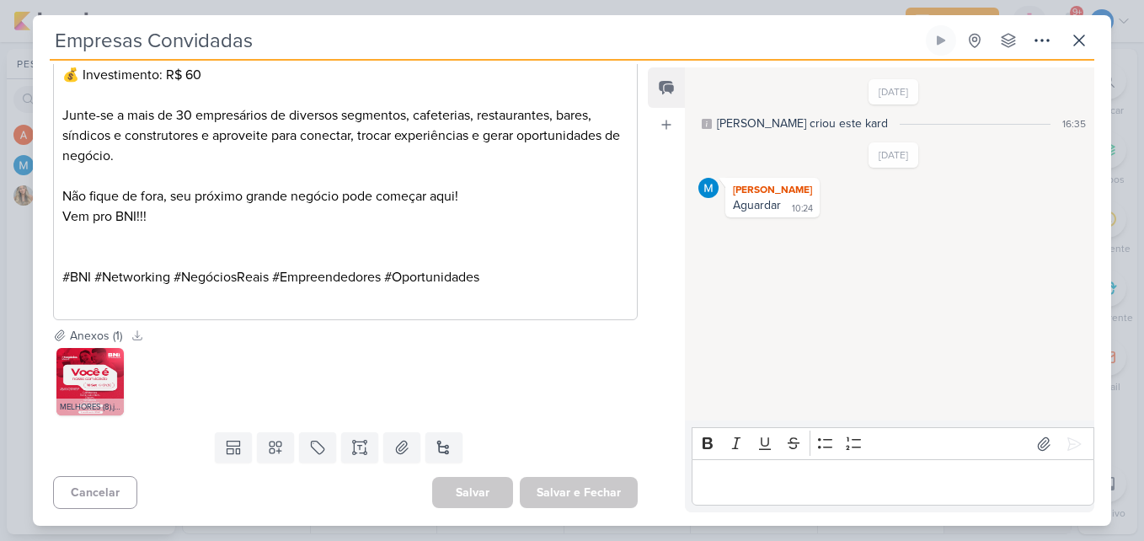
scroll to position [758, 0]
click at [1091, 55] on button at bounding box center [1079, 40] width 30 height 30
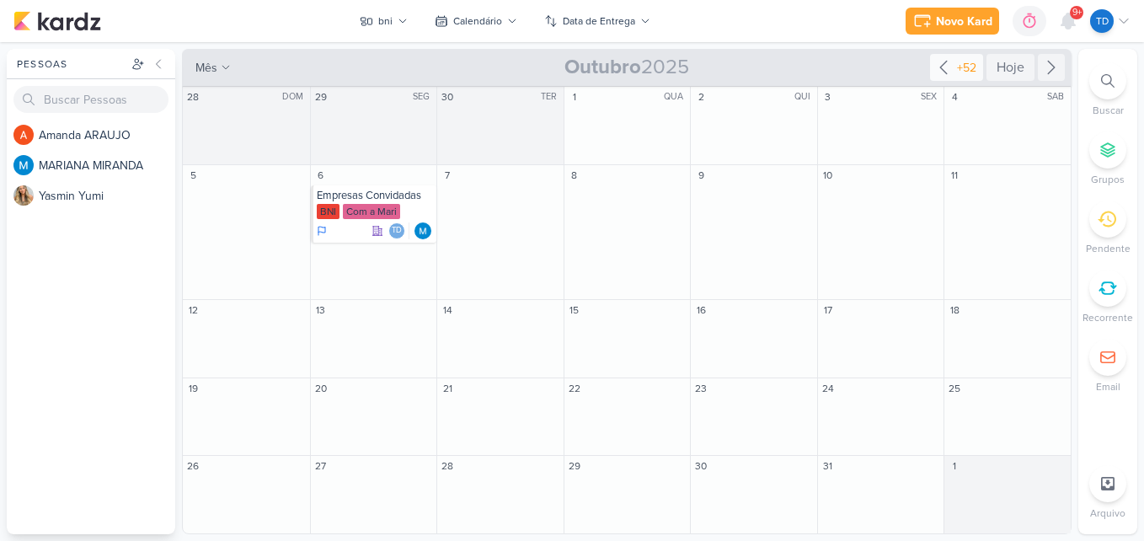
click at [955, 71] on div "+52" at bounding box center [967, 68] width 26 height 18
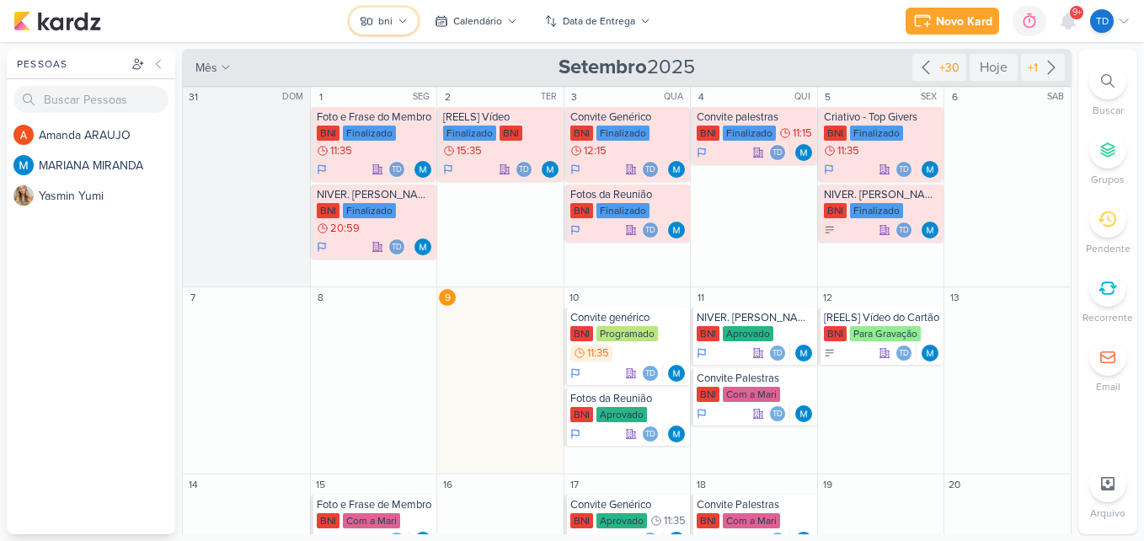
click at [402, 20] on icon at bounding box center [403, 21] width 10 height 10
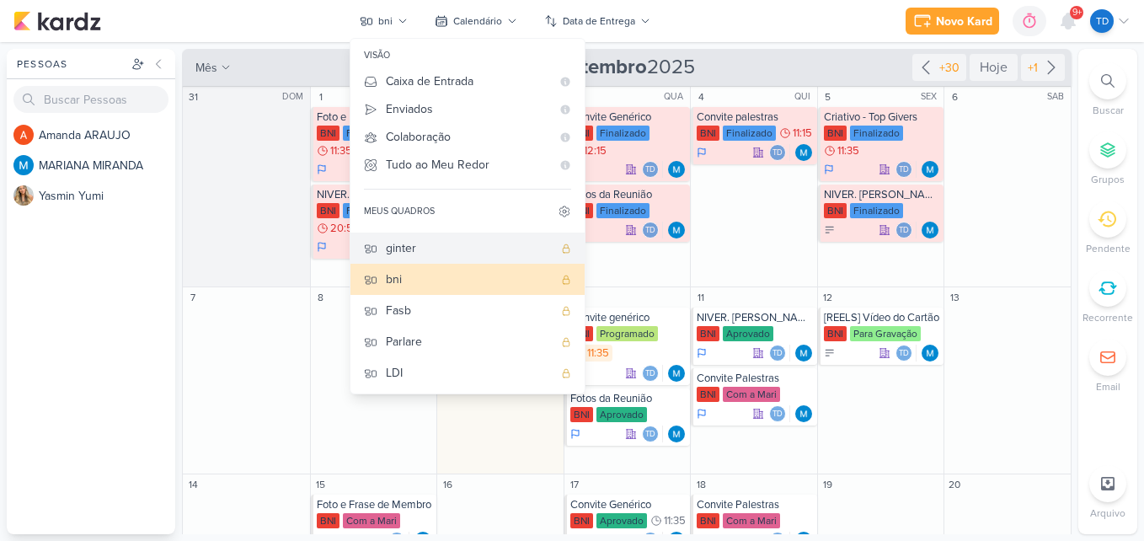
click at [421, 248] on div "ginter" at bounding box center [469, 248] width 167 height 18
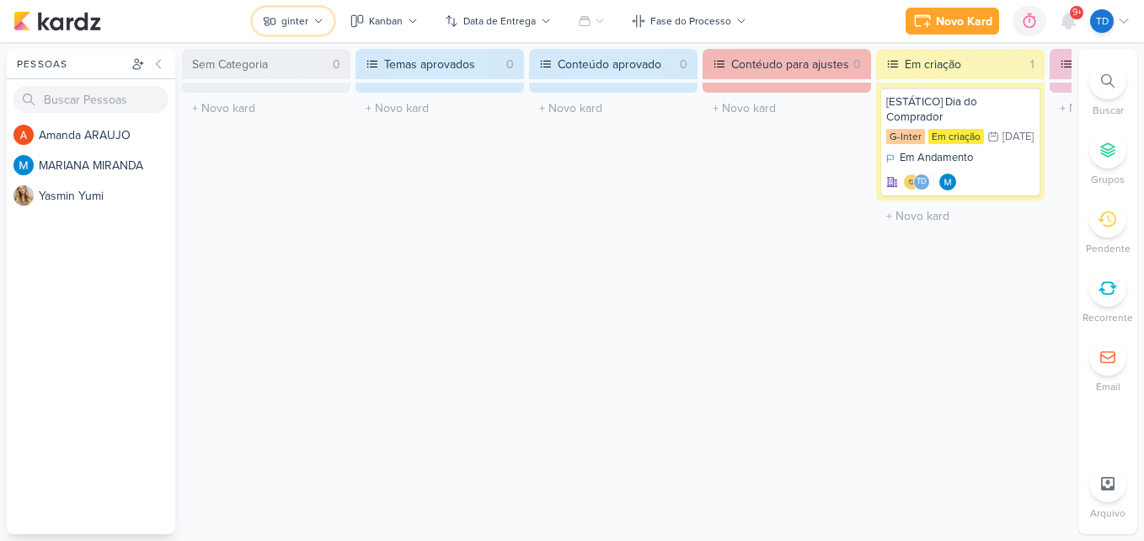
click at [315, 25] on icon at bounding box center [318, 21] width 10 height 10
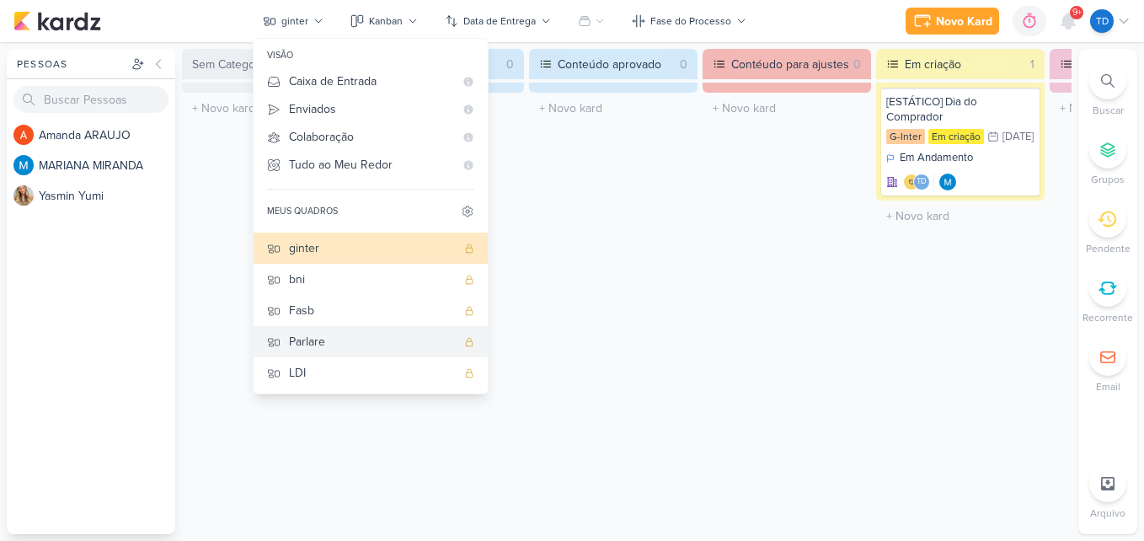
click at [362, 335] on div "Parlare" at bounding box center [372, 342] width 167 height 18
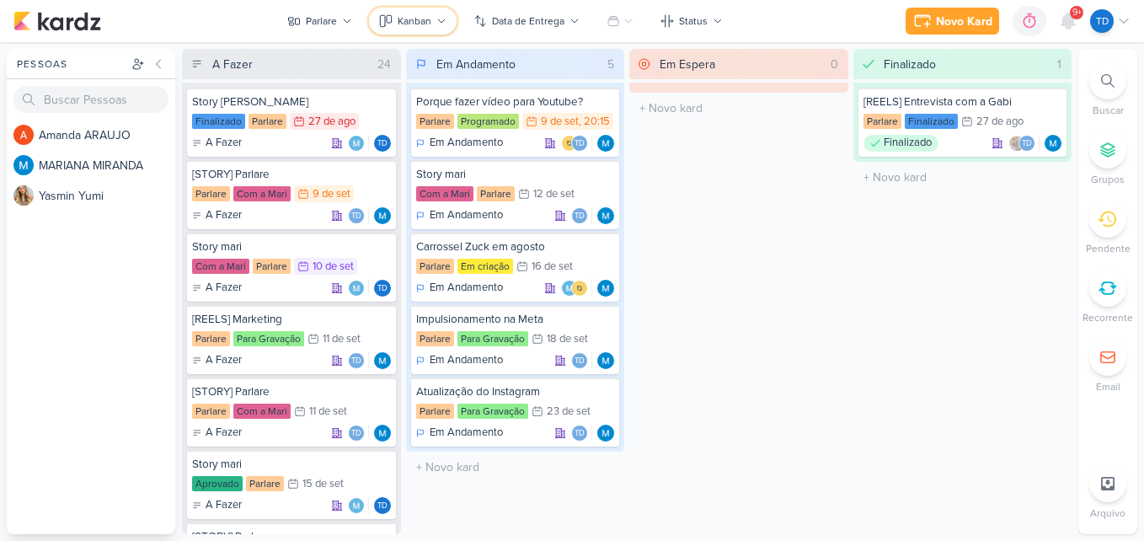
click at [447, 19] on icon at bounding box center [441, 21] width 10 height 10
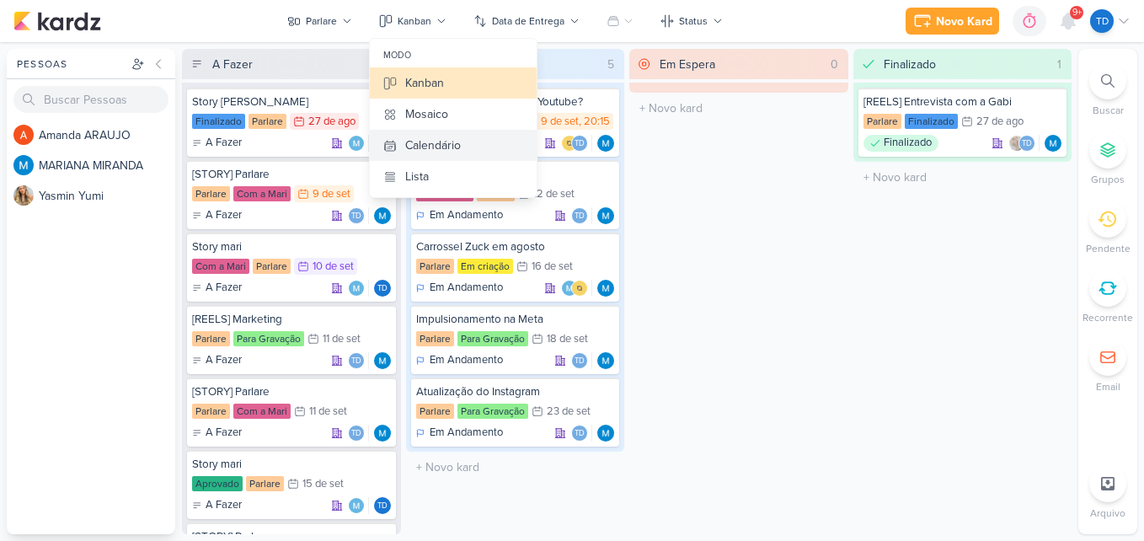
click at [442, 152] on div "Calendário" at bounding box center [433, 145] width 56 height 18
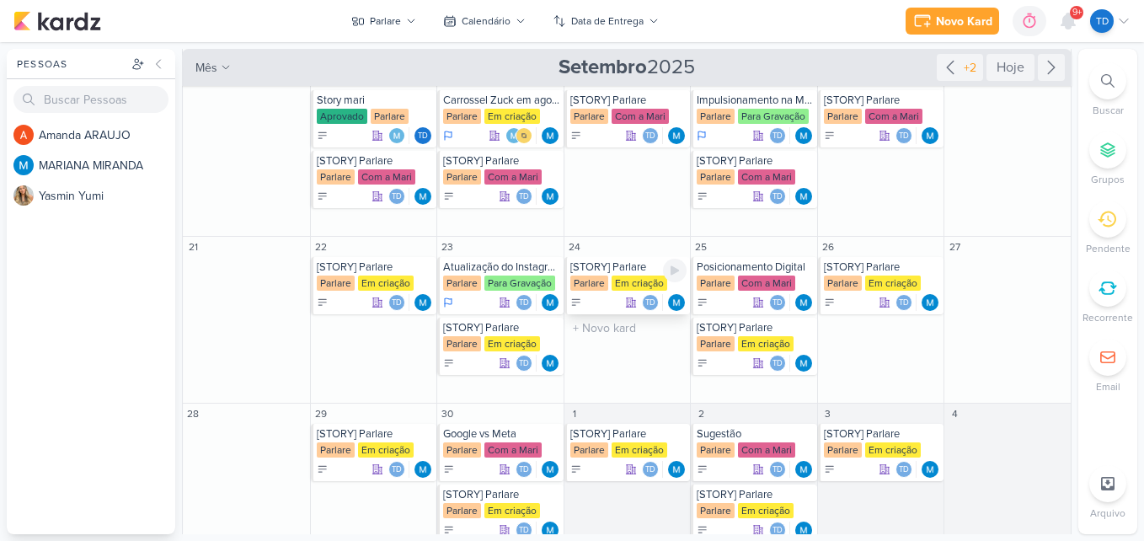
scroll to position [289, 0]
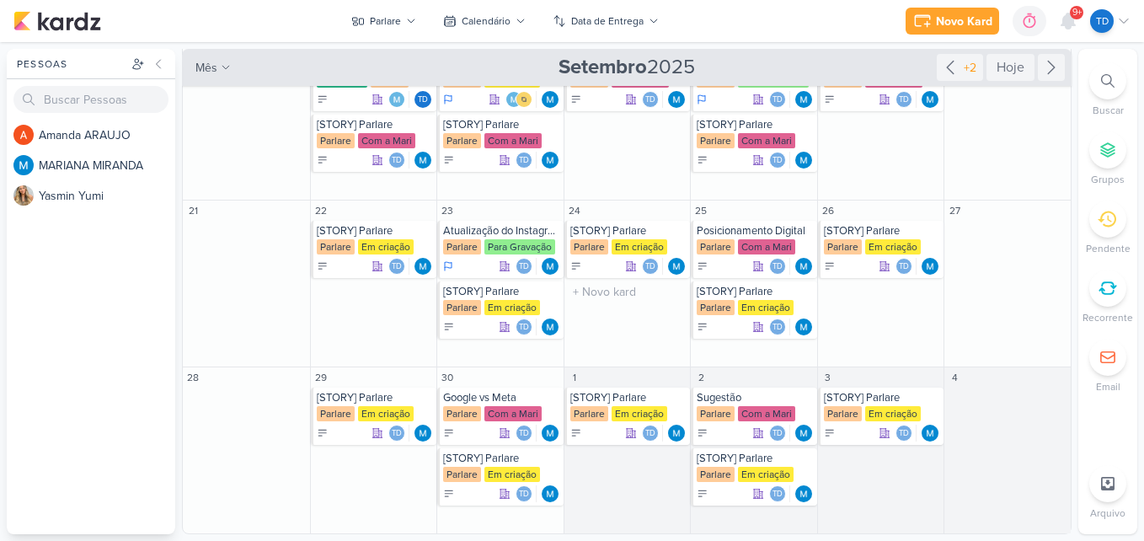
click at [672, 336] on div "24 [STORY] Parlare Parlare Em criação Td" at bounding box center [627, 284] width 127 height 167
click at [334, 234] on div "[STORY] Parlare" at bounding box center [375, 230] width 117 height 13
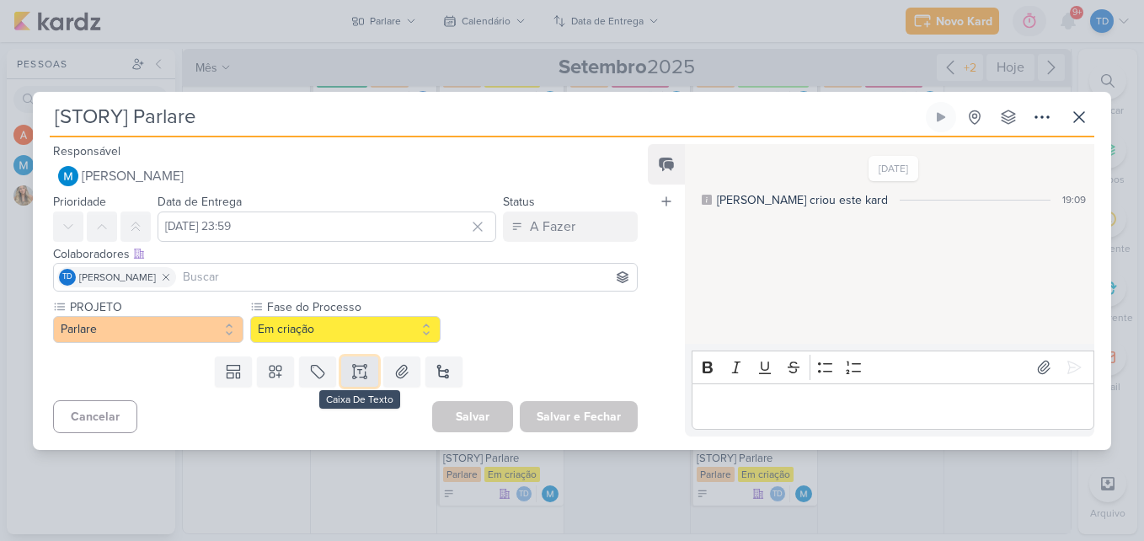
click at [360, 372] on icon at bounding box center [360, 371] width 0 height 4
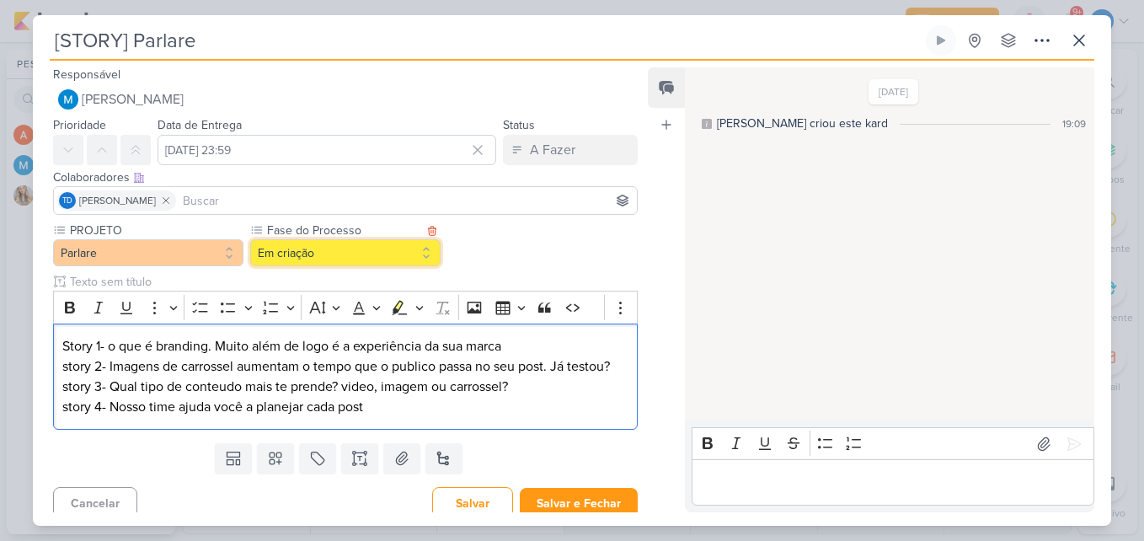
click at [350, 262] on button "Em criação" at bounding box center [345, 252] width 190 height 27
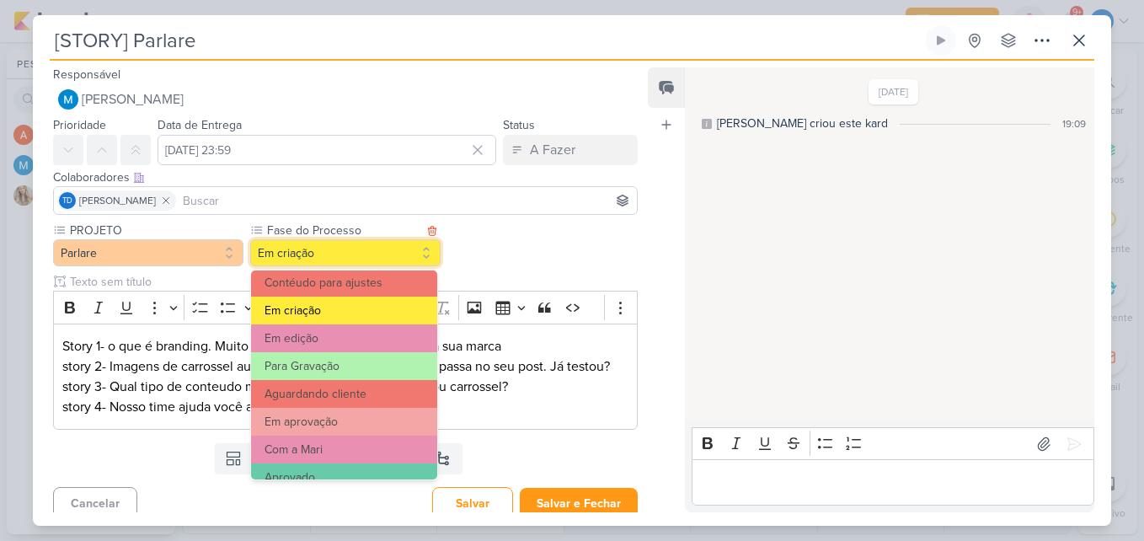
scroll to position [163, 0]
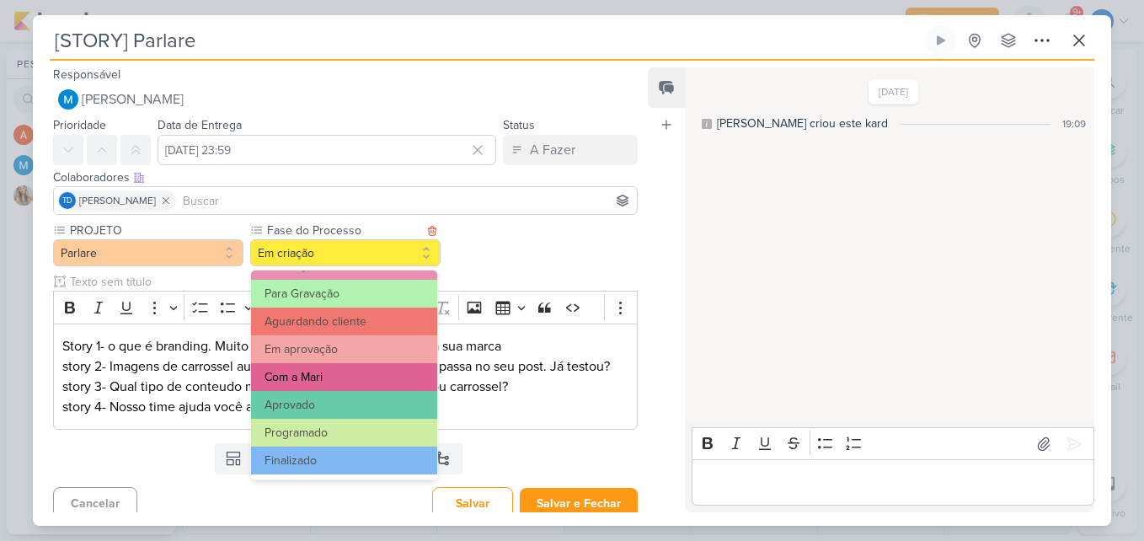
click at [360, 373] on button "Com a Mari" at bounding box center [344, 377] width 186 height 28
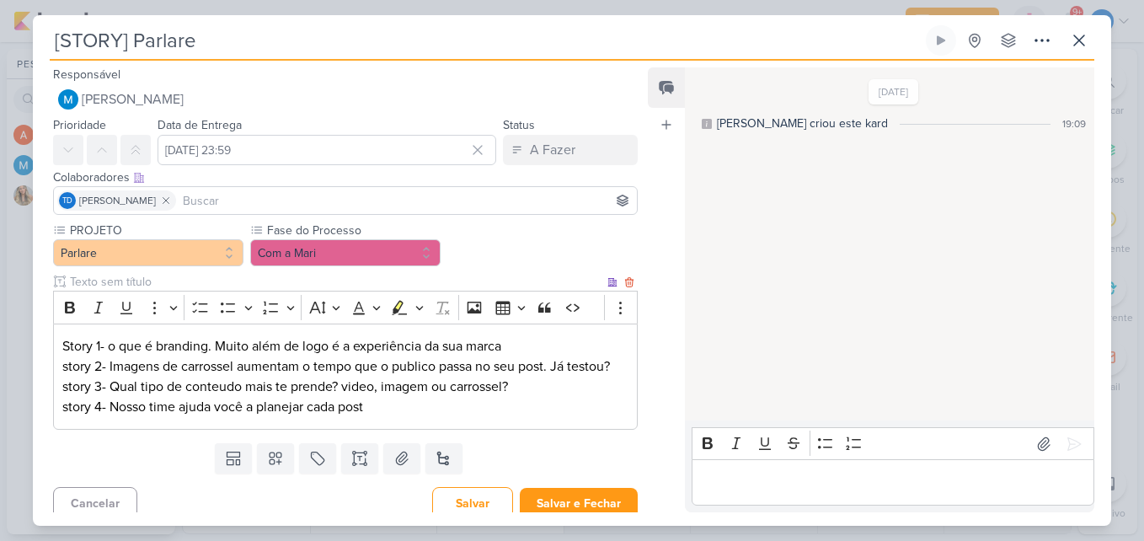
scroll to position [11, 0]
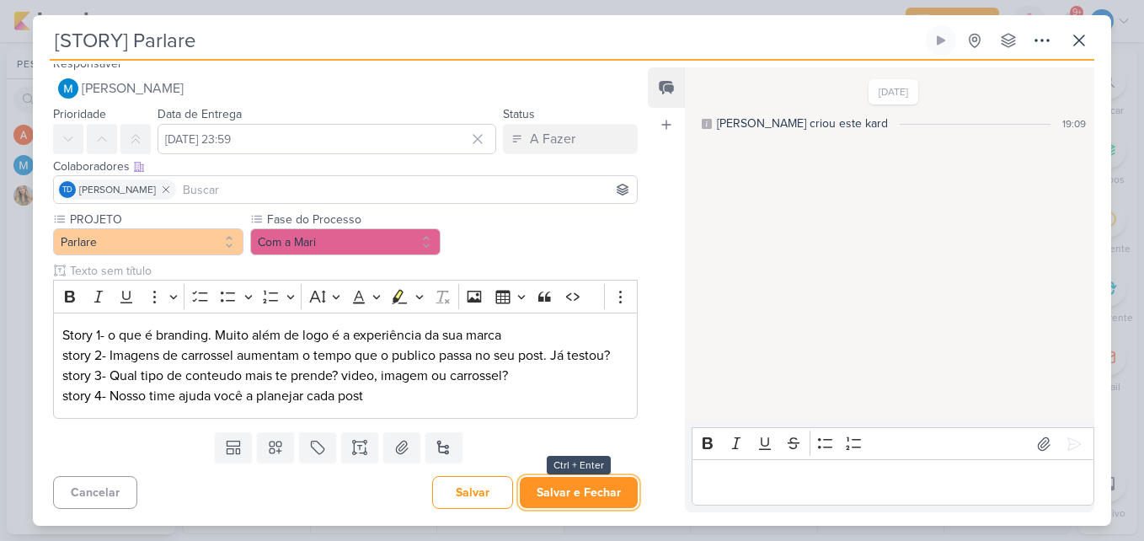
click at [566, 486] on button "Salvar e Fechar" at bounding box center [579, 492] width 118 height 31
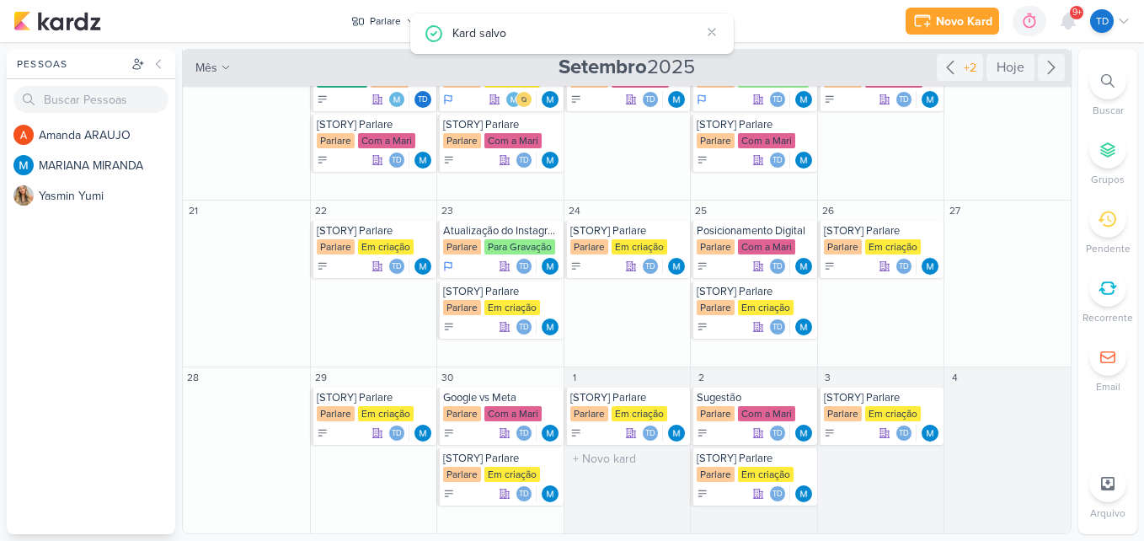
scroll to position [0, 0]
click at [502, 302] on div "Em criação" at bounding box center [512, 307] width 56 height 15
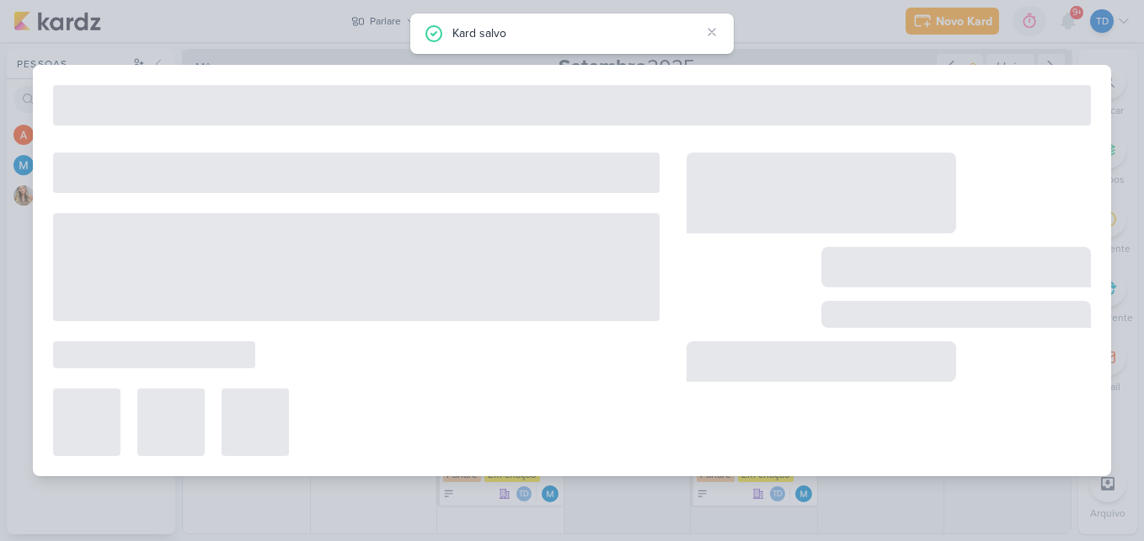
type input "23 de setembro de 2025 às 23:59"
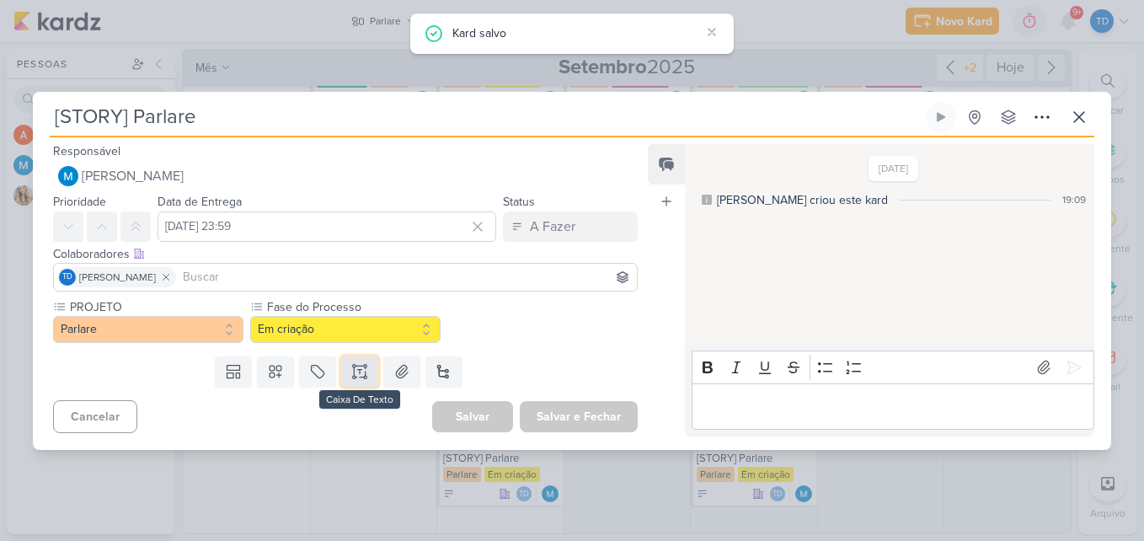
click at [353, 378] on icon at bounding box center [359, 371] width 17 height 17
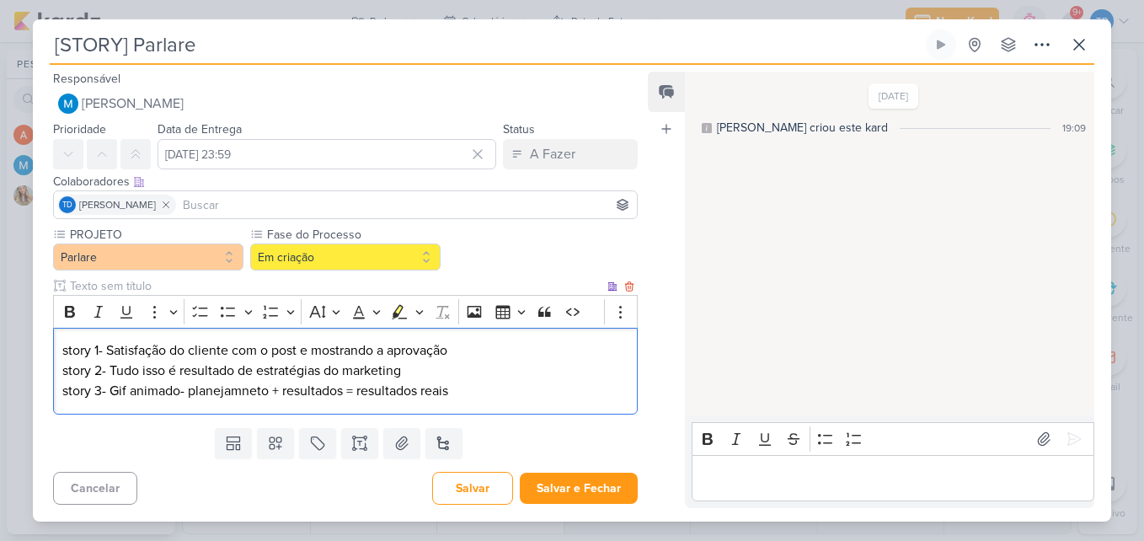
click at [342, 392] on p "story 3- Gif animado- planejamneto + resultados = resultados reais" at bounding box center [345, 391] width 566 height 20
click at [247, 390] on p "story 3- Gif animado- planejamneto + criatividade = resultados reais" at bounding box center [345, 391] width 566 height 20
click at [254, 391] on p "story 3- Gif animado- planejamneto + criatividade = resultados reais" at bounding box center [345, 391] width 566 height 20
click at [470, 378] on p "story 2- Tudo isso é resultado de estratégias do marketing" at bounding box center [345, 371] width 566 height 20
click at [472, 383] on p "story 3- Gif animado- planejamento + criatividade = resultados reais" at bounding box center [345, 391] width 566 height 20
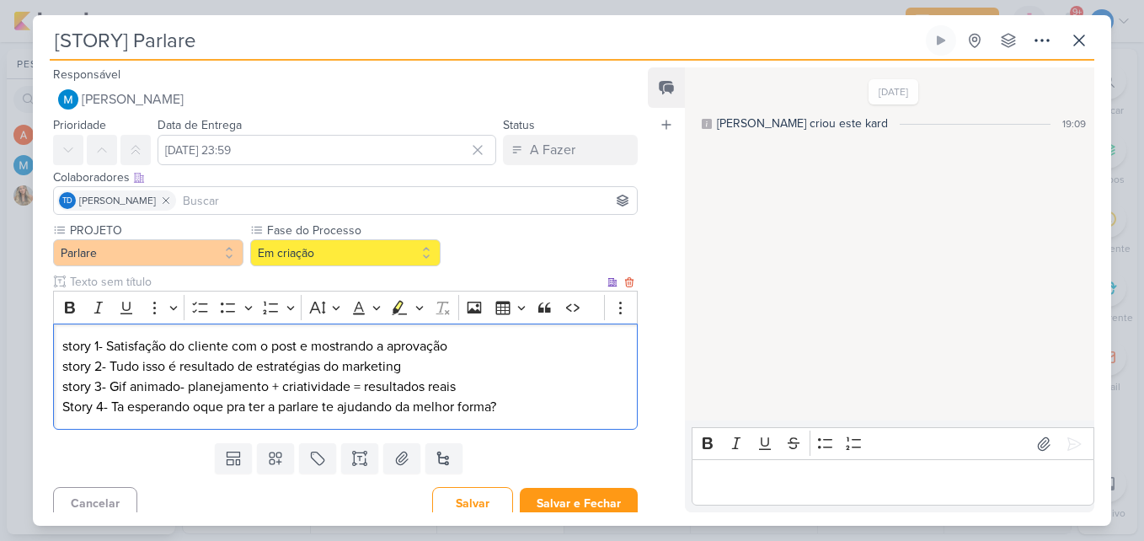
scroll to position [11, 0]
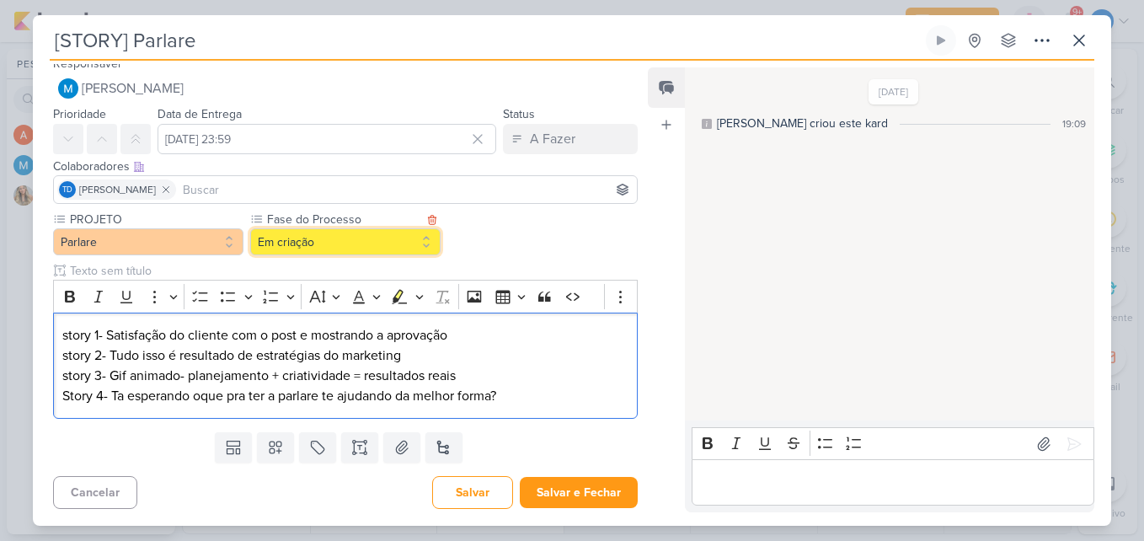
click at [380, 242] on button "Em criação" at bounding box center [345, 241] width 190 height 27
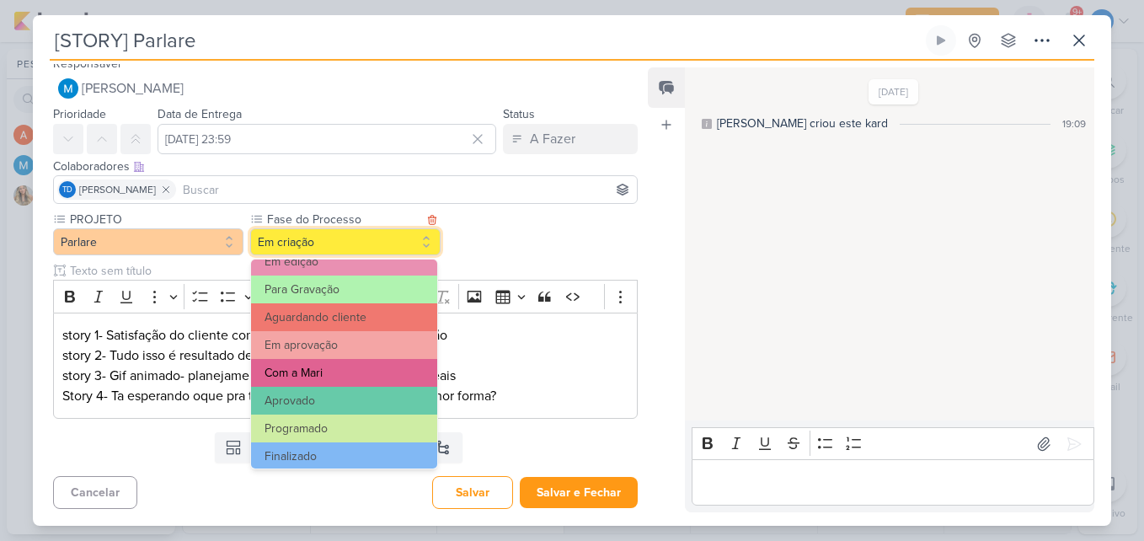
scroll to position [163, 0]
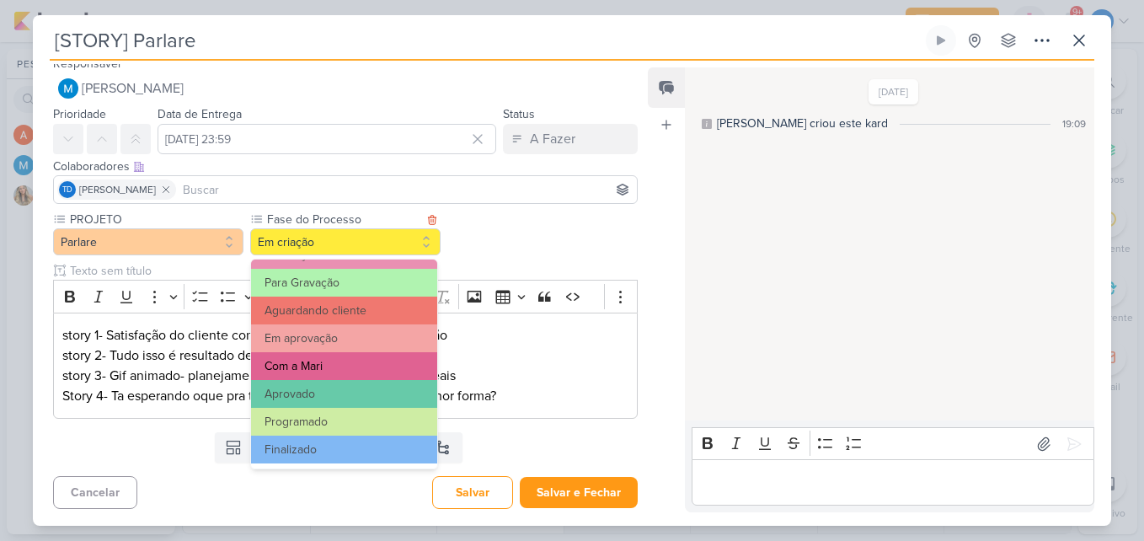
click at [347, 376] on button "Com a Mari" at bounding box center [344, 366] width 186 height 28
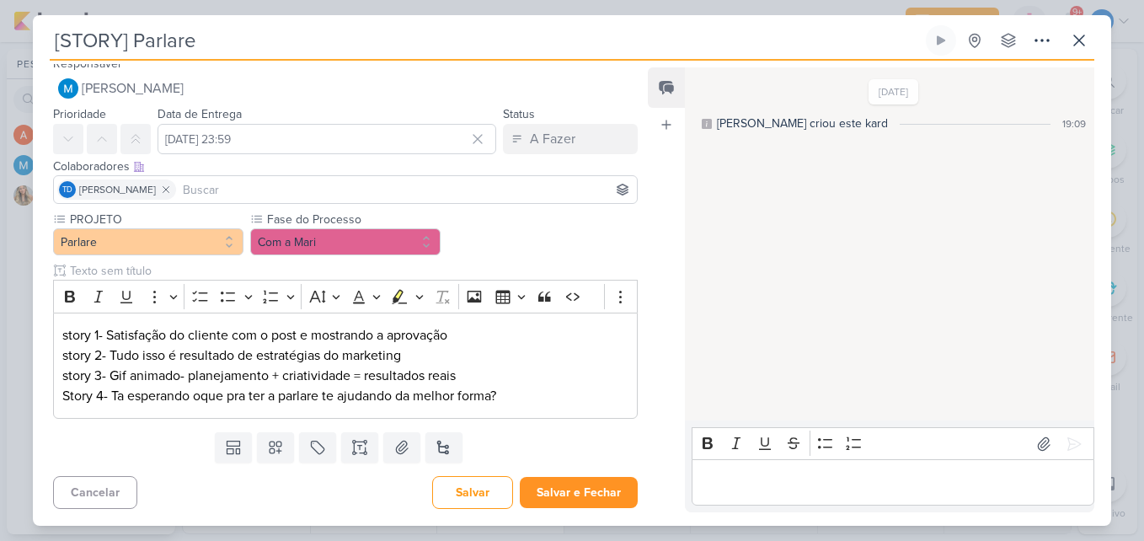
click at [582, 510] on div "Cancelar Salvar Salvar e Fechar Ctrl + Enter" at bounding box center [339, 490] width 612 height 43
click at [581, 496] on button "Salvar e Fechar" at bounding box center [579, 492] width 118 height 31
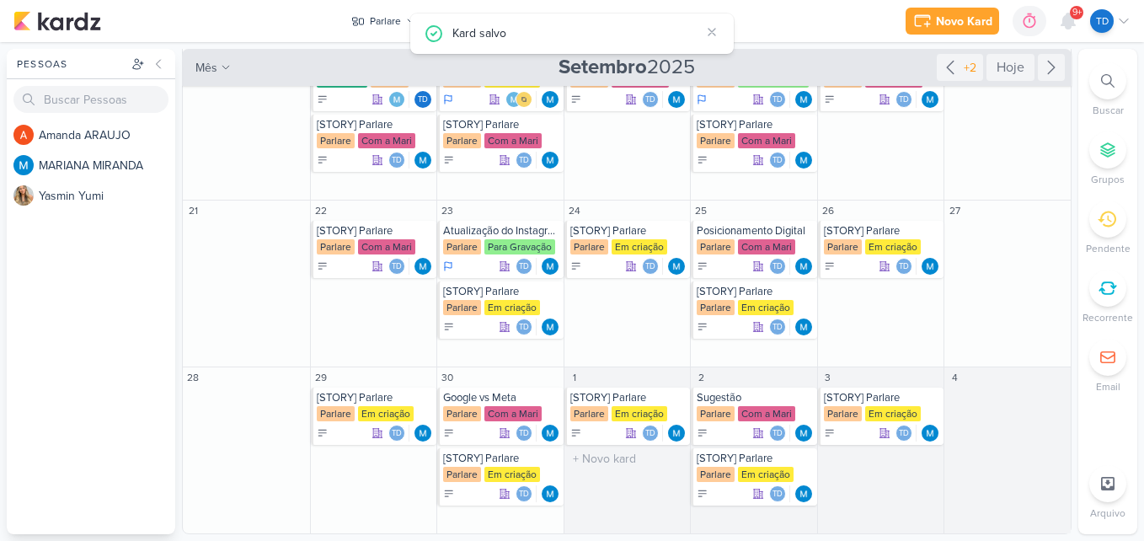
scroll to position [0, 0]
click at [591, 237] on div "[STORY] Parlare" at bounding box center [628, 230] width 117 height 13
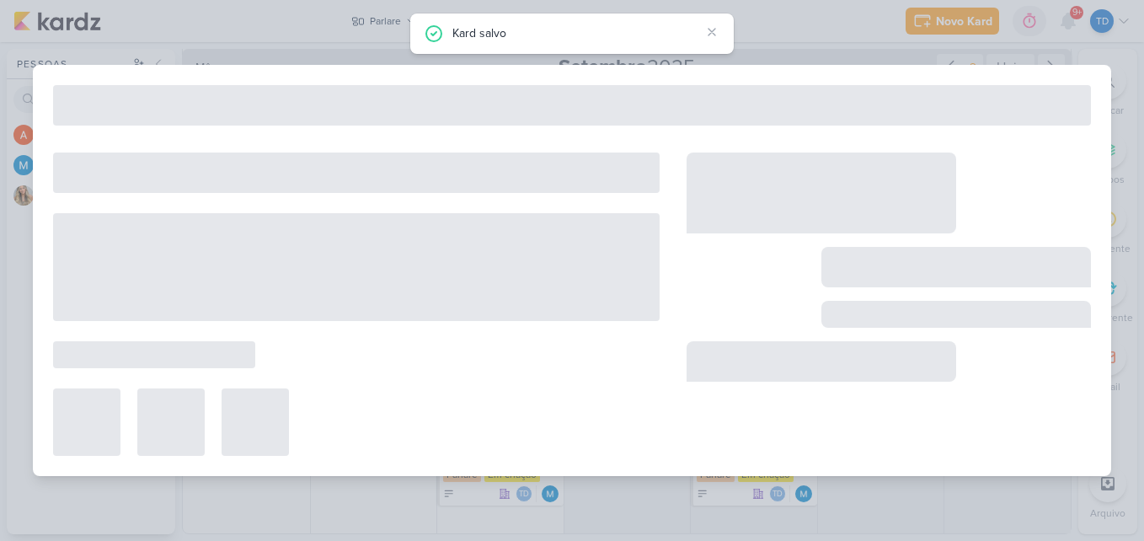
type input "24 de setembro de 2025 às 23:59"
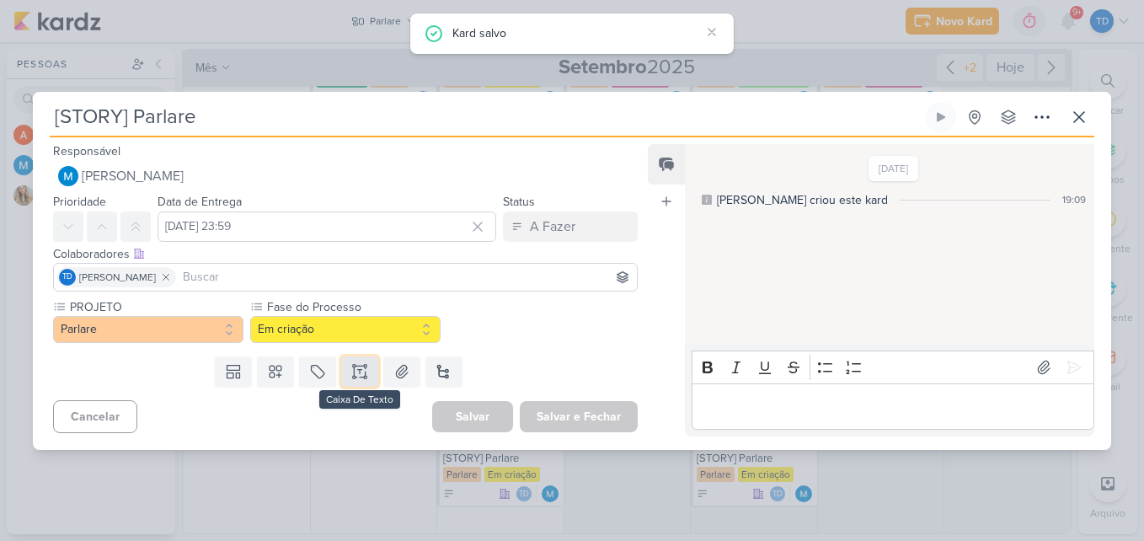
click at [360, 373] on icon at bounding box center [359, 371] width 17 height 17
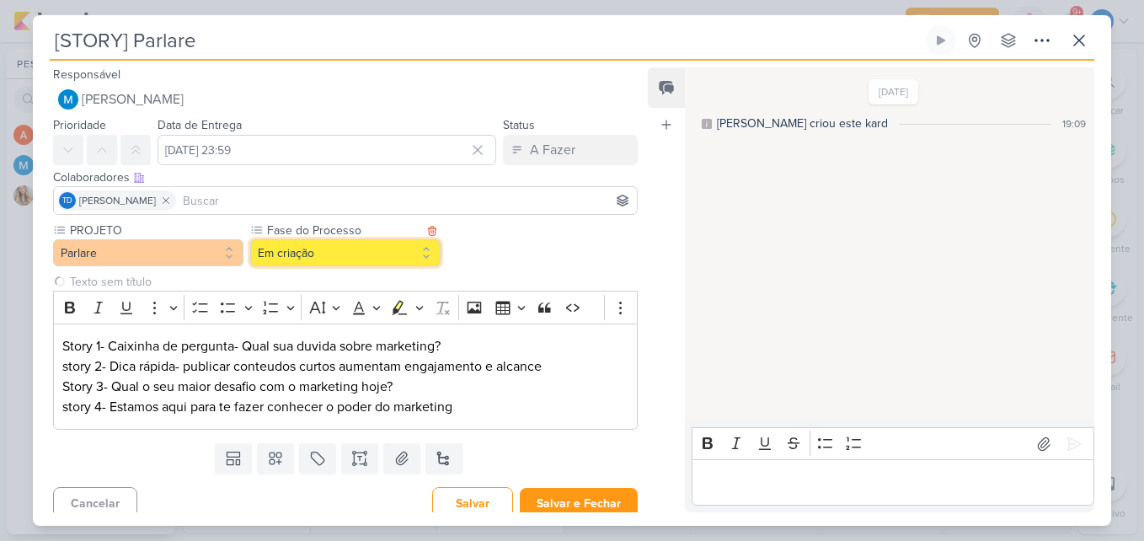
click at [288, 259] on button "Em criação" at bounding box center [345, 252] width 190 height 27
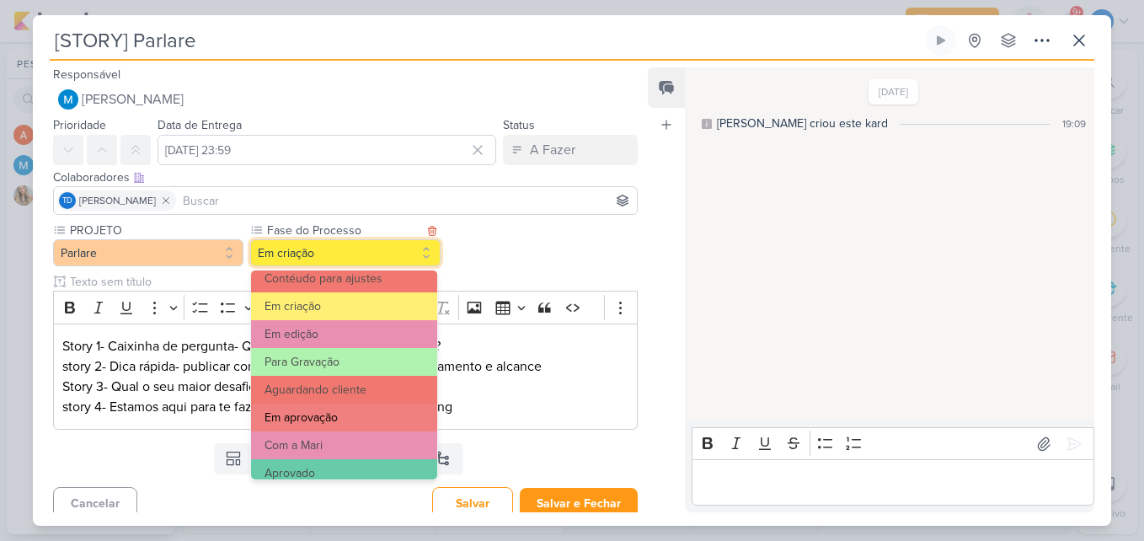
scroll to position [163, 0]
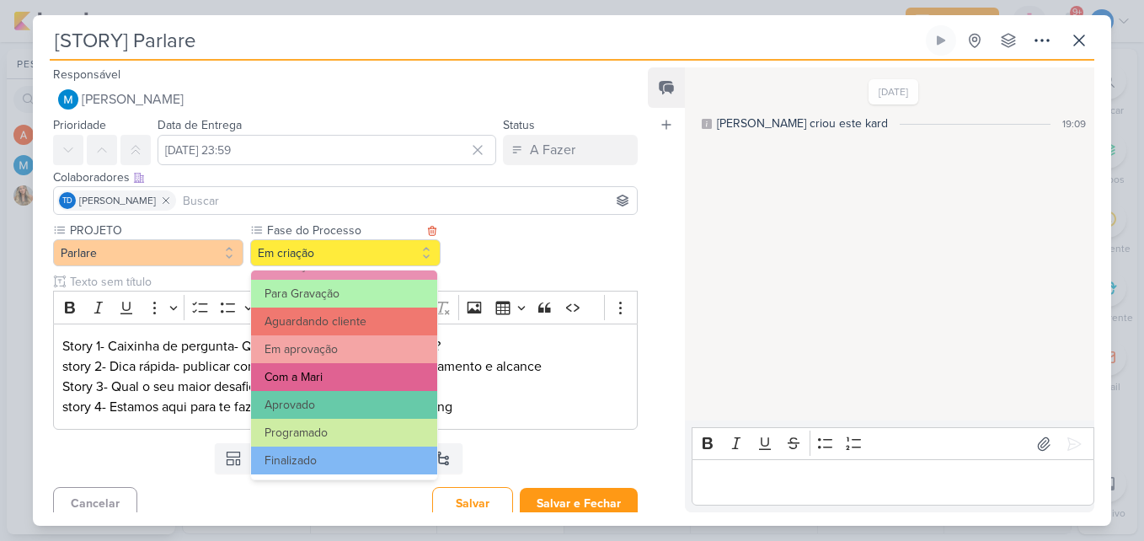
click at [359, 376] on button "Com a Mari" at bounding box center [344, 377] width 186 height 28
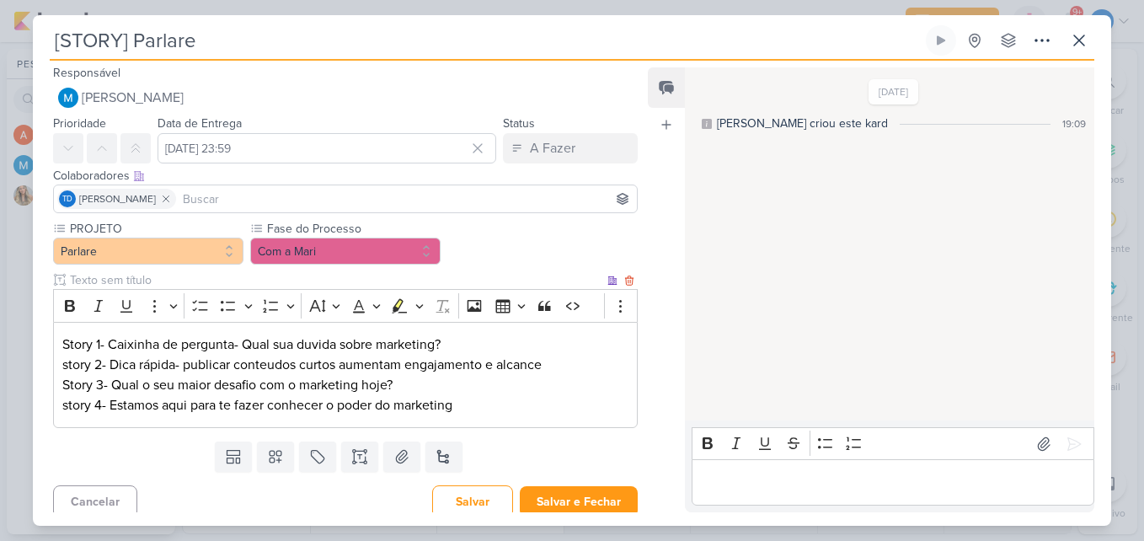
scroll to position [0, 0]
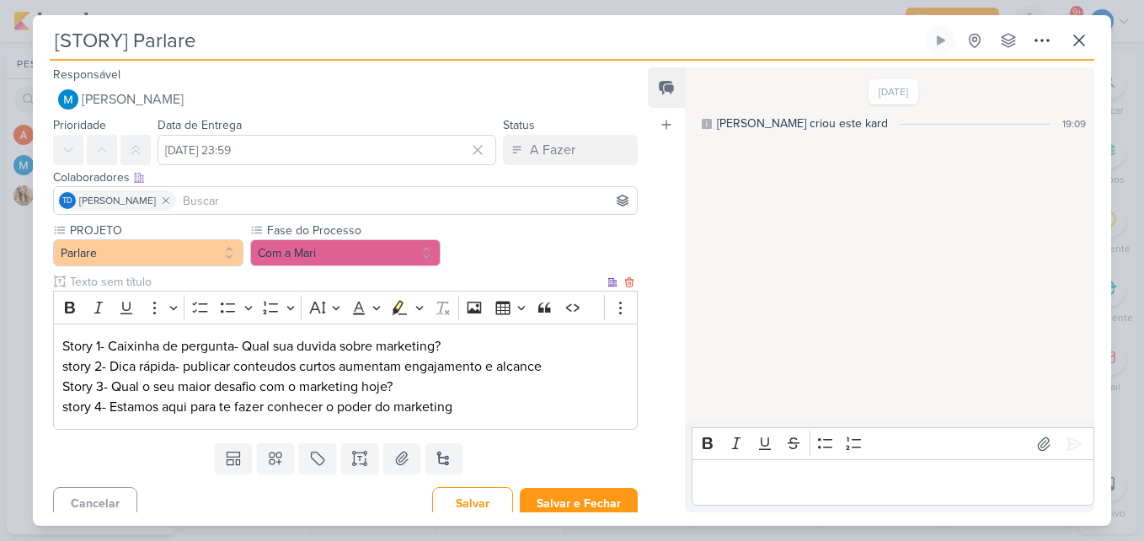
click at [406, 388] on p "Story 3- Qual o seu maior desafio com o marketing hoje?" at bounding box center [345, 387] width 566 height 20
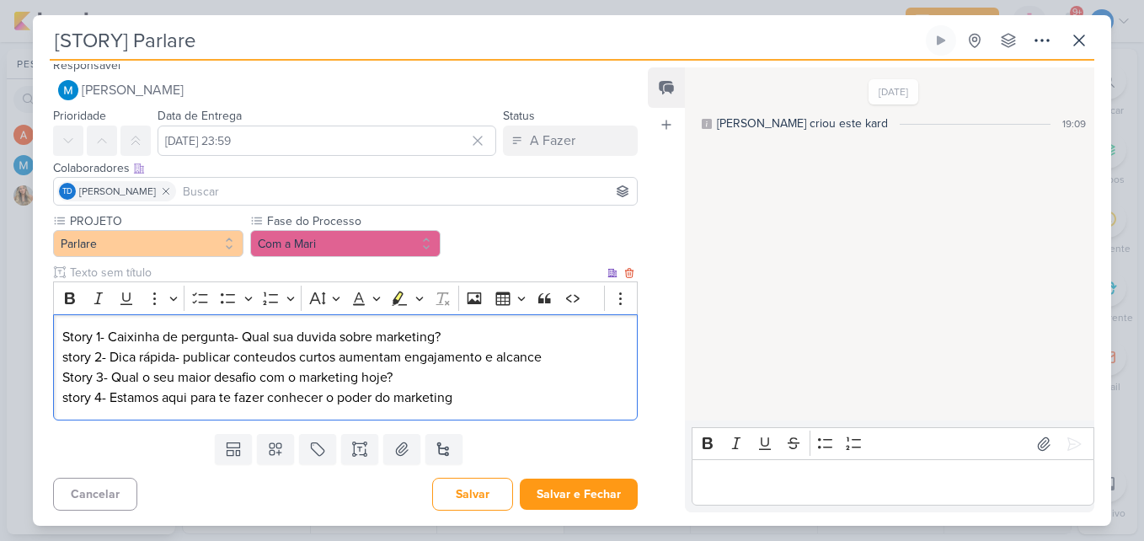
scroll to position [11, 0]
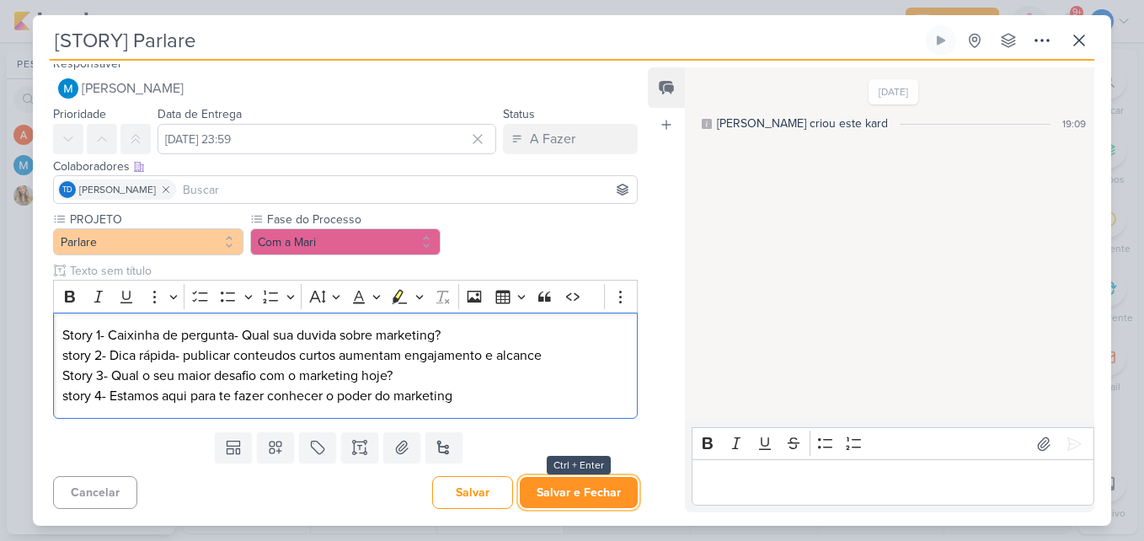
click at [592, 493] on button "Salvar e Fechar" at bounding box center [579, 492] width 118 height 31
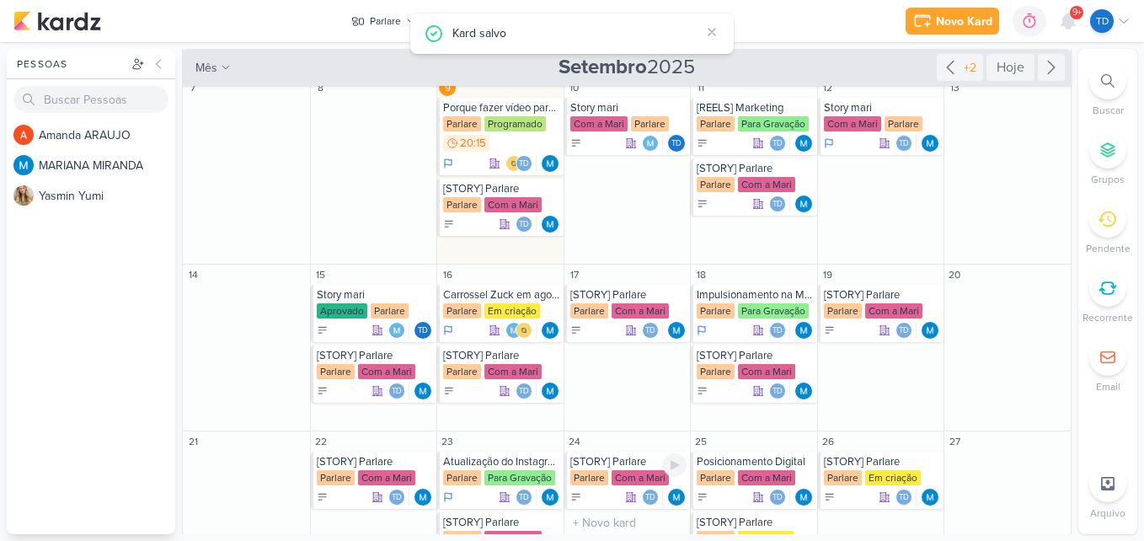
scroll to position [169, 0]
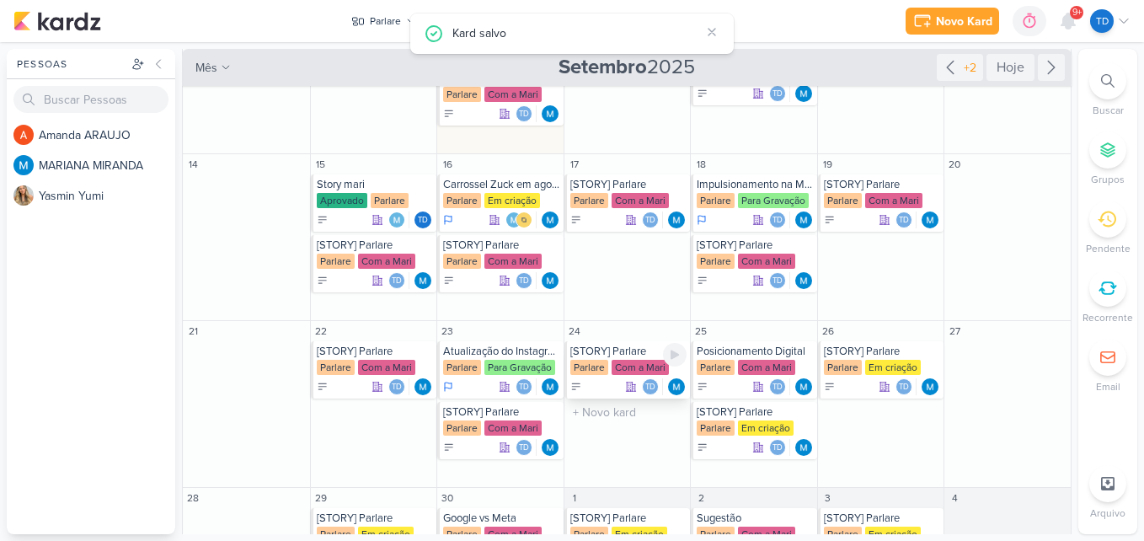
click at [615, 371] on div "Com a Mari" at bounding box center [640, 367] width 57 height 15
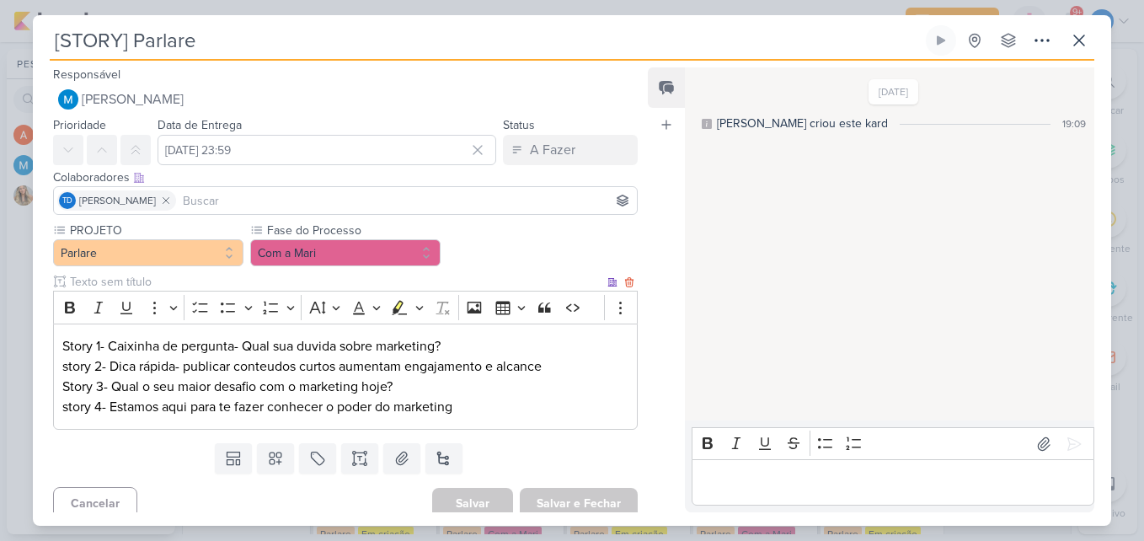
click at [60, 338] on div "Story 1- Caixinha de pergunta- Qual sua duvida sobre marketing? story 2- Dica r…" at bounding box center [345, 377] width 585 height 107
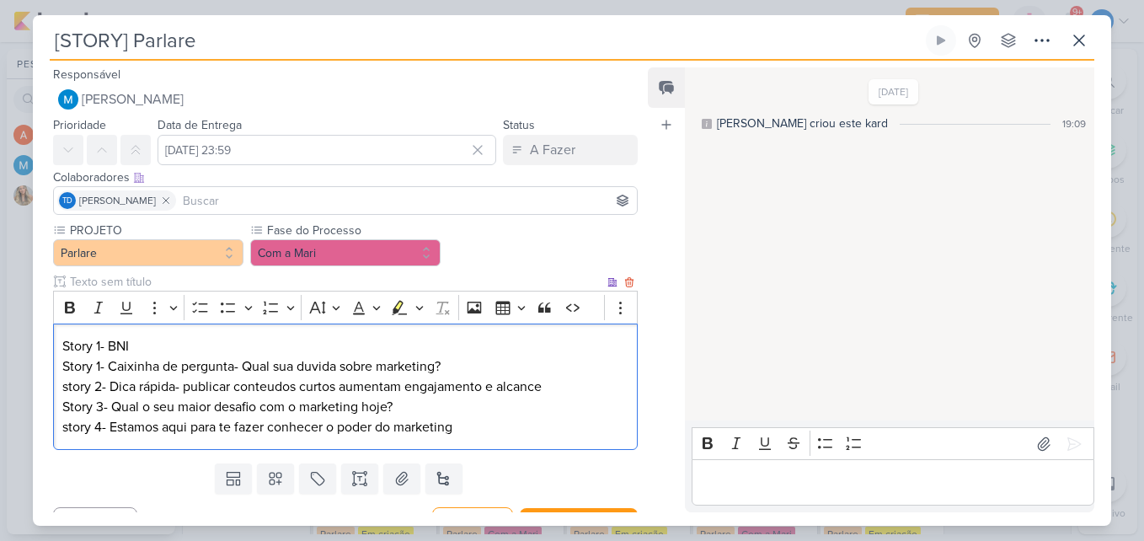
click at [102, 367] on p "Story 1- Caixinha de pergunta- Qual sua duvida sobre marketing?" at bounding box center [345, 366] width 566 height 20
click at [101, 385] on p "story 2- Dica rápida- publicar conteudos curtos aumentam engajamento e alcance" at bounding box center [345, 387] width 566 height 20
click at [102, 405] on p "Story 3- Qual o seu maior desafio com o marketing hoje?" at bounding box center [345, 407] width 566 height 20
click at [102, 429] on p "story 4- Estamos aqui para te fazer conhecer o poder do marketing" at bounding box center [345, 427] width 566 height 20
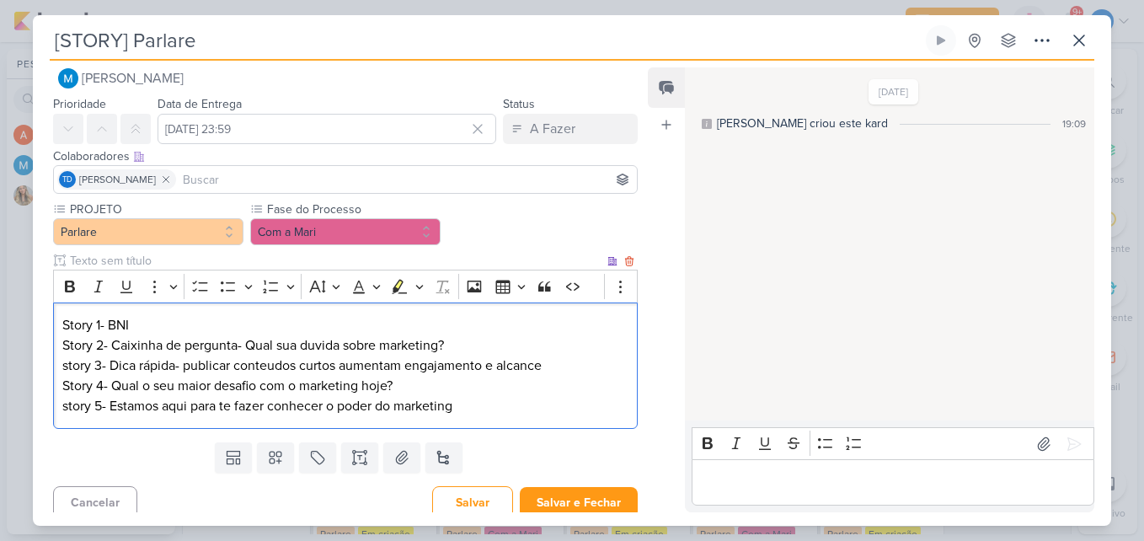
scroll to position [31, 0]
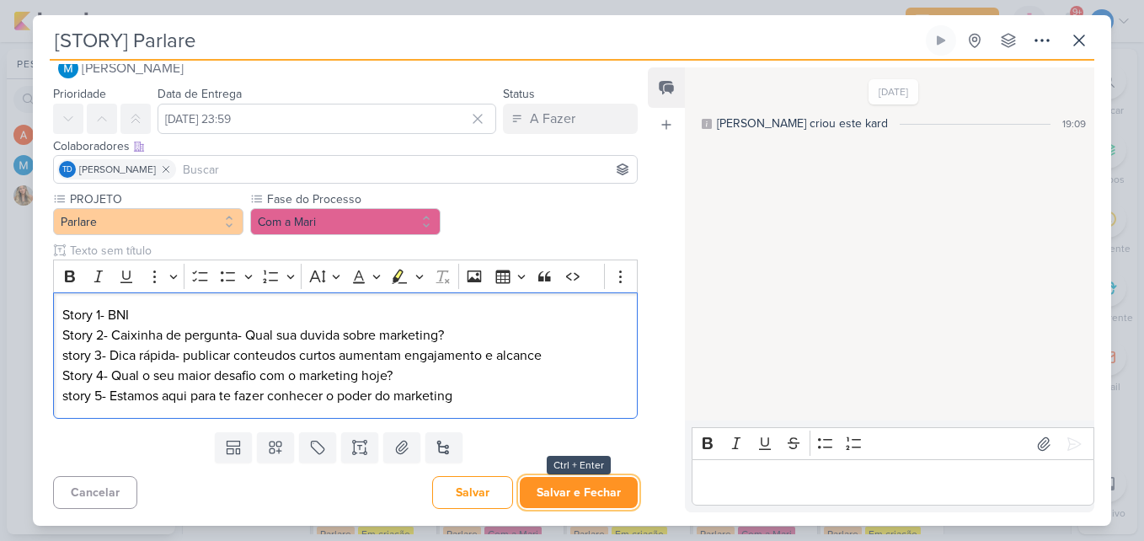
click at [584, 479] on button "Salvar e Fechar" at bounding box center [579, 492] width 118 height 31
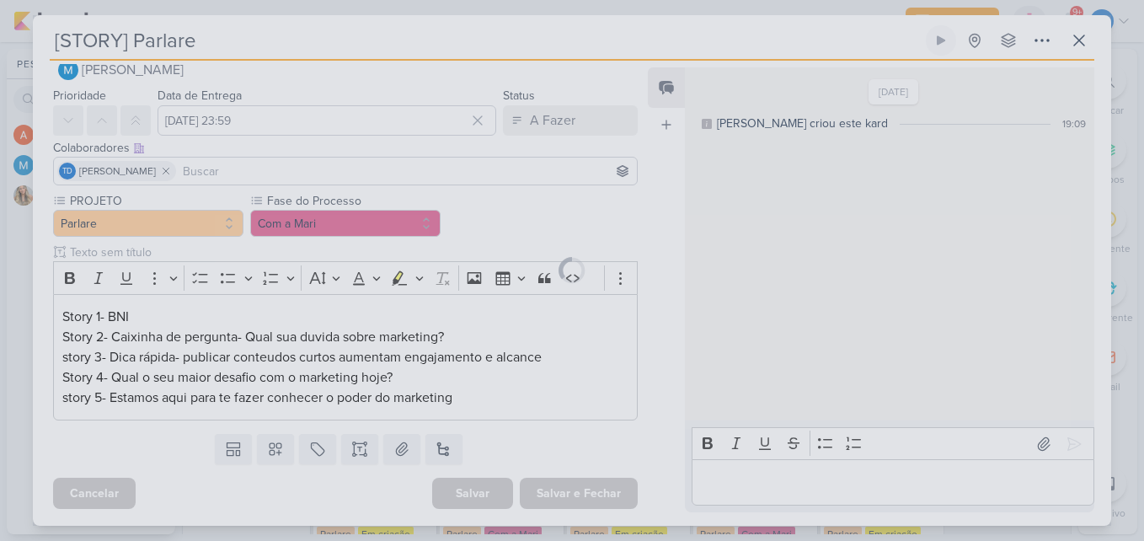
scroll to position [29, 0]
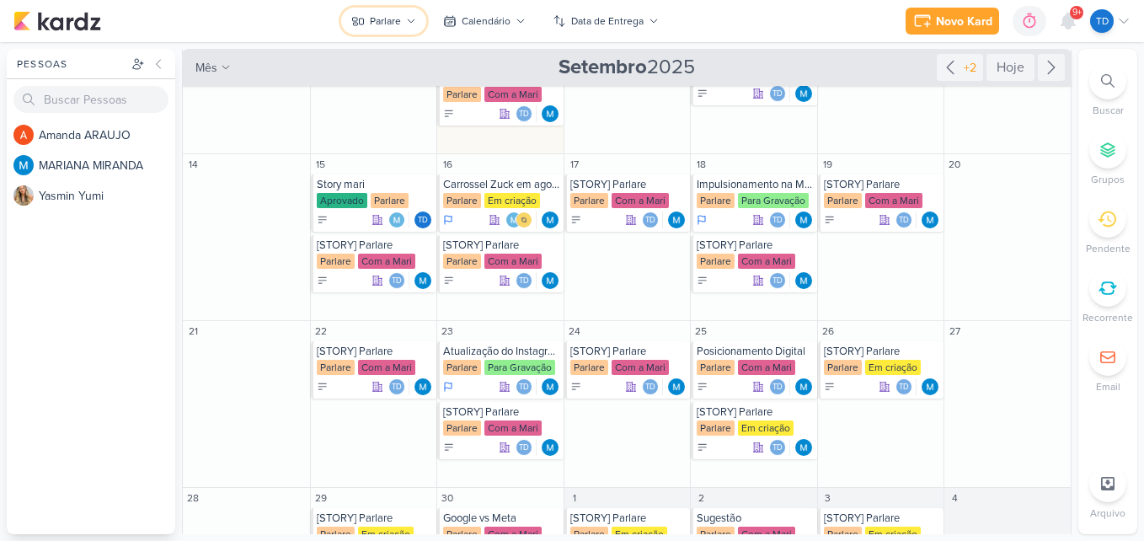
click at [406, 23] on button "Parlare" at bounding box center [383, 21] width 85 height 27
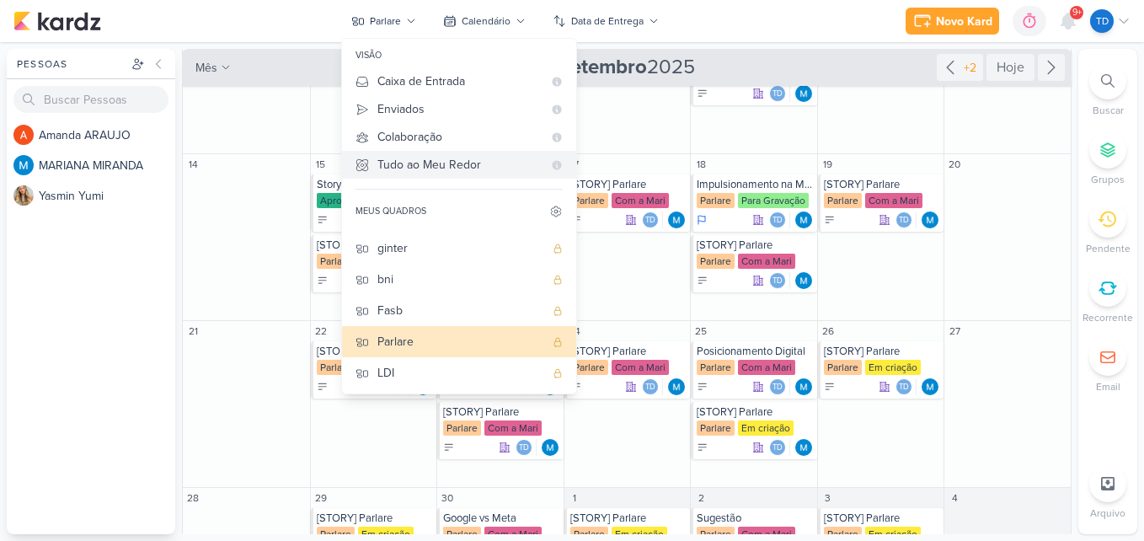
click at [418, 167] on div "Tudo ao Meu Redor" at bounding box center [459, 165] width 165 height 18
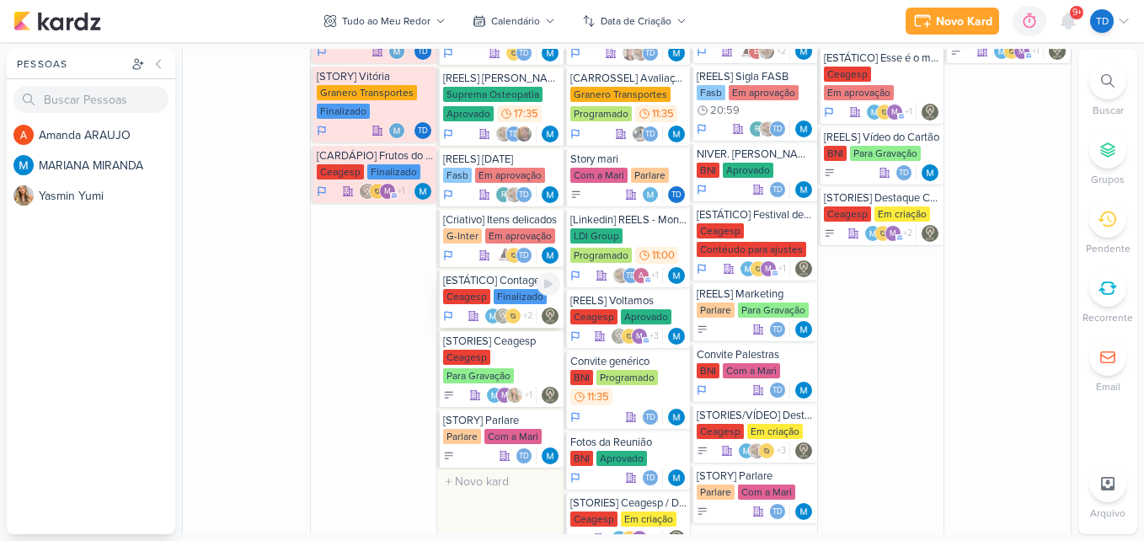
scroll to position [354, 0]
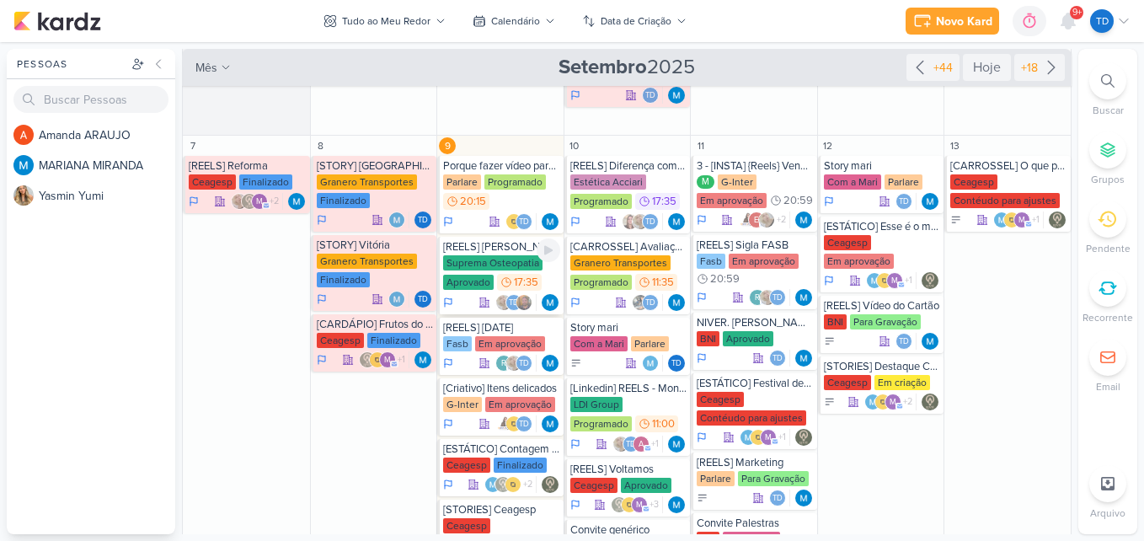
click at [488, 252] on div "[REELS] [PERSON_NAME]" at bounding box center [501, 246] width 117 height 13
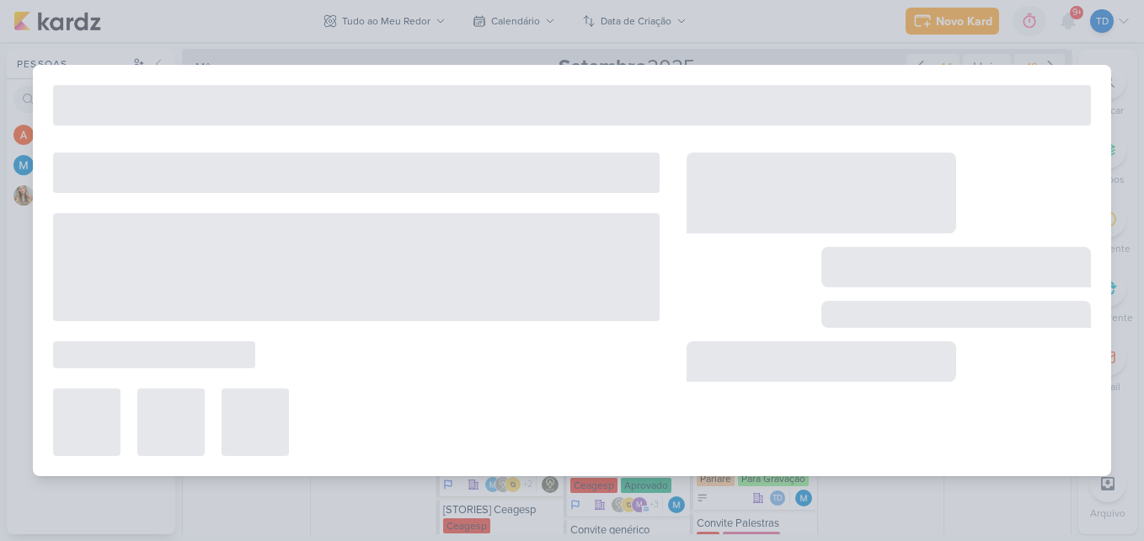
type input "[REELS] [PERSON_NAME]"
type input "[DATE] 17:35"
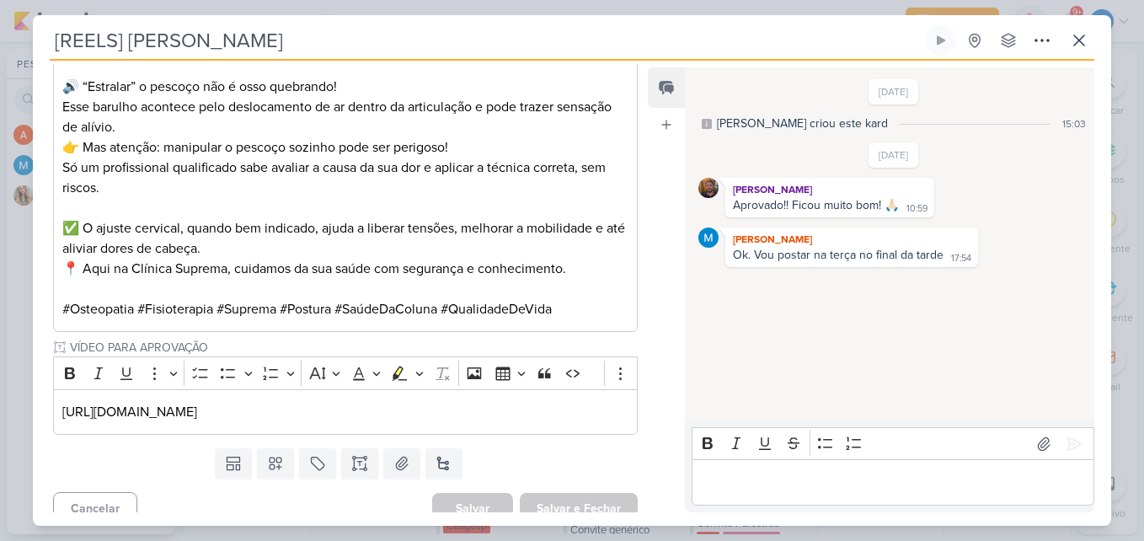
scroll to position [492, 0]
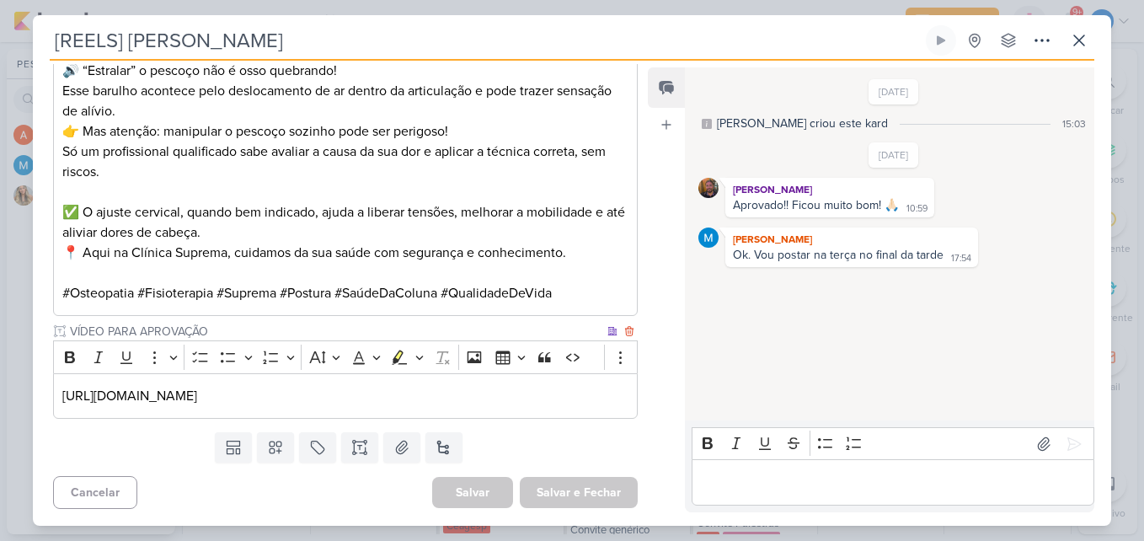
click at [548, 404] on p "[URL][DOMAIN_NAME]" at bounding box center [345, 396] width 566 height 20
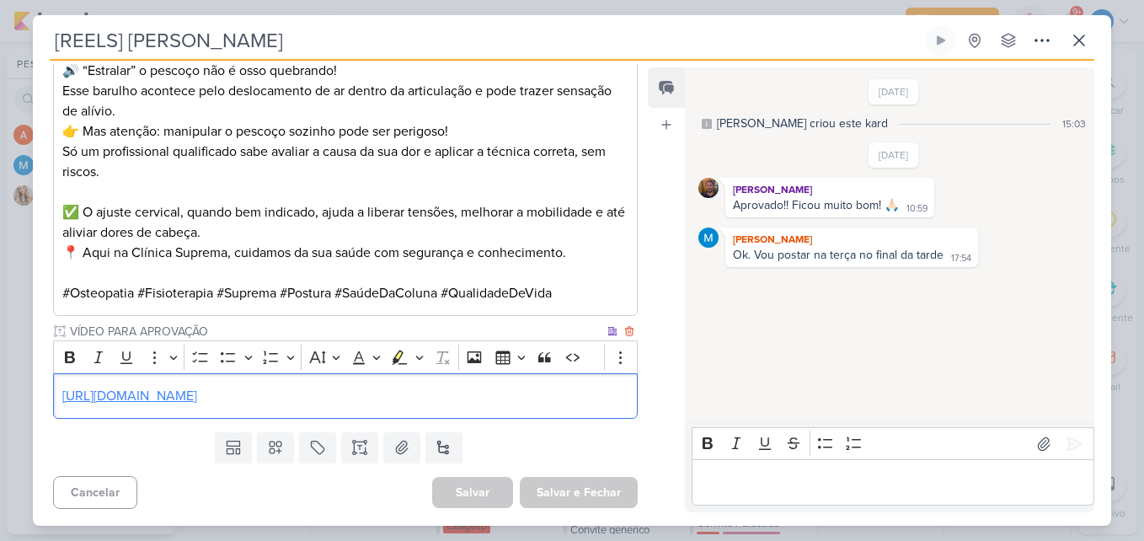
click at [197, 391] on link "[URL][DOMAIN_NAME]" at bounding box center [129, 396] width 135 height 17
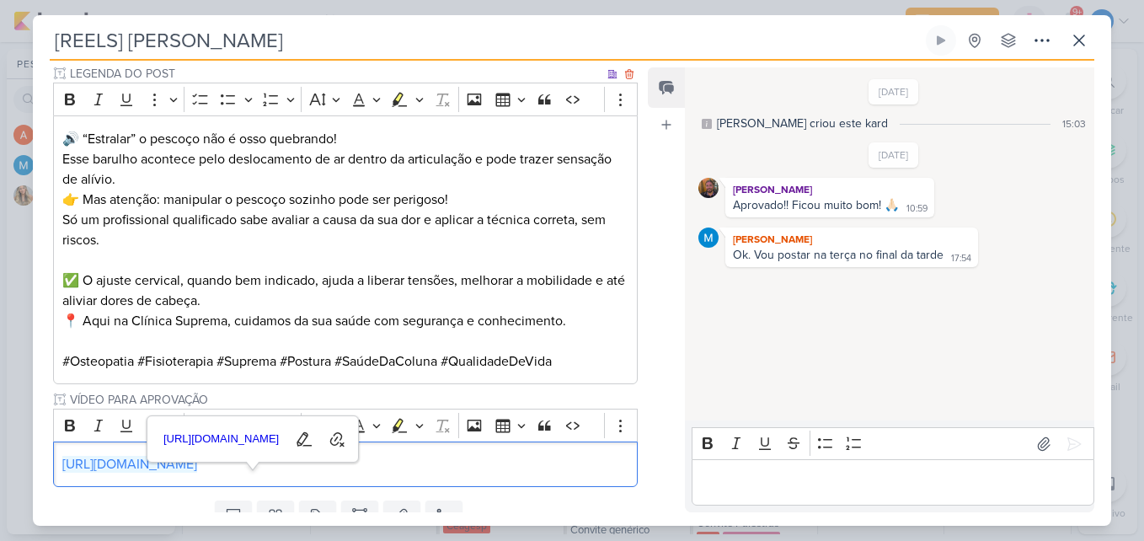
scroll to position [408, 0]
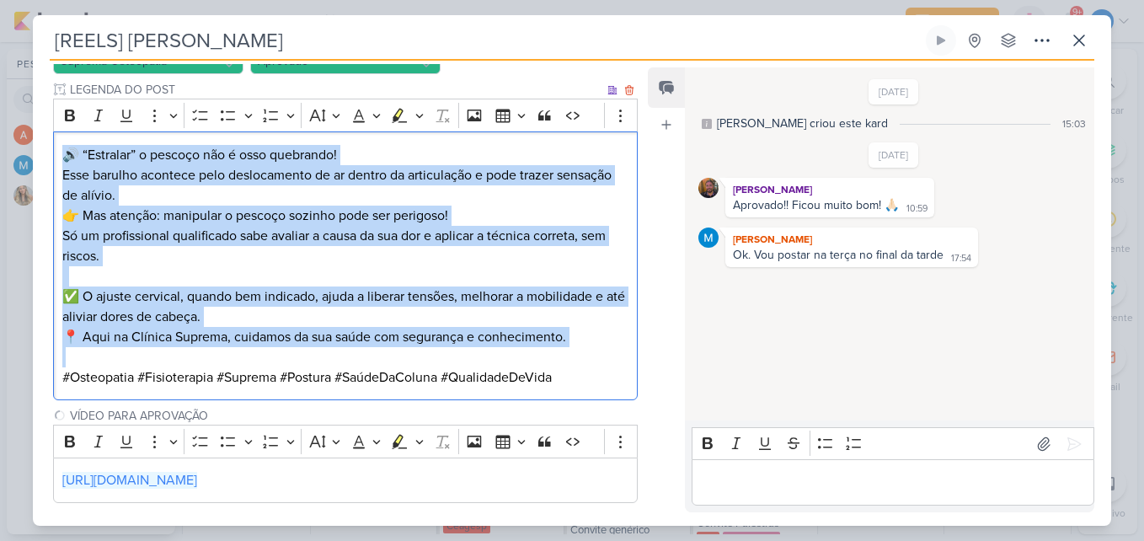
drag, startPoint x: 62, startPoint y: 142, endPoint x: 592, endPoint y: 381, distance: 582.2
click at [592, 381] on div "🔊 “Estralar” o pescoço não é osso quebrando! Esse barulho acontece pelo desloca…" at bounding box center [345, 265] width 585 height 269
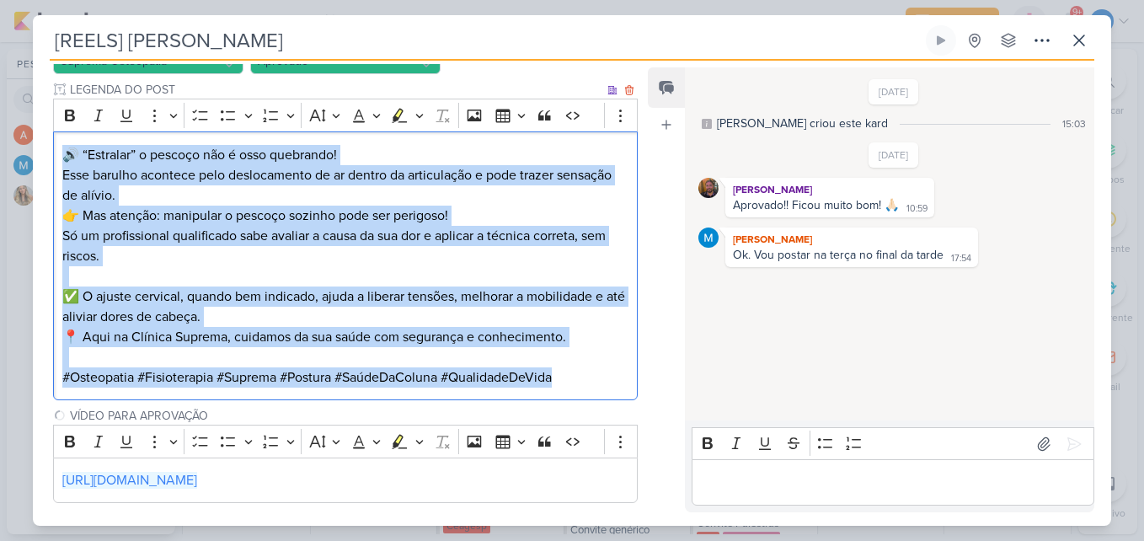
copy div "🔊 “Estralar” o pescoço não é osso quebrando! Esse barulho acontece pelo desloca…"
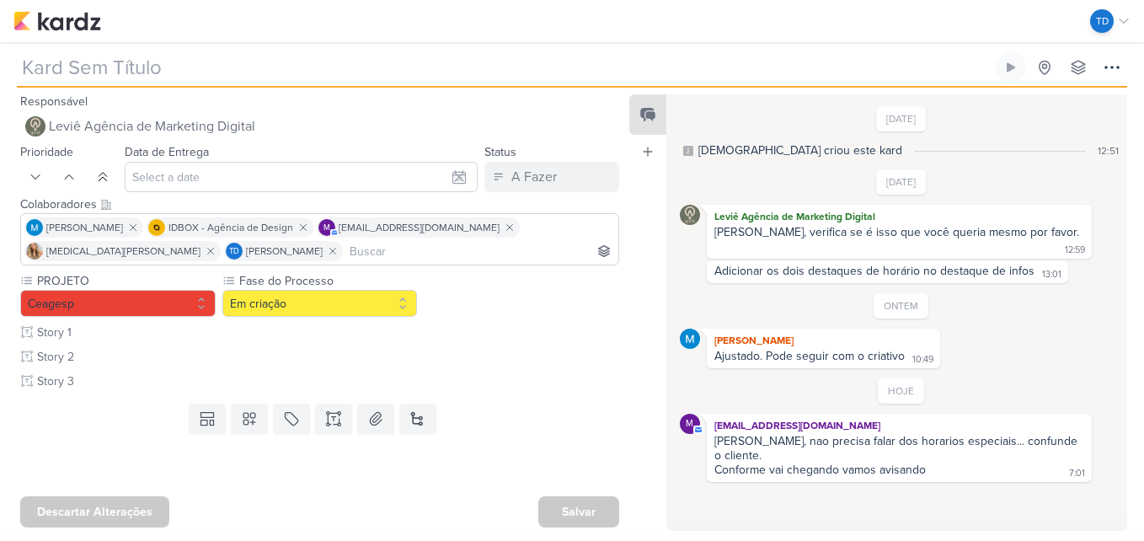
type input "[STORIES] Ceagesp / Destaque Infos"
type input "10 de setembro de 2025 às 23:59"
